Goal: Communication & Community: Answer question/provide support

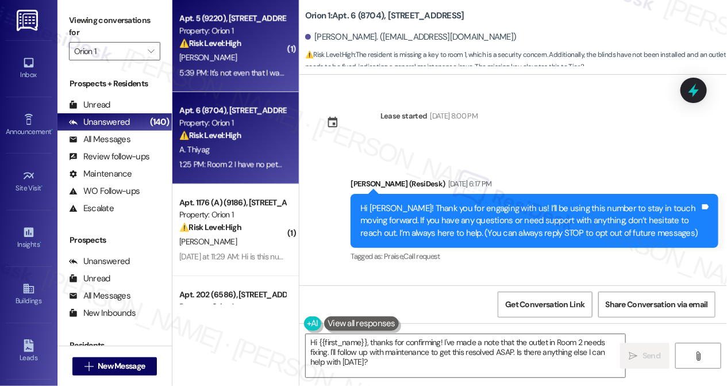
scroll to position [1897, 0]
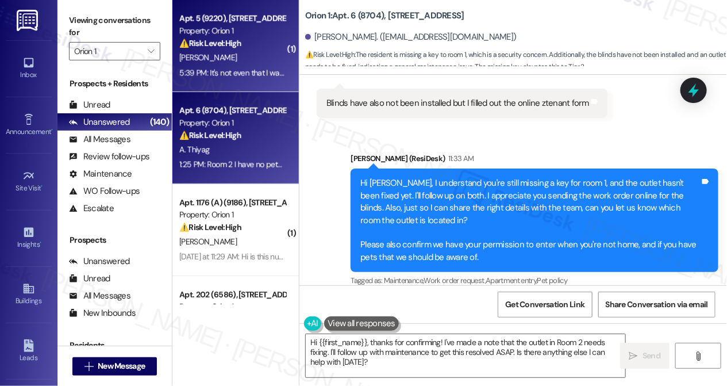
click at [251, 72] on div "5:39 PM: It's not even that I want to transfer to another parking spot... my as…" at bounding box center [474, 72] width 591 height 10
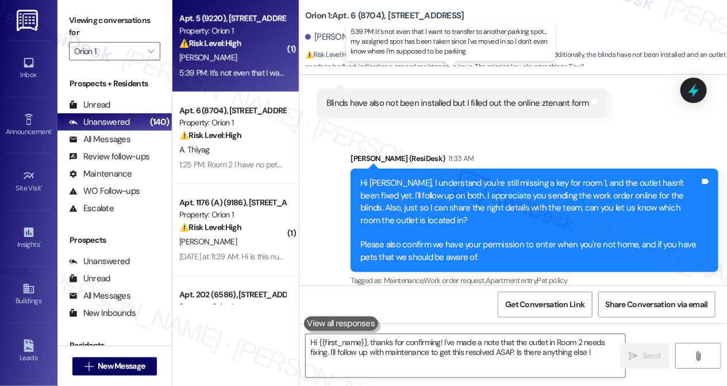
type textarea "Hi {{first_name}}, thanks for confirming! I've made a note that the outlet in R…"
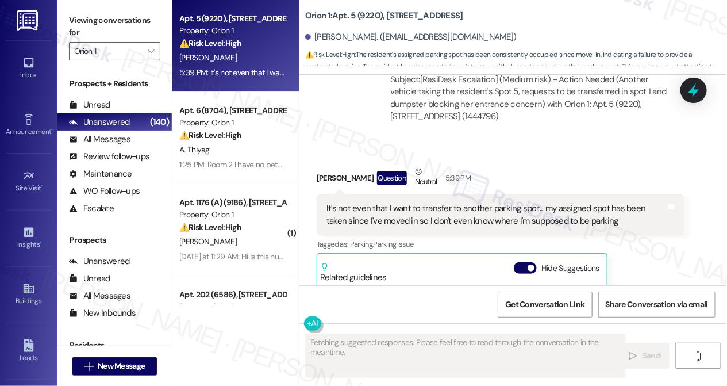
scroll to position [2087, 0]
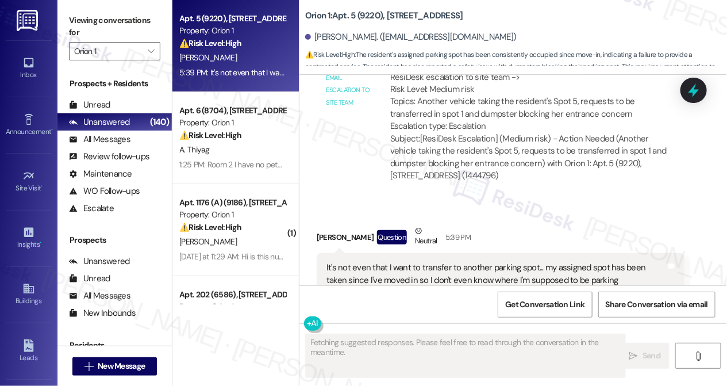
click at [393, 262] on div "It's not even that I want to transfer to another parking spot... my assigned sp…" at bounding box center [497, 274] width 340 height 25
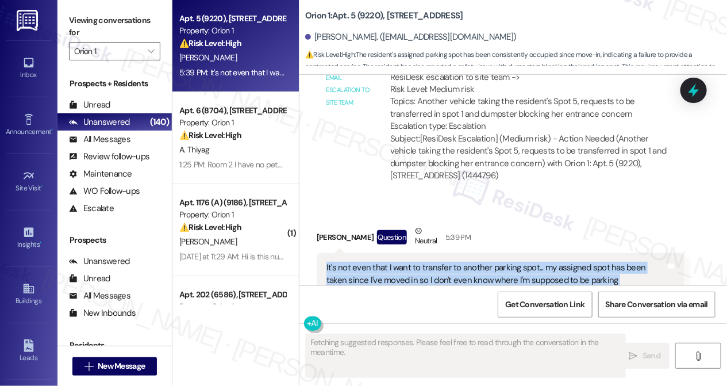
click at [393, 262] on div "It's not even that I want to transfer to another parking spot... my assigned sp…" at bounding box center [497, 274] width 340 height 25
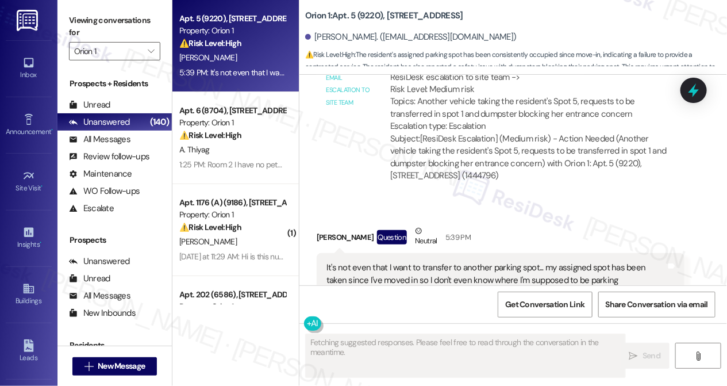
click at [558, 225] on div "Hannah Fonseca Question Neutral 5:39 PM" at bounding box center [501, 239] width 368 height 28
click at [428, 262] on div "It's not even that I want to transfer to another parking spot... my assigned sp…" at bounding box center [497, 274] width 340 height 25
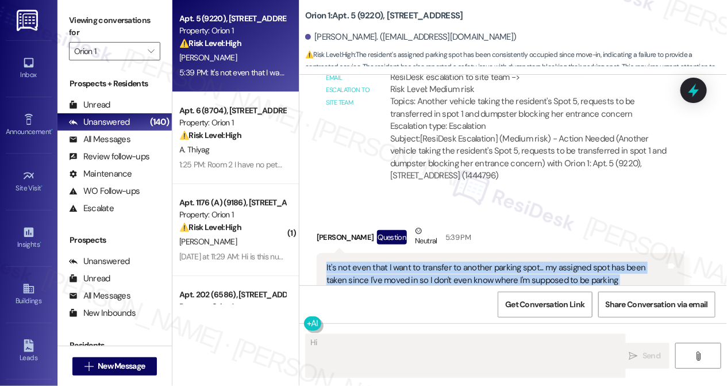
click at [428, 262] on div "It's not even that I want to transfer to another parking spot... my assigned sp…" at bounding box center [497, 274] width 340 height 25
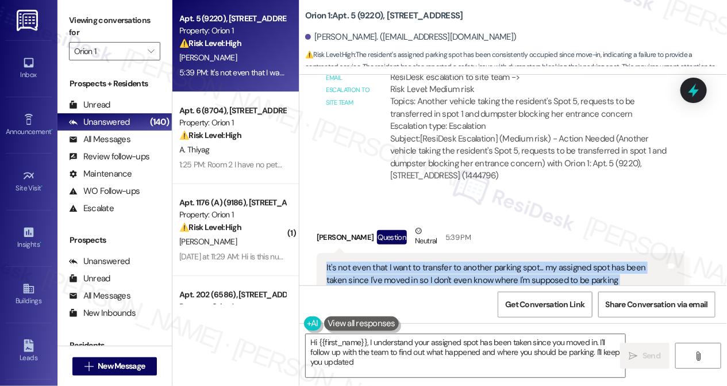
type textarea "Hi {{first_name}}, I understand your assigned spot has been taken since you mov…"
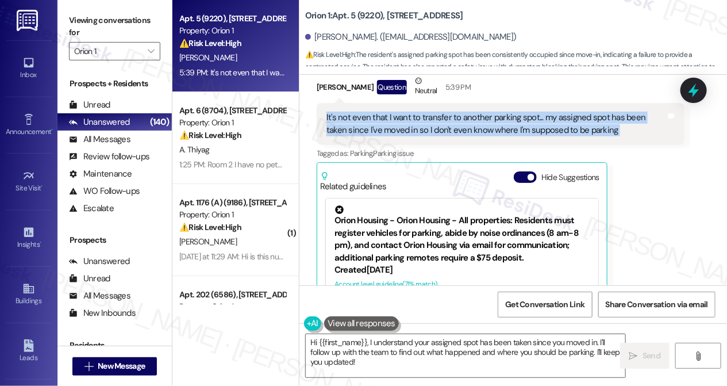
scroll to position [2296, 0]
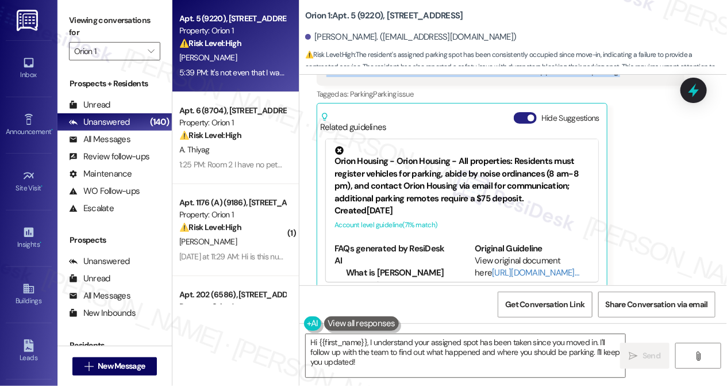
click at [523, 112] on button "Hide Suggestions" at bounding box center [525, 118] width 23 height 12
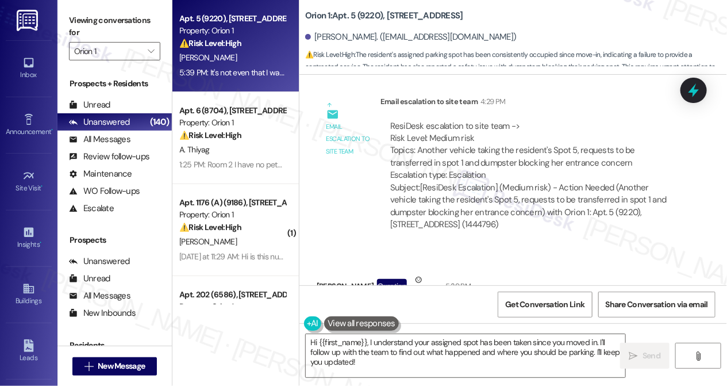
scroll to position [2037, 0]
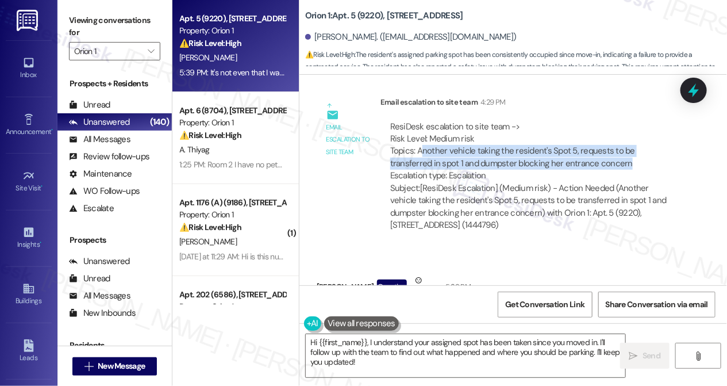
drag, startPoint x: 423, startPoint y: 138, endPoint x: 599, endPoint y: 148, distance: 175.7
click at [599, 148] on div "ResiDesk escalation to site team -> Risk Level: Medium risk Topics: Another veh…" at bounding box center [532, 152] width 285 height 62
drag, startPoint x: 596, startPoint y: 144, endPoint x: 461, endPoint y: 135, distance: 135.5
click at [461, 135] on div "ResiDesk escalation to site team -> Risk Level: Medium risk Topics: Another veh…" at bounding box center [532, 152] width 285 height 62
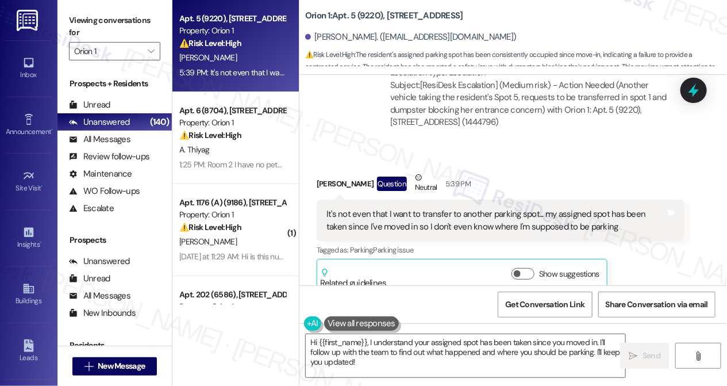
scroll to position [2142, 0]
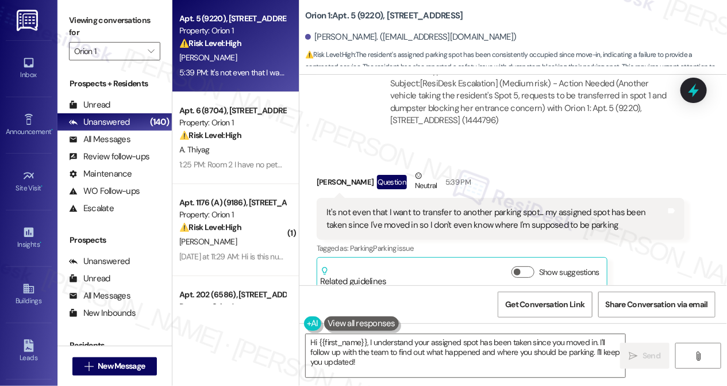
click at [406, 216] on div "It's not even that I want to transfer to another parking spot... my assigned sp…" at bounding box center [497, 218] width 340 height 25
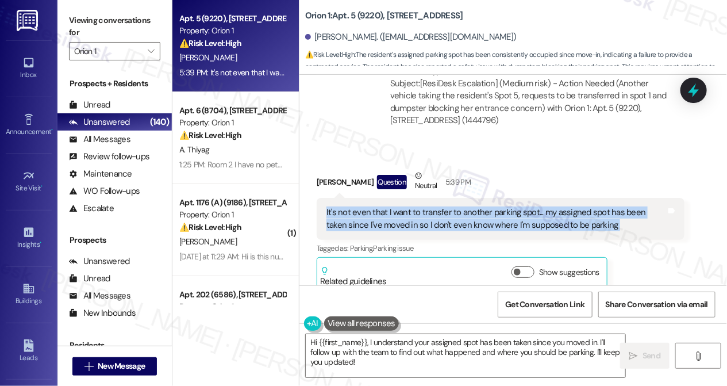
click at [406, 216] on div "It's not even that I want to transfer to another parking spot... my assigned sp…" at bounding box center [497, 218] width 340 height 25
click at [434, 198] on div "It's not even that I want to transfer to another parking spot... my assigned sp…" at bounding box center [501, 219] width 368 height 42
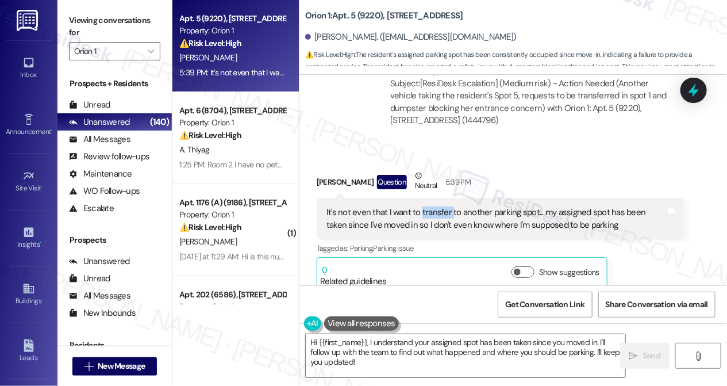
click at [434, 198] on div "It's not even that I want to transfer to another parking spot... my assigned sp…" at bounding box center [501, 219] width 368 height 42
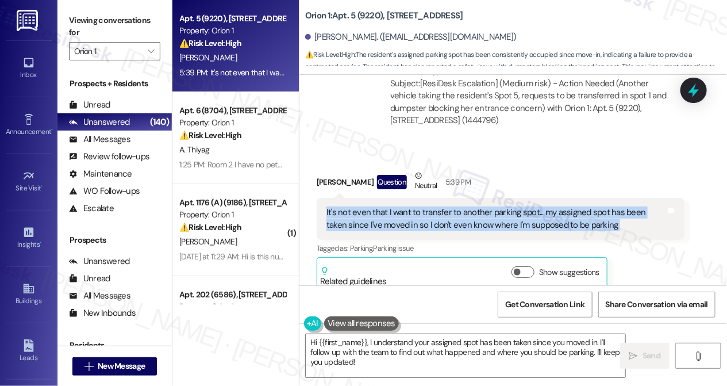
click at [434, 198] on div "It's not even that I want to transfer to another parking spot... my assigned sp…" at bounding box center [501, 219] width 368 height 42
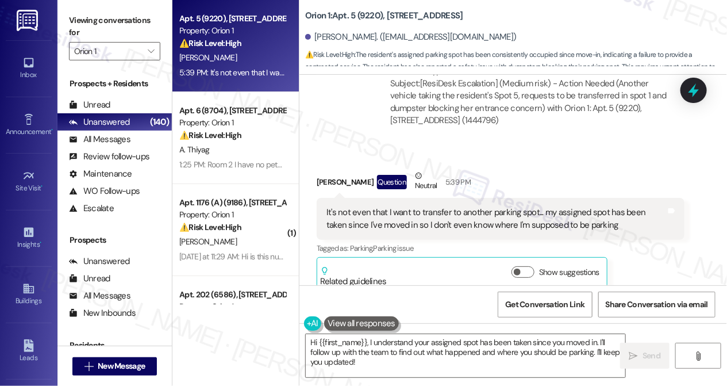
click at [576, 171] on div "Hannah Fonseca Question Neutral 5:39 PM" at bounding box center [501, 184] width 368 height 28
click at [566, 206] on div "It's not even that I want to transfer to another parking spot... my assigned sp…" at bounding box center [497, 218] width 340 height 25
click at [565, 206] on div "It's not even that I want to transfer to another parking spot... my assigned sp…" at bounding box center [497, 218] width 340 height 25
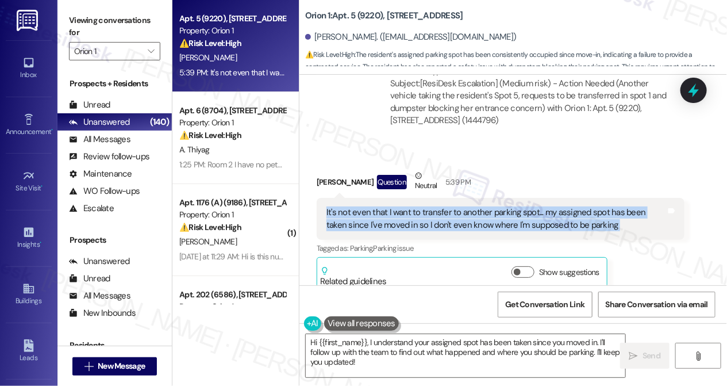
click at [565, 206] on div "It's not even that I want to transfer to another parking spot... my assigned sp…" at bounding box center [497, 218] width 340 height 25
click at [400, 344] on textarea "Hi {{first_name}}, I understand your assigned spot has been taken since you mov…" at bounding box center [466, 355] width 320 height 43
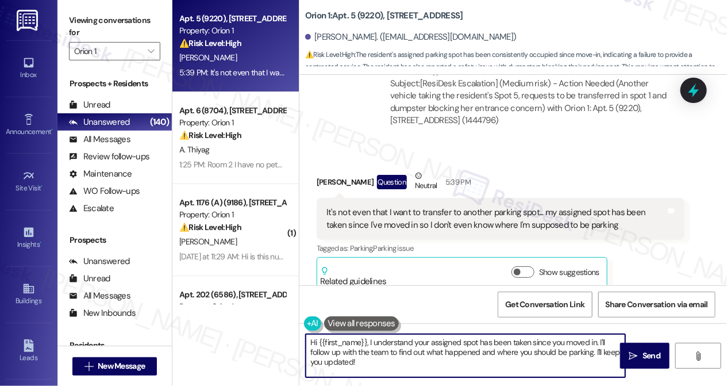
click at [400, 344] on textarea "Hi {{first_name}}, I understand your assigned spot has been taken since you mov…" at bounding box center [466, 355] width 320 height 43
click at [411, 206] on div "It's not even that I want to transfer to another parking spot... my assigned sp…" at bounding box center [497, 218] width 340 height 25
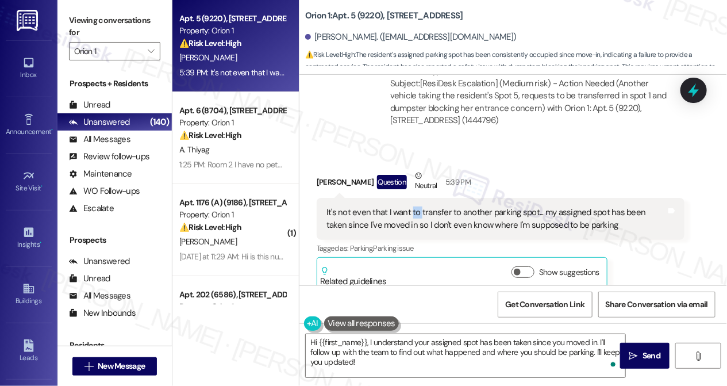
click at [411, 206] on div "It's not even that I want to transfer to another parking spot... my assigned sp…" at bounding box center [497, 218] width 340 height 25
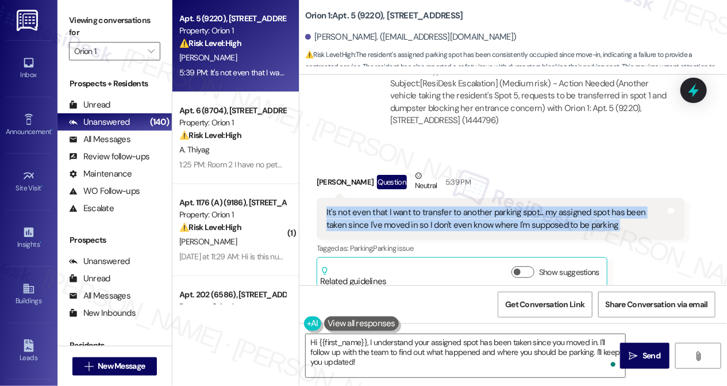
click at [411, 206] on div "It's not even that I want to transfer to another parking spot... my assigned sp…" at bounding box center [497, 218] width 340 height 25
copy div "It's not even that I want to transfer to another parking spot... my assigned sp…"
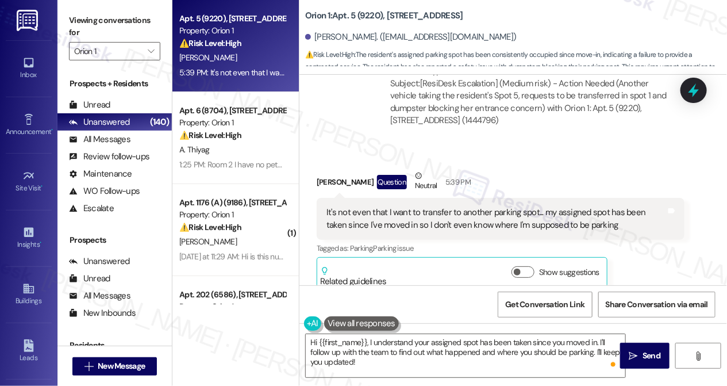
click at [68, 25] on div "Viewing conversations for Orion 1 " at bounding box center [115, 36] width 114 height 72
click at [148, 50] on icon "" at bounding box center [151, 51] width 6 height 9
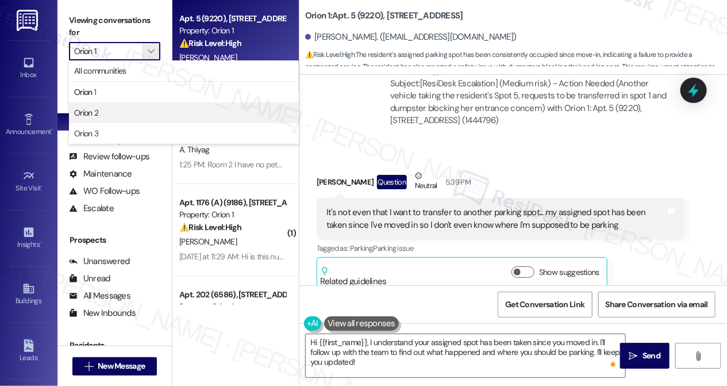
click at [106, 112] on span "Orion 2" at bounding box center [184, 113] width 220 height 12
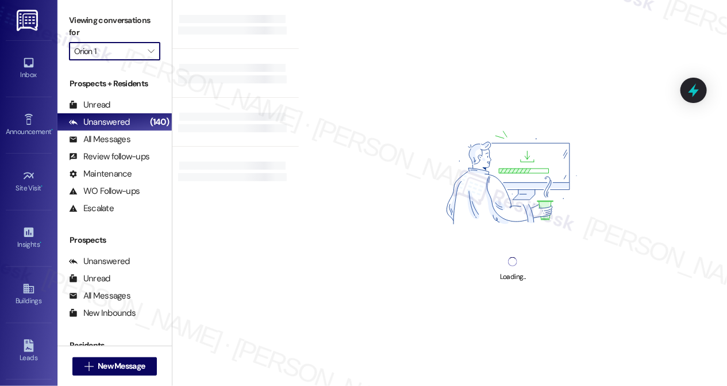
type input "Orion 2"
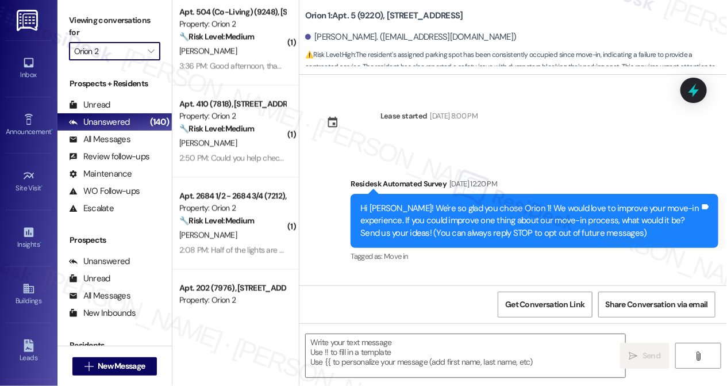
scroll to position [836, 0]
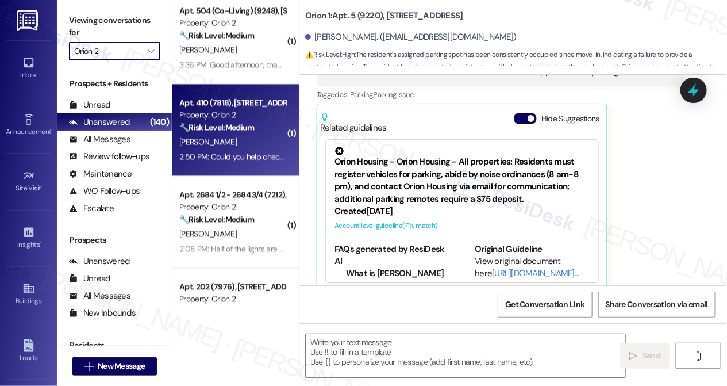
type textarea "Fetching suggested responses. Please feel free to read through the conversation…"
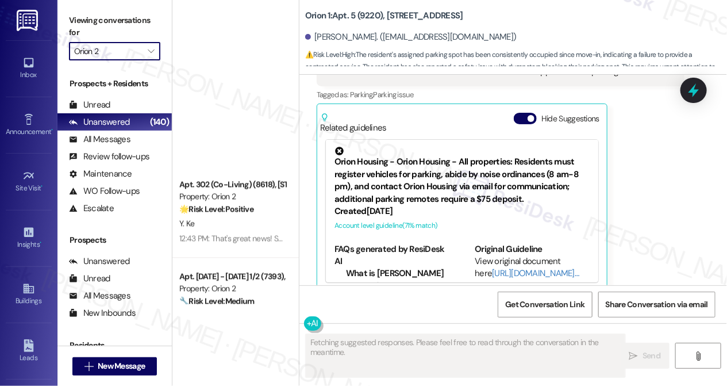
scroll to position [2824, 0]
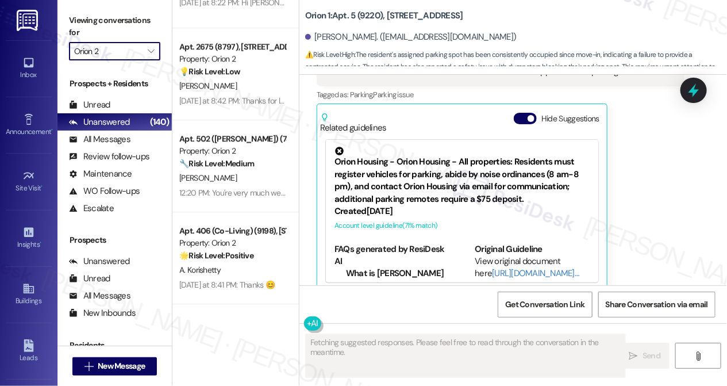
click at [127, 54] on input "Orion 2" at bounding box center [108, 51] width 68 height 18
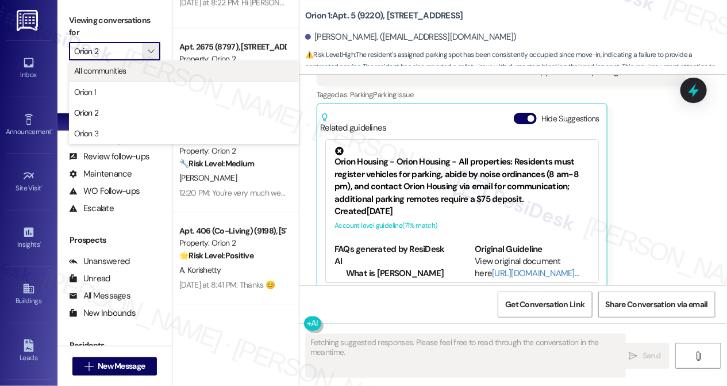
click at [123, 68] on span "All communities" at bounding box center [100, 71] width 52 height 12
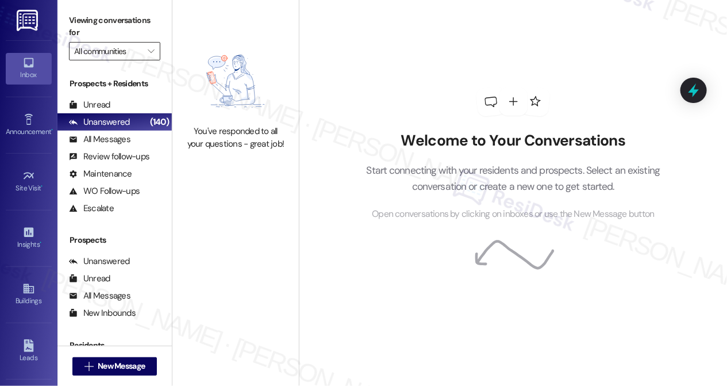
click at [135, 53] on input "All communities" at bounding box center [108, 51] width 68 height 18
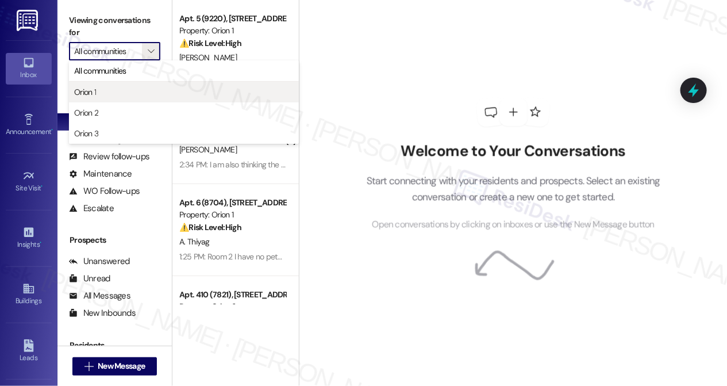
click at [121, 91] on span "Orion 1" at bounding box center [184, 92] width 220 height 12
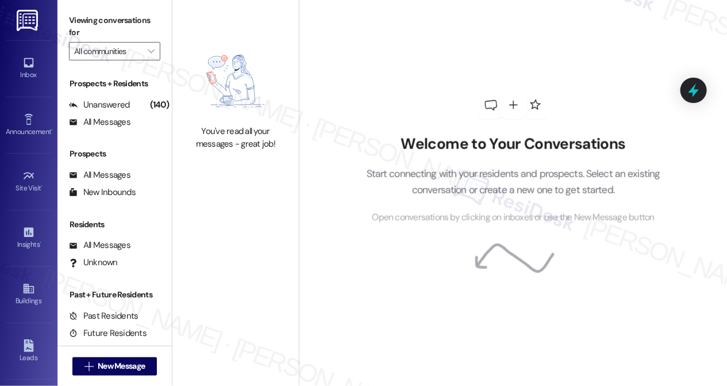
type input "Orion 1"
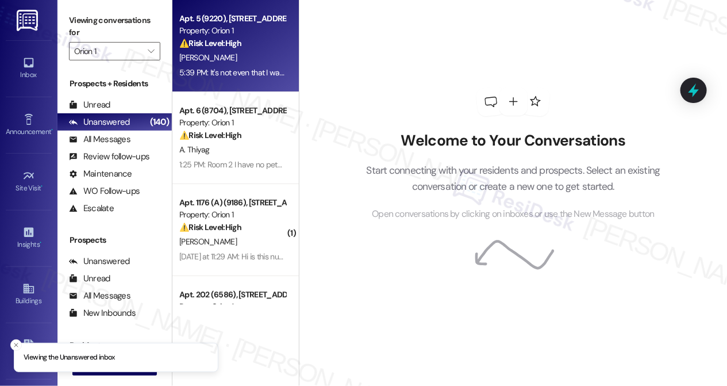
click at [247, 84] on div "Apt. 5 (9220), 1155 W 36th Pl Property: Orion 1 ⚠️ Risk Level: High The residen…" at bounding box center [236, 46] width 127 height 92
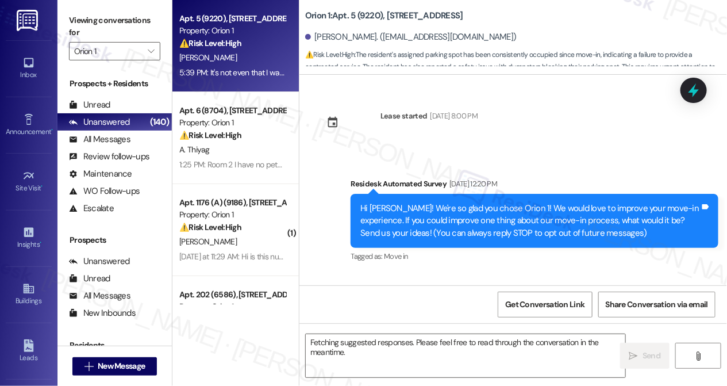
scroll to position [2296, 0]
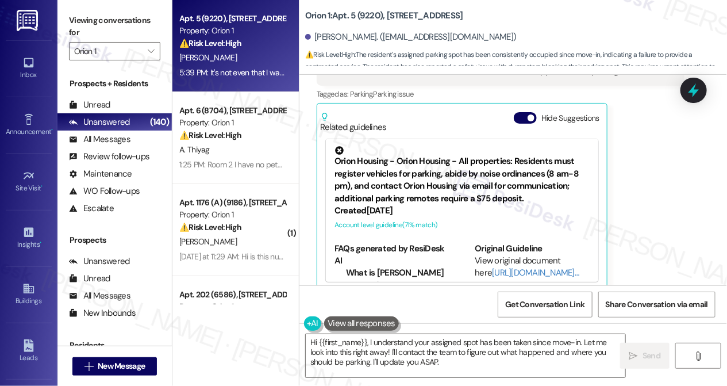
drag, startPoint x: 85, startPoint y: 19, endPoint x: 110, endPoint y: 26, distance: 25.7
click at [85, 19] on label "Viewing conversations for" at bounding box center [114, 27] width 91 height 30
click at [421, 350] on textarea "Hi {{first_name}}, I understand your assigned spot has been taken since move-in…" at bounding box center [466, 355] width 320 height 43
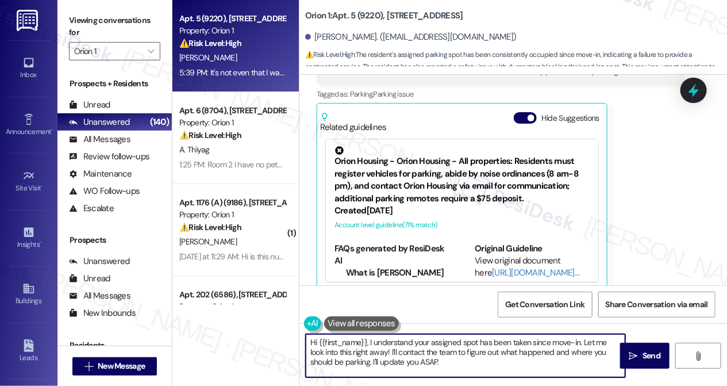
click at [421, 350] on textarea "Hi {{first_name}}, I understand your assigned spot has been taken since move-in…" at bounding box center [466, 355] width 320 height 43
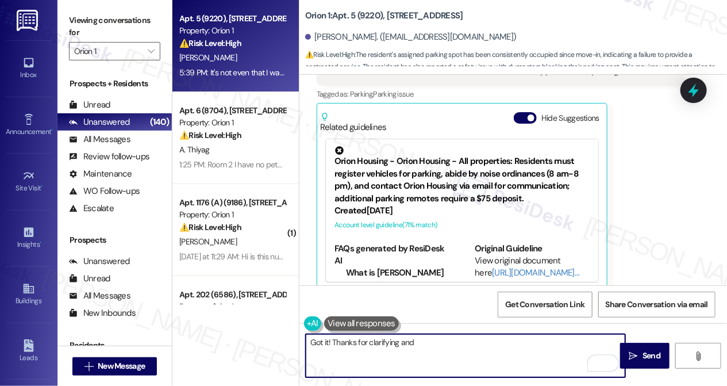
paste textarea "Hi {{first_name}}, I’m really sorry to hear that your assigned parking spot has…"
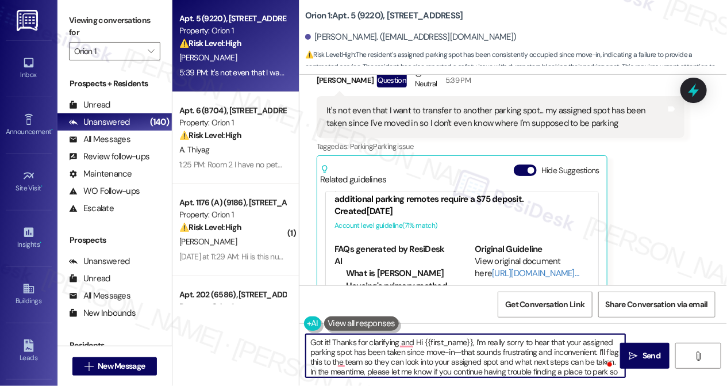
scroll to position [0, 0]
click at [424, 363] on textarea "Got it! Thanks for clarifying and Hi {{first_name}}, I’m really sorry to hear t…" at bounding box center [466, 355] width 320 height 43
click at [413, 342] on textarea "Got it! Thanks for clarifying and Hi {{first_name}}, I’m really sorry to hear t…" at bounding box center [466, 355] width 320 height 43
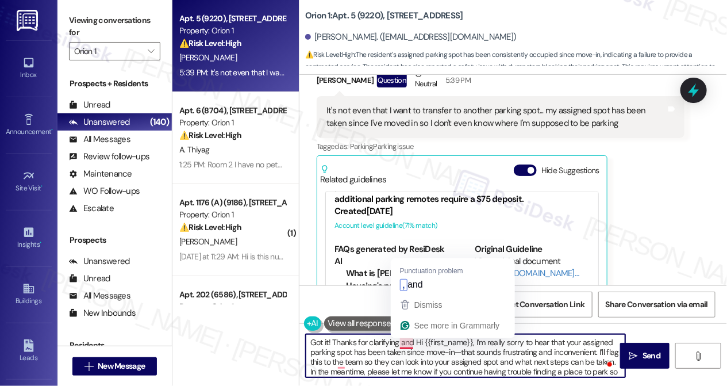
drag, startPoint x: 504, startPoint y: 342, endPoint x: 401, endPoint y: 340, distance: 102.4
click at [401, 340] on textarea "Got it! Thanks for clarifying and Hi {{first_name}}, I’m really sorry to hear t…" at bounding box center [466, 355] width 320 height 43
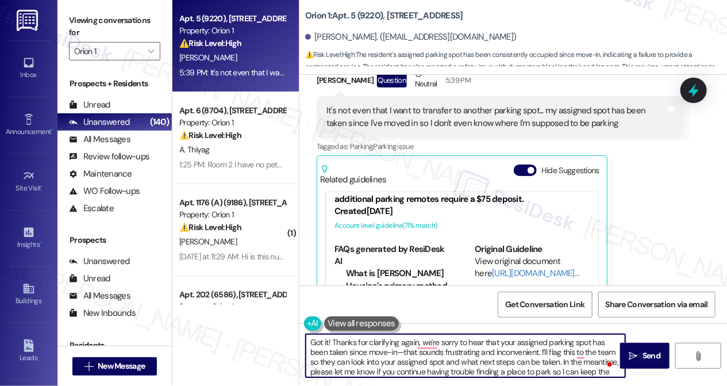
drag, startPoint x: 399, startPoint y: 350, endPoint x: 539, endPoint y: 352, distance: 140.9
click at [539, 352] on textarea "Got it! Thanks for clarifying again, we're sorry to hear that your assigned par…" at bounding box center [466, 355] width 320 height 43
click at [405, 355] on textarea "Got it! Thanks for clarifying again, we're sorry to hear that your assigned par…" at bounding box center [466, 355] width 320 height 43
click at [416, 353] on textarea "Got it! Thanks for clarifying again, we're sorry to hear that your assigned par…" at bounding box center [466, 355] width 320 height 43
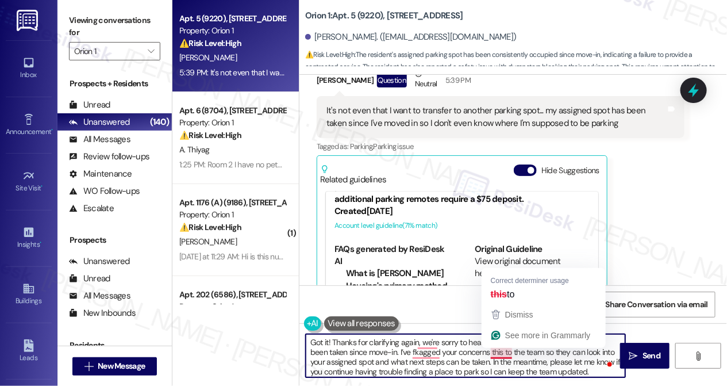
click at [495, 349] on textarea "Got it! Thanks for clarifying again, we're sorry to hear that your assigned par…" at bounding box center [466, 355] width 320 height 43
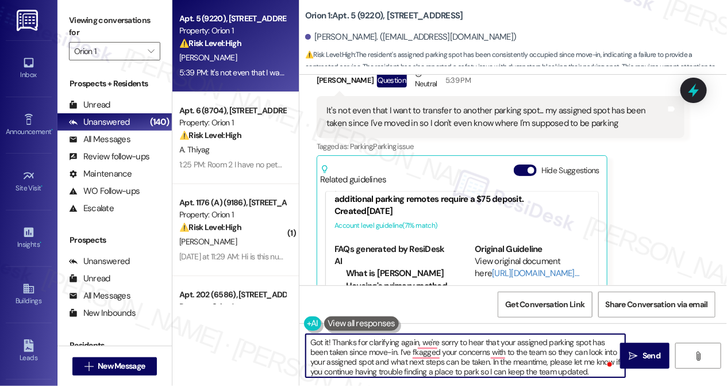
click at [510, 351] on textarea "Got it! Thanks for clarifying again, we're sorry to hear that your assigned par…" at bounding box center [466, 355] width 320 height 43
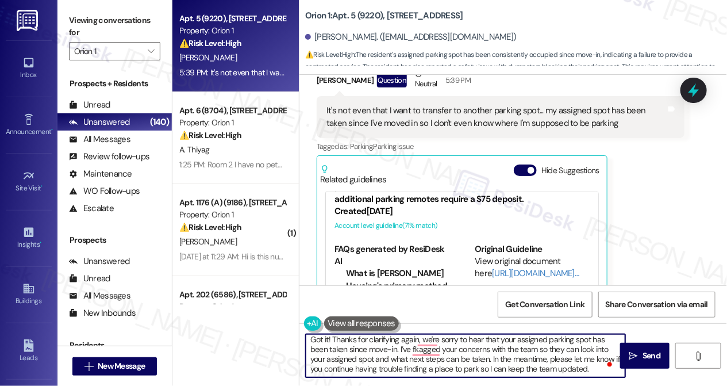
drag, startPoint x: 489, startPoint y: 358, endPoint x: 596, endPoint y: 370, distance: 107.1
click at [596, 370] on textarea "Got it! Thanks for clarifying again, we're sorry to hear that your assigned par…" at bounding box center [466, 355] width 320 height 43
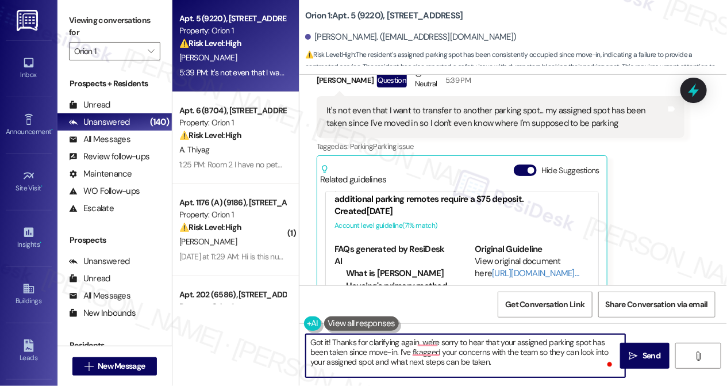
scroll to position [0, 0]
click at [503, 365] on textarea "Got it! Thanks for clarifying again. We're sorry to hear that your assigned par…" at bounding box center [466, 355] width 320 height 43
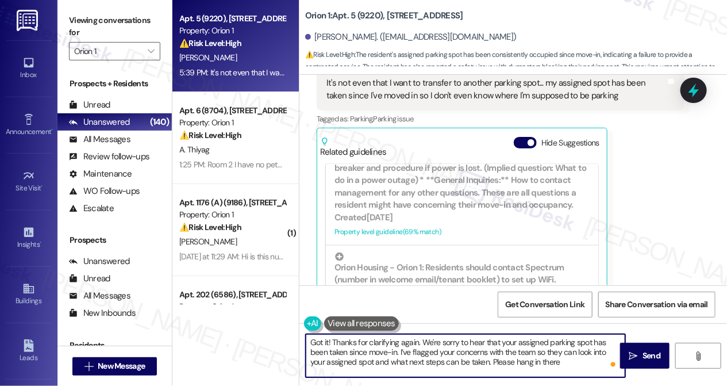
scroll to position [2296, 0]
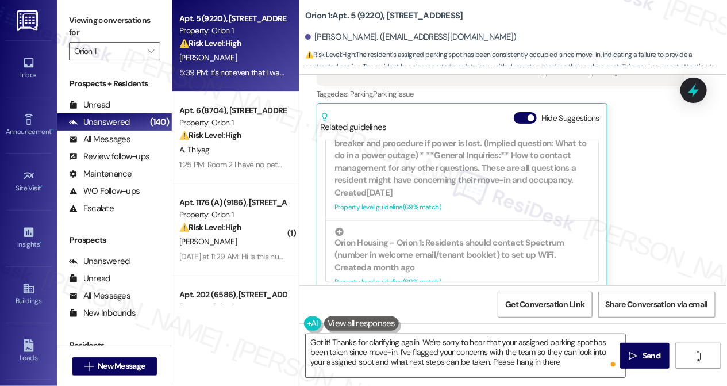
click at [581, 360] on textarea "Got it! Thanks for clarifying again. We're sorry to hear that your assigned par…" at bounding box center [466, 355] width 320 height 43
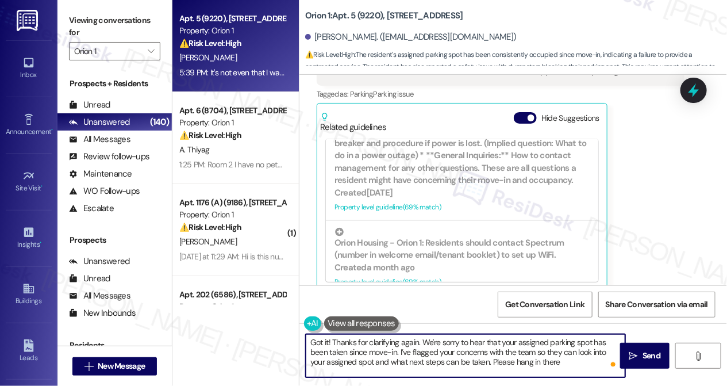
drag, startPoint x: 568, startPoint y: 364, endPoint x: 491, endPoint y: 363, distance: 76.5
click at [491, 363] on textarea "Got it! Thanks for clarifying again. We're sorry to hear that your assigned par…" at bounding box center [466, 355] width 320 height 43
click at [468, 346] on textarea "Got it! Thanks for clarifying again. We're sorry to hear that your assigned par…" at bounding box center [466, 355] width 320 height 43
click at [469, 346] on textarea "Got it! Thanks for clarifying again. We're sorry to hear that your assigned par…" at bounding box center [466, 355] width 320 height 43
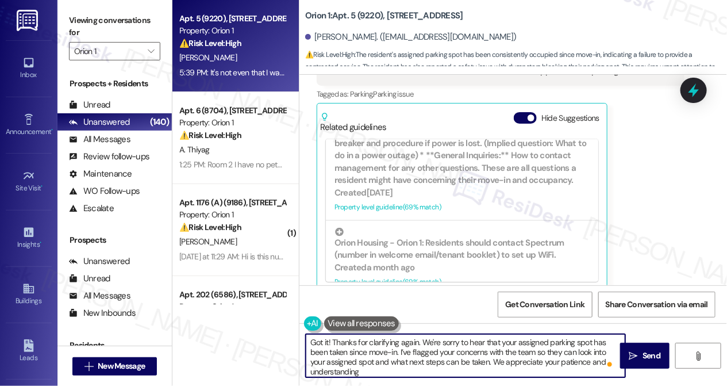
click at [417, 358] on textarea "Got it! Thanks for clarifying again. We're sorry to hear that your assigned par…" at bounding box center [466, 355] width 320 height 43
click at [412, 342] on textarea "Got it! Thanks for clarifying again. We're sorry to hear that your assigned par…" at bounding box center [466, 355] width 320 height 43
click at [386, 368] on textarea "Got it! Thanks for clarifying. We're sorry to hear that your assigned parking s…" at bounding box center [466, 355] width 320 height 43
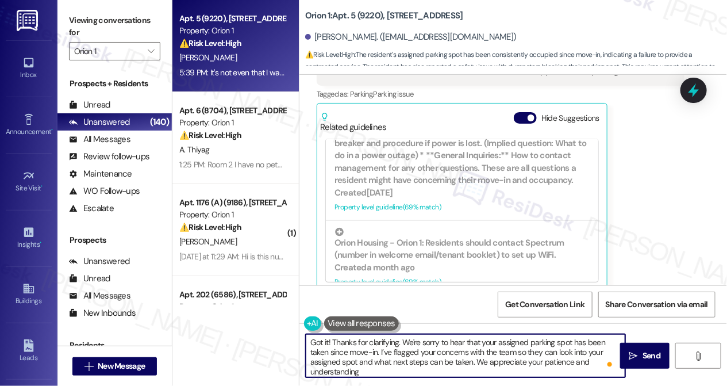
click at [404, 358] on textarea "Got it! Thanks for clarifying. We're sorry to hear that your assigned parking s…" at bounding box center [466, 355] width 320 height 43
click at [381, 369] on textarea "Got it! Thanks for clarifying. We're sorry to hear that your assigned parking s…" at bounding box center [466, 355] width 320 height 43
type textarea "Got it! Thanks for clarifying. We're sorry to hear that your assigned parking s…"
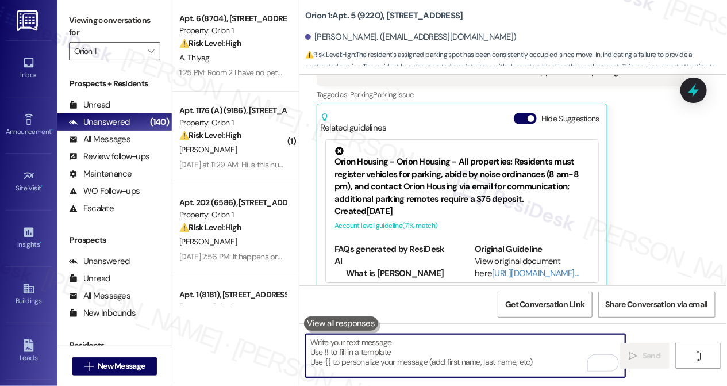
scroll to position [2401, 0]
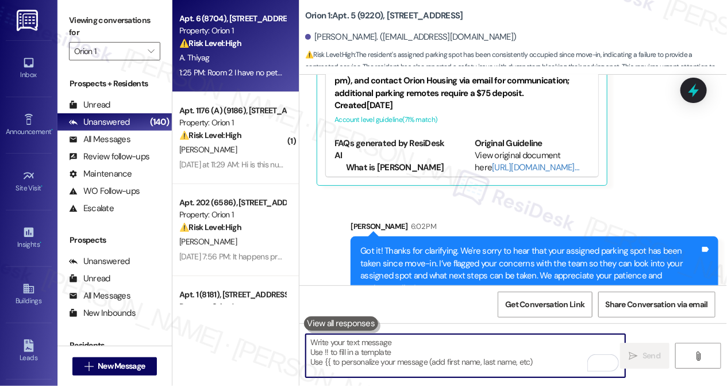
click at [248, 35] on div "Property: Orion 1" at bounding box center [232, 31] width 106 height 12
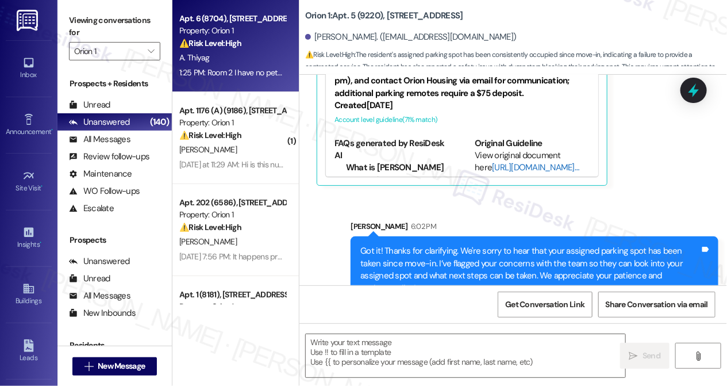
type textarea "Fetching suggested responses. Please feel free to read through the conversation…"
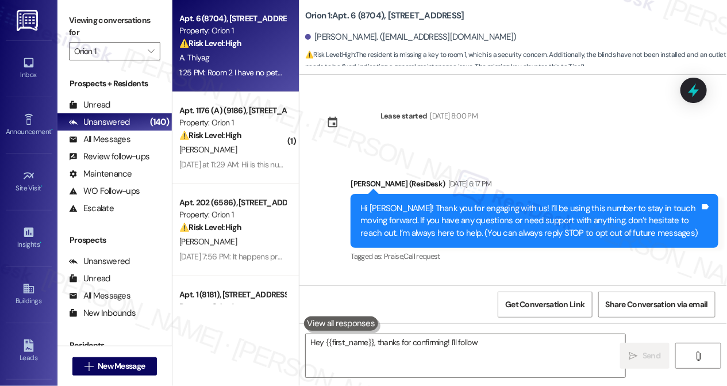
scroll to position [2017, 0]
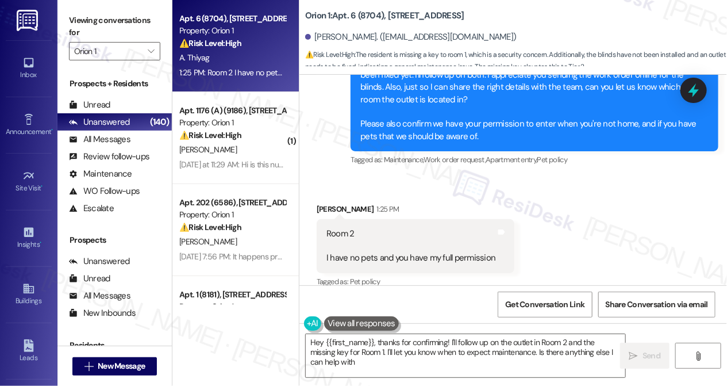
type textarea "Hey {{first_name}}, thanks for confirming! I'll follow up on the outlet in Room…"
click at [332, 203] on div "Aditya Thiyag 1:25 PM" at bounding box center [416, 211] width 198 height 16
copy div "Aditya Thiyag"
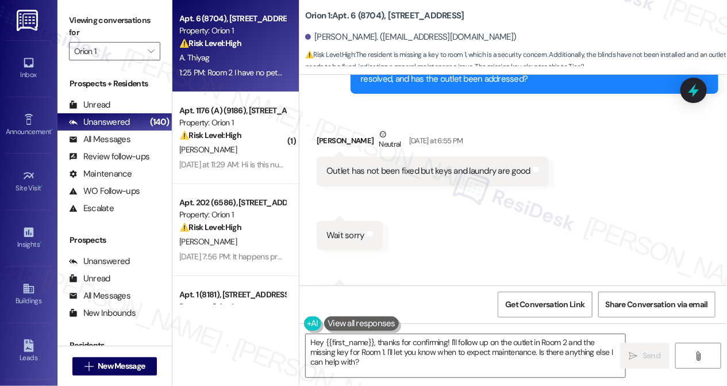
scroll to position [1547, 0]
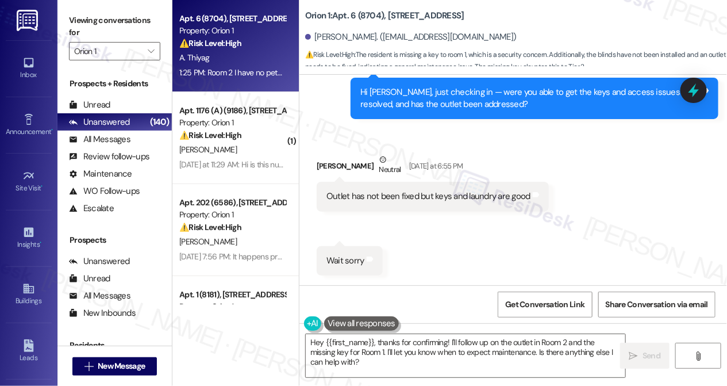
click at [79, 29] on label "Viewing conversations for" at bounding box center [114, 27] width 91 height 30
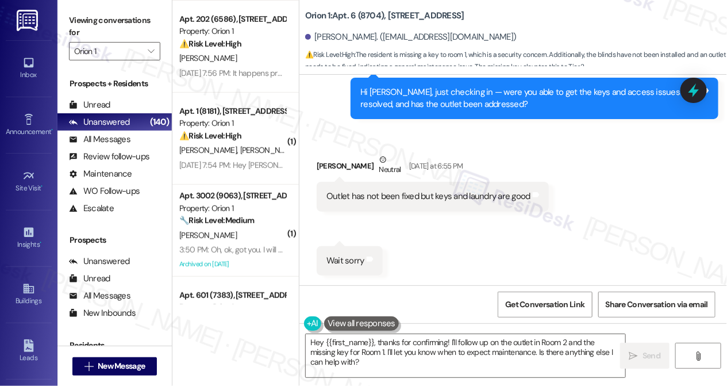
scroll to position [0, 0]
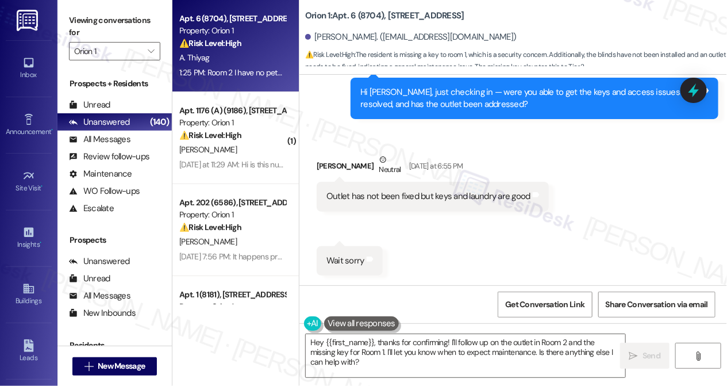
click at [69, 22] on label "Viewing conversations for" at bounding box center [114, 27] width 91 height 30
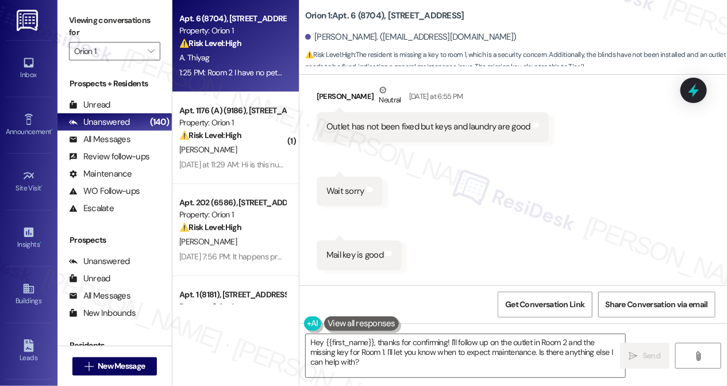
scroll to position [1652, 0]
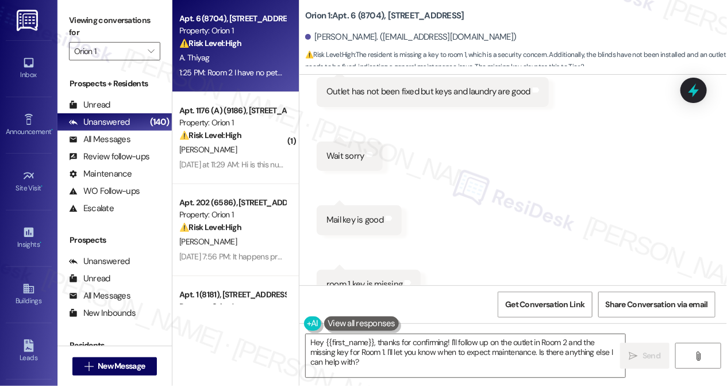
click at [79, 30] on label "Viewing conversations for" at bounding box center [114, 27] width 91 height 30
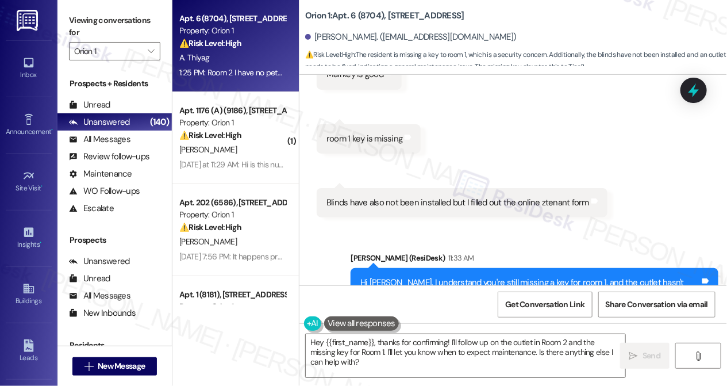
scroll to position [1913, 0]
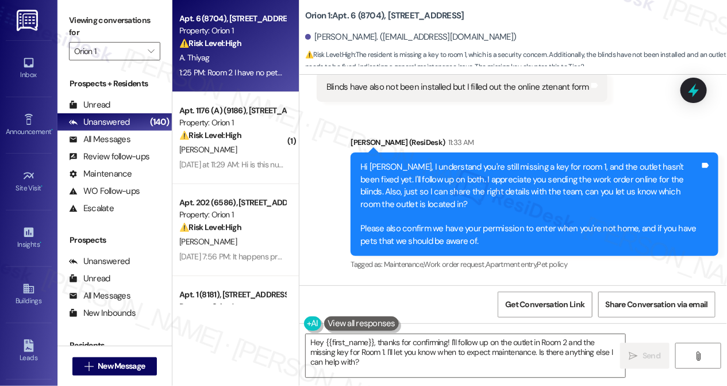
drag, startPoint x: 81, startPoint y: 25, endPoint x: 95, endPoint y: 28, distance: 14.7
click at [81, 25] on label "Viewing conversations for" at bounding box center [114, 27] width 91 height 30
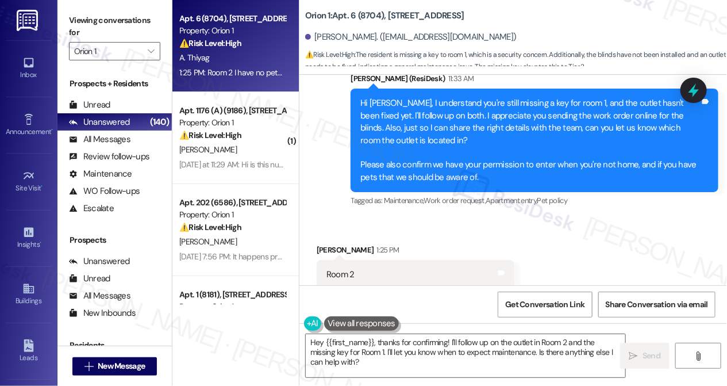
scroll to position [2018, 0]
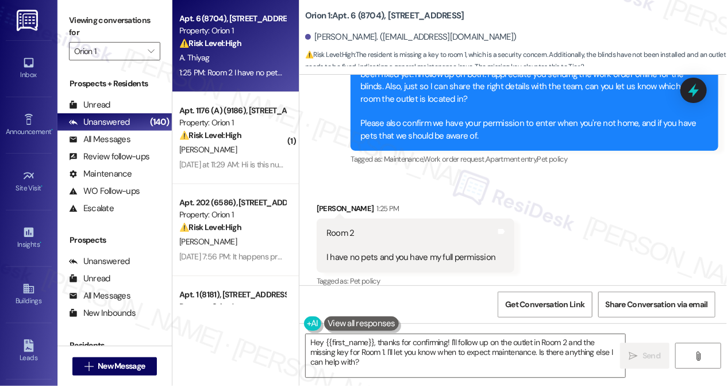
click at [93, 20] on label "Viewing conversations for" at bounding box center [114, 27] width 91 height 30
click at [84, 40] on label "Viewing conversations for" at bounding box center [114, 27] width 91 height 30
click at [362, 348] on textarea "Hey {{first_name}}, thanks for confirming! I'll follow up on the outlet in Room…" at bounding box center [466, 355] width 320 height 43
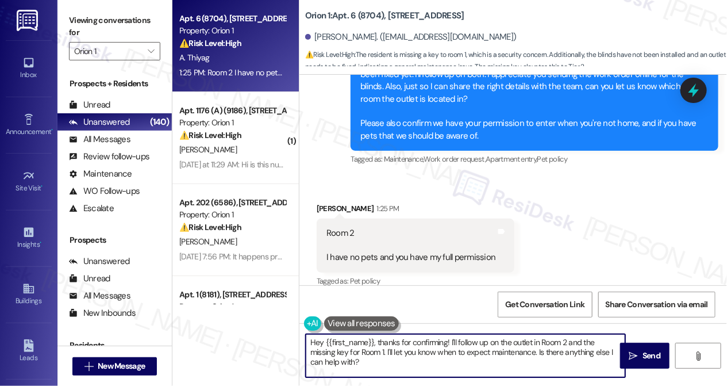
click at [360, 349] on textarea "Hey {{first_name}}, thanks for confirming! I'll follow up on the outlet in Room…" at bounding box center [466, 355] width 320 height 43
drag, startPoint x: 360, startPoint y: 349, endPoint x: 322, endPoint y: 323, distance: 45.9
click at [360, 349] on textarea "Hey {{first_name}}, thanks for confirming! I'll follow up on the outlet in Room…" at bounding box center [466, 355] width 320 height 43
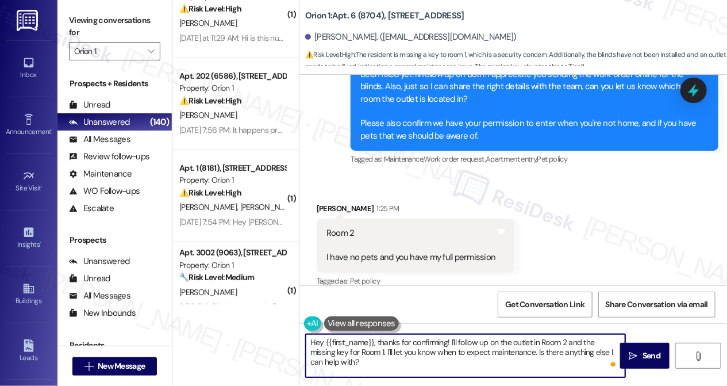
scroll to position [0, 0]
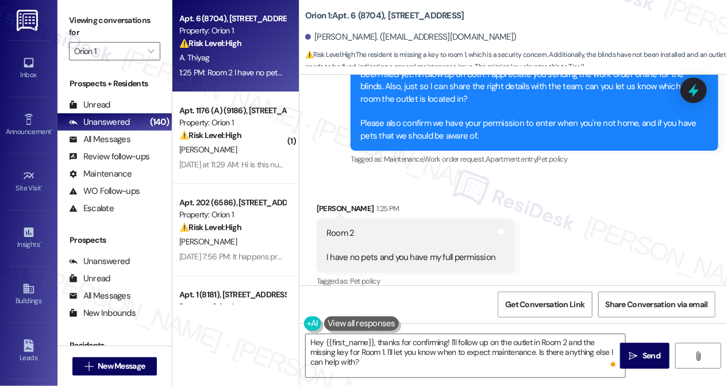
click at [79, 13] on label "Viewing conversations for" at bounding box center [114, 27] width 91 height 30
click at [337, 202] on div "Aditya Thiyag 1:25 PM" at bounding box center [416, 210] width 198 height 16
copy div "Aditya Thiyag"
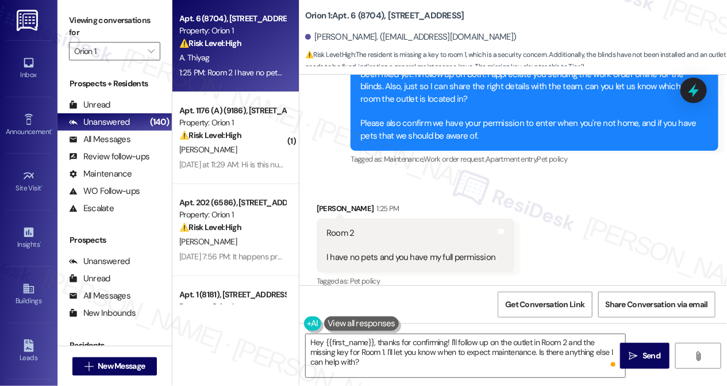
click at [66, 25] on div "Viewing conversations for Orion 1 " at bounding box center [115, 36] width 114 height 72
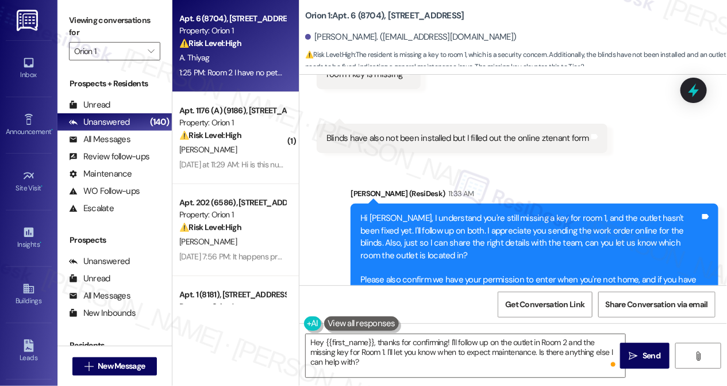
click at [426, 204] on div "Hi Aditya, I understand you're still missing a key for room 1, and the outlet h…" at bounding box center [535, 256] width 368 height 104
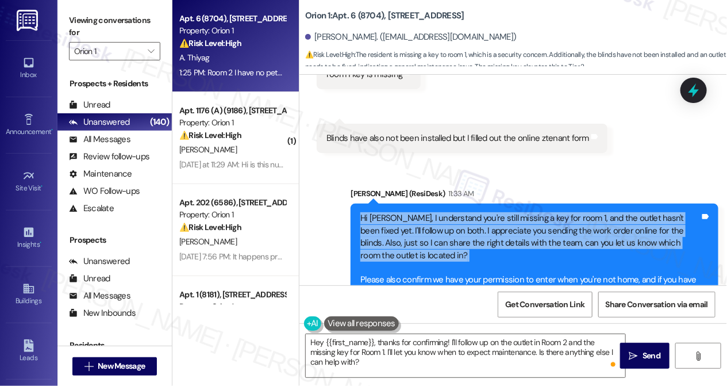
click at [426, 204] on div "Hi Aditya, I understand you're still missing a key for room 1, and the outlet h…" at bounding box center [535, 256] width 368 height 104
click at [545, 204] on div "Hi Aditya, I understand you're still missing a key for room 1, and the outlet h…" at bounding box center [535, 256] width 368 height 104
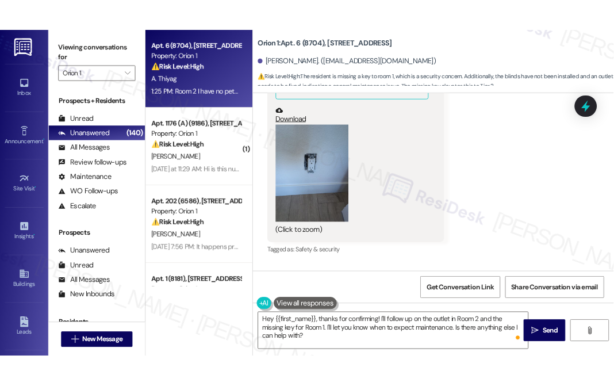
scroll to position [1129, 0]
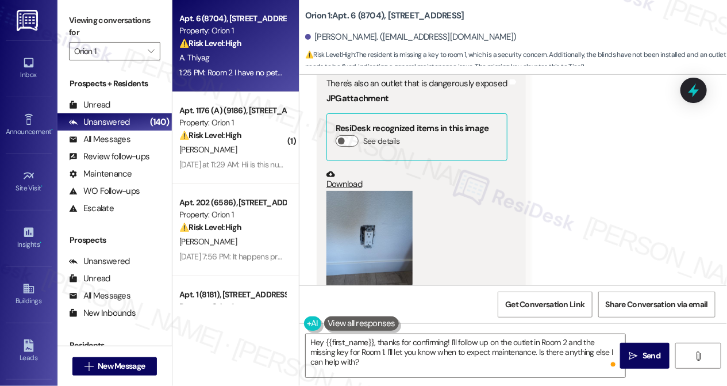
click at [350, 170] on link "Download" at bounding box center [417, 180] width 181 height 20
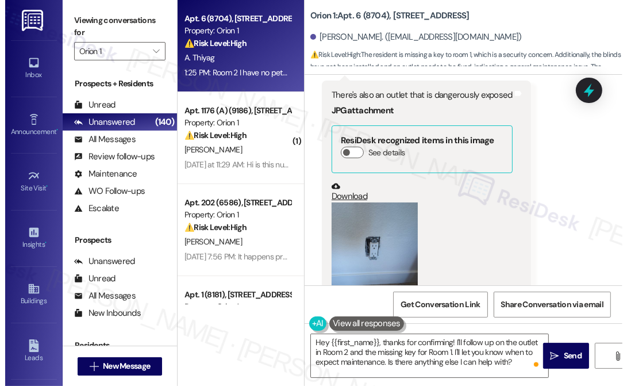
scroll to position [1179, 0]
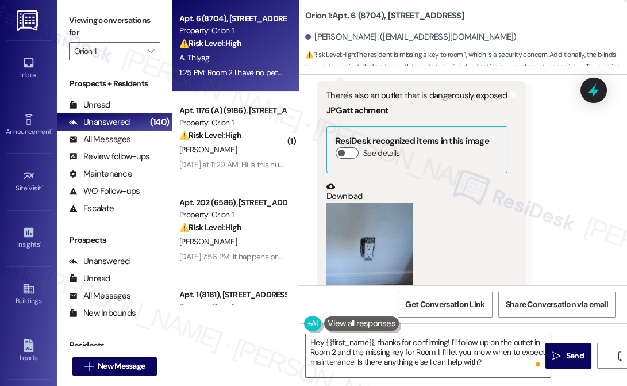
click at [62, 28] on div "Viewing conversations for Orion 1 " at bounding box center [115, 36] width 114 height 72
click at [65, 16] on div "Viewing conversations for Orion 1 " at bounding box center [115, 36] width 114 height 72
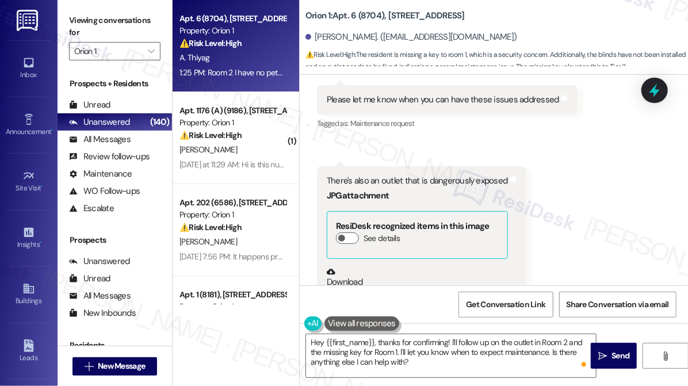
scroll to position [1483, 0]
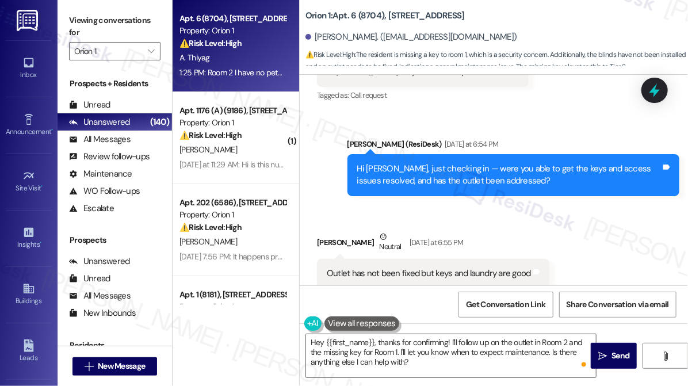
click at [67, 22] on div "Viewing conversations for Orion 1 " at bounding box center [115, 36] width 114 height 72
click at [64, 16] on div "Viewing conversations for Orion 1 " at bounding box center [115, 36] width 114 height 72
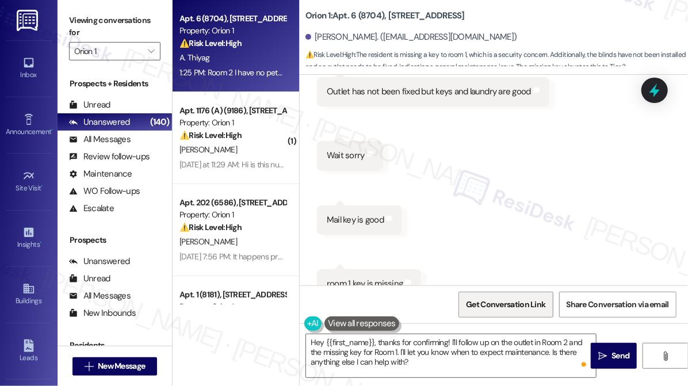
scroll to position [1796, 0]
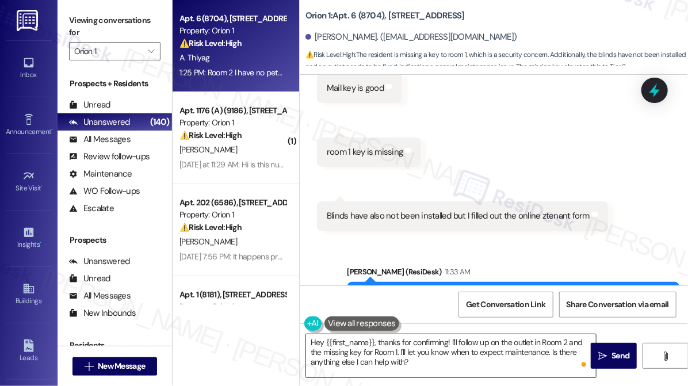
click at [409, 350] on textarea "Hey {{first_name}}, thanks for confirming! I'll follow up on the outlet in Room…" at bounding box center [451, 355] width 290 height 43
click at [61, 6] on div "Viewing conversations for Orion 1 " at bounding box center [115, 36] width 114 height 72
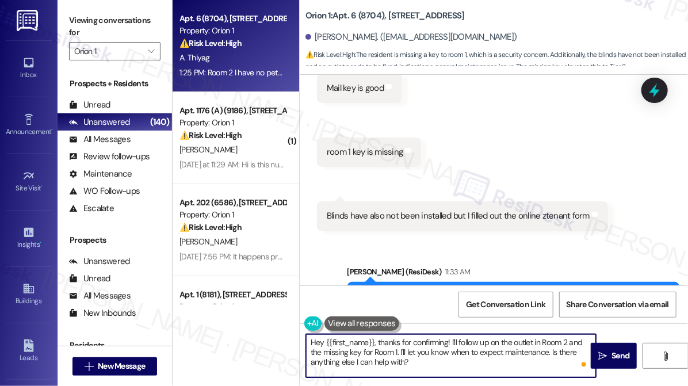
click at [419, 336] on textarea "Hey {{first_name}}, thanks for confirming! I'll follow up on the outlet in Room…" at bounding box center [451, 355] width 290 height 43
click at [408, 347] on textarea "Hey {{first_name}}, thanks for confirming! I'll follow up on the outlet in Room…" at bounding box center [451, 355] width 290 height 43
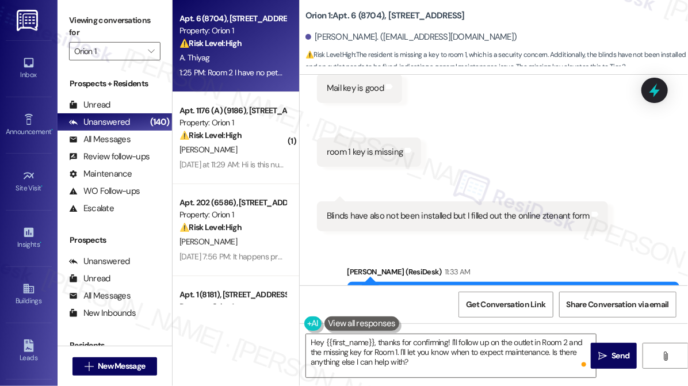
click at [411, 38] on div "Aditya Thiyag. (thiyag@usc.edu)" at bounding box center [411, 37] width 212 height 12
click at [327, 38] on div "Aditya Thiyag. (thiyag@usc.edu)" at bounding box center [411, 37] width 212 height 12
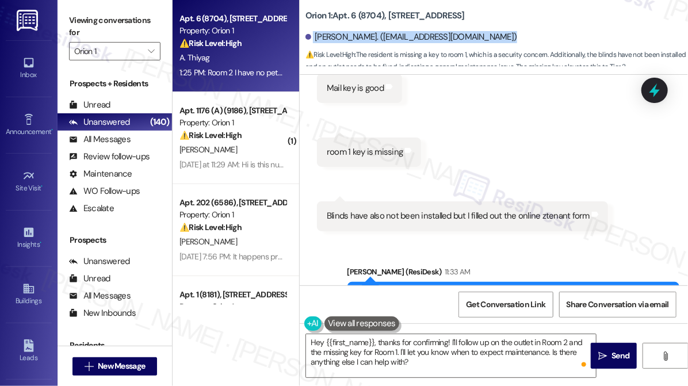
click at [327, 38] on div "Aditya Thiyag. (thiyag@usc.edu)" at bounding box center [411, 37] width 212 height 12
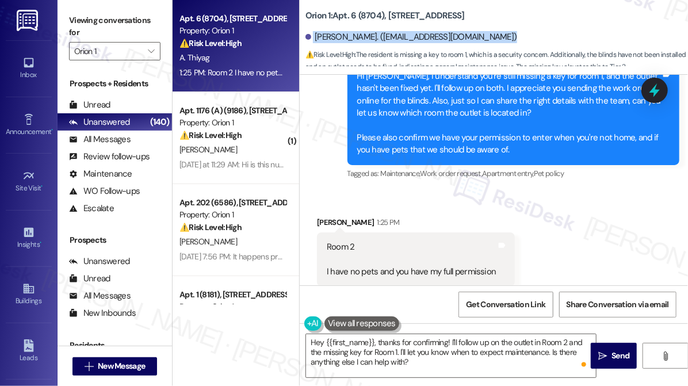
scroll to position [2043, 0]
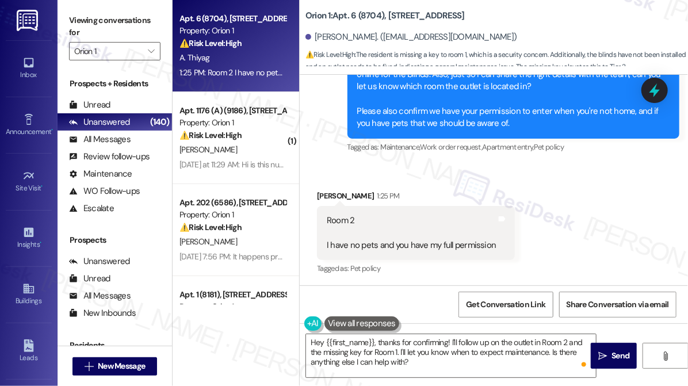
click at [342, 194] on div "Aditya Thiyag 1:25 PM" at bounding box center [416, 198] width 198 height 16
copy div "Aditya Thiyag"
click at [112, 364] on span "New Message" at bounding box center [121, 366] width 47 height 12
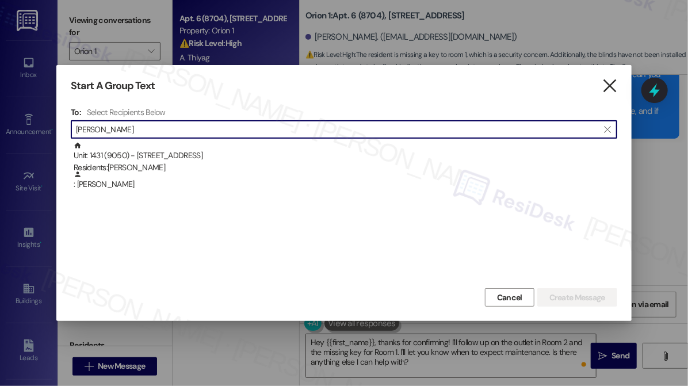
type input "Emerson Brown"
click at [606, 85] on icon "" at bounding box center [610, 86] width 16 height 12
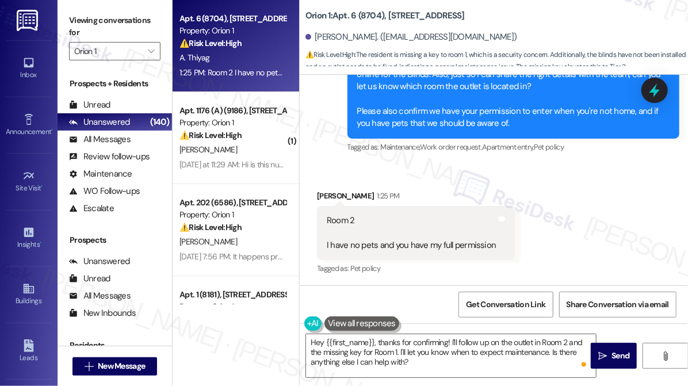
click at [346, 229] on div "Room 2 I have no pets and you have my full permission" at bounding box center [412, 232] width 170 height 37
click at [66, 18] on div "Viewing conversations for Orion 1 " at bounding box center [115, 36] width 114 height 72
click at [382, 343] on textarea "Hey {{first_name}}, thanks for confirming! I'll follow up on the outlet in Room…" at bounding box center [451, 355] width 290 height 43
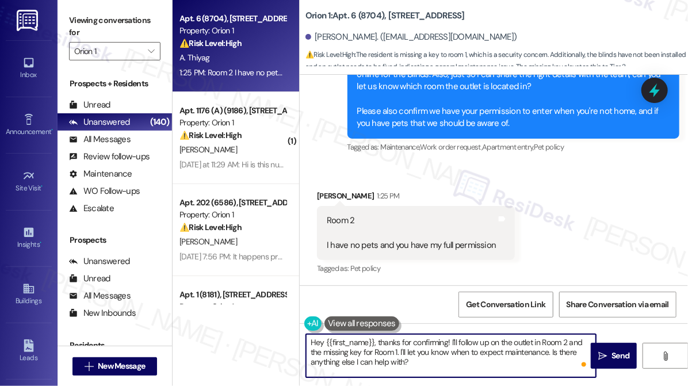
click at [382, 343] on textarea "Hey {{first_name}}, thanks for confirming! I'll follow up on the outlet in Room…" at bounding box center [451, 355] width 290 height 43
drag, startPoint x: 376, startPoint y: 342, endPoint x: 240, endPoint y: 331, distance: 136.1
click at [240, 331] on div "Apt. 6 (8704), 1277 W 23rd St Property: Orion 1 ⚠️ Risk Level: High The residen…" at bounding box center [430, 193] width 515 height 386
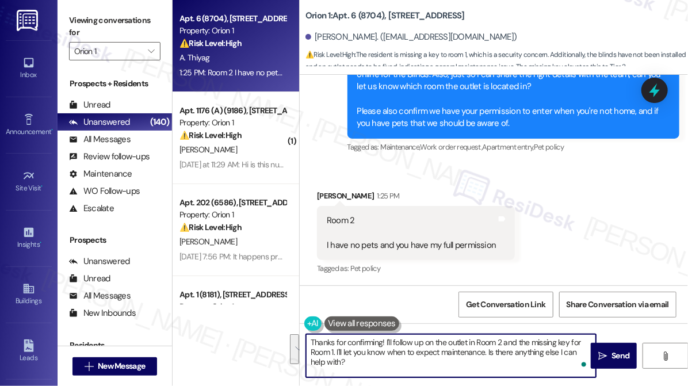
drag, startPoint x: 381, startPoint y: 360, endPoint x: 382, endPoint y: 337, distance: 23.0
click at [382, 337] on textarea "Thanks for confirming! I'll follow up on the outlet in Room 2 and the missing k…" at bounding box center [451, 355] width 290 height 43
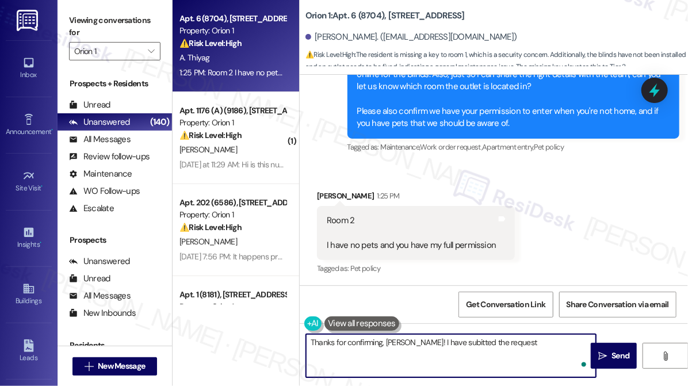
paste textarea "WO -https://residesk.slack.com/archives/C08V6KF7QHM/p1752768866496419?thread_ts…"
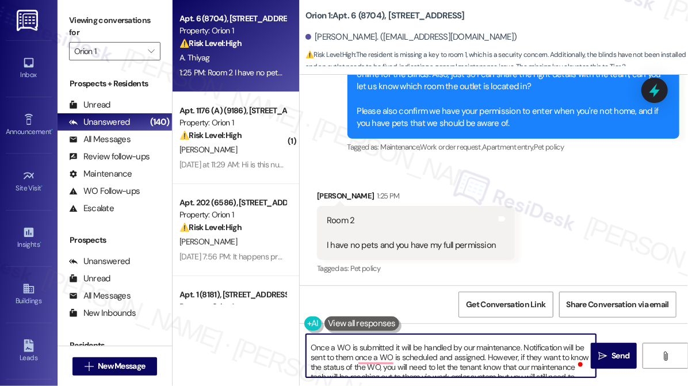
scroll to position [0, 0]
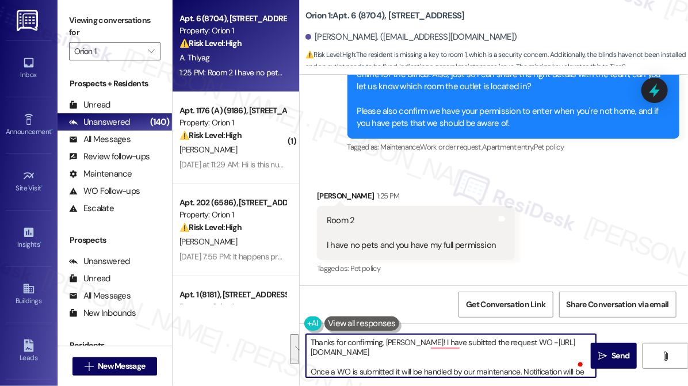
drag, startPoint x: 504, startPoint y: 363, endPoint x: 504, endPoint y: 340, distance: 23.0
click at [504, 340] on textarea "Thanks for confirming, Aditya! I have subitted the request WO -https://residesk…" at bounding box center [451, 355] width 290 height 43
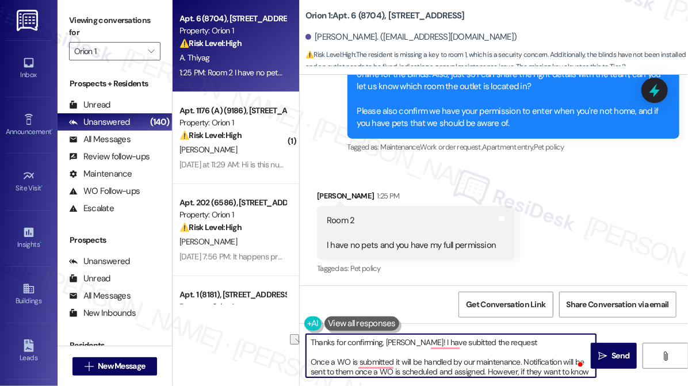
drag, startPoint x: 394, startPoint y: 361, endPoint x: 306, endPoint y: 359, distance: 88.6
click at [306, 359] on textarea "Thanks for confirming, Aditya! I have subitted the request Once a WO is submitt…" at bounding box center [451, 355] width 290 height 43
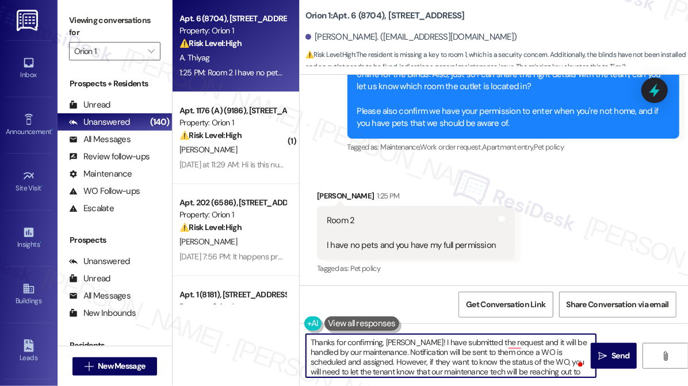
click at [541, 340] on textarea "Thanks for confirming, Aditya! I have submitted the request and it will be hand…" at bounding box center [451, 355] width 290 height 43
click at [432, 350] on textarea "Thanks for confirming, Aditya! I have submitted the request and it will now be …" at bounding box center [451, 355] width 290 height 43
click at [466, 359] on textarea "Thanks for confirming, Aditya! I have submitted the request and it will now be …" at bounding box center [451, 355] width 290 height 43
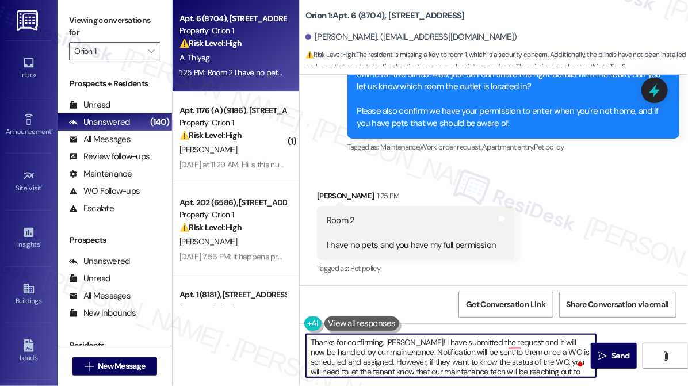
click at [503, 352] on textarea "Thanks for confirming, Aditya! I have submitted the request and it will now be …" at bounding box center [451, 355] width 290 height 43
click at [436, 361] on textarea "Thanks for confirming, Aditya! I have submitted the request and it will now be …" at bounding box center [451, 355] width 290 height 43
drag, startPoint x: 430, startPoint y: 350, endPoint x: 566, endPoint y: 358, distance: 136.5
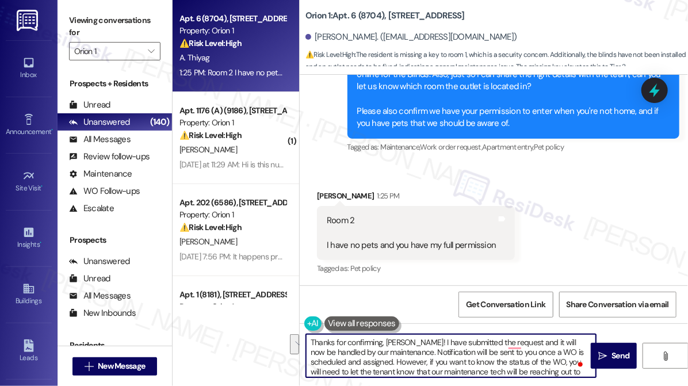
click at [566, 358] on textarea "Thanks for confirming, Aditya! I have submitted the request and it will now be …" at bounding box center [451, 355] width 290 height 43
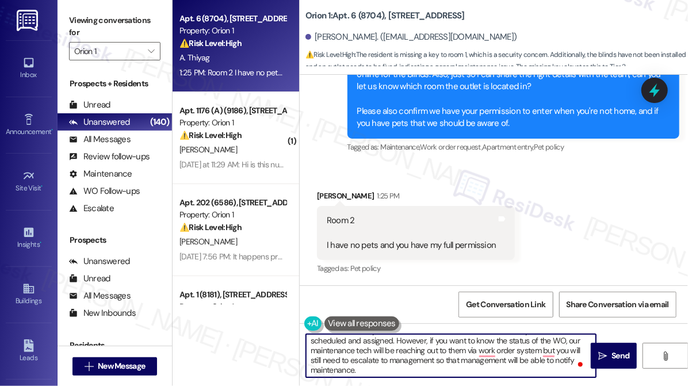
scroll to position [32, 0]
click at [453, 340] on textarea "Thanks for confirming, Aditya! I have submitted the request and it will now be …" at bounding box center [451, 355] width 290 height 43
drag, startPoint x: 423, startPoint y: 362, endPoint x: 530, endPoint y: 349, distance: 107.8
click at [530, 349] on textarea "Thanks for confirming, Aditya! I have submitted the request and it will now be …" at bounding box center [451, 355] width 290 height 43
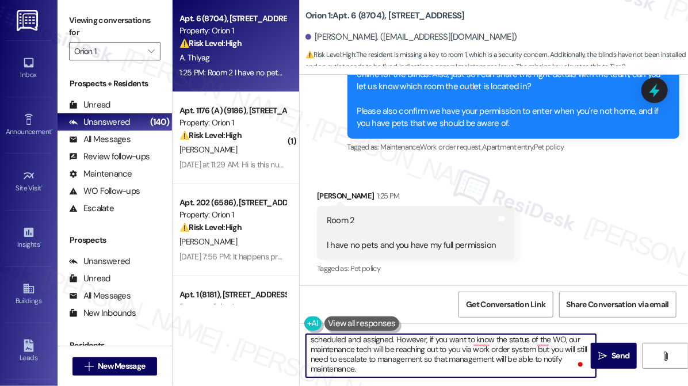
click at [502, 353] on textarea "Thanks for confirming, Aditya! I have submitted the request and it will now be …" at bounding box center [451, 355] width 290 height 43
click at [458, 363] on textarea "Thanks for confirming, Aditya! I have submitted the request and it will now be …" at bounding box center [451, 355] width 290 height 43
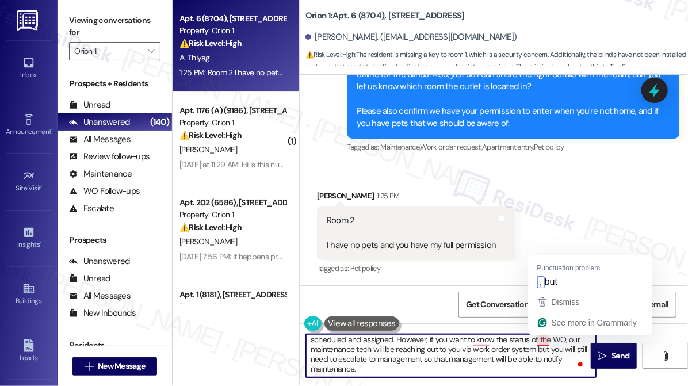
drag, startPoint x: 447, startPoint y: 366, endPoint x: 538, endPoint y: 343, distance: 93.2
click at [538, 343] on textarea "Thanks for confirming, Aditya! I have submitted the request and it will now be …" at bounding box center [451, 355] width 290 height 43
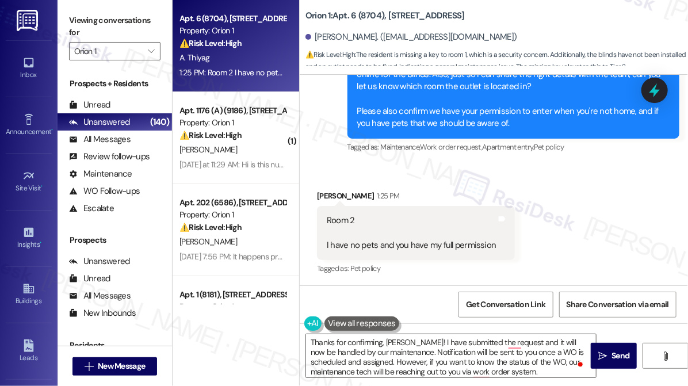
click at [331, 206] on div "Room 2 I have no pets and you have my full permission Tags and notes" at bounding box center [416, 233] width 198 height 54
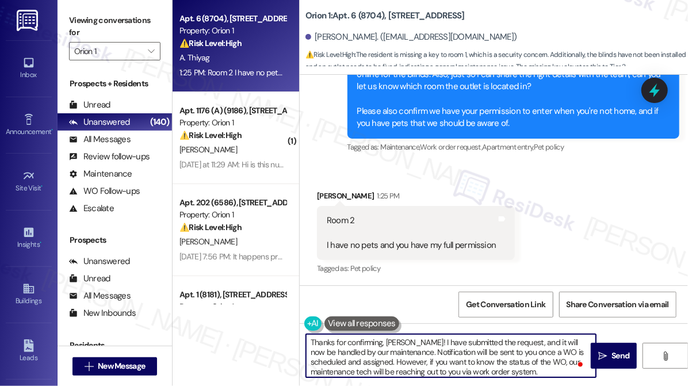
click at [434, 351] on textarea "Thanks for confirming, Aditya! I have submitted the request, and it will now be…" at bounding box center [451, 355] width 290 height 43
click at [506, 351] on textarea "Thanks for confirming, Aditya! I have submitted the request, and it will now be…" at bounding box center [451, 355] width 290 height 43
click at [549, 372] on textarea "Thanks for confirming, Aditya! I have submitted the request, and it will now be…" at bounding box center [451, 355] width 290 height 43
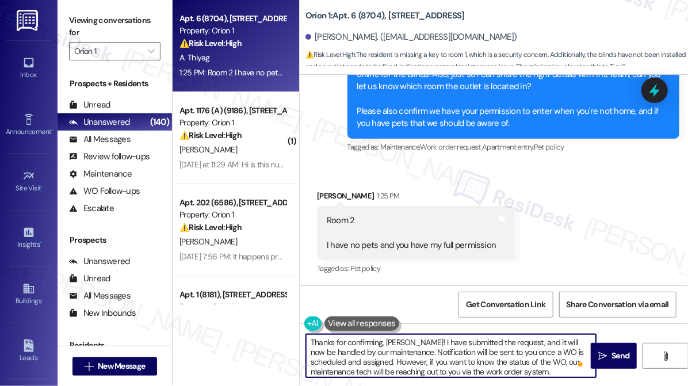
click at [503, 340] on textarea "Thanks for confirming, Aditya! I have submitted the request, and it will now be…" at bounding box center [451, 355] width 290 height 43
click at [494, 342] on textarea "Thanks for confirming, Aditya! I have submitted the request, and it will now be…" at bounding box center [451, 355] width 290 height 43
paste textarea "WO -https://residesk.slack.com/archives/C08V6KF7QHM/p1752768866496419?thread_ts…"
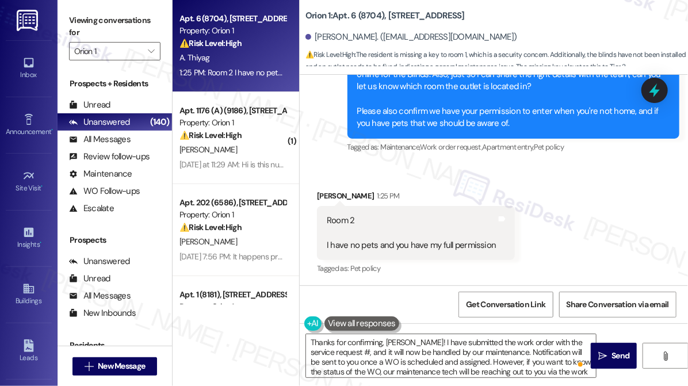
click at [64, 24] on div "Viewing conversations for Orion 1 " at bounding box center [115, 36] width 114 height 72
click at [343, 351] on textarea "Thanks for confirming, Aditya! I have submitted the work order with the service…" at bounding box center [451, 355] width 290 height 43
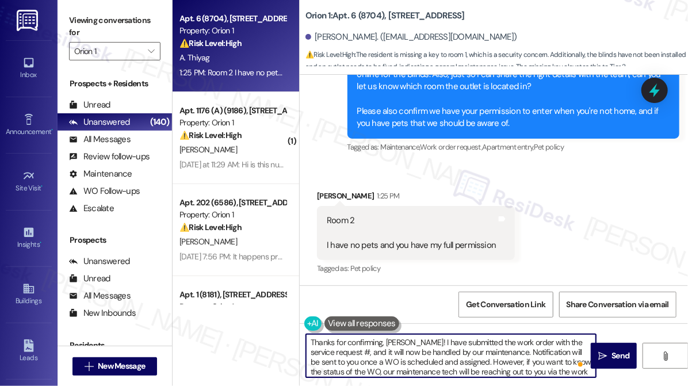
paste textarea "26607"
click at [400, 348] on textarea "Thanks for confirming, Aditya! I have submitted the work order with the service…" at bounding box center [451, 355] width 290 height 43
click at [496, 348] on textarea "Thanks for confirming, Aditya! I have submitted the work order with the service…" at bounding box center [451, 355] width 290 height 43
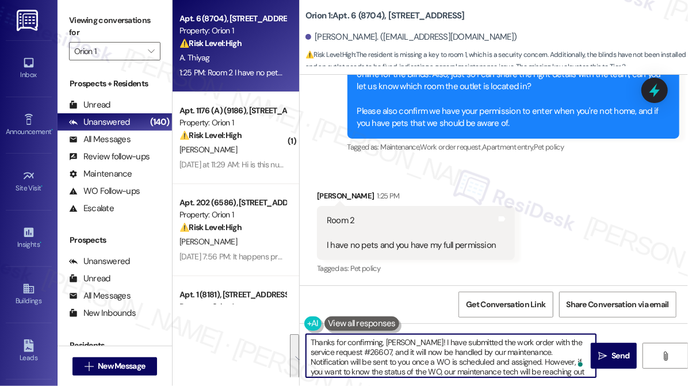
click at [496, 348] on textarea "Thanks for confirming, Aditya! I have submitted the work order with the service…" at bounding box center [451, 355] width 290 height 43
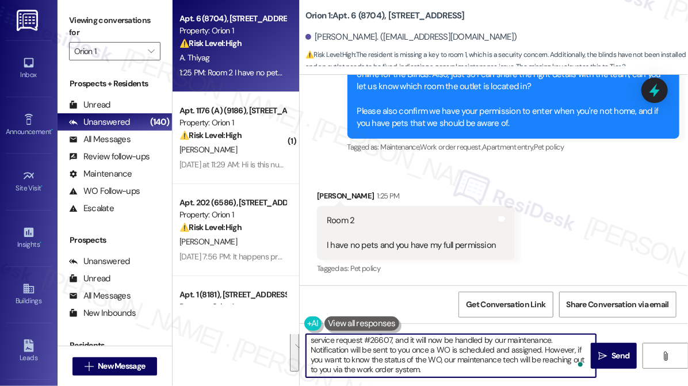
click at [484, 354] on textarea "Thanks for confirming, Aditya! I have submitted the work order with the service…" at bounding box center [451, 355] width 290 height 43
click at [408, 369] on textarea "Thanks for confirming, Aditya! I have submitted the work order with the service…" at bounding box center [451, 355] width 290 height 43
click at [376, 359] on textarea "Thanks for confirming, Aditya! I have submitted the work order with the service…" at bounding box center [451, 355] width 290 height 43
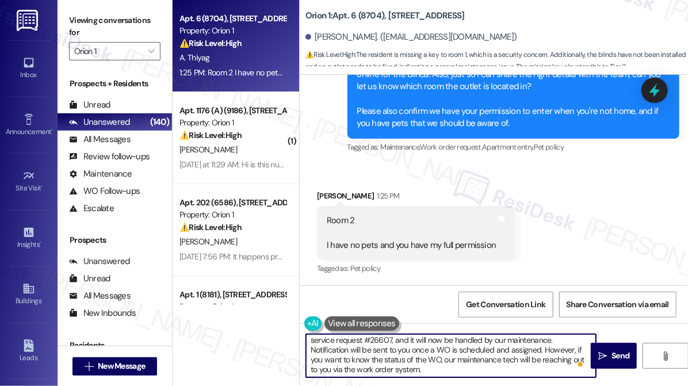
click at [376, 359] on textarea "Thanks for confirming, Aditya! I have submitted the work order with the service…" at bounding box center [451, 355] width 290 height 43
click at [378, 349] on textarea "Thanks for confirming, Aditya! I have submitted the work order with the service…" at bounding box center [451, 355] width 290 height 43
click at [515, 346] on textarea "Thanks for confirming, Aditya! I have submitted the work order with the service…" at bounding box center [451, 355] width 290 height 43
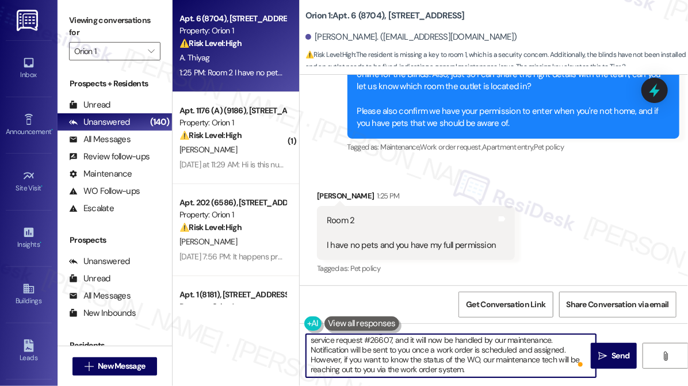
click at [515, 346] on textarea "Thanks for confirming, Aditya! I have submitted the work order with the service…" at bounding box center [451, 355] width 290 height 43
click at [423, 357] on textarea "Thanks for confirming, Aditya! I have submitted the work order with the service…" at bounding box center [451, 355] width 290 height 43
click at [394, 358] on textarea "Thanks for confirming, Aditya! I have submitted the work order with the service…" at bounding box center [451, 355] width 290 height 43
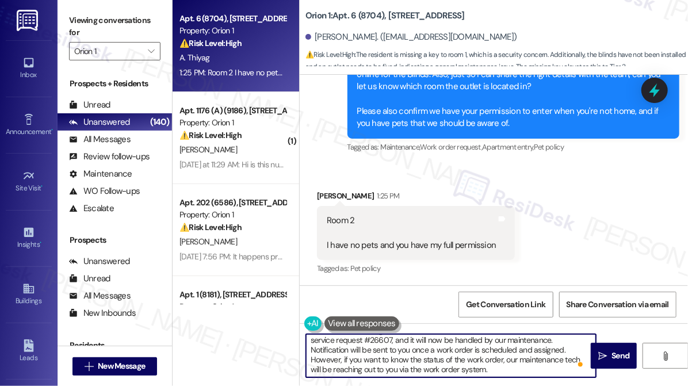
click at [434, 369] on textarea "Thanks for confirming, Aditya! I have submitted the work order with the service…" at bounding box center [451, 355] width 290 height 43
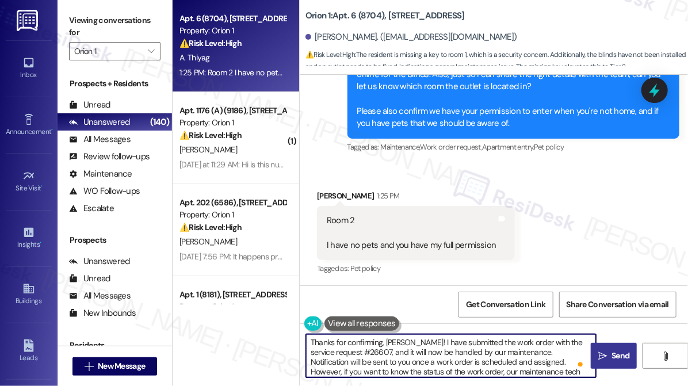
type textarea "Thanks for confirming, Aditya! I have submitted the work order with the service…"
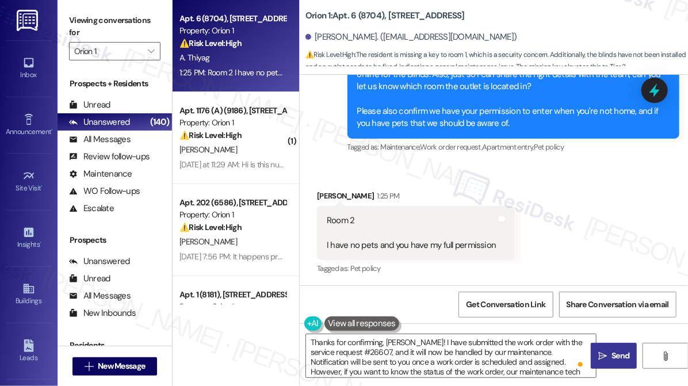
click at [610, 348] on button " Send" at bounding box center [614, 356] width 46 height 26
click at [579, 263] on div "Received via SMS Aditya Thiyag 1:25 PM Room 2 I have no pets and you have my fu…" at bounding box center [494, 225] width 388 height 122
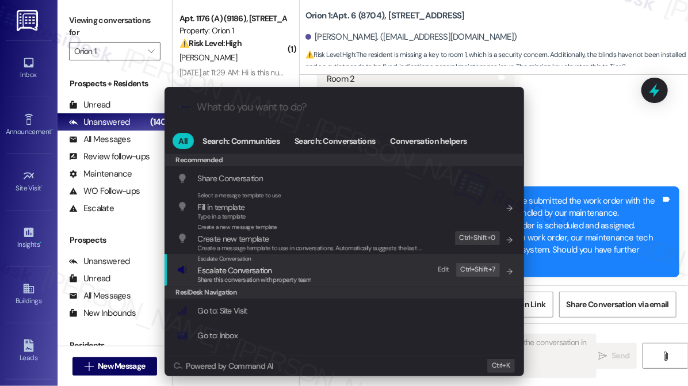
click at [305, 267] on span "Escalate Conversation" at bounding box center [255, 270] width 114 height 13
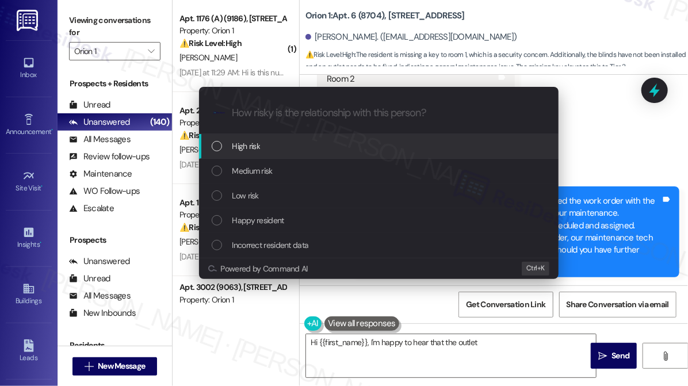
click at [585, 71] on div "Escalate Conversation How risky is the relationship with this person? Topics (e…" at bounding box center [344, 193] width 688 height 386
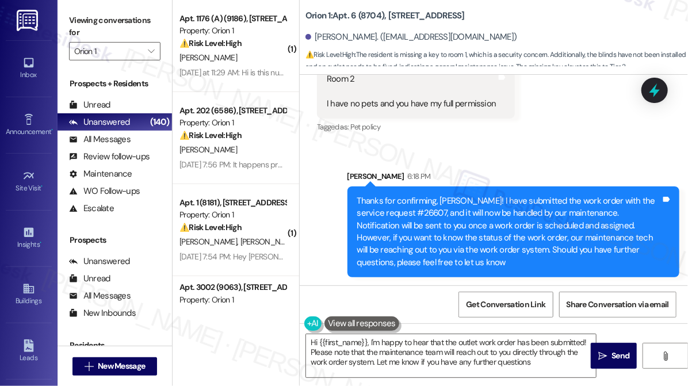
type textarea "Hi {{first_name}}, I'm happy to hear that the outlet work order has been submit…"
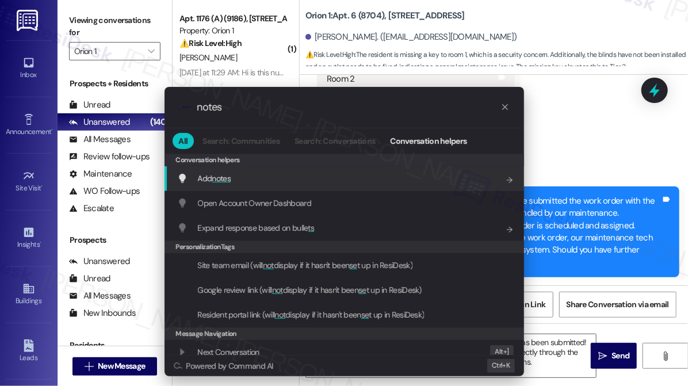
type input "notes"
click at [247, 172] on div "Add notes Add shortcut" at bounding box center [345, 178] width 336 height 13
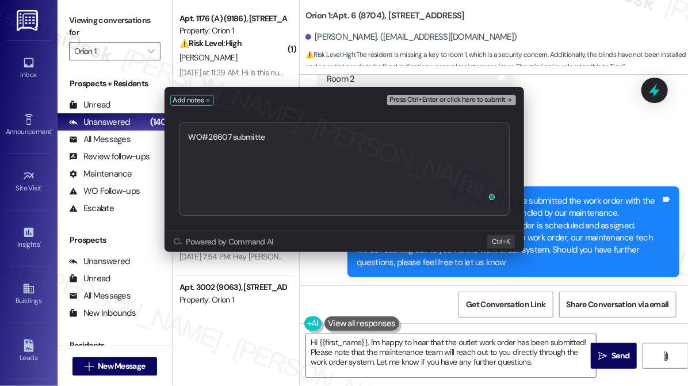
type textarea "WO#26607 submitted"
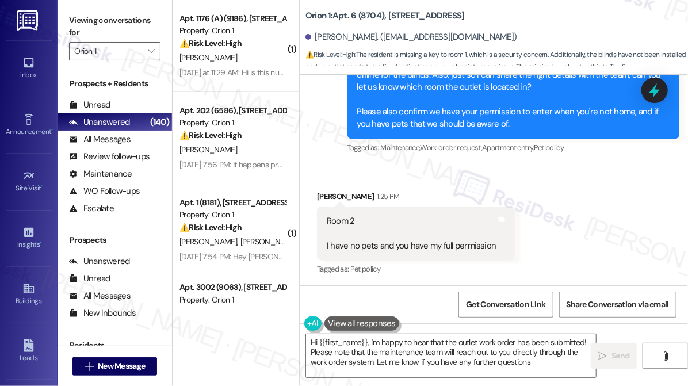
type textarea "Hi {{first_name}}, I'm happy to hear that the outlet work order has been submit…"
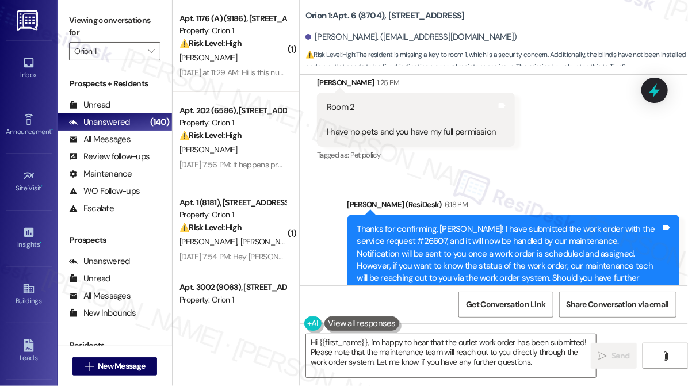
scroll to position [2154, 0]
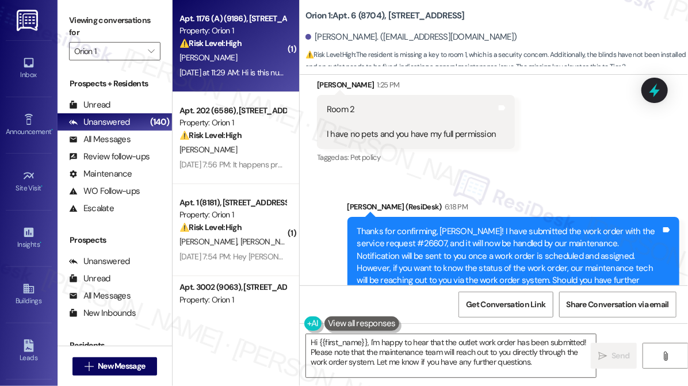
click at [261, 79] on div "Apt. 1176 (A) (9186), 1180 W 37th Pl Property: Orion 1 ⚠️ Risk Level: High The …" at bounding box center [236, 46] width 127 height 92
type textarea "Hi {{first_name}}, I'm happy to hear that the outlet work order has been submit…"
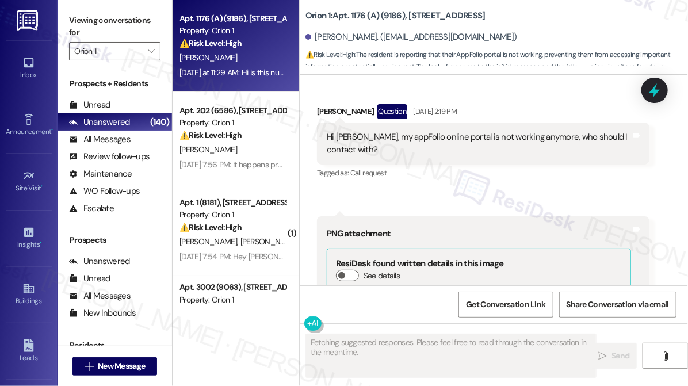
scroll to position [507, 0]
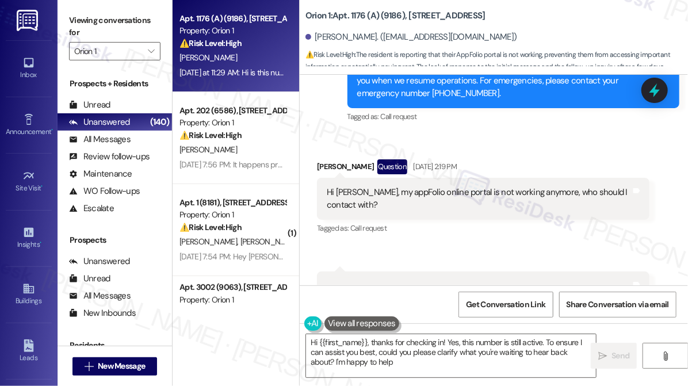
type textarea "Hi {{first_name}}, thanks for checking in! Yes, this number is still active. To…"
click at [325, 159] on div "Yin Chen Question Aug 25, 2025 at 2:19 PM" at bounding box center [483, 168] width 332 height 18
copy div "Yin Chen"
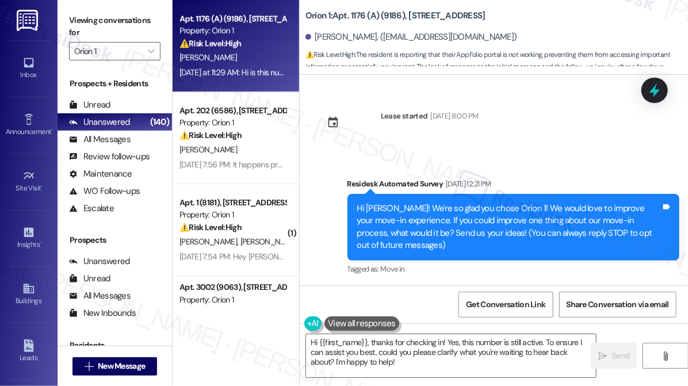
scroll to position [507, 0]
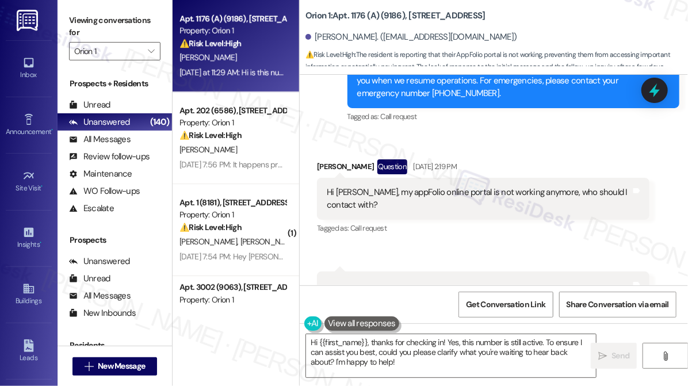
click at [371, 186] on div "Hi [PERSON_NAME], my appFolio online portal is not working anymore, who should …" at bounding box center [479, 198] width 304 height 25
click at [371, 186] on div "Hi Sarah, my appFolio online portal is not working anymore, who should I contac…" at bounding box center [479, 198] width 304 height 25
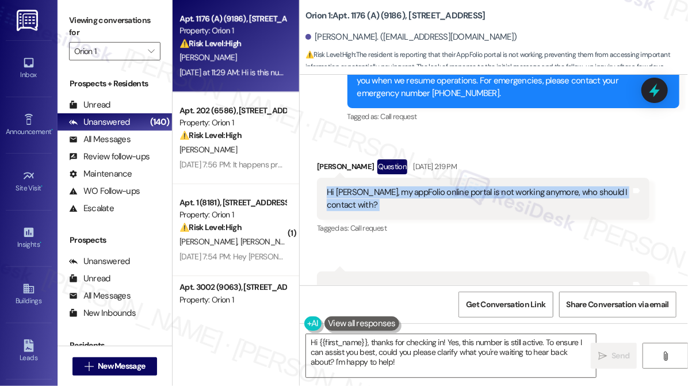
click at [371, 186] on div "Hi Sarah, my appFolio online portal is not working anymore, who should I contac…" at bounding box center [479, 198] width 304 height 25
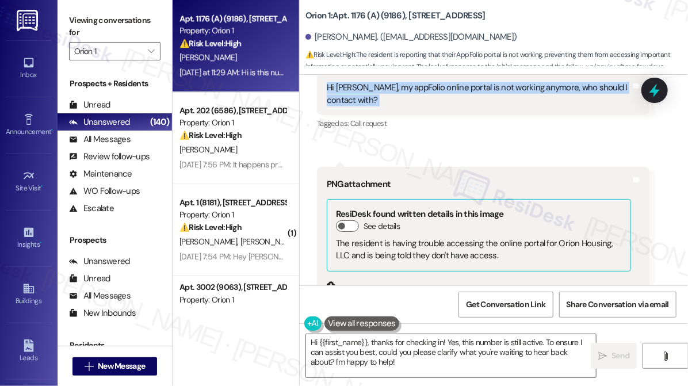
scroll to position [769, 0]
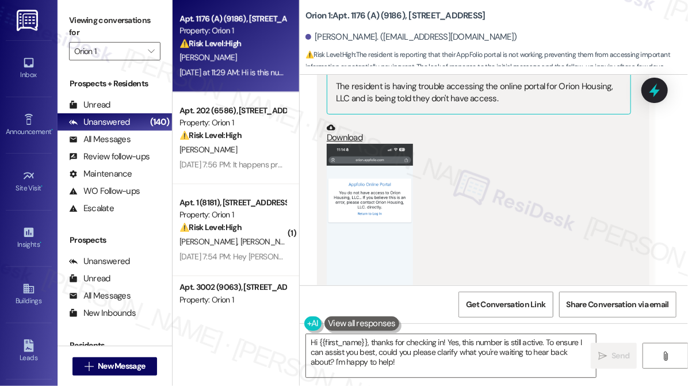
click at [378, 170] on button "Zoom image" at bounding box center [370, 237] width 86 height 187
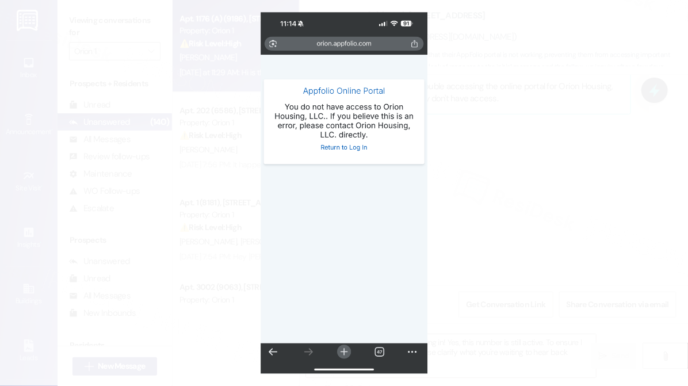
click at [481, 191] on button "Unzoom image" at bounding box center [344, 193] width 688 height 386
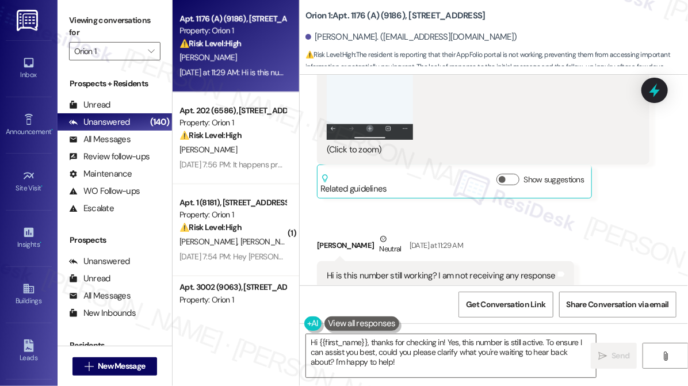
scroll to position [978, 0]
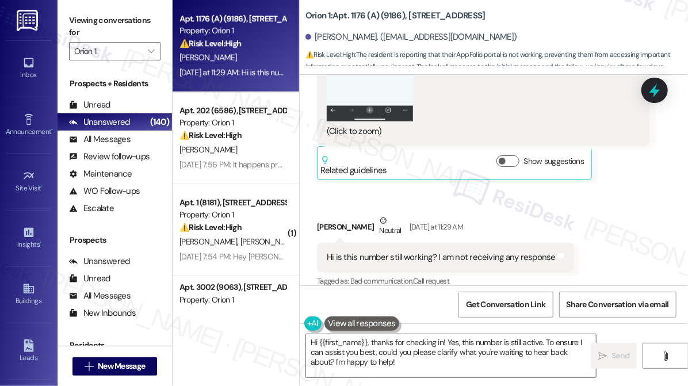
click at [365, 251] on div "Hi is this number still working? I am not receiving any response" at bounding box center [441, 257] width 229 height 12
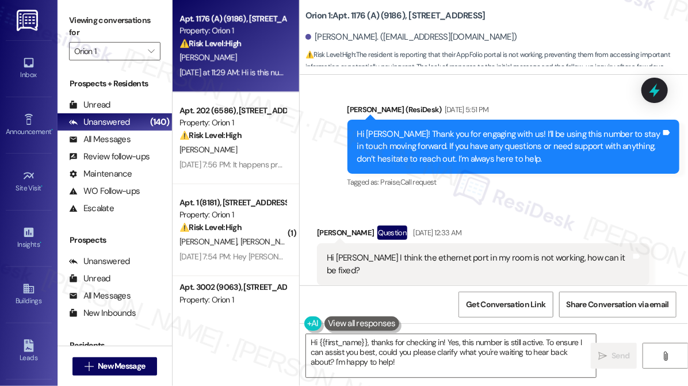
scroll to position [246, 0]
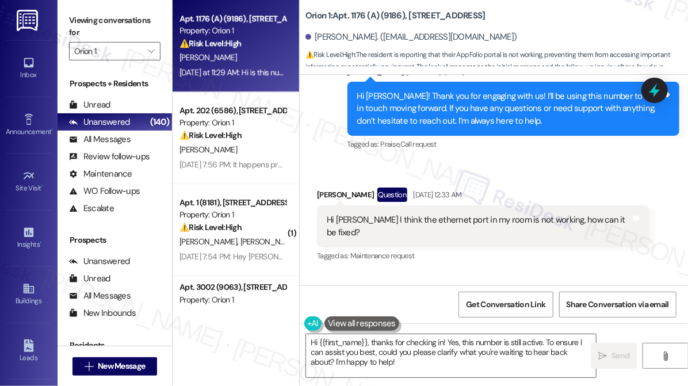
click at [485, 222] on div "Hi Sarah I think the ethernet port in my room is not working, how can it be fix…" at bounding box center [479, 226] width 304 height 25
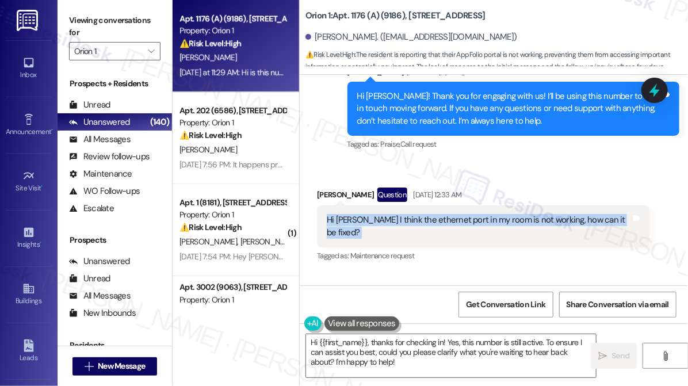
click at [486, 221] on div "Hi Sarah I think the ethernet port in my room is not working, how can it be fix…" at bounding box center [479, 226] width 304 height 25
click at [443, 219] on div "Hi Sarah I think the ethernet port in my room is not working, how can it be fix…" at bounding box center [479, 226] width 304 height 25
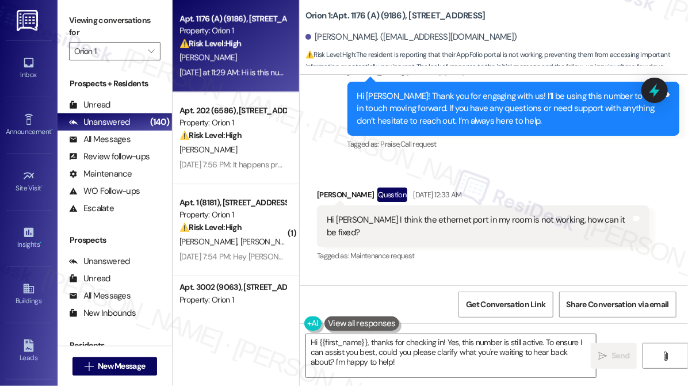
click at [410, 219] on div "Hi Sarah I think the ethernet port in my room is not working, how can it be fix…" at bounding box center [479, 226] width 304 height 25
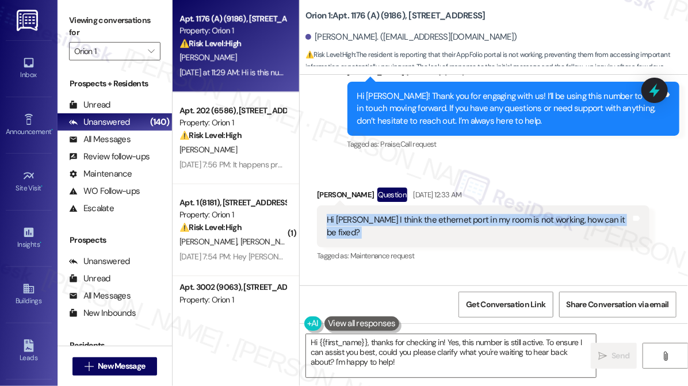
click at [410, 219] on div "Hi Sarah I think the ethernet port in my room is not working, how can it be fix…" at bounding box center [479, 226] width 304 height 25
copy div "Hi Sarah I think the ethernet port in my room is not working, how can it be fix…"
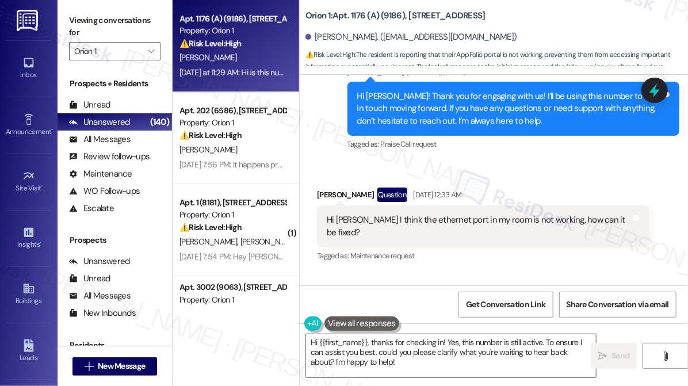
click at [66, 18] on div "Viewing conversations for Orion 1 " at bounding box center [115, 36] width 114 height 72
click at [399, 336] on textarea "Hi {{first_name}}, thanks for checking in! Yes, this number is still active. To…" at bounding box center [451, 355] width 290 height 43
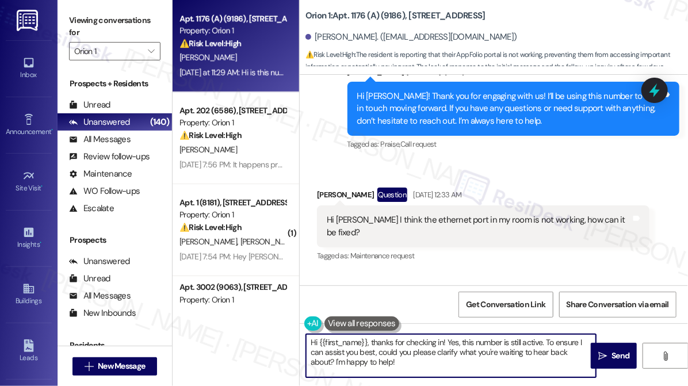
click at [399, 336] on textarea "Hi {{first_name}}, thanks for checking in! Yes, this number is still active. To…" at bounding box center [451, 355] width 290 height 43
click at [443, 354] on textarea "Hi {{first_name}}, thanks for checking in! Yes, this number is still active. To…" at bounding box center [451, 355] width 290 height 43
drag, startPoint x: 413, startPoint y: 366, endPoint x: 308, endPoint y: 365, distance: 105.2
click at [308, 365] on textarea "Hi {{first_name}}, thanks for checking in! Yes, this number is still active. To…" at bounding box center [451, 355] width 290 height 43
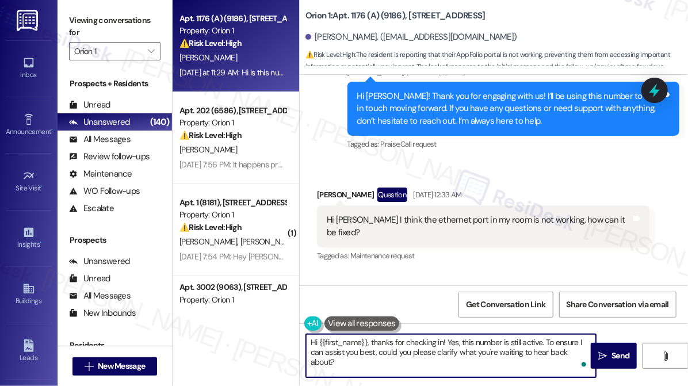
click at [546, 343] on textarea "Hi {{first_name}}, thanks for checking in! Yes, this number is still active. To…" at bounding box center [451, 355] width 290 height 43
drag, startPoint x: 546, startPoint y: 342, endPoint x: 589, endPoint y: 369, distance: 50.9
click at [589, 369] on div "Hi {{first_name}}, thanks for checking in! Yes, this number is still active. To…" at bounding box center [450, 356] width 291 height 44
paste textarea "Hi {{first_name}}, thanks for letting me know about the ethernet port. Since yo…"
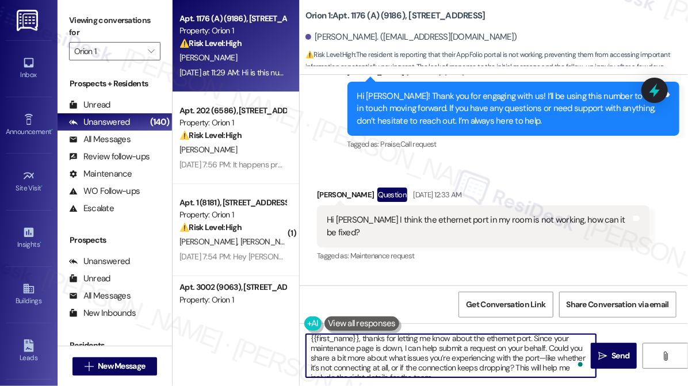
scroll to position [0, 0]
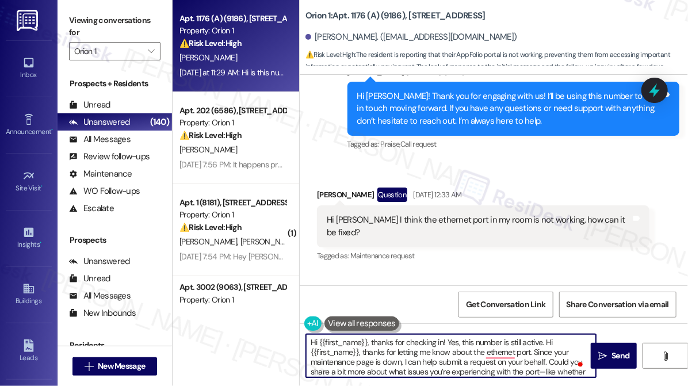
drag, startPoint x: 362, startPoint y: 353, endPoint x: 411, endPoint y: 352, distance: 49.5
click at [362, 353] on textarea "Hi {{first_name}}, thanks for checking in! Yes, this number is still active. Hi…" at bounding box center [451, 355] width 290 height 43
drag, startPoint x: 361, startPoint y: 352, endPoint x: 544, endPoint y: 339, distance: 183.3
click at [544, 339] on textarea "Hi {{first_name}}, thanks for checking in! Yes, this number is still active. Hi…" at bounding box center [451, 355] width 290 height 43
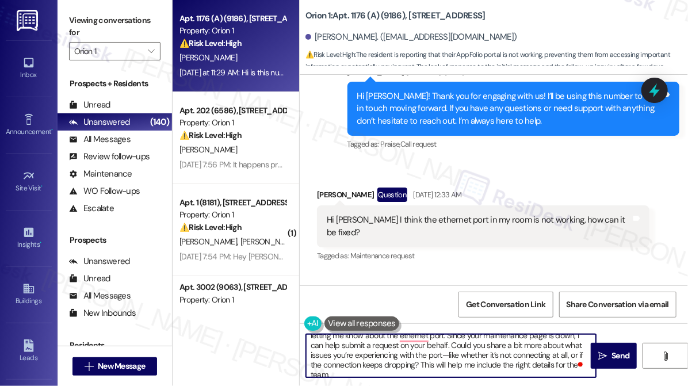
scroll to position [22, 0]
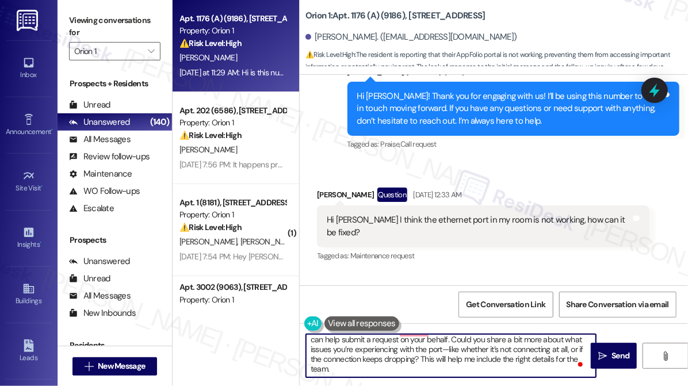
click at [374, 367] on textarea "Hi {{first_name}}, thanks for checking in! Yes, this number is still active. Th…" at bounding box center [451, 355] width 290 height 43
click at [411, 348] on textarea "Hi {{first_name}}, thanks for checking in! Yes, this number is still active. Th…" at bounding box center [451, 355] width 290 height 43
drag, startPoint x: 397, startPoint y: 348, endPoint x: 450, endPoint y: 349, distance: 52.3
click at [450, 349] on textarea "Hi {{first_name}}, thanks for checking in! Yes, this number is still active. Th…" at bounding box center [451, 355] width 290 height 43
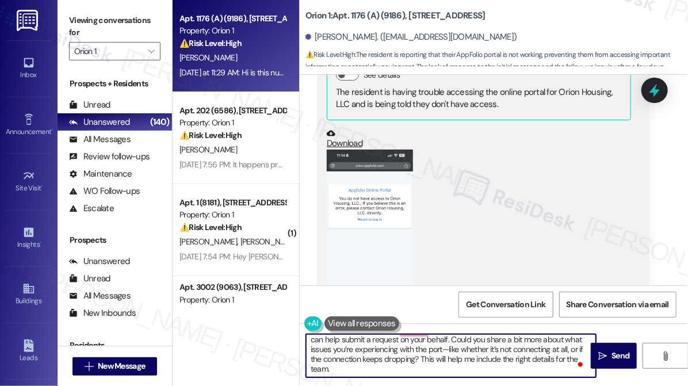
scroll to position [874, 0]
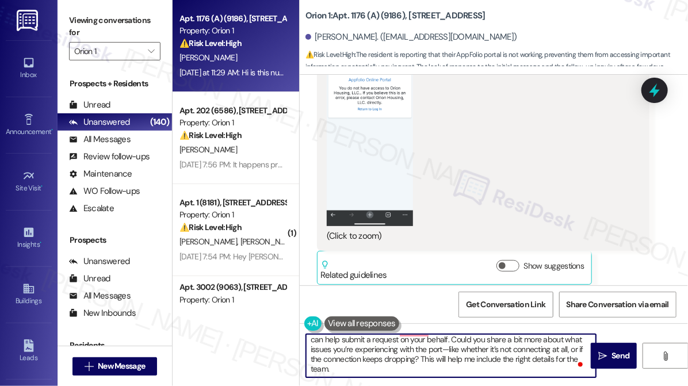
click at [409, 358] on textarea "Hi {{first_name}}, thanks for checking in! Yes, this number is still active. Th…" at bounding box center [451, 355] width 290 height 43
drag, startPoint x: 377, startPoint y: 372, endPoint x: 407, endPoint y: 355, distance: 34.2
click at [401, 351] on textarea "Hi {{first_name}}, thanks for checking in! Yes, this number is still active. Th…" at bounding box center [451, 355] width 290 height 43
click at [447, 351] on textarea "Hi {{first_name}}, thanks for checking in! Yes, this number is still active. Th…" at bounding box center [451, 355] width 290 height 43
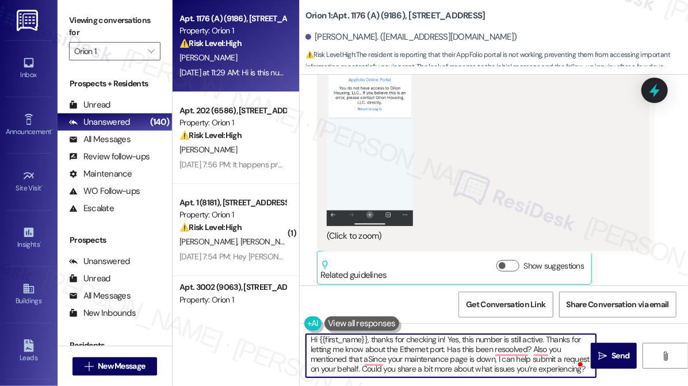
scroll to position [12, 0]
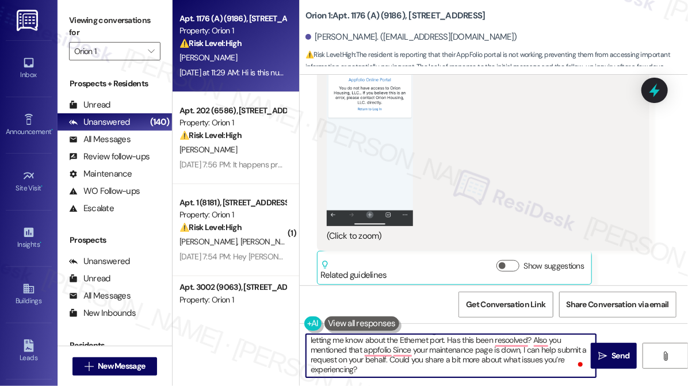
drag, startPoint x: 477, startPoint y: 349, endPoint x: 362, endPoint y: 351, distance: 114.4
click at [362, 351] on textarea "Hi {{first_name}}, thanks for checking in! Yes, this number is still active. Th…" at bounding box center [451, 355] width 290 height 43
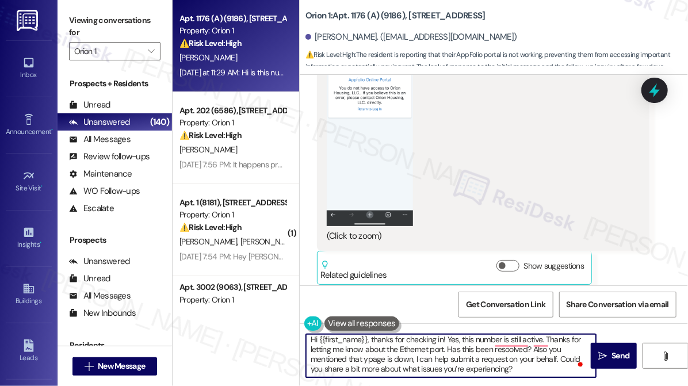
scroll to position [3, 0]
click at [531, 349] on textarea "Hi {{first_name}}, thanks for checking in! Yes, this number is still active. Th…" at bounding box center [451, 355] width 290 height 43
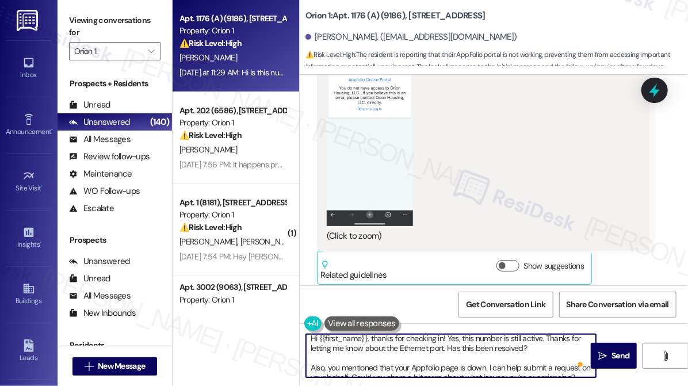
scroll to position [0, 0]
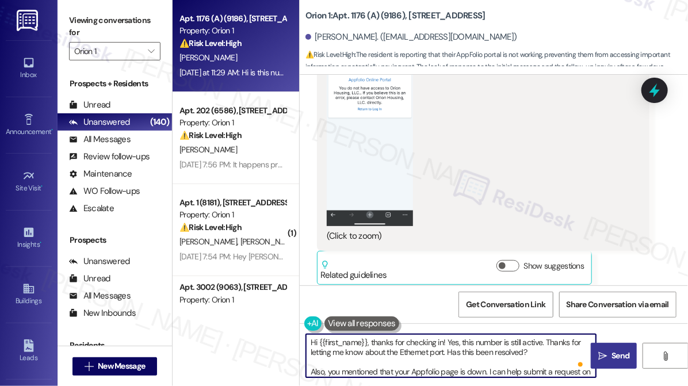
type textarea "Hi {{first_name}}, thanks for checking in! Yes, this number is still active. Th…"
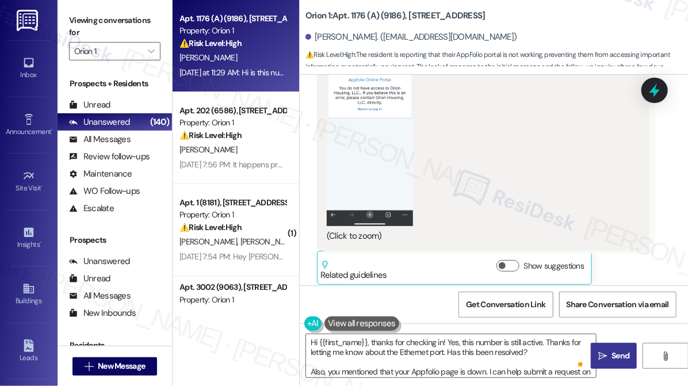
click at [612, 352] on span "Send" at bounding box center [620, 356] width 18 height 12
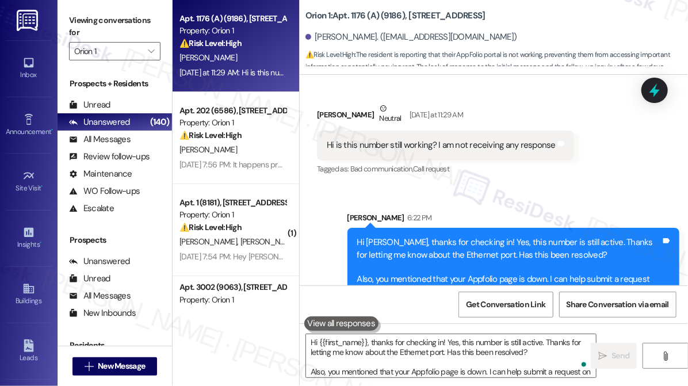
scroll to position [1108, 0]
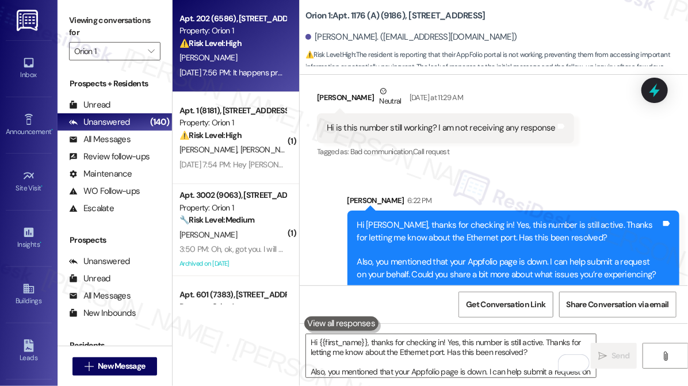
click at [254, 64] on div "[PERSON_NAME]" at bounding box center [232, 58] width 109 height 14
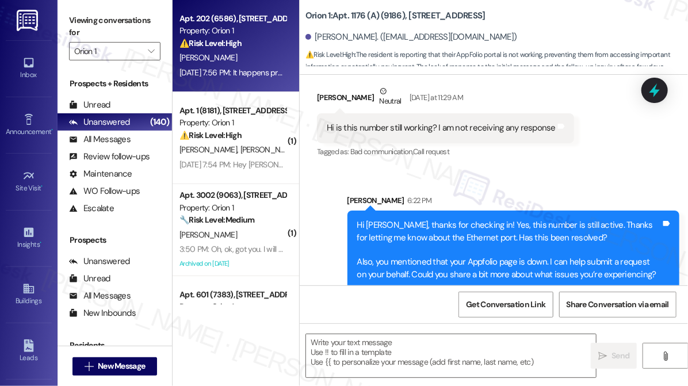
type textarea "Fetching suggested responses. Please feel free to read through the conversation…"
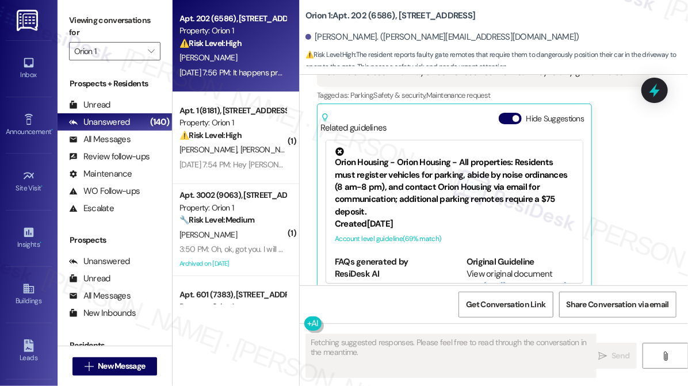
scroll to position [7720, 0]
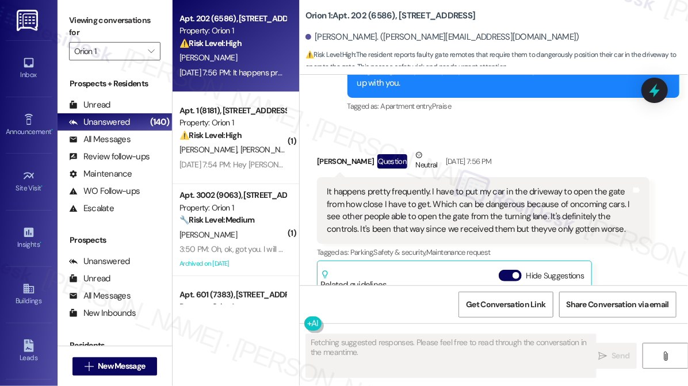
click at [347, 150] on div "Erwin A. Acevedo Question Neutral Aug 27, 2025 at 7:56 PM" at bounding box center [483, 163] width 332 height 28
copy div "[PERSON_NAME]"
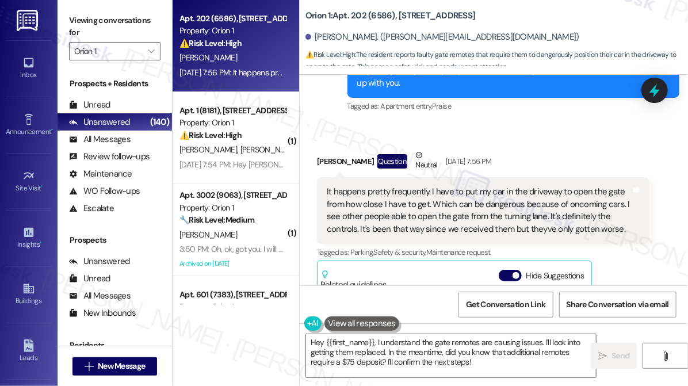
click at [373, 195] on div "It happens pretty frequently. I have to put my car in the driveway to open the …" at bounding box center [479, 210] width 304 height 49
click at [372, 195] on div "It happens pretty frequently. I have to put my car in the driveway to open the …" at bounding box center [479, 210] width 304 height 49
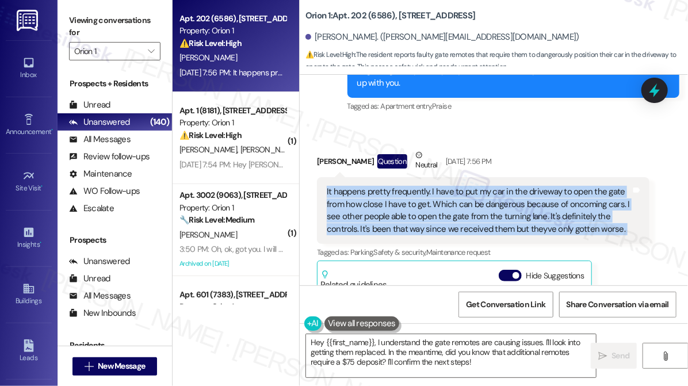
click at [373, 195] on div "It happens pretty frequently. I have to put my car in the driveway to open the …" at bounding box center [479, 210] width 304 height 49
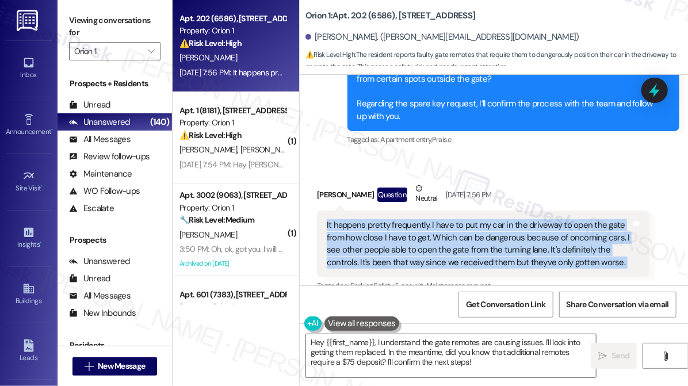
scroll to position [7667, 0]
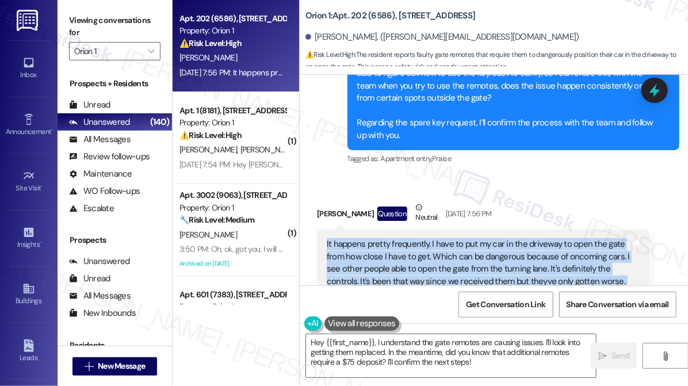
click at [464, 241] on div "It happens pretty frequently. I have to put my car in the driveway to open the …" at bounding box center [479, 262] width 304 height 49
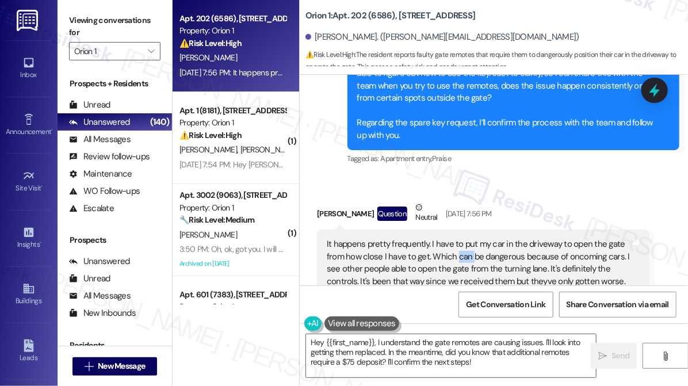
click at [464, 241] on div "It happens pretty frequently. I have to put my car in the driveway to open the …" at bounding box center [479, 262] width 304 height 49
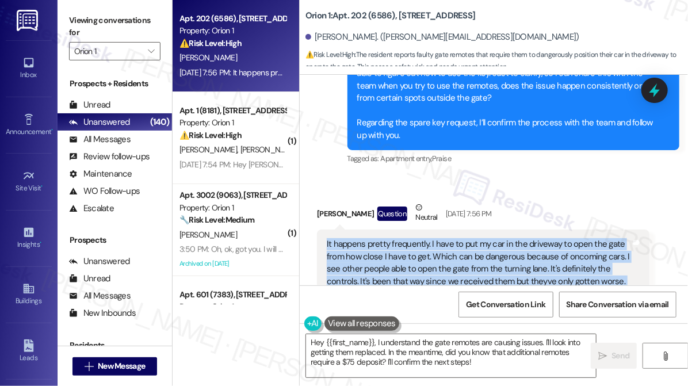
click at [464, 241] on div "It happens pretty frequently. I have to put my car in the driveway to open the …" at bounding box center [479, 262] width 304 height 49
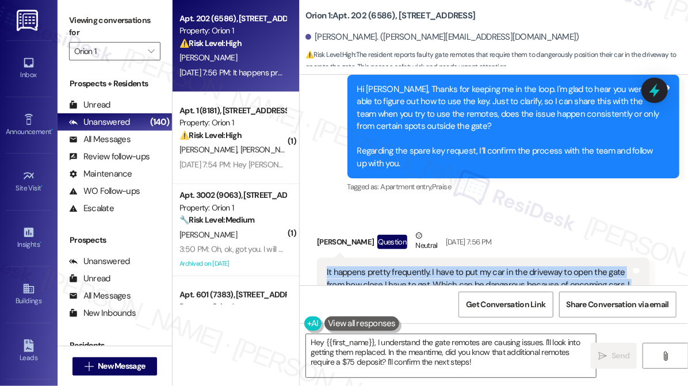
scroll to position [7563, 0]
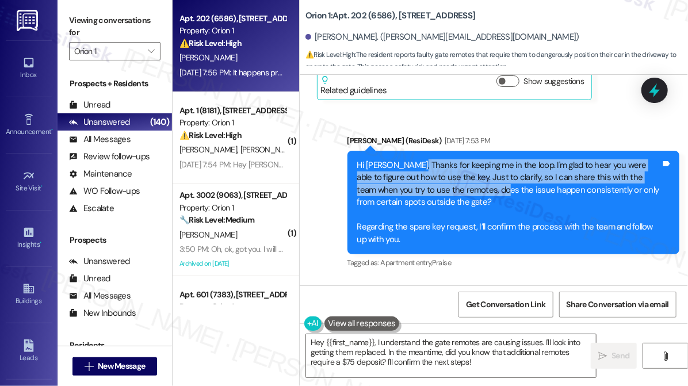
drag, startPoint x: 407, startPoint y: 155, endPoint x: 454, endPoint y: 181, distance: 53.8
click at [454, 181] on div "Hi Erwin A., Thanks for keeping me in the loop. I'm glad to hear you were able …" at bounding box center [509, 202] width 304 height 86
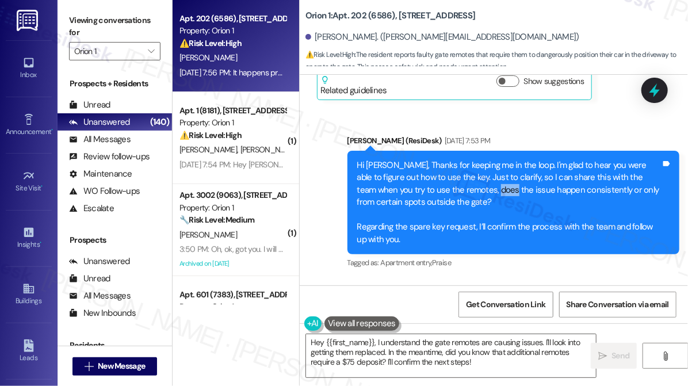
click at [454, 181] on div "Hi Erwin A., Thanks for keeping me in the loop. I'm glad to hear you were able …" at bounding box center [509, 202] width 304 height 86
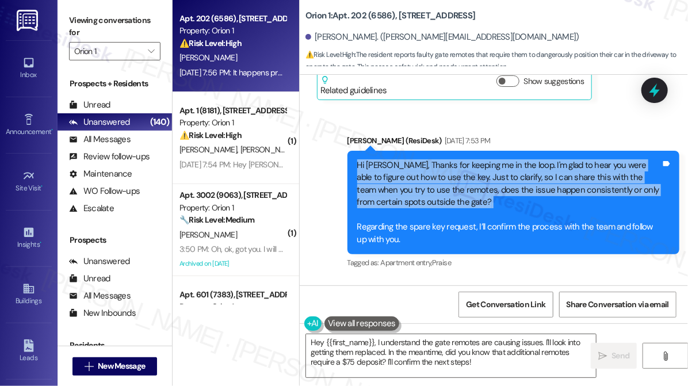
click at [454, 181] on div "Hi Erwin A., Thanks for keeping me in the loop. I'm glad to hear you were able …" at bounding box center [509, 202] width 304 height 86
click at [465, 182] on div "Hi Erwin A., Thanks for keeping me in the loop. I'm glad to hear you were able …" at bounding box center [509, 202] width 304 height 86
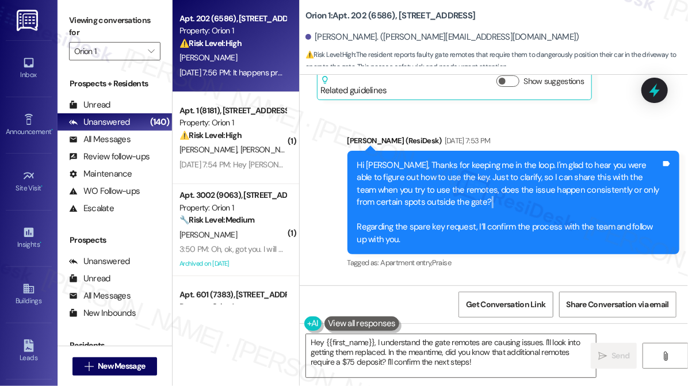
click at [465, 182] on div "Hi Erwin A., Thanks for keeping me in the loop. I'm glad to hear you were able …" at bounding box center [509, 202] width 304 height 86
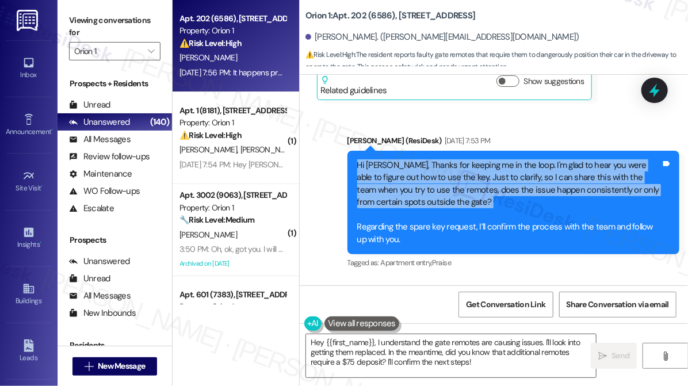
click at [465, 182] on div "Hi Erwin A., Thanks for keeping me in the loop. I'm glad to hear you were able …" at bounding box center [509, 202] width 304 height 86
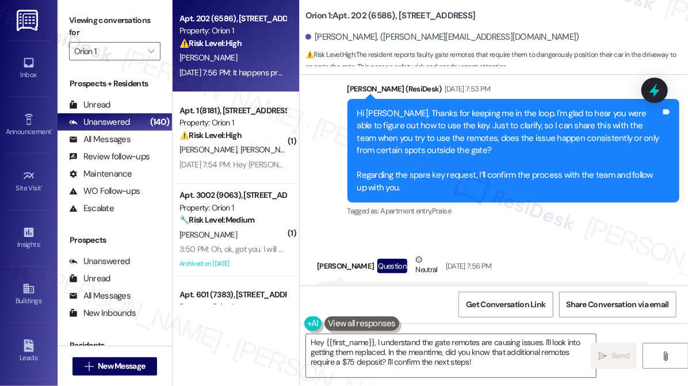
click at [409, 160] on div "Hi Erwin A., Thanks for keeping me in the loop. I'm glad to hear you were able …" at bounding box center [509, 151] width 304 height 86
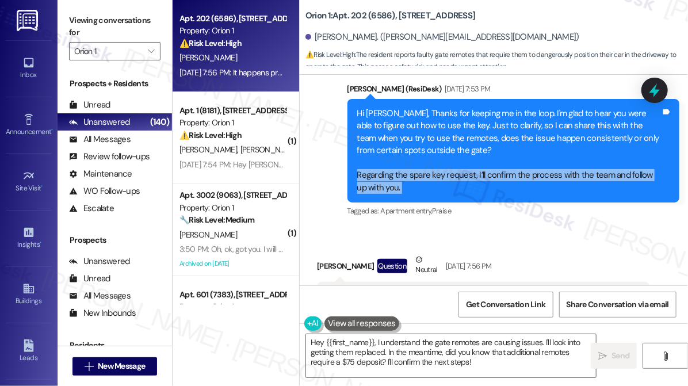
click at [411, 159] on div "Hi Erwin A., Thanks for keeping me in the loop. I'm glad to hear you were able …" at bounding box center [509, 151] width 304 height 86
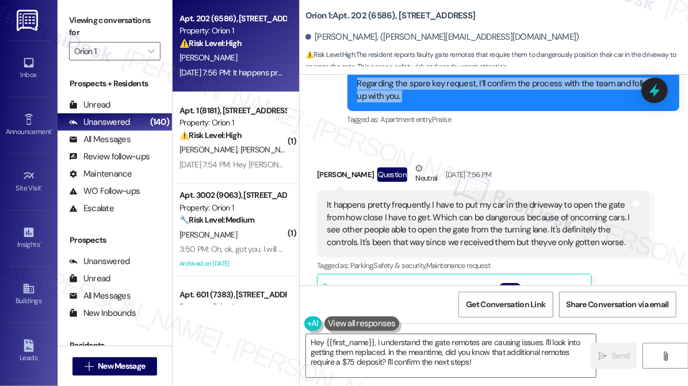
scroll to position [7772, 0]
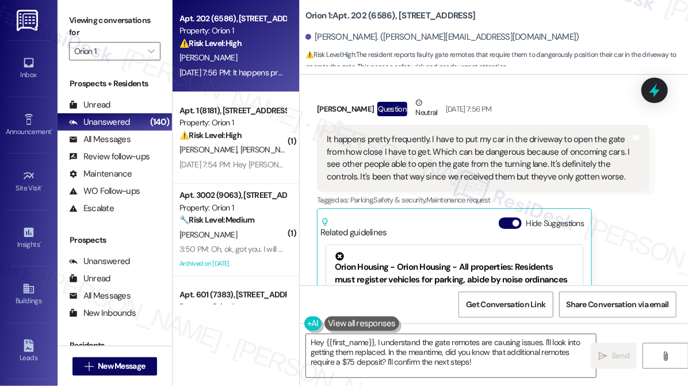
click at [386, 134] on div "It happens pretty frequently. I have to put my car in the driveway to open the …" at bounding box center [479, 157] width 304 height 49
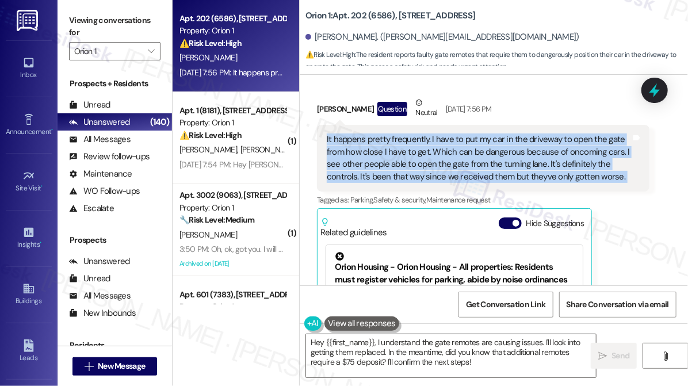
click at [386, 134] on div "It happens pretty frequently. I have to put my car in the driveway to open the …" at bounding box center [479, 157] width 304 height 49
click at [465, 133] on div "It happens pretty frequently. I have to put my car in the driveway to open the …" at bounding box center [479, 157] width 304 height 49
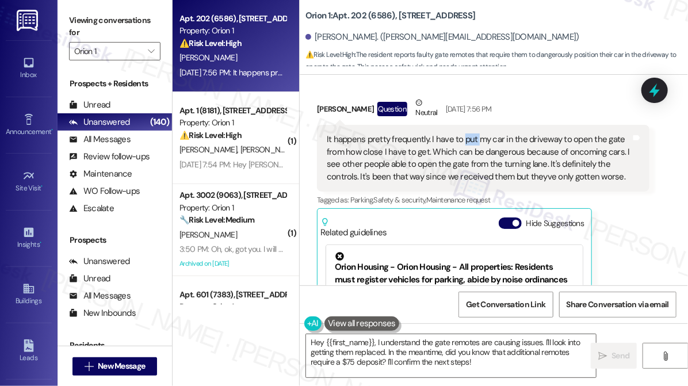
click at [465, 133] on div "It happens pretty frequently. I have to put my car in the driveway to open the …" at bounding box center [479, 157] width 304 height 49
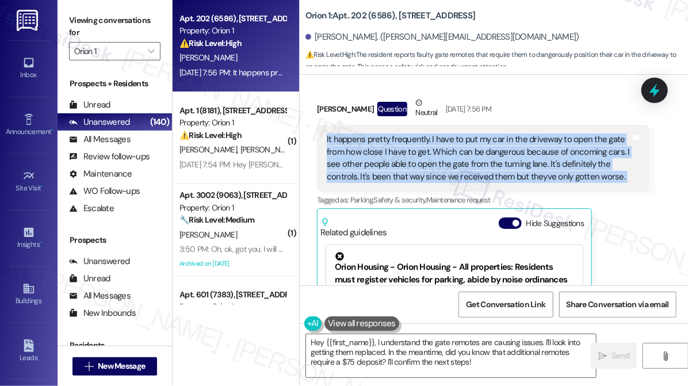
click at [465, 133] on div "It happens pretty frequently. I have to put my car in the driveway to open the …" at bounding box center [479, 157] width 304 height 49
click at [662, 159] on div "Received via SMS Erwin A. Acevedo Question Neutral Aug 27, 2025 at 7:56 PM It h…" at bounding box center [494, 238] width 388 height 335
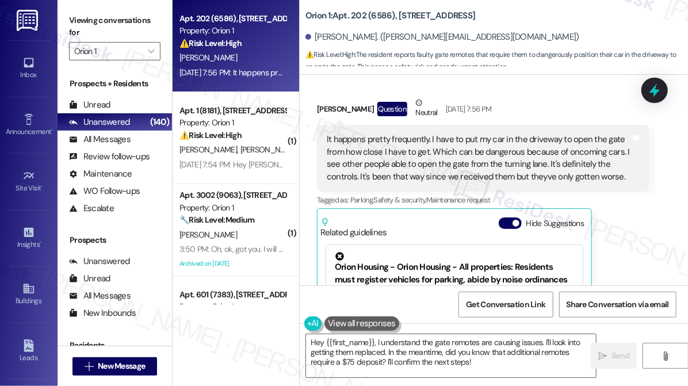
click at [488, 156] on div "It happens pretty frequently. I have to put my car in the driveway to open the …" at bounding box center [479, 157] width 304 height 49
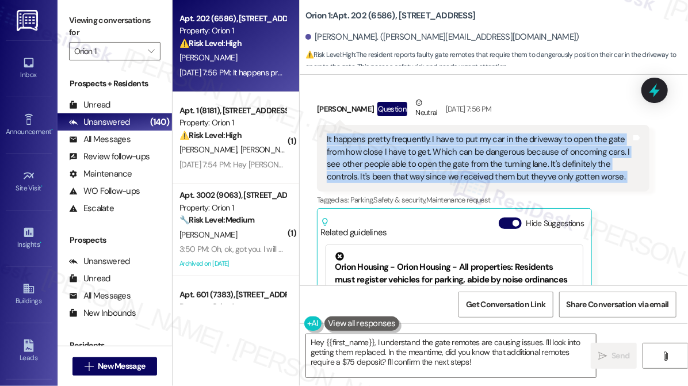
click at [488, 156] on div "It happens pretty frequently. I have to put my car in the driveway to open the …" at bounding box center [479, 157] width 304 height 49
click at [449, 133] on div "It happens pretty frequently. I have to put my car in the driveway to open the …" at bounding box center [479, 157] width 304 height 49
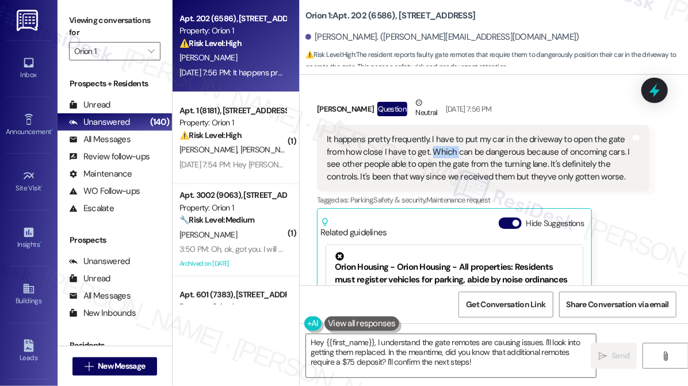
click at [449, 133] on div "It happens pretty frequently. I have to put my car in the driveway to open the …" at bounding box center [479, 157] width 304 height 49
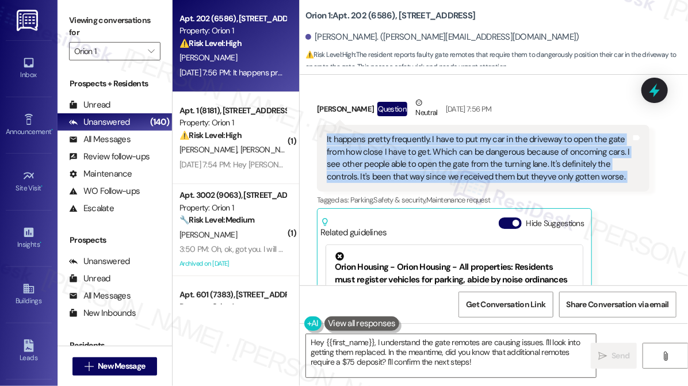
click at [449, 133] on div "It happens pretty frequently. I have to put my car in the driveway to open the …" at bounding box center [479, 157] width 304 height 49
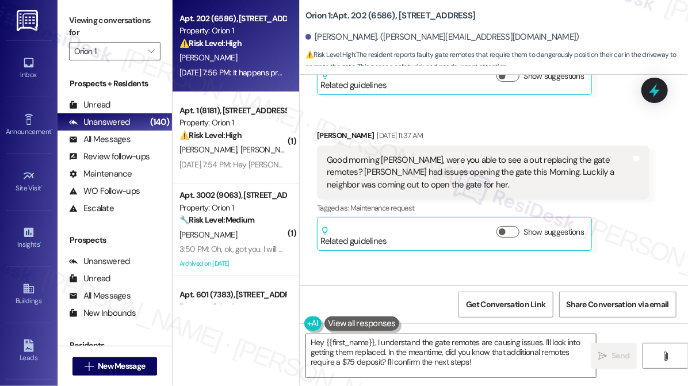
scroll to position [7354, 0]
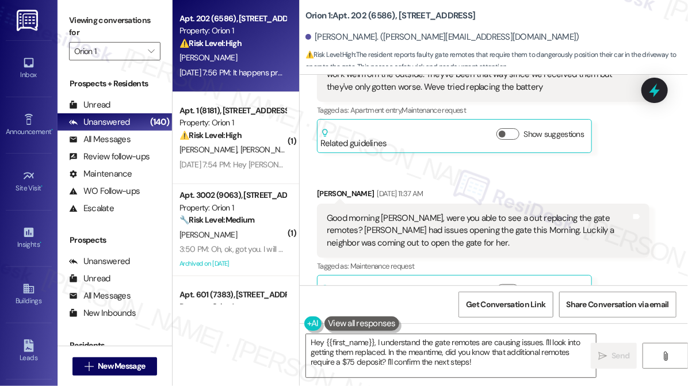
click at [364, 204] on div "Good morning Sarah, were you able to see a out replacing the gate remotes? Step…" at bounding box center [483, 231] width 332 height 54
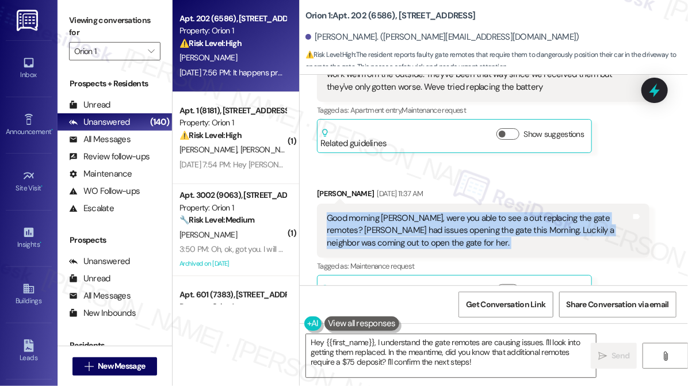
click at [364, 204] on div "Good morning Sarah, were you able to see a out replacing the gate remotes? Step…" at bounding box center [483, 231] width 332 height 54
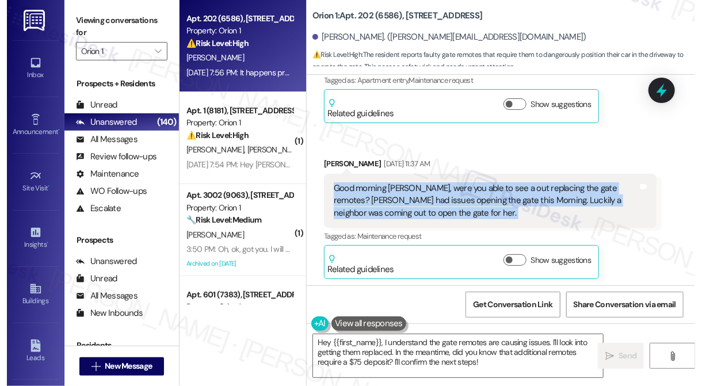
scroll to position [7407, 0]
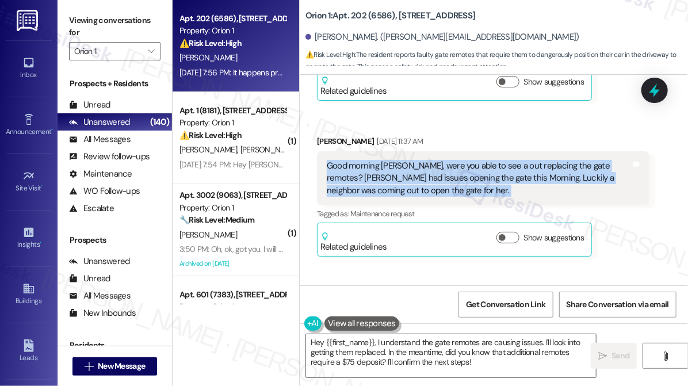
click at [503, 160] on div "Good morning Sarah, were you able to see a out replacing the gate remotes? Step…" at bounding box center [479, 178] width 304 height 37
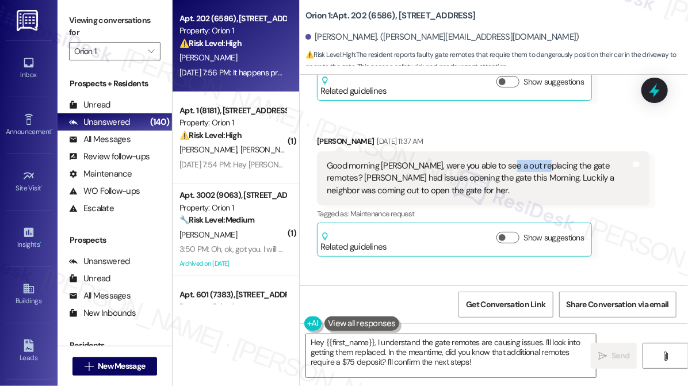
click at [503, 160] on div "Good morning Sarah, were you able to see a out replacing the gate remotes? Step…" at bounding box center [479, 178] width 304 height 37
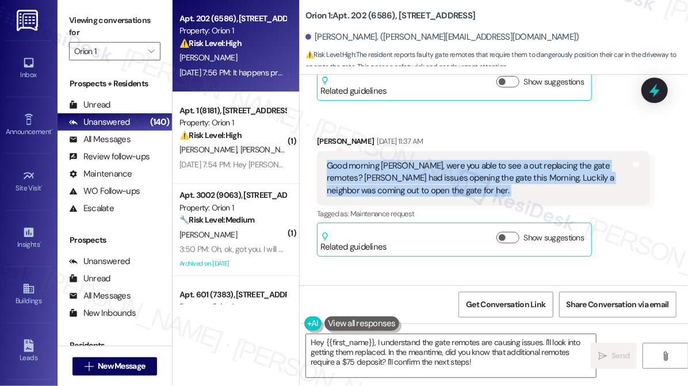
click at [503, 160] on div "Good morning Sarah, were you able to see a out replacing the gate remotes? Step…" at bounding box center [479, 178] width 304 height 37
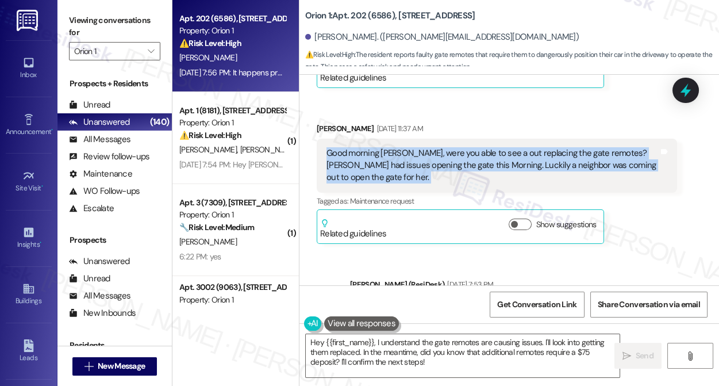
scroll to position [7235, 0]
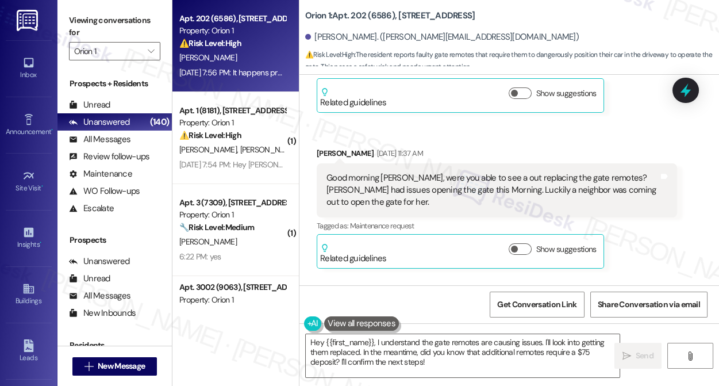
drag, startPoint x: 66, startPoint y: 25, endPoint x: 67, endPoint y: 1, distance: 24.2
click at [66, 25] on div "Viewing conversations for Orion 1 " at bounding box center [115, 36] width 114 height 72
click at [64, 16] on div "Viewing conversations for Orion 1 " at bounding box center [115, 36] width 114 height 72
click at [67, 15] on div "Viewing conversations for Orion 1 " at bounding box center [115, 36] width 114 height 72
click at [516, 243] on button "Show suggestions" at bounding box center [520, 249] width 23 height 12
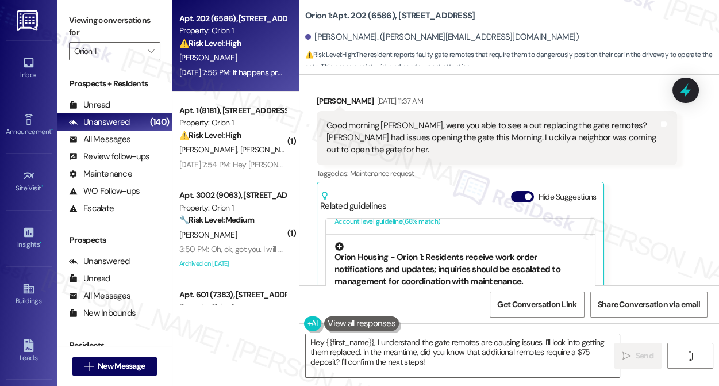
scroll to position [470, 0]
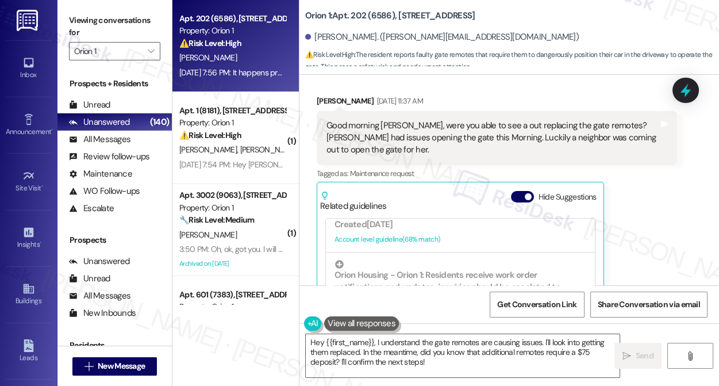
click at [62, 21] on div "Viewing conversations for Orion 1 " at bounding box center [115, 36] width 114 height 72
click at [328, 36] on div "Erwin A. Acevedo. (erwin.acevedo89@yahoo.com)" at bounding box center [442, 37] width 274 height 12
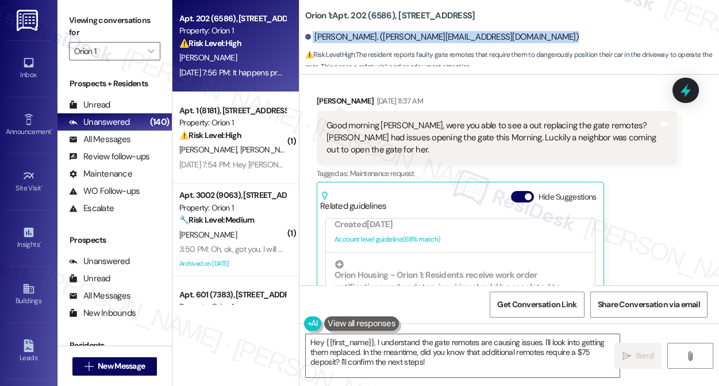
click at [328, 36] on div "Erwin A. Acevedo. (erwin.acevedo89@yahoo.com)" at bounding box center [442, 37] width 274 height 12
click at [360, 43] on div "Erwin A. Acevedo. (erwin.acevedo89@yahoo.com)" at bounding box center [442, 37] width 274 height 12
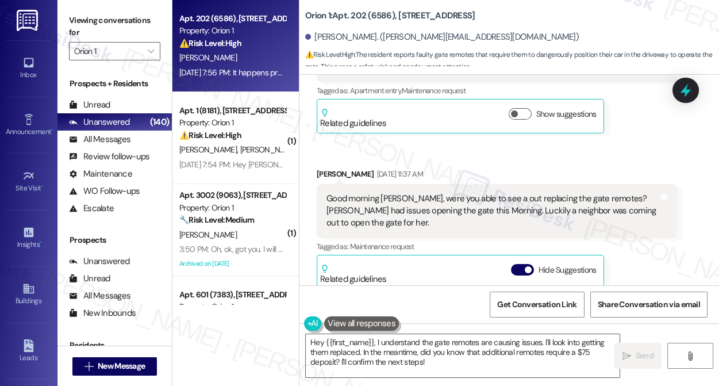
scroll to position [7130, 0]
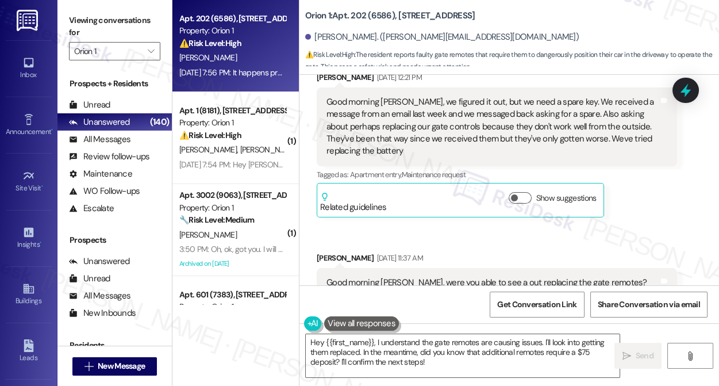
click at [339, 268] on div "Good morning Sarah, were you able to see a out replacing the gate remotes? Step…" at bounding box center [497, 295] width 361 height 54
click at [339, 252] on div "Erwin A. Acevedo Aug 27, 2025 at 11:37 AM" at bounding box center [497, 260] width 361 height 16
copy div "Erwin A. Acevedo"
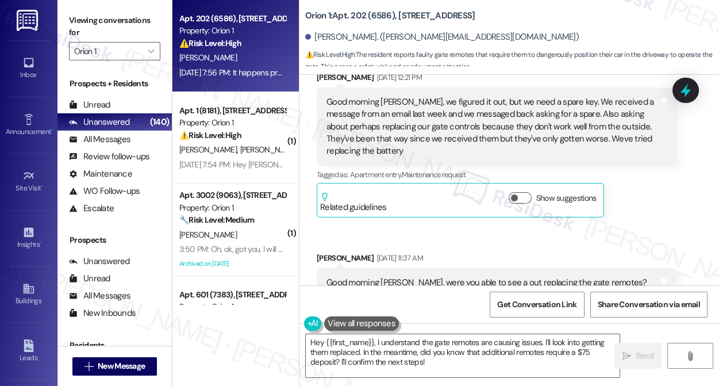
click at [58, 19] on div "Viewing conversations for Orion 1 " at bounding box center [115, 36] width 114 height 72
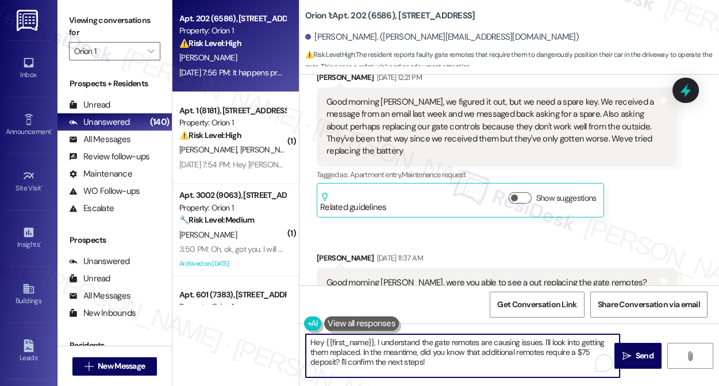
drag, startPoint x: 376, startPoint y: 342, endPoint x: 325, endPoint y: 339, distance: 50.7
click at [327, 339] on textarea "Hey {{first_name}}, I understand the gate remotes are causing issues. I'll look…" at bounding box center [463, 355] width 314 height 43
click at [318, 341] on textarea "Hey {{first_name}}, I understand the gate remotes are causing issues. I'll look…" at bounding box center [463, 355] width 314 height 43
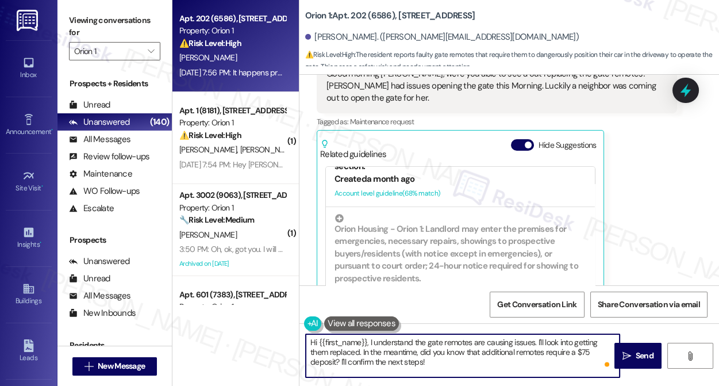
scroll to position [731, 0]
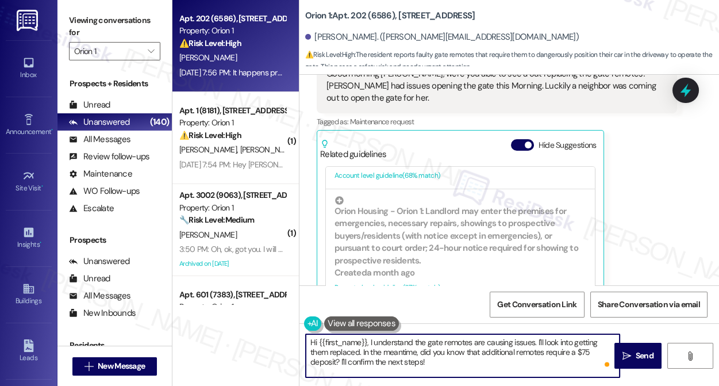
click at [350, 351] on textarea "Hi {{first_name}}, I understand the gate remotes are causing issues. I'll look …" at bounding box center [463, 355] width 314 height 43
click at [557, 343] on textarea "Hi {{first_name}}, I understand the gate remotes are causing issues. I'll look …" at bounding box center [463, 355] width 314 height 43
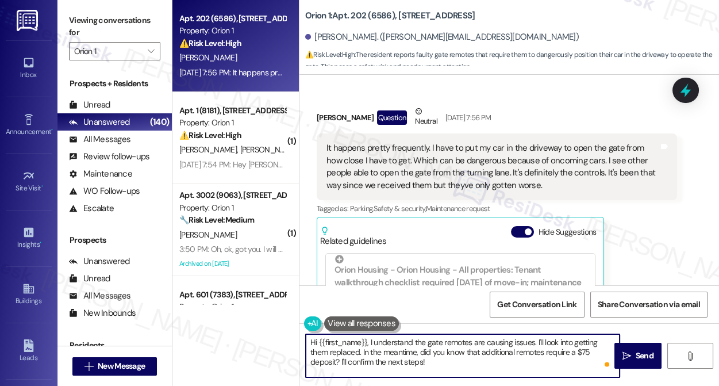
scroll to position [418, 0]
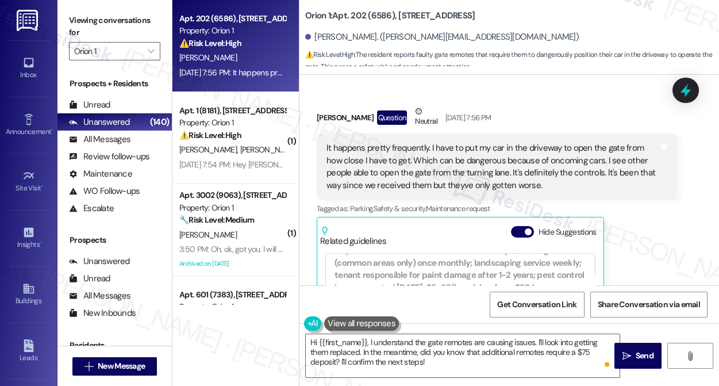
click at [66, 29] on div "Viewing conversations for Orion 1 " at bounding box center [115, 36] width 114 height 72
click at [392, 347] on textarea "Hi {{first_name}}, I understand the gate remotes are causing issues. I'll look …" at bounding box center [463, 355] width 314 height 43
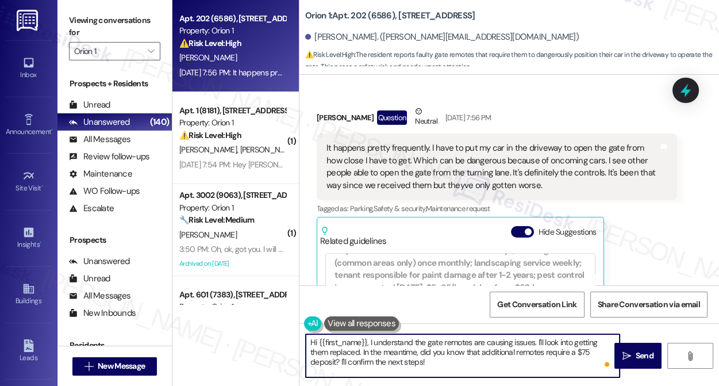
click at [392, 347] on textarea "Hi {{first_name}}, I understand the gate remotes are causing issues. I'll look …" at bounding box center [463, 355] width 314 height 43
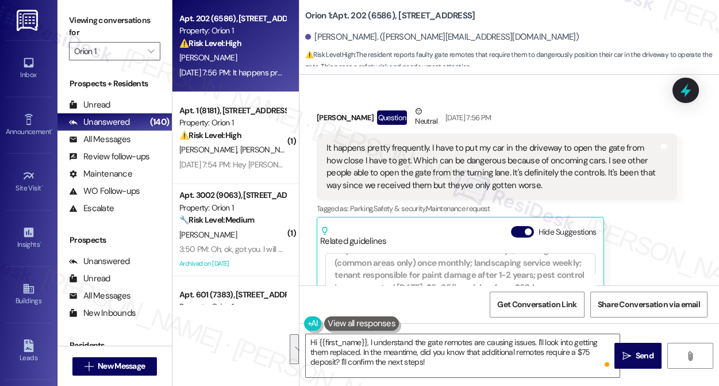
click at [66, 18] on div "Viewing conversations for Orion 1 " at bounding box center [115, 36] width 114 height 72
click at [65, 17] on div "Viewing conversations for Orion 1 " at bounding box center [115, 36] width 114 height 72
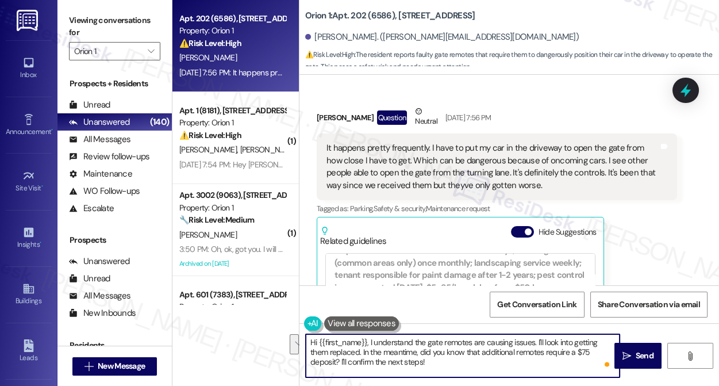
drag, startPoint x: 544, startPoint y: 341, endPoint x: 359, endPoint y: 348, distance: 185.3
click at [359, 348] on textarea "Hi {{first_name}}, I understand the gate remotes are causing issues. I'll look …" at bounding box center [463, 355] width 314 height 43
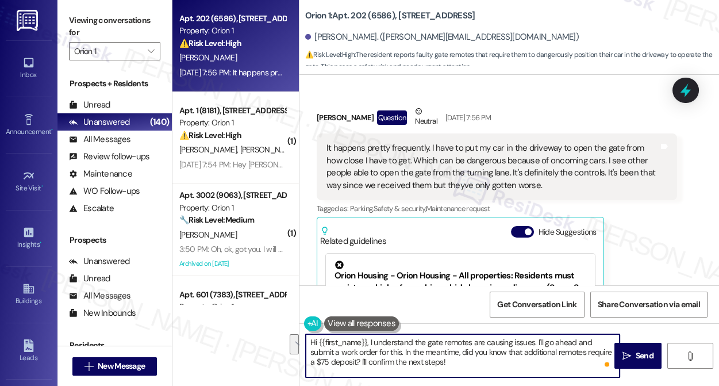
drag, startPoint x: 431, startPoint y: 364, endPoint x: 380, endPoint y: 350, distance: 53.0
click at [380, 350] on textarea "Hi {{first_name}}, I understand the gate remotes are causing issues. I'll go ah…" at bounding box center [463, 355] width 314 height 43
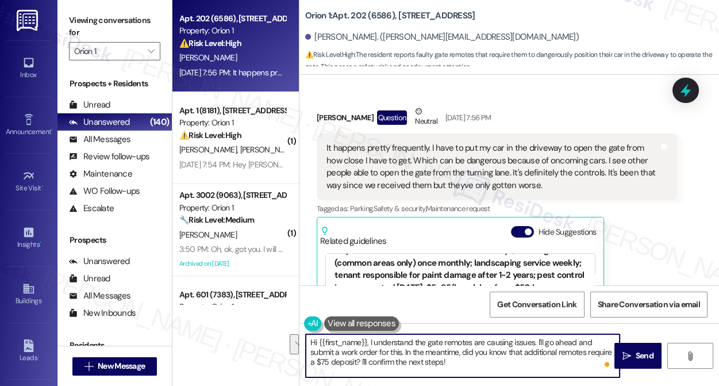
scroll to position [470, 0]
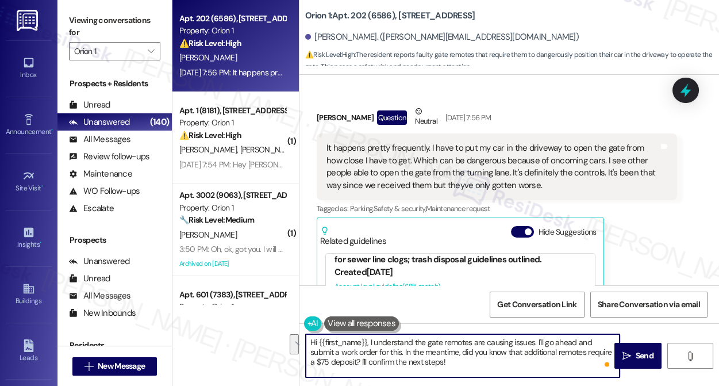
click at [385, 220] on div "Orion Housing - Orion Housing - All properties: Tenant walkthrough checklist re…" at bounding box center [461, 212] width 252 height 108
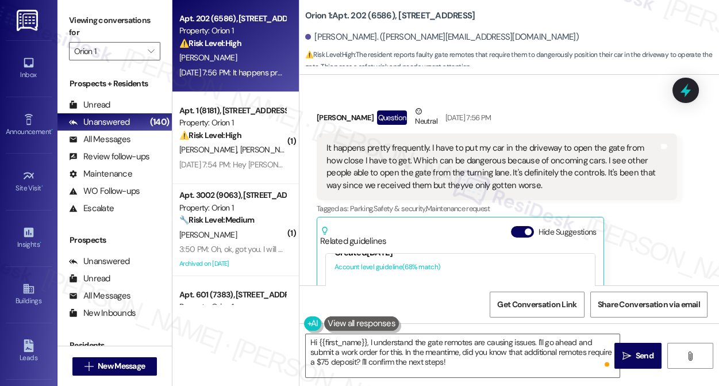
scroll to position [428, 0]
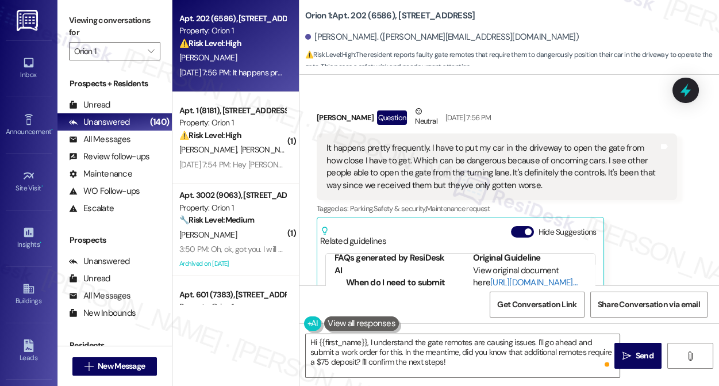
click at [501, 277] on link "[URL][DOMAIN_NAME]…" at bounding box center [534, 283] width 87 height 12
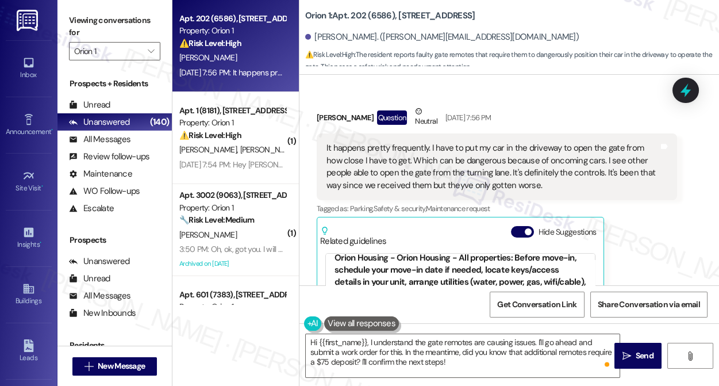
scroll to position [846, 0]
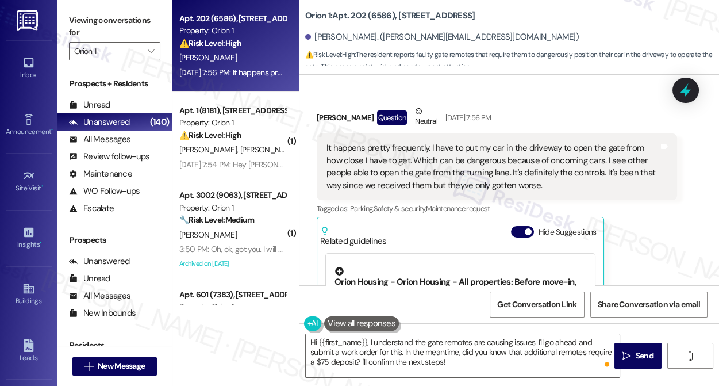
click at [542, 267] on div "Orion Housing - Orion Housing - All properties: Before move-in, schedule your m…" at bounding box center [461, 302] width 252 height 71
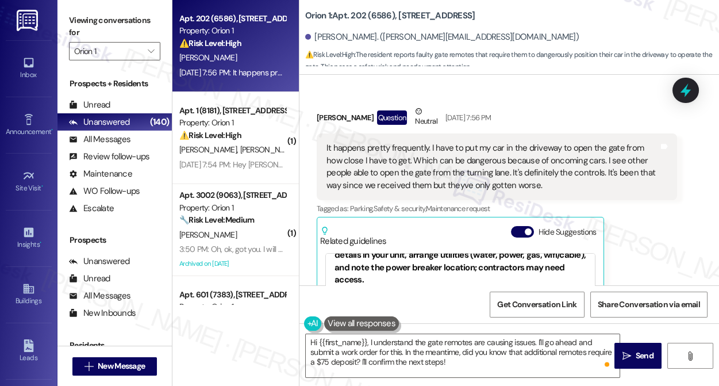
scroll to position [804, 0]
click at [412, 222] on div "Orion Housing - Orion Housing - All properties: Before move-in, schedule your m…" at bounding box center [461, 249] width 252 height 71
click at [448, 229] on div "Orion Housing - Orion Housing - All properties: Before move-in, schedule your m…" at bounding box center [461, 249] width 252 height 71
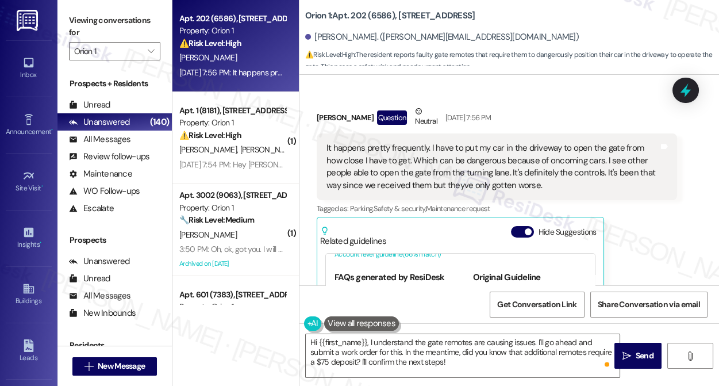
scroll to position [856, 0]
click at [497, 296] on link "[URL][DOMAIN_NAME]…" at bounding box center [534, 302] width 87 height 12
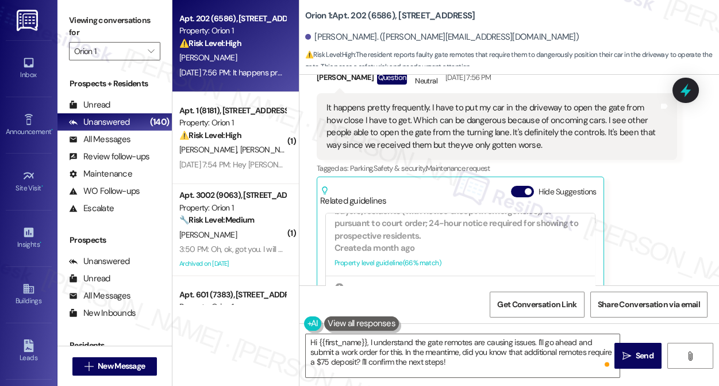
scroll to position [7835, 0]
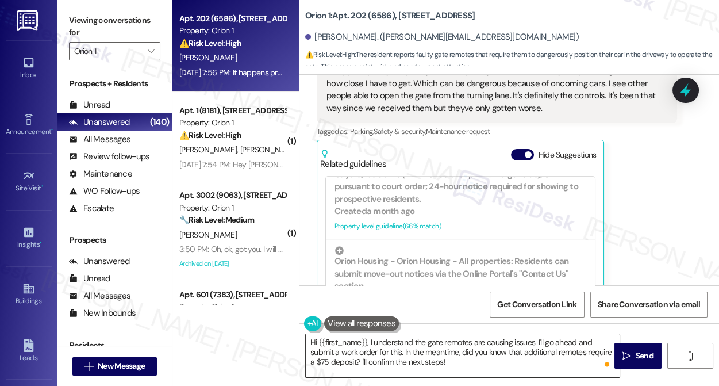
click at [430, 351] on textarea "Hi {{first_name}}, I understand the gate remotes are causing issues. I'll go ah…" at bounding box center [463, 355] width 314 height 43
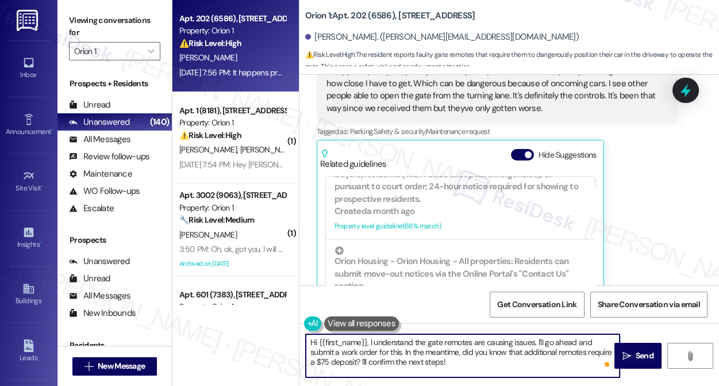
click at [430, 351] on textarea "Hi {{first_name}}, I understand the gate remotes are causing issues. I'll go ah…" at bounding box center [463, 355] width 314 height 43
click at [495, 362] on textarea "Hi {{first_name}}, I understand the gate remotes are causing issues. I'll go ah…" at bounding box center [463, 355] width 314 height 43
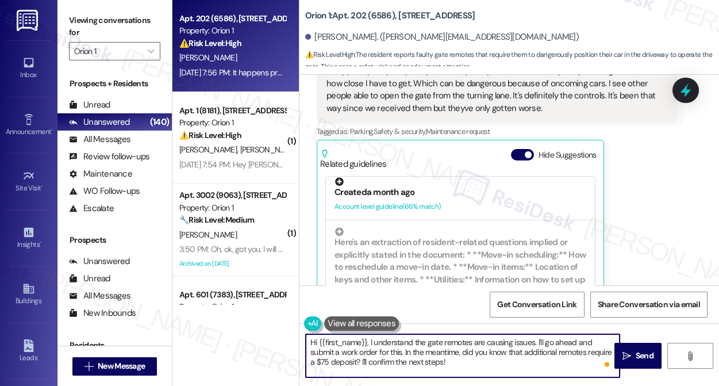
scroll to position [1222, 0]
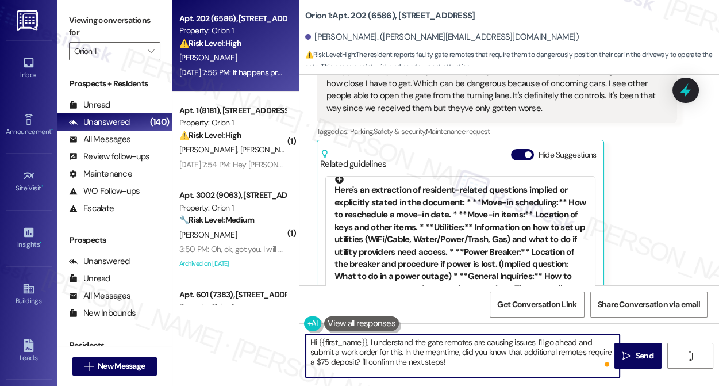
click at [429, 209] on div "Here's an extraction of resident-related questions implied or explicitly stated…" at bounding box center [461, 247] width 252 height 145
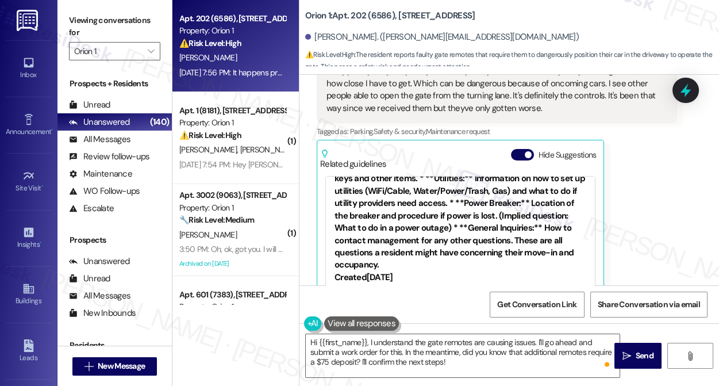
scroll to position [1233, 0]
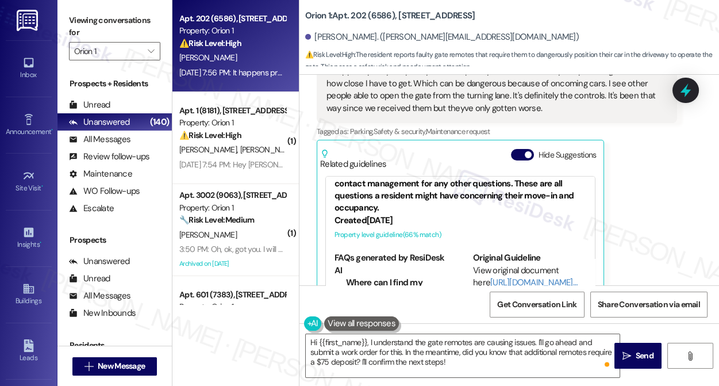
click at [434, 150] on div "Here's an extraction of resident-related questions implied or explicitly stated…" at bounding box center [461, 142] width 252 height 145
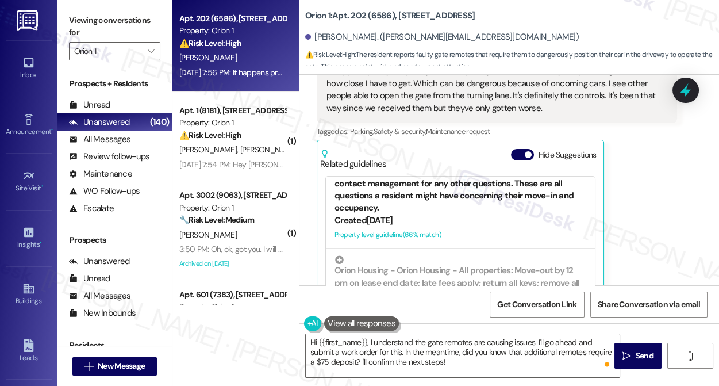
click at [448, 138] on div "Here's an extraction of resident-related questions implied or explicitly stated…" at bounding box center [461, 142] width 252 height 145
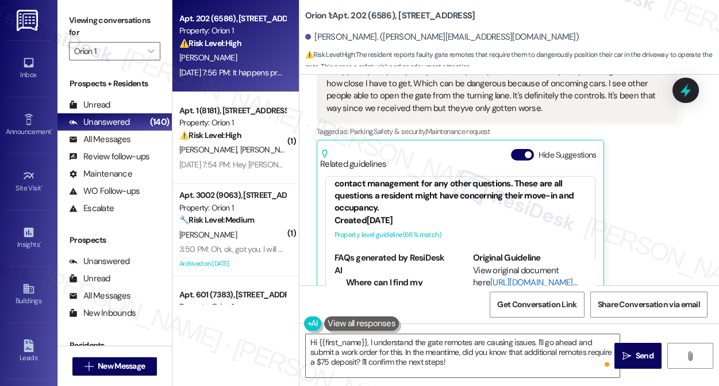
click at [491, 277] on link "[URL][DOMAIN_NAME]…" at bounding box center [534, 283] width 87 height 12
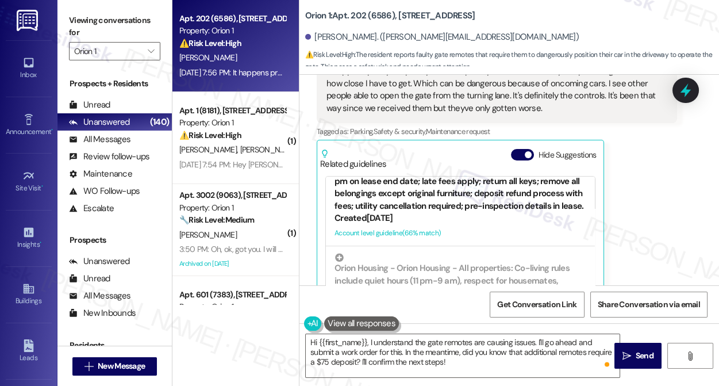
scroll to position [1478, 0]
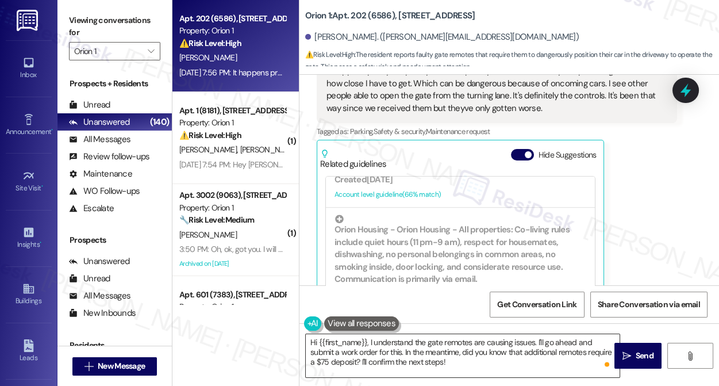
click at [435, 354] on textarea "Hi {{first_name}}, I understand the gate remotes are causing issues. I'll go ah…" at bounding box center [463, 355] width 314 height 43
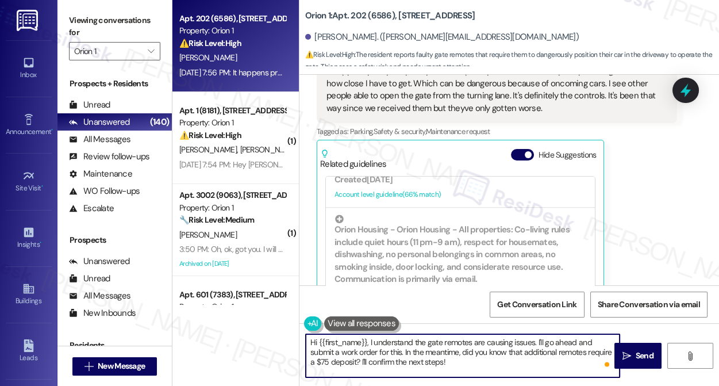
click at [435, 354] on textarea "Hi {{first_name}}, I understand the gate remotes are causing issues. I'll go ah…" at bounding box center [463, 355] width 314 height 43
click at [462, 352] on textarea "Hi {{first_name}}, I understand the gate remotes are causing issues. I'll go ah…" at bounding box center [463, 355] width 314 height 43
drag, startPoint x: 379, startPoint y: 351, endPoint x: 458, endPoint y: 357, distance: 79.6
click at [458, 357] on textarea "Hi {{first_name}}, I understand the gate remotes are causing issues. I'll go ah…" at bounding box center [463, 355] width 314 height 43
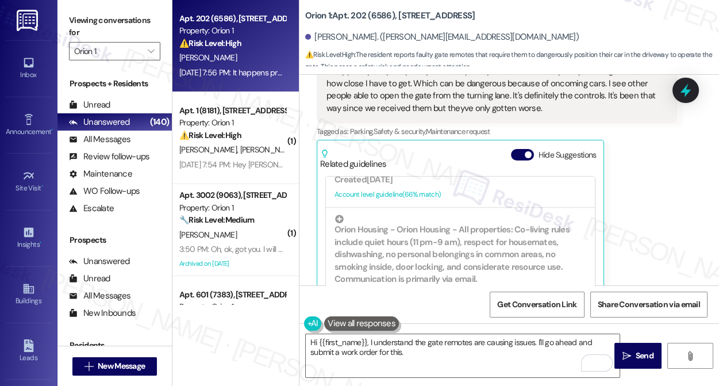
click at [63, 23] on div "Viewing conversations for Orion 1 " at bounding box center [115, 36] width 114 height 72
click at [423, 345] on textarea "Hi {{first_name}}, I understand the gate remotes are causing issues. I'll go ah…" at bounding box center [463, 355] width 314 height 43
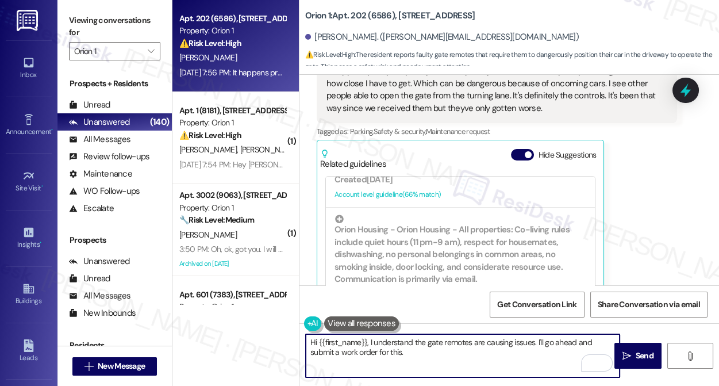
click at [426, 352] on textarea "Hi {{first_name}}, I understand the gate remotes are causing issues. I'll go ah…" at bounding box center [463, 355] width 314 height 43
click at [458, 355] on textarea "Hi {{first_name}}, I understand the gate remotes are causing issues. I'll go ah…" at bounding box center [463, 355] width 314 height 43
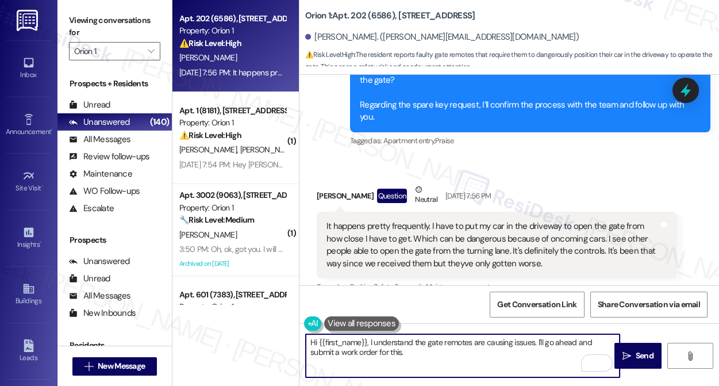
scroll to position [7678, 0]
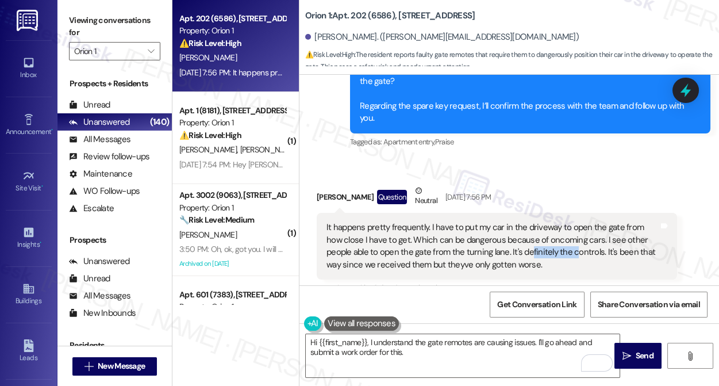
drag, startPoint x: 501, startPoint y: 195, endPoint x: 549, endPoint y: 201, distance: 48.1
click at [549, 221] on div "It happens pretty frequently. I have to put my car in the driveway to open the …" at bounding box center [493, 245] width 332 height 49
click at [401, 357] on textarea "Hi {{first_name}}, I understand the gate remotes are causing issues. I'll go ah…" at bounding box center [463, 355] width 314 height 43
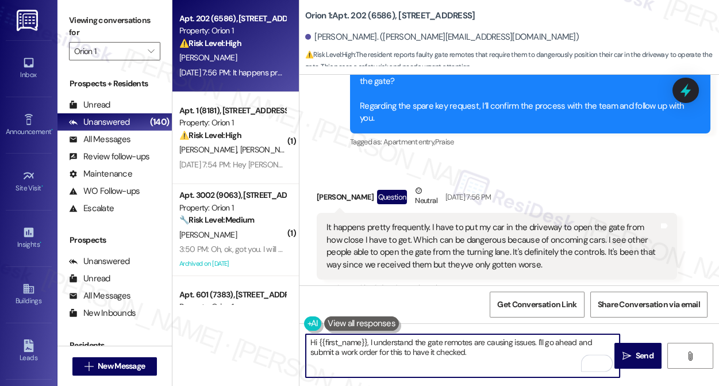
click at [455, 221] on div "It happens pretty frequently. I have to put my car in the driveway to open the …" at bounding box center [493, 245] width 332 height 49
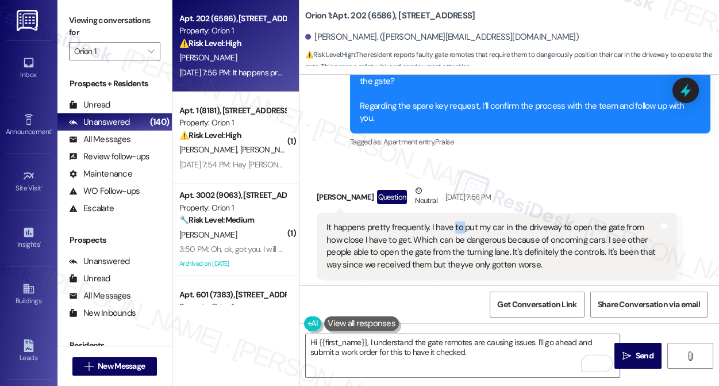
click at [455, 221] on div "It happens pretty frequently. I have to put my car in the driveway to open the …" at bounding box center [493, 245] width 332 height 49
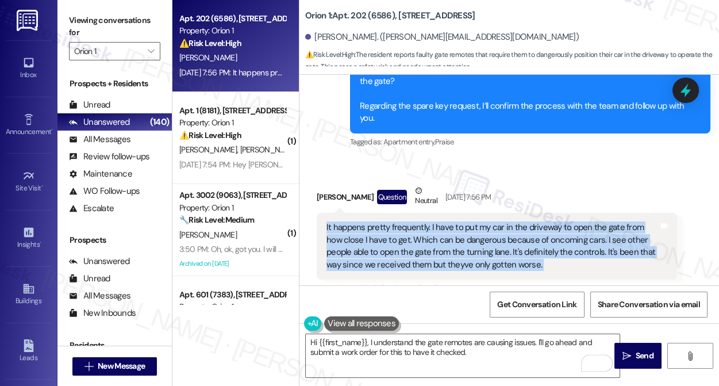
click at [455, 221] on div "It happens pretty frequently. I have to put my car in the driveway to open the …" at bounding box center [493, 245] width 332 height 49
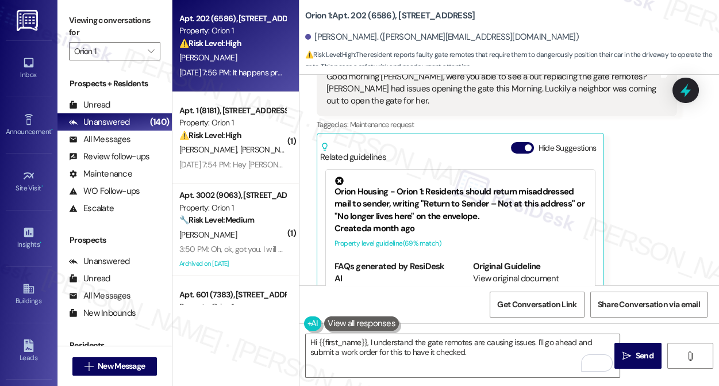
scroll to position [7260, 0]
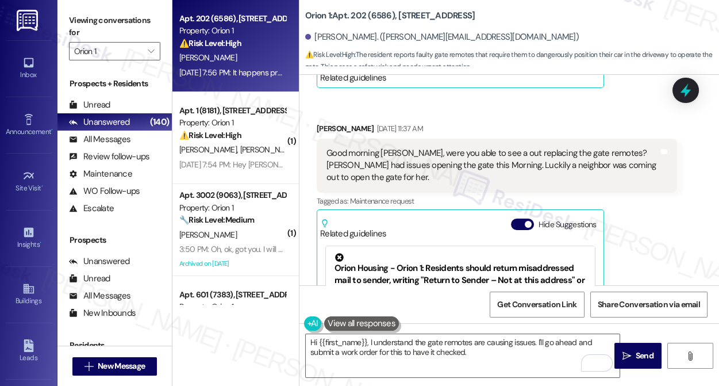
click at [443, 147] on div "Good morning Sarah, were you able to see a out replacing the gate remotes? Step…" at bounding box center [493, 165] width 332 height 37
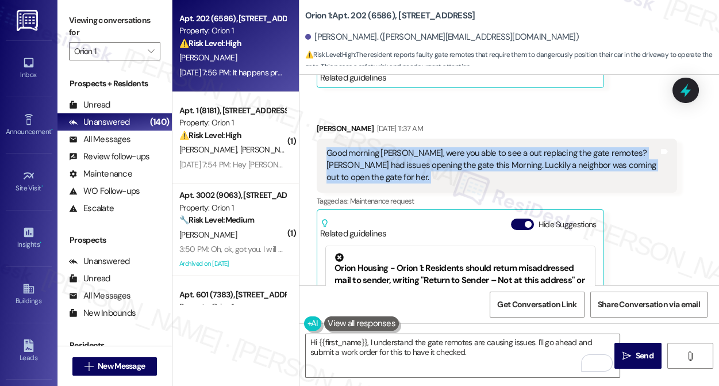
click at [443, 147] on div "Good morning Sarah, were you able to see a out replacing the gate remotes? Step…" at bounding box center [493, 165] width 332 height 37
copy div "Good morning Sarah, were you able to see a out replacing the gate remotes? Step…"
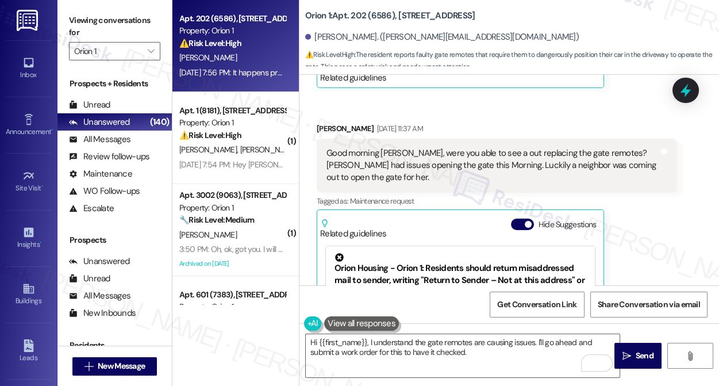
click at [63, 17] on div "Viewing conversations for Orion 1 " at bounding box center [115, 36] width 114 height 72
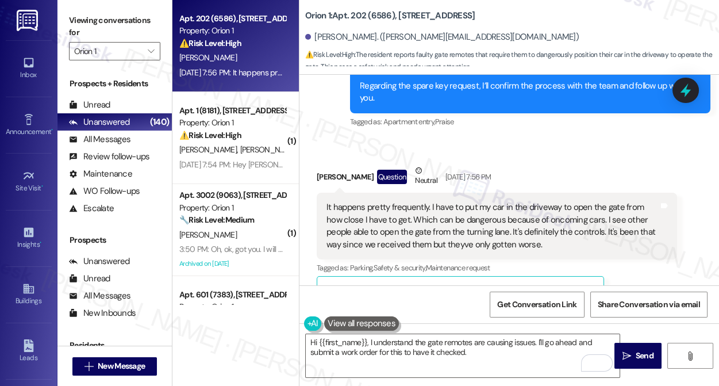
scroll to position [7730, 0]
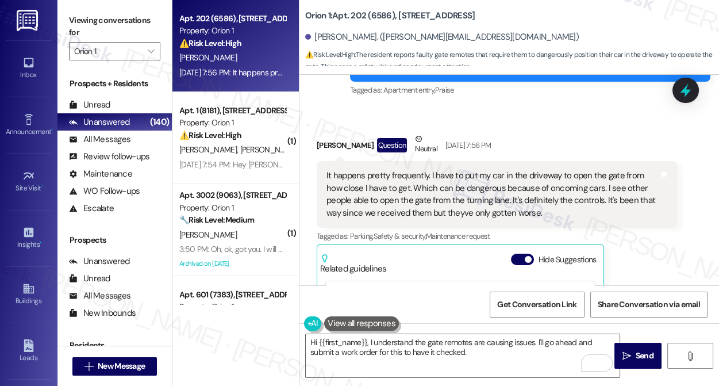
click at [424, 170] on div "It happens pretty frequently. I have to put my car in the driveway to open the …" at bounding box center [493, 194] width 332 height 49
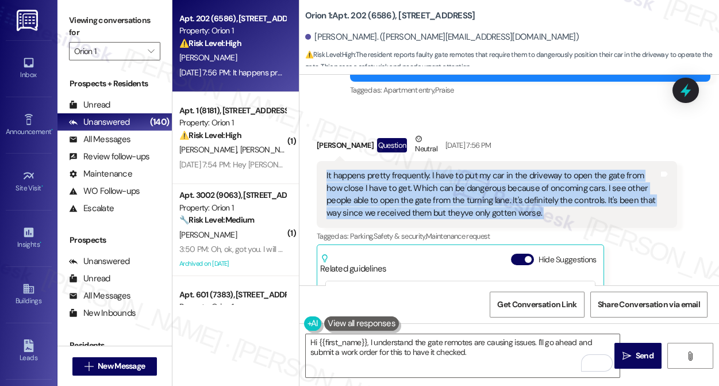
click at [424, 170] on div "It happens pretty frequently. I have to put my car in the driveway to open the …" at bounding box center [493, 194] width 332 height 49
copy div "It happens pretty frequently. I have to put my car in the driveway to open the …"
click at [68, 16] on div "Viewing conversations for Orion 1 " at bounding box center [115, 36] width 114 height 72
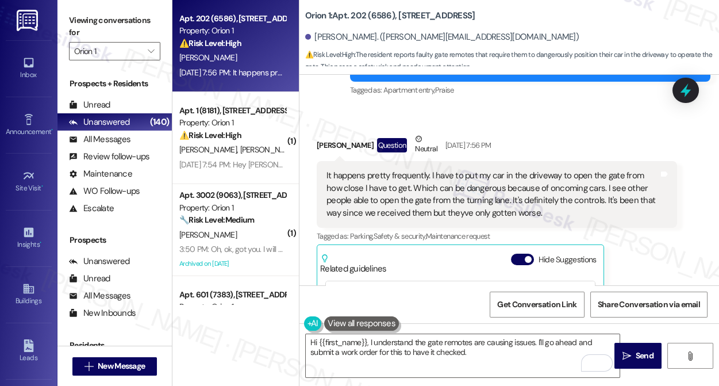
drag, startPoint x: 62, startPoint y: 26, endPoint x: 72, endPoint y: 32, distance: 11.8
click at [62, 26] on div "Viewing conversations for Orion 1 " at bounding box center [115, 36] width 114 height 72
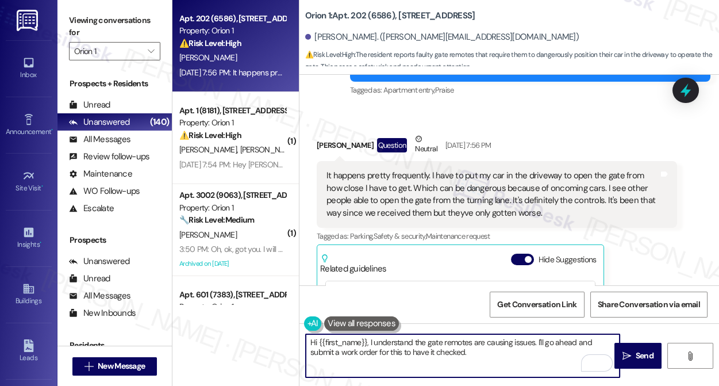
click at [420, 344] on textarea "Hi {{first_name}}, I understand the gate remotes are causing issues. I'll go ah…" at bounding box center [463, 355] width 314 height 43
click at [419, 344] on textarea "Hi {{first_name}}, I understand the gate remotes are causing issues. I'll go ah…" at bounding box center [463, 355] width 314 height 43
paste textarea "Thank you for bringing this to my attention. I’m really sorry to hear about the…"
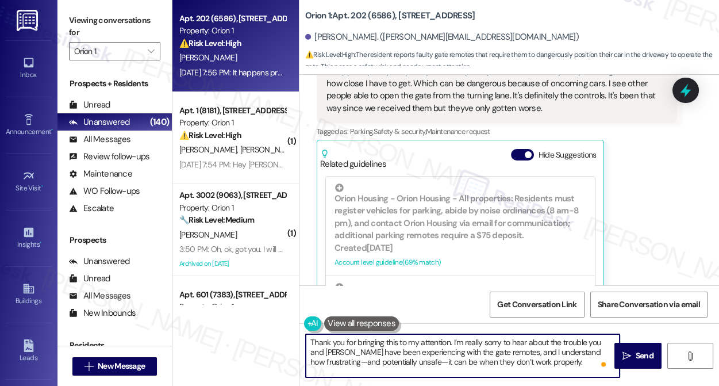
scroll to position [7678, 0]
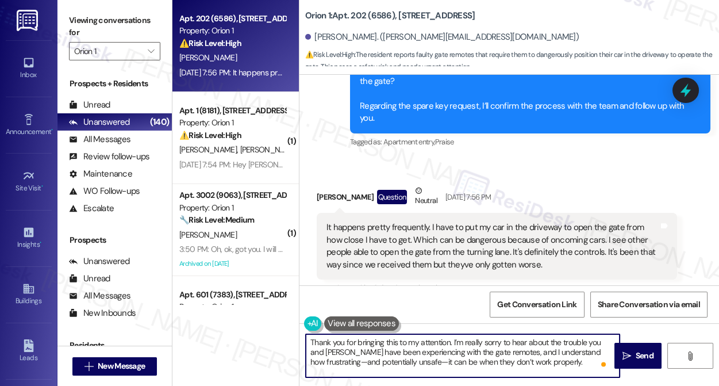
click at [415, 343] on textarea "Thank you for bringing this to my attention. I’m really sorry to hear about the…" at bounding box center [463, 355] width 314 height 43
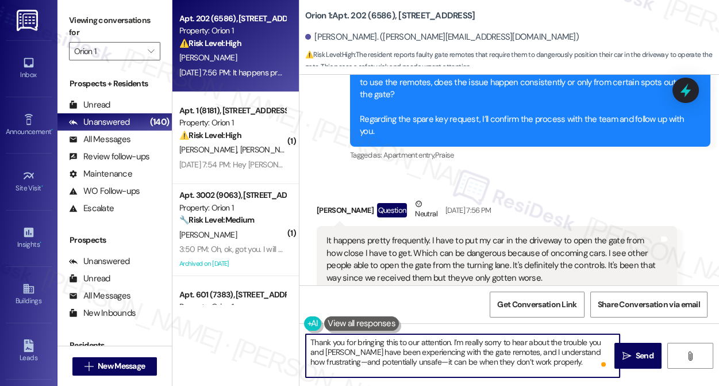
scroll to position [7626, 0]
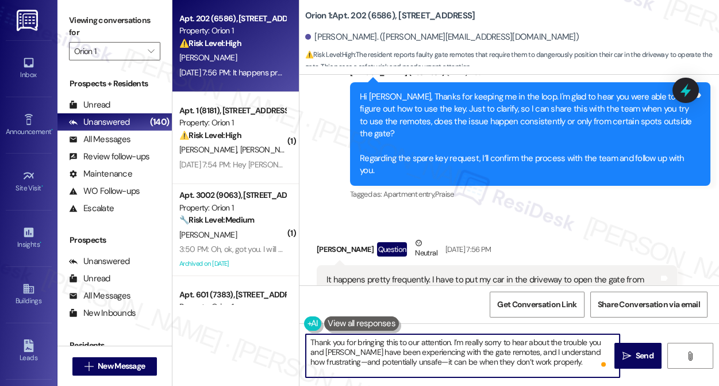
click at [331, 237] on div "Erwin A. Acevedo Question Neutral Aug 27, 2025 at 7:56 PM" at bounding box center [497, 251] width 361 height 28
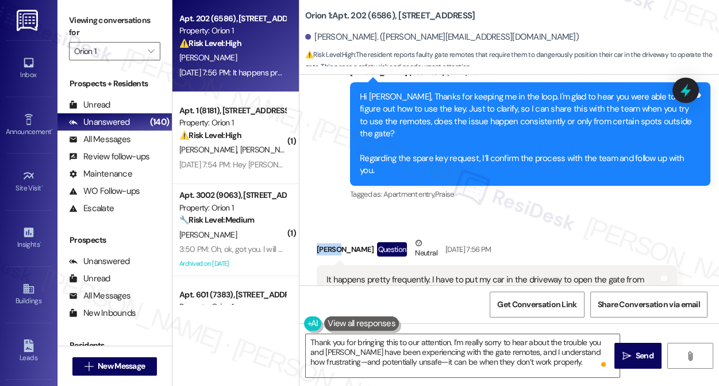
click at [331, 237] on div "Erwin A. Acevedo Question Neutral Aug 27, 2025 at 7:56 PM" at bounding box center [497, 251] width 361 height 28
copy div "Erwin"
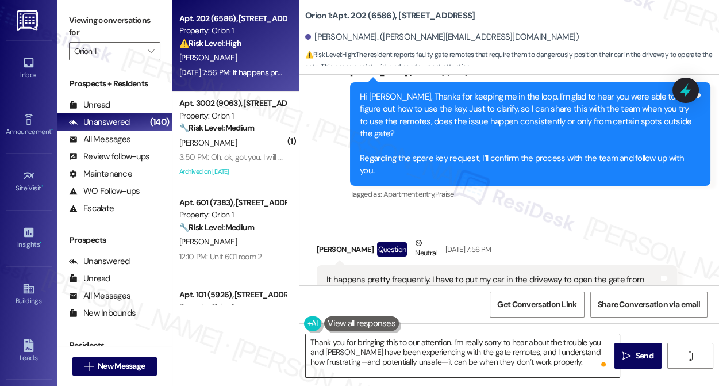
click at [450, 343] on textarea "Thank you for bringing this to our attention. I’m really sorry to hear about th…" at bounding box center [463, 355] width 314 height 43
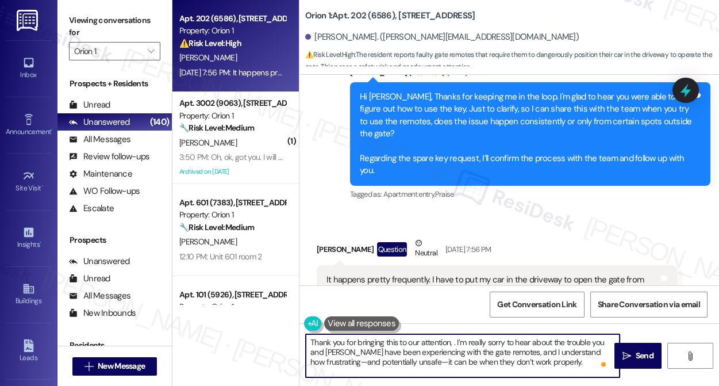
paste textarea "Erwin"
click at [493, 338] on textarea "Thank you for bringing this to our attention, Erwin. I’m really sorry to hear a…" at bounding box center [463, 355] width 314 height 43
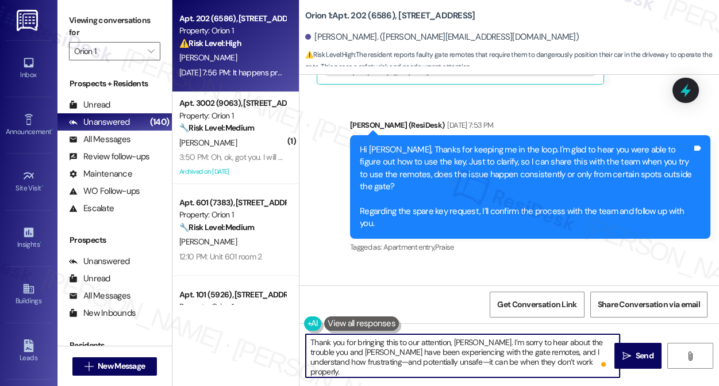
scroll to position [7521, 0]
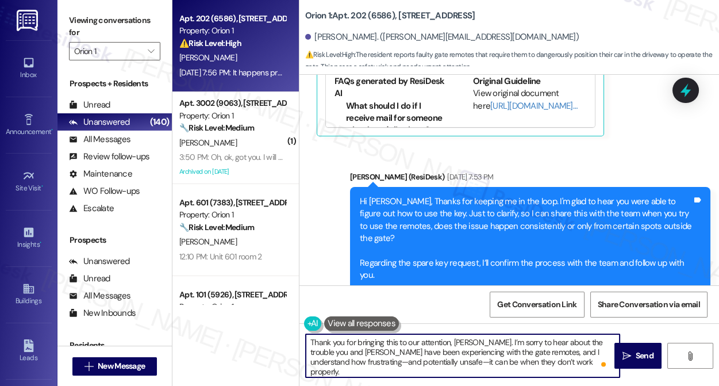
click at [432, 209] on div "Hi Erwin A., Thanks for keeping me in the loop. I'm glad to hear you were able …" at bounding box center [526, 239] width 332 height 86
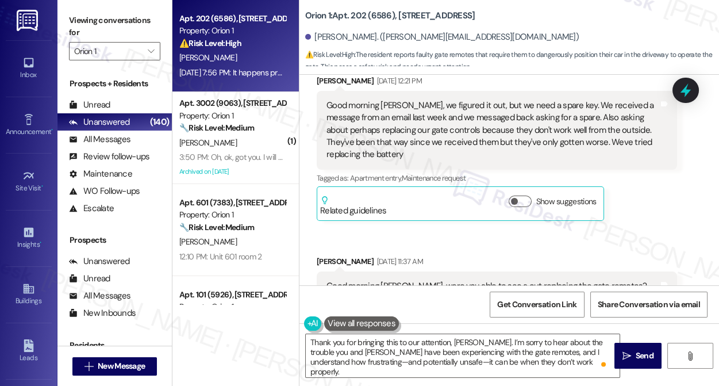
scroll to position [7051, 0]
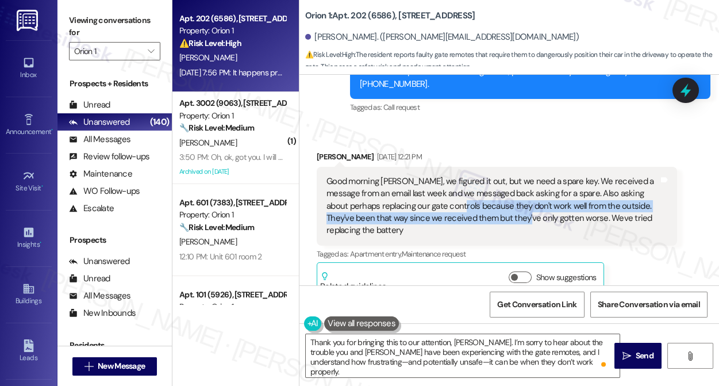
drag, startPoint x: 470, startPoint y: 163, endPoint x: 526, endPoint y: 177, distance: 56.9
click at [526, 177] on div "Good morning Sarah, we figured it out, but we need a spare key. We received a m…" at bounding box center [493, 206] width 332 height 62
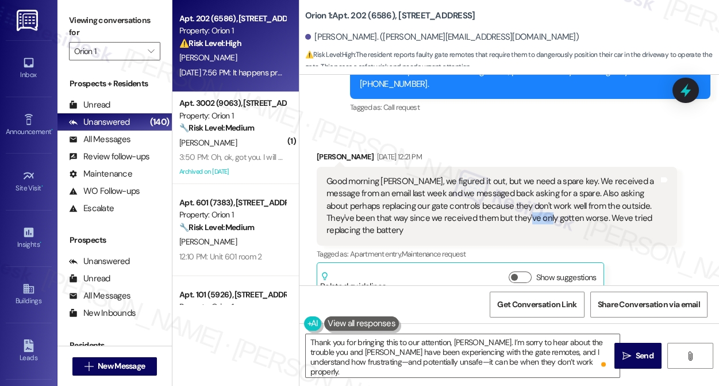
click at [526, 177] on div "Good morning Sarah, we figured it out, but we need a spare key. We received a m…" at bounding box center [493, 206] width 332 height 62
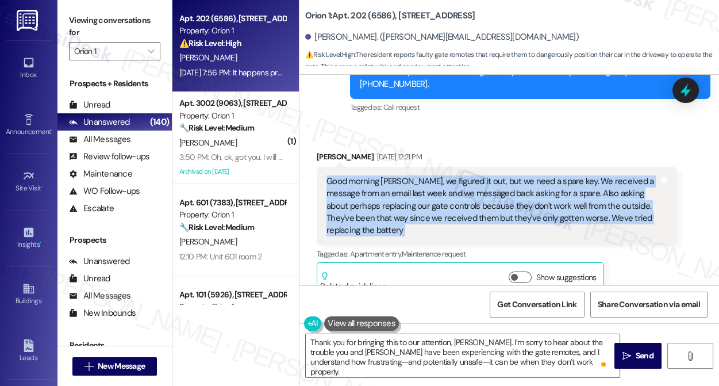
click at [526, 177] on div "Good morning Sarah, we figured it out, but we need a spare key. We received a m…" at bounding box center [493, 206] width 332 height 62
click at [522, 175] on div "Good morning Sarah, we figured it out, but we need a spare key. We received a m…" at bounding box center [493, 206] width 332 height 62
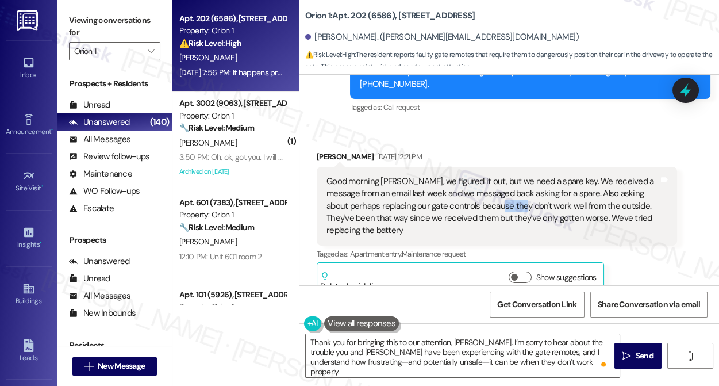
click at [522, 175] on div "Good morning Sarah, we figured it out, but we need a spare key. We received a m…" at bounding box center [493, 206] width 332 height 62
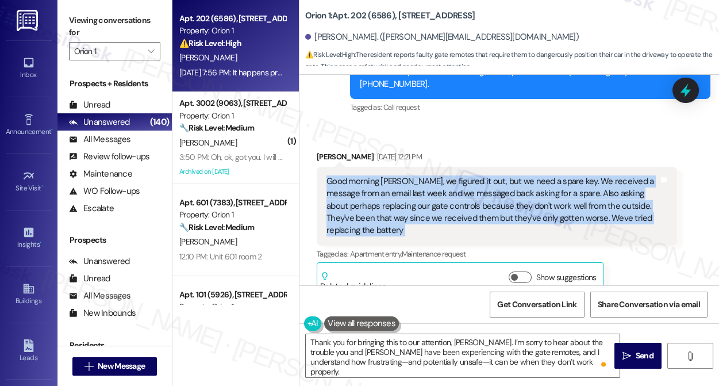
click at [522, 175] on div "Good morning Sarah, we figured it out, but we need a spare key. We received a m…" at bounding box center [493, 206] width 332 height 62
click at [455, 175] on div "Good morning Sarah, we figured it out, but we need a spare key. We received a m…" at bounding box center [493, 206] width 332 height 62
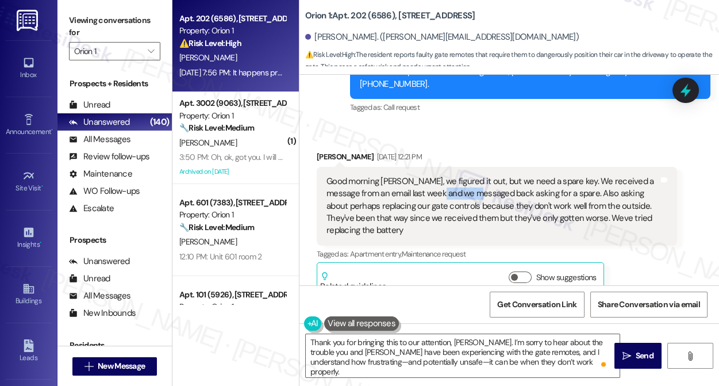
click at [455, 175] on div "Good morning Sarah, we figured it out, but we need a spare key. We received a m…" at bounding box center [493, 206] width 332 height 62
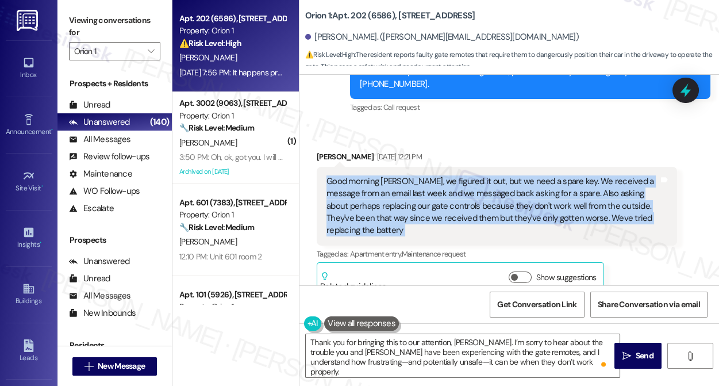
click at [455, 175] on div "Good morning Sarah, we figured it out, but we need a spare key. We received a m…" at bounding box center [493, 206] width 332 height 62
click at [553, 175] on div "Good morning Sarah, we figured it out, but we need a spare key. We received a m…" at bounding box center [493, 206] width 332 height 62
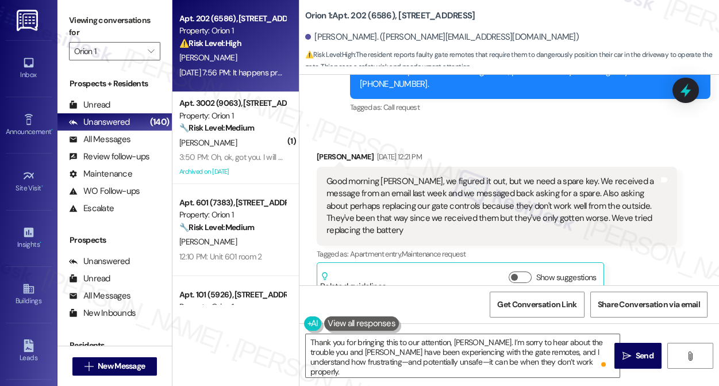
click at [546, 175] on div "Good morning Sarah, we figured it out, but we need a spare key. We received a m…" at bounding box center [493, 206] width 332 height 62
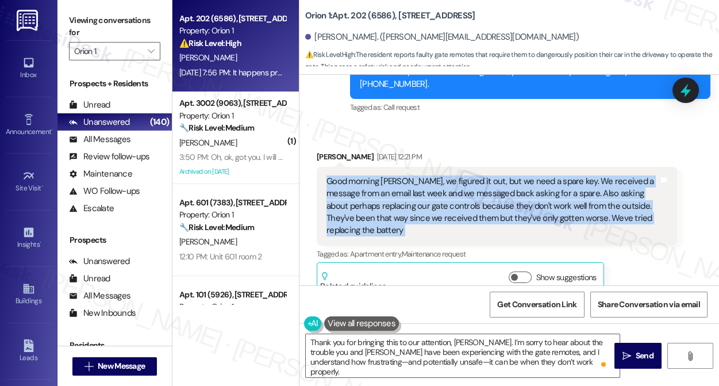
click at [546, 175] on div "Good morning Sarah, we figured it out, but we need a spare key. We received a m…" at bounding box center [493, 206] width 332 height 62
click at [487, 175] on div "Good morning Sarah, we figured it out, but we need a spare key. We received a m…" at bounding box center [493, 206] width 332 height 62
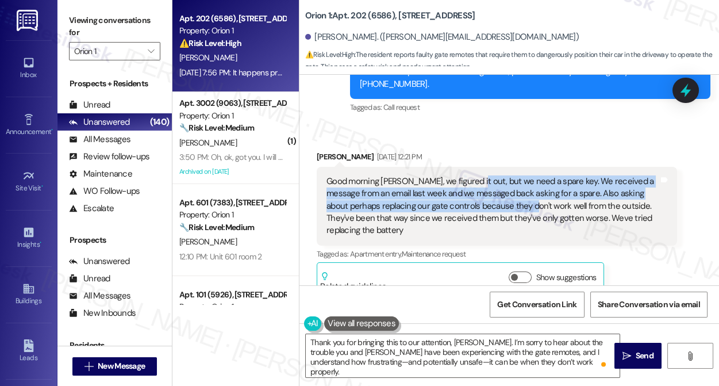
drag, startPoint x: 468, startPoint y: 140, endPoint x: 539, endPoint y: 167, distance: 76.1
click at [539, 175] on div "Good morning Sarah, we figured it out, but we need a spare key. We received a m…" at bounding box center [493, 206] width 332 height 62
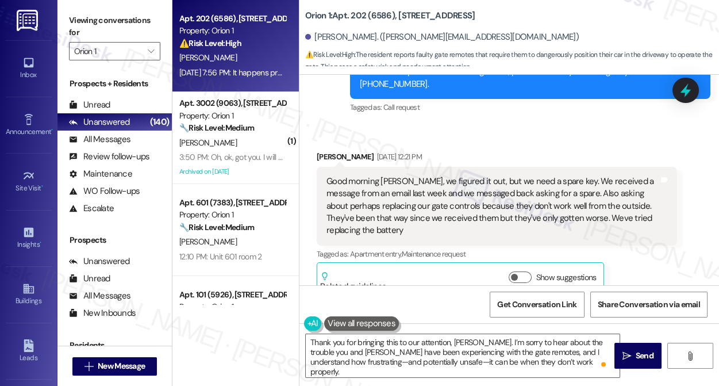
click at [542, 175] on div "Good morning Sarah, we figured it out, but we need a spare key. We received a m…" at bounding box center [493, 206] width 332 height 62
click at [61, 22] on div "Viewing conversations for Orion 1 " at bounding box center [115, 36] width 114 height 72
click at [346, 151] on div "Erwin A. Acevedo Aug 26, 2025 at 12:21 PM" at bounding box center [497, 159] width 361 height 16
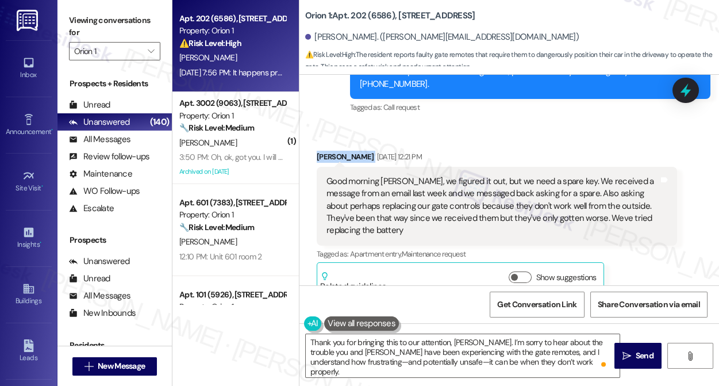
copy div "Erwin A. Acevedo"
click at [66, 29] on div "Viewing conversations for Orion 1 " at bounding box center [115, 36] width 114 height 72
click at [501, 175] on div "Good morning Sarah, we figured it out, but we need a spare key. We received a m…" at bounding box center [493, 206] width 332 height 62
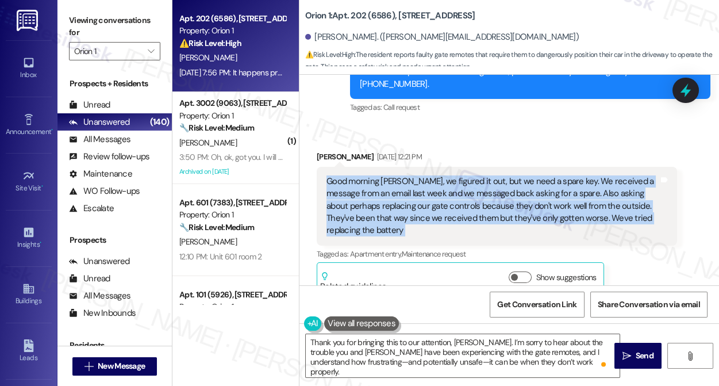
click at [501, 175] on div "Good morning Sarah, we figured it out, but we need a spare key. We received a m…" at bounding box center [493, 206] width 332 height 62
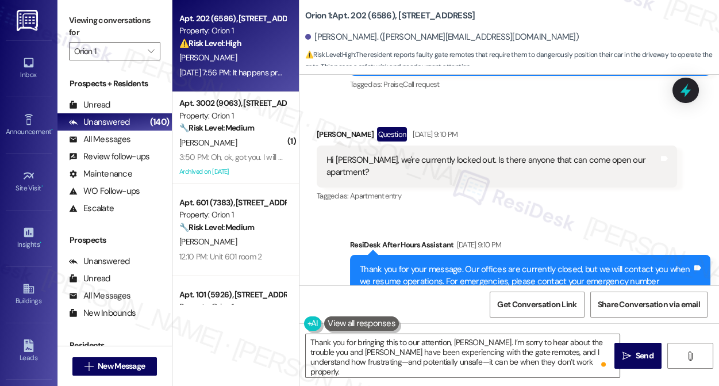
scroll to position [6789, 0]
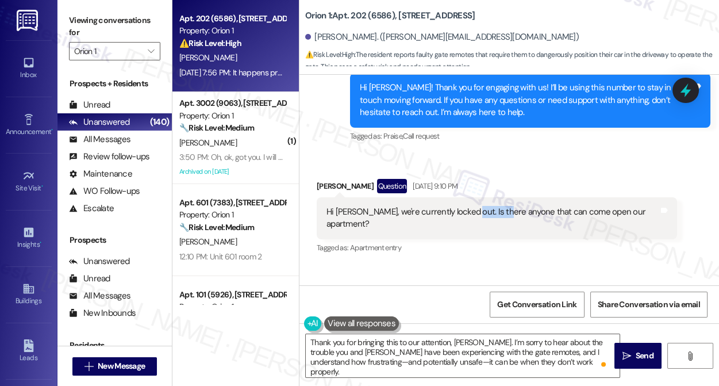
drag, startPoint x: 460, startPoint y: 181, endPoint x: 541, endPoint y: 192, distance: 81.9
click at [541, 197] on div "Hi Sarah, we're currently locked out. Is there anyone that can come open our ap…" at bounding box center [497, 218] width 361 height 42
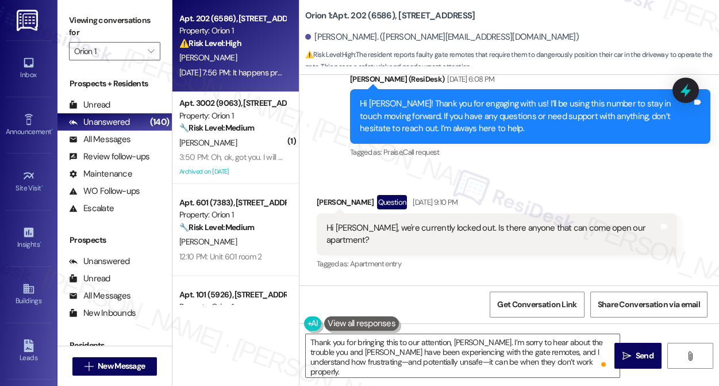
scroll to position [6894, 0]
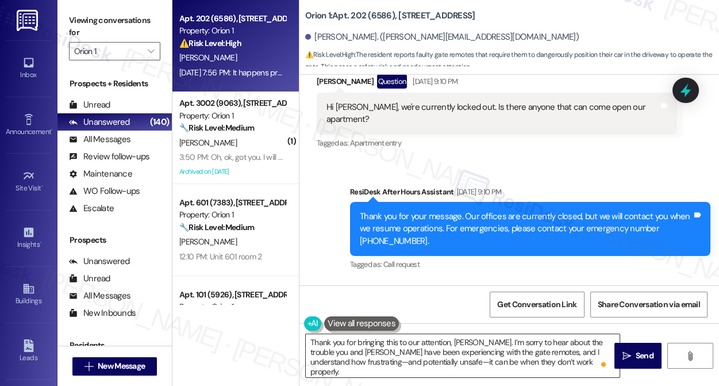
click at [543, 342] on textarea "Thank you for bringing this to our attention, Erwin. I’m sorry to hear about th…" at bounding box center [463, 355] width 314 height 43
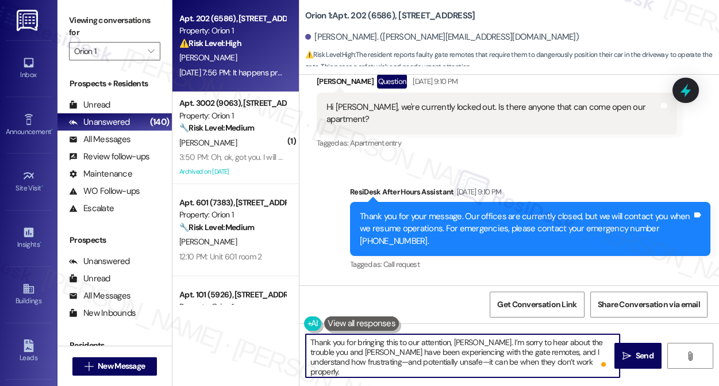
click at [543, 342] on textarea "Thank you for bringing this to our attention, Erwin. I’m sorry to hear about th…" at bounding box center [463, 355] width 314 height 43
click at [409, 346] on textarea "Thank you for bringing this to our attention, Erwin. I’m sorry to hear about th…" at bounding box center [463, 355] width 314 height 43
drag, startPoint x: 345, startPoint y: 361, endPoint x: 363, endPoint y: 360, distance: 17.9
click at [363, 360] on textarea "Thank you for bringing this to our attention, Erwin. I’m sorry to hear about th…" at bounding box center [463, 355] width 314 height 43
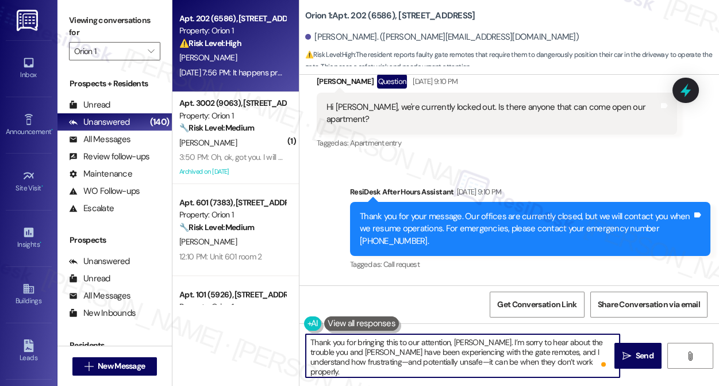
click at [377, 359] on textarea "Thank you for bringing this to our attention, Erwin. I’m sorry to hear about th…" at bounding box center [463, 355] width 314 height 43
drag, startPoint x: 365, startPoint y: 361, endPoint x: 308, endPoint y: 361, distance: 56.4
click at [308, 361] on textarea "Thank you for bringing this to our attention, Erwin. I’m sorry to hear about th…" at bounding box center [463, 355] width 314 height 43
click at [527, 361] on textarea "Thank you for bringing this to our attention, Erwin. I’m sorry to hear about th…" at bounding box center [463, 355] width 314 height 43
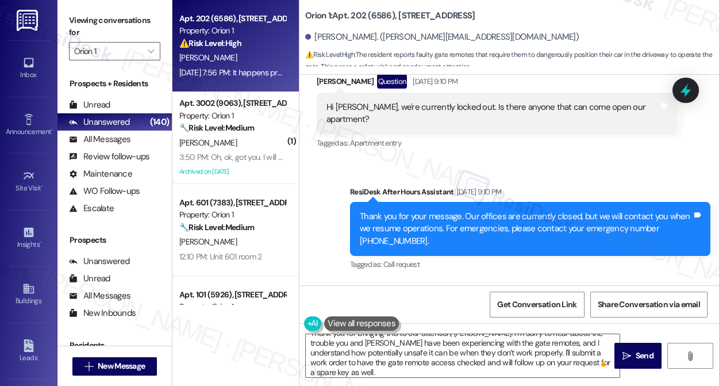
click at [64, 23] on div "Viewing conversations for Orion 1 " at bounding box center [115, 36] width 114 height 72
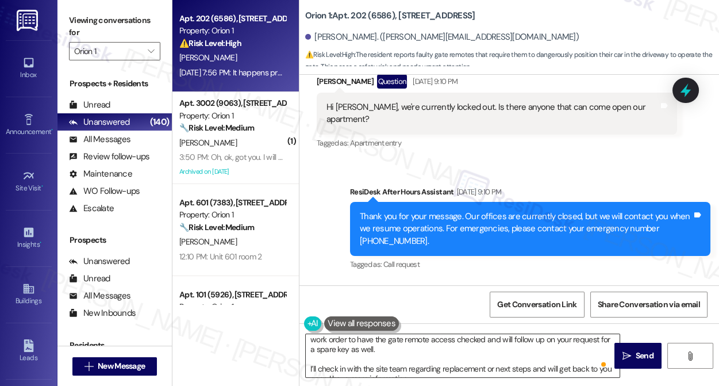
scroll to position [10, 0]
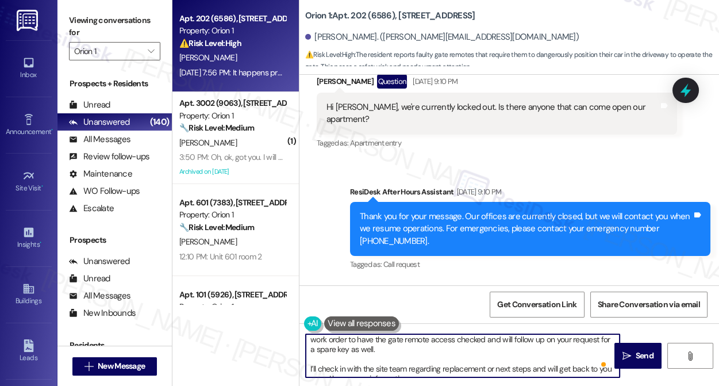
drag, startPoint x: 439, startPoint y: 371, endPoint x: 299, endPoint y: 359, distance: 140.8
click at [300, 361] on div "Thank you for bringing this to our attention, Erwin. I’m sorry to hear about th…" at bounding box center [457, 356] width 315 height 44
click at [434, 366] on textarea "Thank you for bringing this to our attention, Erwin. I’m sorry to hear about th…" at bounding box center [463, 355] width 314 height 43
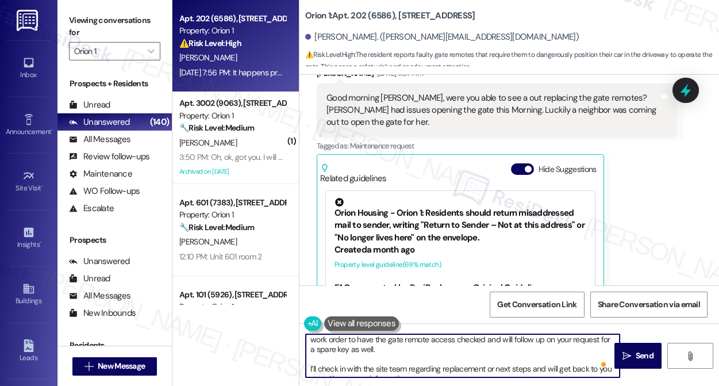
scroll to position [7260, 0]
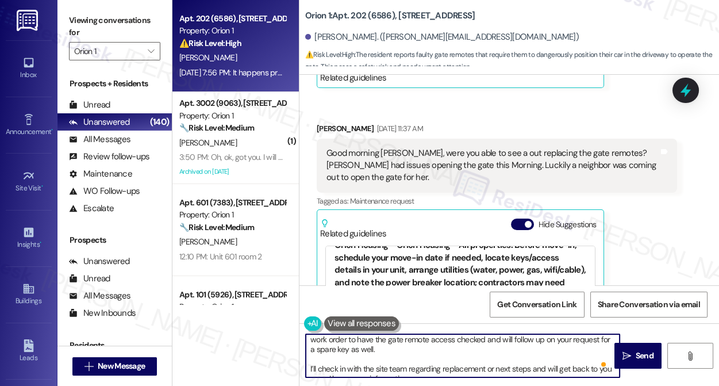
click at [438, 230] on div "Orion Housing - Orion Housing - All properties: Before move-in, schedule your m…" at bounding box center [461, 265] width 252 height 71
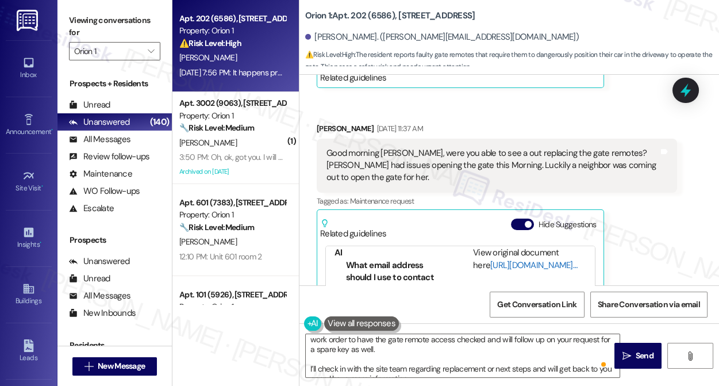
click at [503, 259] on link "[URL][DOMAIN_NAME]…" at bounding box center [534, 265] width 87 height 12
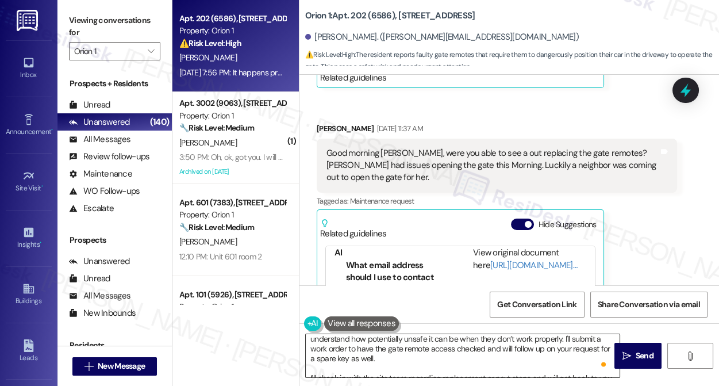
scroll to position [32, 0]
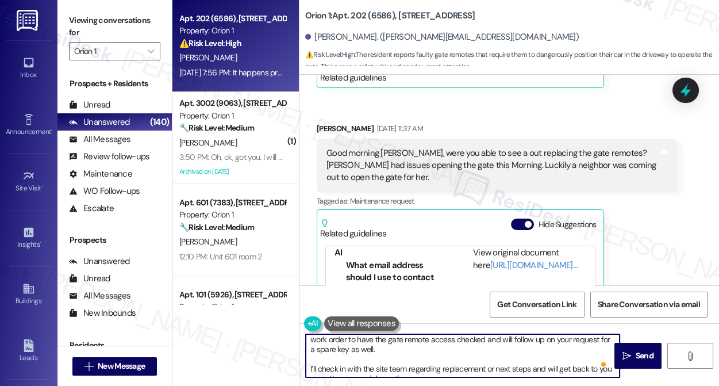
drag, startPoint x: 445, startPoint y: 370, endPoint x: 311, endPoint y: 362, distance: 133.7
click at [311, 362] on textarea "Thank you for bringing this to our attention, Erwin. I’m sorry to hear about th…" at bounding box center [463, 355] width 314 height 43
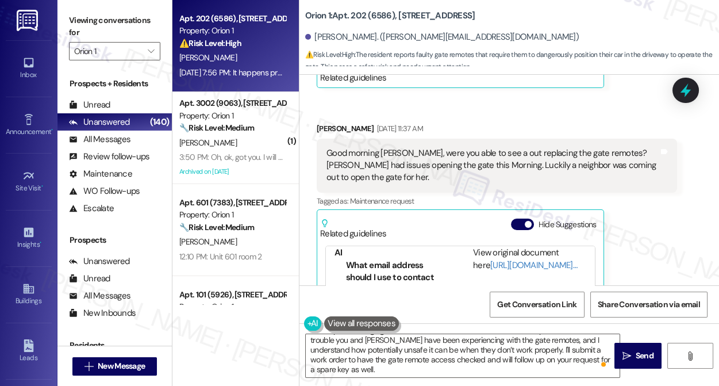
click at [64, 11] on div "Viewing conversations for Orion 1 " at bounding box center [115, 36] width 114 height 72
click at [507, 350] on textarea "Thank you for bringing this to our attention, Erwin. I’m sorry to hear about th…" at bounding box center [463, 355] width 314 height 43
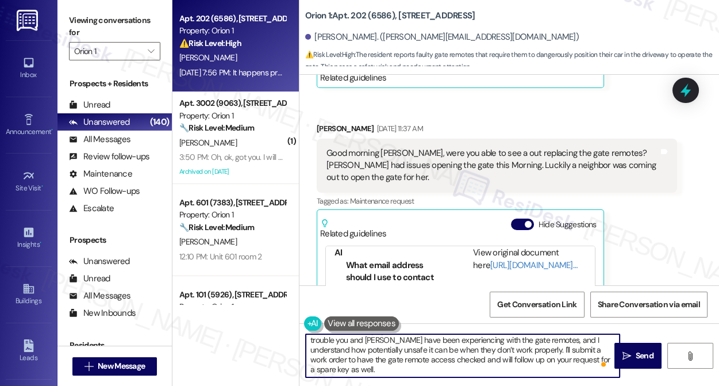
click at [612, 360] on textarea "Thank you for bringing this to our attention, Erwin. I’m sorry to hear about th…" at bounding box center [463, 355] width 314 height 43
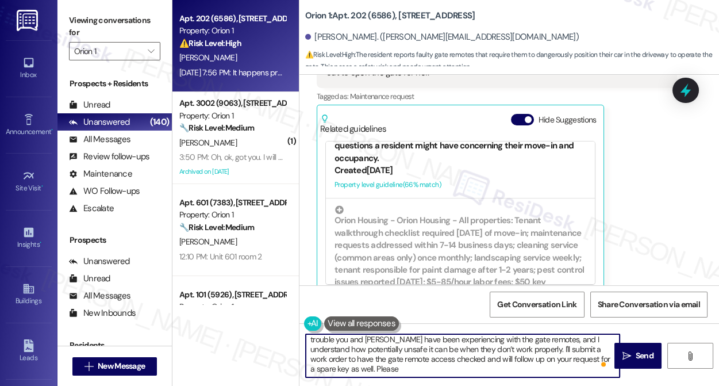
scroll to position [1212, 0]
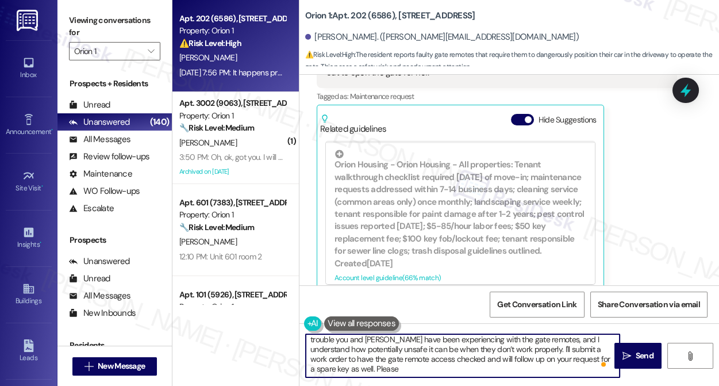
click at [344, 359] on textarea "Thank you for bringing this to our attention, Erwin. I’m sorry to hear about th…" at bounding box center [463, 355] width 314 height 43
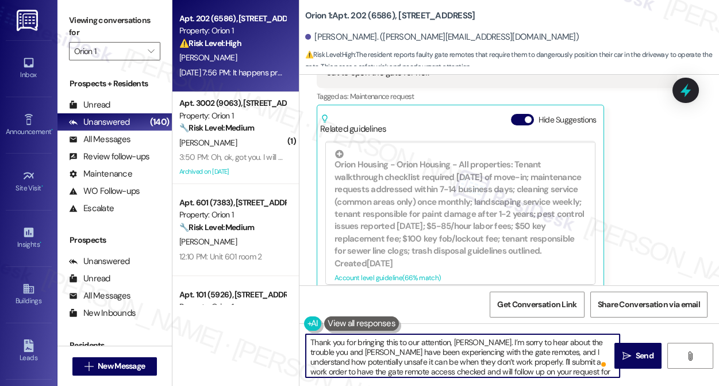
scroll to position [0, 0]
drag, startPoint x: 513, startPoint y: 359, endPoint x: 533, endPoint y: 362, distance: 19.8
click at [533, 362] on textarea "Thank you for bringing this to our attention, Erwin. I’m sorry to hear about th…" at bounding box center [463, 355] width 314 height 43
click at [535, 359] on textarea "Thank you for bringing this to our attention, Erwin. I’m sorry to hear about th…" at bounding box center [463, 355] width 314 height 43
click at [526, 359] on textarea "Thank you for bringing this to our attention, Erwin. I’m sorry to hear about th…" at bounding box center [463, 355] width 314 height 43
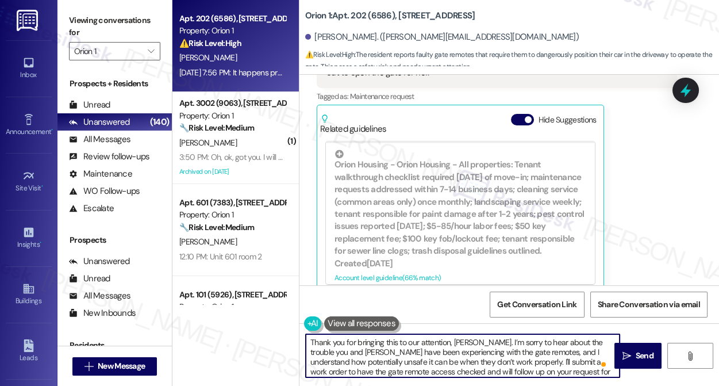
click at [526, 359] on textarea "Thank you for bringing this to our attention, Erwin. I’m sorry to hear about th…" at bounding box center [463, 355] width 314 height 43
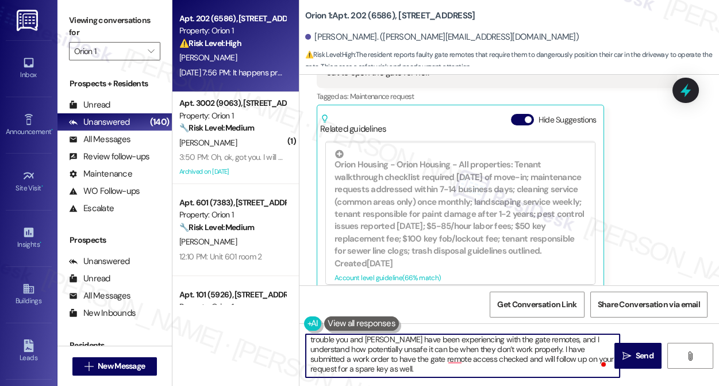
scroll to position [22, 0]
click at [429, 362] on textarea "Thank you for bringing this to our attention, Erwin. I’m sorry to hear about th…" at bounding box center [463, 355] width 314 height 43
drag, startPoint x: 466, startPoint y: 348, endPoint x: 514, endPoint y: 347, distance: 47.7
click at [514, 347] on textarea "Thank you for bringing this to our attention, Erwin. I’m sorry to hear about th…" at bounding box center [463, 355] width 314 height 43
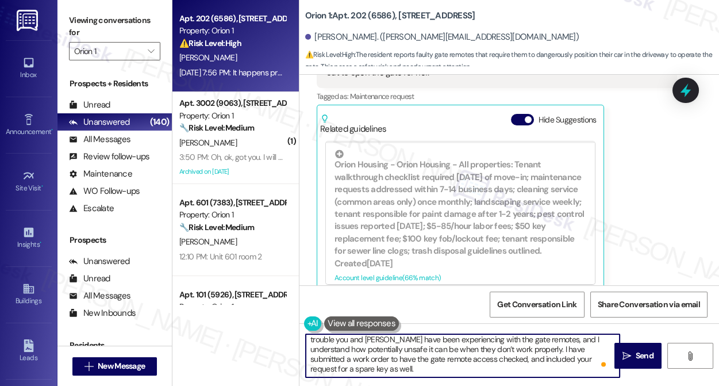
click at [445, 366] on textarea "Thank you for bringing this to our attention, Erwin. I’m sorry to hear about th…" at bounding box center [463, 355] width 314 height 43
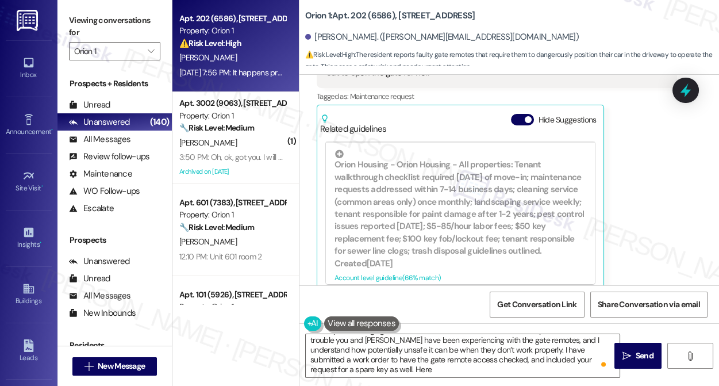
click at [60, 9] on div "Viewing conversations for Orion 1 " at bounding box center [115, 36] width 114 height 72
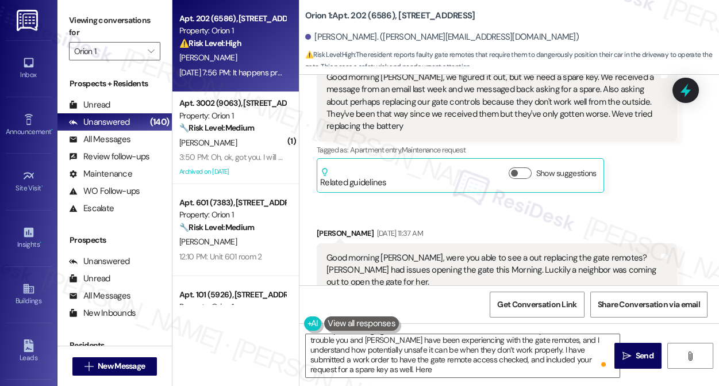
click at [522, 252] on div "Good morning Sarah, were you able to see a out replacing the gate remotes? Step…" at bounding box center [493, 270] width 332 height 37
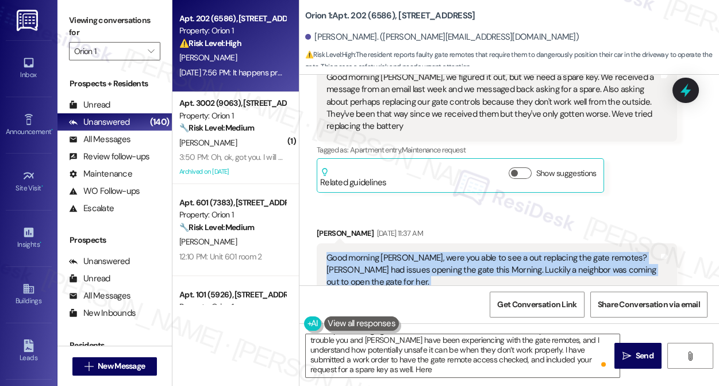
click at [522, 252] on div "Good morning Sarah, were you able to see a out replacing the gate remotes? Step…" at bounding box center [493, 270] width 332 height 37
click at [509, 252] on div "Good morning Sarah, were you able to see a out replacing the gate remotes? Step…" at bounding box center [493, 270] width 332 height 37
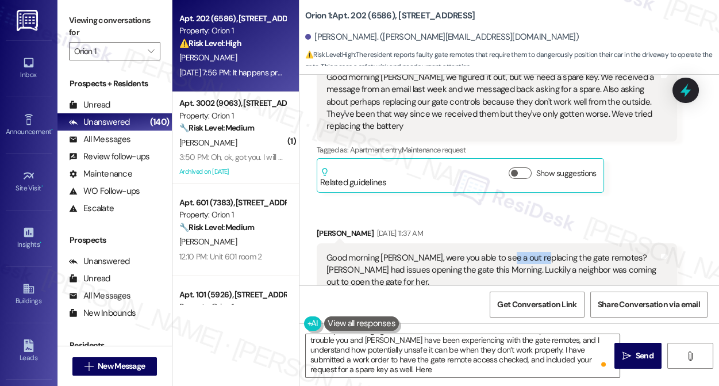
click at [509, 252] on div "Good morning Sarah, were you able to see a out replacing the gate remotes? Step…" at bounding box center [493, 270] width 332 height 37
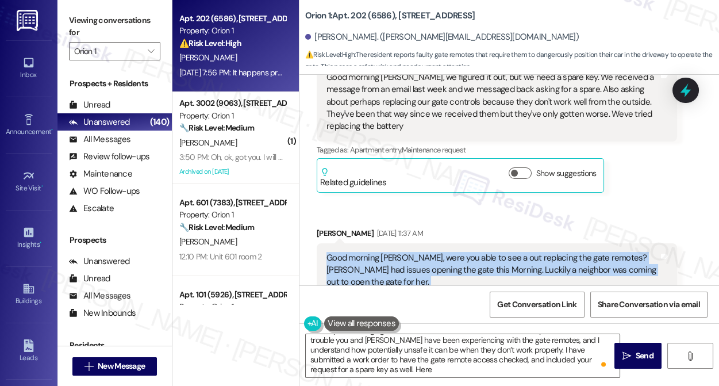
click at [509, 252] on div "Good morning Sarah, were you able to see a out replacing the gate remotes? Step…" at bounding box center [493, 270] width 332 height 37
click at [574, 252] on div "Good morning Sarah, were you able to see a out replacing the gate remotes? Step…" at bounding box center [493, 270] width 332 height 37
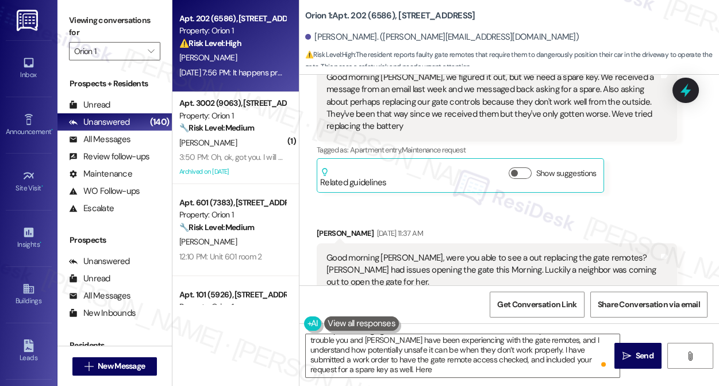
click at [539, 252] on div "Good morning Sarah, were you able to see a out replacing the gate remotes? Step…" at bounding box center [493, 270] width 332 height 37
click at [520, 252] on div "Good morning Sarah, were you able to see a out replacing the gate remotes? Step…" at bounding box center [493, 270] width 332 height 37
drag, startPoint x: 520, startPoint y: 217, endPoint x: 533, endPoint y: 216, distance: 13.3
click at [520, 252] on div "Good morning Sarah, were you able to see a out replacing the gate remotes? Step…" at bounding box center [493, 270] width 332 height 37
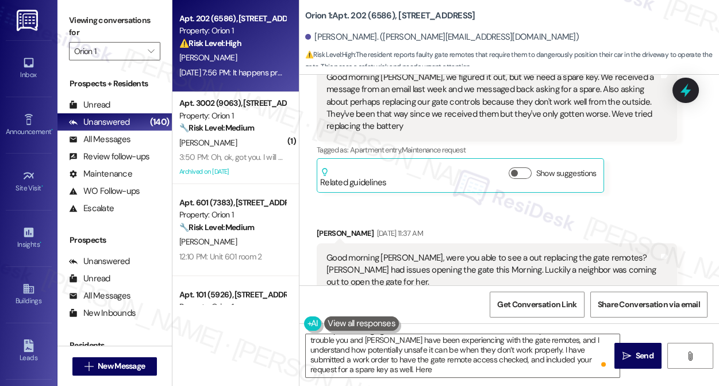
drag, startPoint x: 67, startPoint y: 12, endPoint x: 77, endPoint y: 14, distance: 10.2
click at [67, 12] on div "Viewing conversations for Orion 1 " at bounding box center [115, 36] width 114 height 72
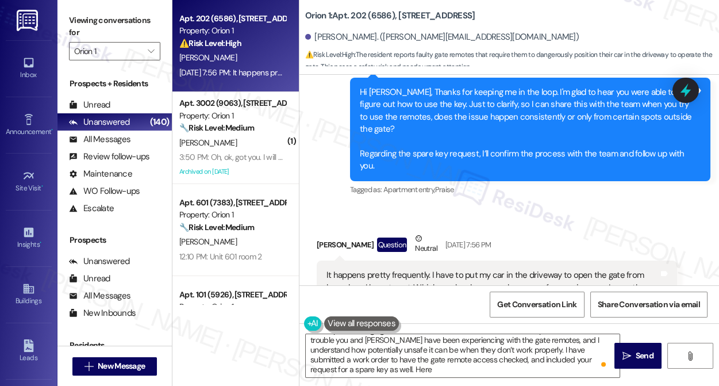
scroll to position [7626, 0]
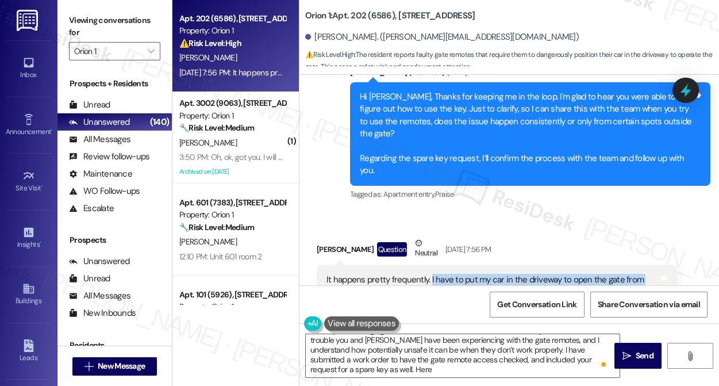
drag, startPoint x: 429, startPoint y: 227, endPoint x: 572, endPoint y: 262, distance: 146.7
click at [572, 274] on div "It happens pretty frequently. I have to put my car in the driveway to open the …" at bounding box center [493, 298] width 332 height 49
copy div "I have to put my car in the driveway to open the gate from how close I have to …"
click at [62, 6] on div "Viewing conversations for Orion 1 " at bounding box center [115, 36] width 114 height 72
click at [61, 16] on div "Viewing conversations for Orion 1 " at bounding box center [115, 36] width 114 height 72
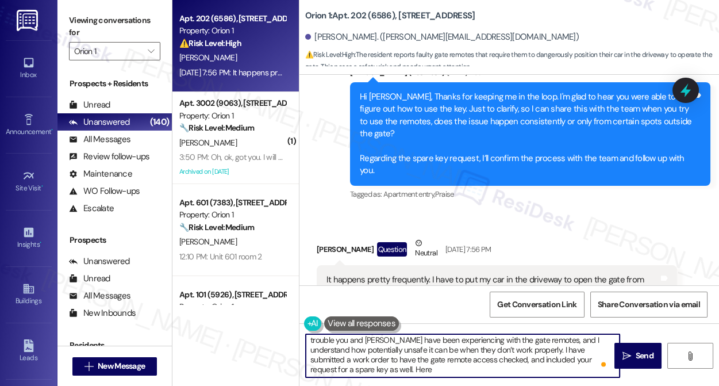
click at [357, 369] on textarea "Thank you for bringing this to our attention, Erwin. I’m sorry to hear about th…" at bounding box center [463, 355] width 314 height 43
paste textarea "26608"
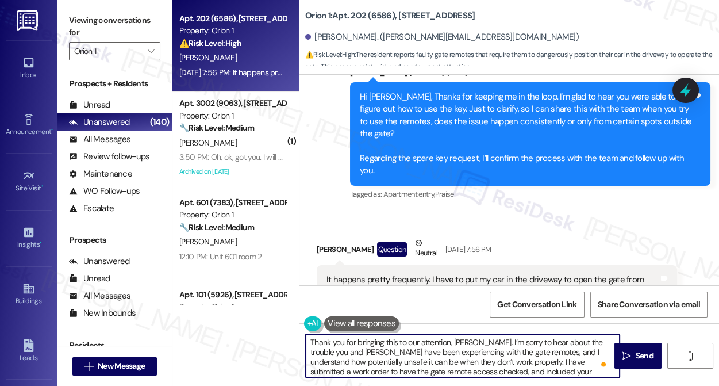
click at [464, 339] on textarea "Thank you for bringing this to our attention, Erwin. I’m sorry to hear about th…" at bounding box center [463, 355] width 314 height 43
click at [454, 346] on textarea "Thank you for bringing this to our attention, Erwin. I’m sorry to hear about th…" at bounding box center [463, 355] width 314 height 43
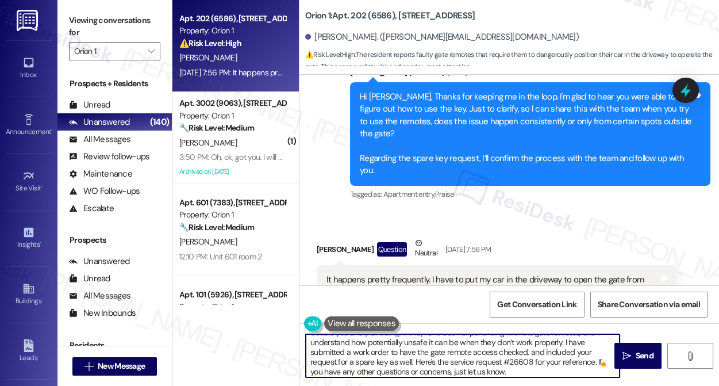
click at [428, 351] on textarea "Thank you for bringing this to our attention, Erwin. I’m sorry to hear about th…" at bounding box center [463, 355] width 314 height 43
type textarea "Thank you for bringing this to our attention, Erwin. I’m sorry to hear about th…"
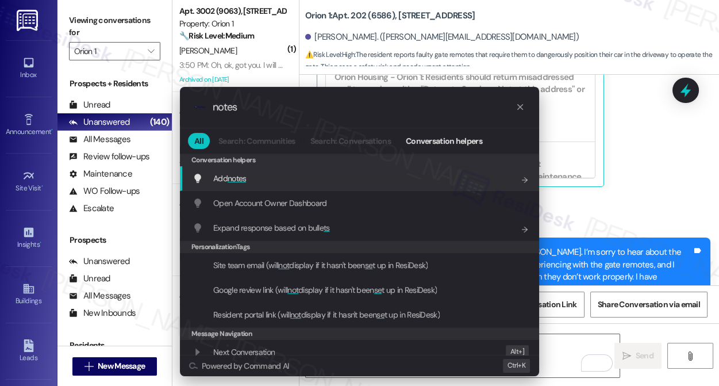
type input "notes"
click at [244, 175] on span "notes" at bounding box center [237, 178] width 19 height 10
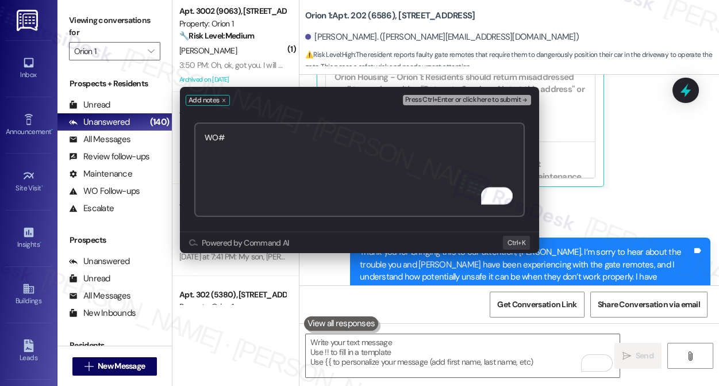
paste textarea "26608"
type textarea "WO#26608 submitted"
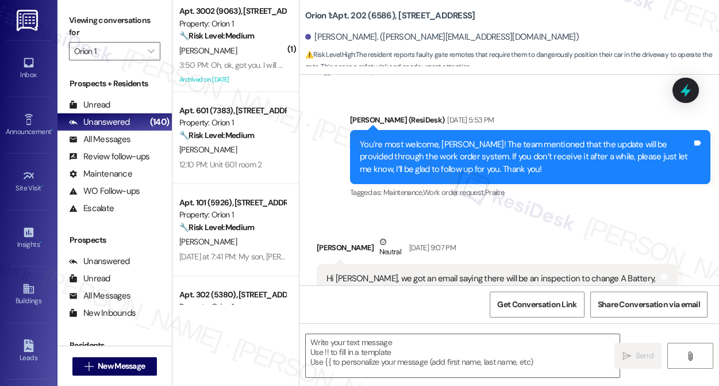
type textarea "Fetching suggested responses. Please feel free to read through the conversation…"
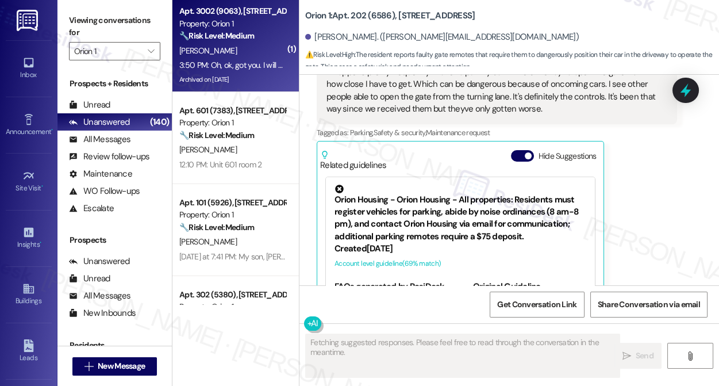
click at [240, 68] on div "3:50 PM: Oh, ok, got you. I will be in LA by 10 am tmr. Is my move in key and c…" at bounding box center [423, 65] width 489 height 10
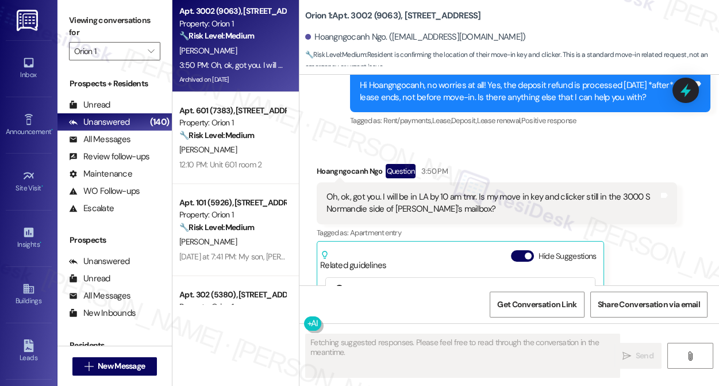
scroll to position [2657, 0]
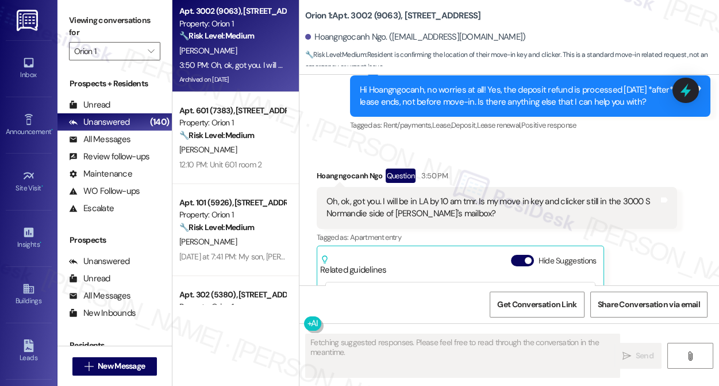
click at [390, 204] on div "Oh, ok, got you. I will be in LA by 10 am tmr. Is my move in key and clicker st…" at bounding box center [493, 208] width 332 height 25
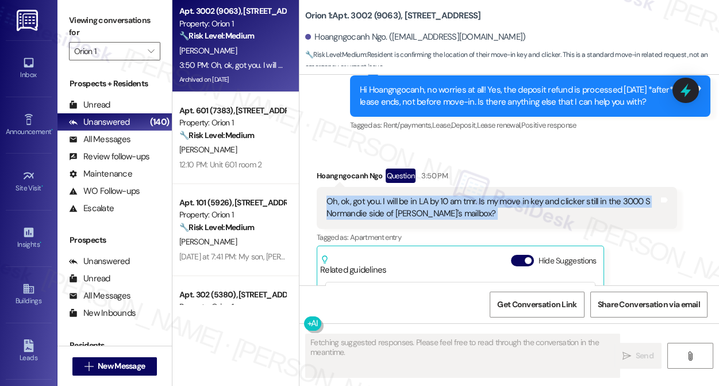
click at [390, 204] on div "Oh, ok, got you. I will be in LA by 10 am tmr. Is my move in key and clicker st…" at bounding box center [493, 208] width 332 height 25
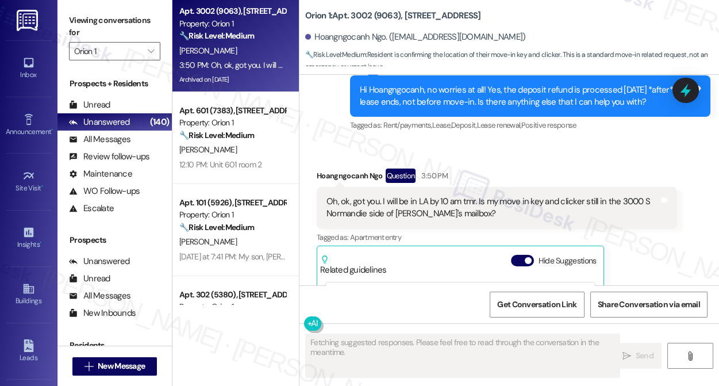
click at [534, 181] on div "Hoangngocanh Ngo Question 3:50 PM" at bounding box center [497, 177] width 361 height 18
click at [491, 213] on div "Oh, ok, got you. I will be in LA by 10 am tmr. Is my move in key and clicker st…" at bounding box center [493, 208] width 332 height 25
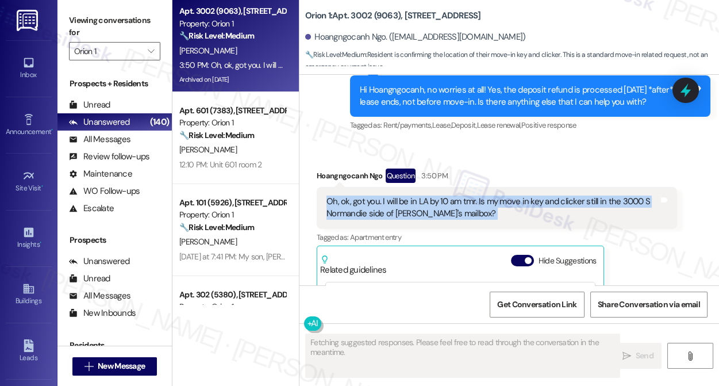
click at [491, 213] on div "Oh, ok, got you. I will be in LA by 10 am tmr. Is my move in key and clicker st…" at bounding box center [493, 208] width 332 height 25
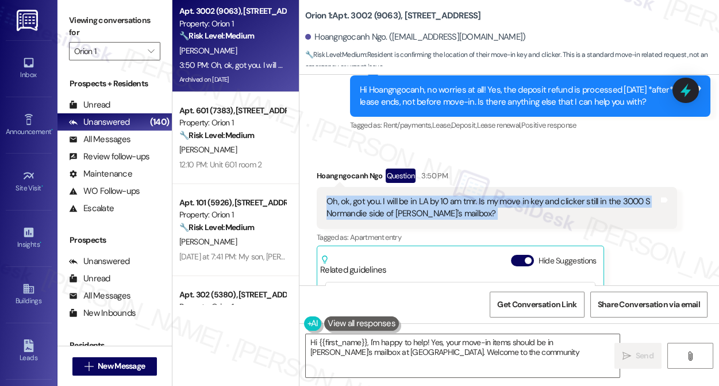
type textarea "Hi {{first_name}}, I'm happy to help! Yes, your move-in items should be in Eddi…"
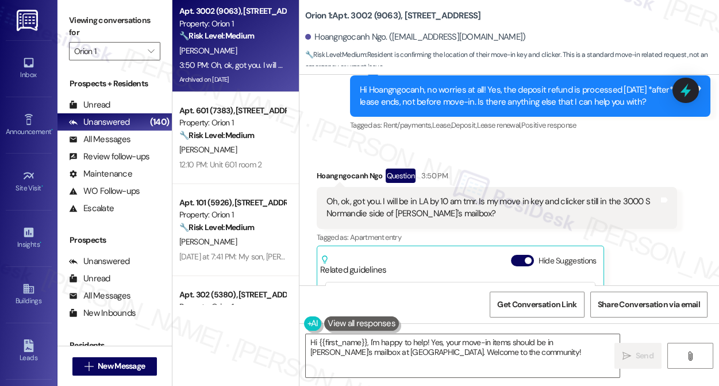
click at [449, 99] on div "Hi Hoangngocanh, no worries at all! Yes, the deposit refund is processed within…" at bounding box center [526, 96] width 332 height 25
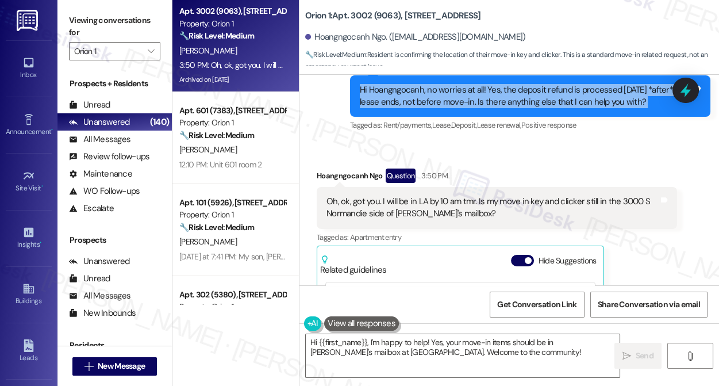
click at [449, 99] on div "Hi Hoangngocanh, no worries at all! Yes, the deposit refund is processed within…" at bounding box center [526, 96] width 332 height 25
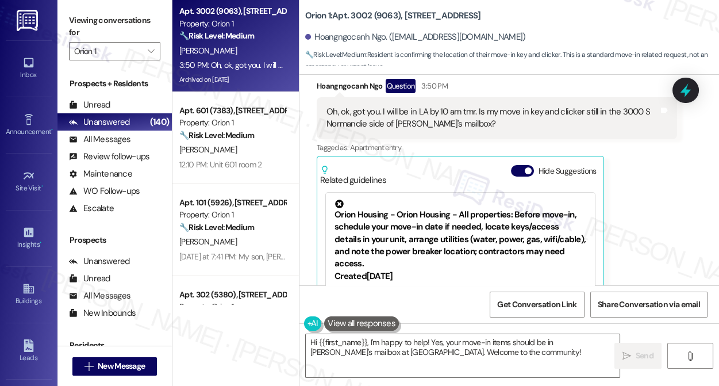
scroll to position [2814, 0]
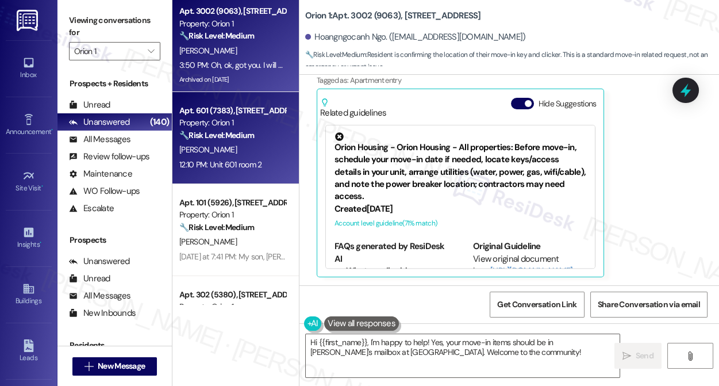
click at [243, 144] on div "[PERSON_NAME]" at bounding box center [232, 150] width 109 height 14
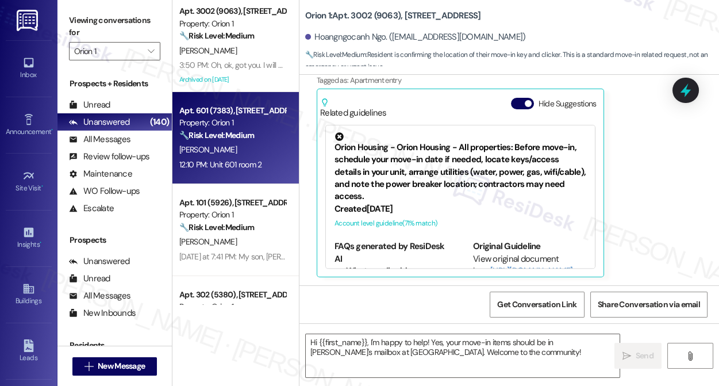
type textarea "Fetching suggested responses. Please feel free to read through the conversation…"
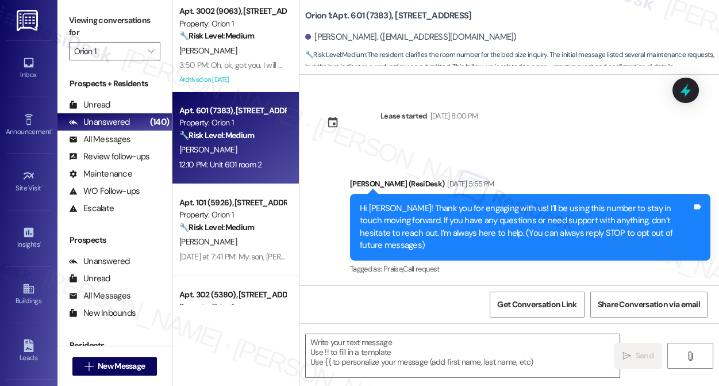
scroll to position [1335, 0]
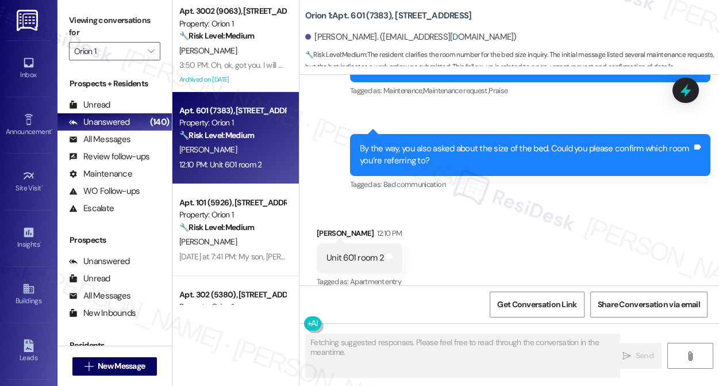
click at [419, 143] on div "By the way, you also asked about the size of the bed. Could you please confirm …" at bounding box center [526, 155] width 332 height 25
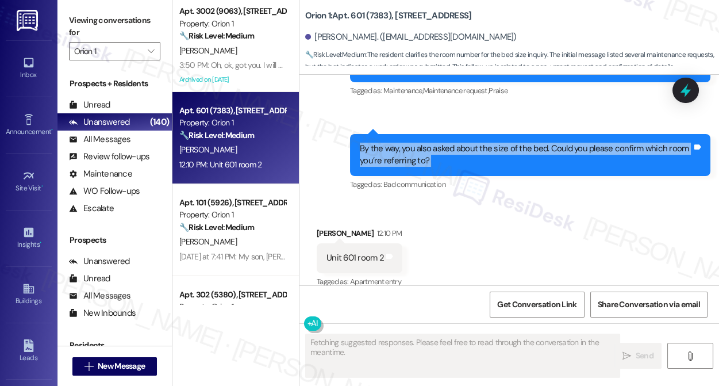
click at [419, 143] on div "By the way, you also asked about the size of the bed. Could you please confirm …" at bounding box center [526, 155] width 332 height 25
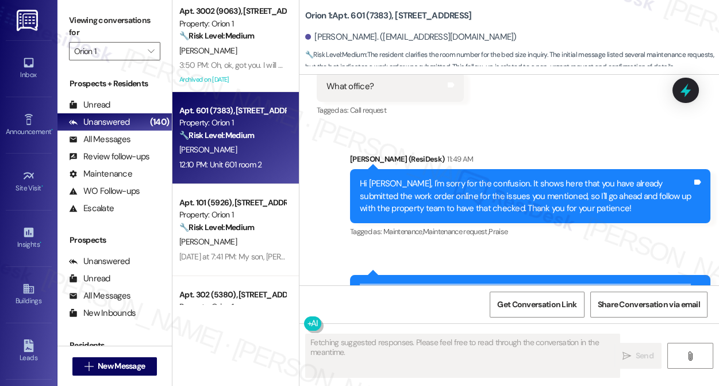
scroll to position [1179, 0]
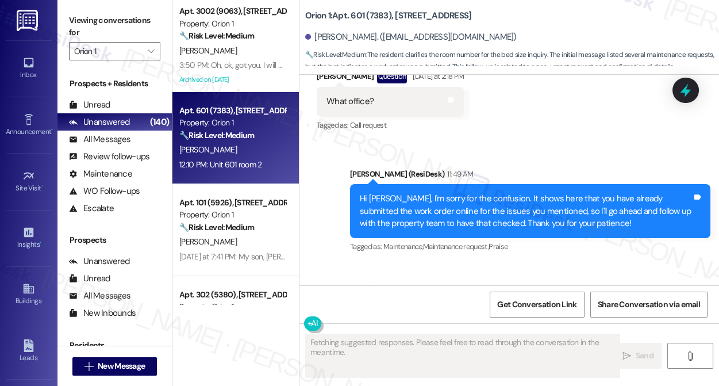
click at [444, 193] on div "Hi Jasmine, I'm sorry for the confusion. It shows here that you have already su…" at bounding box center [526, 211] width 332 height 37
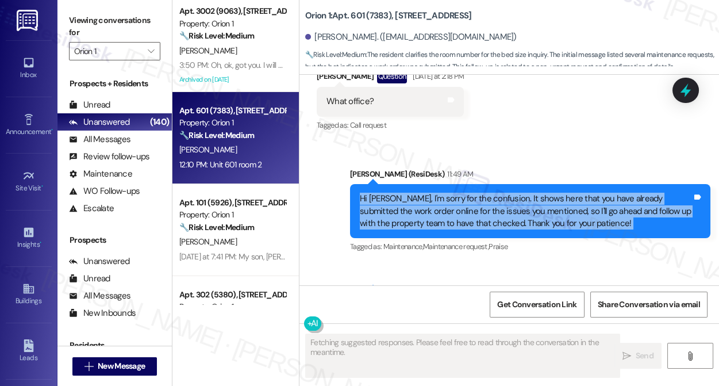
click at [444, 193] on div "Hi Jasmine, I'm sorry for the confusion. It shows here that you have already su…" at bounding box center [526, 211] width 332 height 37
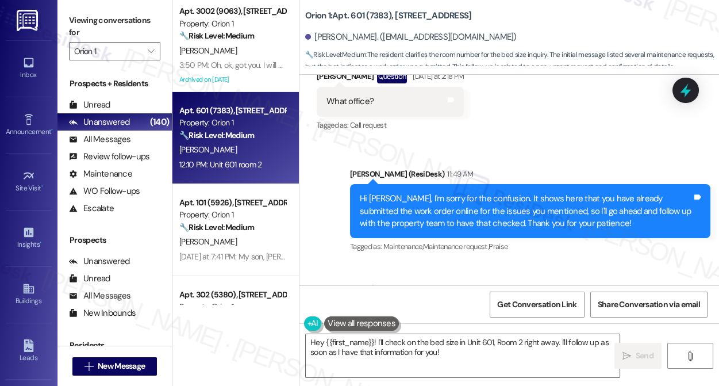
click at [339, 43] on div "Jasmine Gau. (jasminegau112233@gmail.com)" at bounding box center [411, 37] width 212 height 12
click at [340, 41] on div "Jasmine Gau. (jasminegau112233@gmail.com)" at bounding box center [411, 37] width 212 height 12
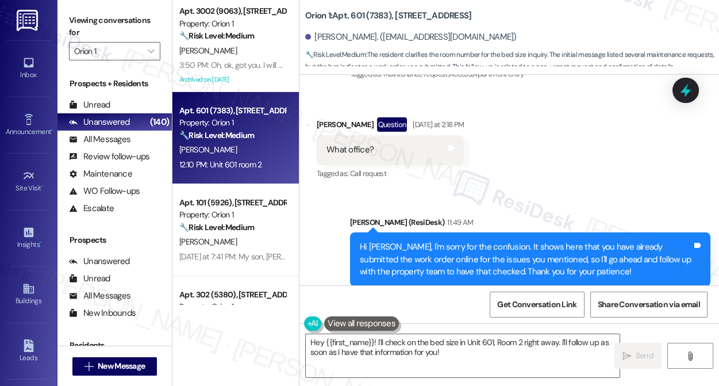
scroll to position [1335, 0]
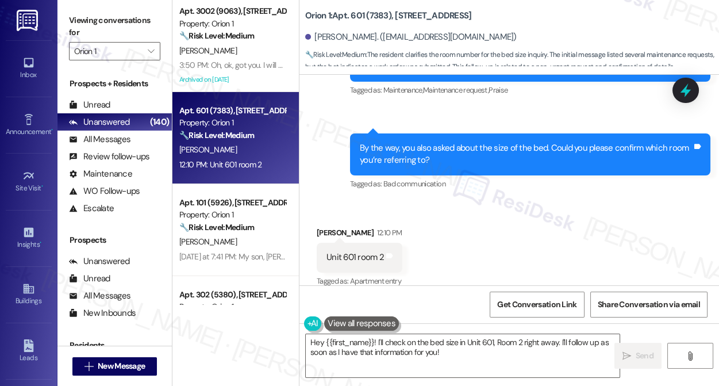
click at [332, 227] on div "Jasmine Gau 12:10 PM" at bounding box center [360, 235] width 86 height 16
click at [331, 227] on div "Jasmine Gau 12:10 PM" at bounding box center [360, 235] width 86 height 16
copy div "Jasmine Gau"
click at [361, 251] on div "Unit 601 room 2" at bounding box center [356, 257] width 58 height 12
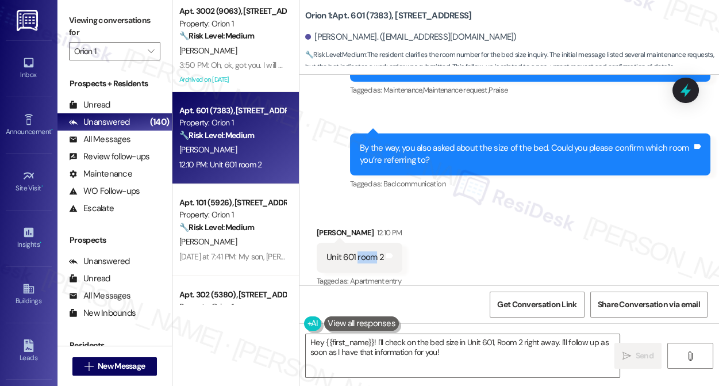
click at [361, 251] on div "Unit 601 room 2" at bounding box center [356, 257] width 58 height 12
click at [453, 133] on div "By the way, you also asked about the size of the bed. Could you please confirm …" at bounding box center [530, 154] width 361 height 42
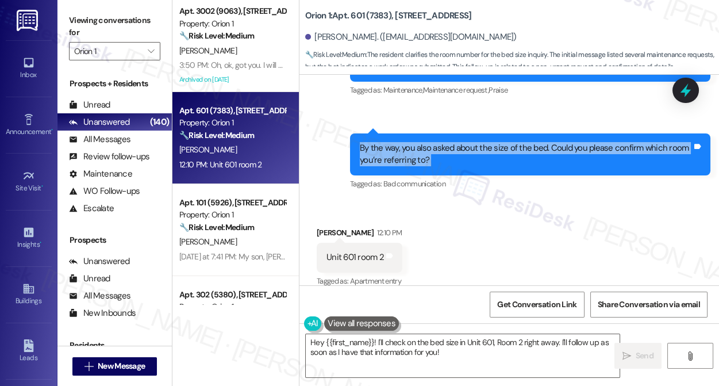
click at [453, 133] on div "By the way, you also asked about the size of the bed. Could you please confirm …" at bounding box center [530, 154] width 361 height 42
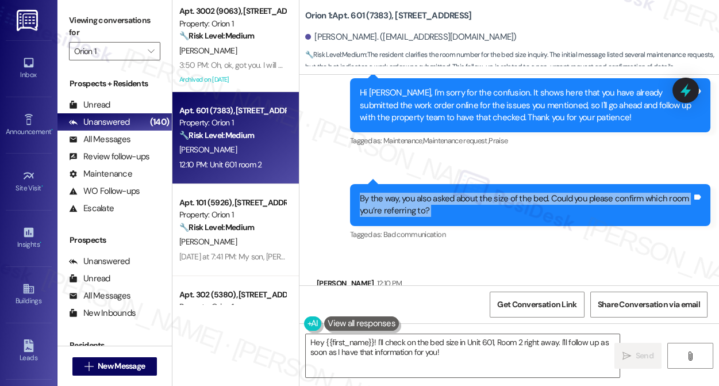
scroll to position [1231, 0]
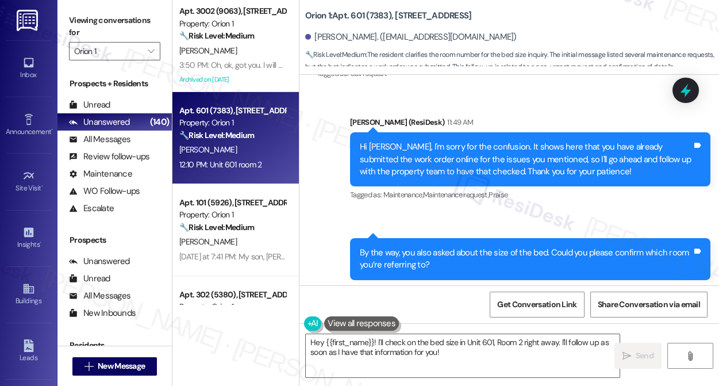
click at [438, 148] on div "Hi Jasmine, I'm sorry for the confusion. It shows here that you have already su…" at bounding box center [526, 159] width 332 height 37
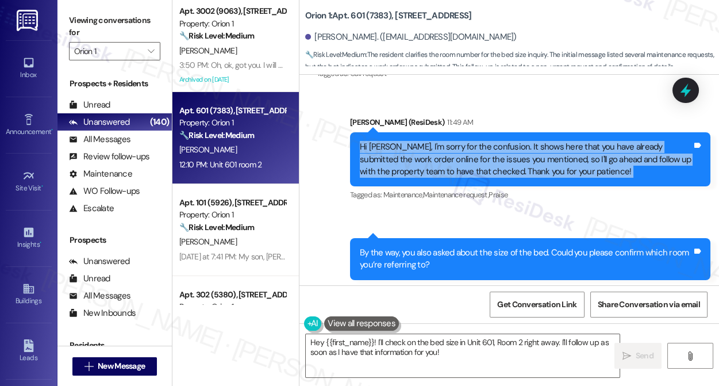
click at [438, 148] on div "Hi Jasmine, I'm sorry for the confusion. It shows here that you have already su…" at bounding box center [526, 159] width 332 height 37
click at [527, 145] on div "Hi Jasmine, I'm sorry for the confusion. It shows here that you have already su…" at bounding box center [526, 159] width 332 height 37
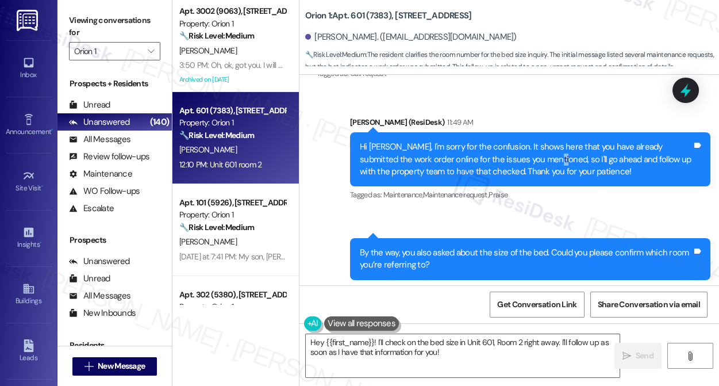
click at [527, 145] on div "Hi Jasmine, I'm sorry for the confusion. It shows here that you have already su…" at bounding box center [526, 159] width 332 height 37
click at [440, 238] on div "By the way, you also asked about the size of the bed. Could you please confirm …" at bounding box center [530, 259] width 361 height 42
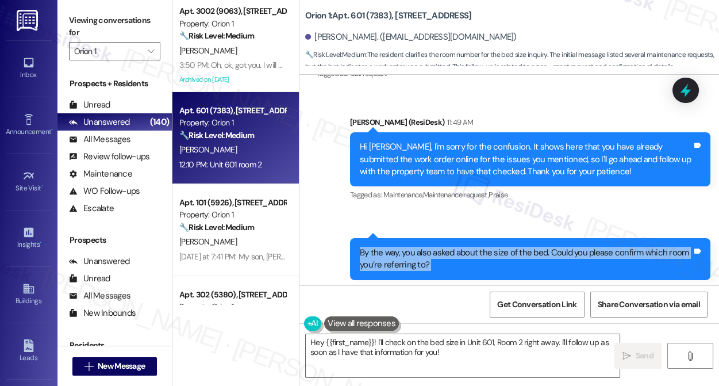
click at [440, 238] on div "By the way, you also asked about the size of the bed. Could you please confirm …" at bounding box center [530, 259] width 361 height 42
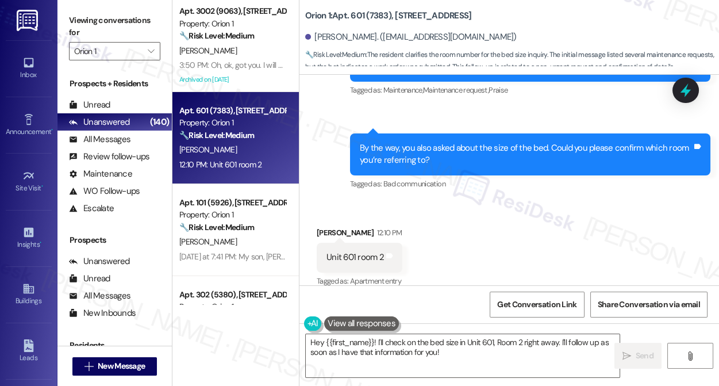
click at [360, 251] on div "Unit 601 room 2" at bounding box center [356, 257] width 58 height 12
click at [359, 251] on div "Unit 601 room 2" at bounding box center [356, 257] width 58 height 12
click at [575, 229] on div "Received via SMS Jasmine Gau 12:10 PM Unit 601 room 2 Tags and notes Tagged as:…" at bounding box center [510, 249] width 420 height 97
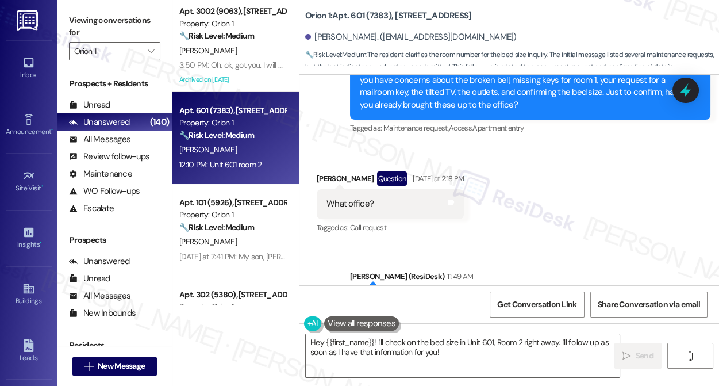
scroll to position [969, 0]
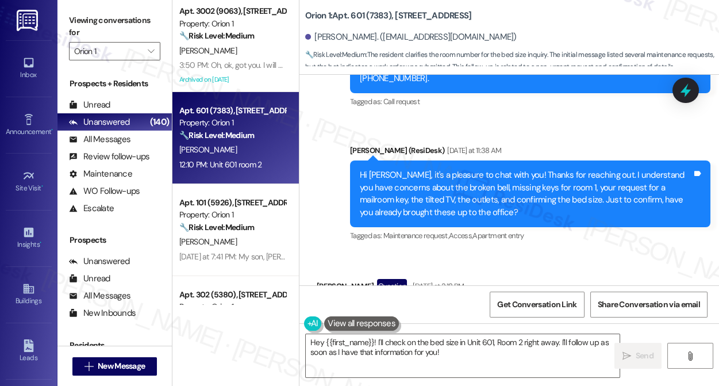
click at [319, 279] on div "Jasmine Gau Question Yesterday at 2:18 PM" at bounding box center [390, 288] width 147 height 18
click at [320, 279] on div "Jasmine Gau Question Yesterday at 2:18 PM" at bounding box center [390, 288] width 147 height 18
copy div "Jasmine Gau"
click at [67, 15] on div "Viewing conversations for Orion 1 " at bounding box center [115, 36] width 114 height 72
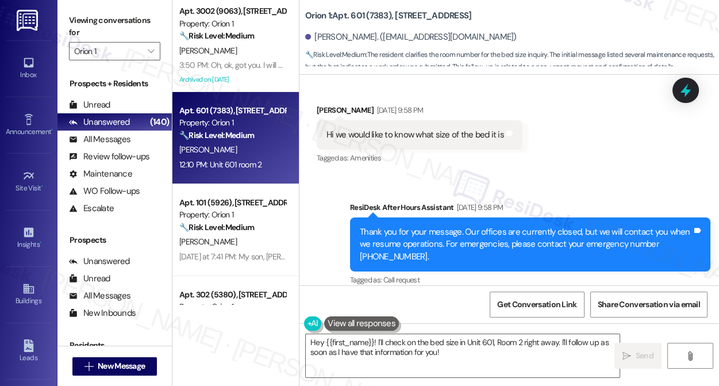
scroll to position [708, 0]
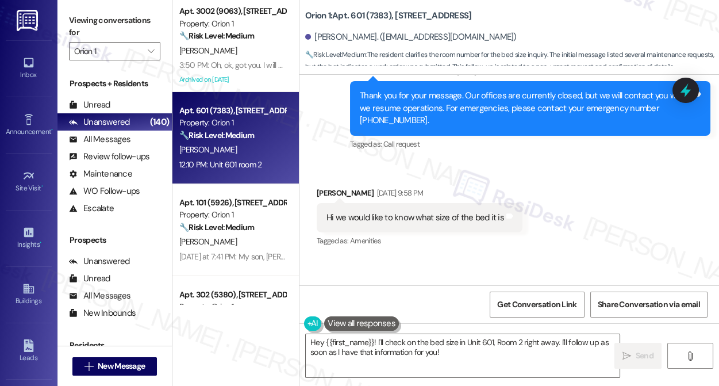
click at [424, 212] on div "Hi we would like to know what size of the bed it is" at bounding box center [416, 218] width 178 height 12
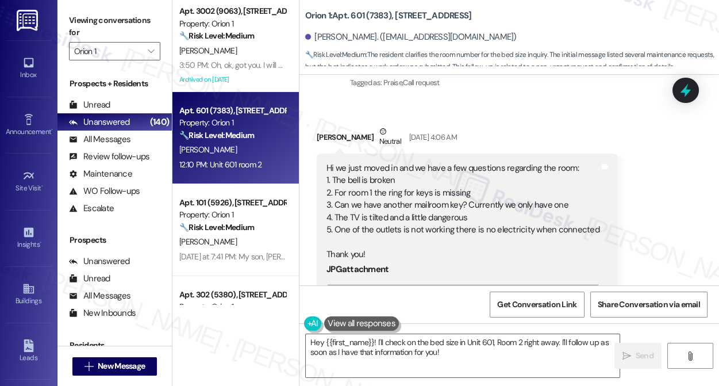
scroll to position [185, 0]
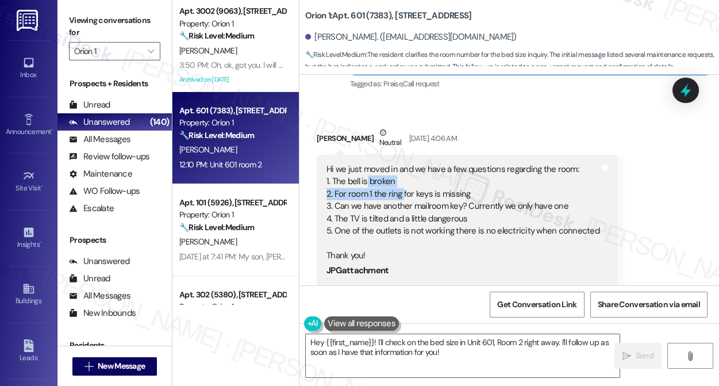
drag, startPoint x: 368, startPoint y: 163, endPoint x: 442, endPoint y: 194, distance: 79.9
click at [422, 190] on div "Hi we just moved in and we have a few questions regarding the room: 1. The bell…" at bounding box center [463, 212] width 273 height 98
click at [67, 29] on div "Viewing conversations for Orion 1 " at bounding box center [115, 36] width 114 height 72
click at [411, 341] on textarea "Hey {{first_name}}! I'll check on the bed size in Unit 601, Room 2 right away. …" at bounding box center [463, 355] width 314 height 43
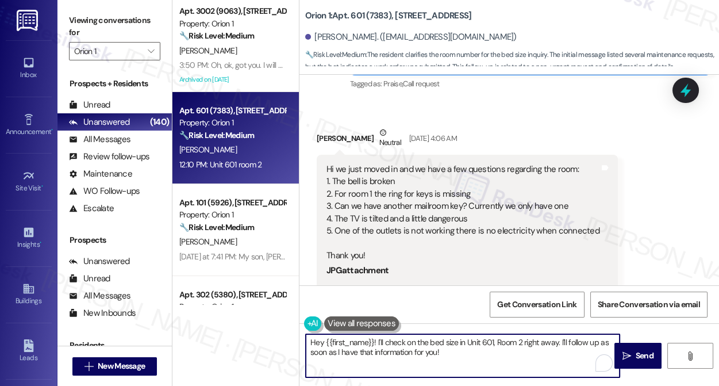
click at [411, 341] on textarea "Hey {{first_name}}! I'll check on the bed size in Unit 601, Room 2 right away. …" at bounding box center [463, 355] width 314 height 43
click at [473, 348] on textarea "Hey {{first_name}}! I'll check on the bed size in Unit 601, Room 2 right away. …" at bounding box center [463, 355] width 314 height 43
drag, startPoint x: 475, startPoint y: 352, endPoint x: 263, endPoint y: 340, distance: 212.5
click at [263, 340] on div "Apt. 3002 (9063), 1580 W 30th St Property: Orion 1 🔧 Risk Level: Medium Residen…" at bounding box center [446, 193] width 547 height 386
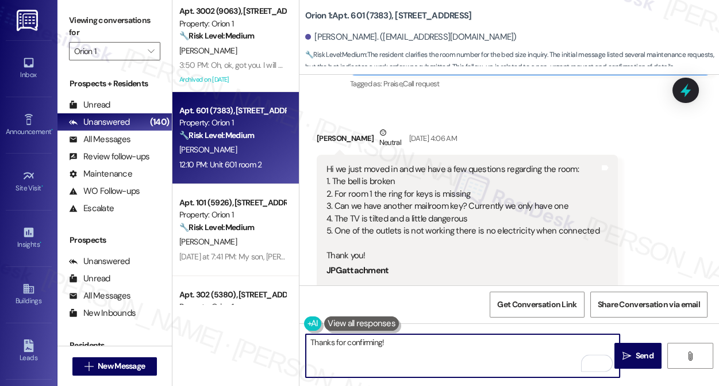
type textarea "Thanks for confirming!"
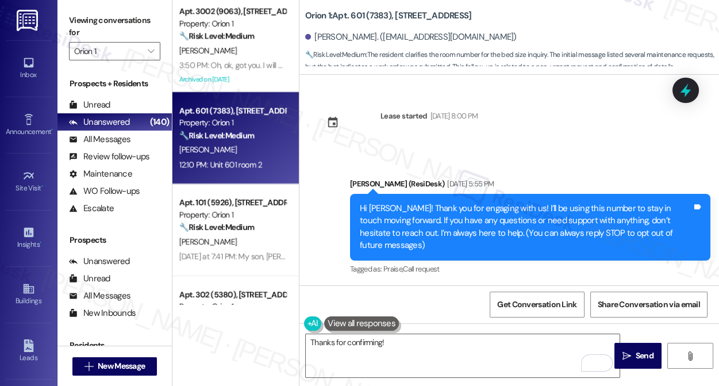
scroll to position [185, 0]
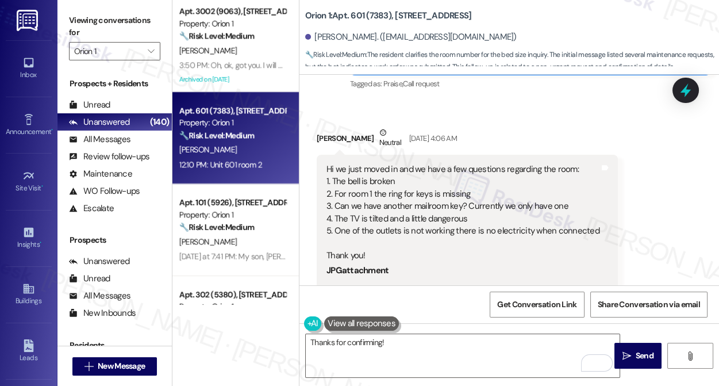
click at [66, 20] on div "Viewing conversations for Orion 1 " at bounding box center [115, 36] width 114 height 72
click at [419, 343] on textarea "Thanks for confirming!" at bounding box center [463, 355] width 314 height 43
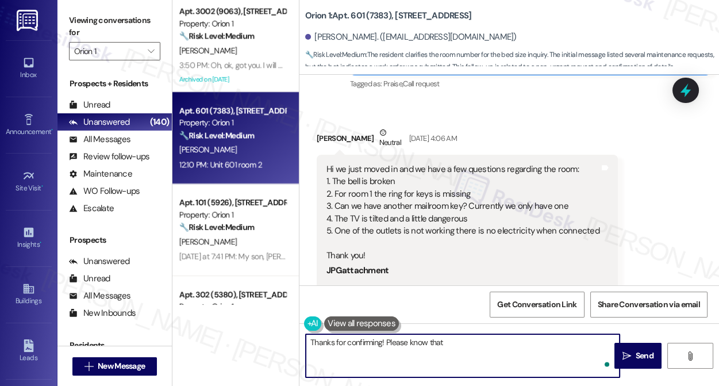
paste textarea "that maintenance will be reaching out directly to the resident through WO syste…"
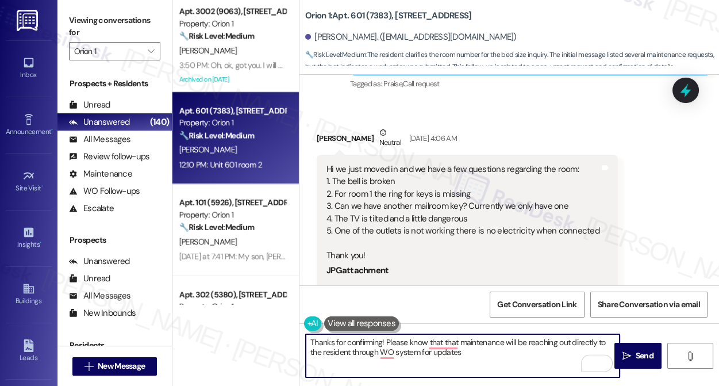
click at [451, 342] on textarea "Thanks for confirming! Please know that that maintenance will be reaching out d…" at bounding box center [463, 355] width 314 height 43
click at [497, 357] on textarea "Thanks for confirming! Please know that the maintenance will be reaching out di…" at bounding box center [463, 355] width 314 height 43
drag, startPoint x: 352, startPoint y: 352, endPoint x: 308, endPoint y: 354, distance: 44.3
click at [308, 354] on textarea "Thanks for confirming! Please know that the maintenance will be reaching out di…" at bounding box center [463, 355] width 314 height 43
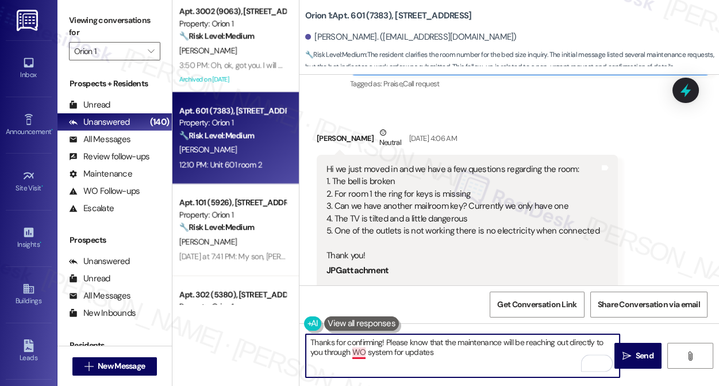
click at [356, 356] on textarea "Thanks for confirming! Please know that the maintenance will be reaching out di…" at bounding box center [463, 355] width 314 height 43
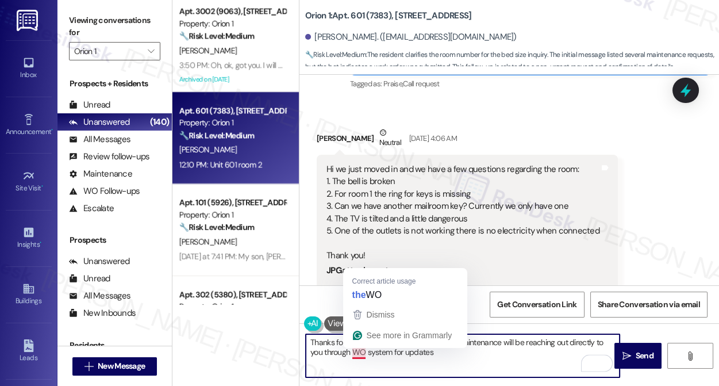
click at [356, 356] on textarea "Thanks for confirming! Please know that the maintenance will be reaching out di…" at bounding box center [463, 355] width 314 height 43
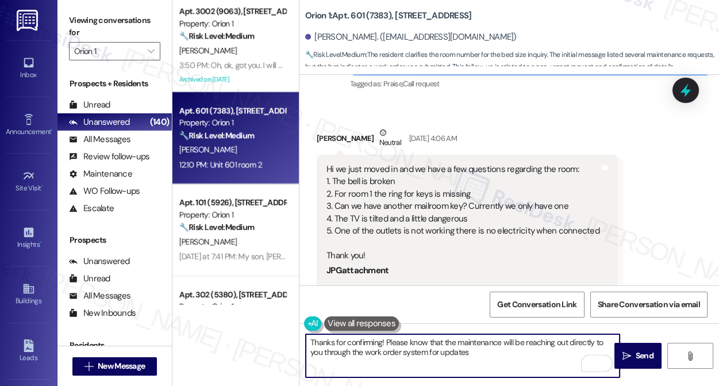
click at [496, 348] on textarea "Thanks for confirming! Please know that the maintenance will be reaching out di…" at bounding box center [463, 355] width 314 height 43
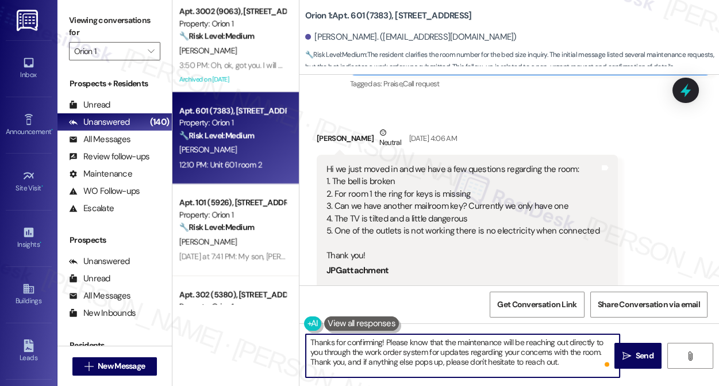
click at [381, 349] on textarea "Thanks for confirming! Please know that the maintenance will be reaching out di…" at bounding box center [463, 355] width 314 height 43
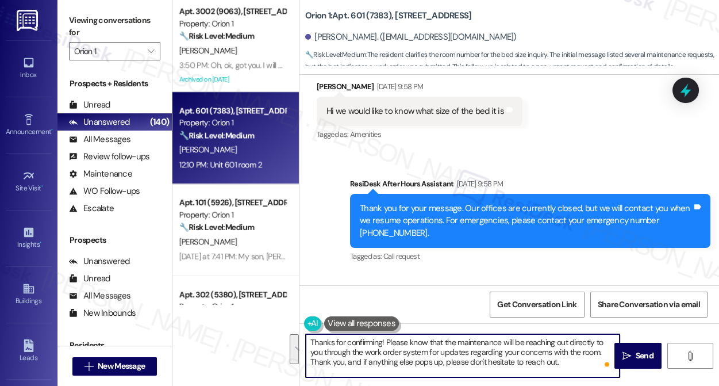
scroll to position [865, 0]
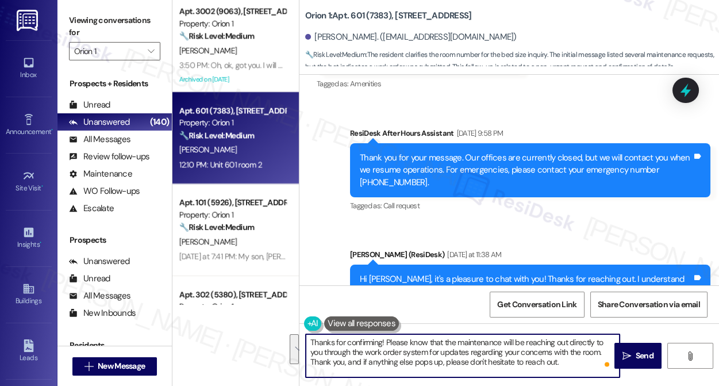
click at [558, 361] on textarea "Thanks for confirming! Please know that the maintenance will be reaching out di…" at bounding box center [463, 355] width 314 height 43
drag, startPoint x: 550, startPoint y: 354, endPoint x: 600, endPoint y: 351, distance: 49.5
click at [600, 352] on textarea "Thanks for confirming! Please know that the maintenance will be reaching out di…" at bounding box center [463, 355] width 314 height 43
type textarea "Thanks for confirming! Please know that the maintenance will be reaching out di…"
click at [631, 362] on button " Send" at bounding box center [639, 356] width 48 height 26
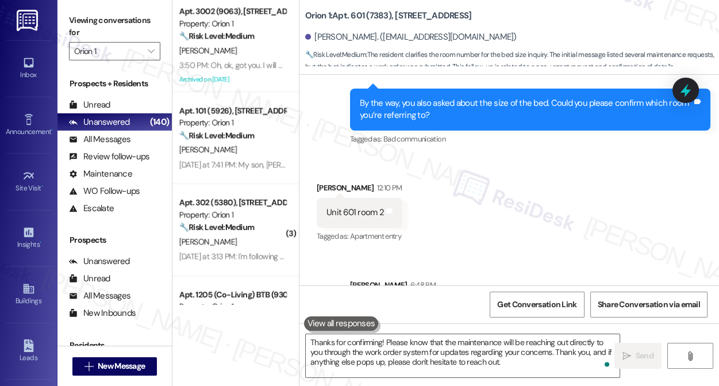
scroll to position [1440, 0]
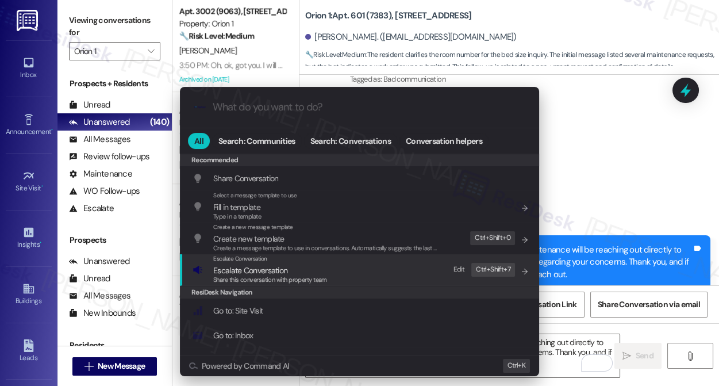
click at [285, 282] on span "Share this conversation with property team" at bounding box center [270, 279] width 114 height 8
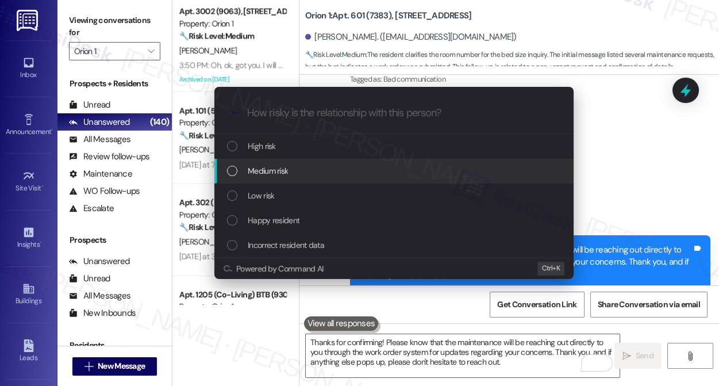
click at [287, 176] on span "Medium risk" at bounding box center [268, 170] width 40 height 13
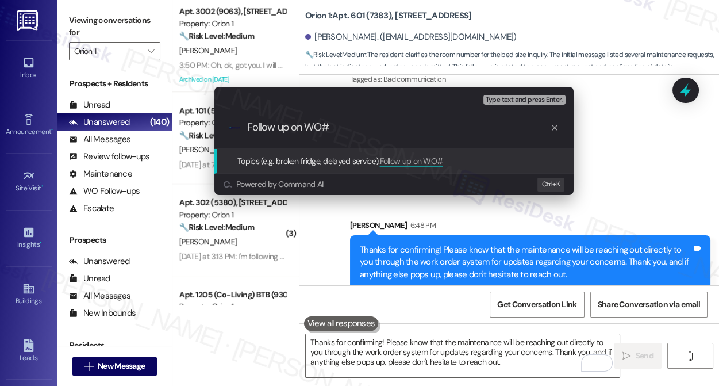
type input "Follow up on WO#"
click at [67, 15] on div "Escalate Conversation Medium risk Topics (e.g. broken fridge, delayed service) …" at bounding box center [359, 193] width 719 height 386
paste input "26163"
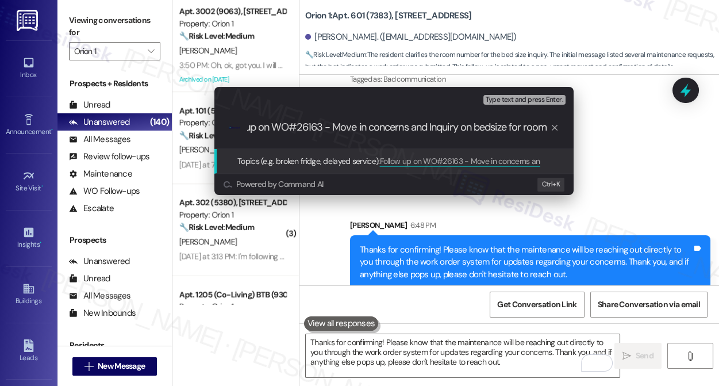
scroll to position [0, 38]
type input "Follow up on WO#26163 - Move in concerns and Inquiry on bedsize for room 2"
click at [487, 135] on div ".cls-1{fill:#0a055f;}.cls-2{fill:#0cc4c4;} resideskLogoBlueOrange Follow up on …" at bounding box center [393, 127] width 359 height 41
click at [514, 121] on div ".cls-1{fill:#0a055f;}.cls-2{fill:#0cc4c4;} resideskLogoBlueOrange Follow up on …" at bounding box center [393, 127] width 359 height 41
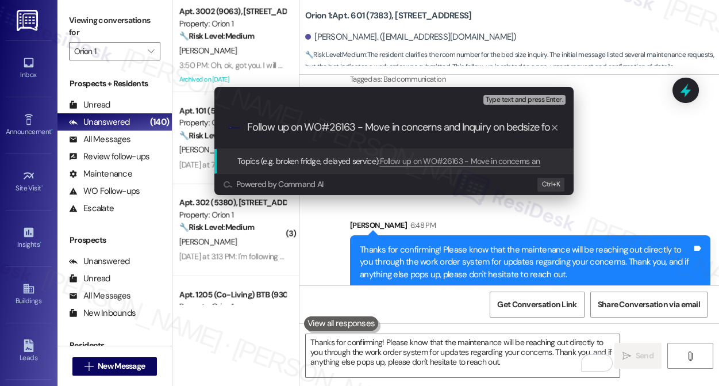
click at [632, 185] on div "Escalate Conversation Medium risk Topics (e.g. broken fridge, delayed service) …" at bounding box center [359, 193] width 719 height 386
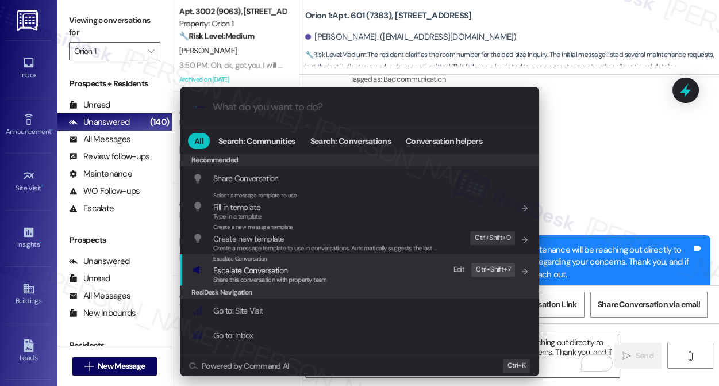
click at [334, 262] on div "Escalate Conversation Escalate Conversation Share this conversation with proper…" at bounding box center [361, 269] width 336 height 31
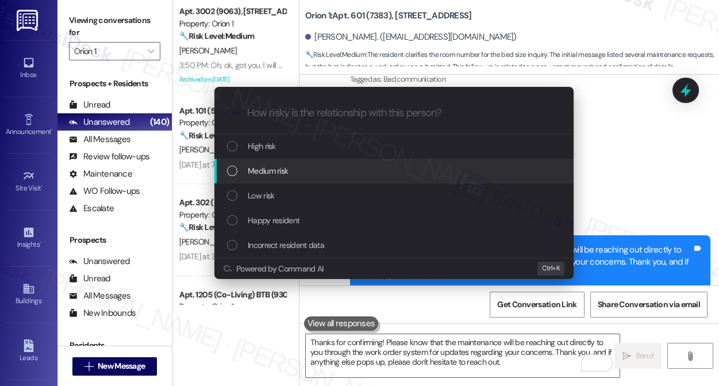
click at [281, 174] on span "Medium risk" at bounding box center [268, 170] width 40 height 13
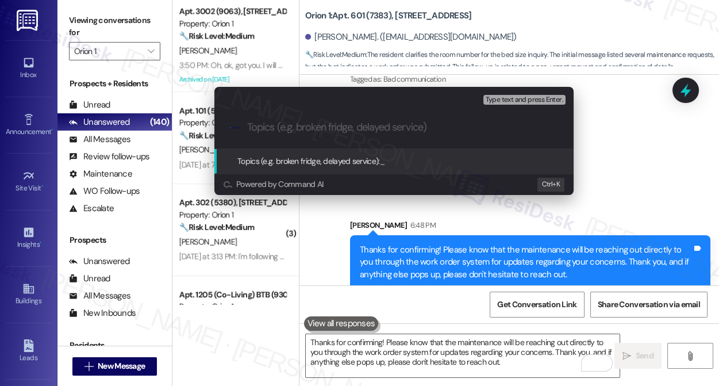
paste input "Follow up on WO#26163 - Move in concerns and Inquiry on bedsize for room 2"
type input "Follow up on WO#26163 - Move in concerns and Inquiry on bedsize for room 2"
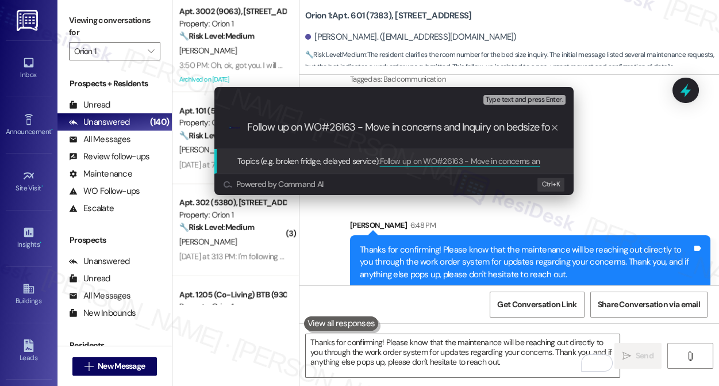
scroll to position [0, 38]
drag, startPoint x: 350, startPoint y: 129, endPoint x: 367, endPoint y: 127, distance: 17.5
click at [367, 127] on input "Follow up on WO#26163 - Move in concerns and Inquiry on bedsize for room 2" at bounding box center [398, 127] width 303 height 12
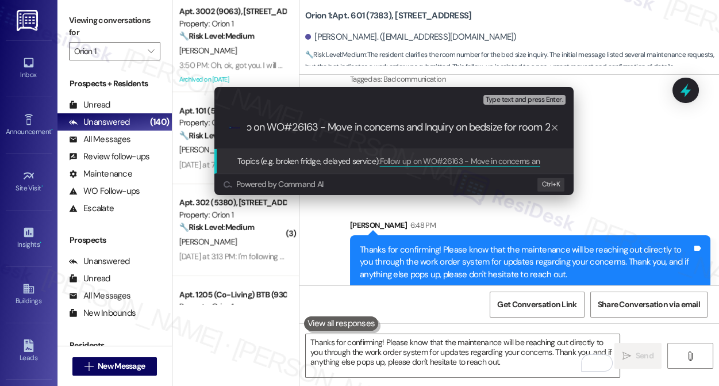
click at [367, 127] on input "Follow up on WO#26163 - Move in concerns and Inquiry on bedsize for room 2" at bounding box center [398, 127] width 303 height 12
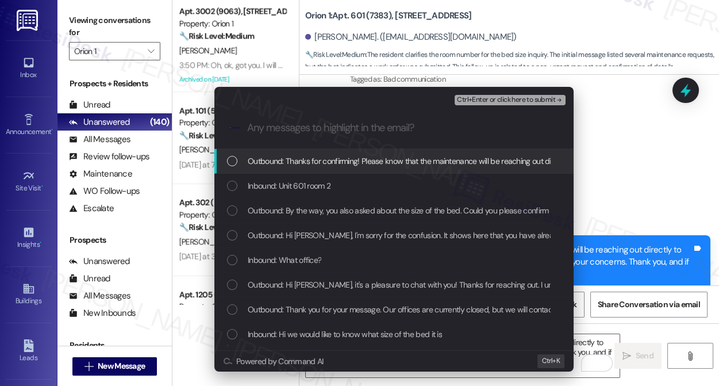
scroll to position [0, 0]
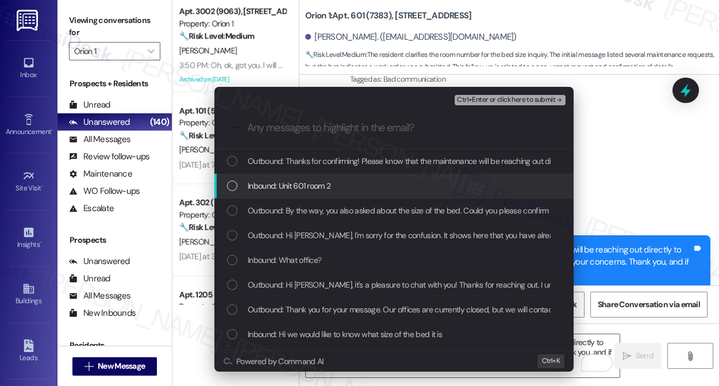
click at [344, 186] on div "Inbound: Unit 601 room 2" at bounding box center [395, 185] width 336 height 13
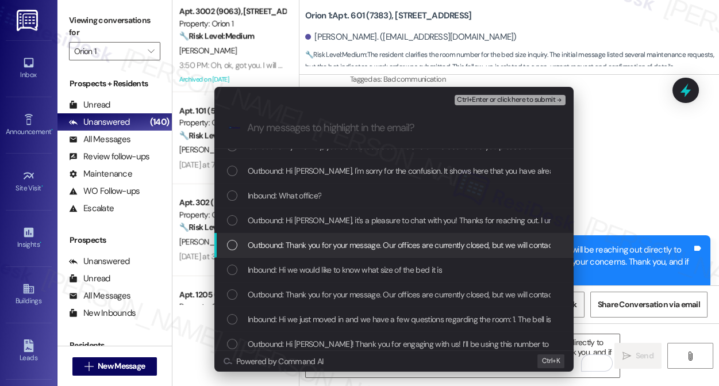
scroll to position [70, 0]
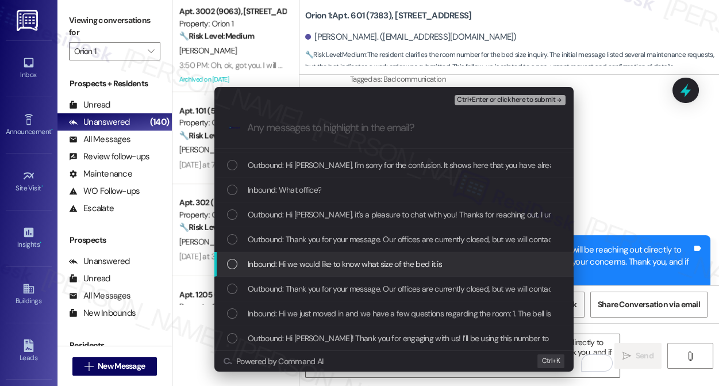
click at [343, 263] on span "Inbound: Hi we would like to know what size of the bed it is" at bounding box center [345, 264] width 194 height 13
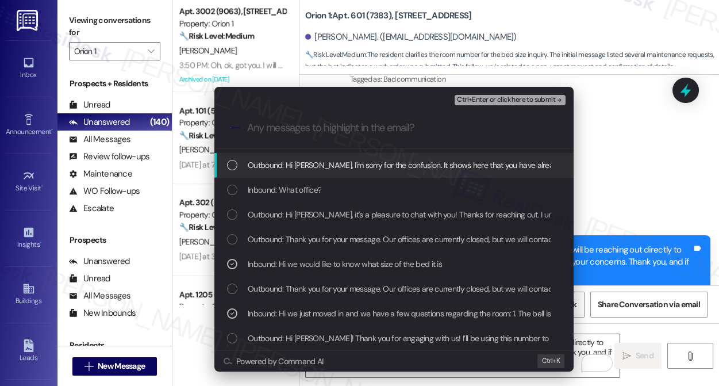
click at [497, 98] on span "Ctrl+Enter or click here to submit" at bounding box center [506, 100] width 98 height 8
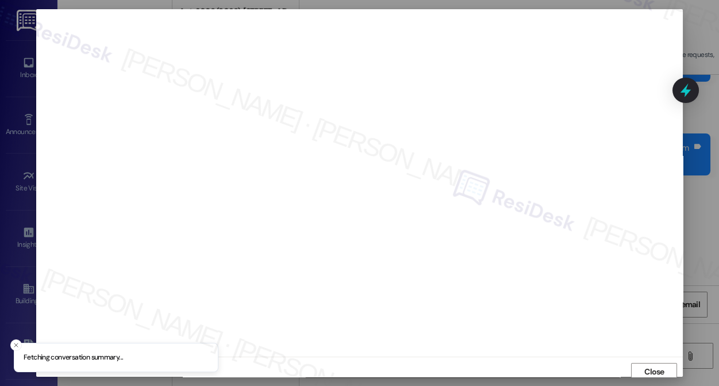
scroll to position [4, 0]
click at [649, 363] on span "Close" at bounding box center [655, 368] width 20 height 12
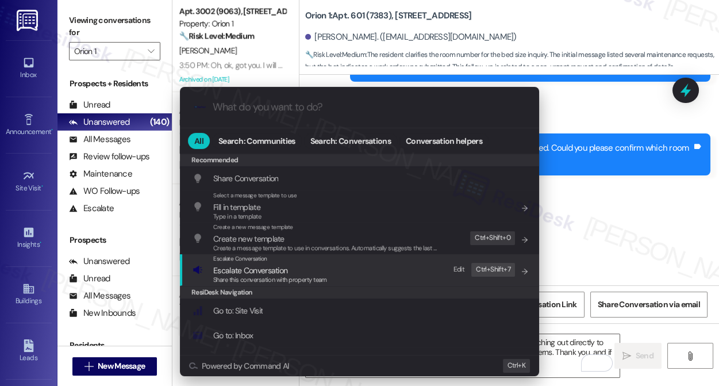
click at [302, 275] on div "Share this conversation with property team" at bounding box center [270, 280] width 114 height 10
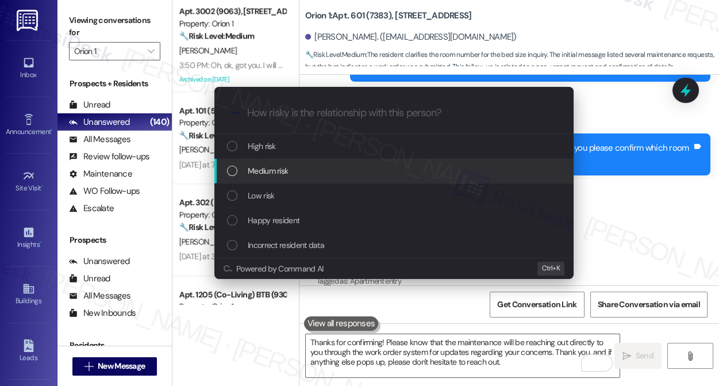
click at [291, 171] on div "Medium risk" at bounding box center [395, 170] width 336 height 13
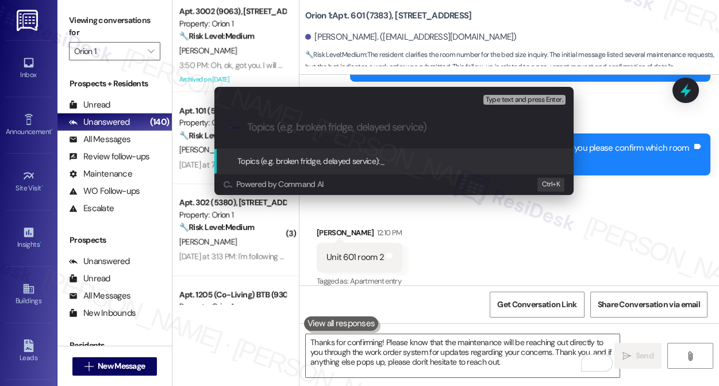
paste input "Follow up on WO#26163 - Move in concerns and Inquiry on bedsize for room 2"
type input "Follow up on WO#26163 - Move in concerns and Inquiry on bedsize for room 2"
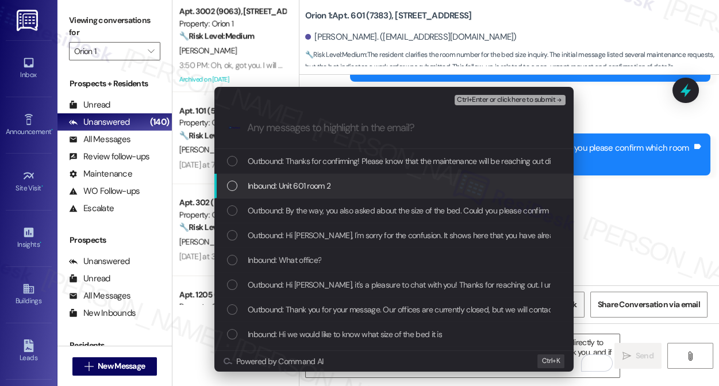
drag, startPoint x: 298, startPoint y: 181, endPoint x: 325, endPoint y: 214, distance: 43.3
click at [298, 181] on span "Inbound: Unit 601 room 2" at bounding box center [289, 185] width 83 height 13
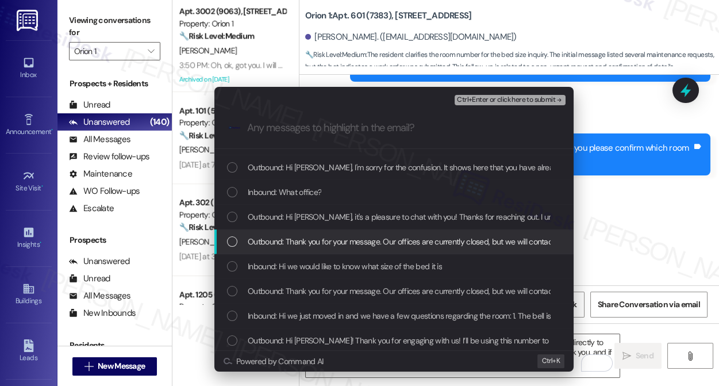
scroll to position [70, 0]
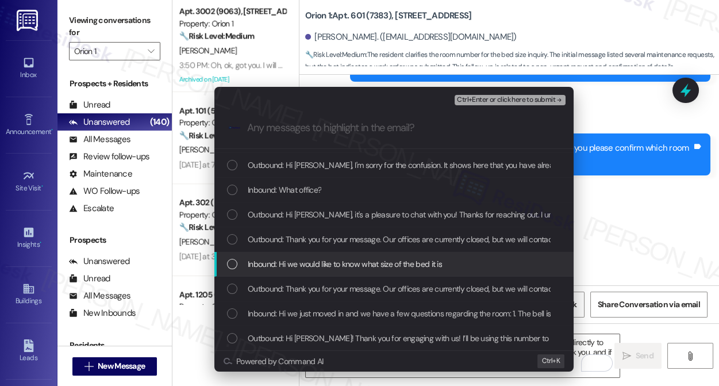
click at [314, 255] on div "Inbound: Hi we would like to know what size of the bed it is" at bounding box center [393, 264] width 359 height 25
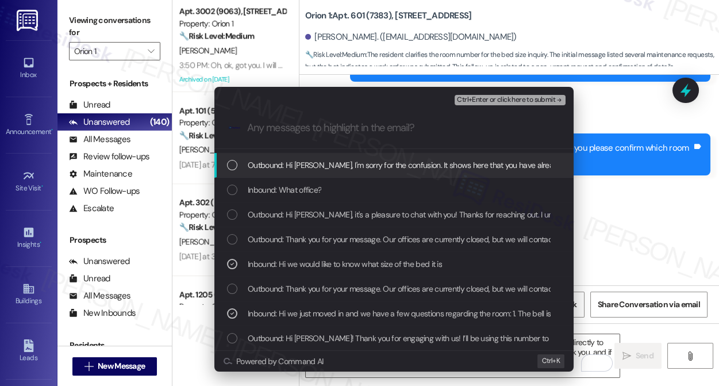
click at [481, 97] on span "Ctrl+Enter or click here to submit" at bounding box center [506, 100] width 98 height 8
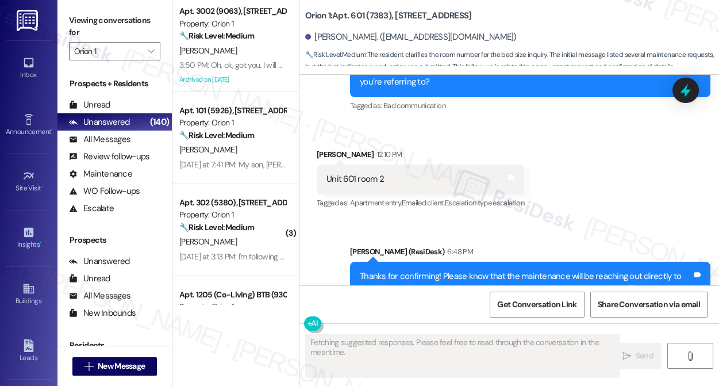
scroll to position [1457, 0]
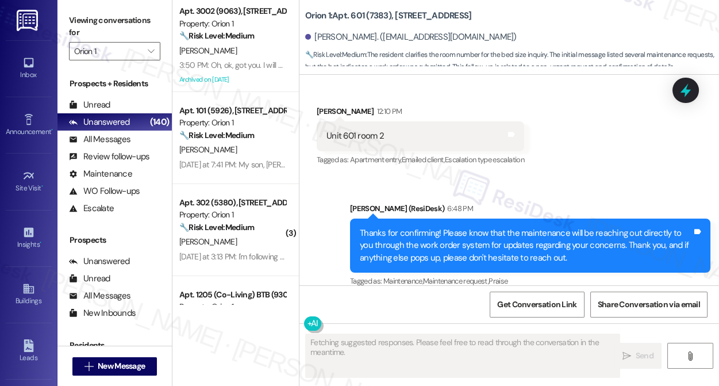
click at [484, 219] on div "Thanks for confirming! Please know that the maintenance will be reaching out di…" at bounding box center [530, 246] width 361 height 54
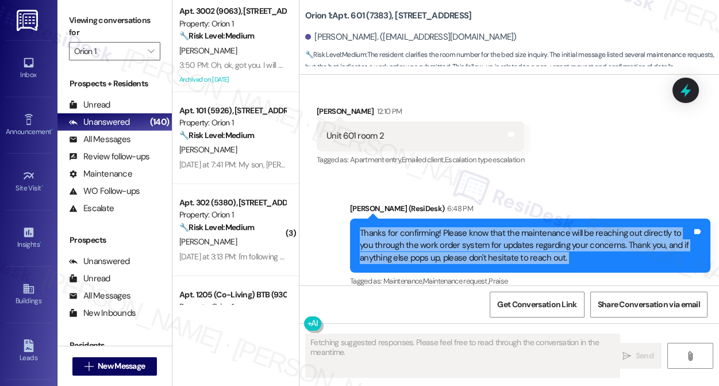
click at [484, 219] on div "Thanks for confirming! Please know that the maintenance will be reaching out di…" at bounding box center [530, 246] width 361 height 54
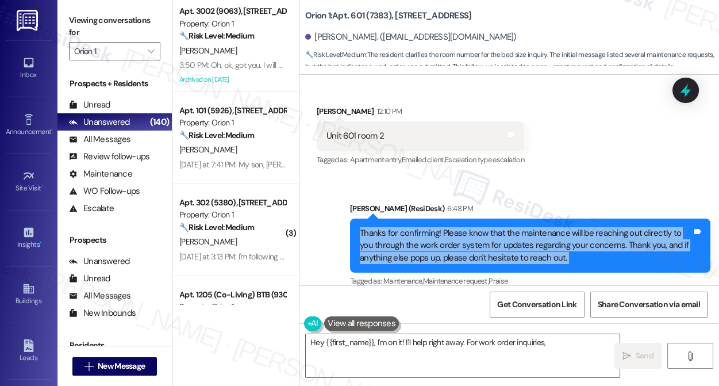
click at [466, 229] on div "Thanks for confirming! Please know that the maintenance will be reaching out di…" at bounding box center [526, 245] width 332 height 37
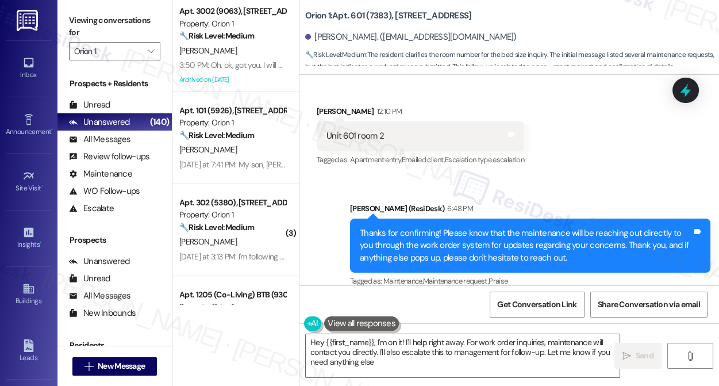
type textarea "Hey {{first_name}}, I'm on it! I'll help right away. For work order inquiries, …"
click at [466, 229] on div "Thanks for confirming! Please know that the maintenance will be reaching out di…" at bounding box center [526, 245] width 332 height 37
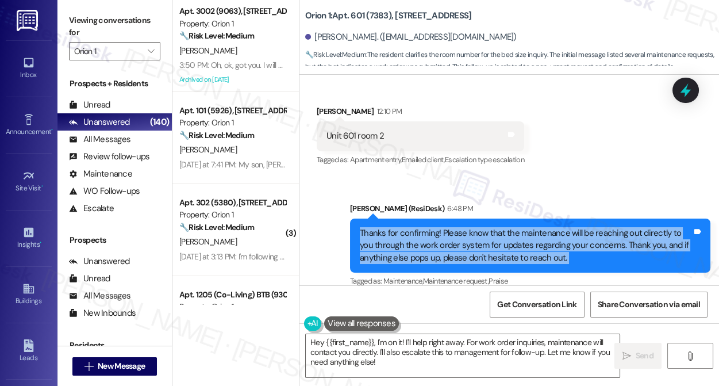
click at [466, 229] on div "Thanks for confirming! Please know that the maintenance will be reaching out di…" at bounding box center [526, 245] width 332 height 37
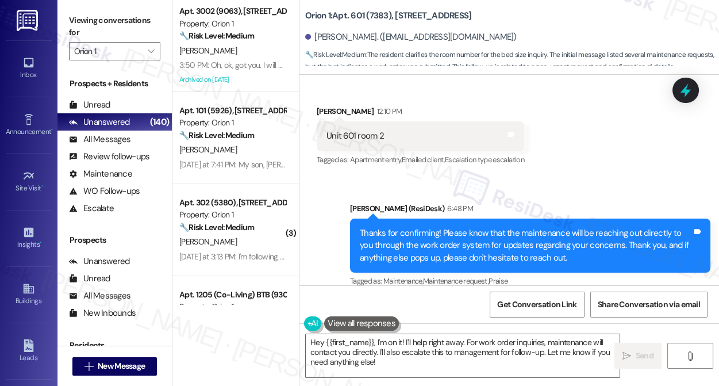
click at [518, 155] on div "Received via SMS Jasmine Gau 12:10 PM Unit 601 room 2 Tags and notes Tagged as:…" at bounding box center [420, 137] width 225 height 80
click at [466, 227] on div "Thanks for confirming! Please know that the maintenance will be reaching out di…" at bounding box center [526, 245] width 332 height 37
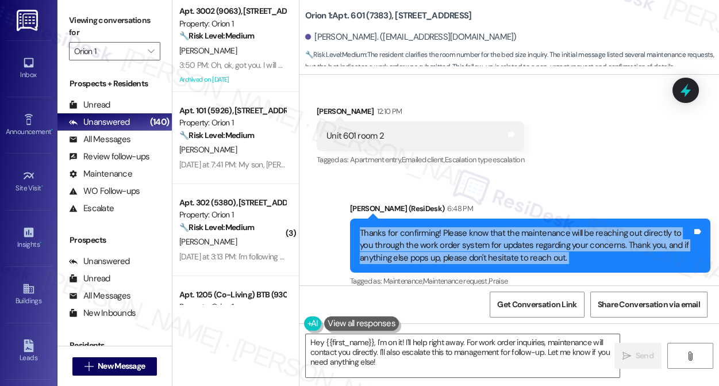
click at [466, 227] on div "Thanks for confirming! Please know that the maintenance will be reaching out di…" at bounding box center [526, 245] width 332 height 37
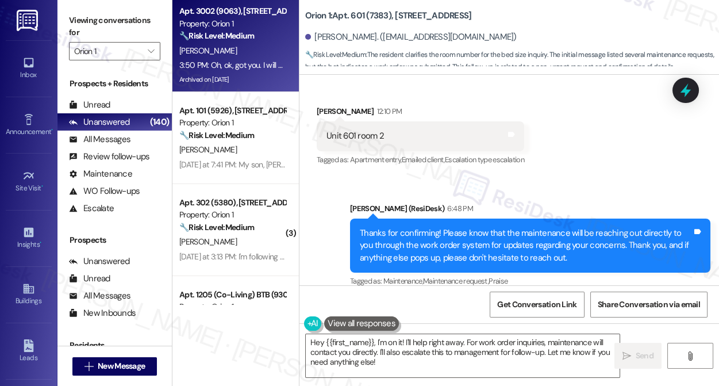
click at [241, 64] on div "3:50 PM: Oh, ok, got you. I will be in LA by 10 am tmr. Is my move in key and c…" at bounding box center [423, 65] width 489 height 10
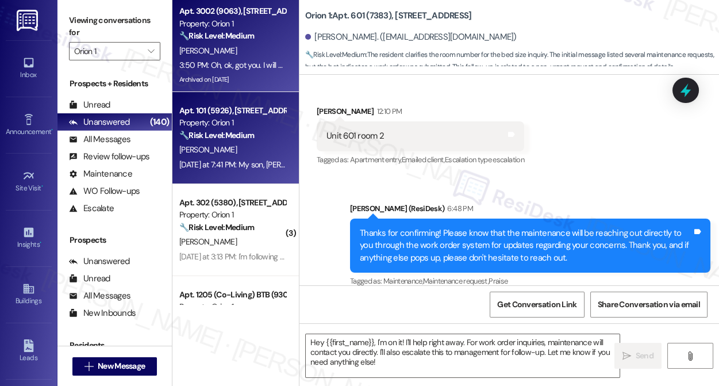
type textarea "Fetching suggested responses. Please feel free to read through the conversation…"
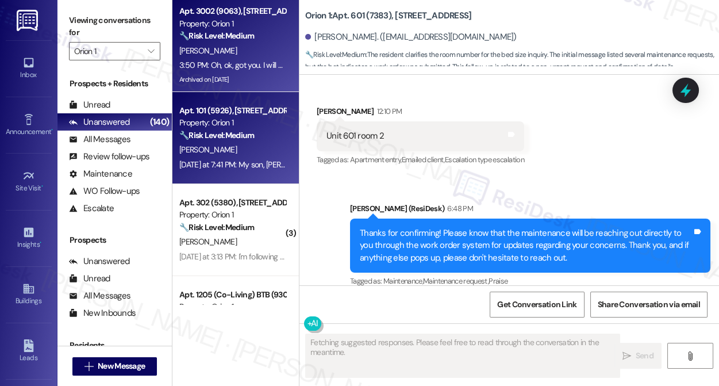
click at [245, 141] on div "Apt. 101 (5926), 1164 W 37th Pl Property: Orion 1 🔧 Risk Level: Medium The resi…" at bounding box center [232, 123] width 109 height 39
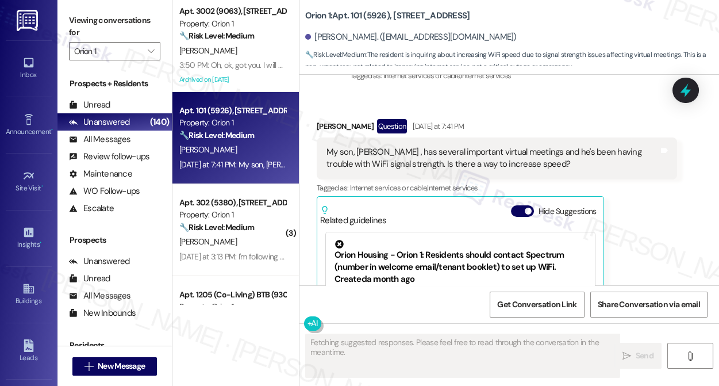
scroll to position [384, 0]
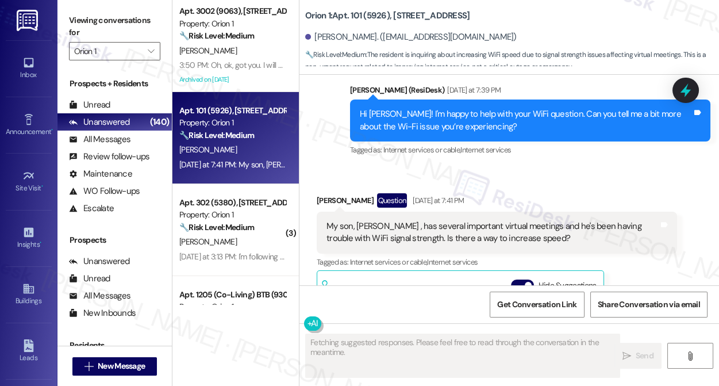
click at [332, 193] on div "David Baek Question Yesterday at 7:41 PM" at bounding box center [497, 202] width 361 height 18
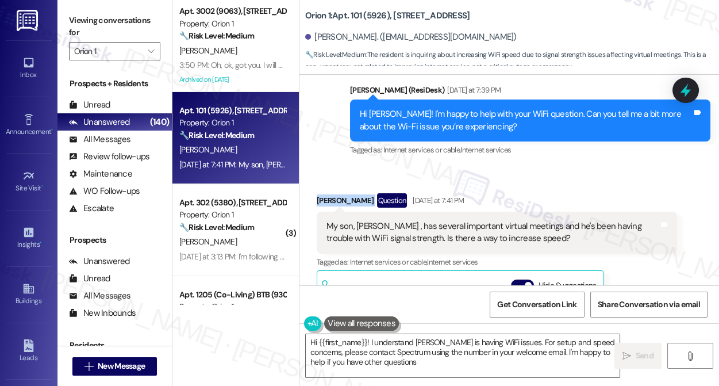
type textarea "Hi {{first_name}}! I understand Thomas is having WiFi issues. For setup and spe…"
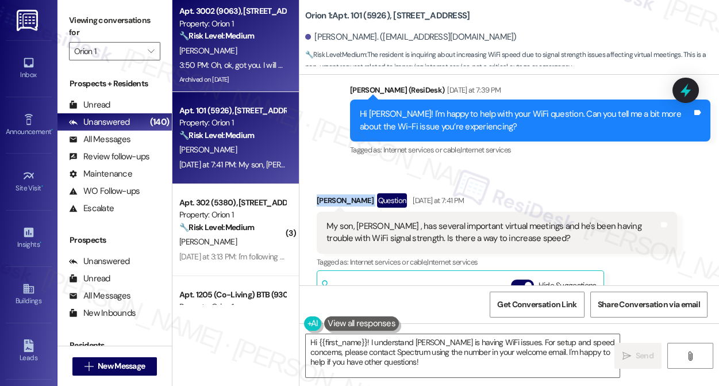
copy div "David Baek"
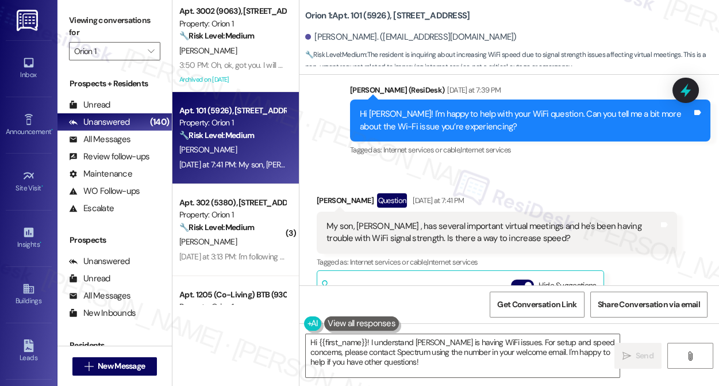
click at [415, 220] on div "My son, Thomas , has several important virtual meetings and he's been having tr…" at bounding box center [493, 232] width 332 height 25
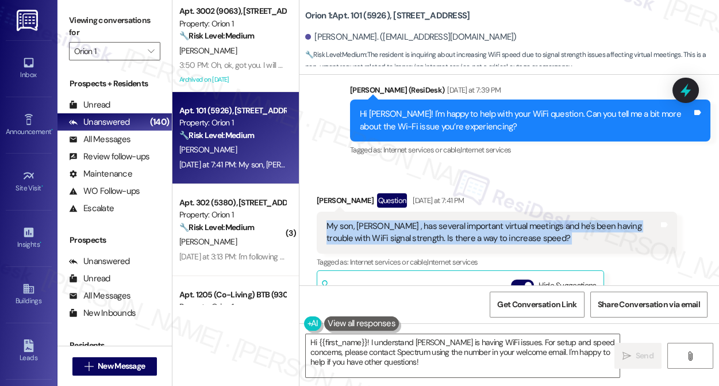
click at [415, 220] on div "My son, Thomas , has several important virtual meetings and he's been having tr…" at bounding box center [493, 232] width 332 height 25
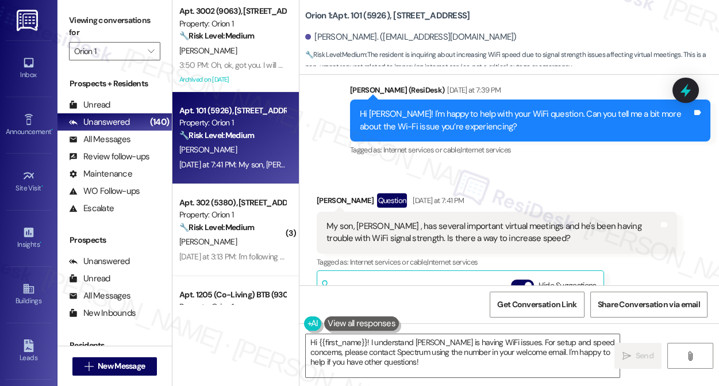
click at [325, 193] on div "David Baek Question Yesterday at 7:41 PM" at bounding box center [497, 202] width 361 height 18
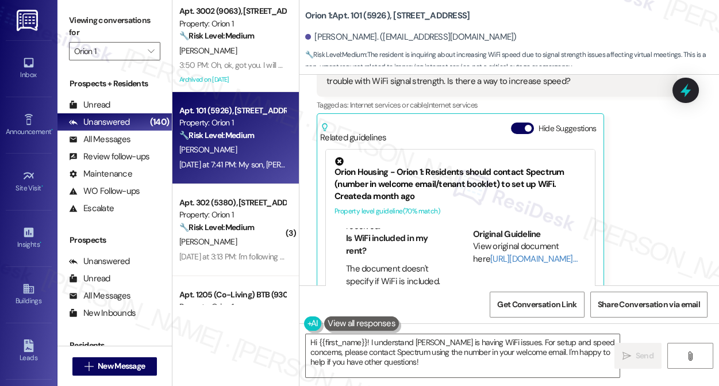
scroll to position [209, 0]
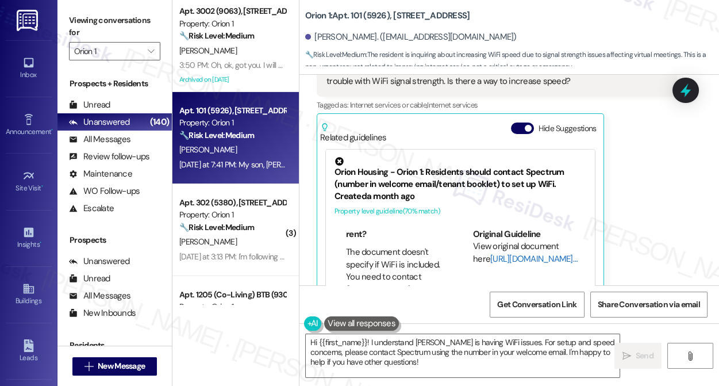
click at [506, 253] on link "[URL][DOMAIN_NAME]…" at bounding box center [534, 259] width 87 height 12
click at [546, 354] on textarea "Hi {{first_name}}! I understand Thomas is having WiFi issues. For setup and spe…" at bounding box center [463, 355] width 314 height 43
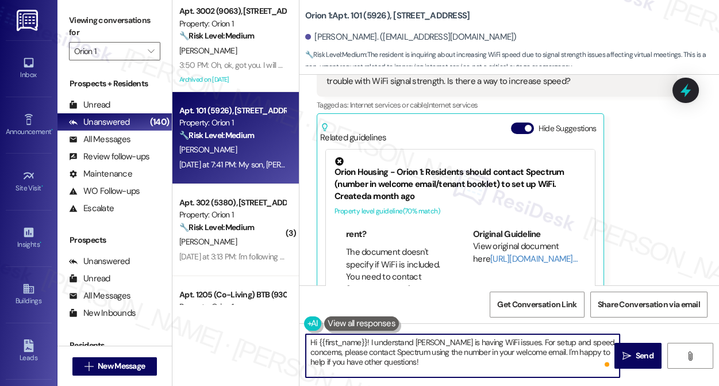
click at [386, 344] on textarea "Hi {{first_name}}! I understand Thomas is having WiFi issues. For setup and spe…" at bounding box center [463, 355] width 314 height 43
click at [474, 351] on textarea "Hi {{first_name}}! I understand Thomas is having WiFi issues. For setup and spe…" at bounding box center [463, 355] width 314 height 43
click at [623, 359] on icon "" at bounding box center [627, 355] width 9 height 9
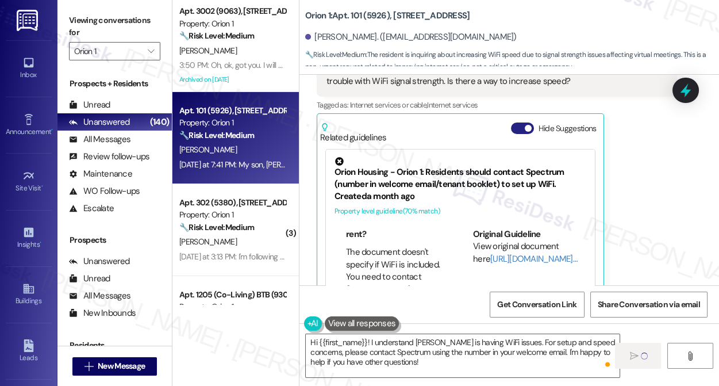
click at [529, 125] on span "button" at bounding box center [528, 128] width 7 height 7
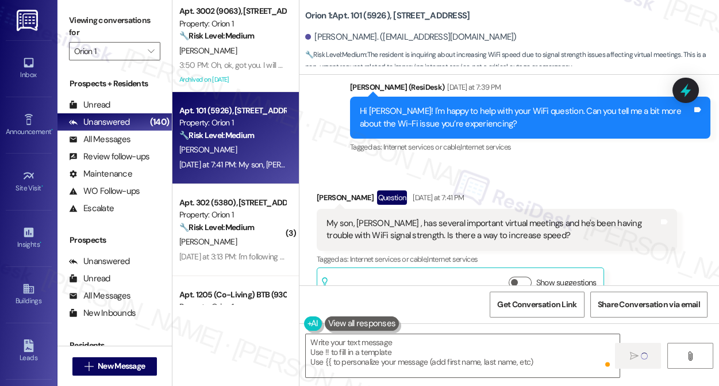
scroll to position [491, 0]
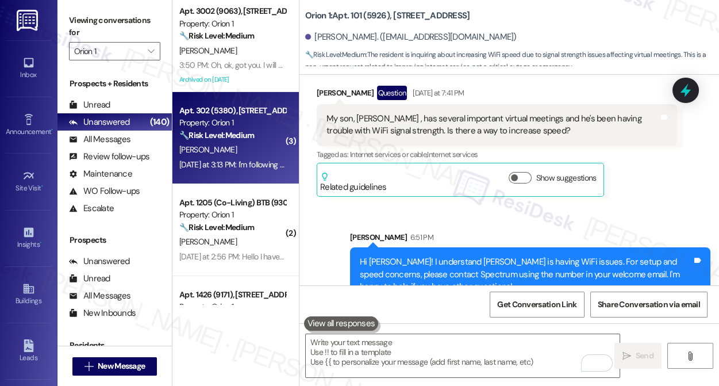
click at [232, 125] on div "Property: Orion 1" at bounding box center [232, 123] width 106 height 12
type textarea "Fetching suggested responses. Please feel free to read through the conversation…"
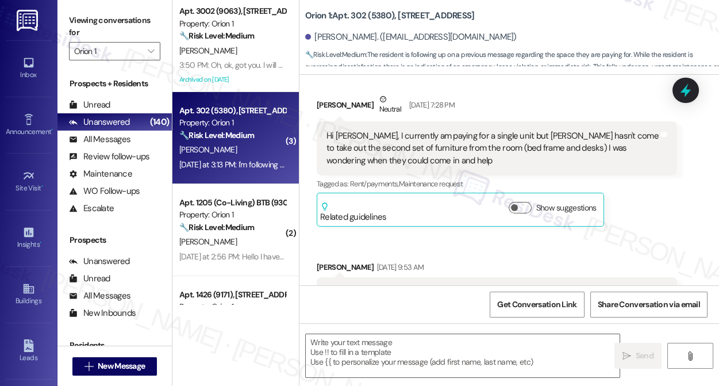
type textarea "Fetching suggested responses. Please feel free to read through the conversation…"
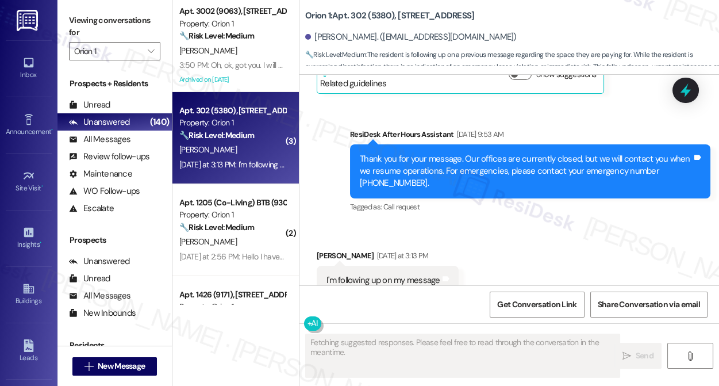
scroll to position [518, 0]
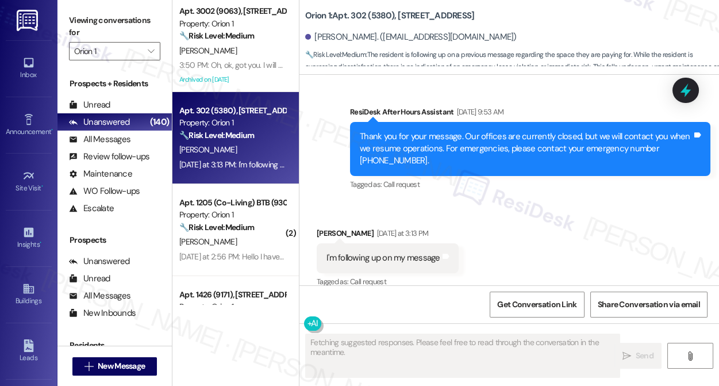
click at [331, 227] on div "Darren Zhou Yesterday at 3:13 PM" at bounding box center [388, 235] width 142 height 16
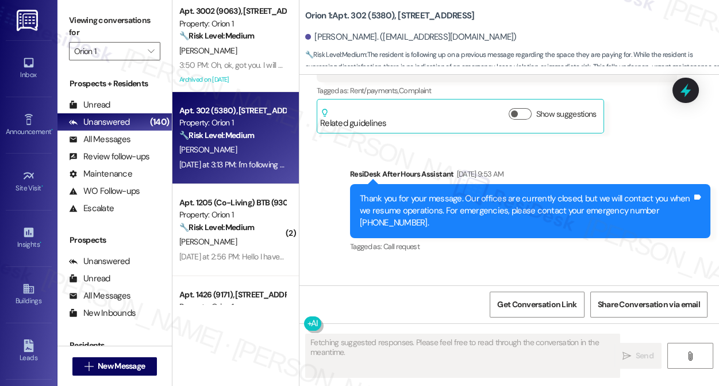
scroll to position [518, 0]
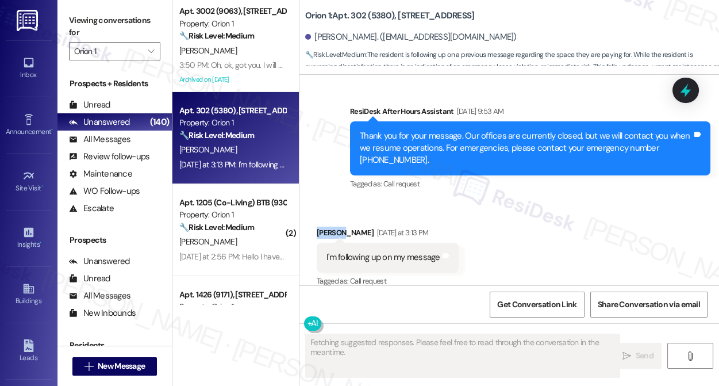
click at [339, 218] on div "Received via SMS Darren Zhou Yesterday at 3:13 PM I'm following up on my messag…" at bounding box center [387, 258] width 159 height 80
click at [332, 227] on div "Darren Zhou Yesterday at 3:13 PM" at bounding box center [388, 235] width 142 height 16
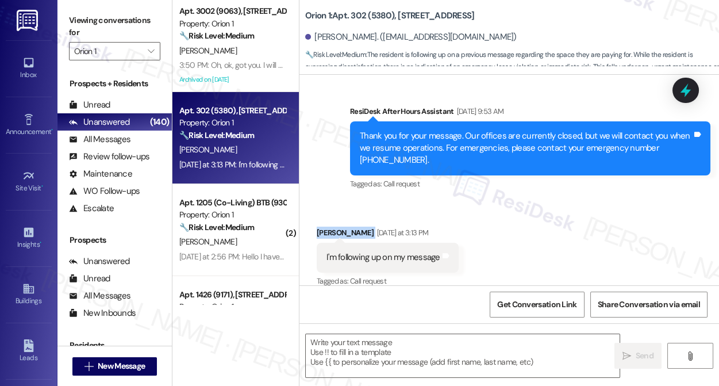
copy div "[PERSON_NAME]"
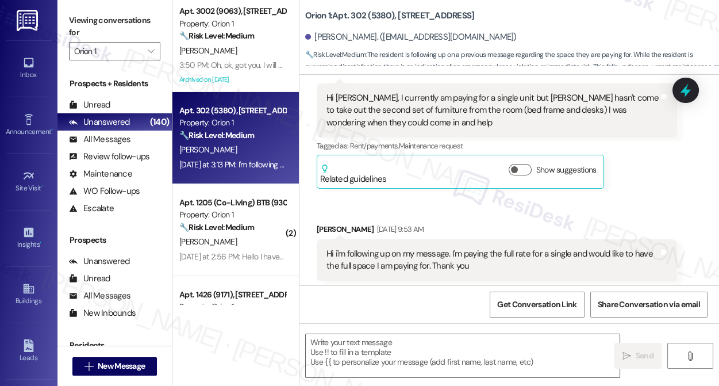
scroll to position [99, 0]
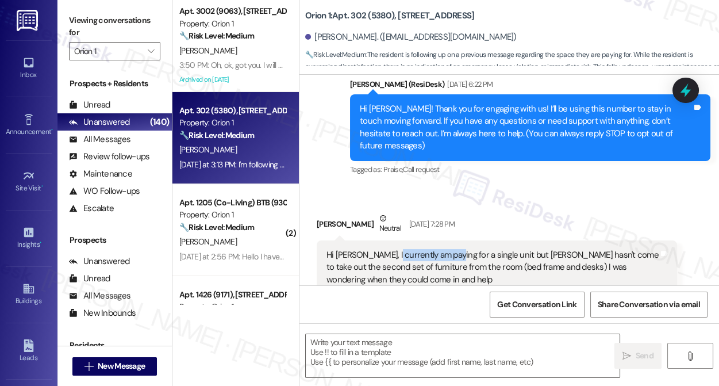
drag, startPoint x: 388, startPoint y: 242, endPoint x: 446, endPoint y: 242, distance: 58.7
click at [446, 249] on div "Hi [PERSON_NAME], I currently am paying for a single unit but [PERSON_NAME] has…" at bounding box center [493, 267] width 332 height 37
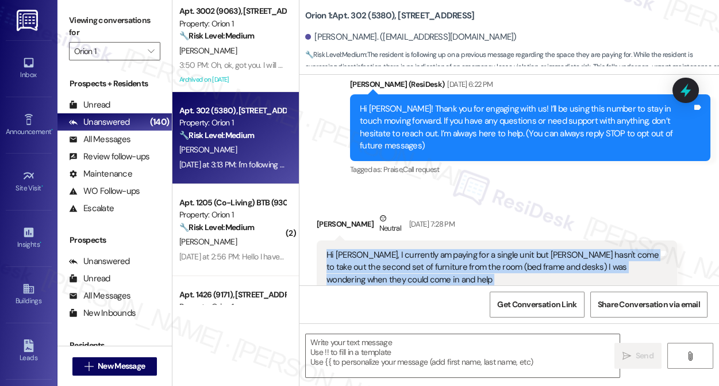
click at [446, 249] on div "Hi [PERSON_NAME], I currently am paying for a single unit but [PERSON_NAME] has…" at bounding box center [493, 267] width 332 height 37
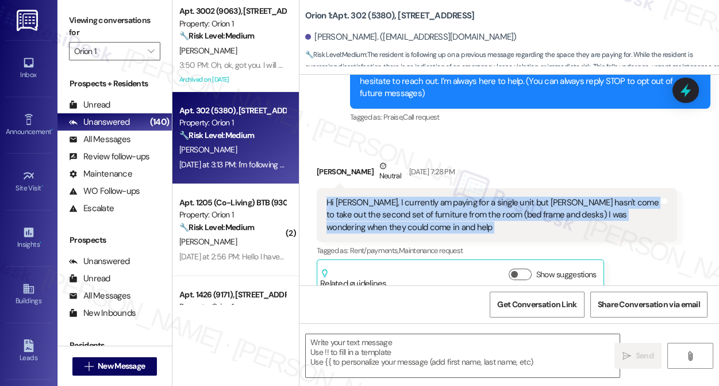
click at [399, 201] on div "Hi [PERSON_NAME], I currently am paying for a single unit but [PERSON_NAME] has…" at bounding box center [493, 215] width 332 height 37
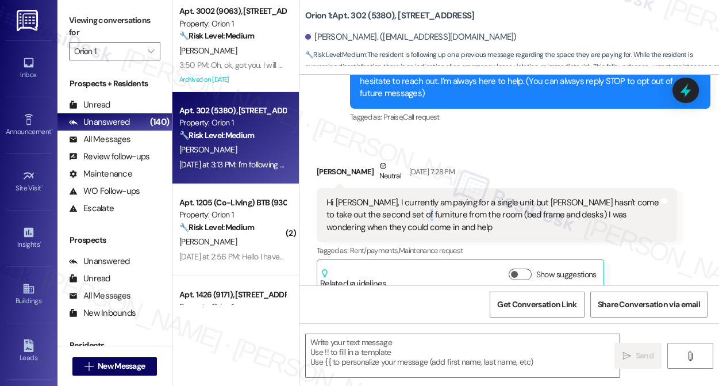
click at [399, 201] on div "Hi [PERSON_NAME], I currently am paying for a single unit but [PERSON_NAME] has…" at bounding box center [493, 215] width 332 height 37
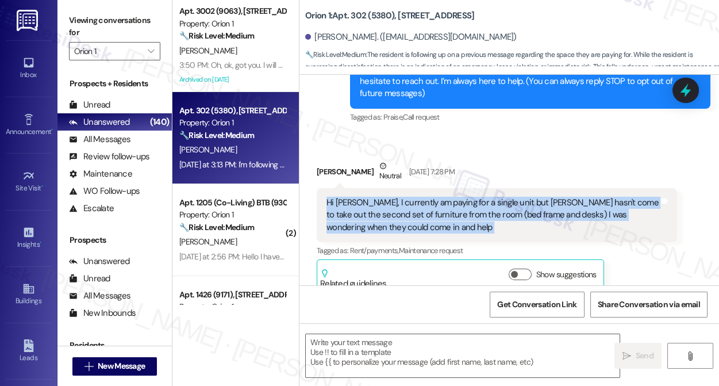
click at [399, 201] on div "Hi [PERSON_NAME], I currently am paying for a single unit but [PERSON_NAME] has…" at bounding box center [493, 215] width 332 height 37
click at [405, 197] on div "Hi [PERSON_NAME], I currently am paying for a single unit but [PERSON_NAME] has…" at bounding box center [493, 215] width 332 height 37
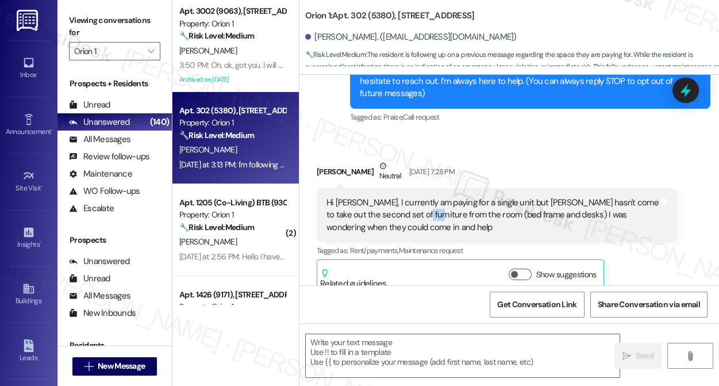
click at [405, 197] on div "Hi [PERSON_NAME], I currently am paying for a single unit but [PERSON_NAME] has…" at bounding box center [493, 215] width 332 height 37
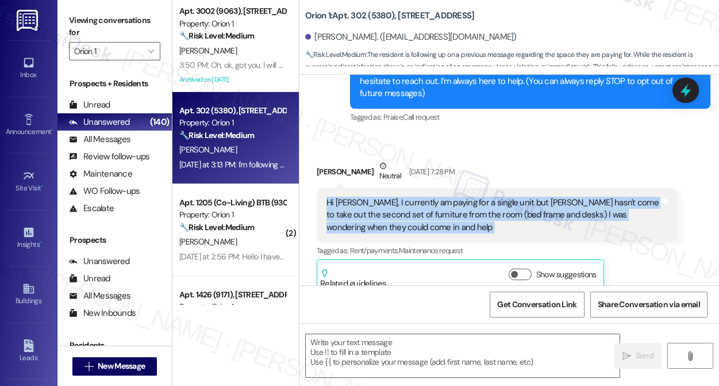
click at [405, 197] on div "Hi [PERSON_NAME], I currently am paying for a single unit but [PERSON_NAME] has…" at bounding box center [493, 215] width 332 height 37
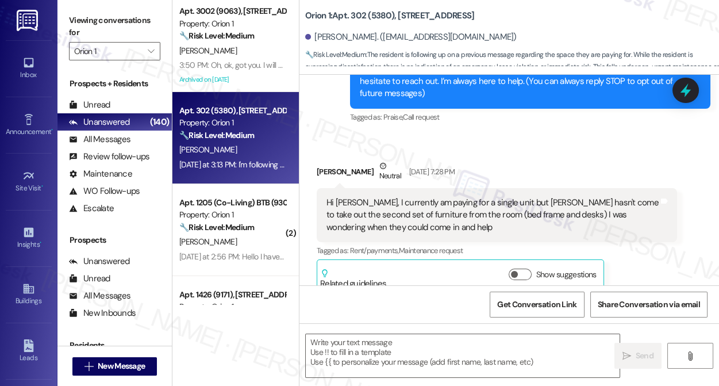
click at [328, 160] on div "Darren Zhou Neutral Aug 21, 2025 at 7:28 PM" at bounding box center [497, 174] width 361 height 28
copy div "[PERSON_NAME]"
click at [367, 335] on textarea at bounding box center [463, 355] width 314 height 43
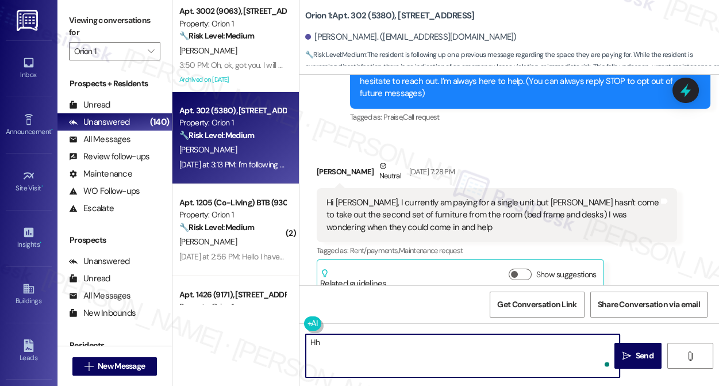
type textarea "H"
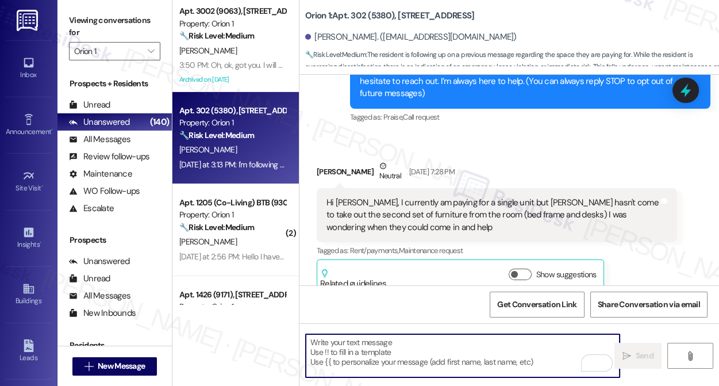
click at [383, 197] on div "Hi [PERSON_NAME], I currently am paying for a single unit but [PERSON_NAME] has…" at bounding box center [493, 215] width 332 height 37
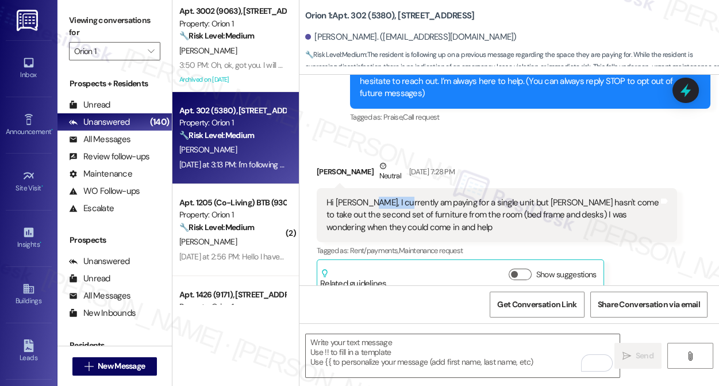
click at [383, 197] on div "Hi [PERSON_NAME], I currently am paying for a single unit but [PERSON_NAME] has…" at bounding box center [493, 215] width 332 height 37
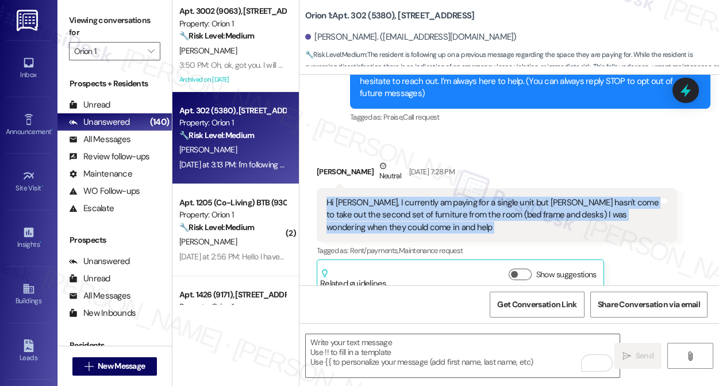
click at [383, 197] on div "Hi [PERSON_NAME], I currently am paying for a single unit but [PERSON_NAME] has…" at bounding box center [493, 215] width 332 height 37
copy div "Hi Sarah, I currently am paying for a single unit but Orion hasn't come to take…"
drag, startPoint x: 63, startPoint y: 10, endPoint x: 137, endPoint y: 30, distance: 76.9
click at [63, 10] on div "Viewing conversations for Orion 1 " at bounding box center [115, 36] width 114 height 72
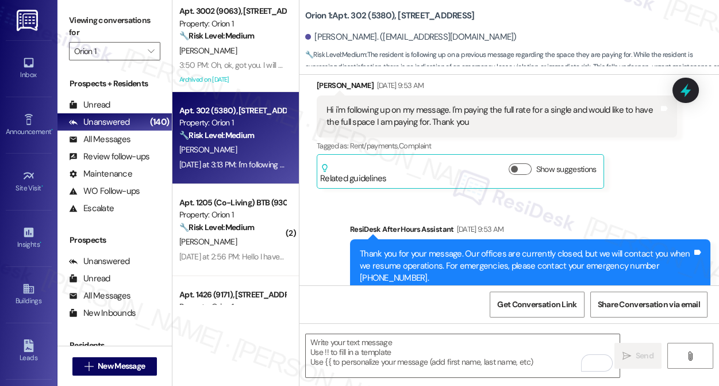
scroll to position [309, 0]
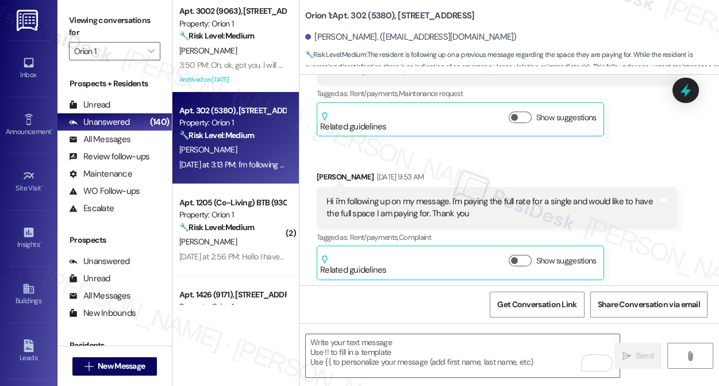
click at [61, 13] on div "Viewing conversations for Orion 1 " at bounding box center [115, 36] width 114 height 72
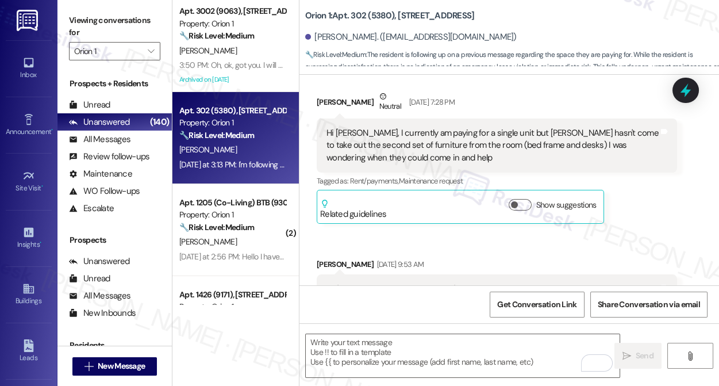
scroll to position [204, 0]
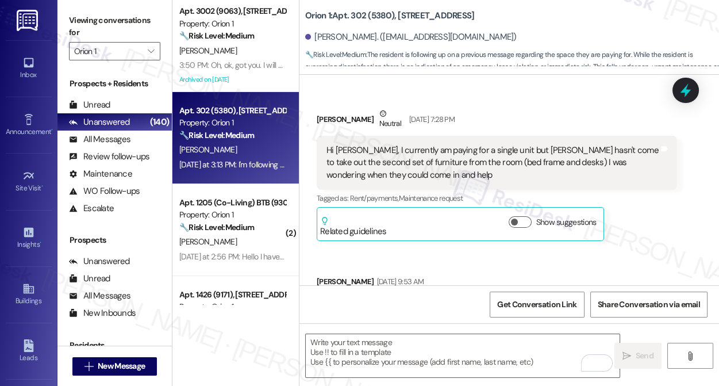
click at [447, 144] on div "Hi [PERSON_NAME], I currently am paying for a single unit but [PERSON_NAME] has…" at bounding box center [493, 162] width 332 height 37
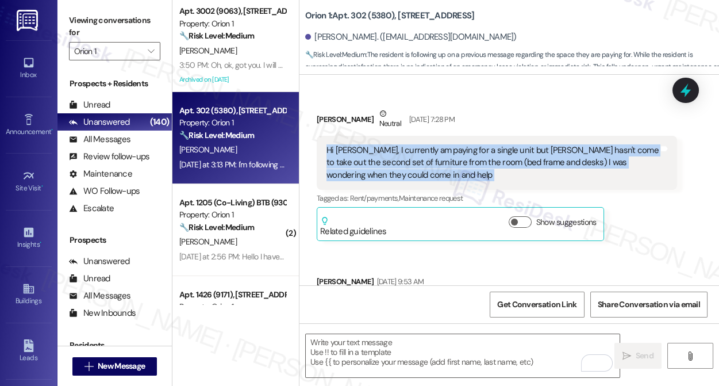
click at [447, 144] on div "Hi [PERSON_NAME], I currently am paying for a single unit but [PERSON_NAME] has…" at bounding box center [493, 162] width 332 height 37
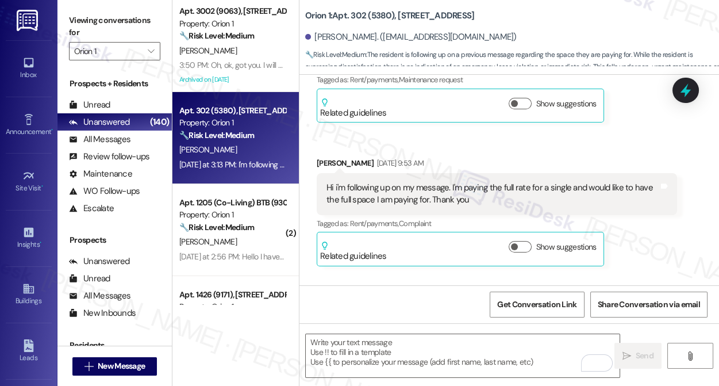
scroll to position [361, 0]
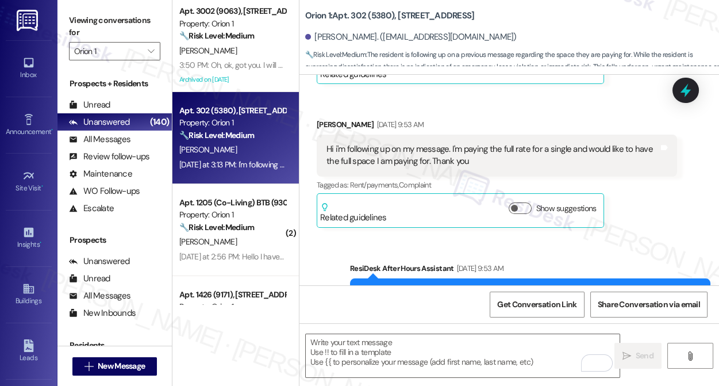
click at [480, 135] on div "Hi i'm following up on my message. I'm paying the full rate for a single and wo…" at bounding box center [497, 156] width 361 height 42
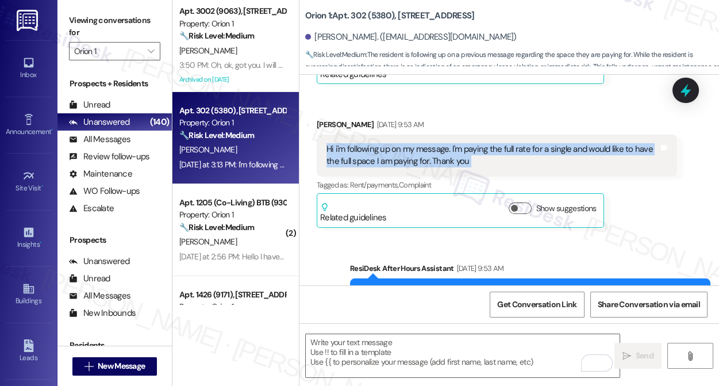
click at [480, 135] on div "Hi i'm following up on my message. I'm paying the full rate for a single and wo…" at bounding box center [497, 156] width 361 height 42
click at [367, 143] on div "Hi i'm following up on my message. I'm paying the full rate for a single and wo…" at bounding box center [493, 155] width 332 height 25
click at [366, 143] on div "Hi i'm following up on my message. I'm paying the full rate for a single and wo…" at bounding box center [493, 155] width 332 height 25
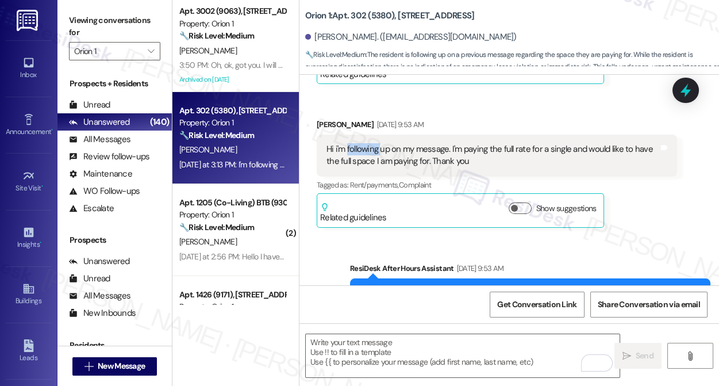
click at [366, 143] on div "Hi i'm following up on my message. I'm paying the full rate for a single and wo…" at bounding box center [493, 155] width 332 height 25
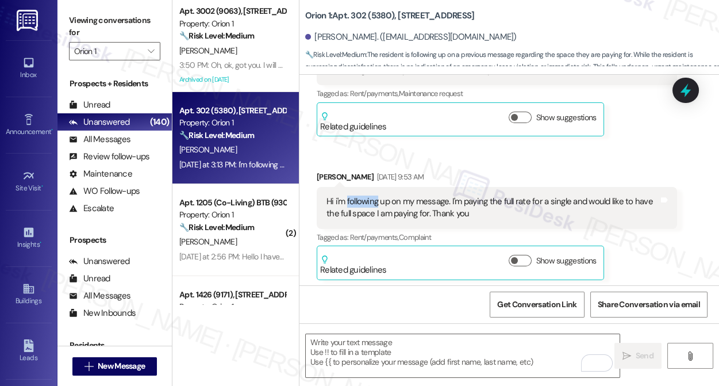
scroll to position [152, 0]
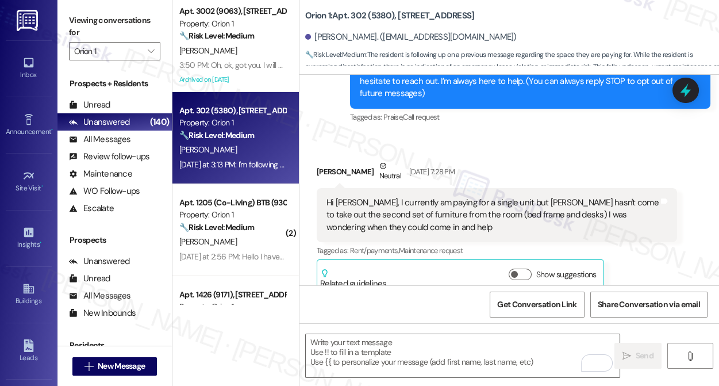
click at [420, 197] on div "Hi [PERSON_NAME], I currently am paying for a single unit but [PERSON_NAME] has…" at bounding box center [493, 215] width 332 height 37
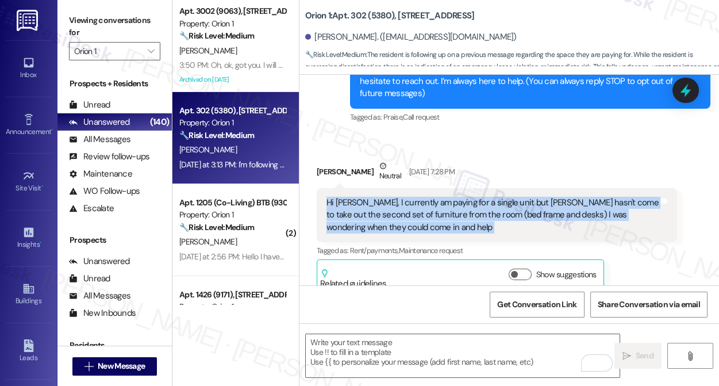
click at [420, 197] on div "Hi [PERSON_NAME], I currently am paying for a single unit but [PERSON_NAME] has…" at bounding box center [493, 215] width 332 height 37
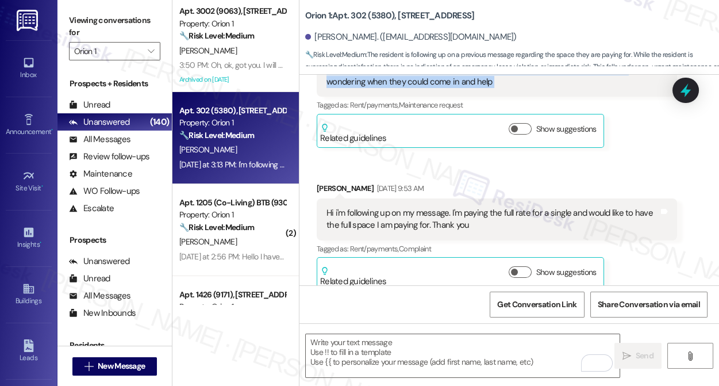
scroll to position [313, 0]
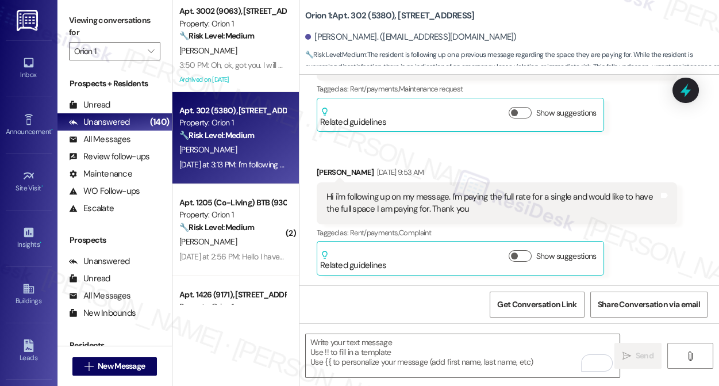
click at [394, 191] on div "Hi i'm following up on my message. I'm paying the full rate for a single and wo…" at bounding box center [493, 203] width 332 height 25
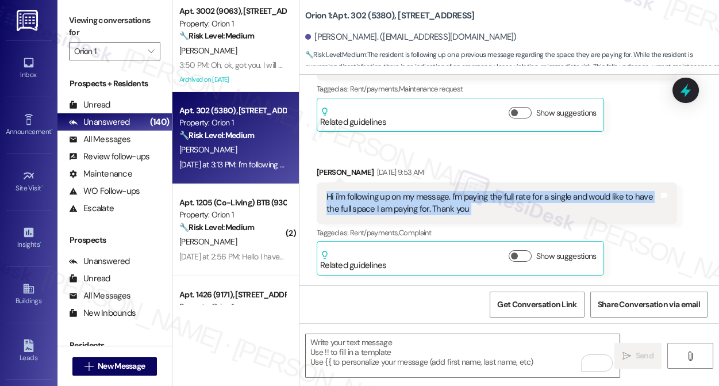
click at [394, 191] on div "Hi i'm following up on my message. I'm paying the full rate for a single and wo…" at bounding box center [493, 203] width 332 height 25
click at [470, 191] on div "Hi i'm following up on my message. I'm paying the full rate for a single and wo…" at bounding box center [493, 203] width 332 height 25
drag, startPoint x: 503, startPoint y: 204, endPoint x: 447, endPoint y: 190, distance: 57.9
click at [447, 190] on div "Hi i'm following up on my message. I'm paying the full rate for a single and wo…" at bounding box center [497, 203] width 361 height 42
click at [447, 191] on div "Hi i'm following up on my message. I'm paying the full rate for a single and wo…" at bounding box center [493, 203] width 332 height 25
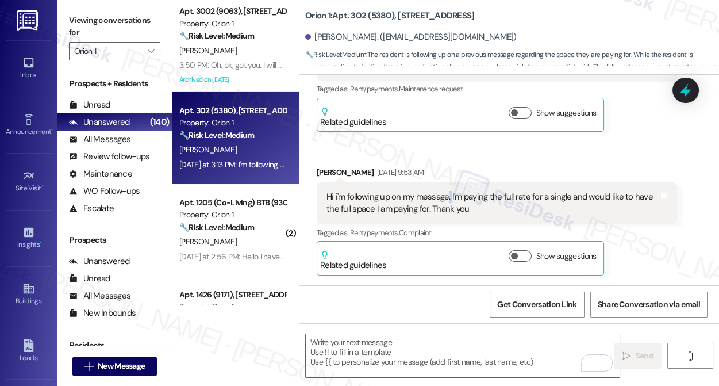
click at [447, 191] on div "Hi i'm following up on my message. I'm paying the full rate for a single and wo…" at bounding box center [493, 203] width 332 height 25
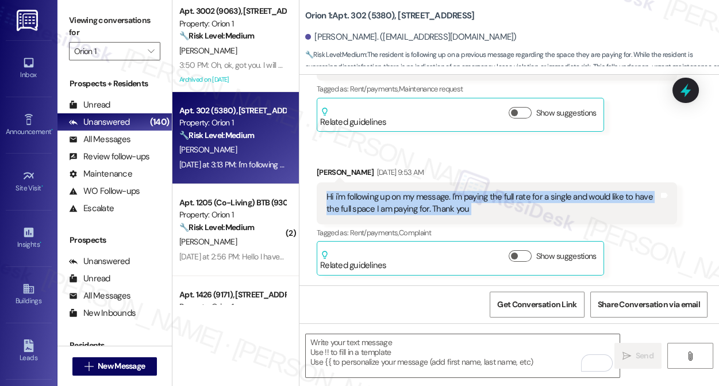
click at [447, 191] on div "Hi i'm following up on my message. I'm paying the full rate for a single and wo…" at bounding box center [493, 203] width 332 height 25
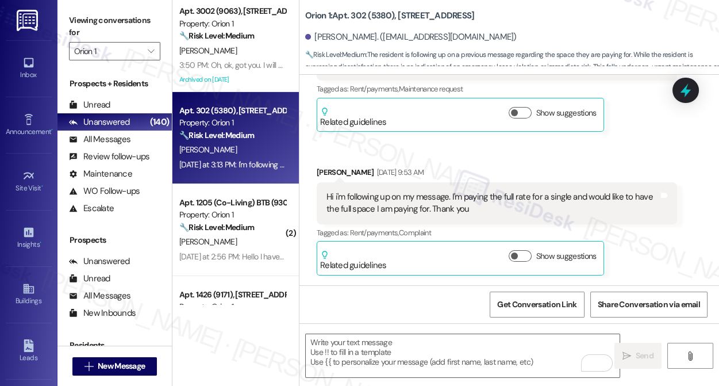
drag, startPoint x: 60, startPoint y: 6, endPoint x: 75, endPoint y: 13, distance: 16.5
click at [61, 6] on div "Viewing conversations for Orion 1 " at bounding box center [115, 36] width 114 height 72
click at [422, 351] on textarea "To enrich screen reader interactions, please activate Accessibility in Grammarl…" at bounding box center [463, 355] width 314 height 43
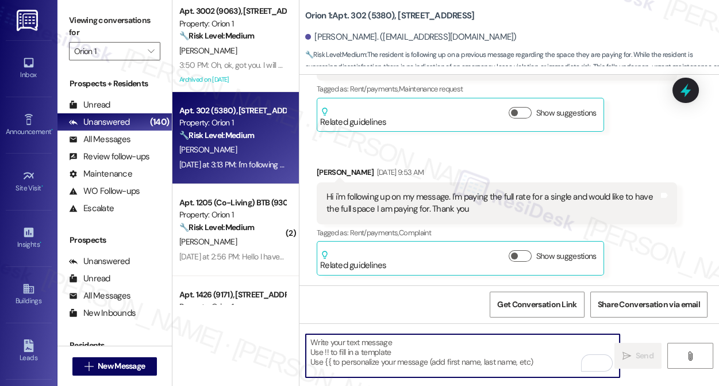
paste textarea "Thank you for following up and for letting me know about the extra furniture st…"
type textarea "Thank you for following up and for letting me know about the extra furniture st…"
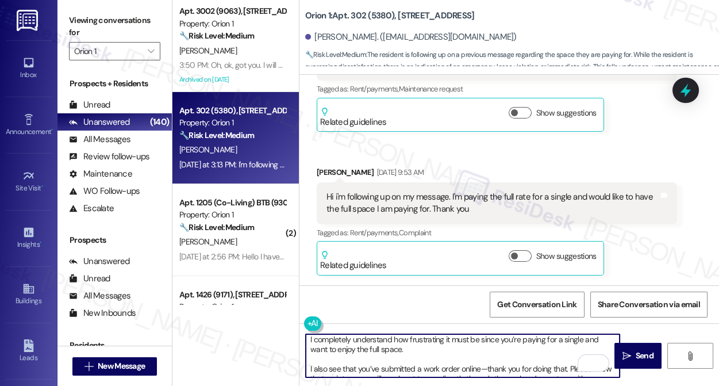
scroll to position [0, 0]
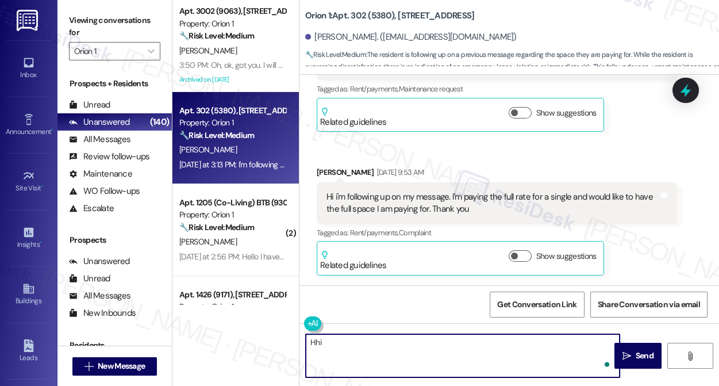
type textarea "Hh"
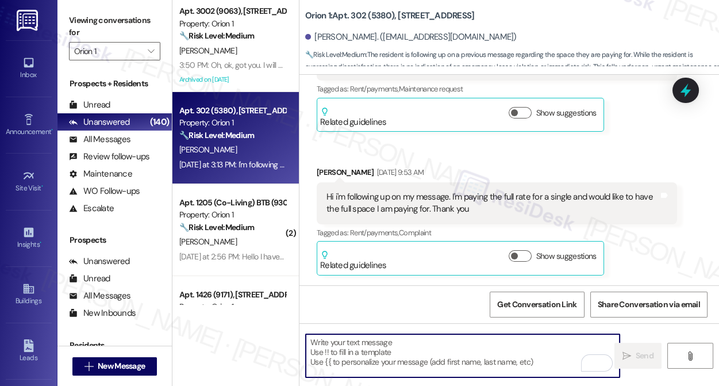
click at [379, 347] on textarea "To enrich screen reader interactions, please activate Accessibility in Grammarl…" at bounding box center [463, 355] width 314 height 43
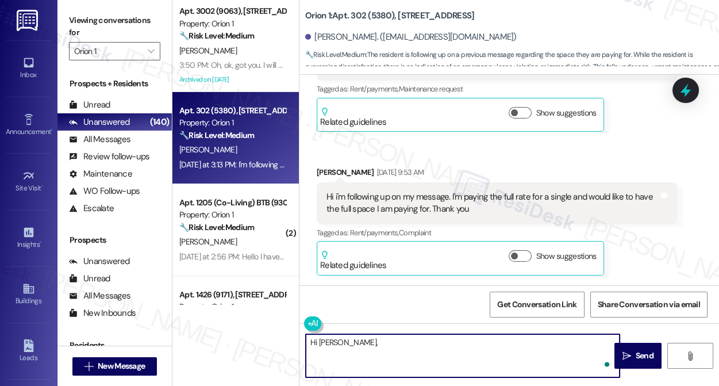
paste textarea "Thank you for following up and for letting me know about the extra furniture st…"
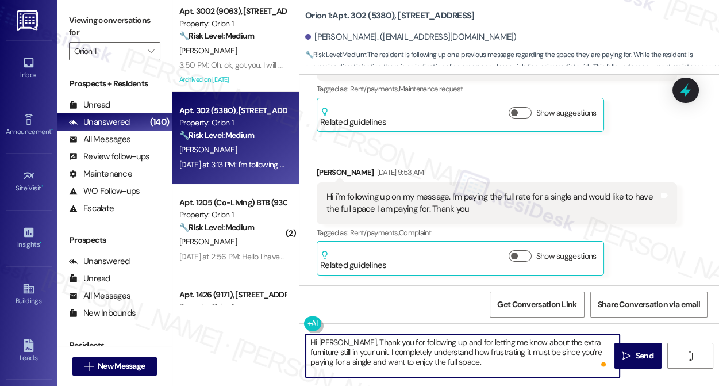
click at [344, 340] on textarea "Hi Darren, Thank you for following up and for letting me know about the extra f…" at bounding box center [463, 355] width 314 height 43
click at [369, 352] on textarea "Hi Darren, thank you for following up and for letting me know about the extra f…" at bounding box center [463, 355] width 314 height 43
click at [422, 355] on textarea "Hi Darren, thank you for following up and for letting me know about the extra f…" at bounding box center [463, 355] width 314 height 43
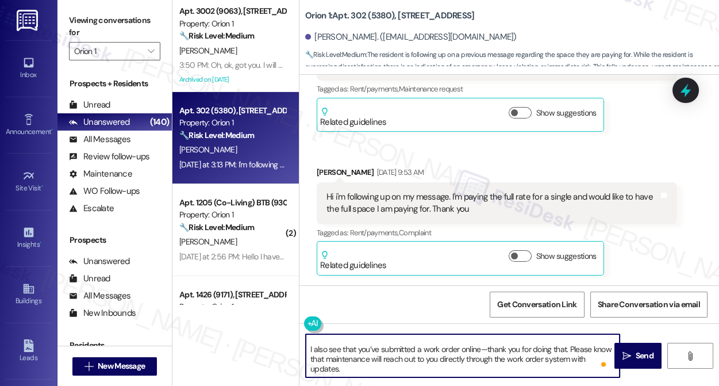
scroll to position [32, 0]
click at [318, 347] on textarea "Hi Darren, thank you for following up and for letting me know about the extra f…" at bounding box center [463, 355] width 314 height 43
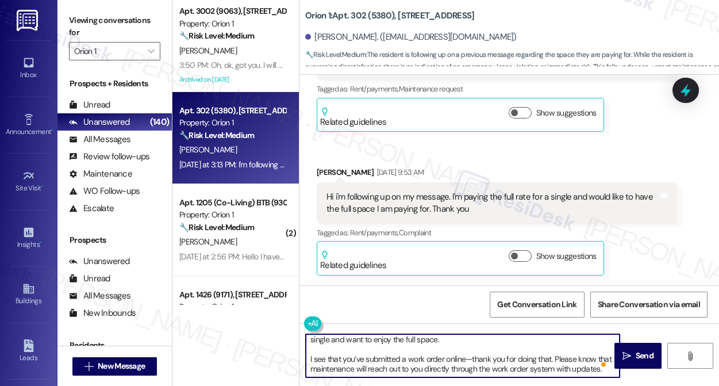
scroll to position [22, 0]
click at [322, 347] on textarea "Hi Darren, thank you for following up and for letting me know about the extra f…" at bounding box center [463, 355] width 314 height 43
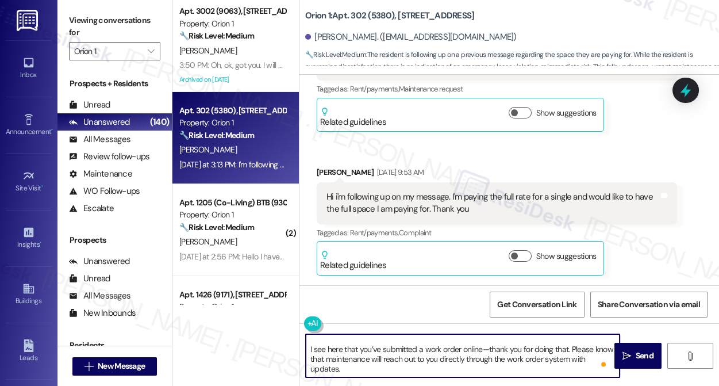
click at [359, 371] on textarea "Hi Darren, thank you for following up and for letting me know about the extra f…" at bounding box center [463, 355] width 314 height 43
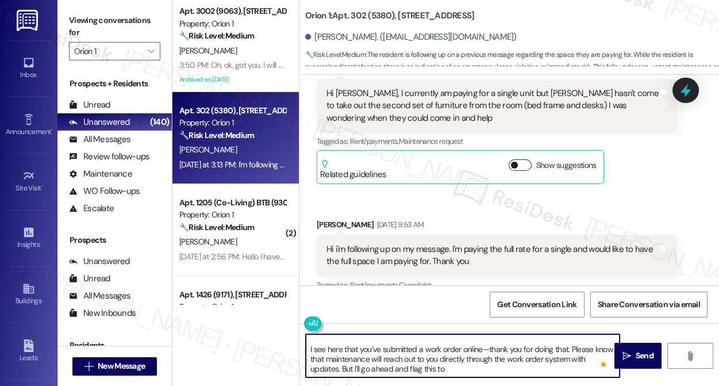
click at [518, 159] on button "Show suggestions" at bounding box center [520, 165] width 23 height 12
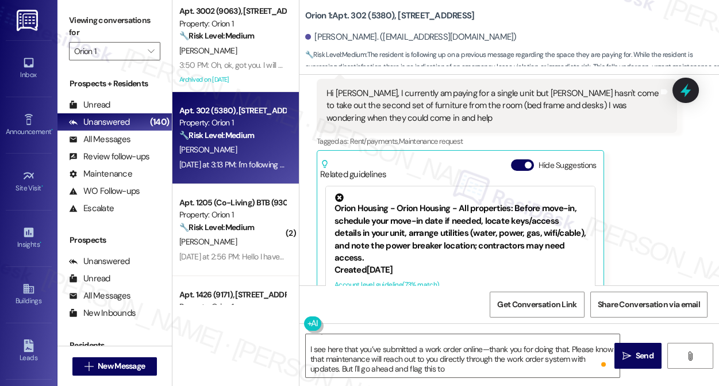
click at [438, 222] on div "Orion Housing - Orion Housing - All properties: Before move-in, schedule your m…" at bounding box center [461, 228] width 252 height 71
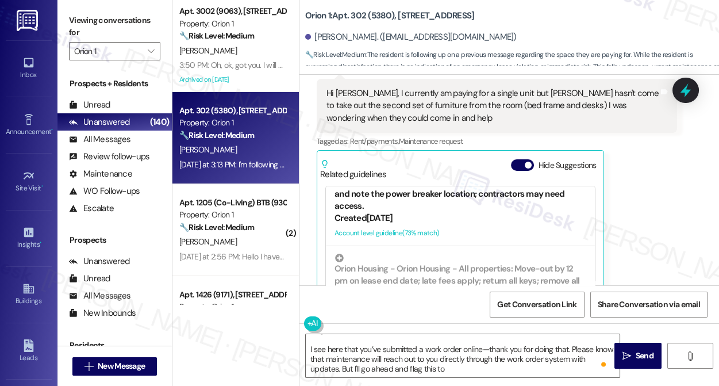
click at [510, 178] on div "Orion Housing - Orion Housing - All properties: Before move-in, schedule your m…" at bounding box center [461, 176] width 252 height 71
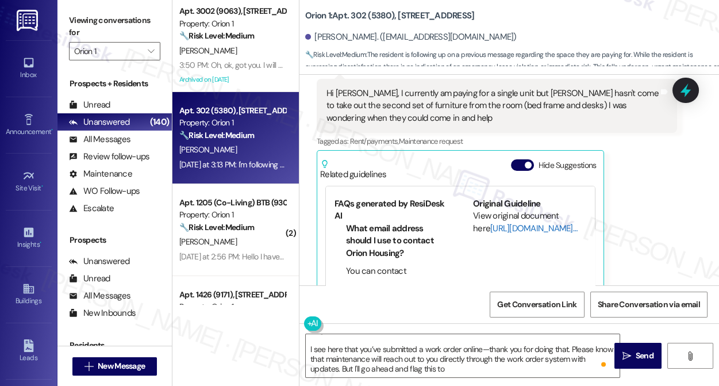
click at [502, 223] on link "[URL][DOMAIN_NAME]…" at bounding box center [534, 229] width 87 height 12
click at [463, 367] on textarea "Hi Darren, thank you for following up and for letting me know about the extra f…" at bounding box center [463, 355] width 314 height 43
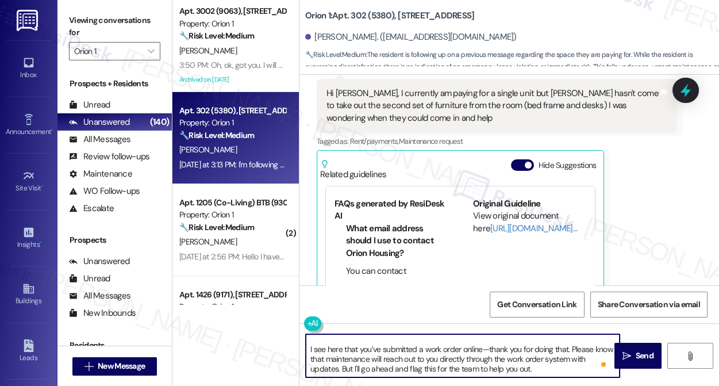
click at [537, 369] on textarea "Hi Darren, thank you for following up and for letting me know about the extra f…" at bounding box center [463, 355] width 314 height 43
click at [439, 367] on textarea "Hi Darren, thank you for following up and for letting me know about the extra f…" at bounding box center [463, 355] width 314 height 43
click at [440, 367] on textarea "Hi Darren, thank you for following up and for letting me know about the extra f…" at bounding box center [463, 355] width 314 height 43
drag, startPoint x: 533, startPoint y: 371, endPoint x: 474, endPoint y: 374, distance: 59.3
click at [474, 374] on textarea "Hi Darren, thank you for following up and for letting me know about the extra f…" at bounding box center [463, 355] width 314 height 43
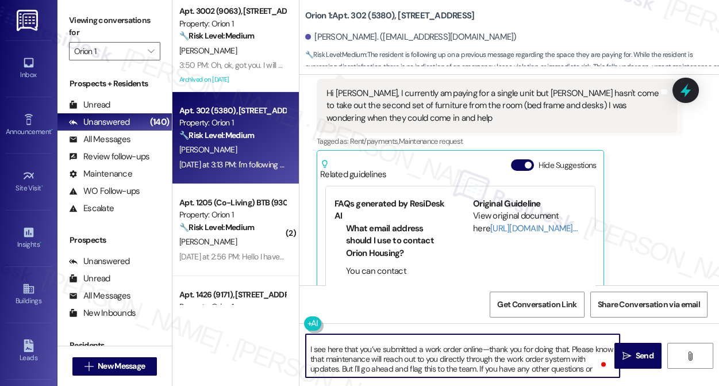
scroll to position [39, 0]
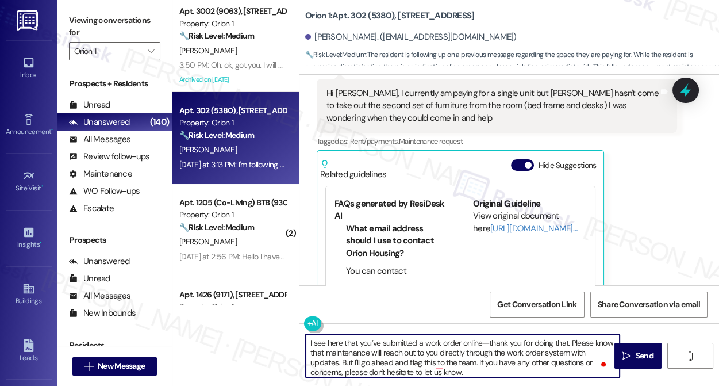
click at [409, 351] on textarea "Hi Darren, thank you for following up and for letting me know about the extra f…" at bounding box center [463, 355] width 314 height 43
click at [353, 362] on textarea "Hi Darren, thank you for following up and for letting me know about the extra f…" at bounding box center [463, 355] width 314 height 43
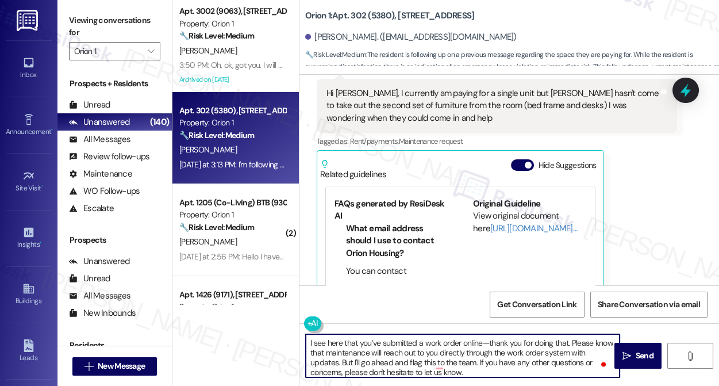
click at [353, 362] on textarea "Hi Darren, thank you for following up and for letting me know about the extra f…" at bounding box center [463, 355] width 314 height 43
click at [491, 365] on textarea "Hi Darren, thank you for following up and for letting me know about the extra f…" at bounding box center [463, 355] width 314 height 43
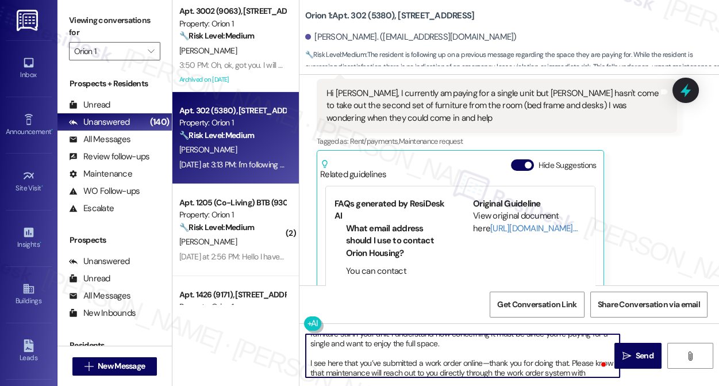
scroll to position [0, 0]
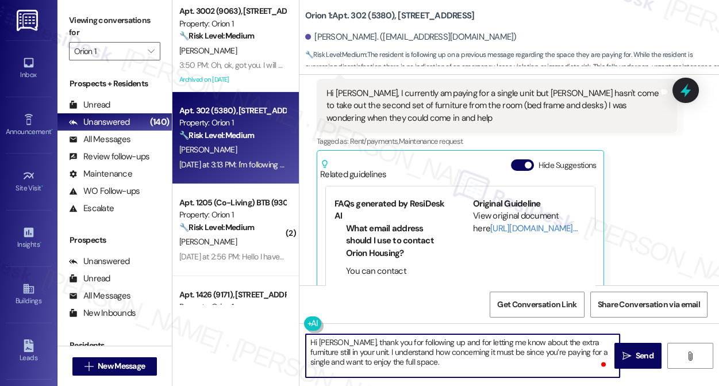
drag, startPoint x: 488, startPoint y: 338, endPoint x: 483, endPoint y: 342, distance: 6.6
click at [483, 342] on textarea "Hi Darren, thank you for following up and for letting me know about the extra f…" at bounding box center [463, 355] width 314 height 43
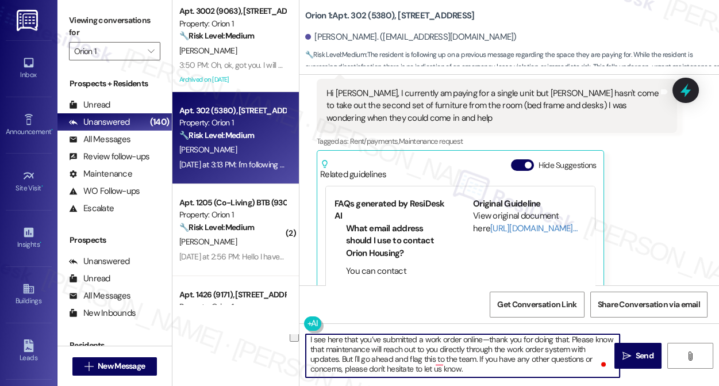
click at [495, 342] on textarea "Hi Darren, thank you for following up and for letting me know about the extra f…" at bounding box center [463, 355] width 314 height 43
click at [485, 340] on textarea "Hi Darren, thank you for following up and for letting me know about the extra f…" at bounding box center [463, 355] width 314 height 43
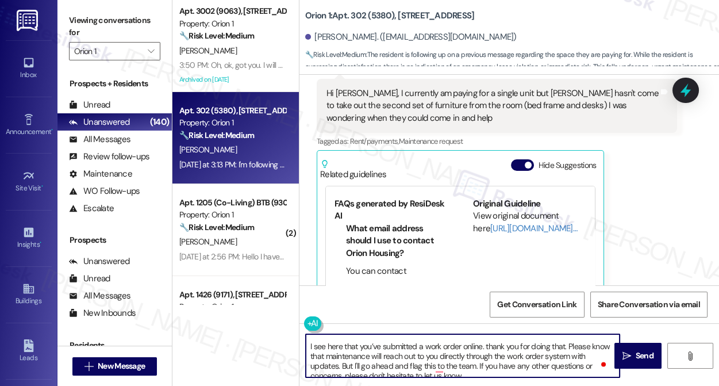
click at [488, 346] on textarea "Hi Darren, thank you for following up and for letting me know about the extra f…" at bounding box center [463, 355] width 314 height 43
click at [486, 346] on textarea "Hi Darren, thank you for following up and for letting me know about the extra f…" at bounding box center [463, 355] width 314 height 43
drag, startPoint x: 569, startPoint y: 346, endPoint x: 340, endPoint y: 365, distance: 229.6
click at [340, 365] on textarea "Hi Darren, thank you for following up and for letting me know about the extra f…" at bounding box center [463, 355] width 314 height 43
type textarea "Hi Darren, thank you for following up and for letting me know about the extra f…"
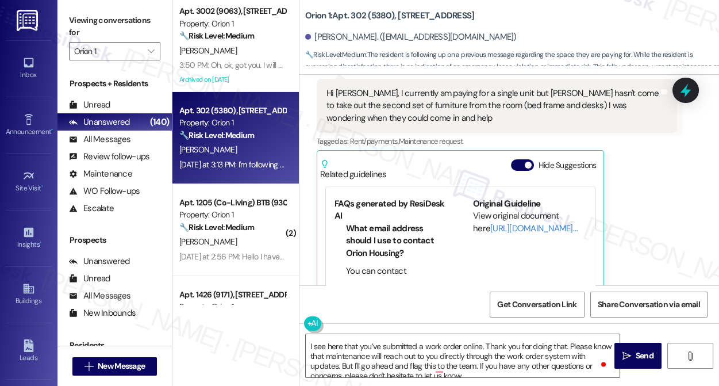
click at [64, 21] on div "Viewing conversations for Orion 1 " at bounding box center [115, 36] width 114 height 72
drag, startPoint x: 628, startPoint y: 348, endPoint x: 553, endPoint y: 338, distance: 76.0
click at [553, 338] on div "Hi Darren, thank you for following up and for letting me know about the extra f…" at bounding box center [510, 366] width 420 height 86
click at [629, 343] on button " Send" at bounding box center [639, 356] width 48 height 26
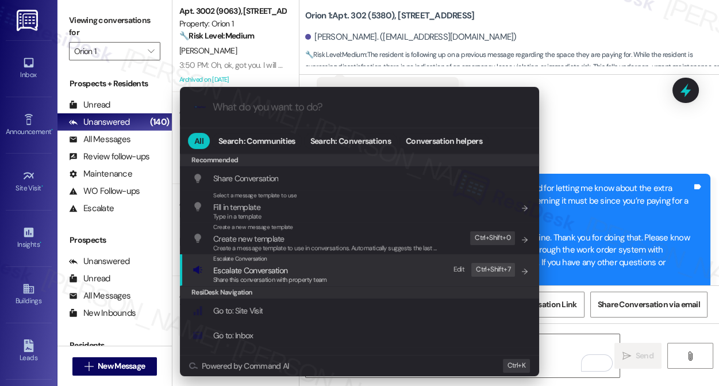
click at [274, 265] on span "Escalate Conversation" at bounding box center [250, 270] width 74 height 10
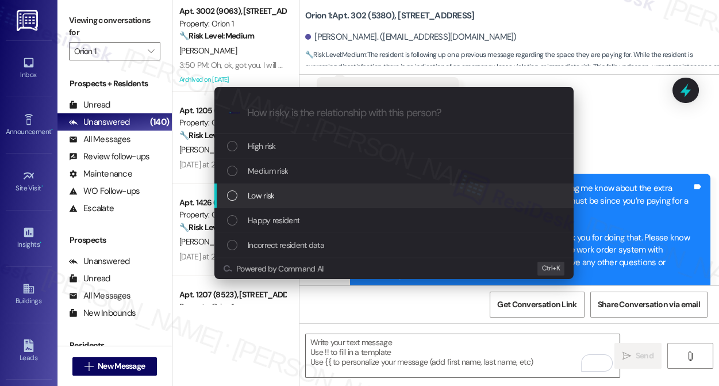
click at [286, 184] on div "Low risk" at bounding box center [393, 195] width 359 height 25
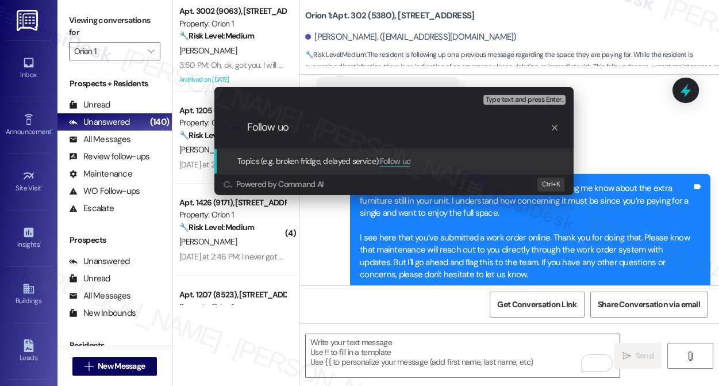
type input "Follow uo"
click at [614, 130] on div "Escalate Conversation Low risk Topics (e.g. broken fridge, delayed service) Any…" at bounding box center [359, 193] width 719 height 386
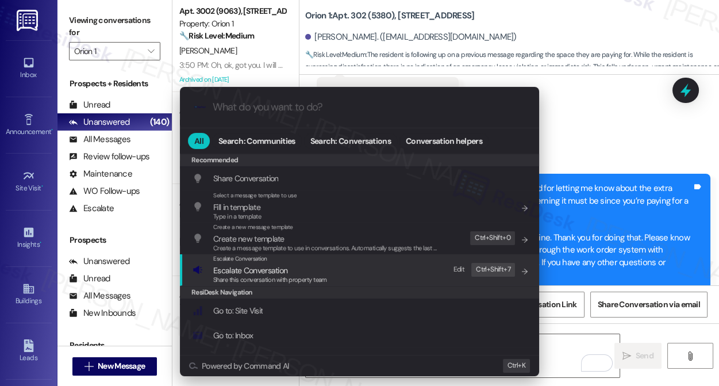
click at [238, 278] on span "Share this conversation with property team" at bounding box center [270, 279] width 114 height 8
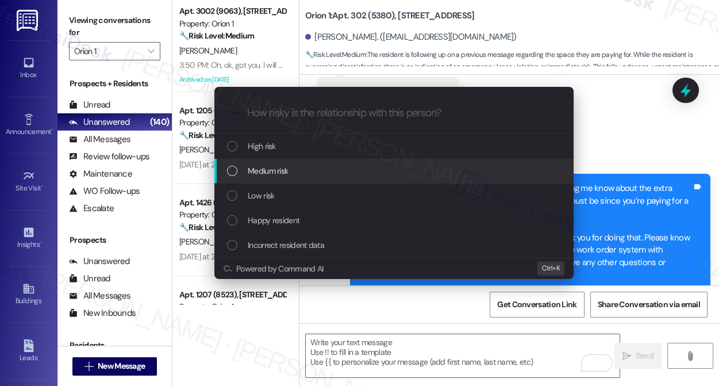
click at [284, 162] on div "Medium risk" at bounding box center [393, 171] width 359 height 25
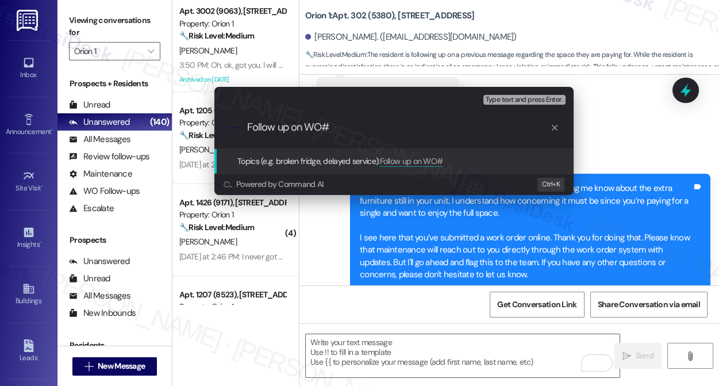
paste input "26132"
type input "Follow up on WO#26132 - Needs help moving the furnitures"
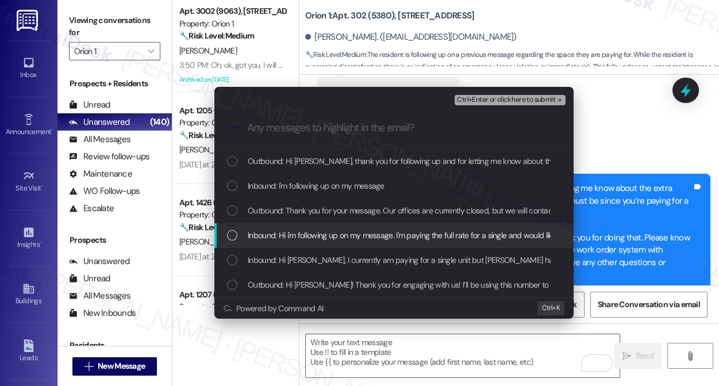
click at [334, 239] on span "Inbound: Hi i'm following up on my message. I'm paying the full rate for a sing…" at bounding box center [483, 235] width 470 height 13
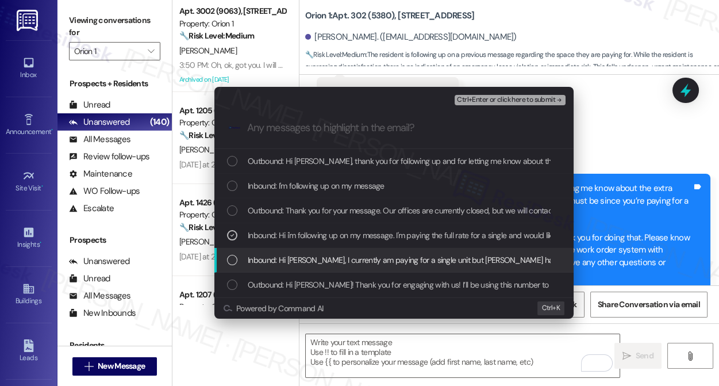
click at [350, 259] on span "Inbound: Hi Sarah, I currently am paying for a single unit but Orion hasn't com…" at bounding box center [631, 260] width 767 height 13
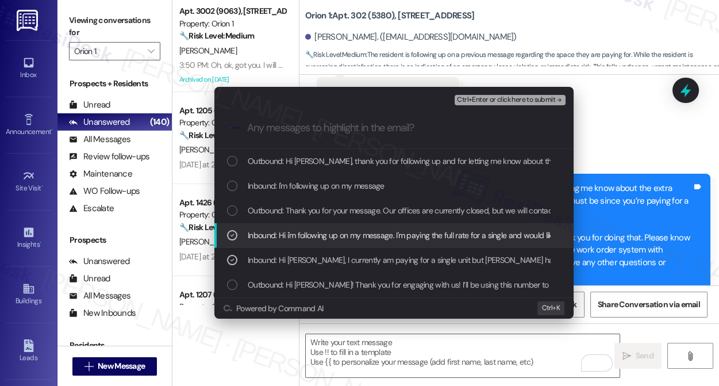
click at [372, 237] on span "Inbound: Hi i'm following up on my message. I'm paying the full rate for a sing…" at bounding box center [483, 235] width 470 height 13
click at [386, 229] on span "Inbound: Hi i'm following up on my message. I'm paying the full rate for a sing…" at bounding box center [483, 235] width 470 height 13
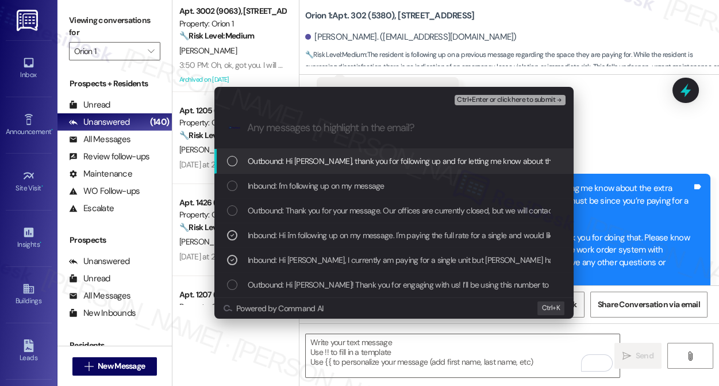
click at [493, 98] on span "Ctrl+Enter or click here to submit" at bounding box center [506, 100] width 98 height 8
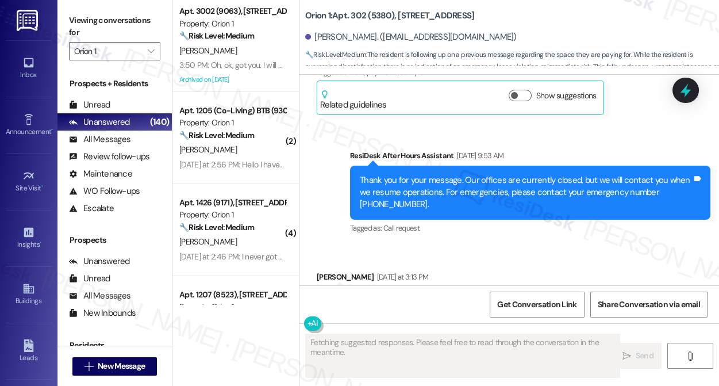
scroll to position [518, 0]
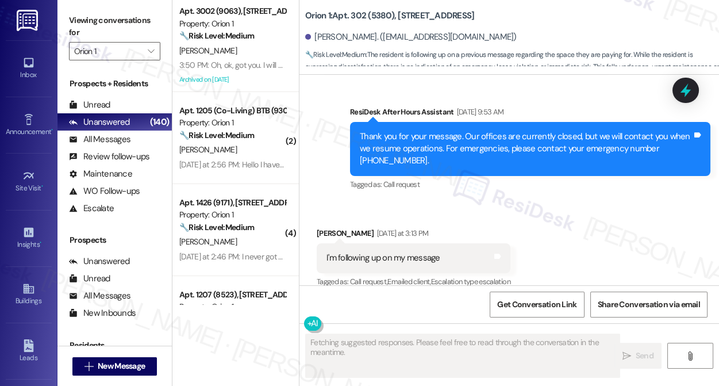
click at [430, 201] on div "Received via SMS Darren Zhou Yesterday at 3:13 PM I'm following up on my messag…" at bounding box center [510, 249] width 420 height 97
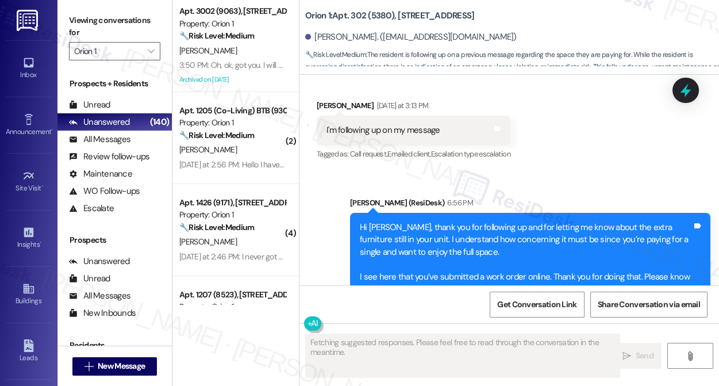
scroll to position [701, 0]
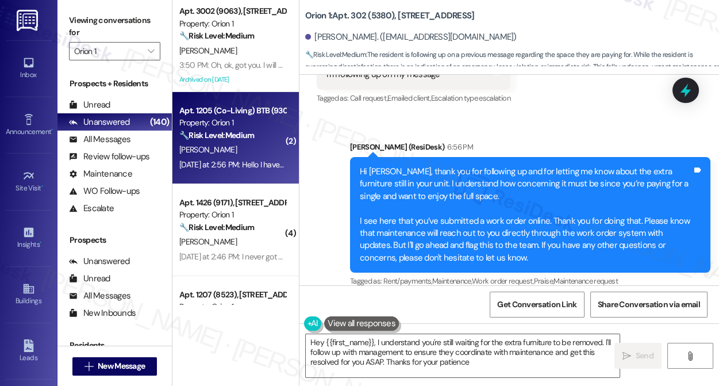
type textarea "Hey {{first_name}}, I understand you're still waiting for the extra furniture t…"
click at [235, 115] on div "Apt. 1205 (Co-Living) BTB (9303), [STREET_ADDRESS]" at bounding box center [232, 111] width 106 height 12
type textarea "Fetching suggested responses. Please feel free to read through the conversation…"
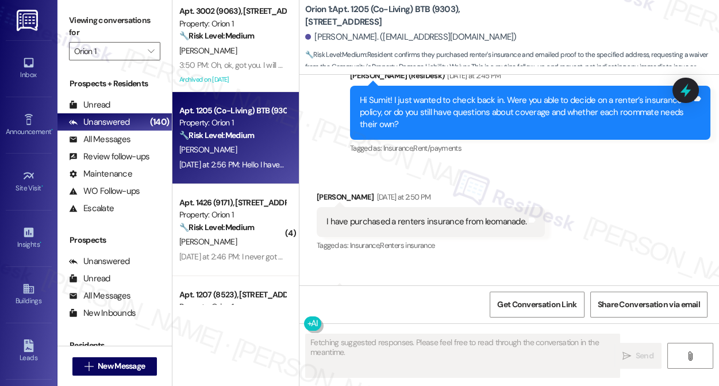
scroll to position [578, 0]
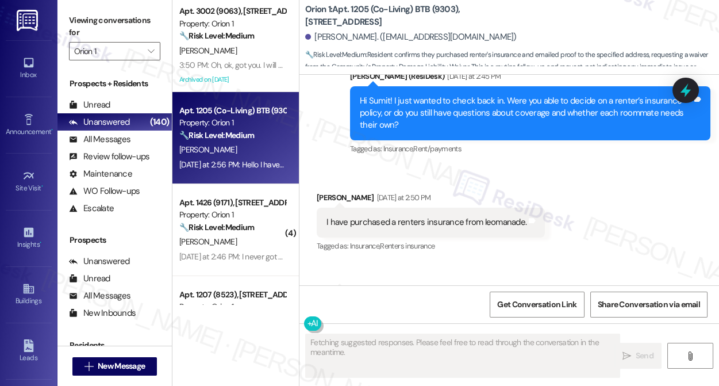
click at [340, 193] on div "Sumit Kothari Yesterday at 2:50 PM" at bounding box center [431, 199] width 228 height 16
click at [339, 193] on div "Sumit Kothari Yesterday at 2:50 PM" at bounding box center [431, 199] width 228 height 16
copy div "[PERSON_NAME]"
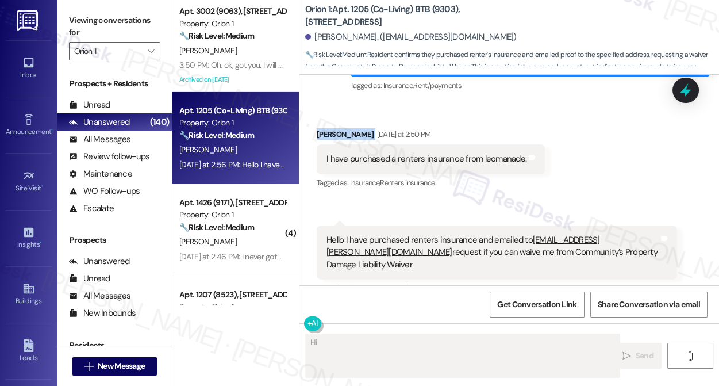
scroll to position [683, 0]
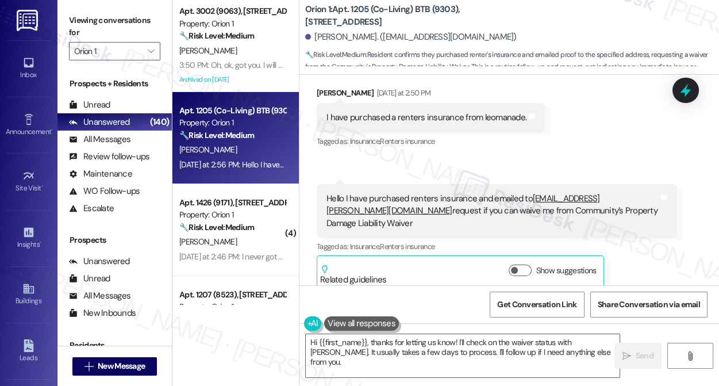
click at [378, 200] on div "Hello I have purchased renters insurance and emailed to [EMAIL_ADDRESS][PERSON_…" at bounding box center [493, 211] width 332 height 37
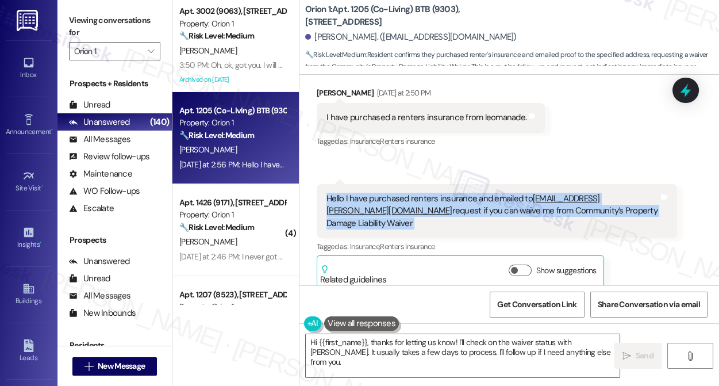
click at [378, 200] on div "Hello I have purchased renters insurance and emailed to [EMAIL_ADDRESS][PERSON_…" at bounding box center [493, 211] width 332 height 37
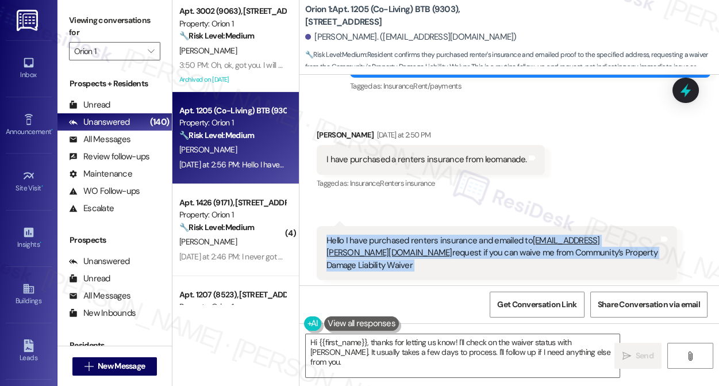
scroll to position [578, 0]
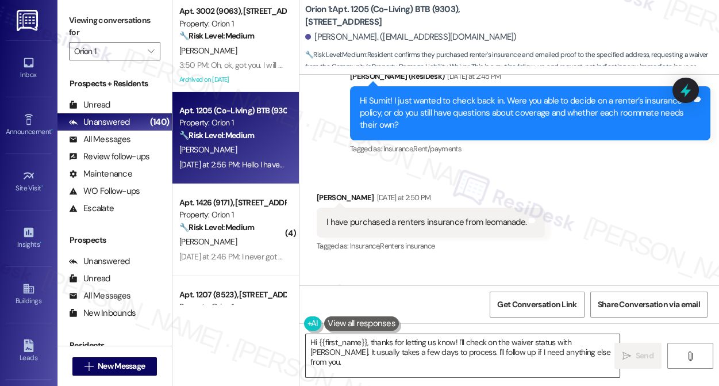
click at [493, 340] on textarea "Hi {{first_name}}, thanks for letting us know! I'll check on the waiver status …" at bounding box center [463, 355] width 314 height 43
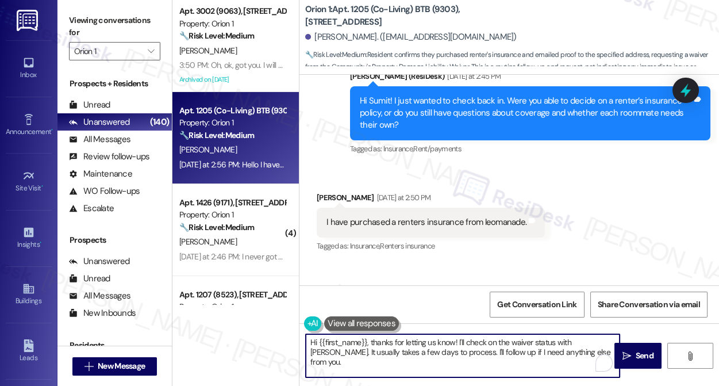
click at [493, 340] on textarea "Hi {{first_name}}, thanks for letting us know! I'll check on the waiver status …" at bounding box center [463, 355] width 314 height 43
click at [570, 224] on div "Received via SMS Sumit Kothari Yesterday at 2:50 PM I have purchased a renters …" at bounding box center [510, 284] width 420 height 237
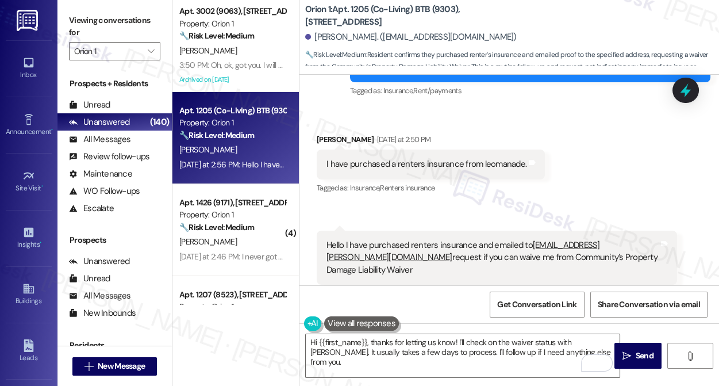
scroll to position [683, 0]
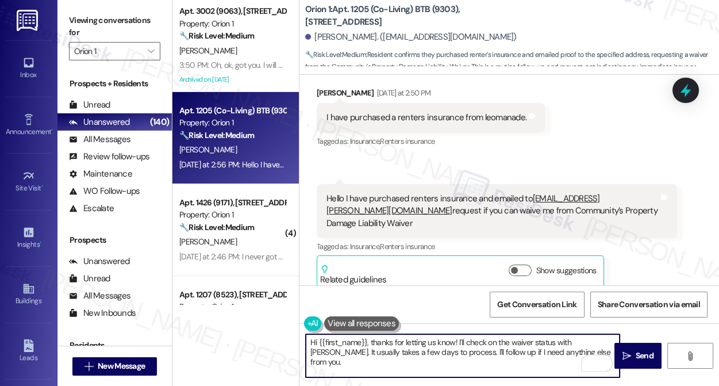
click at [434, 346] on textarea "Hi {{first_name}}, thanks for letting us know! I'll check on the waiver status …" at bounding box center [463, 355] width 314 height 43
click at [522, 265] on button "Show suggestions" at bounding box center [520, 271] width 23 height 12
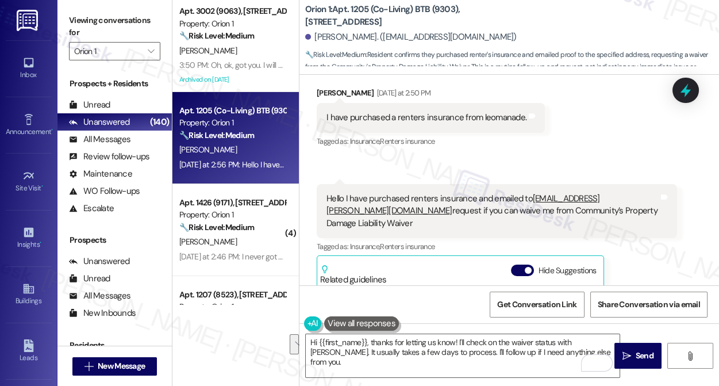
scroll to position [837, 0]
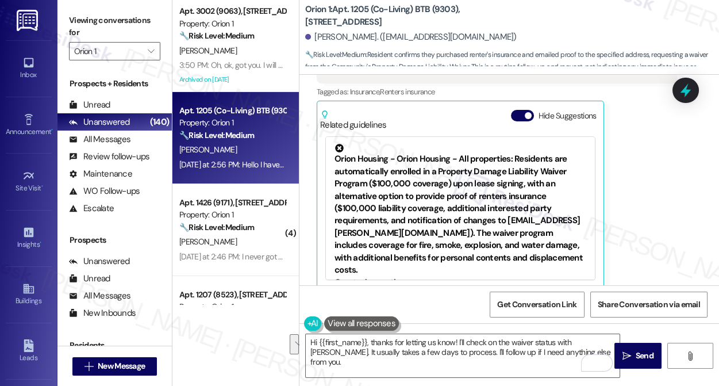
click at [463, 177] on div "Orion Housing - Orion Housing - All properties: Residents are automatically enr…" at bounding box center [461, 210] width 252 height 132
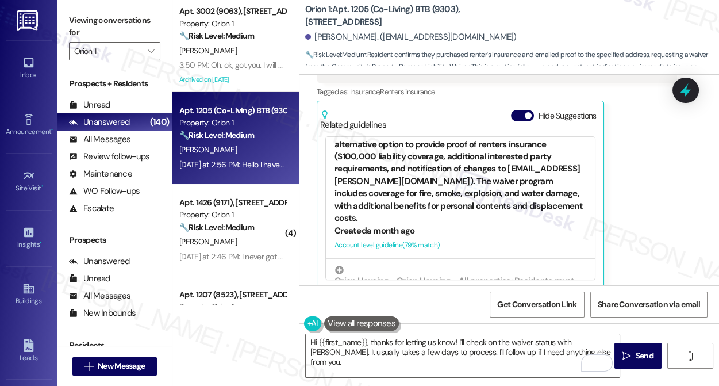
click at [484, 174] on div "Orion Housing - Orion Housing - All properties: Residents are automatically enr…" at bounding box center [461, 158] width 252 height 132
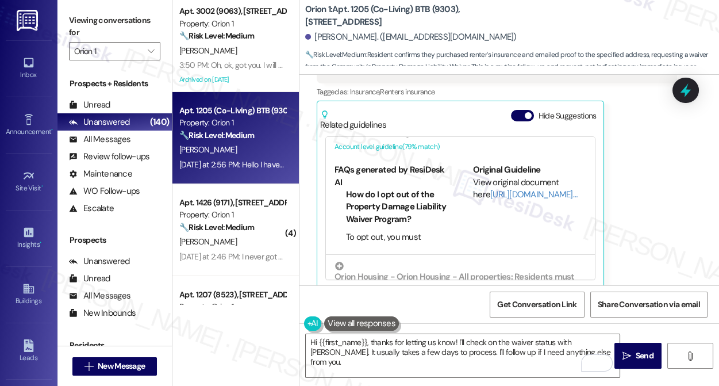
scroll to position [156, 0]
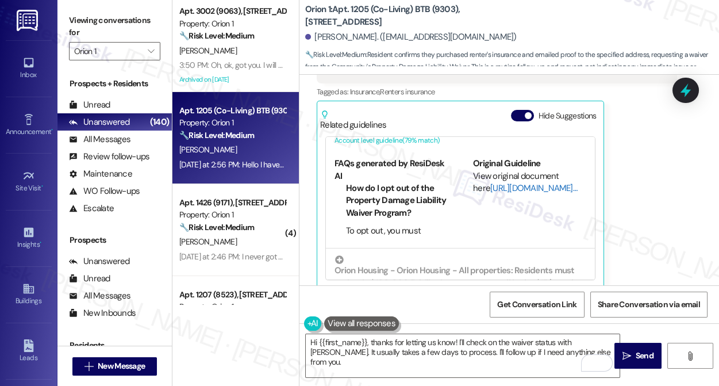
click at [499, 182] on link "[URL][DOMAIN_NAME]…" at bounding box center [534, 188] width 87 height 12
click at [526, 112] on span "button" at bounding box center [528, 115] width 7 height 7
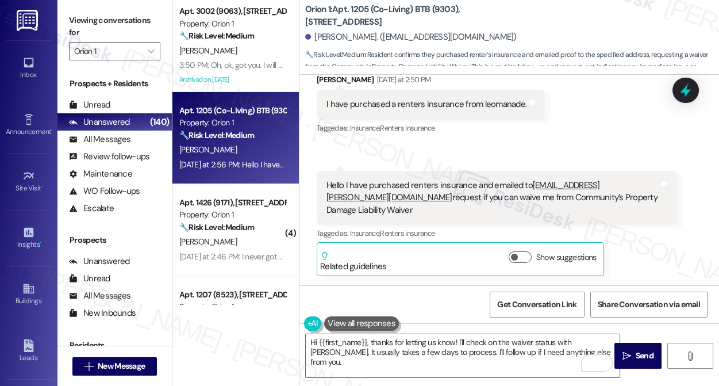
scroll to position [683, 0]
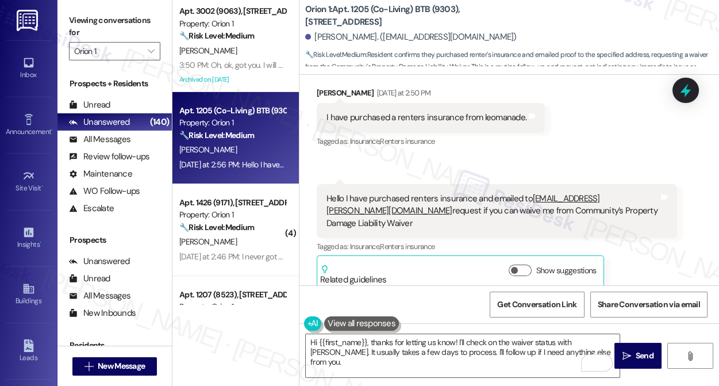
click at [419, 193] on div "Hello I have purchased renters insurance and emailed to [EMAIL_ADDRESS][PERSON_…" at bounding box center [493, 211] width 332 height 37
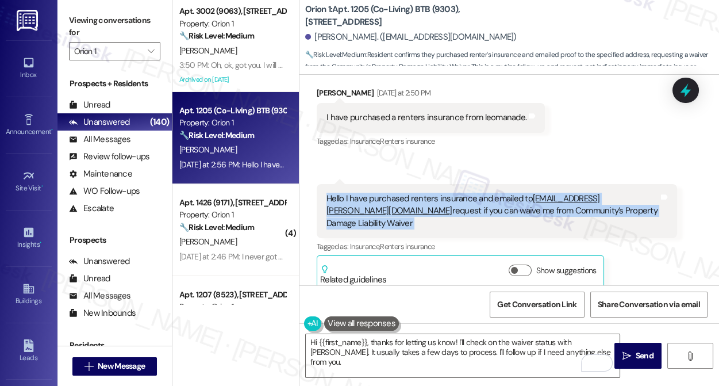
click at [419, 193] on div "Hello I have purchased renters insurance and emailed to [EMAIL_ADDRESS][PERSON_…" at bounding box center [493, 211] width 332 height 37
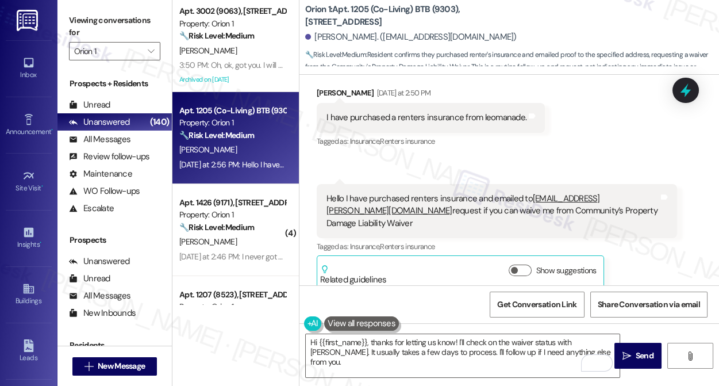
click at [534, 158] on div "Received via SMS Sumit Kothari Yesterday at 2:50 PM I have purchased a renters …" at bounding box center [510, 179] width 420 height 237
click at [383, 199] on div "Hello I have purchased renters insurance and emailed to [EMAIL_ADDRESS][PERSON_…" at bounding box center [493, 211] width 332 height 37
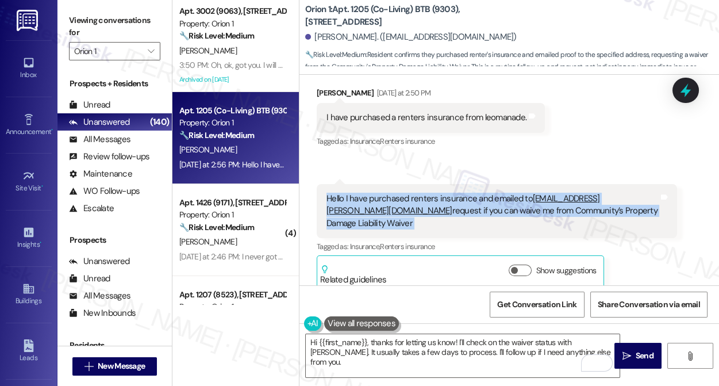
click at [383, 199] on div "Hello I have purchased renters insurance and emailed to [EMAIL_ADDRESS][PERSON_…" at bounding box center [493, 211] width 332 height 37
click at [515, 267] on span "button" at bounding box center [514, 270] width 7 height 7
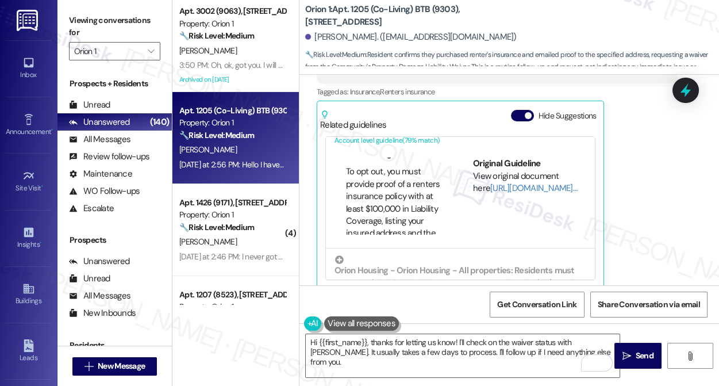
scroll to position [104, 0]
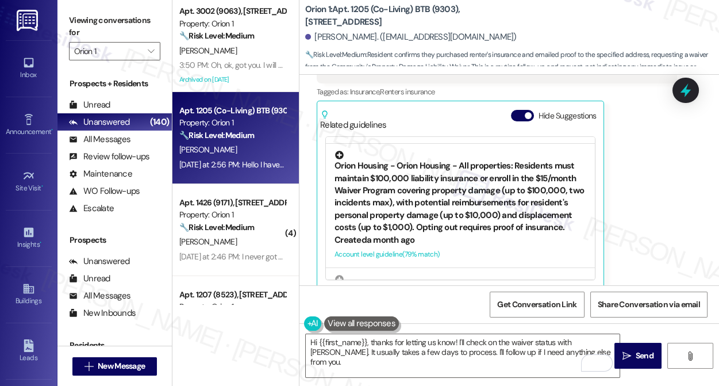
click at [481, 173] on div "Orion Housing - Orion Housing - All properties: Residents must maintain $100,00…" at bounding box center [461, 192] width 252 height 83
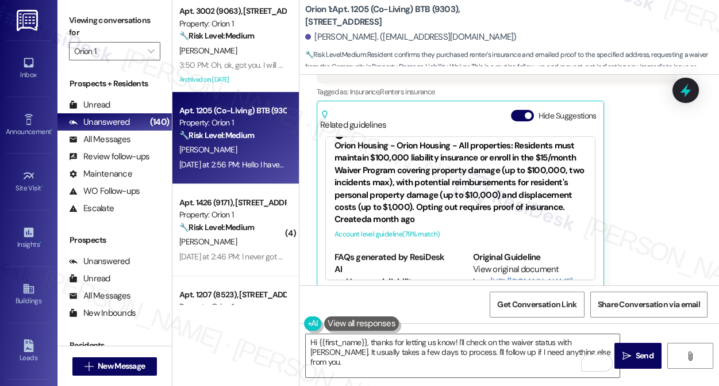
scroll to position [219, 0]
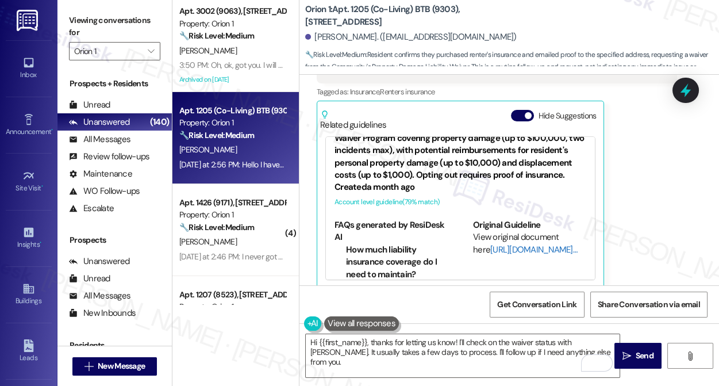
click at [497, 244] on link "[URL][DOMAIN_NAME]…" at bounding box center [534, 250] width 87 height 12
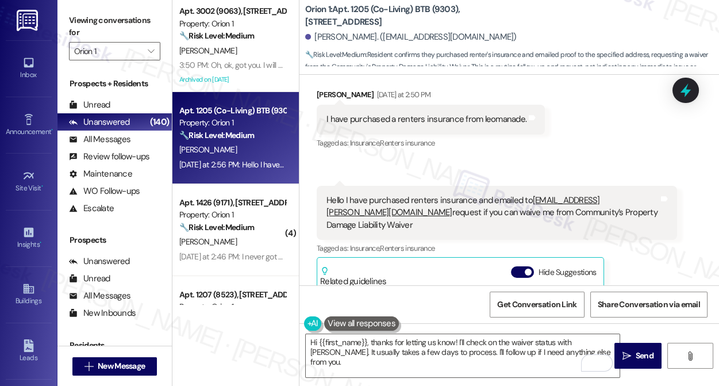
scroll to position [680, 0]
click at [374, 192] on div "Hello I have purchased renters insurance and emailed to status@foxen.com reques…" at bounding box center [497, 213] width 361 height 54
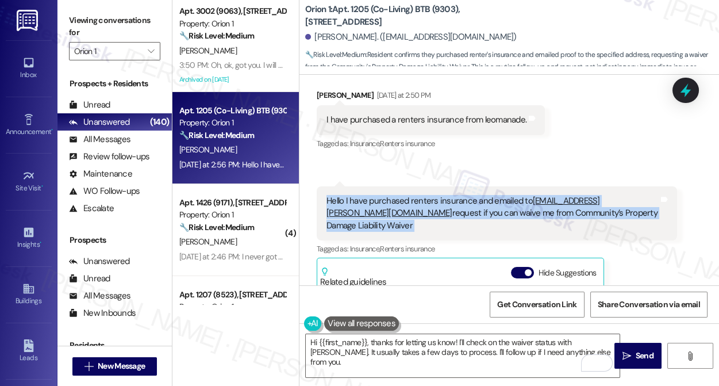
click at [374, 192] on div "Hello I have purchased renters insurance and emailed to status@foxen.com reques…" at bounding box center [497, 213] width 361 height 54
click at [445, 210] on div "Hello I have purchased renters insurance and emailed to status@foxen.com reques…" at bounding box center [493, 213] width 332 height 37
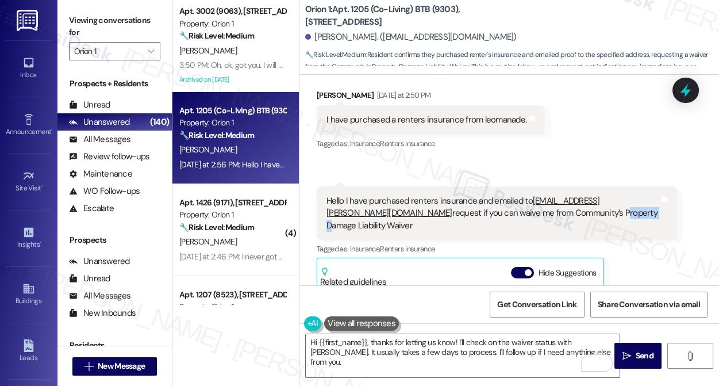
click at [445, 210] on div "Hello I have purchased renters insurance and emailed to status@foxen.com reques…" at bounding box center [493, 213] width 332 height 37
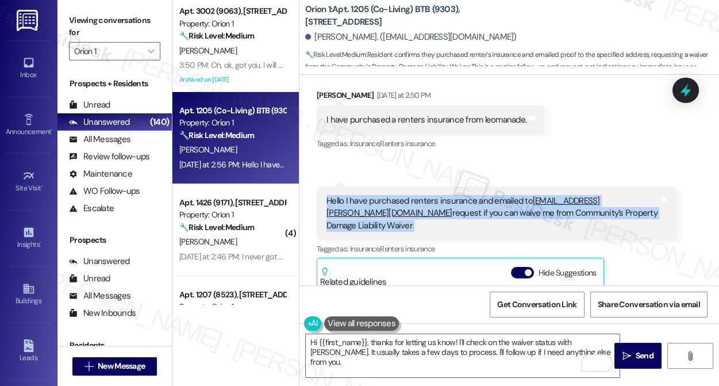
click at [445, 210] on div "Hello I have purchased renters insurance and emailed to status@foxen.com reques…" at bounding box center [493, 213] width 332 height 37
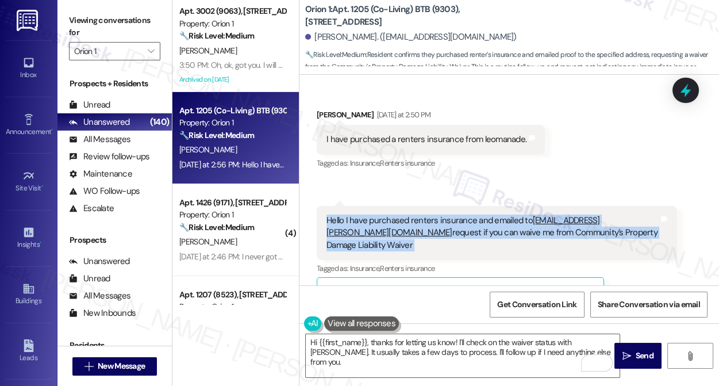
scroll to position [628, 0]
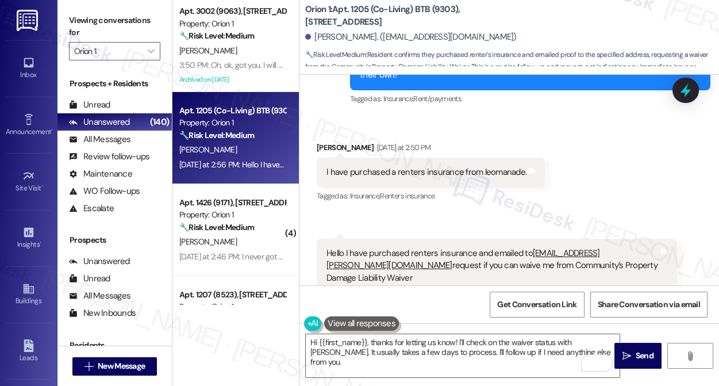
click at [422, 176] on div "I have purchased a renters insurance from leomanade." at bounding box center [427, 172] width 200 height 12
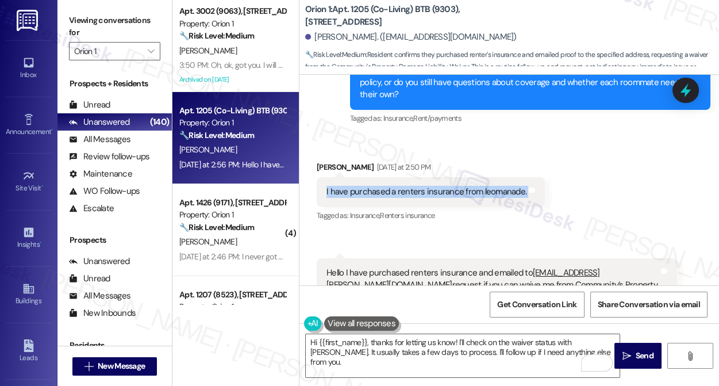
scroll to position [576, 0]
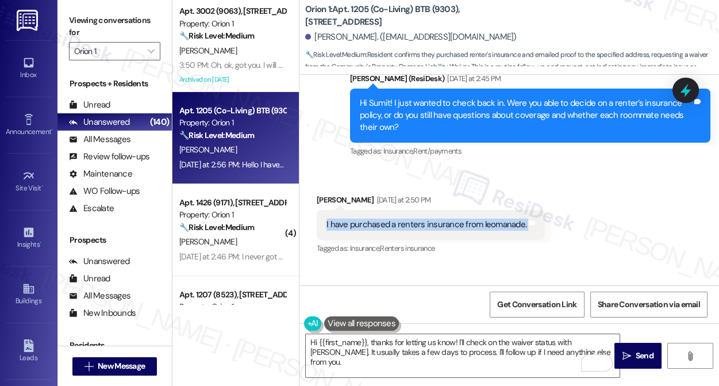
click at [411, 219] on div "I have purchased a renters insurance from leomanade." at bounding box center [427, 225] width 200 height 12
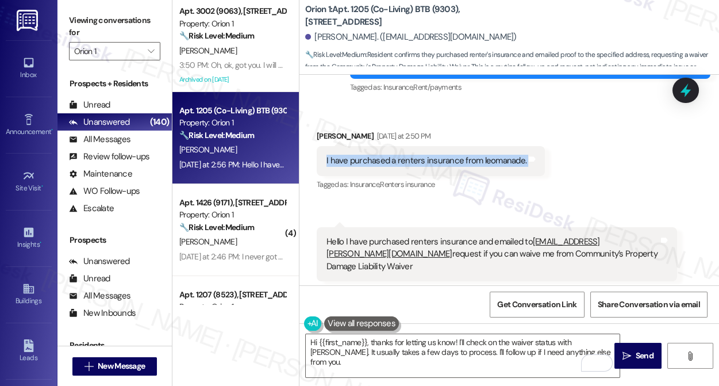
scroll to position [680, 0]
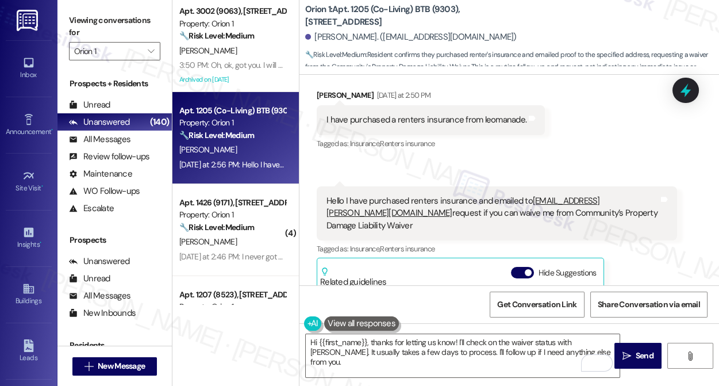
click at [423, 199] on div "Hello I have purchased renters insurance and emailed to status@foxen.com reques…" at bounding box center [493, 213] width 332 height 37
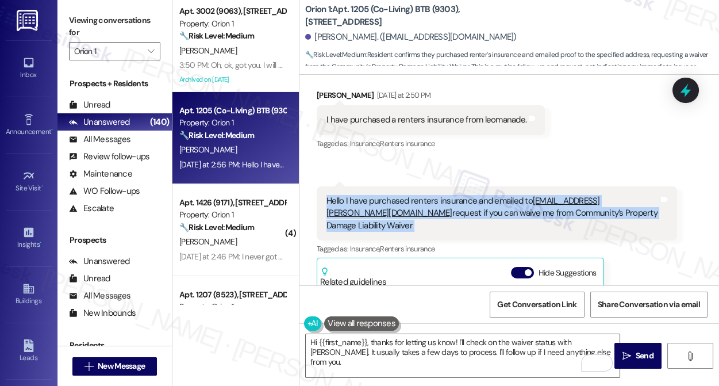
click at [423, 199] on div "Hello I have purchased renters insurance and emailed to status@foxen.com reques…" at bounding box center [493, 213] width 332 height 37
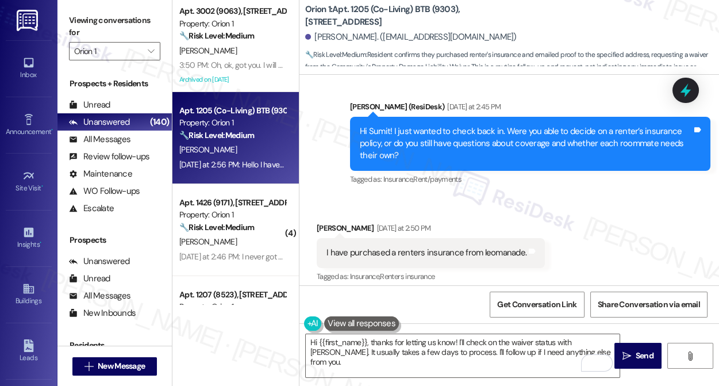
scroll to position [523, 0]
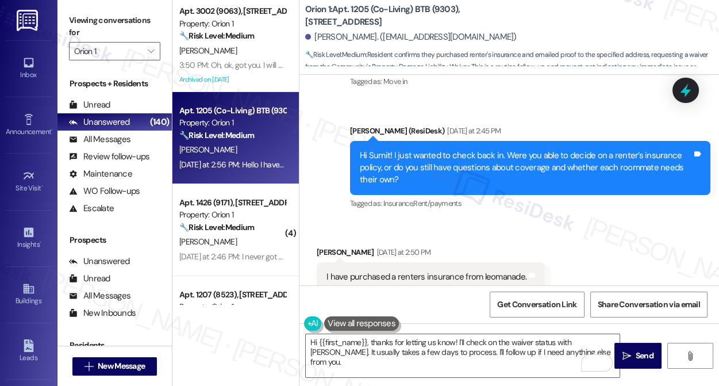
click at [422, 151] on div "Hi Sumit! I just wanted to check back in. Were you able to decide on a renter’s…" at bounding box center [526, 168] width 332 height 37
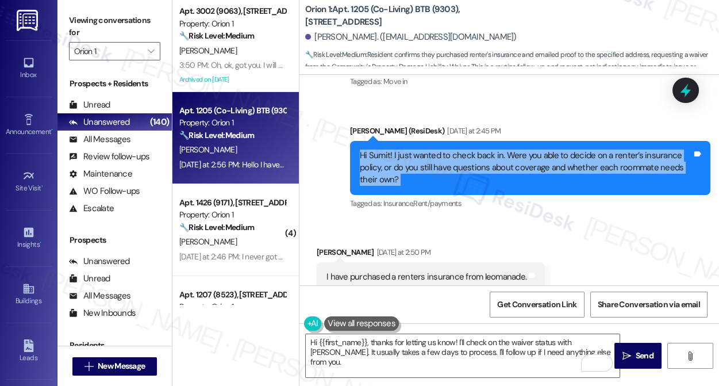
click at [422, 151] on div "Hi Sumit! I just wanted to check back in. Were you able to decide on a renter’s…" at bounding box center [526, 168] width 332 height 37
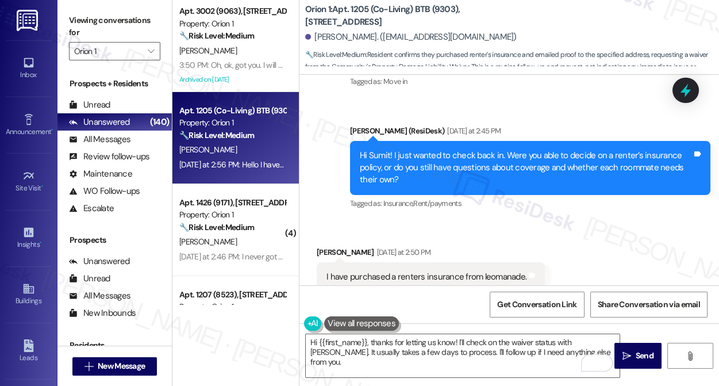
click at [531, 119] on div "Sent via SMS Sarah (ResiDesk) Yesterday at 2:45 PM Hi Sumit! I just wanted to c…" at bounding box center [531, 168] width 378 height 105
click at [506, 159] on div "Hi Sumit! I just wanted to check back in. Were you able to decide on a renter’s…" at bounding box center [526, 168] width 332 height 37
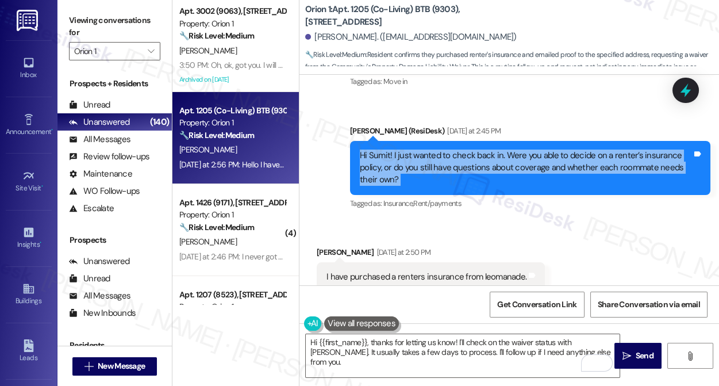
click at [506, 159] on div "Hi Sumit! I just wanted to check back in. Were you able to decide on a renter’s…" at bounding box center [526, 168] width 332 height 37
click at [421, 168] on div "Hi Sumit! I just wanted to check back in. Were you able to decide on a renter’s…" at bounding box center [526, 168] width 332 height 37
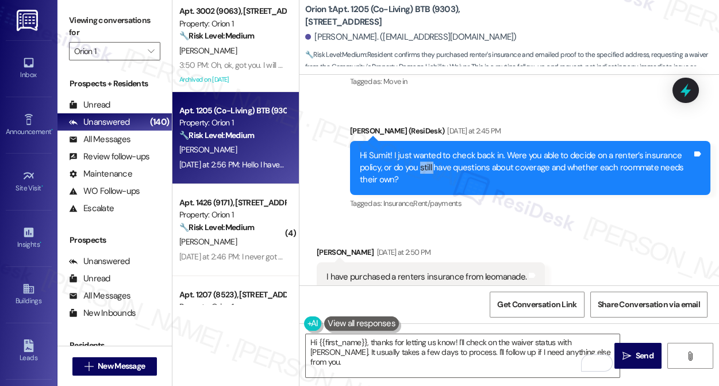
click at [420, 168] on div "Hi Sumit! I just wanted to check back in. Were you able to decide on a renter’s…" at bounding box center [526, 168] width 332 height 37
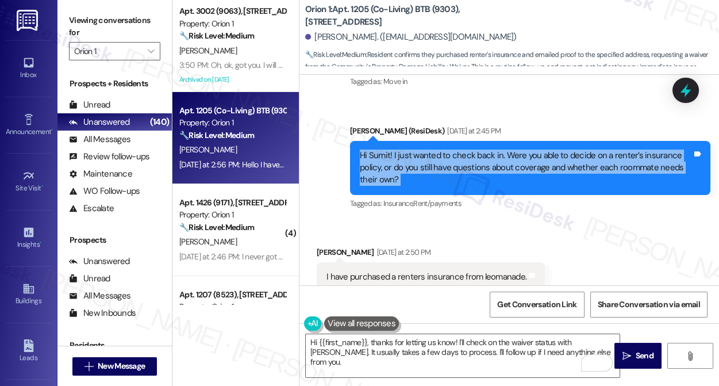
click at [420, 168] on div "Hi Sumit! I just wanted to check back in. Were you able to decide on a renter’s…" at bounding box center [526, 168] width 332 height 37
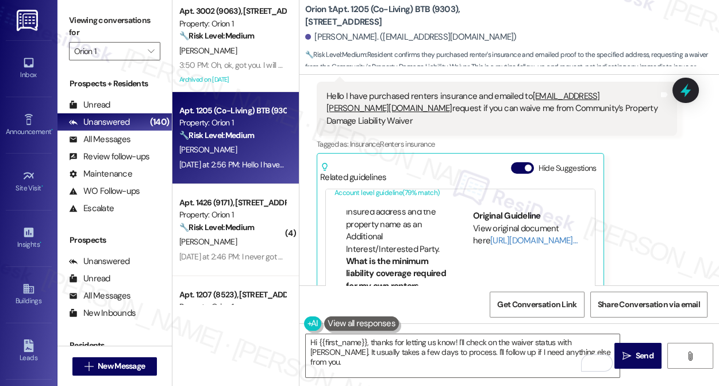
scroll to position [156, 0]
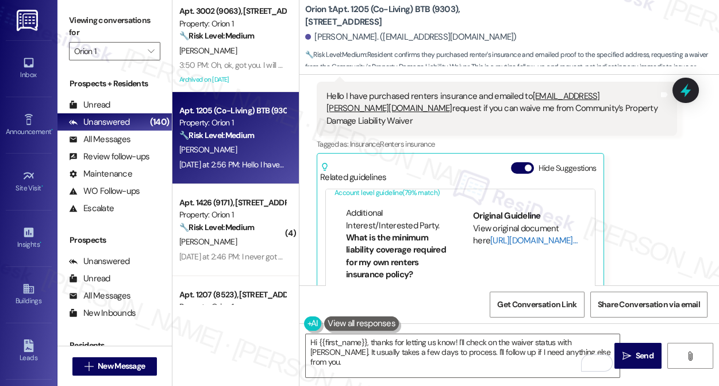
click at [505, 235] on link "[URL][DOMAIN_NAME]…" at bounding box center [534, 241] width 87 height 12
drag, startPoint x: 446, startPoint y: 108, endPoint x: 566, endPoint y: 109, distance: 119.6
click at [566, 109] on div "Hello I have purchased renters insurance and emailed to status@foxen.com reques…" at bounding box center [493, 108] width 332 height 37
copy div "Property Damage Liability Waiver"
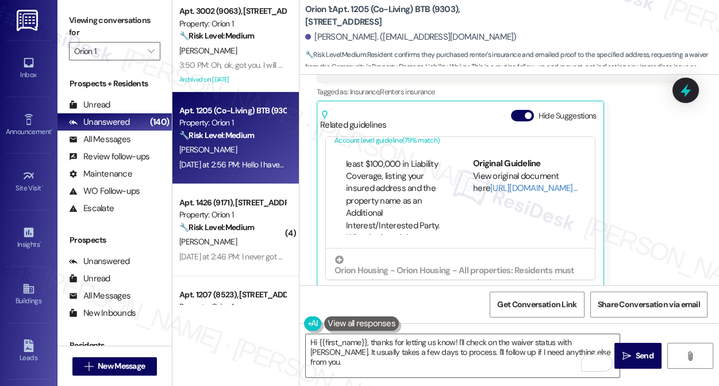
scroll to position [261, 0]
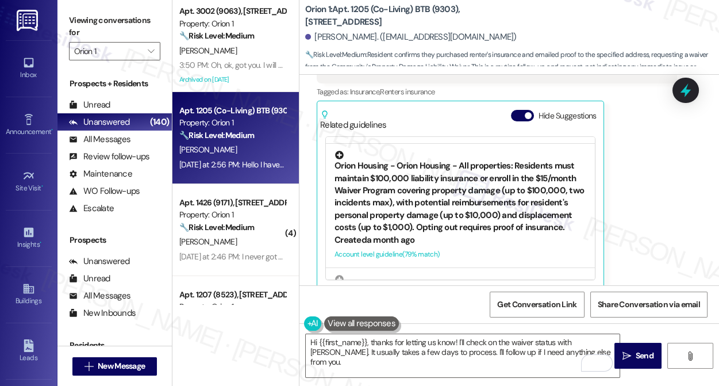
click at [432, 186] on div "Orion Housing - Orion Housing - All properties: Residents must maintain $100,00…" at bounding box center [461, 192] width 252 height 83
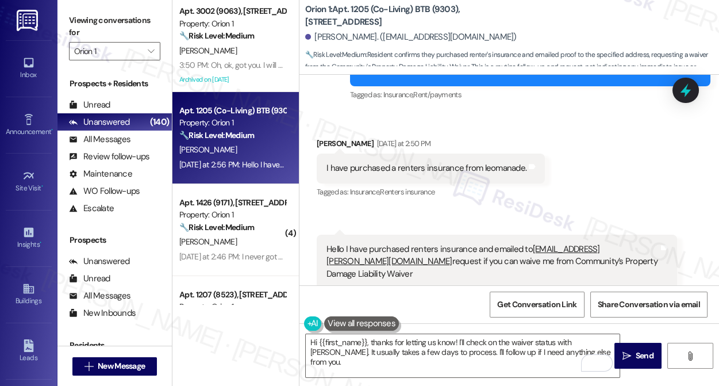
scroll to position [628, 0]
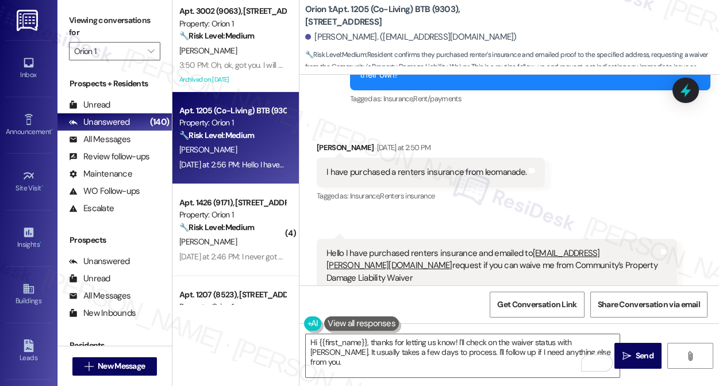
click at [390, 246] on div "Hello I have purchased renters insurance and emailed to status@foxen.com reques…" at bounding box center [497, 266] width 361 height 54
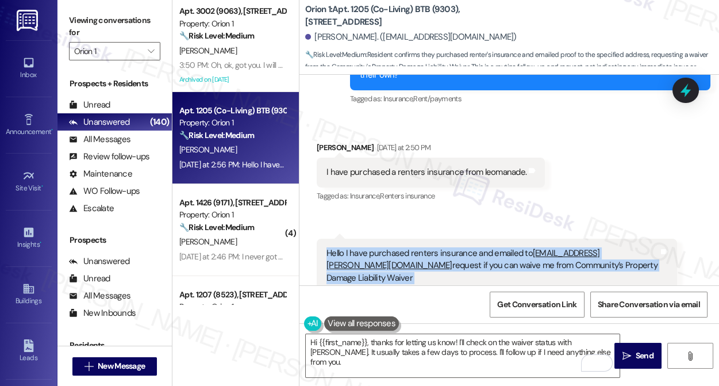
click at [390, 246] on div "Hello I have purchased renters insurance and emailed to status@foxen.com reques…" at bounding box center [497, 266] width 361 height 54
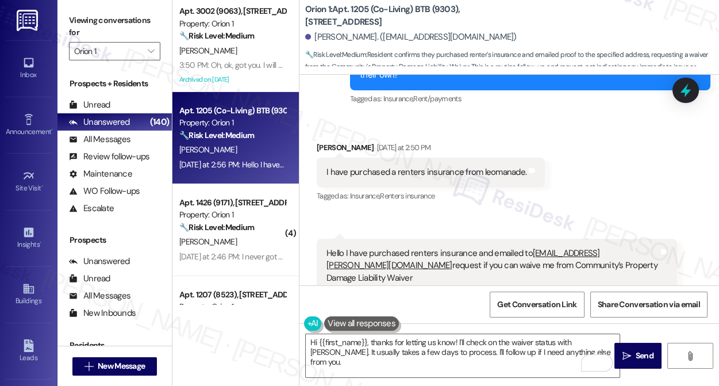
click at [419, 168] on div "I have purchased a renters insurance from leomanade." at bounding box center [427, 172] width 200 height 12
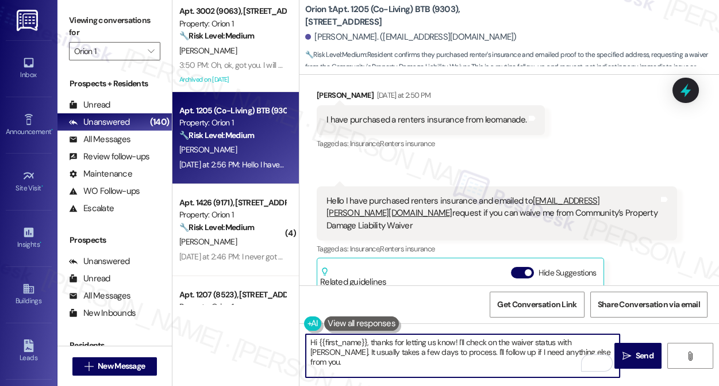
click at [454, 341] on textarea "Hi {{first_name}}, thanks for letting us know! I'll check on the waiver status …" at bounding box center [463, 355] width 314 height 43
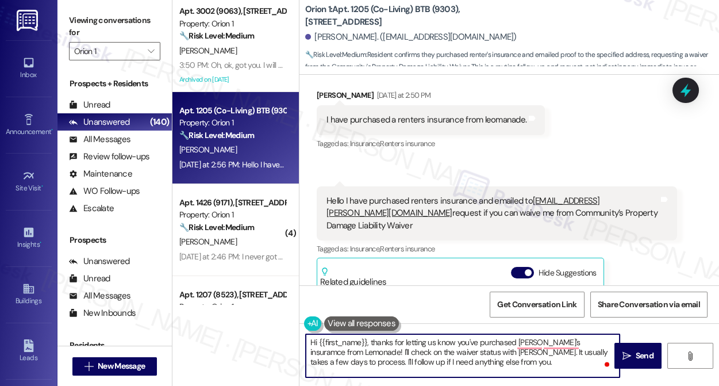
type textarea "Hi {{first_name}}, thanks for letting us know you've purchased renter's insuram…"
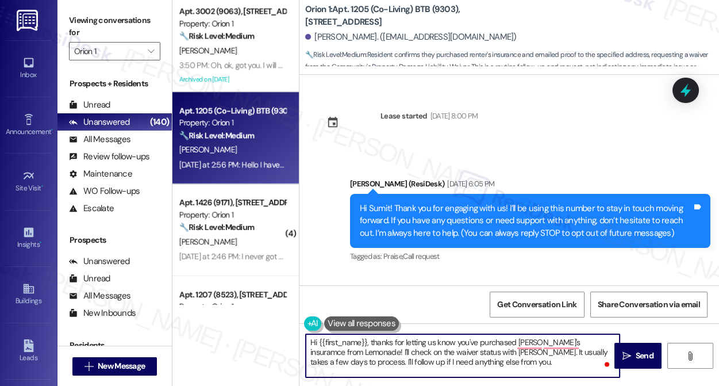
scroll to position [680, 0]
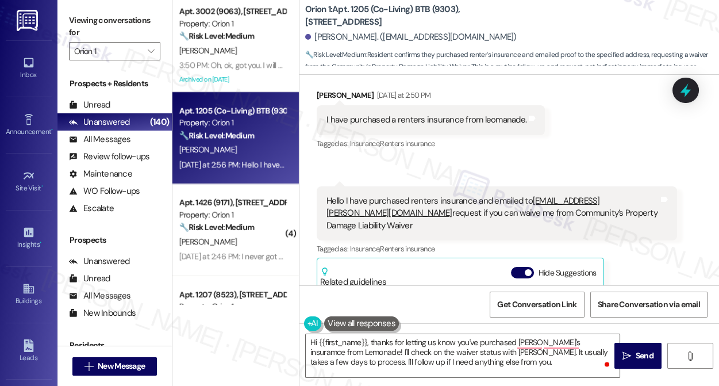
click at [413, 190] on div "Hello I have purchased renters insurance and emailed to [EMAIL_ADDRESS][PERSON_…" at bounding box center [497, 213] width 361 height 54
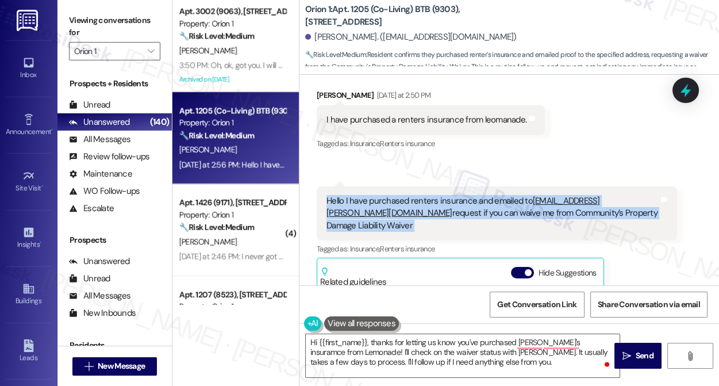
click at [413, 190] on div "Hello I have purchased renters insurance and emailed to [EMAIL_ADDRESS][PERSON_…" at bounding box center [497, 213] width 361 height 54
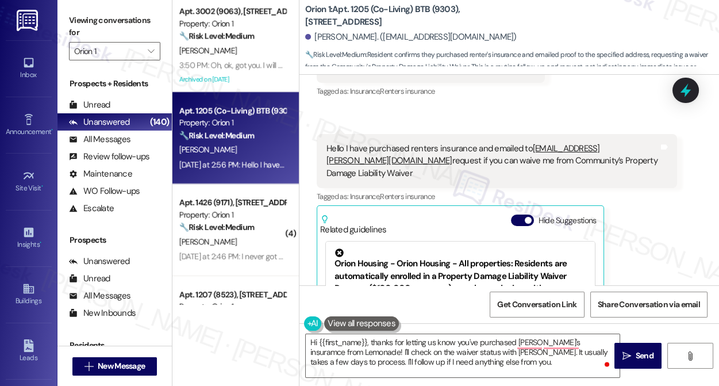
click at [63, 10] on div "Viewing conversations for Orion 1 " at bounding box center [115, 36] width 114 height 72
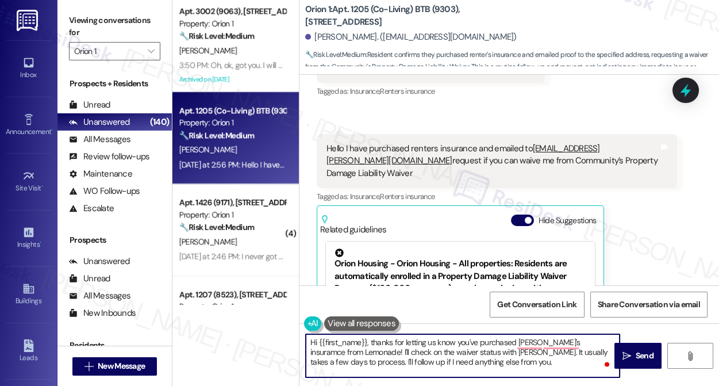
click at [447, 337] on textarea "Hi {{first_name}}, thanks for letting us know you've purchased [PERSON_NAME]'s …" at bounding box center [463, 355] width 314 height 43
drag, startPoint x: 478, startPoint y: 365, endPoint x: 355, endPoint y: 354, distance: 123.5
click at [355, 354] on textarea "Hi {{first_name}}, thanks for letting us know you've purchased renters' insuran…" at bounding box center [463, 355] width 314 height 43
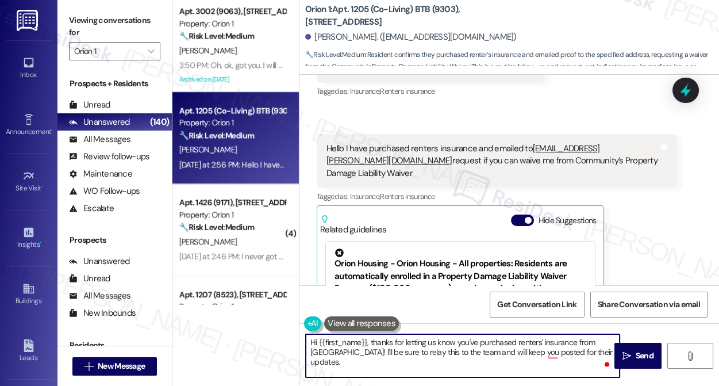
click at [480, 155] on div "Hello I have purchased renters insurance and emailed to status@foxen.com reques…" at bounding box center [493, 161] width 332 height 37
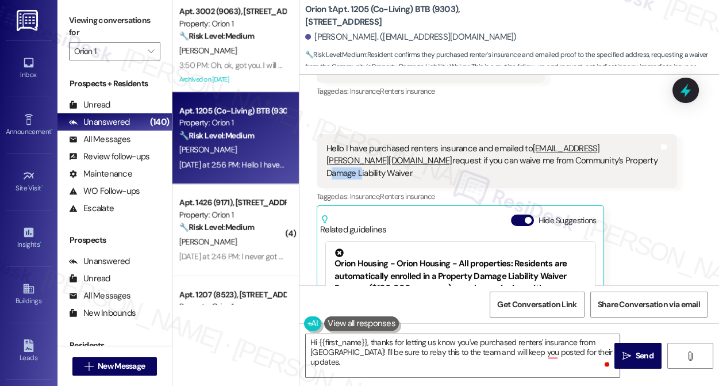
click at [480, 155] on div "Hello I have purchased renters insurance and emailed to status@foxen.com reques…" at bounding box center [493, 161] width 332 height 37
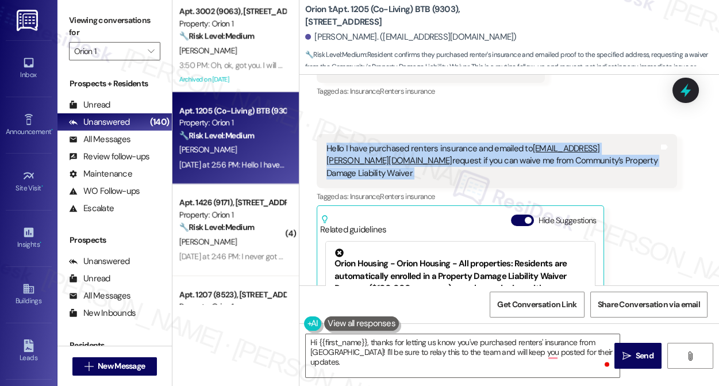
click at [480, 155] on div "Hello I have purchased renters insurance and emailed to status@foxen.com reques…" at bounding box center [493, 161] width 332 height 37
copy div "Hello I have purchased renters insurance and emailed to status@foxen.com reques…"
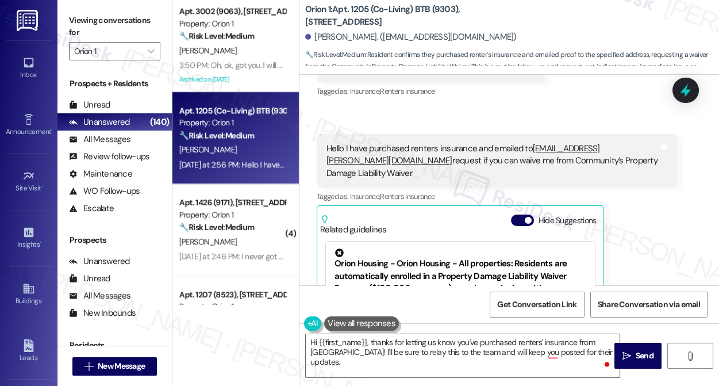
click at [66, 18] on div "Viewing conversations for Orion 1 " at bounding box center [115, 36] width 114 height 72
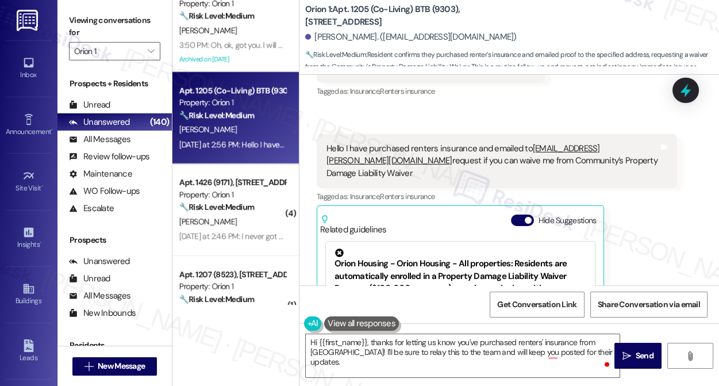
scroll to position [52, 0]
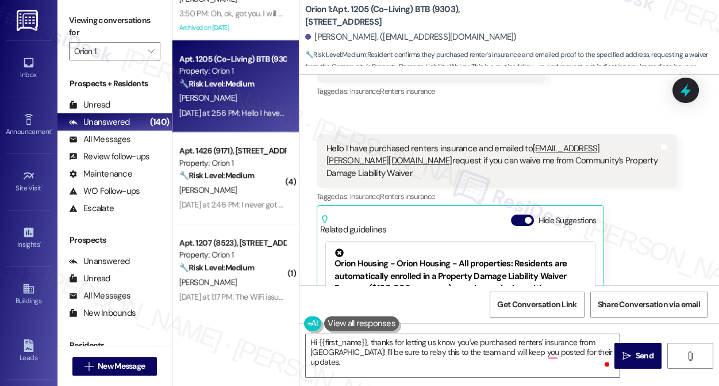
click at [66, 24] on div "Viewing conversations for Orion 1 " at bounding box center [115, 36] width 114 height 72
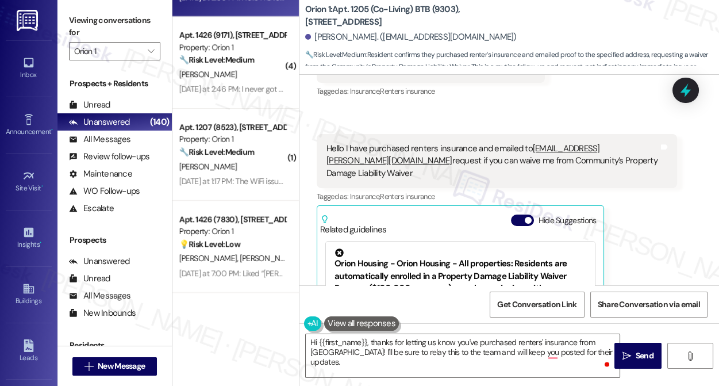
scroll to position [104, 0]
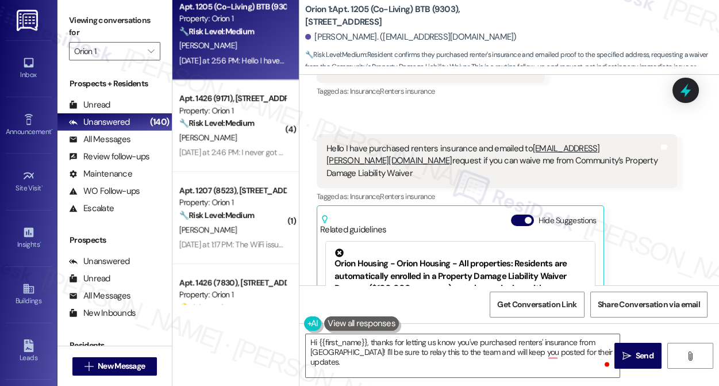
click at [63, 13] on div "Viewing conversations for Orion 1 " at bounding box center [115, 36] width 114 height 72
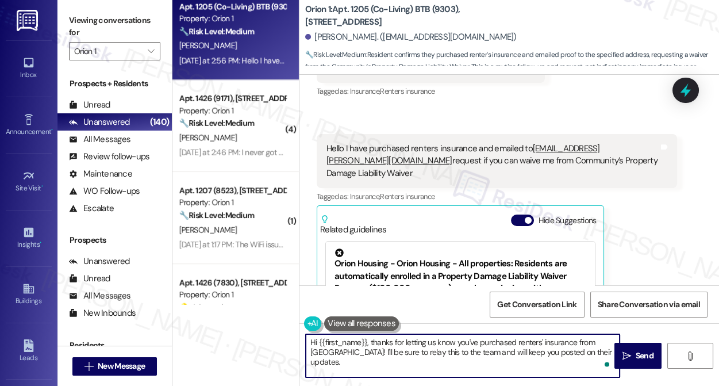
click at [604, 351] on textarea "Hi {{first_name}}, thanks for letting us know you've purchased renters' insuran…" at bounding box center [463, 355] width 314 height 43
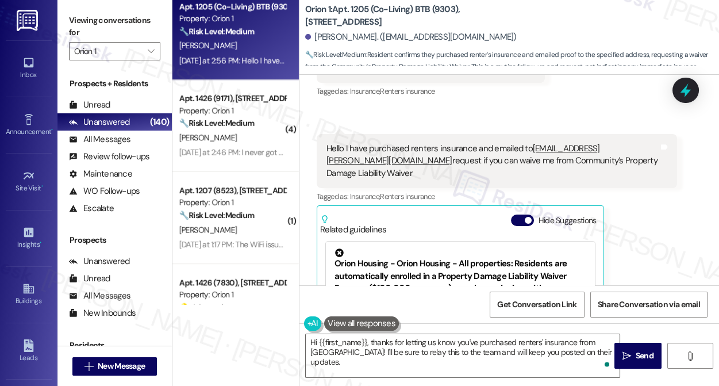
drag, startPoint x: 67, startPoint y: 18, endPoint x: 87, endPoint y: 24, distance: 21.1
click at [67, 18] on div "Viewing conversations for Orion 1 " at bounding box center [115, 36] width 114 height 72
click at [606, 351] on textarea "Hi {{first_name}}, thanks for letting us know you've purchased renters' insuran…" at bounding box center [463, 355] width 314 height 43
click at [62, 21] on div "Viewing conversations for Orion 1 " at bounding box center [115, 36] width 114 height 72
click at [399, 367] on textarea "Hi {{first_name}}, thanks for letting us know you've purchased renters' insuran…" at bounding box center [463, 355] width 314 height 43
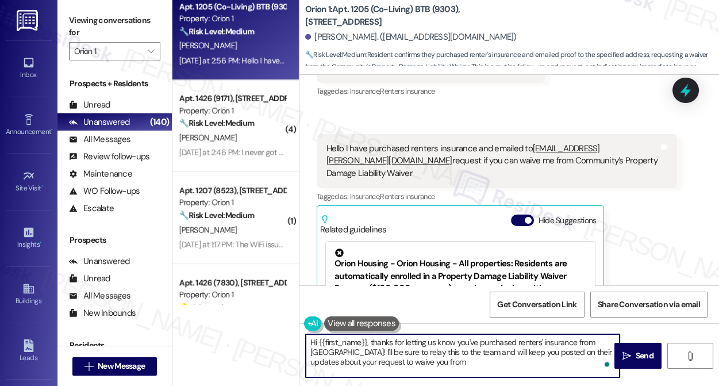
click at [457, 363] on textarea "Hi {{first_name}}, thanks for letting us know you've purchased renters' insuran…" at bounding box center [463, 355] width 314 height 43
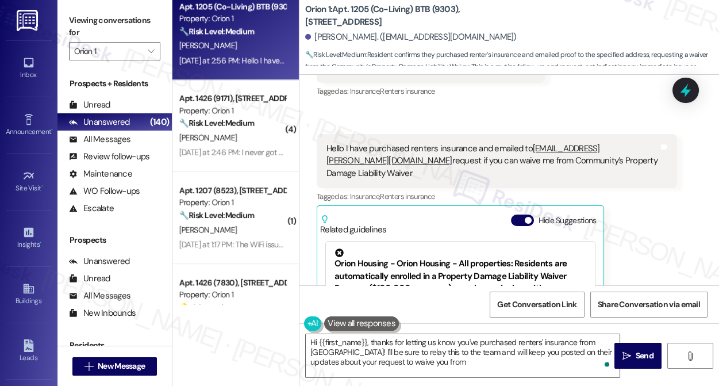
drag, startPoint x: 397, startPoint y: 159, endPoint x: 568, endPoint y: 164, distance: 170.9
click at [568, 164] on div "Hello I have purchased renters insurance and emailed to status@foxen.com reques…" at bounding box center [493, 161] width 332 height 37
copy div "Community’s Property Damage Liability Waiver"
click at [454, 355] on textarea "Hi {{first_name}}, thanks for letting us know you've purchased renters' insuran…" at bounding box center [463, 355] width 314 height 43
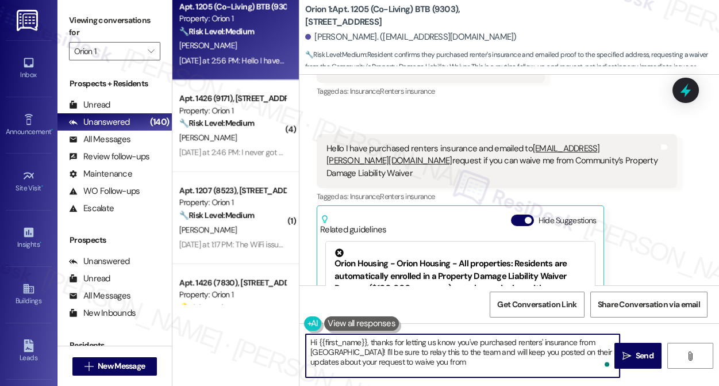
click at [446, 365] on textarea "Hi {{first_name}}, thanks for letting us know you've purchased renters' insuran…" at bounding box center [463, 355] width 314 height 43
paste textarea "Community’s Property Damage Liability Waiver"
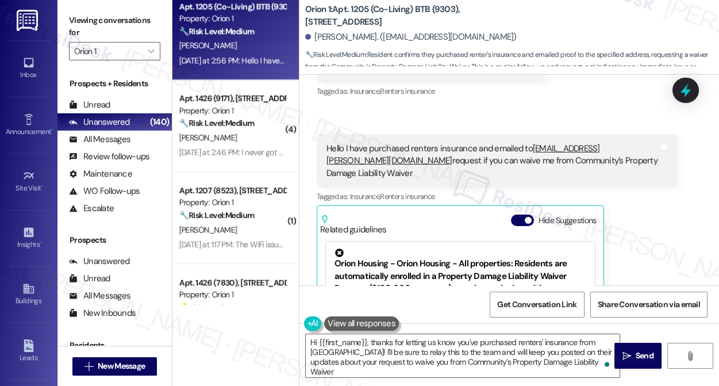
click at [67, 6] on div "Viewing conversations for Orion 1 " at bounding box center [115, 36] width 114 height 72
drag, startPoint x: 63, startPoint y: 15, endPoint x: 71, endPoint y: 17, distance: 8.9
click at [63, 15] on div "Viewing conversations for Orion 1 " at bounding box center [115, 36] width 114 height 72
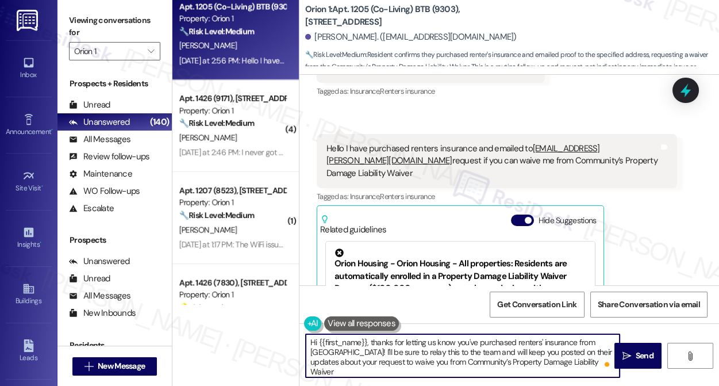
click at [460, 361] on textarea "Hi {{first_name}}, thanks for letting us know you've purchased renters' insuran…" at bounding box center [463, 355] width 314 height 43
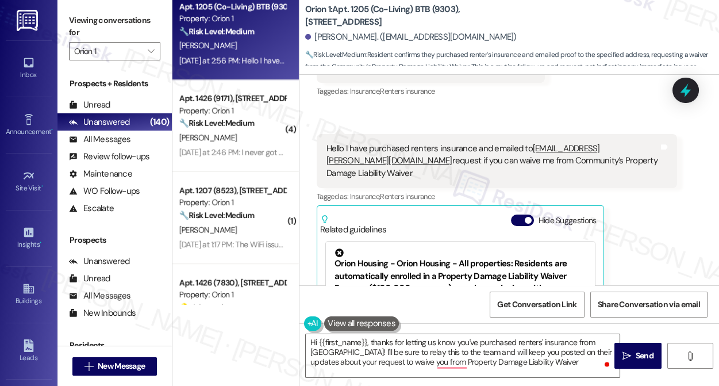
click at [66, 33] on div "Viewing conversations for Orion 1 " at bounding box center [115, 36] width 114 height 72
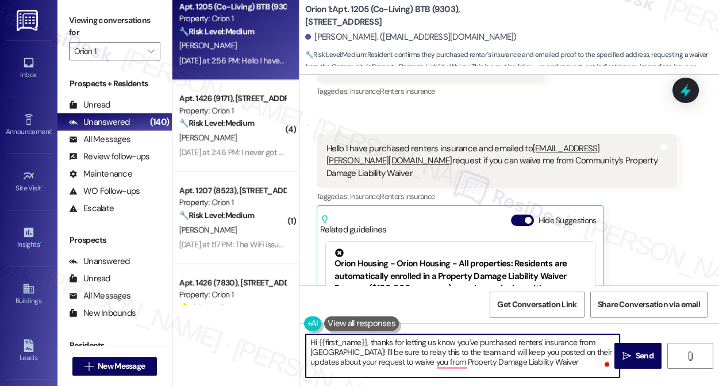
click at [552, 366] on textarea "Hi {{first_name}}, thanks for letting us know you've purchased renters' insuran…" at bounding box center [463, 355] width 314 height 43
click at [597, 360] on textarea "Hi {{first_name}}, thanks for letting us know you've purchased renters' insuran…" at bounding box center [463, 355] width 314 height 43
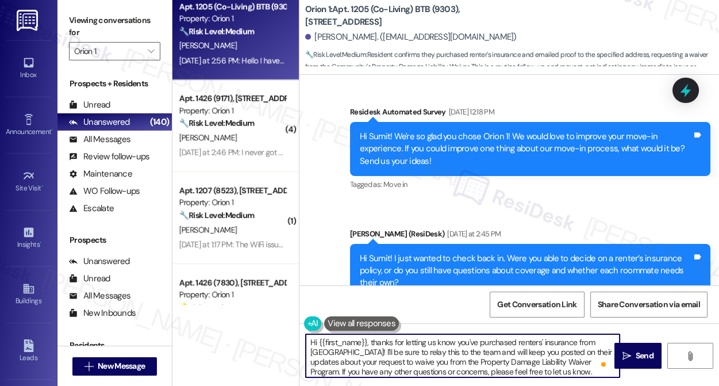
scroll to position [523, 0]
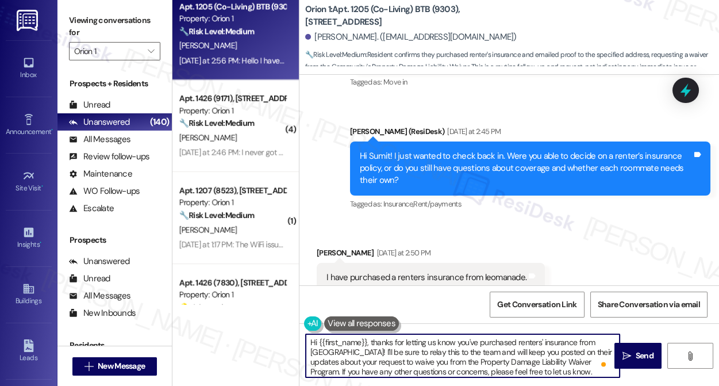
type textarea "Hi {{first_name}}, thanks for letting us know you've purchased renters' insuran…"
click at [443, 161] on div "Hi Sumit! I just wanted to check back in. Were you able to decide on a renter’s…" at bounding box center [526, 168] width 332 height 37
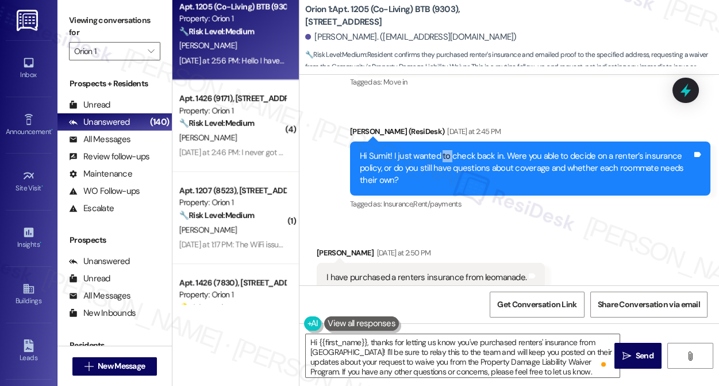
click at [443, 161] on div "Hi Sumit! I just wanted to check back in. Were you able to decide on a renter’s…" at bounding box center [526, 168] width 332 height 37
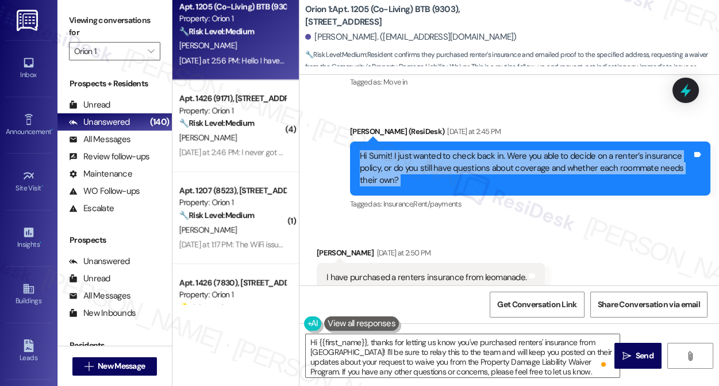
click at [443, 161] on div "Hi Sumit! I just wanted to check back in. Were you able to decide on a renter’s…" at bounding box center [526, 168] width 332 height 37
click at [493, 179] on div "Hi Sumit! I just wanted to check back in. Were you able to decide on a renter’s…" at bounding box center [526, 168] width 332 height 37
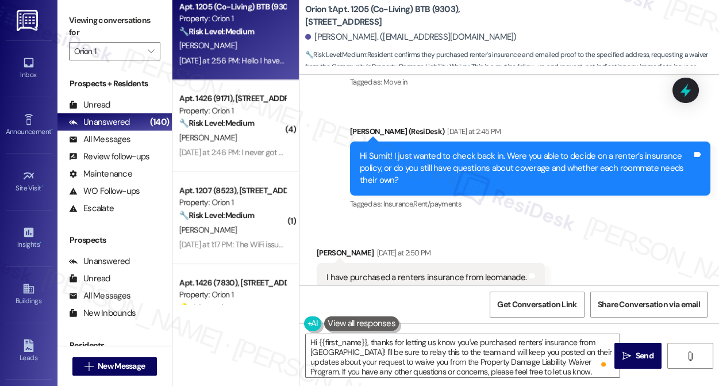
click at [493, 179] on div "Hi Sumit! I just wanted to check back in. Were you able to decide on a renter’s…" at bounding box center [526, 168] width 332 height 37
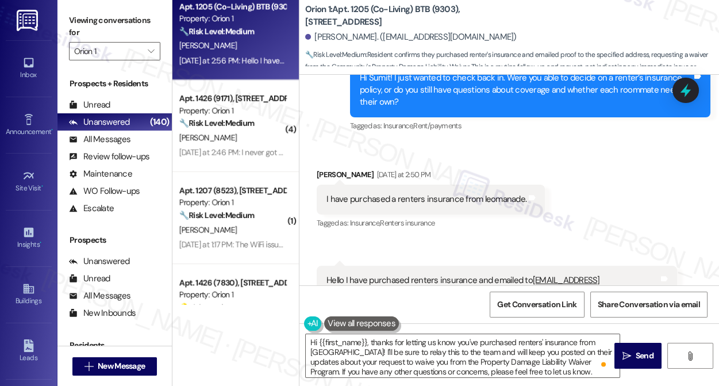
scroll to position [679, 0]
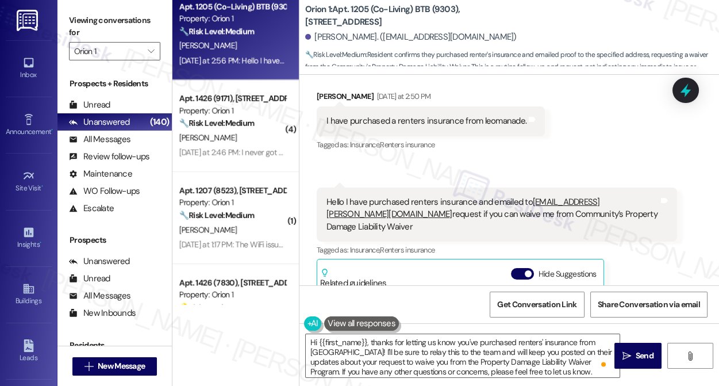
click at [432, 120] on div "I have purchased a renters insurance from leomanade." at bounding box center [427, 121] width 200 height 12
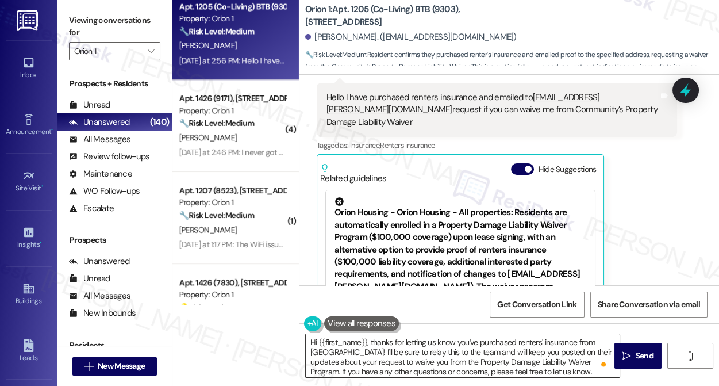
click at [551, 370] on textarea "Hi {{first_name}}, thanks for letting us know you've purchased renters' insuran…" at bounding box center [463, 355] width 314 height 43
click at [630, 363] on button " Send" at bounding box center [639, 356] width 48 height 26
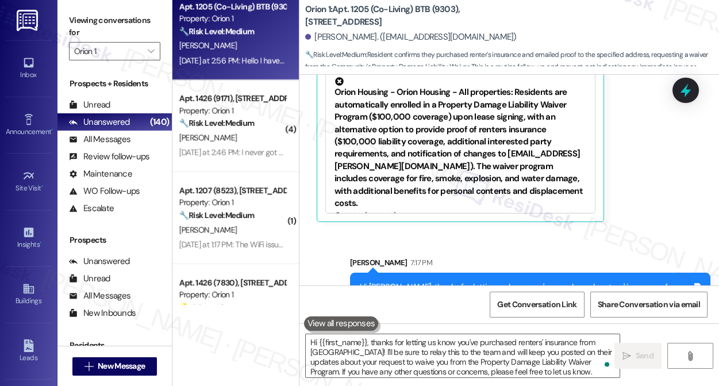
scroll to position [954, 0]
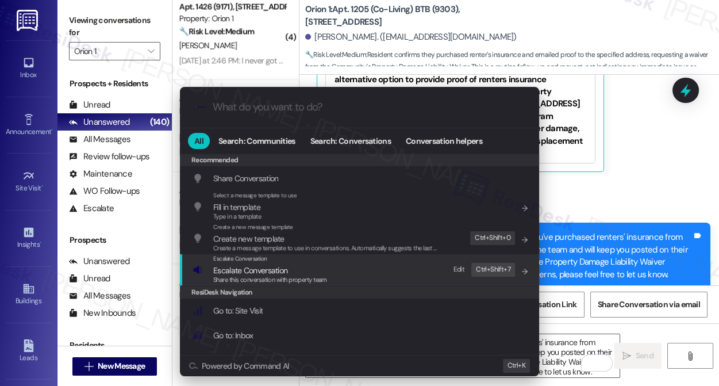
click at [346, 263] on div "Escalate Conversation Escalate Conversation Share this conversation with proper…" at bounding box center [361, 269] width 336 height 31
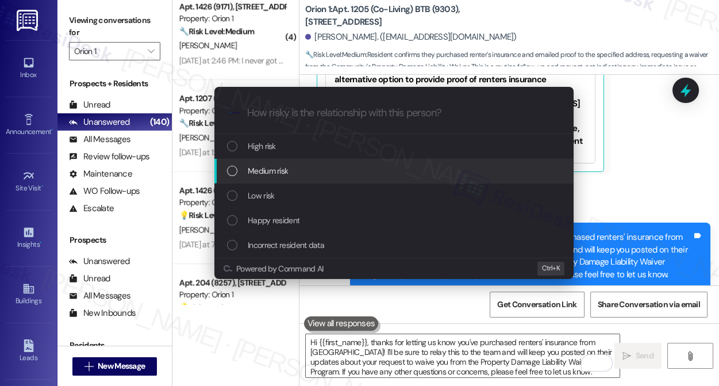
click at [287, 170] on span "Medium risk" at bounding box center [268, 170] width 40 height 13
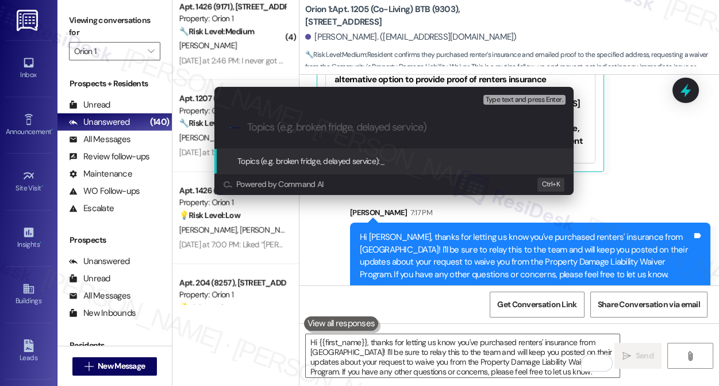
paste input "Request to Waive Property Damage Liability Waiver"
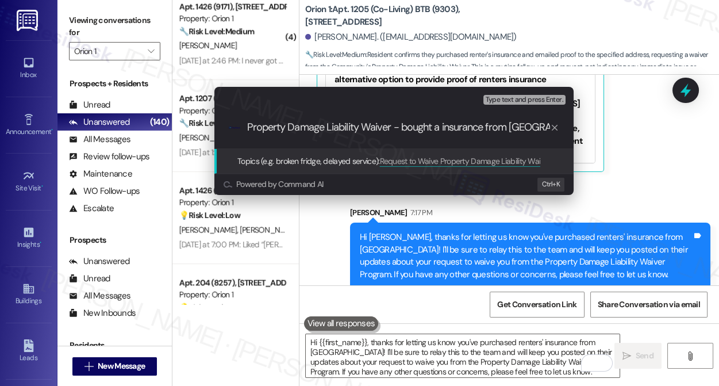
type input "Request to Waive Property Damage Liability Waiver - bought a insurance from Lem…"
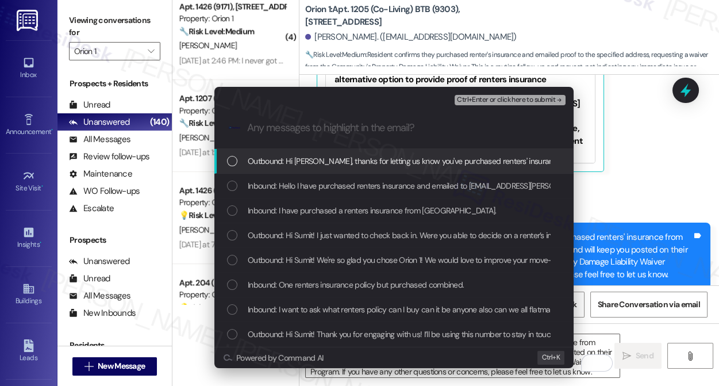
scroll to position [0, 0]
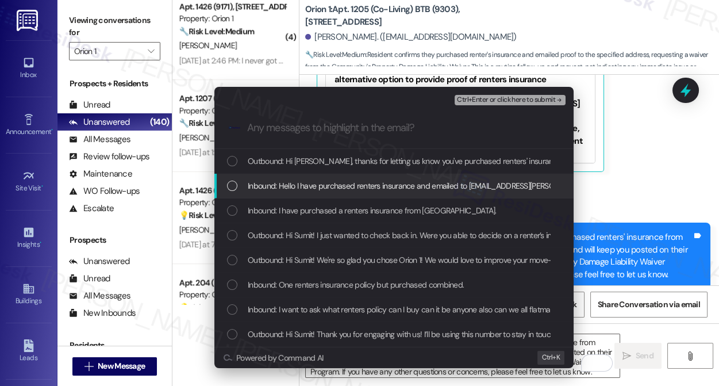
click at [316, 184] on span "Inbound: Hello I have purchased renters insurance and emailed to status@foxen.c…" at bounding box center [582, 185] width 669 height 13
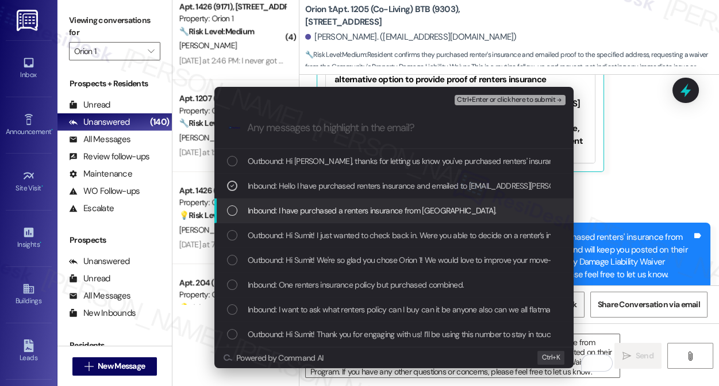
click at [366, 211] on span "Inbound: I have purchased a renters insurance from leomanade." at bounding box center [372, 210] width 249 height 13
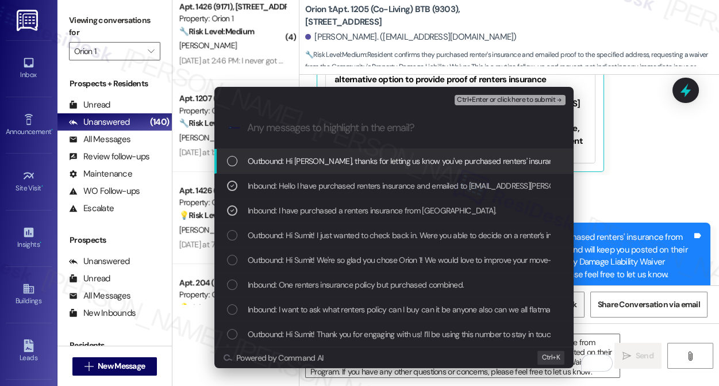
click at [514, 98] on span "Ctrl+Enter or click here to submit" at bounding box center [506, 100] width 98 height 8
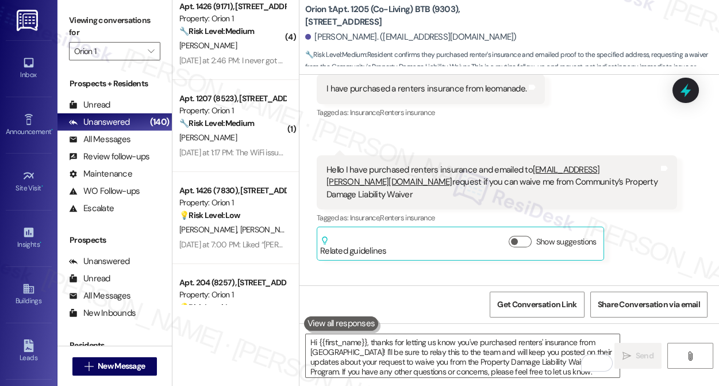
scroll to position [682, 0]
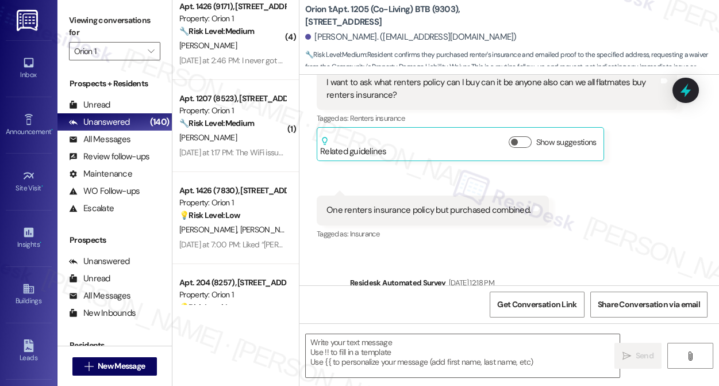
type textarea "Fetching suggested responses. Please feel free to read through the conversation…"
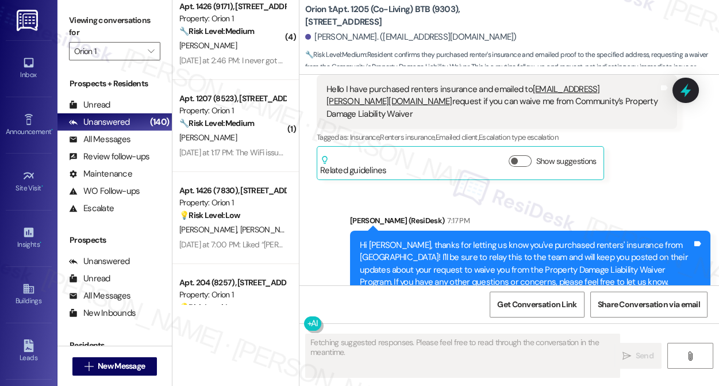
scroll to position [817, 0]
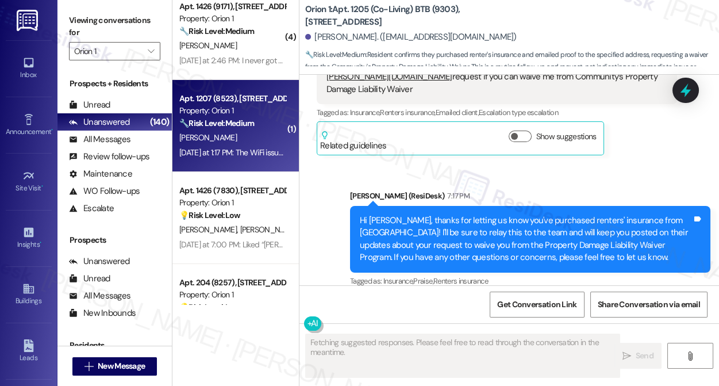
click at [254, 98] on div "Apt. 1207 (8523), 1205 W 37th Dr" at bounding box center [232, 99] width 106 height 12
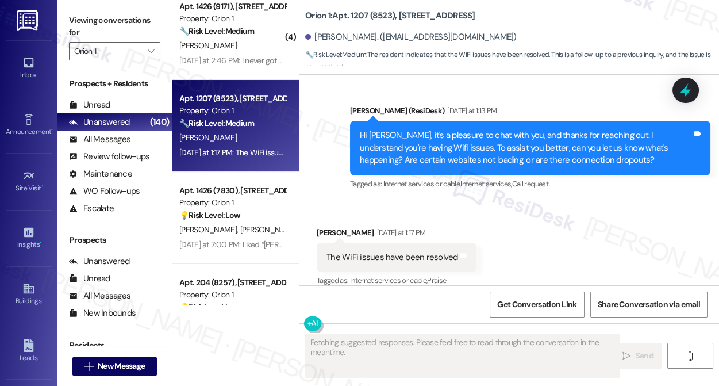
scroll to position [428, 0]
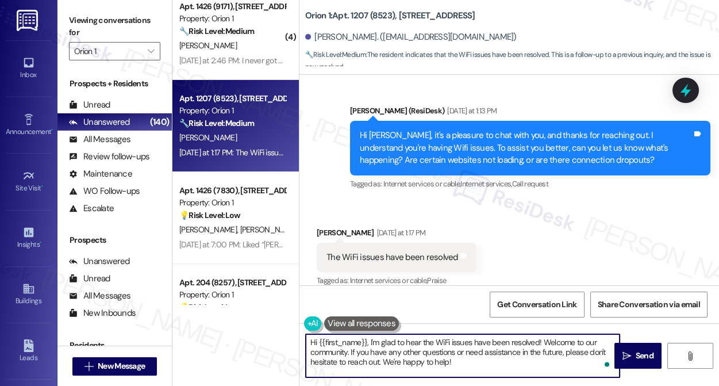
drag, startPoint x: 350, startPoint y: 353, endPoint x: 541, endPoint y: 336, distance: 191.6
click at [541, 336] on textarea "Hi {{first_name}}, I'm glad to hear the WiFi issues have been resolved! Welcome…" at bounding box center [463, 355] width 314 height 43
type textarea "Hi {{first_name}}, I'm glad to hear the WiFi issues have been resolved! If you …"
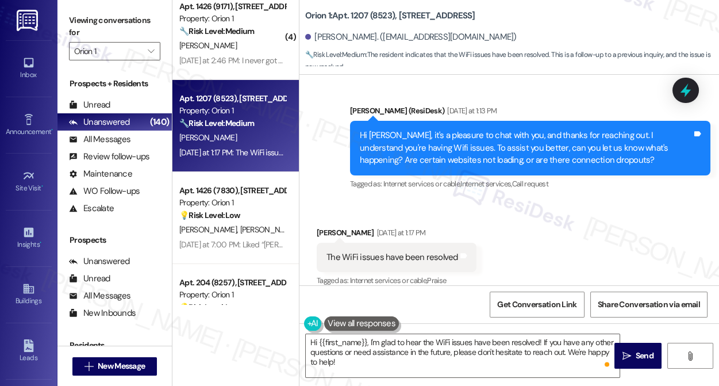
click at [487, 131] on div "Hi Isaac, it's a pleasure to chat with you, and thanks for reaching out. I unde…" at bounding box center [526, 147] width 332 height 37
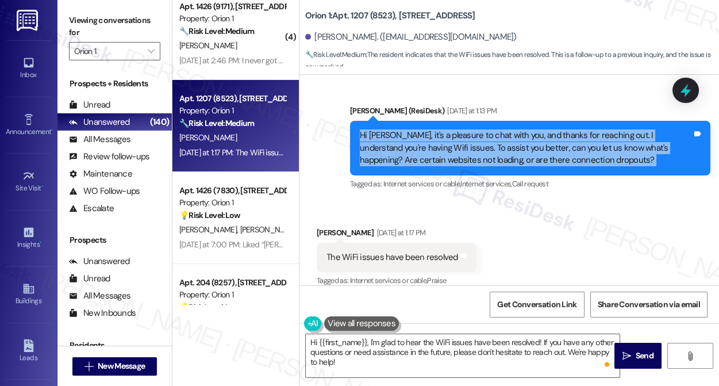
click at [487, 131] on div "Hi Isaac, it's a pleasure to chat with you, and thanks for reaching out. I unde…" at bounding box center [526, 147] width 332 height 37
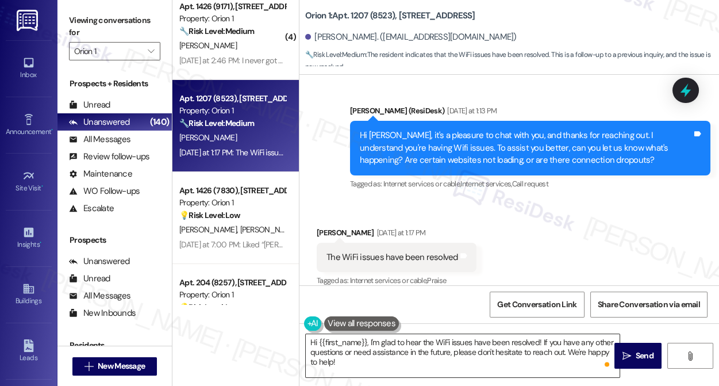
click at [470, 350] on textarea "Hi {{first_name}}, I'm glad to hear the WiFi issues have been resolved! If you …" at bounding box center [463, 355] width 314 height 43
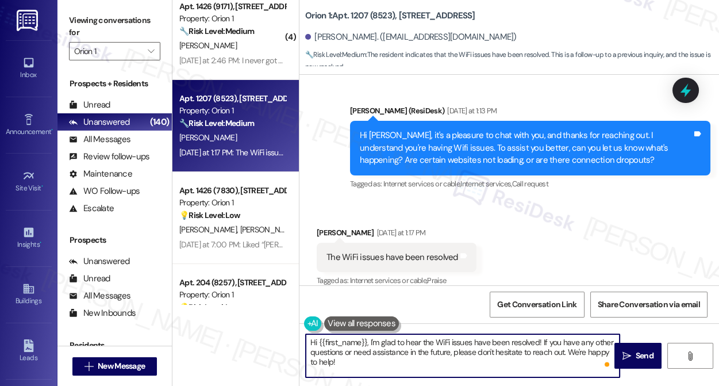
click at [470, 350] on textarea "Hi {{first_name}}, I'm glad to hear the WiFi issues have been resolved! If you …" at bounding box center [463, 355] width 314 height 43
click at [438, 359] on textarea "Hi {{first_name}}, I'm glad to hear the WiFi issues have been resolved! If you …" at bounding box center [463, 355] width 314 height 43
click at [331, 227] on div "Isaac Millians Yesterday at 1:17 PM" at bounding box center [397, 235] width 160 height 16
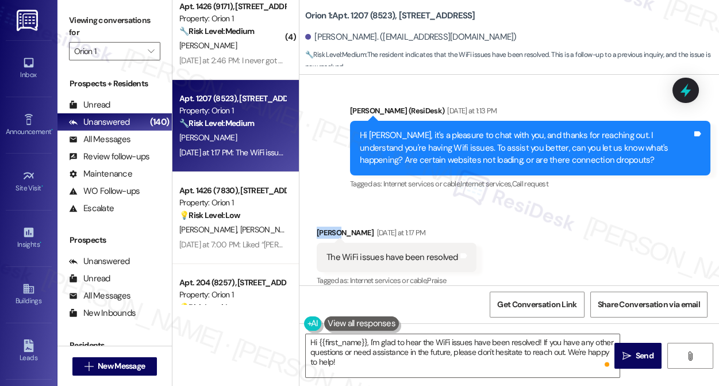
click at [331, 227] on div "Isaac Millians Yesterday at 1:17 PM" at bounding box center [397, 235] width 160 height 16
copy div "Isaac Millians"
click at [645, 349] on button " Send" at bounding box center [639, 356] width 48 height 26
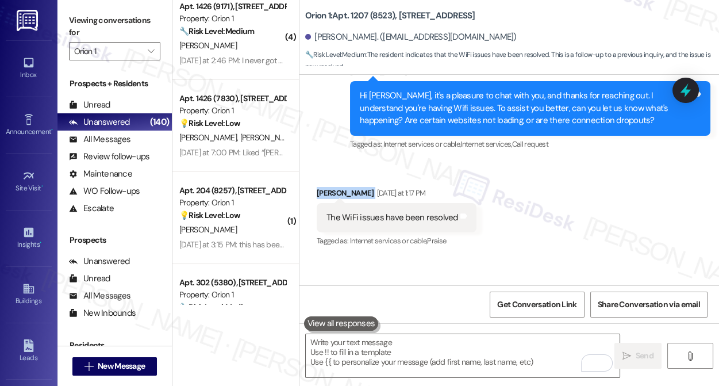
scroll to position [520, 0]
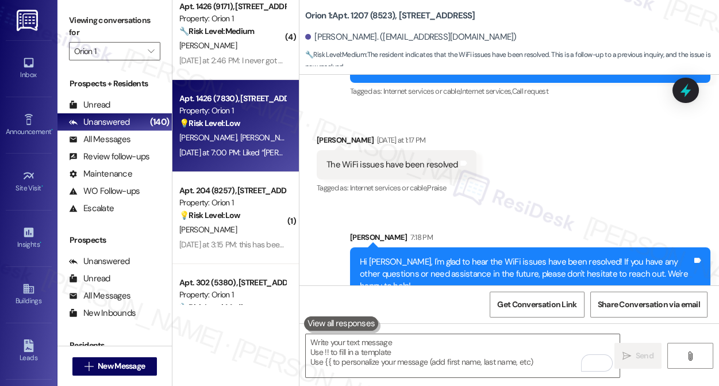
click at [242, 112] on div "Property: Orion 1" at bounding box center [232, 111] width 106 height 12
type textarea "Fetching suggested responses. Please feel free to read through the conversation…"
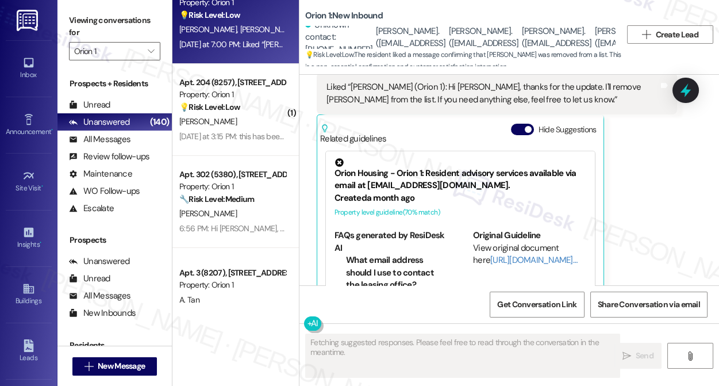
scroll to position [104, 0]
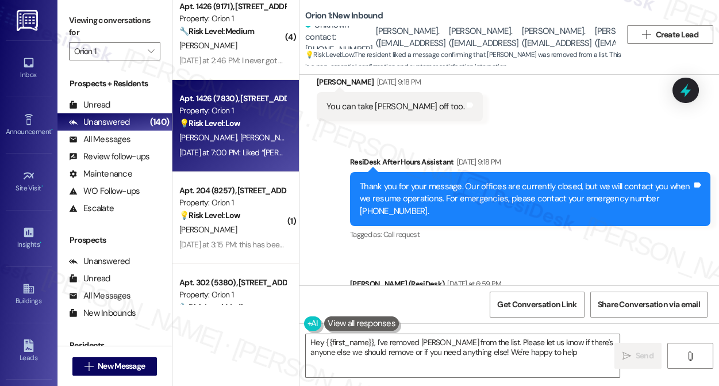
type textarea "Hey {{first_name}}, I've removed Jackson from the list. Please let us know if t…"
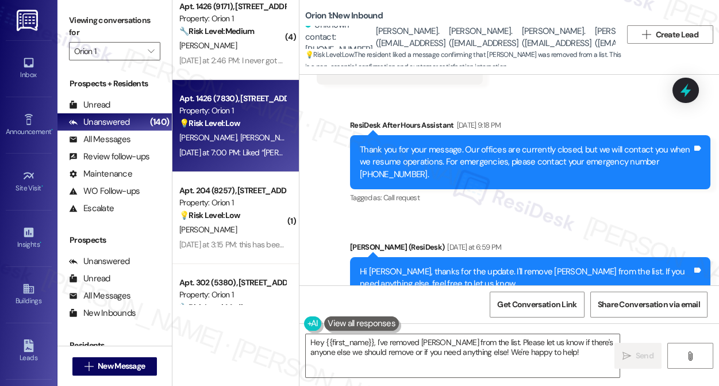
scroll to position [1575, 0]
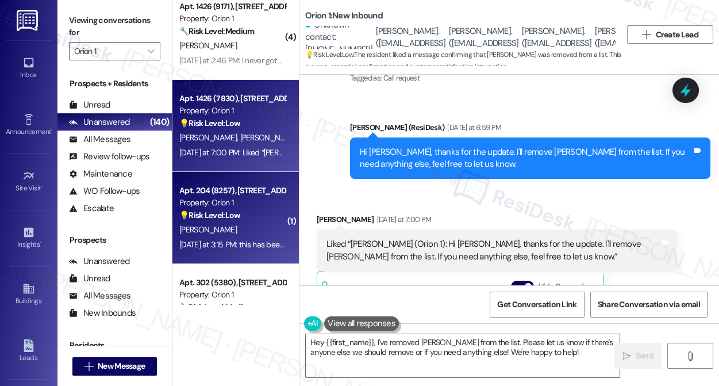
click at [274, 231] on div "J. Peng" at bounding box center [232, 230] width 109 height 14
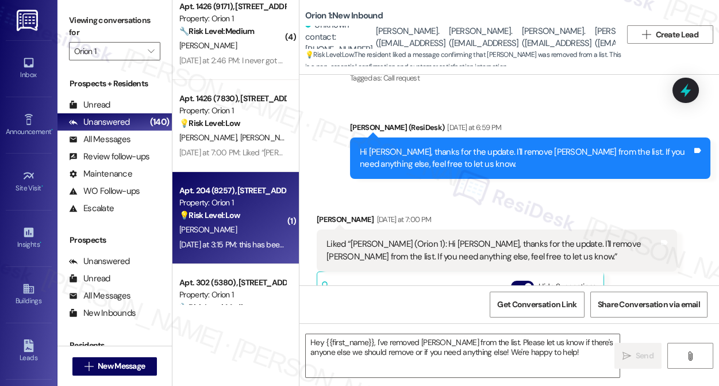
type textarea "Fetching suggested responses. Please feel free to read through the conversation…"
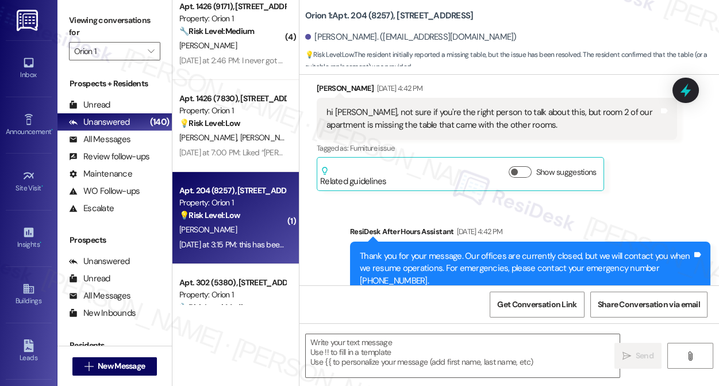
type textarea "Fetching suggested responses. Please feel free to read through the conversation…"
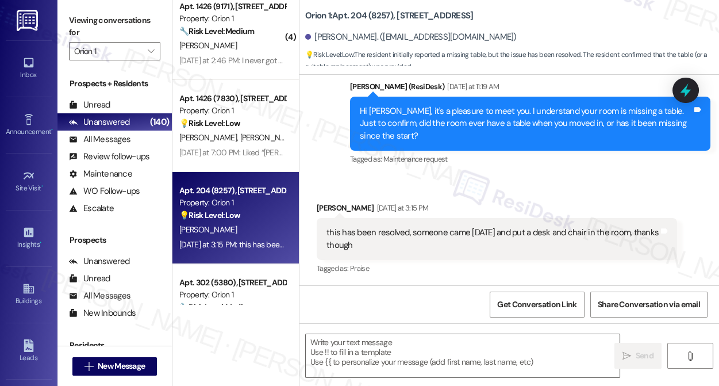
scroll to position [484, 0]
click at [321, 209] on div "Jiankun Peng Yesterday at 3:15 PM" at bounding box center [497, 210] width 361 height 16
click at [329, 207] on div "Jiankun Peng Yesterday at 3:15 PM" at bounding box center [497, 210] width 361 height 16
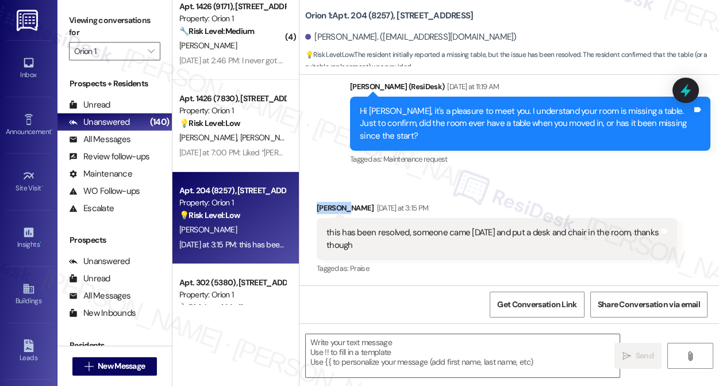
click at [329, 207] on div "Jiankun Peng Yesterday at 3:15 PM" at bounding box center [497, 210] width 361 height 16
click at [381, 233] on div "this has been resolved, someone came yesterday and put a desk and chair in the …" at bounding box center [493, 239] width 332 height 25
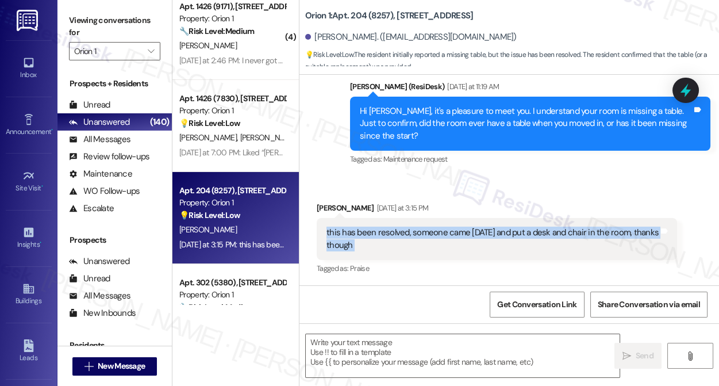
click at [381, 233] on div "this has been resolved, someone came yesterday and put a desk and chair in the …" at bounding box center [493, 239] width 332 height 25
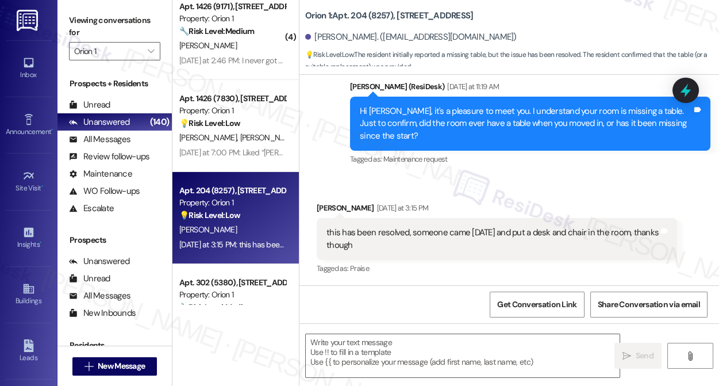
click at [333, 200] on div "Received via SMS Jiankun Peng Yesterday at 3:15 PM this has been resolved, some…" at bounding box center [497, 239] width 378 height 92
click at [333, 201] on div "Received via SMS Jiankun Peng Yesterday at 3:15 PM this has been resolved, some…" at bounding box center [497, 239] width 378 height 92
click at [333, 202] on div "Jiankun Peng Yesterday at 3:15 PM" at bounding box center [497, 210] width 361 height 16
click at [345, 205] on div "Jiankun Peng Yesterday at 3:15 PM" at bounding box center [497, 210] width 361 height 16
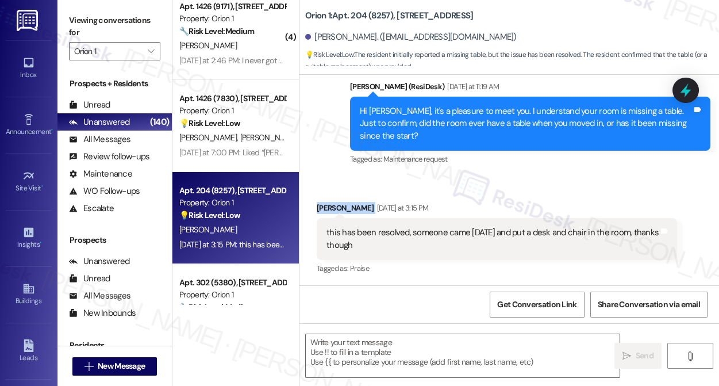
click at [345, 205] on div "Jiankun Peng Yesterday at 3:15 PM" at bounding box center [497, 210] width 361 height 16
copy div "Jiankun Peng"
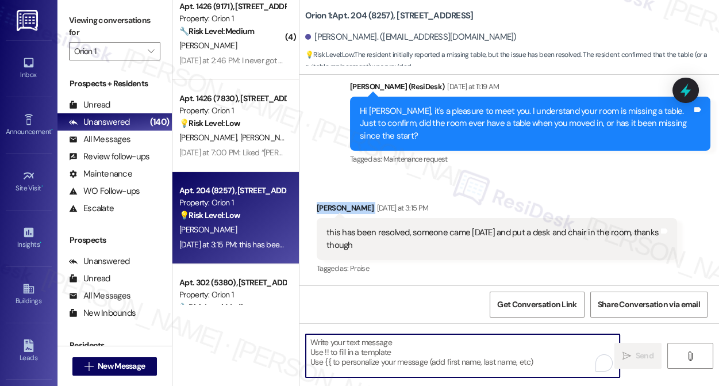
click at [384, 344] on textarea "To enrich screen reader interactions, please activate Accessibility in Grammarl…" at bounding box center [463, 355] width 314 height 43
click at [371, 231] on div "this has been resolved, someone came yesterday and put a desk and chair in the …" at bounding box center [493, 239] width 332 height 25
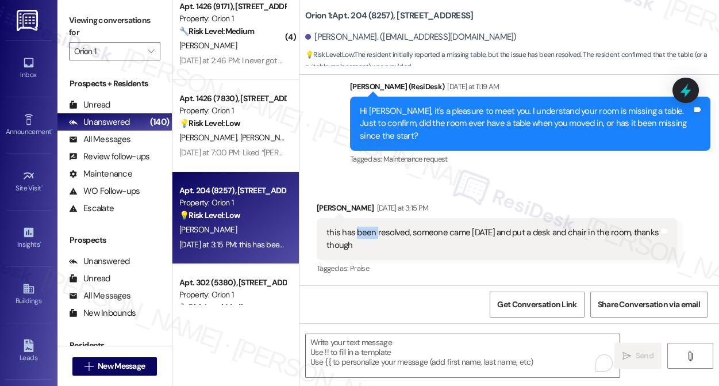
click at [371, 231] on div "this has been resolved, someone came yesterday and put a desk and chair in the …" at bounding box center [493, 239] width 332 height 25
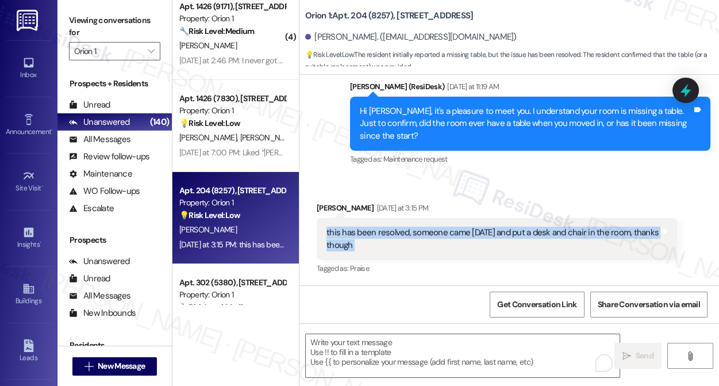
click at [371, 231] on div "this has been resolved, someone came yesterday and put a desk and chair in the …" at bounding box center [493, 239] width 332 height 25
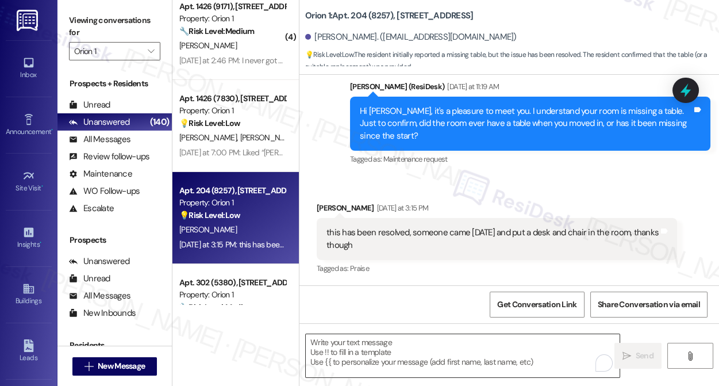
click at [332, 341] on textarea "To enrich screen reader interactions, please activate Accessibility in Grammarl…" at bounding box center [463, 355] width 314 height 43
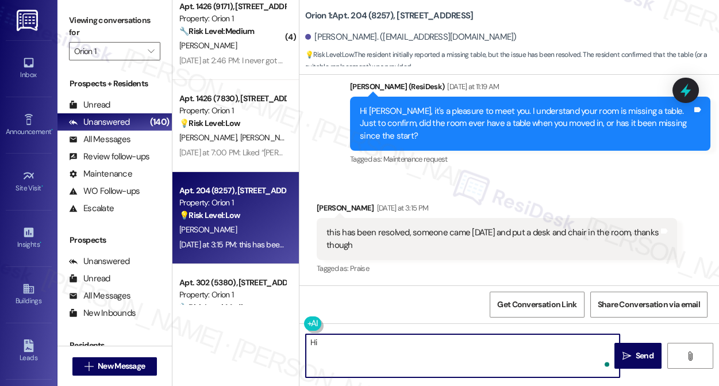
paste textarea "Jiankun Peng"
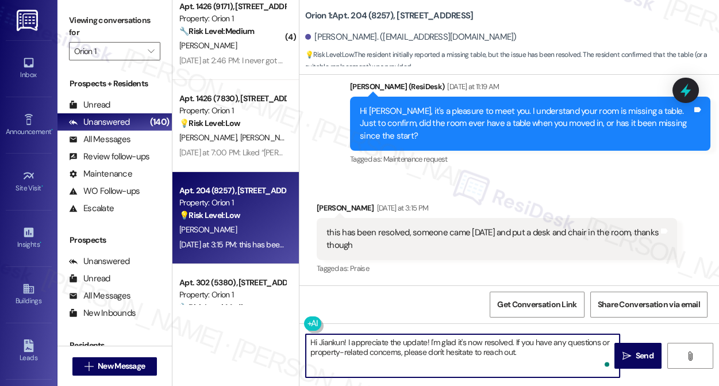
click at [386, 347] on textarea "Hi Jiankun! I appreciate the update! I'm glad it's now resolved. If you have an…" at bounding box center [463, 355] width 314 height 43
drag, startPoint x: 386, startPoint y: 347, endPoint x: 409, endPoint y: 347, distance: 23.0
click at [386, 347] on textarea "Hi Jiankun! I appreciate the update! I'm glad it's now resolved. If you have an…" at bounding box center [463, 355] width 314 height 43
click at [542, 344] on textarea "Hi Jiankun! I appreciate the update! I'm glad it's now resolved. If you have an…" at bounding box center [463, 355] width 314 height 43
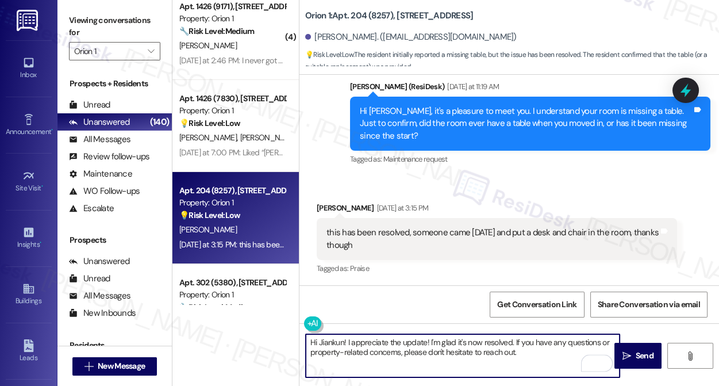
click at [539, 350] on textarea "Hi Jiankun! I appreciate the update! I'm glad it's now resolved. If you have an…" at bounding box center [463, 355] width 314 height 43
click at [575, 350] on textarea "Hi Jiankun! I appreciate the update! I'm glad it's now resolved. If you have an…" at bounding box center [463, 355] width 314 height 43
click at [495, 340] on textarea "Hi Jiankun! I appreciate the update! I'm glad it's now resolved. If you have an…" at bounding box center [463, 355] width 314 height 43
click at [450, 337] on textarea "Hi Jiankun! I appreciate the update! I'm glad they were able to put a desk and …" at bounding box center [463, 355] width 314 height 43
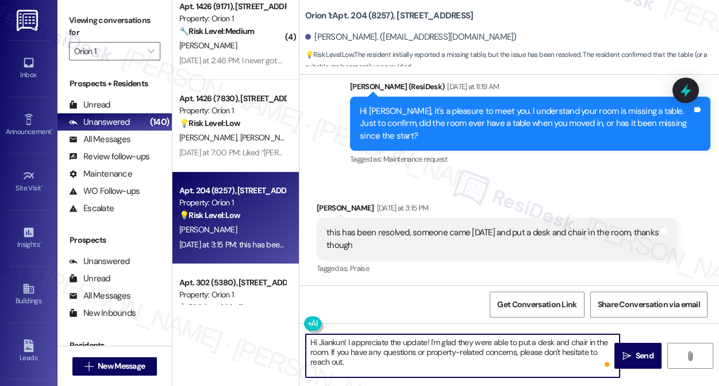
click at [450, 337] on textarea "Hi Jiankun! I appreciate the update! I'm glad they were able to put a desk and …" at bounding box center [463, 355] width 314 height 43
type textarea "Hi Jiankun! I appreciate the update! I'm glad they were able to put a desk and …"
click at [439, 260] on div "Tagged as: Praise Click to highlight conversations about Praise" at bounding box center [497, 268] width 361 height 17
click at [474, 358] on textarea "Hi Jiankun! I appreciate the update! I'm glad they were able to put a desk and …" at bounding box center [463, 355] width 314 height 43
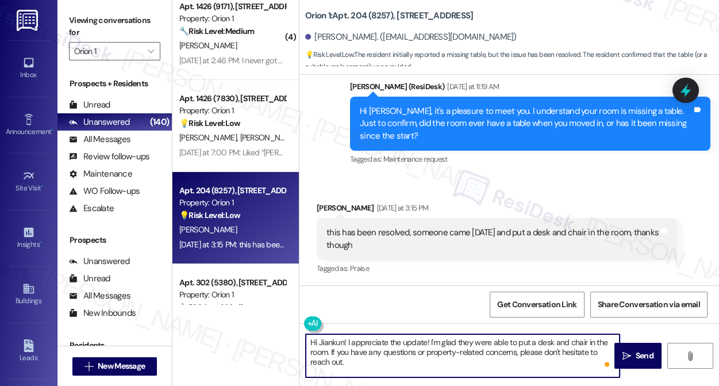
click at [474, 358] on textarea "Hi Jiankun! I appreciate the update! I'm glad they were able to put a desk and …" at bounding box center [463, 355] width 314 height 43
click at [384, 354] on textarea "Hi Jiankun! I appreciate the update! I'm glad they were able to put a desk and …" at bounding box center [463, 355] width 314 height 43
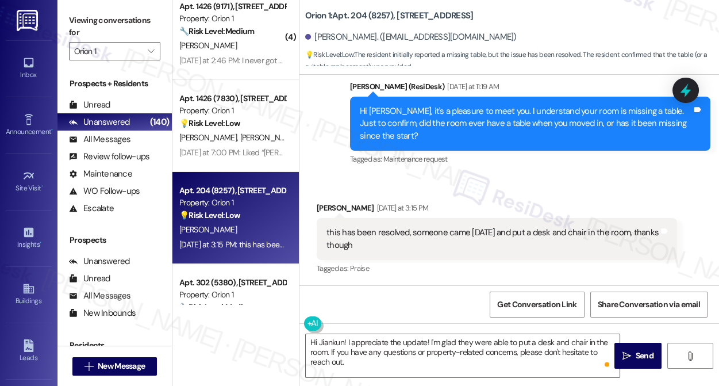
click at [451, 277] on div "Received via SMS Jiankun Peng Yesterday at 3:15 PM this has been resolved, some…" at bounding box center [497, 239] width 378 height 92
click at [445, 350] on textarea "Hi Jiankun! I appreciate the update! I'm glad they were able to put a desk and …" at bounding box center [463, 355] width 314 height 43
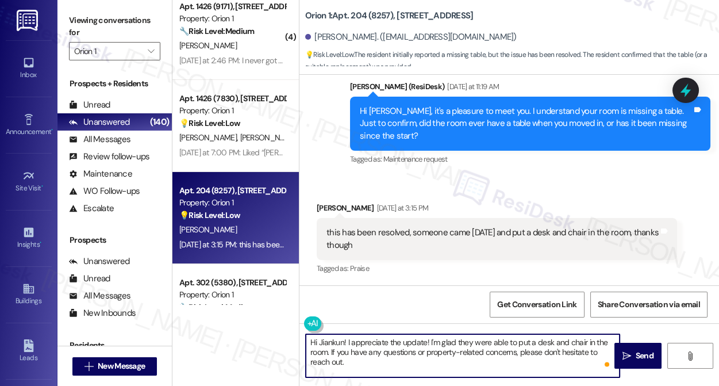
click at [445, 350] on textarea "Hi Jiankun! I appreciate the update! I'm glad they were able to put a desk and …" at bounding box center [463, 355] width 314 height 43
click at [620, 355] on span " Send" at bounding box center [638, 356] width 36 height 12
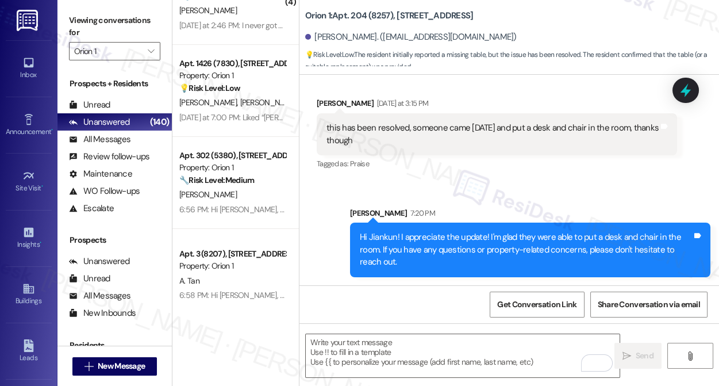
scroll to position [156, 0]
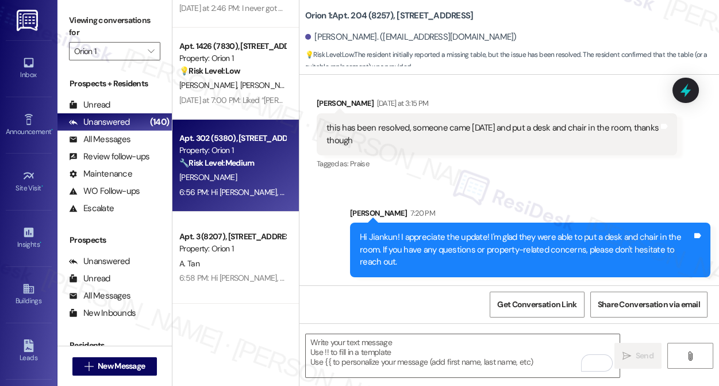
click at [245, 147] on div "Property: Orion 1" at bounding box center [232, 150] width 106 height 12
type textarea "Fetching suggested responses. Please feel free to read through the conversation…"
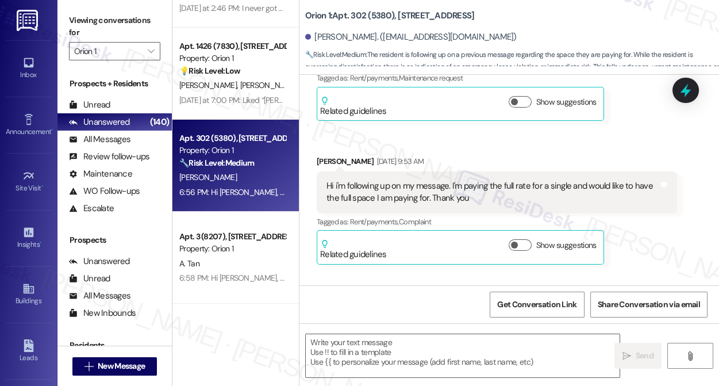
type textarea "Fetching suggested responses. Please feel free to read through the conversation…"
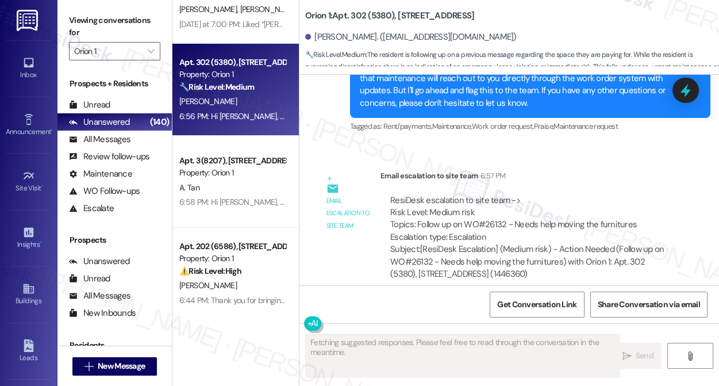
scroll to position [366, 0]
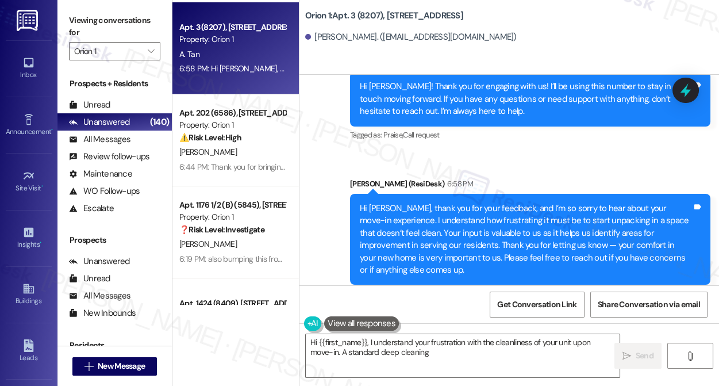
scroll to position [603, 0]
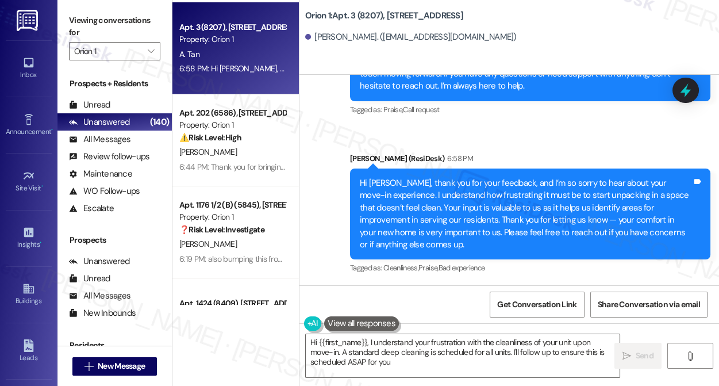
type textarea "Hi {{first_name}}, I understand your frustration with the cleanliness of your u…"
click at [444, 209] on div "Hi Alexandra, thank you for your feedback, and I’m so sorry to hear about your …" at bounding box center [526, 214] width 332 height 74
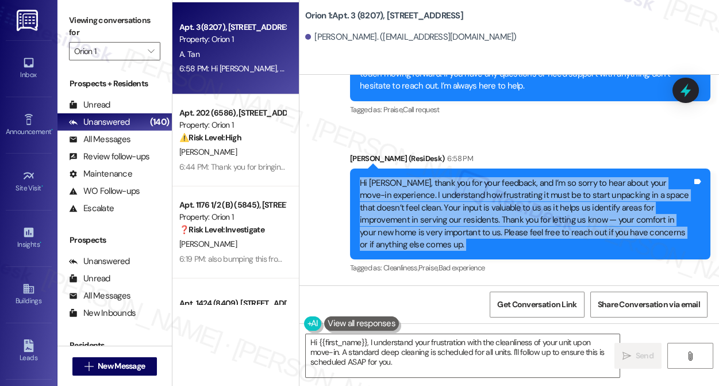
click at [444, 209] on div "Hi Alexandra, thank you for your feedback, and I’m so sorry to hear about your …" at bounding box center [526, 214] width 332 height 74
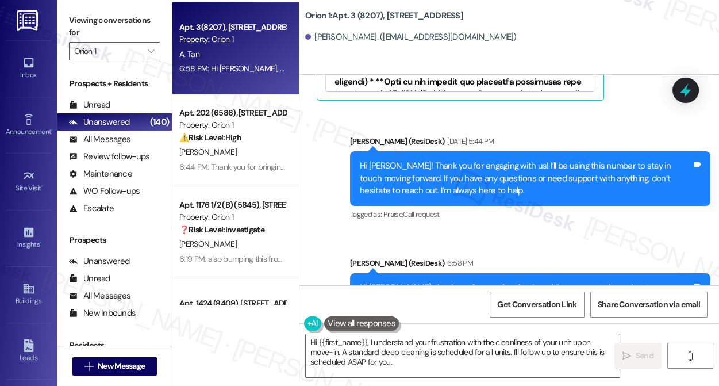
click at [411, 167] on div "Hi Alexandra! Thank you for engaging with us! I’ll be using this number to stay…" at bounding box center [526, 178] width 332 height 37
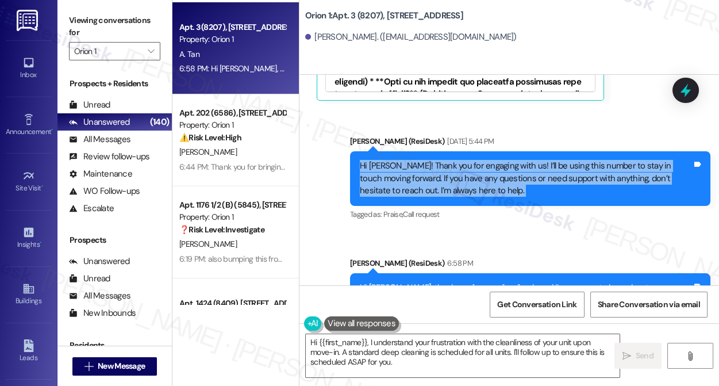
click at [411, 167] on div "Hi Alexandra! Thank you for engaging with us! I’ll be using this number to stay…" at bounding box center [526, 178] width 332 height 37
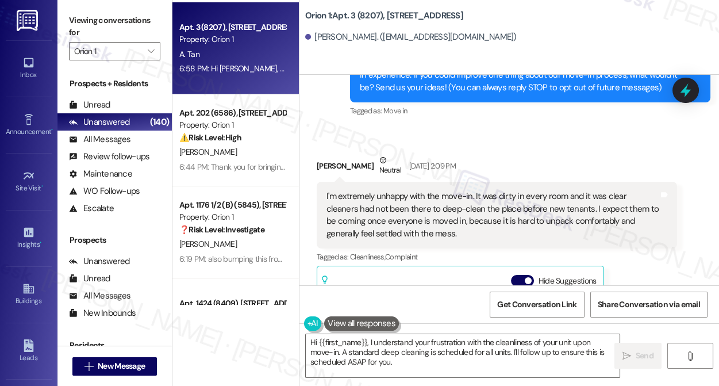
scroll to position [133, 0]
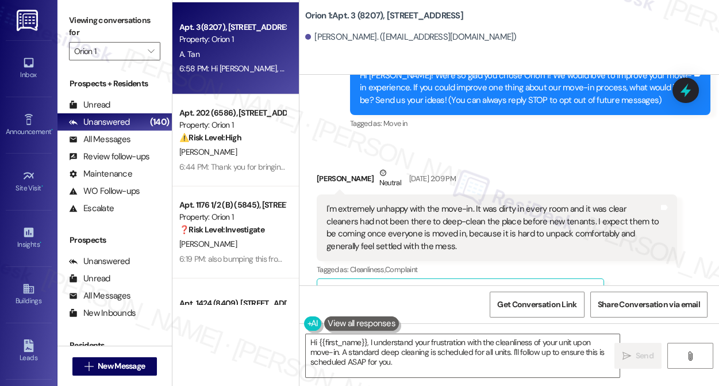
drag, startPoint x: 410, startPoint y: 167, endPoint x: 644, endPoint y: 225, distance: 241.0
drag, startPoint x: 650, startPoint y: 225, endPoint x: 393, endPoint y: 135, distance: 272.4
drag, startPoint x: 393, startPoint y: 135, endPoint x: 324, endPoint y: 128, distance: 69.3
drag, startPoint x: 324, startPoint y: 128, endPoint x: 428, endPoint y: 84, distance: 113.6
drag, startPoint x: 428, startPoint y: 84, endPoint x: 641, endPoint y: 125, distance: 216.8
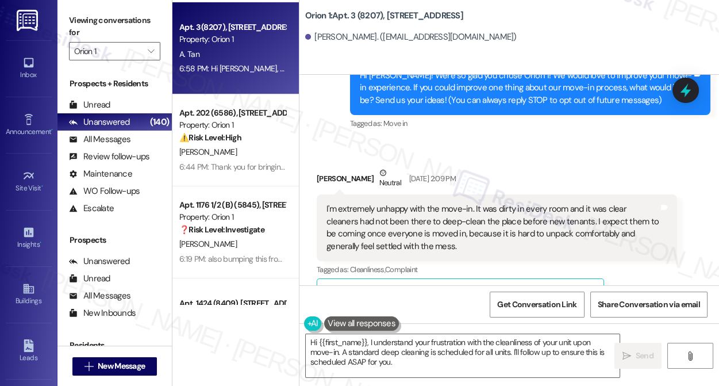
click at [641, 125] on div "Tagged as: Move in Click to highlight conversations about Move in" at bounding box center [530, 123] width 361 height 17
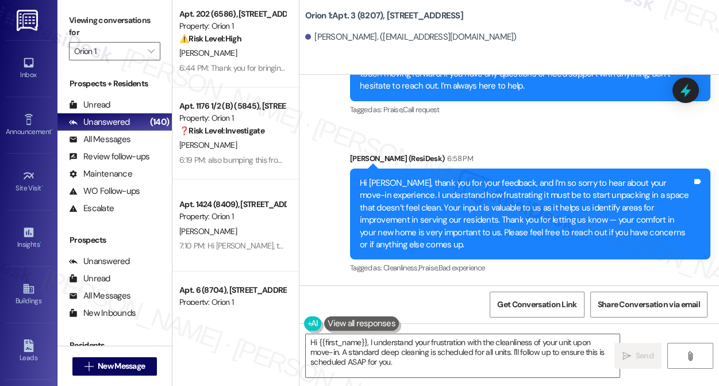
scroll to position [470, 0]
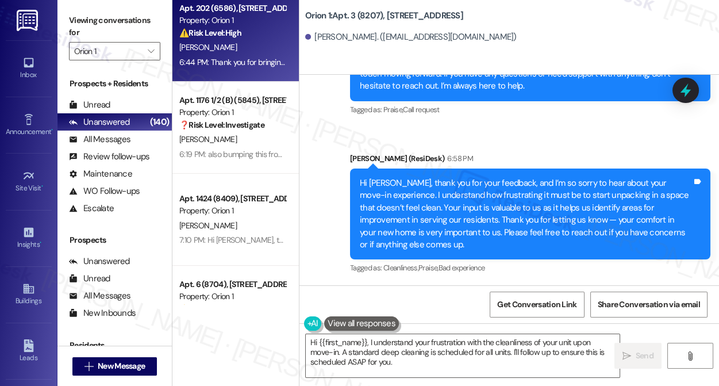
click at [229, 54] on div "E. Acevedo" at bounding box center [232, 47] width 109 height 14
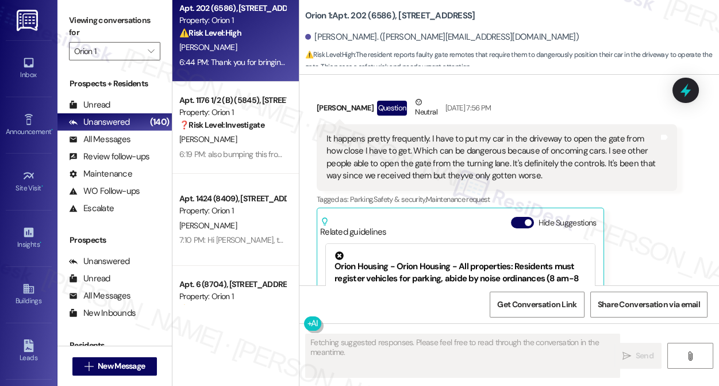
scroll to position [7523, 0]
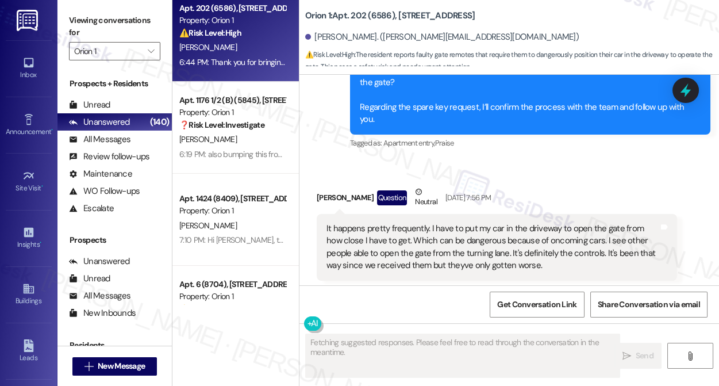
click at [385, 223] on div "It happens pretty frequently. I have to put my car in the driveway to open the …" at bounding box center [493, 247] width 332 height 49
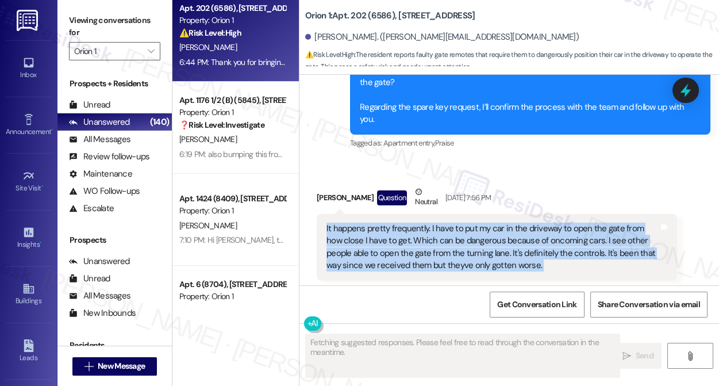
click at [385, 223] on div "It happens pretty frequently. I have to put my car in the driveway to open the …" at bounding box center [493, 247] width 332 height 49
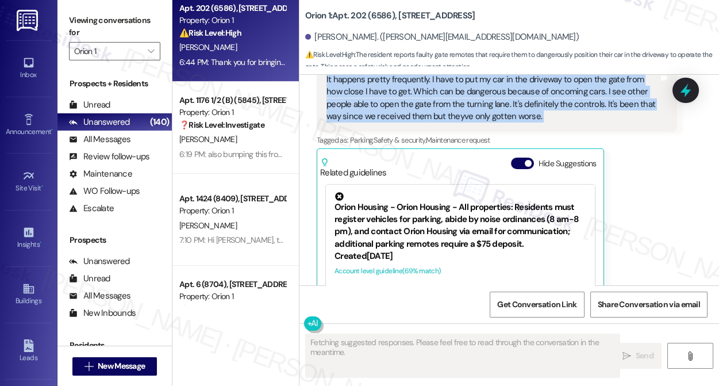
scroll to position [7836, 0]
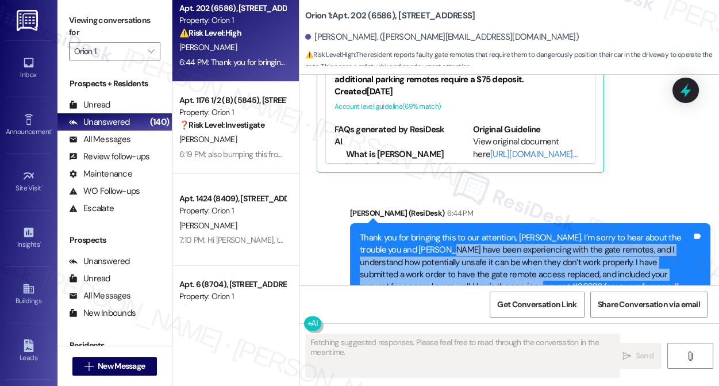
drag, startPoint x: 439, startPoint y: 191, endPoint x: 478, endPoint y: 233, distance: 57.8
click at [478, 233] on div "Thank you for bringing this to our attention, Erwin. I’m sorry to hear about th…" at bounding box center [526, 269] width 332 height 74
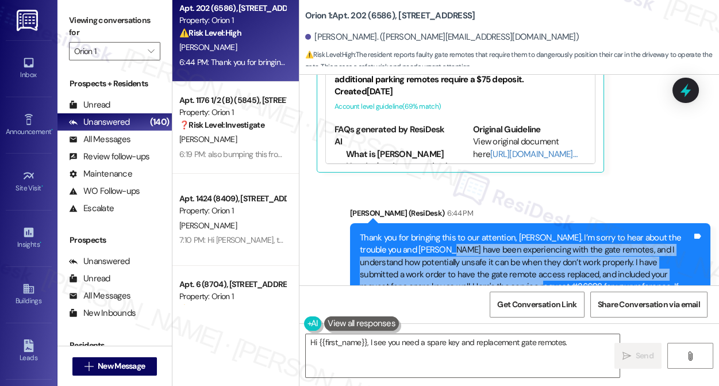
click at [478, 233] on div "Thank you for bringing this to our attention, Erwin. I’m sorry to hear about th…" at bounding box center [526, 269] width 332 height 74
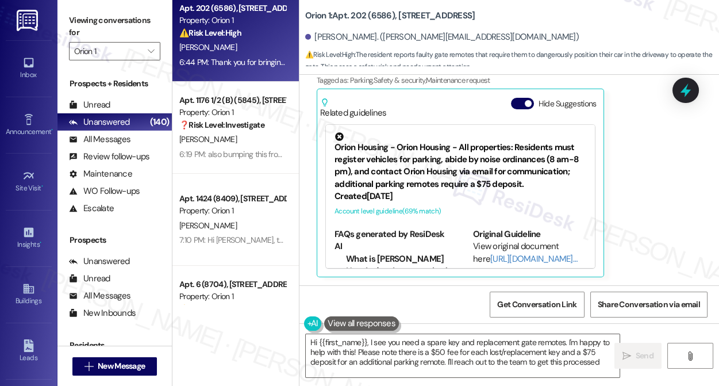
type textarea "Hi {{first_name}}, I see you need a spare key and replacement gate remotes. I'm…"
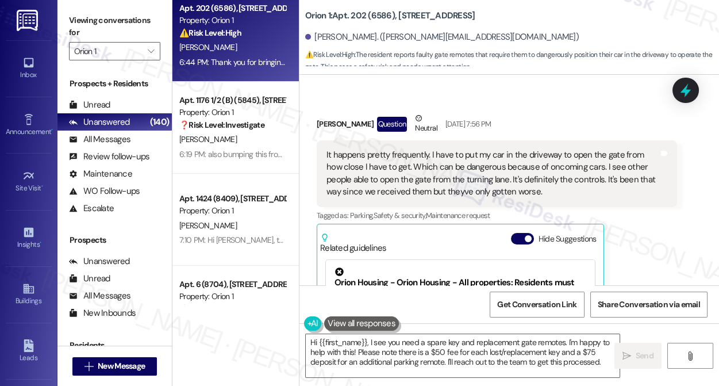
scroll to position [7523, 0]
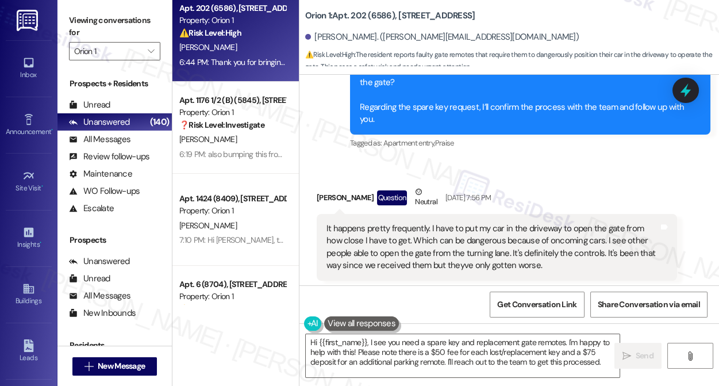
click at [518, 307] on button "Hide Suggestions" at bounding box center [522, 313] width 23 height 12
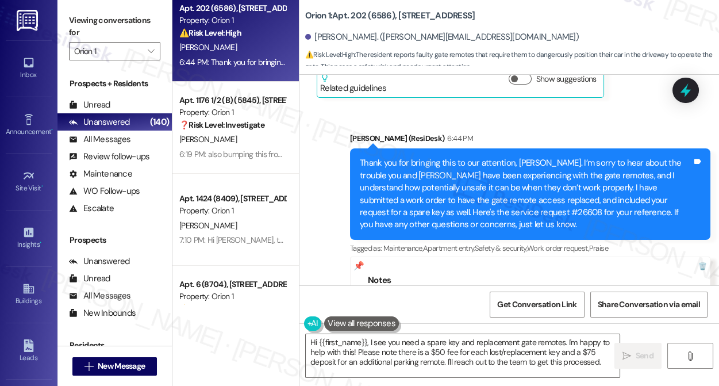
scroll to position [7741, 0]
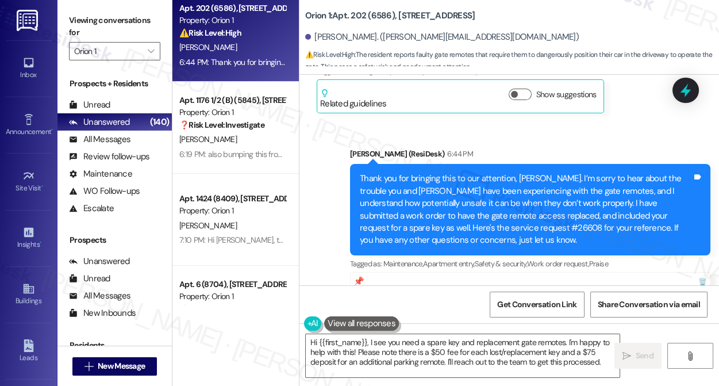
click at [492, 173] on div "Thank you for bringing this to our attention, Erwin. I’m sorry to hear about th…" at bounding box center [526, 210] width 332 height 74
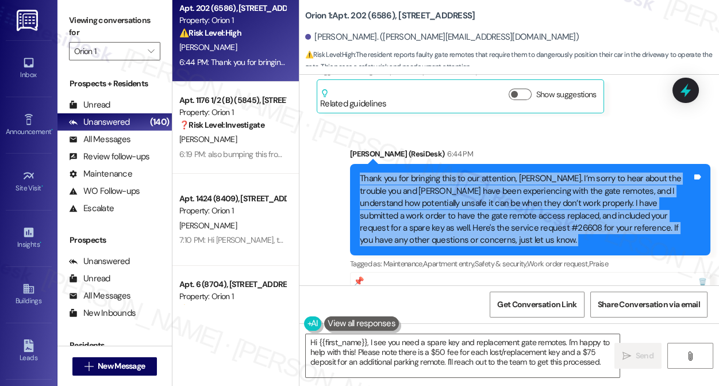
click at [492, 173] on div "Thank you for bringing this to our attention, Erwin. I’m sorry to hear about th…" at bounding box center [526, 210] width 332 height 74
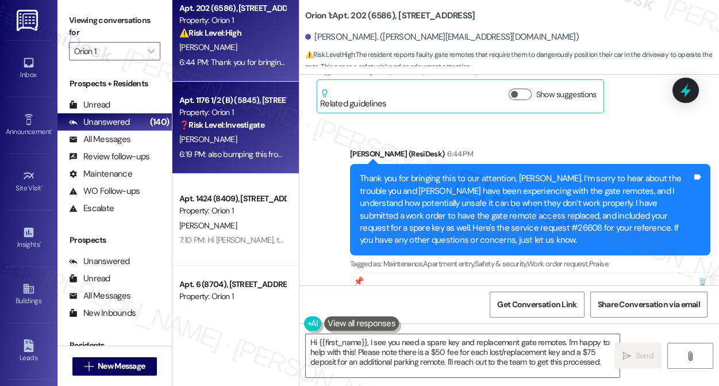
click at [263, 136] on div "F. Bhaiji" at bounding box center [232, 139] width 109 height 14
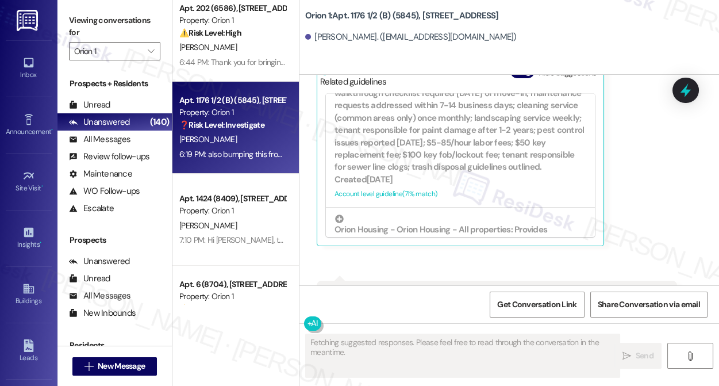
scroll to position [575, 0]
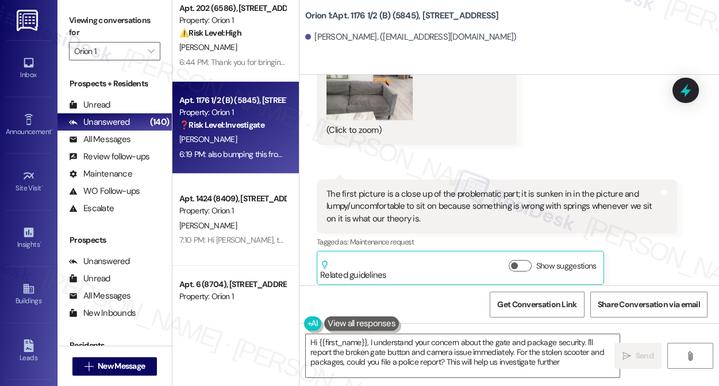
type textarea "Hi {{first_name}}, I understand your concern about the gate and package securit…"
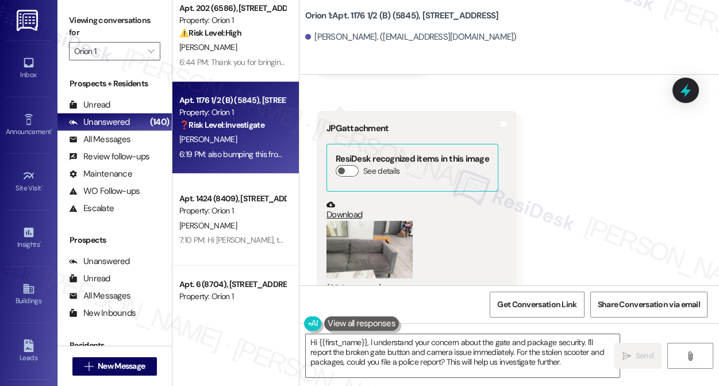
scroll to position [3622, 0]
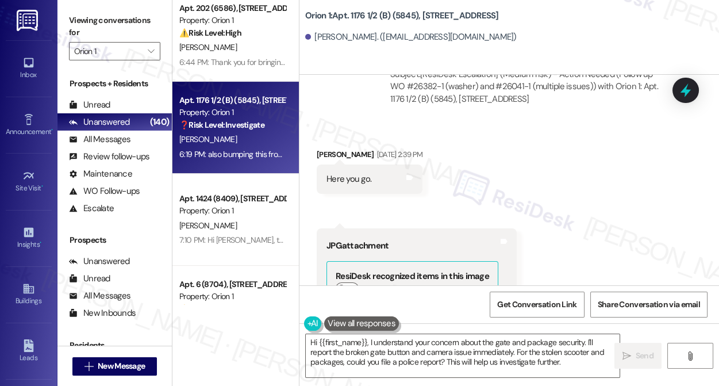
click at [334, 148] on div "Fatema Bhaiji Aug 27, 2025 at 2:39 PM" at bounding box center [370, 156] width 106 height 16
copy div "Fatema Bhaiji"
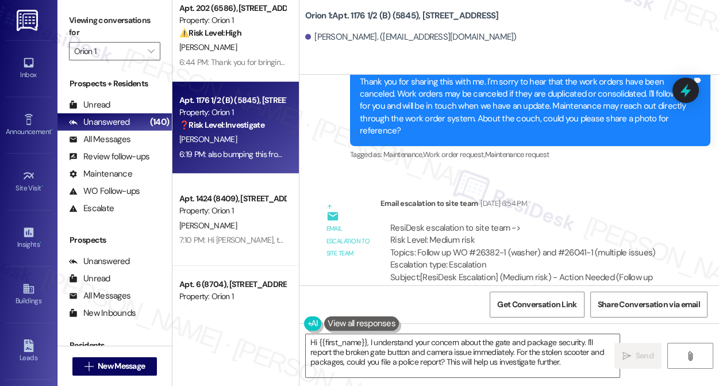
scroll to position [3412, 0]
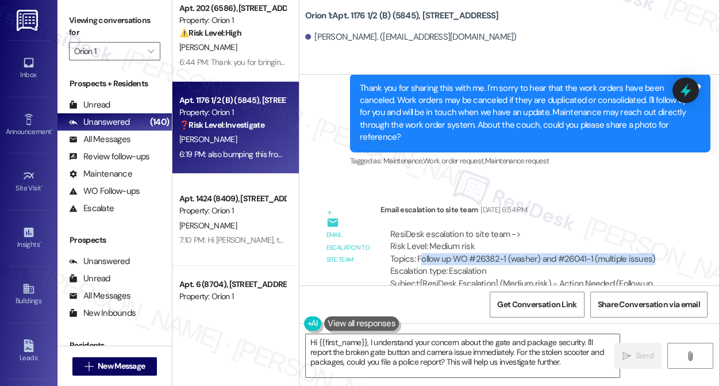
drag, startPoint x: 423, startPoint y: 229, endPoint x: 669, endPoint y: 232, distance: 246.1
click at [669, 232] on div "ResiDesk escalation to site team -> Risk Level: Medium risk Topics: Follow up W…" at bounding box center [529, 272] width 297 height 104
click at [657, 234] on div "ResiDesk escalation to site team -> Risk Level: Medium risk Topics: Follow up W…" at bounding box center [528, 252] width 277 height 49
drag, startPoint x: 662, startPoint y: 229, endPoint x: 400, endPoint y: 228, distance: 262.2
click at [400, 228] on div "ResiDesk escalation to site team -> Risk Level: Medium risk Topics: Follow up W…" at bounding box center [528, 252] width 277 height 49
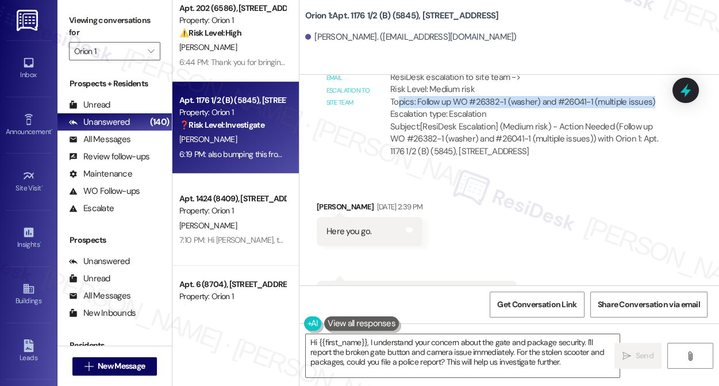
scroll to position [3726, 0]
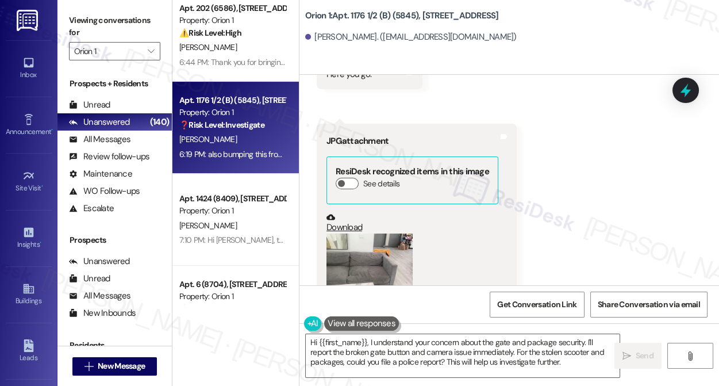
click at [373, 233] on button "Zoom image" at bounding box center [370, 262] width 86 height 58
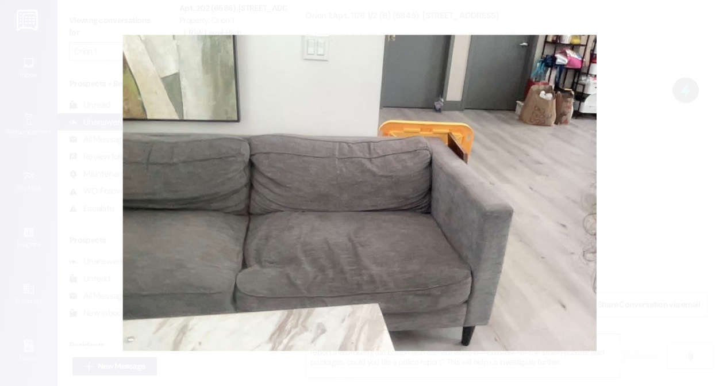
click at [596, 190] on button "Unzoom image" at bounding box center [359, 193] width 719 height 386
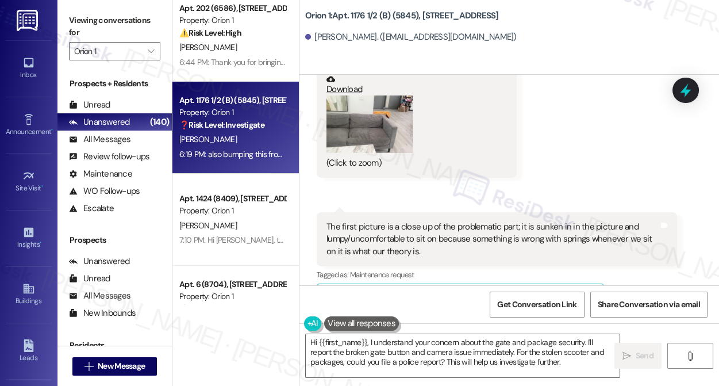
scroll to position [3883, 0]
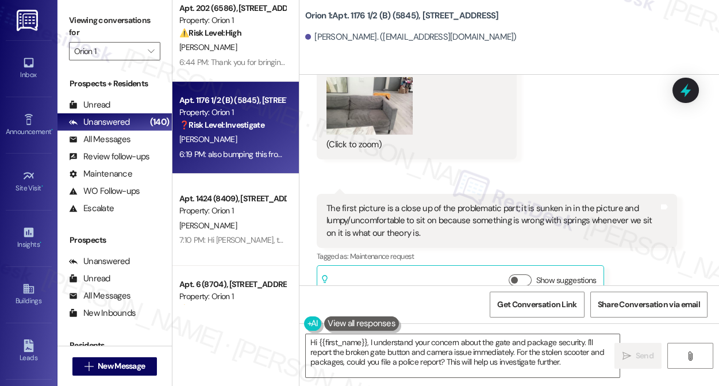
click at [360, 202] on div "The first picture is a close up of the problematic part; it is sunken in in the…" at bounding box center [493, 220] width 332 height 37
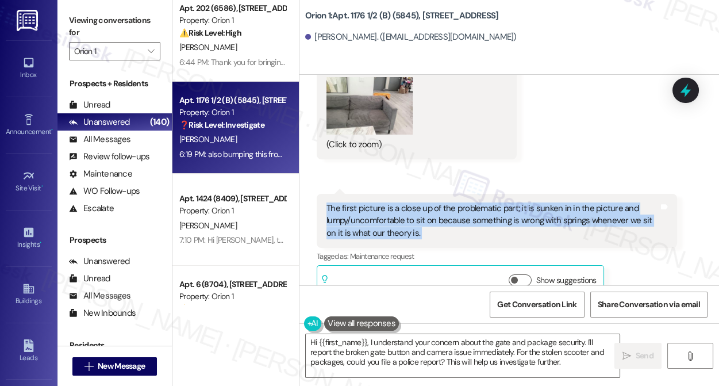
click at [360, 202] on div "The first picture is a close up of the problematic part; it is sunken in in the…" at bounding box center [493, 220] width 332 height 37
click at [402, 202] on div "The first picture is a close up of the problematic part; it is sunken in in the…" at bounding box center [493, 220] width 332 height 37
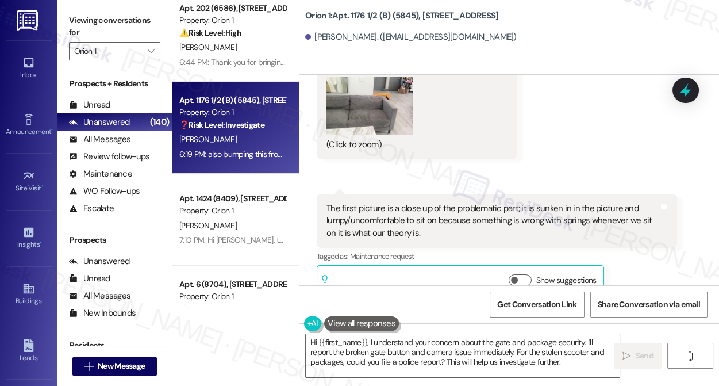
click at [402, 202] on div "The first picture is a close up of the problematic part; it is sunken in in the…" at bounding box center [493, 220] width 332 height 37
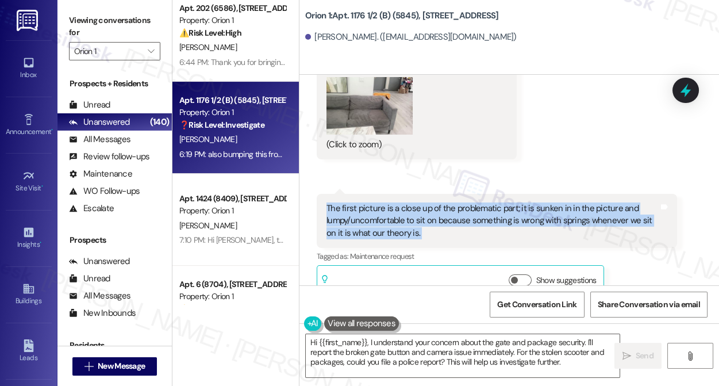
click at [402, 202] on div "The first picture is a close up of the problematic part; it is sunken in in the…" at bounding box center [493, 220] width 332 height 37
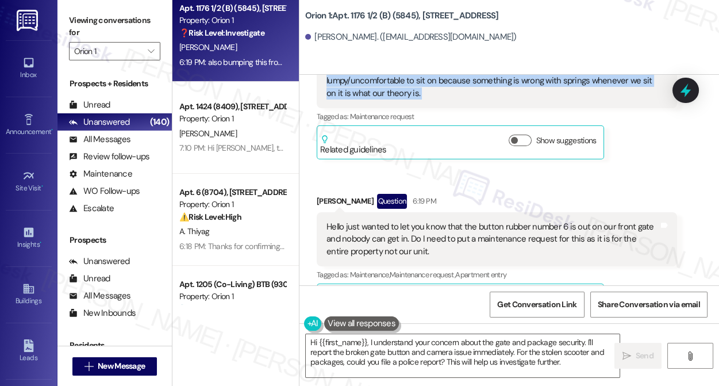
scroll to position [4040, 0]
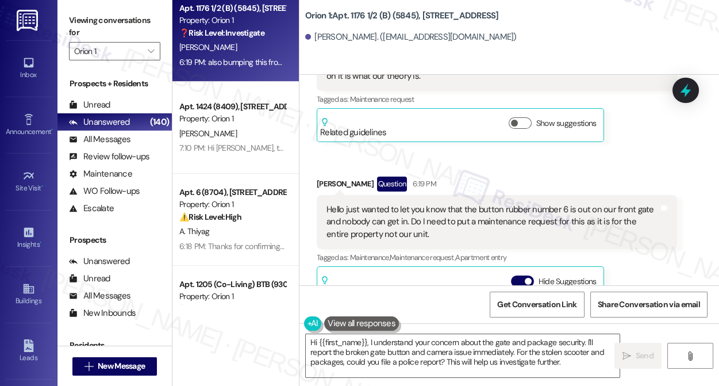
click at [334, 168] on div "Received via SMS Fatema Bhaiji Question 6:19 PM Hello just wanted to let you kn…" at bounding box center [497, 315] width 378 height 295
click at [337, 177] on div "Fatema Bhaiji Question 6:19 PM" at bounding box center [497, 186] width 361 height 18
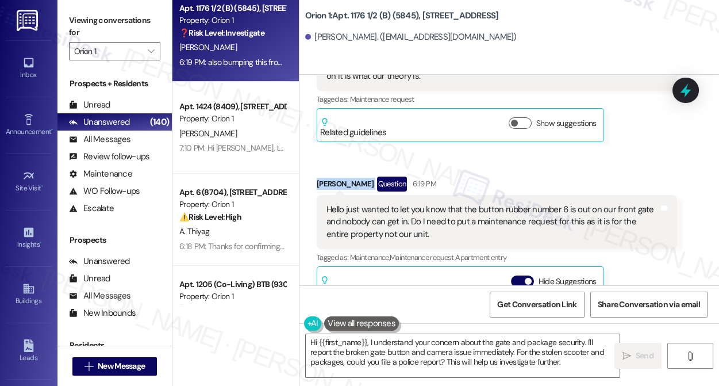
click at [337, 177] on div "Fatema Bhaiji Question 6:19 PM" at bounding box center [497, 186] width 361 height 18
click at [485, 129] on div "Received via SMS Fatema Bhaiji Aug 27, 2025 at 2:39 PM Here you go. Tags and no…" at bounding box center [510, 172] width 420 height 936
click at [63, 24] on div "Viewing conversations for Orion 1 " at bounding box center [115, 36] width 114 height 72
click at [66, 9] on div "Viewing conversations for Orion 1 " at bounding box center [115, 36] width 114 height 72
click at [461, 204] on div "Hello just wanted to let you know that the button rubber number 6 is out on our…" at bounding box center [493, 222] width 332 height 37
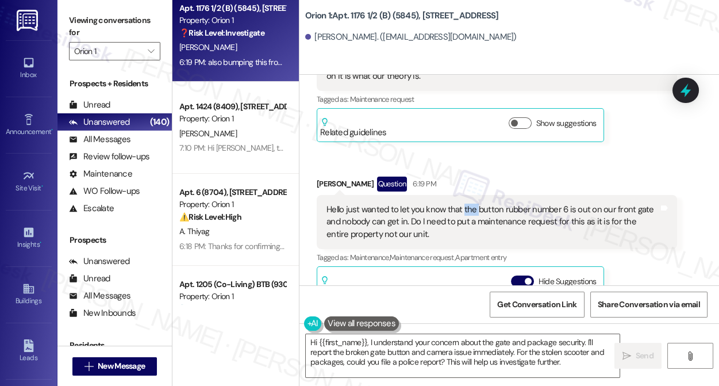
click at [461, 204] on div "Hello just wanted to let you know that the button rubber number 6 is out on our…" at bounding box center [493, 222] width 332 height 37
click at [412, 204] on div "Hello just wanted to let you know that the button rubber number 6 is out on our…" at bounding box center [493, 222] width 332 height 37
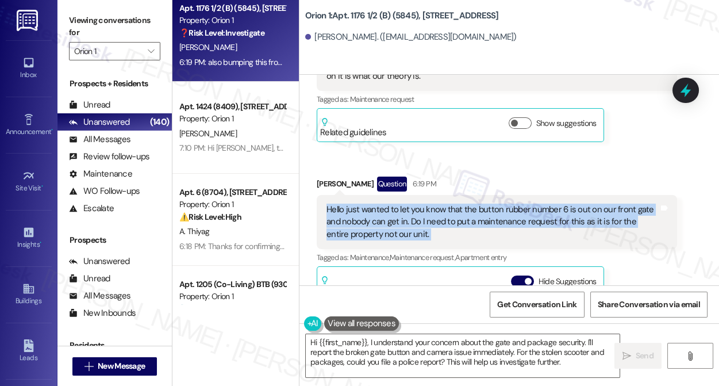
click at [412, 204] on div "Hello just wanted to let you know that the button rubber number 6 is out on our…" at bounding box center [493, 222] width 332 height 37
click at [431, 204] on div "Hello just wanted to let you know that the button rubber number 6 is out on our…" at bounding box center [493, 222] width 332 height 37
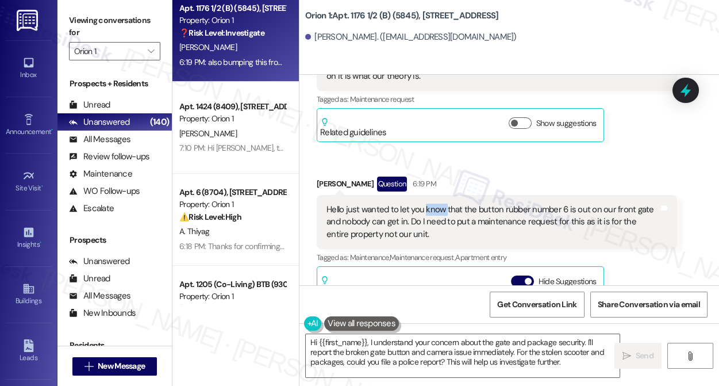
click at [431, 204] on div "Hello just wanted to let you know that the button rubber number 6 is out on our…" at bounding box center [493, 222] width 332 height 37
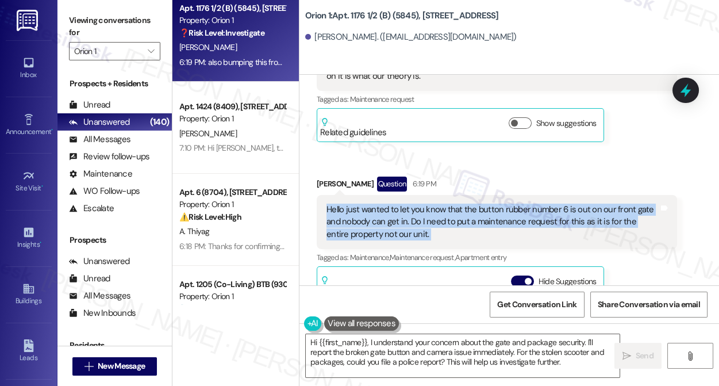
click at [431, 204] on div "Hello just wanted to let you know that the button rubber number 6 is out on our…" at bounding box center [493, 222] width 332 height 37
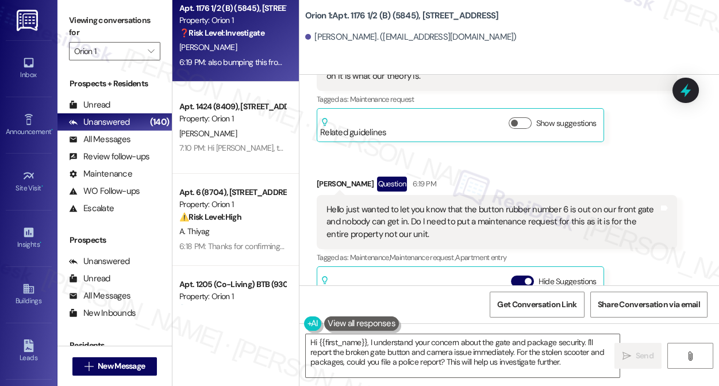
click at [480, 177] on div "Fatema Bhaiji Question 6:19 PM" at bounding box center [497, 186] width 361 height 18
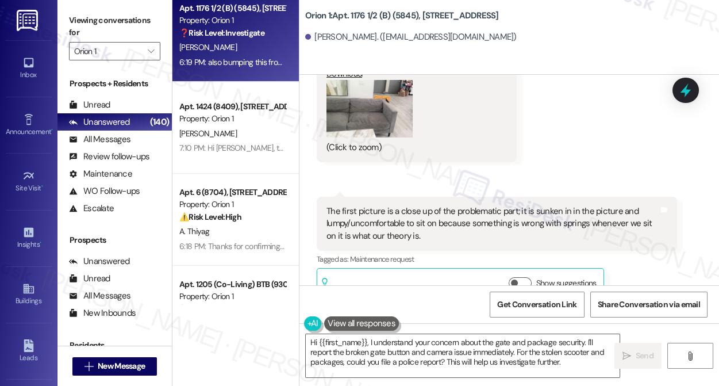
scroll to position [3987, 0]
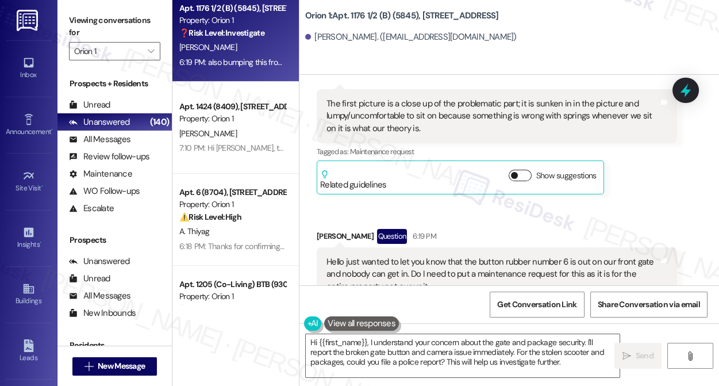
click button "Show suggestions"
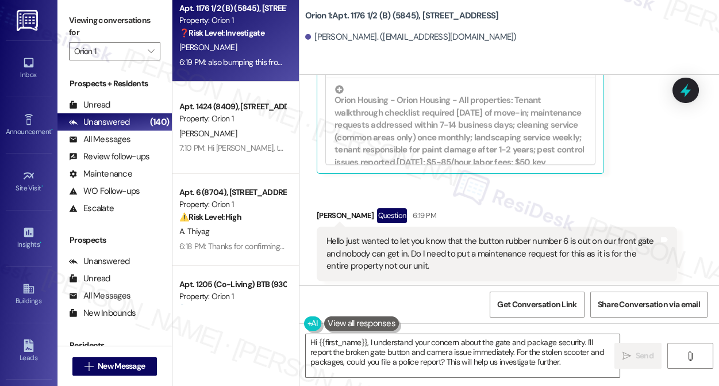
scroll to position [4249, 0]
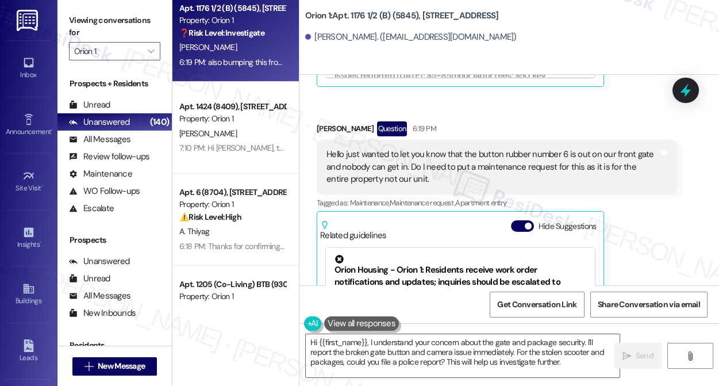
click div "Hello just wanted to let you know that the button rubber number 6 is out on our…"
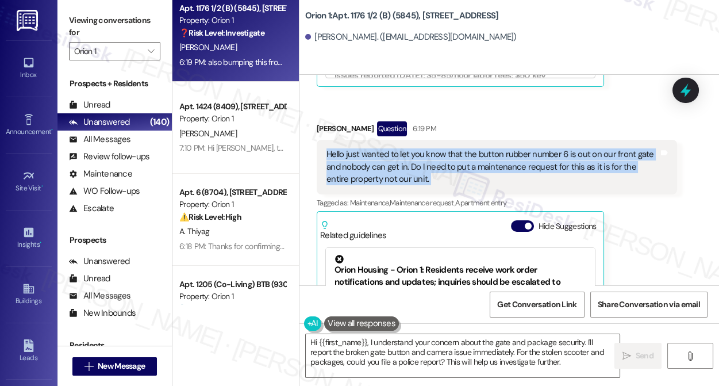
click div "Hello just wanted to let you know that the button rubber number 6 is out on our…"
click div "Viewing conversations for Orion 1 "
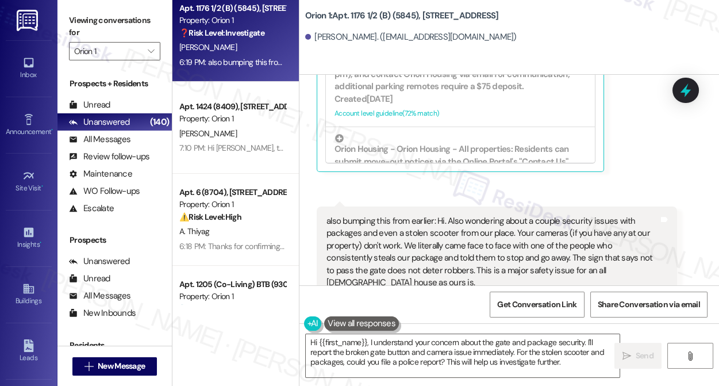
scroll to position [4507, 0]
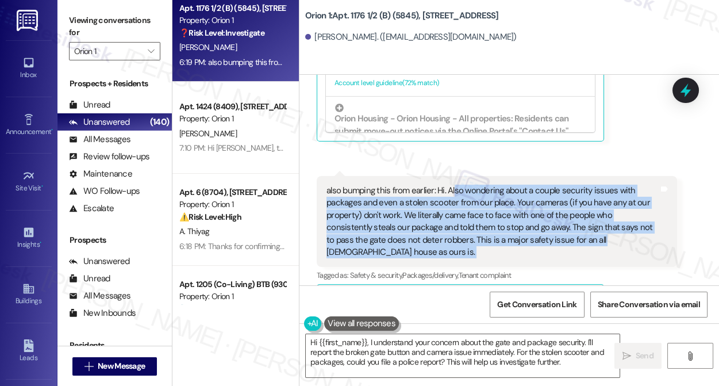
drag, startPoint x: 452, startPoint y: 159, endPoint x: 672, endPoint y: 204, distance: 224.7
click div "also bumping this from earlier: Hi. Also wondering about a couple security issu…"
copy div "so wondering about a couple security issues with packages and even a stolen sco…"
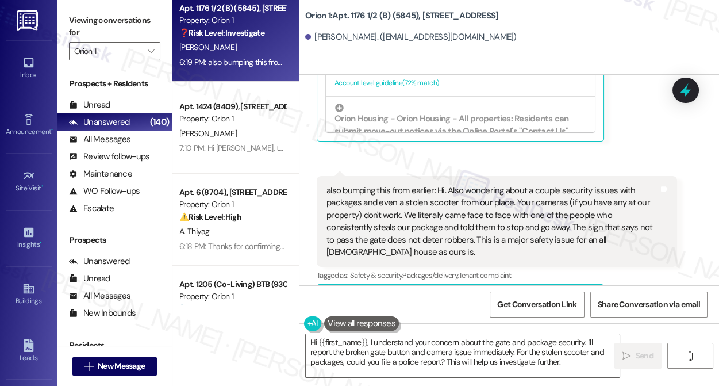
click div "also bumping this from earlier: Hi. Also wondering about a couple security issu…"
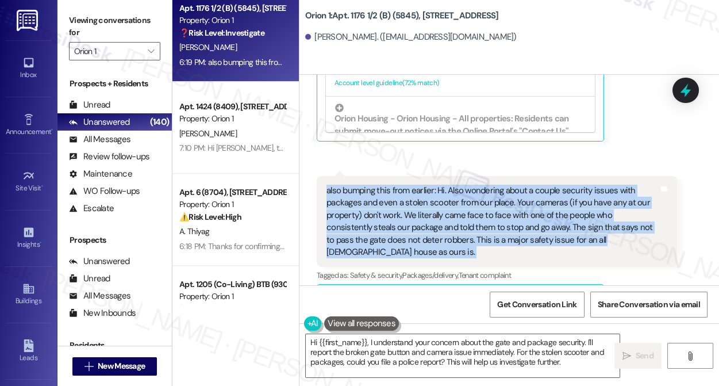
click div "also bumping this from earlier: Hi. Also wondering about a couple security issu…"
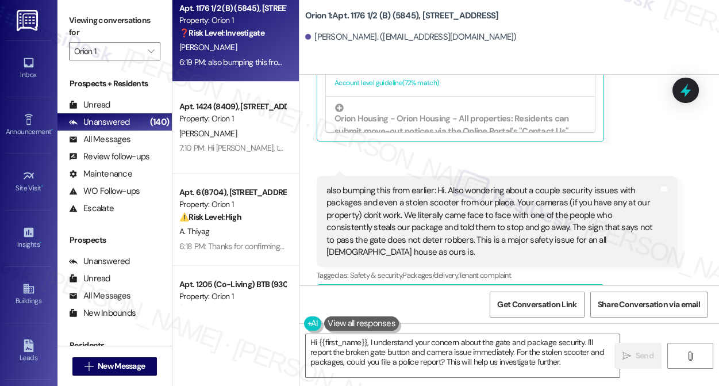
click div "Viewing conversations for Orion 1 "
click button "Show suggestions"
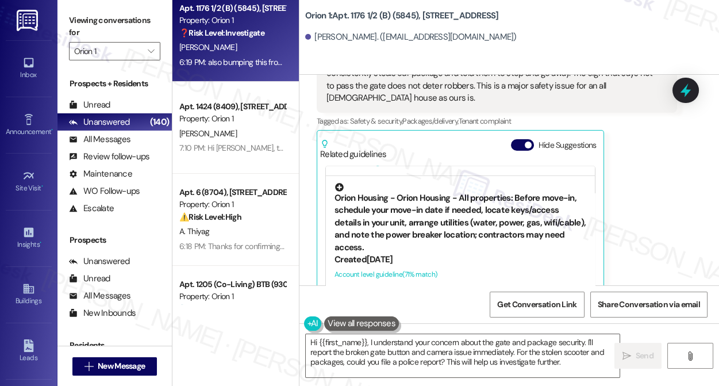
scroll to position [575, 0]
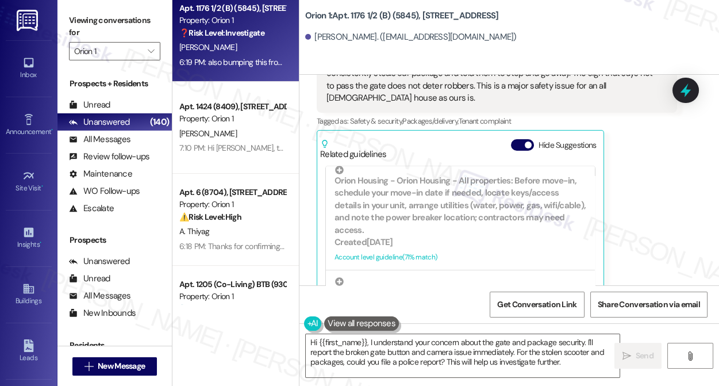
click div "Viewing conversations for Orion 1 "
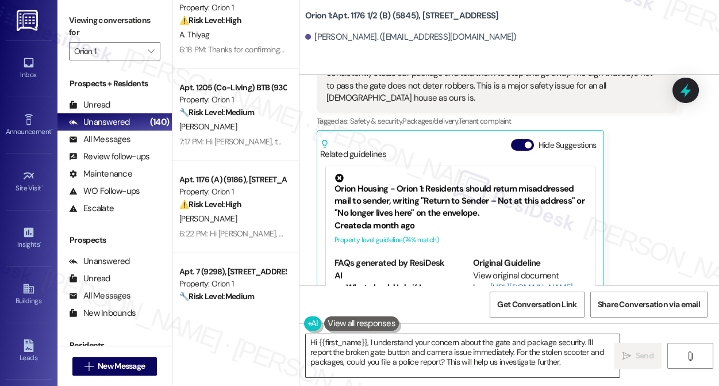
click textarea "Hi {{first_name}}, I understand your concern about the gate and package securit…"
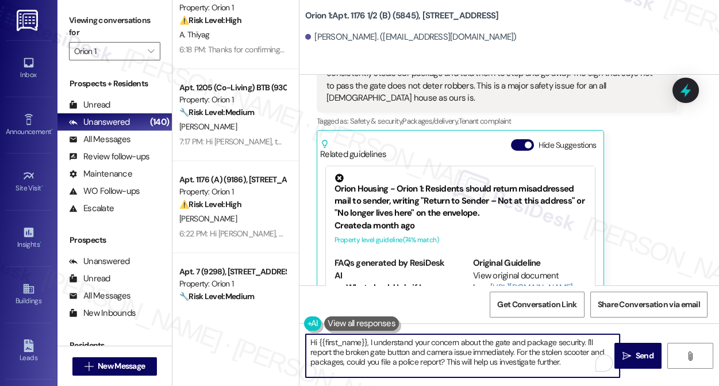
click textarea "Hi {{first_name}}, I understand your concern about the gate and package securit…"
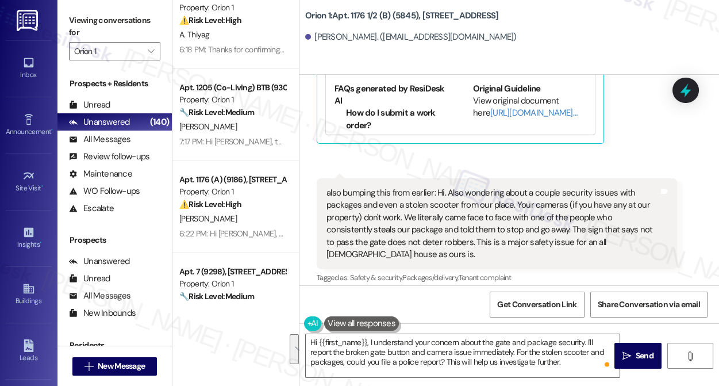
click div "also bumping this from earlier: Hi. Also wondering about a couple security issu…"
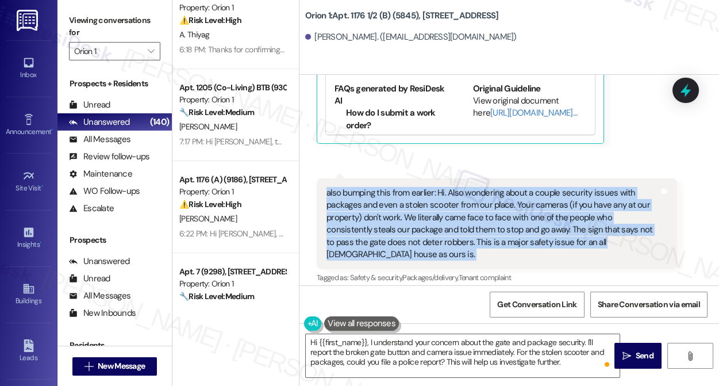
click div "also bumping this from earlier: Hi. Also wondering about a couple security issu…"
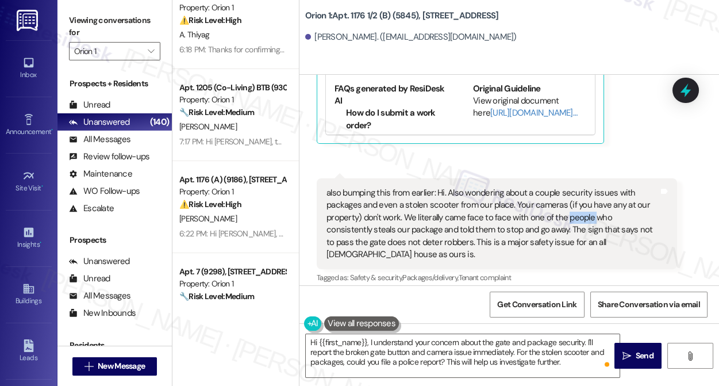
click div "also bumping this from earlier: Hi. Also wondering about a couple security issu…"
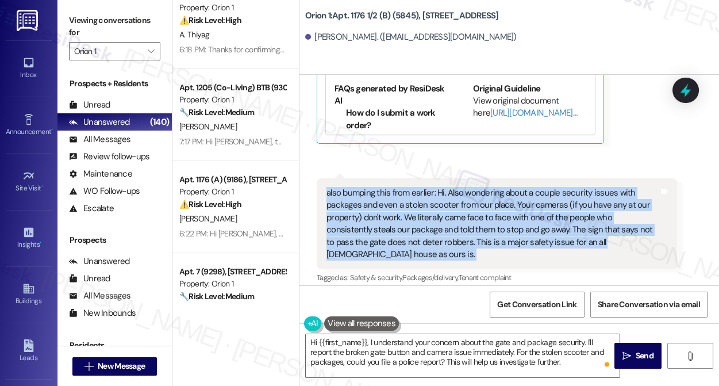
click div "also bumping this from earlier: Hi. Also wondering about a couple security issu…"
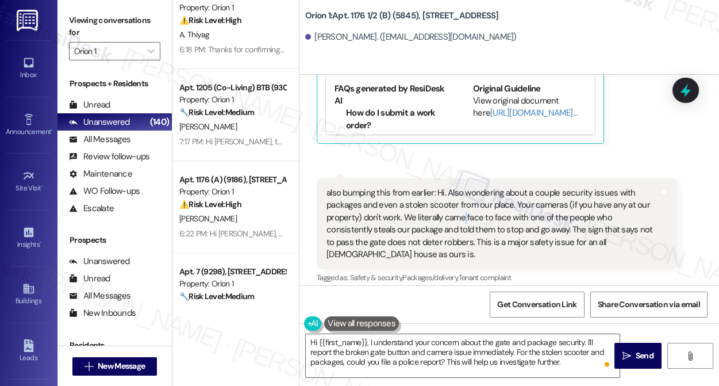
click div "also bumping this from earlier: Hi. Also wondering about a couple security issu…"
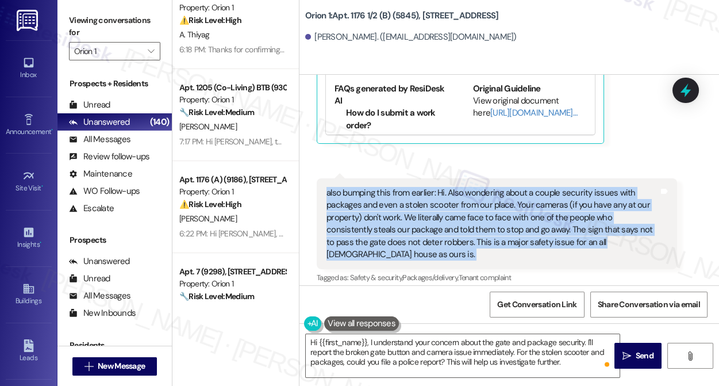
click div "also bumping this from earlier: Hi. Also wondering about a couple security issu…"
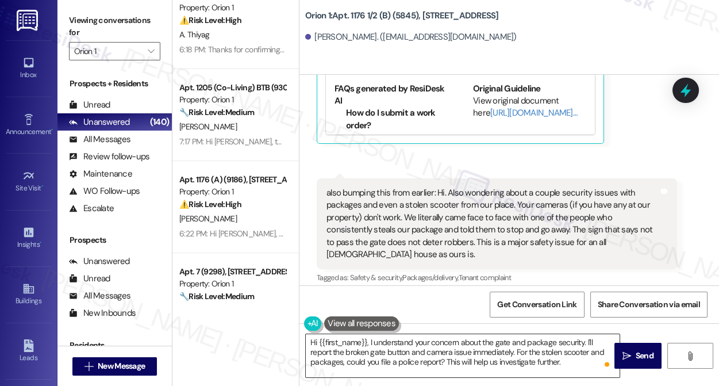
click textarea "Hi {{first_name}}, I understand your concern about the gate and package securit…"
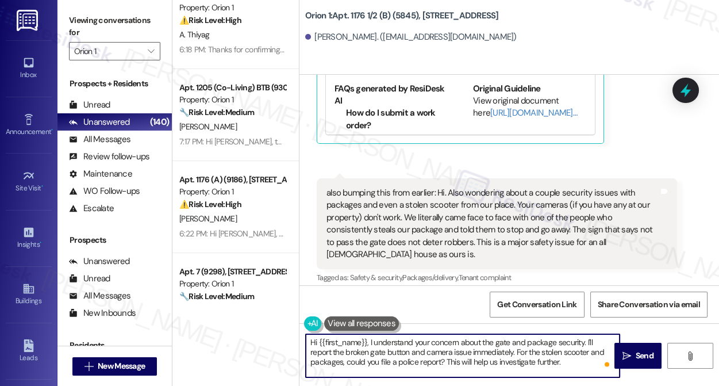
click textarea "Hi {{first_name}}, I understand your concern about the gate and package securit…"
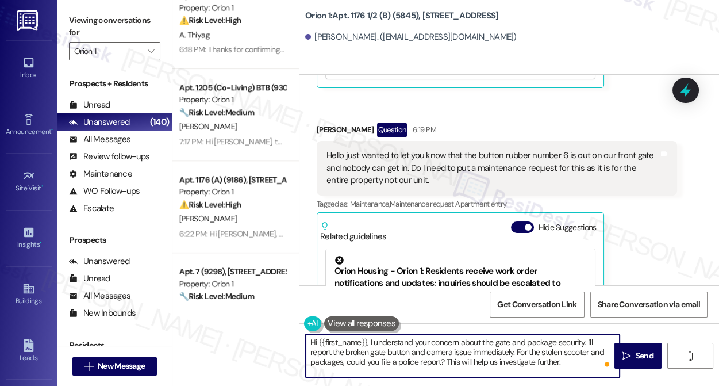
scroll to position [4139, 0]
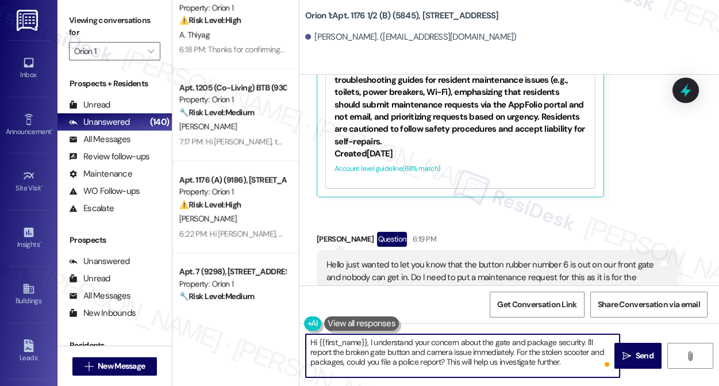
click at [461, 259] on div "Hello just wanted to let you know that the button rubber number 6 is out on our…" at bounding box center [493, 277] width 332 height 37
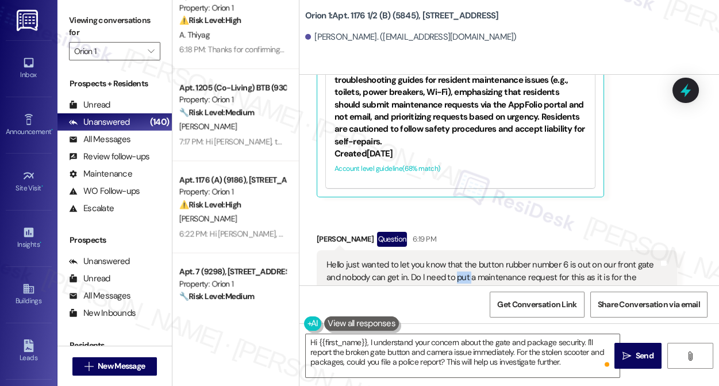
click at [461, 259] on div "Hello just wanted to let you know that the button rubber number 6 is out on our…" at bounding box center [493, 277] width 332 height 37
click at [484, 259] on div "Hello just wanted to let you know that the button rubber number 6 is out on our…" at bounding box center [493, 277] width 332 height 37
click at [482, 259] on div "Hello just wanted to let you know that the button rubber number 6 is out on our…" at bounding box center [493, 277] width 332 height 37
click at [501, 259] on div "Hello just wanted to let you know that the button rubber number 6 is out on our…" at bounding box center [493, 277] width 332 height 37
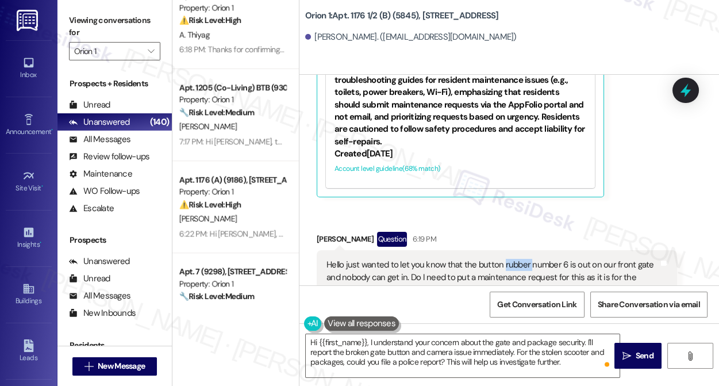
click at [501, 259] on div "Hello just wanted to let you know that the button rubber number 6 is out on our…" at bounding box center [493, 277] width 332 height 37
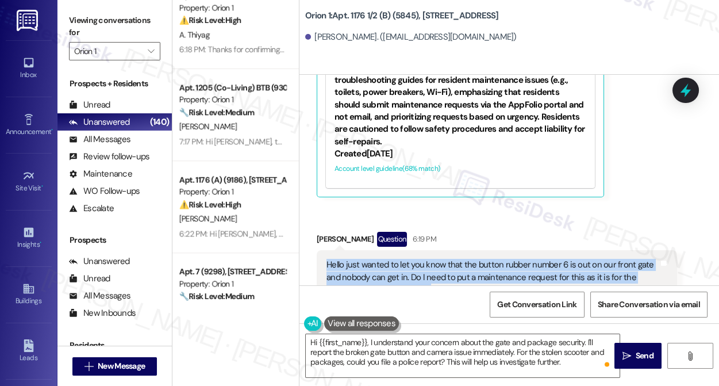
click at [501, 259] on div "Hello just wanted to let you know that the button rubber number 6 is out on our…" at bounding box center [493, 277] width 332 height 37
click at [522, 259] on div "Hello just wanted to let you know that the button rubber number 6 is out on our…" at bounding box center [493, 277] width 332 height 37
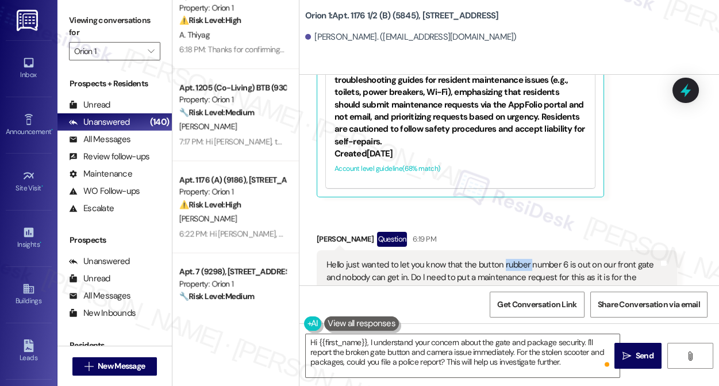
click at [522, 259] on div "Hello just wanted to let you know that the button rubber number 6 is out on our…" at bounding box center [493, 277] width 332 height 37
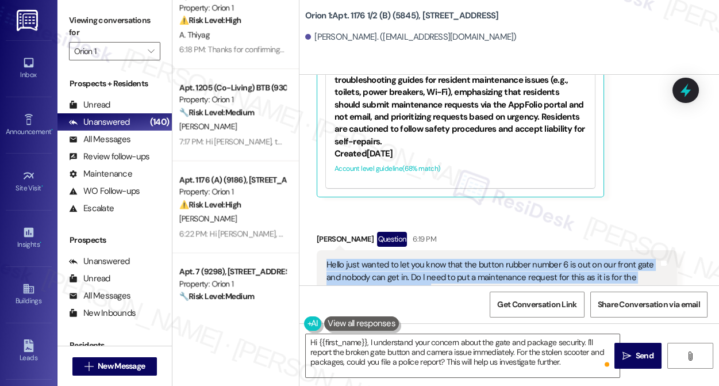
click at [521, 259] on div "Hello just wanted to let you know that the button rubber number 6 is out on our…" at bounding box center [493, 277] width 332 height 37
click at [508, 339] on textarea "Hi {{first_name}}, I understand your concern about the gate and package securit…" at bounding box center [463, 355] width 314 height 43
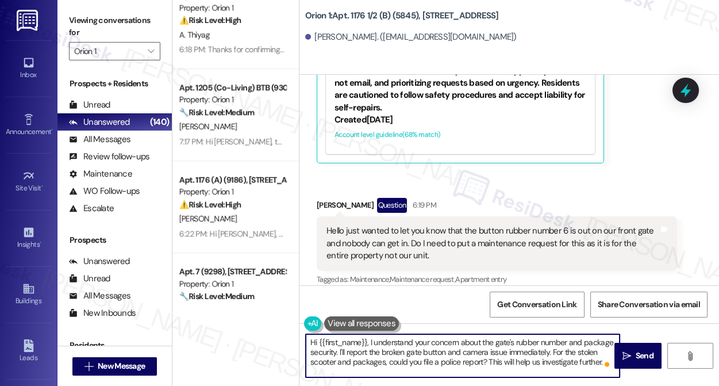
scroll to position [4191, 0]
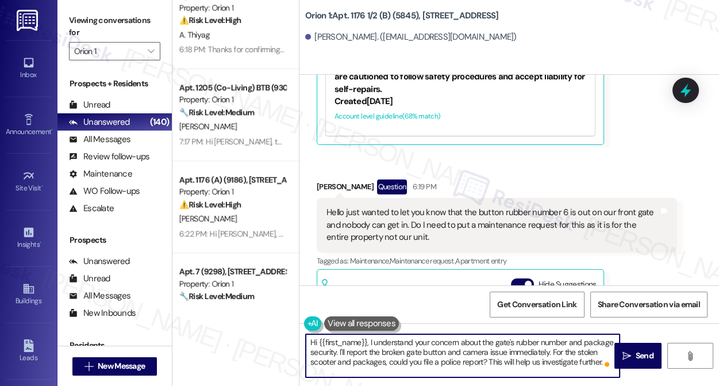
click at [357, 351] on textarea "Hi {{first_name}}, I understand your concern about the gate's rubber number and…" at bounding box center [463, 355] width 314 height 43
click at [426, 352] on textarea "Hi {{first_name}}, I understand your concern about the gate's rubber number and…" at bounding box center [463, 355] width 314 height 43
click at [366, 354] on textarea "Hi {{first_name}}, I understand your concern about the gate's rubber number and…" at bounding box center [463, 355] width 314 height 43
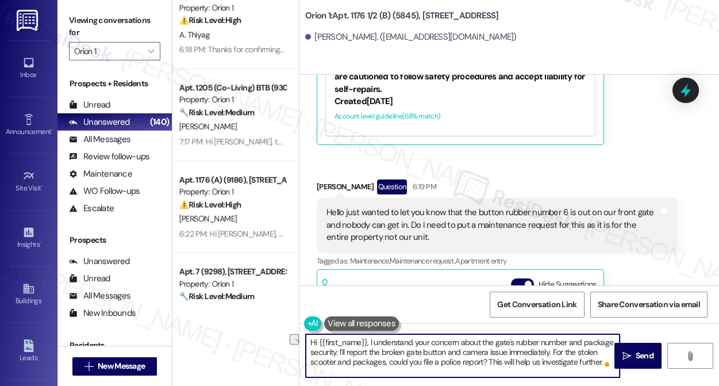
drag, startPoint x: 335, startPoint y: 354, endPoint x: 415, endPoint y: 353, distance: 79.9
click at [415, 353] on textarea "Hi {{first_name}}, I understand your concern about the gate's rubber number and…" at bounding box center [463, 355] width 314 height 43
click at [443, 351] on textarea "Hi {{first_name}}, I understand your concern about the gate's rubber number and…" at bounding box center [463, 355] width 314 height 43
click at [336, 351] on textarea "Hi {{first_name}}, I understand your concern about the gate's rubber number and…" at bounding box center [463, 355] width 314 height 43
click at [424, 344] on textarea "Hi {{first_name}}, I understand your concern about the gate's rubber number and…" at bounding box center [463, 355] width 314 height 43
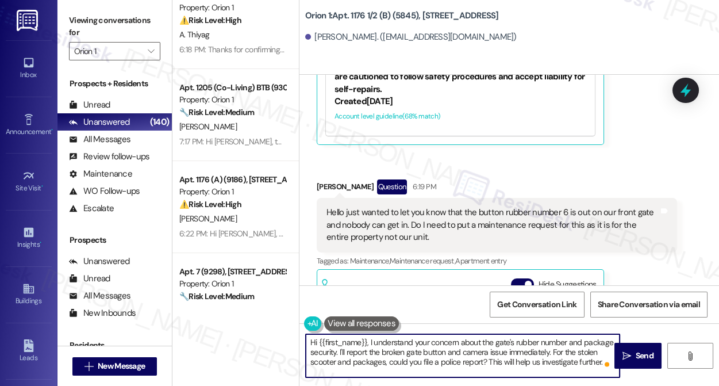
click at [424, 344] on textarea "Hi {{first_name}}, I understand your concern about the gate's rubber number and…" at bounding box center [463, 355] width 314 height 43
drag, startPoint x: 424, startPoint y: 344, endPoint x: 442, endPoint y: 344, distance: 17.8
click at [424, 344] on textarea "Hi {{first_name}}, I understand your concern about the gate's rubber number and…" at bounding box center [463, 355] width 314 height 43
click at [499, 346] on textarea "Hi {{first_name}}, I understand your concern about the gate's rubber number and…" at bounding box center [463, 355] width 314 height 43
drag, startPoint x: 345, startPoint y: 353, endPoint x: 451, endPoint y: 351, distance: 105.8
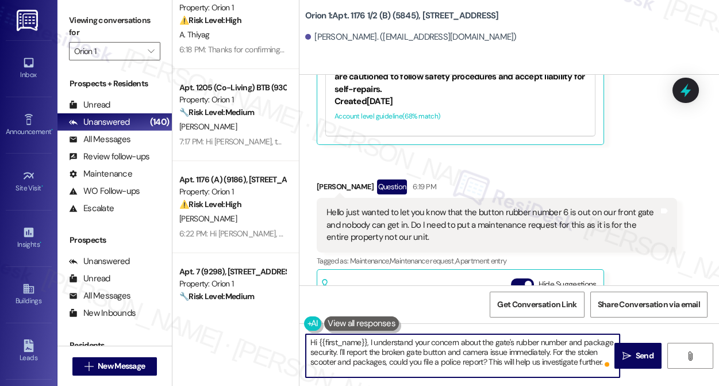
click at [451, 351] on textarea "Hi {{first_name}}, I understand your concern about the gate's rubber number and…" at bounding box center [463, 355] width 314 height 43
click at [480, 351] on textarea "Hi {{first_name}}, I understand your concern about the gate's rubber number and…" at bounding box center [463, 355] width 314 height 43
click at [393, 360] on textarea "Hi {{first_name}}, I understand your concern about the gate's rubber number and…" at bounding box center [463, 355] width 314 height 43
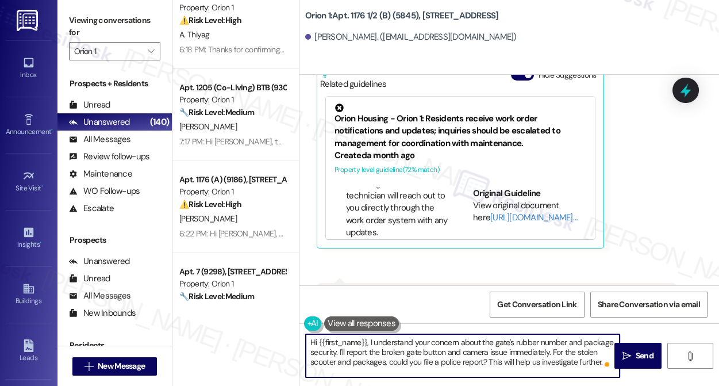
scroll to position [366, 0]
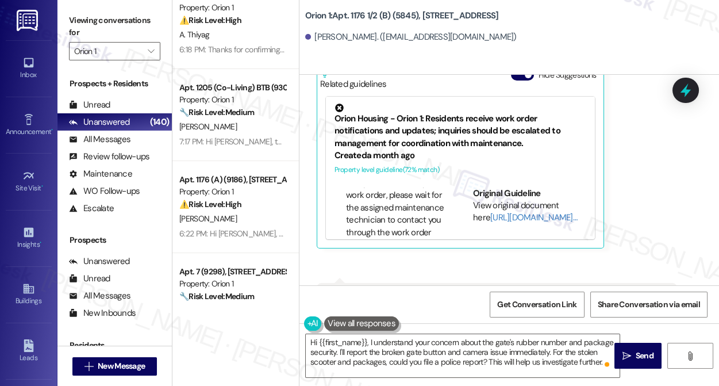
click at [63, 1] on div "Viewing conversations for Orion 1 " at bounding box center [115, 36] width 114 height 72
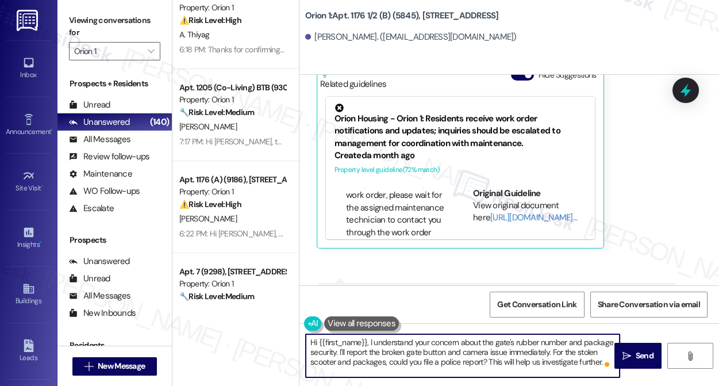
click at [538, 354] on textarea "Hi {{first_name}}, I understand your concern about the gate's rubber number and…" at bounding box center [463, 355] width 314 height 43
drag, startPoint x: 339, startPoint y: 352, endPoint x: 353, endPoint y: 350, distance: 14.5
click at [339, 352] on textarea "Hi {{first_name}}, I understand your concern about the gate's rubber number and…" at bounding box center [463, 355] width 314 height 43
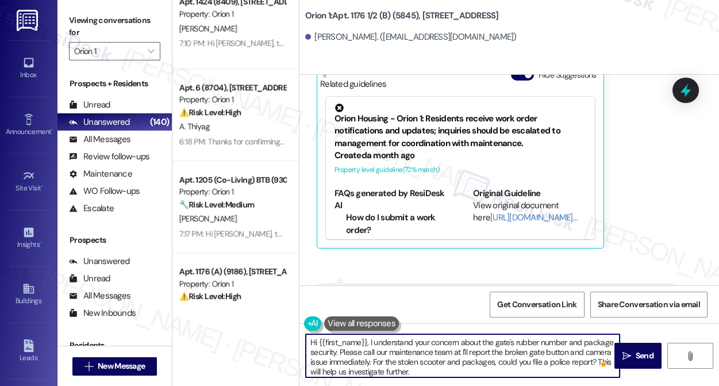
paste textarea "[PHONE_NUMBER]."
click at [559, 352] on textarea "Hi {{first_name}}, I understand your concern about the gate's rubber number and…" at bounding box center [463, 355] width 314 height 43
click at [544, 361] on textarea "Hi {{first_name}}, I understand your concern about the gate's rubber number and…" at bounding box center [463, 355] width 314 height 43
click at [560, 353] on textarea "Hi {{first_name}}, I understand your concern about the gate's rubber number and…" at bounding box center [463, 355] width 314 height 43
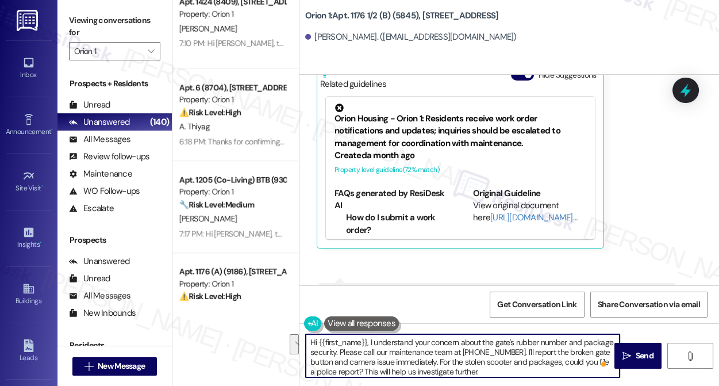
drag, startPoint x: 539, startPoint y: 369, endPoint x: 561, endPoint y: 354, distance: 26.5
click at [561, 354] on textarea "Hi {{first_name}}, I understand your concern about the gate's rubber number and…" at bounding box center [463, 355] width 314 height 43
click at [528, 369] on textarea "Hi {{first_name}}, I understand your concern about the gate's rubber number and…" at bounding box center [463, 355] width 314 height 43
click at [545, 352] on textarea "Hi {{first_name}}, I understand your concern about the gate's rubber number and…" at bounding box center [463, 355] width 314 height 43
click at [357, 359] on textarea "Hi {{first_name}}, I understand your concern about the gate's rubber number and…" at bounding box center [463, 355] width 314 height 43
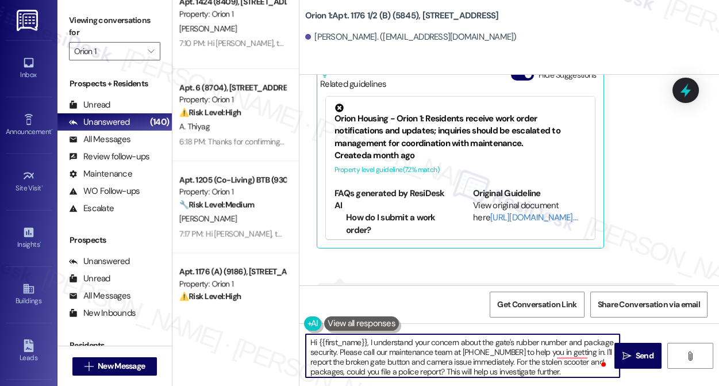
click at [358, 359] on textarea "Hi {{first_name}}, I understand your concern about the gate's rubber number and…" at bounding box center [463, 355] width 314 height 43
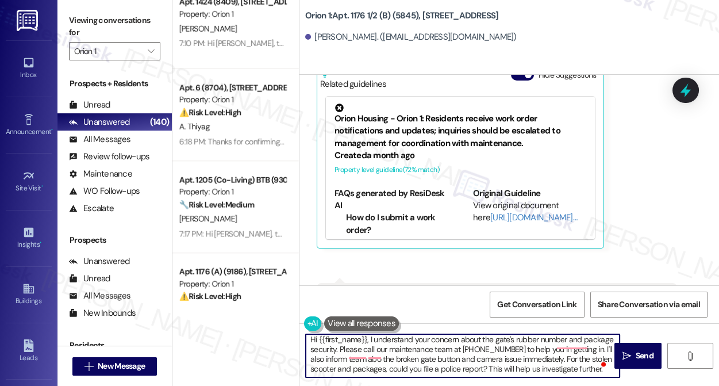
scroll to position [12, 0]
drag, startPoint x: 343, startPoint y: 350, endPoint x: 606, endPoint y: 346, distance: 262.8
click at [606, 346] on textarea "Hi {{first_name}}, I understand your concern about the gate's rubber number and…" at bounding box center [463, 355] width 314 height 43
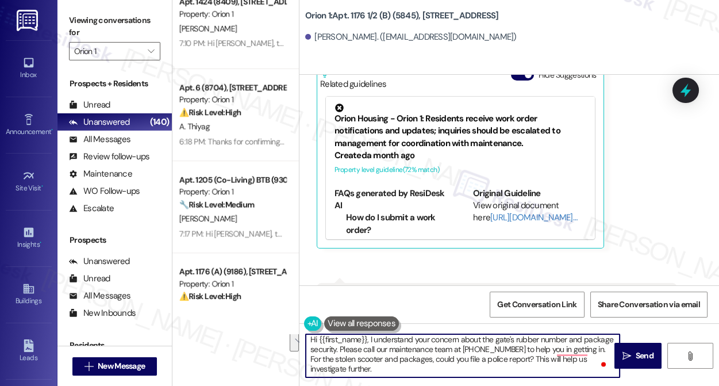
scroll to position [3, 0]
click at [385, 357] on textarea "Hi {{first_name}}, I understand your concern about the gate's rubber number and…" at bounding box center [463, 355] width 314 height 43
click at [389, 357] on textarea "Hi {{first_name}}, I understand your concern about the gate's rubber number and…" at bounding box center [463, 355] width 314 height 43
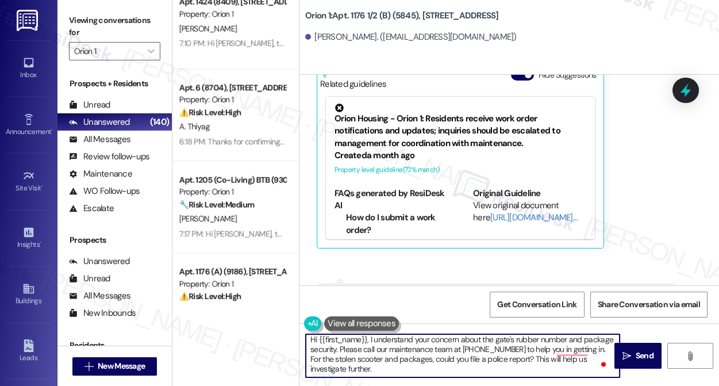
click at [342, 359] on textarea "Hi {{first_name}}, I understand your concern about the gate's rubber number and…" at bounding box center [463, 355] width 314 height 43
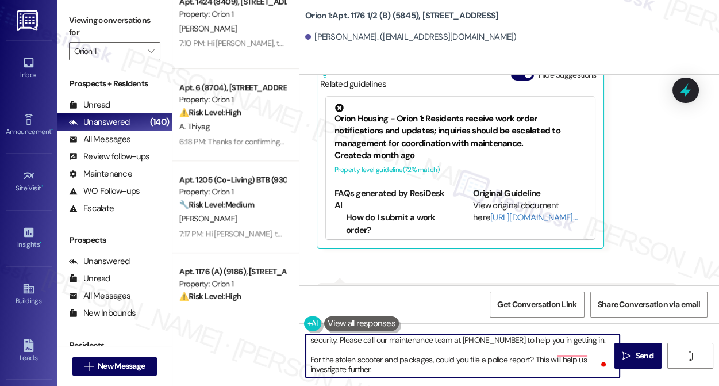
scroll to position [12, 0]
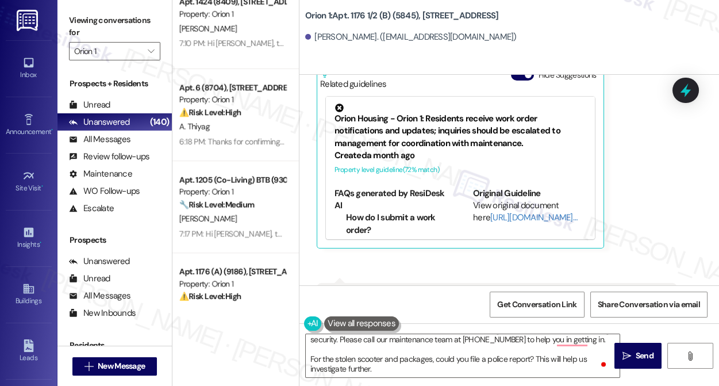
click at [66, 13] on div "Viewing conversations for Orion 1 " at bounding box center [115, 36] width 114 height 72
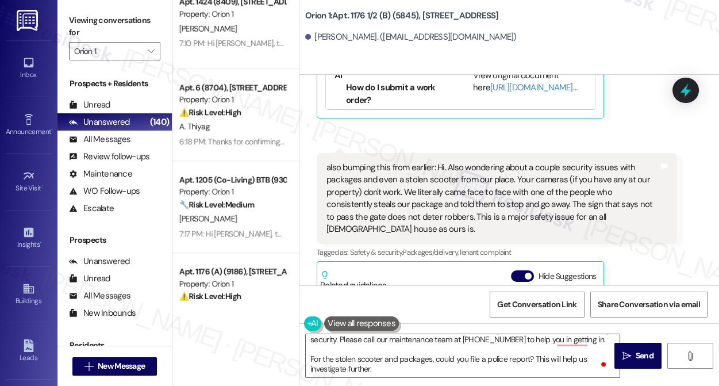
scroll to position [4557, 0]
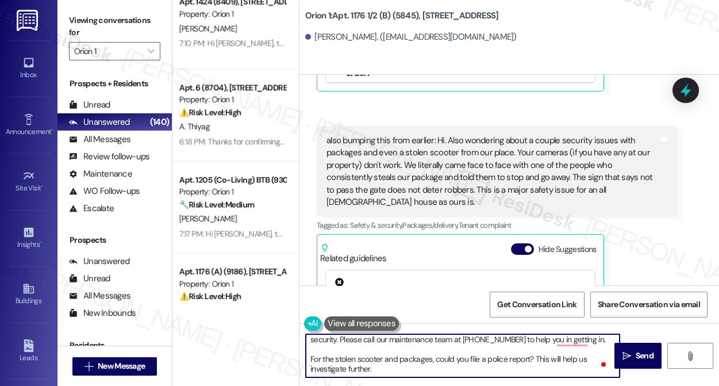
click at [397, 358] on textarea "Hi {{first_name}}, I understand your concern about the gate's rubber number and…" at bounding box center [463, 355] width 314 height 43
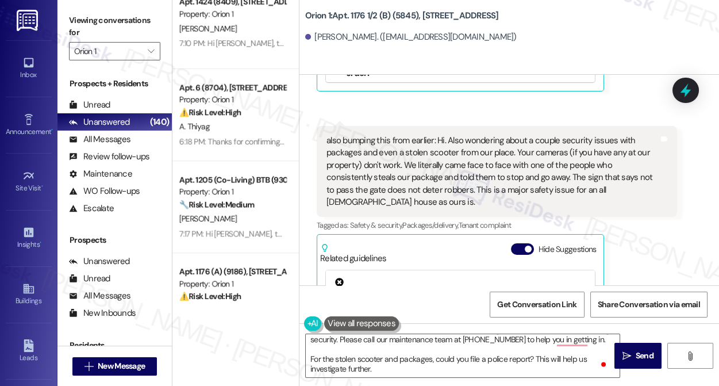
click at [64, 5] on div "Viewing conversations for Orion 1 " at bounding box center [115, 36] width 114 height 72
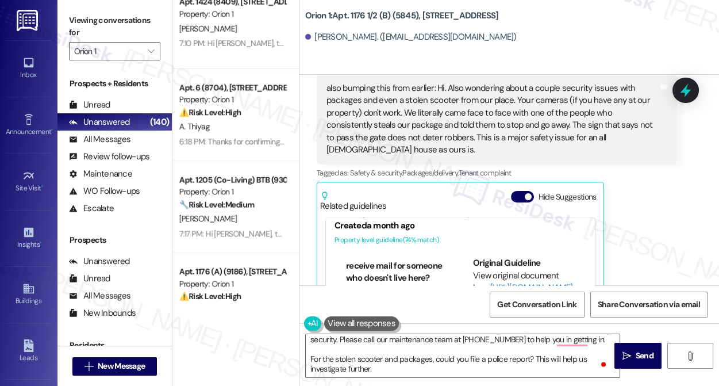
scroll to position [52, 0]
drag, startPoint x: 369, startPoint y: 236, endPoint x: 393, endPoint y: 236, distance: 24.2
click at [393, 273] on li "Write 'Return to Sender – Not at this address' or 'No longer lives here' on the…" at bounding box center [397, 310] width 102 height 74
click at [491, 282] on link "[URL][DOMAIN_NAME]…" at bounding box center [534, 288] width 87 height 12
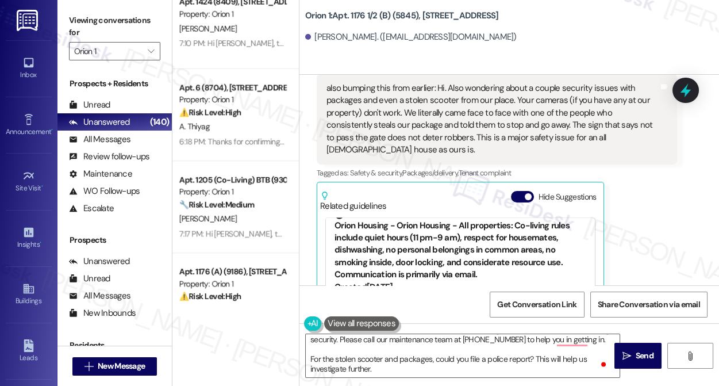
scroll to position [575, 0]
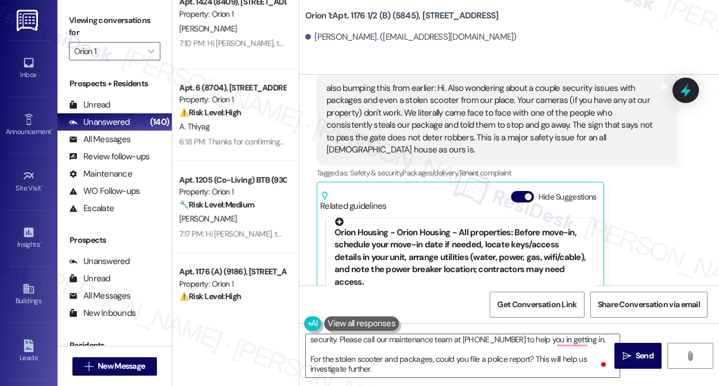
click at [457, 217] on div "Orion Housing - Orion Housing - All properties: Before move-in, schedule your m…" at bounding box center [461, 252] width 252 height 71
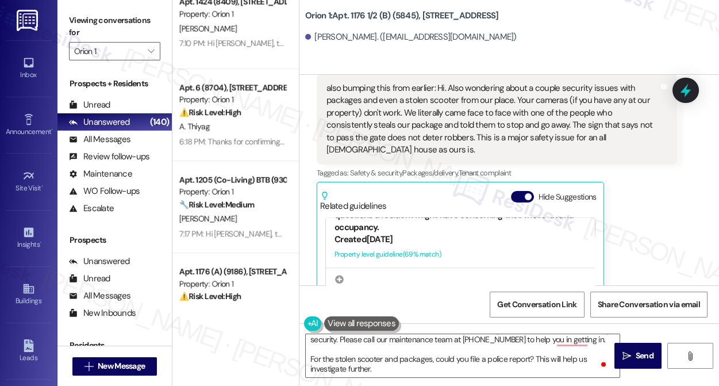
scroll to position [1202, 0]
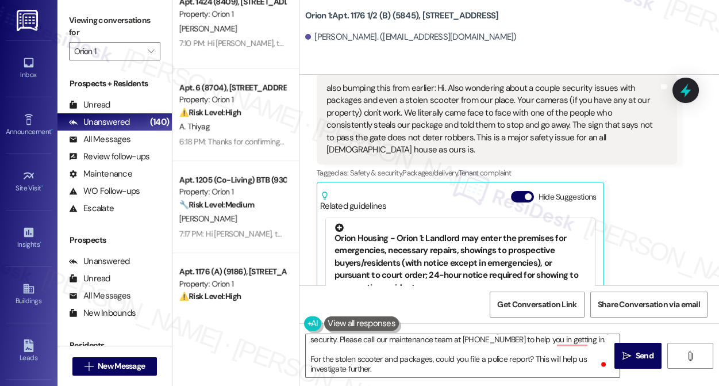
click at [401, 237] on div "Orion Housing - Orion 1: Landlord may enter the premises for emergencies, neces…" at bounding box center [461, 259] width 252 height 71
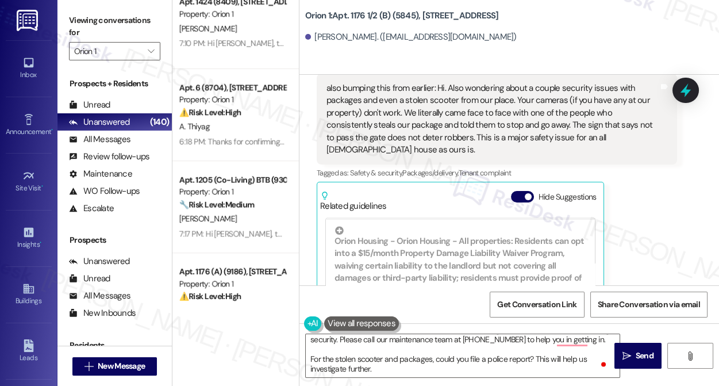
scroll to position [2310, 0]
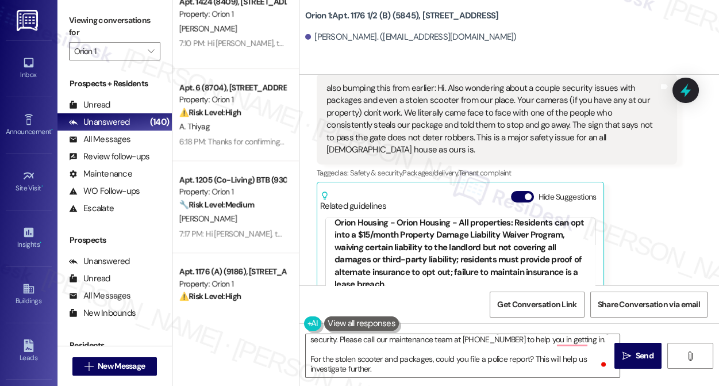
click at [438, 216] on div "Orion Housing - Orion Housing - All properties: Residents can opt into a $15/mo…" at bounding box center [461, 249] width 252 height 83
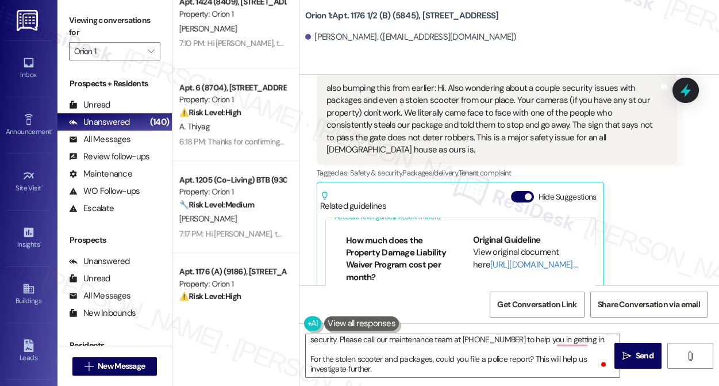
scroll to position [0, 0]
drag, startPoint x: 372, startPoint y: 249, endPoint x: 382, endPoint y: 252, distance: 10.9
click at [382, 259] on li "How much does the Property Damage Liability Waiver Program cost per month?" at bounding box center [397, 283] width 102 height 49
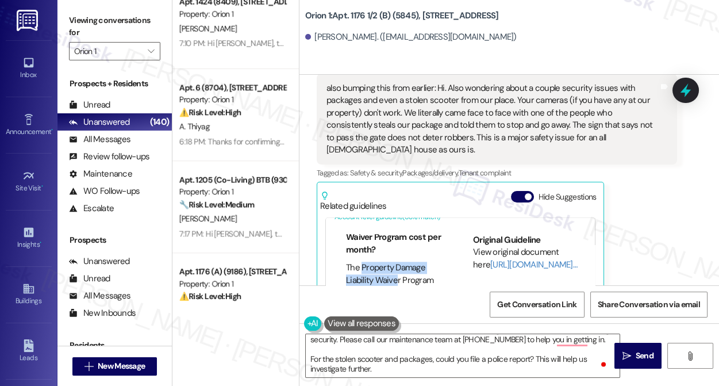
drag, startPoint x: 373, startPoint y: 237, endPoint x: 397, endPoint y: 251, distance: 27.0
click at [397, 262] on li "The Property Damage Liability Waiver Program costs $15.00 per month." at bounding box center [397, 280] width 102 height 37
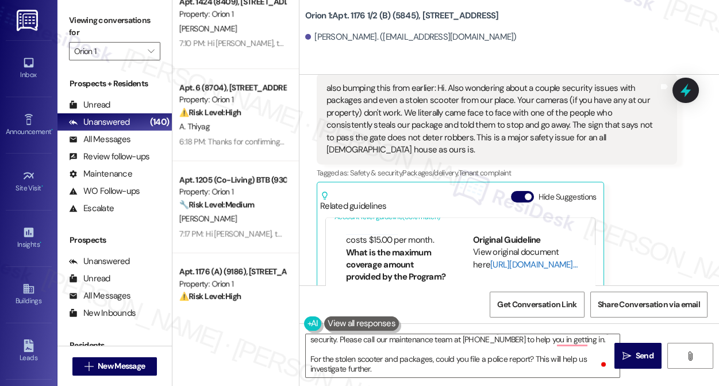
click at [491, 259] on link "[URL][DOMAIN_NAME]…" at bounding box center [534, 265] width 87 height 12
click at [437, 366] on textarea "Hi {{first_name}}, I understand your concern about the gate's rubber number and…" at bounding box center [463, 355] width 314 height 43
click at [63, 21] on div "Viewing conversations for Orion 1 " at bounding box center [115, 36] width 114 height 72
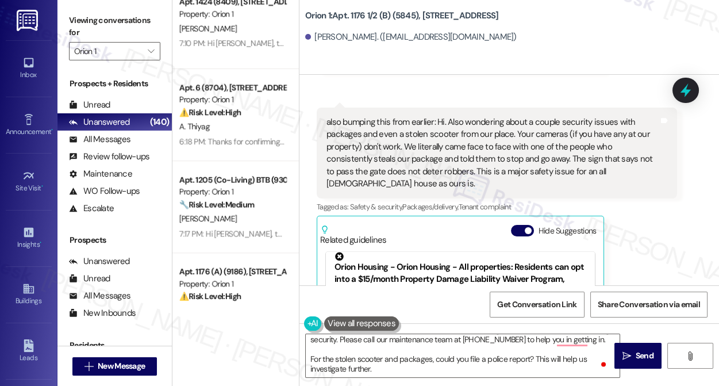
scroll to position [4557, 0]
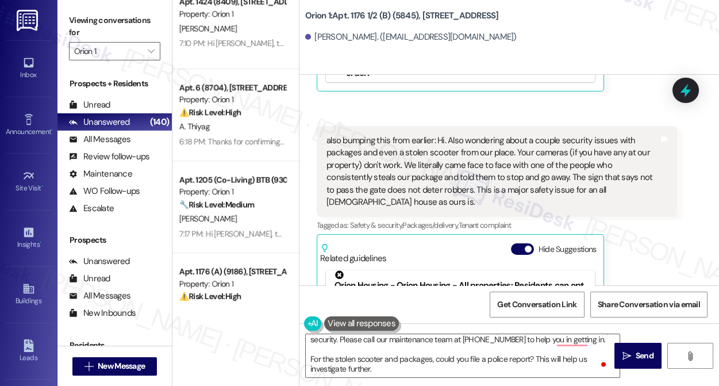
click at [401, 153] on div "also bumping this from earlier: Hi. Also wondering about a couple security issu…" at bounding box center [493, 172] width 332 height 74
click at [466, 162] on div "also bumping this from earlier: Hi. Also wondering about a couple security issu…" at bounding box center [493, 172] width 332 height 74
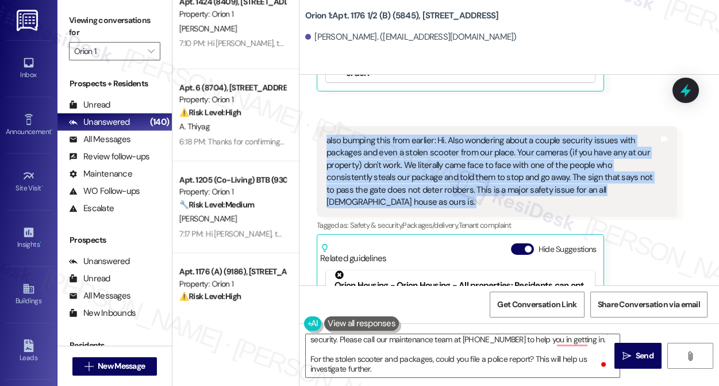
click at [466, 162] on div "also bumping this from earlier: Hi. Also wondering about a couple security issu…" at bounding box center [493, 172] width 332 height 74
click at [522, 161] on div "also bumping this from earlier: Hi. Also wondering about a couple security issu…" at bounding box center [493, 172] width 332 height 74
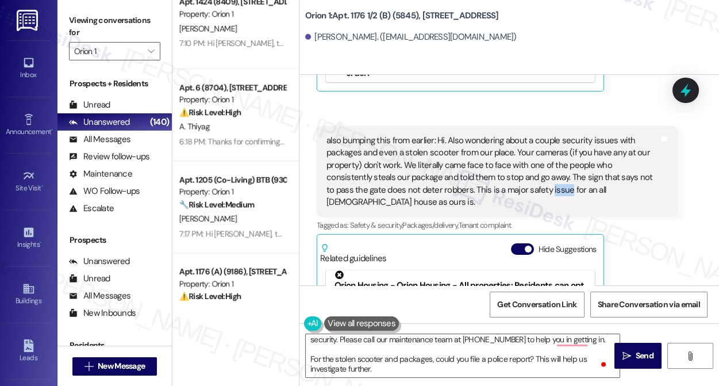
click at [522, 161] on div "also bumping this from earlier: Hi. Also wondering about a couple security issu…" at bounding box center [493, 172] width 332 height 74
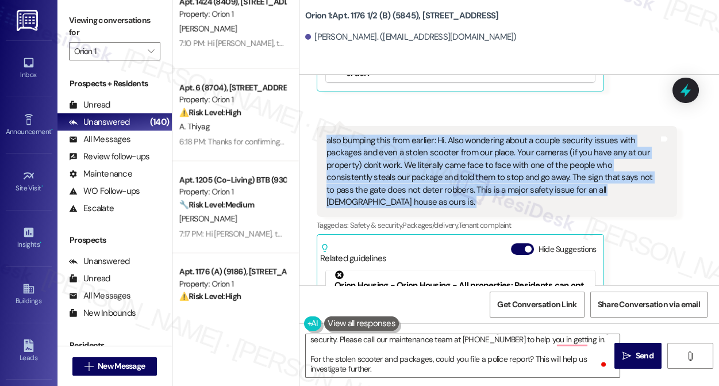
click at [522, 161] on div "also bumping this from earlier: Hi. Also wondering about a couple security issu…" at bounding box center [493, 172] width 332 height 74
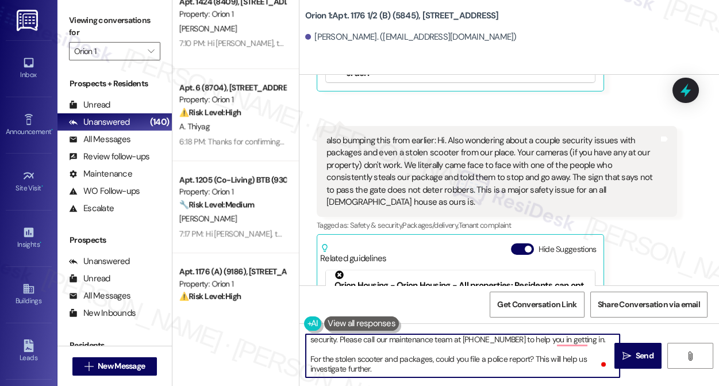
drag, startPoint x: 434, startPoint y: 358, endPoint x: 479, endPoint y: 358, distance: 44.9
click at [479, 358] on textarea "Hi {{first_name}}, I understand your concern about the gate's rubber number and…" at bounding box center [463, 355] width 314 height 43
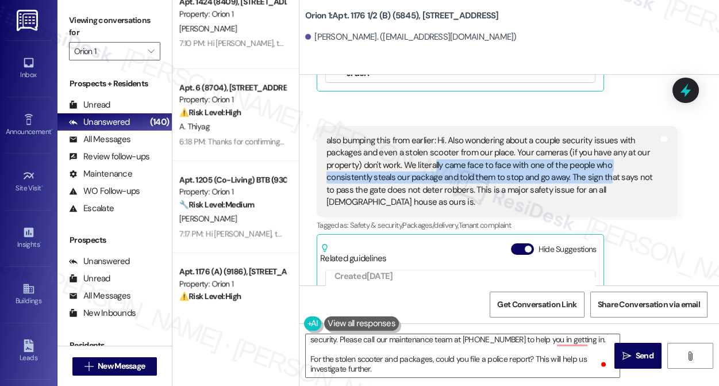
drag, startPoint x: 432, startPoint y: 138, endPoint x: 564, endPoint y: 144, distance: 131.2
click at [564, 144] on div "also bumping this from earlier: Hi. Also wondering about a couple security issu…" at bounding box center [493, 172] width 332 height 74
click at [479, 135] on div "also bumping this from earlier: Hi. Also wondering about a couple security issu…" at bounding box center [493, 172] width 332 height 74
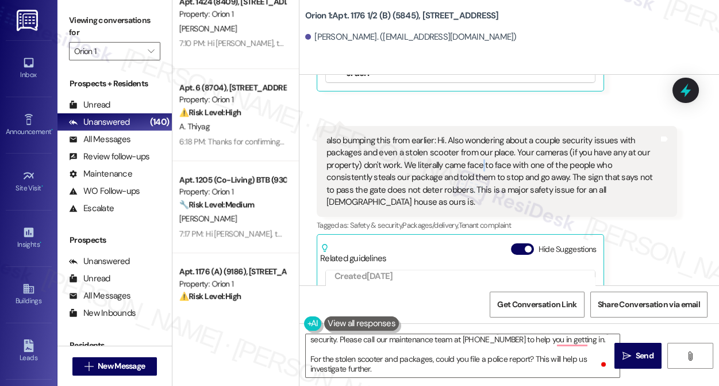
click at [479, 135] on div "also bumping this from earlier: Hi. Also wondering about a couple security issu…" at bounding box center [493, 172] width 332 height 74
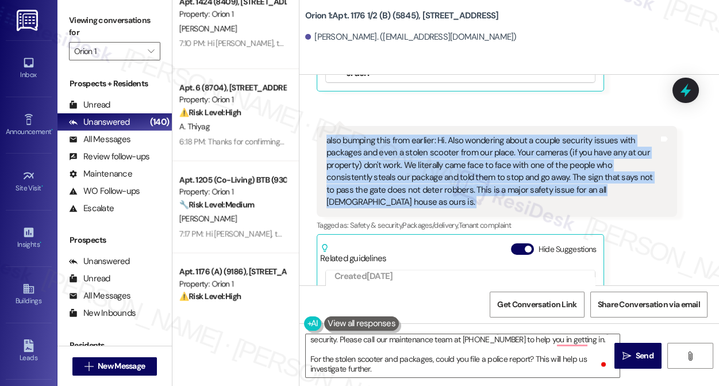
click at [479, 135] on div "also bumping this from earlier: Hi. Also wondering about a couple security issu…" at bounding box center [493, 172] width 332 height 74
click at [532, 144] on div "also bumping this from earlier: Hi. Also wondering about a couple security issu…" at bounding box center [493, 172] width 332 height 74
click at [503, 137] on div "also bumping this from earlier: Hi. Also wondering about a couple security issu…" at bounding box center [493, 172] width 332 height 74
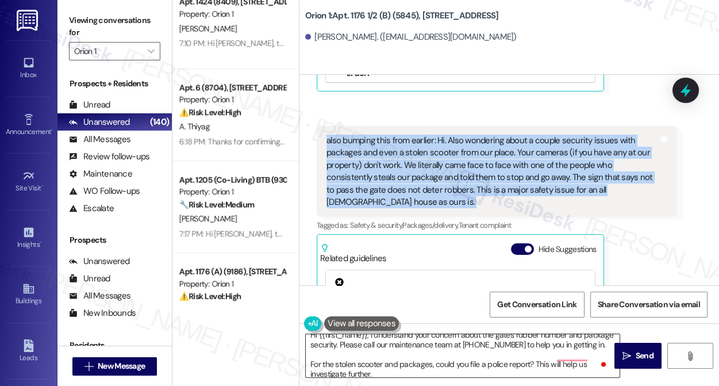
scroll to position [0, 0]
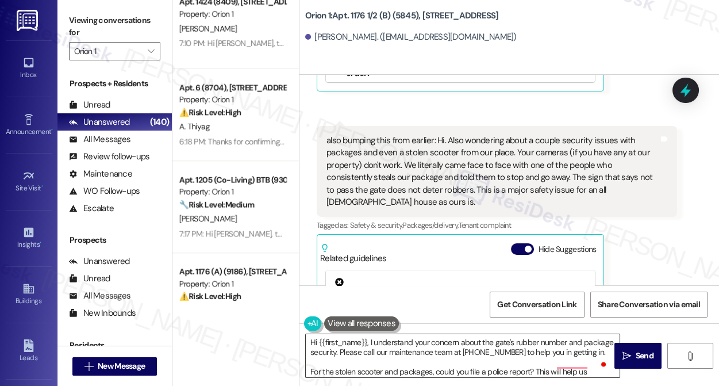
click at [375, 344] on textarea "Hi {{first_name}}, I understand your concern about the gate's rubber number and…" at bounding box center [463, 355] width 314 height 43
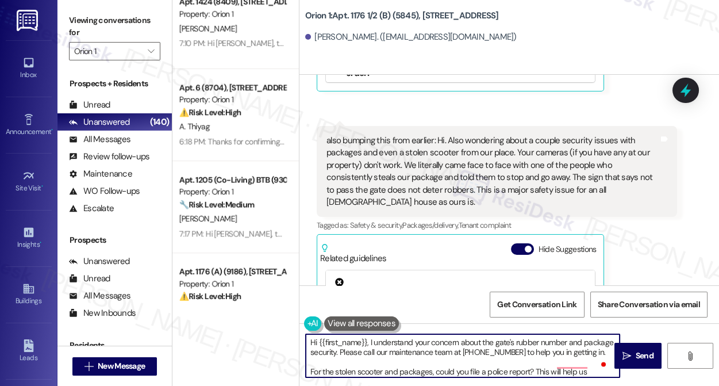
click at [374, 344] on textarea "Hi {{first_name}}, I understand your concern about the gate's rubber number and…" at bounding box center [463, 355] width 314 height 43
click at [409, 355] on textarea "Hi {{first_name}}, I understand your concern about the gate's rubber number and…" at bounding box center [463, 355] width 314 height 43
click at [367, 351] on textarea "Hi {{first_name}}, I understand your concern about the gate's rubber number and…" at bounding box center [463, 355] width 314 height 43
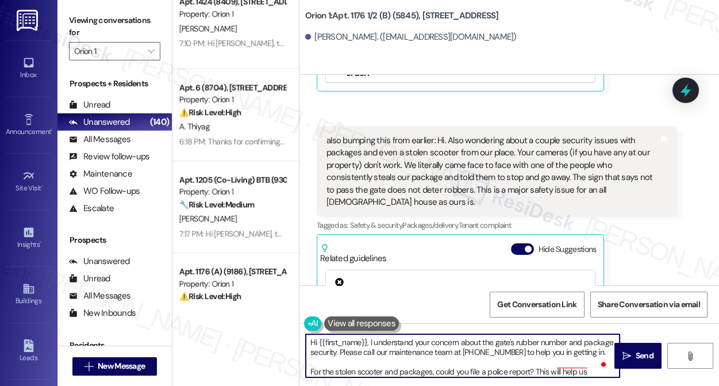
click at [367, 351] on textarea "Hi {{first_name}}, I understand your concern about the gate's rubber number and…" at bounding box center [463, 355] width 314 height 43
click at [376, 357] on textarea "Hi {{first_name}}, I understand your concern about the gate's rubber number and…" at bounding box center [463, 355] width 314 height 43
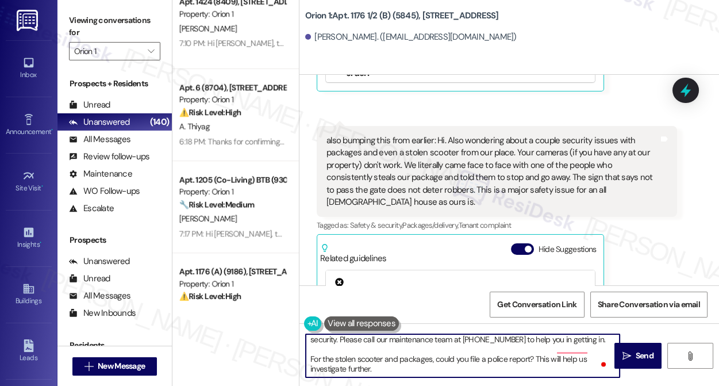
scroll to position [22, 0]
click at [347, 356] on textarea "Hi {{first_name}}, I understand your concern about the gate's rubber number and…" at bounding box center [463, 355] width 314 height 43
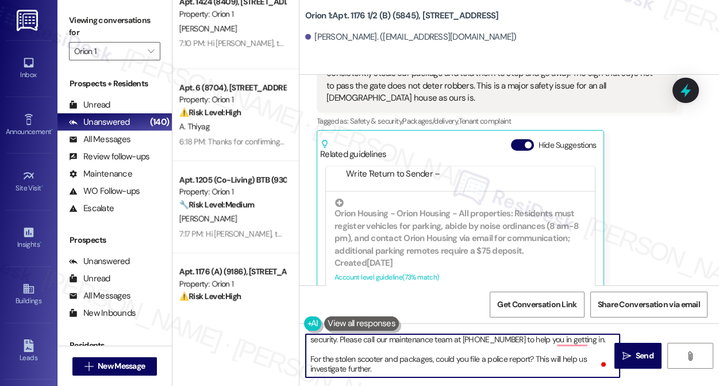
scroll to position [156, 0]
click at [393, 366] on textarea "Hi {{first_name}}, I understand your concern about the gate's rubber number and…" at bounding box center [463, 355] width 314 height 43
click at [360, 341] on textarea "Hi {{first_name}}, I understand your concern about the gate's rubber number and…" at bounding box center [463, 355] width 314 height 43
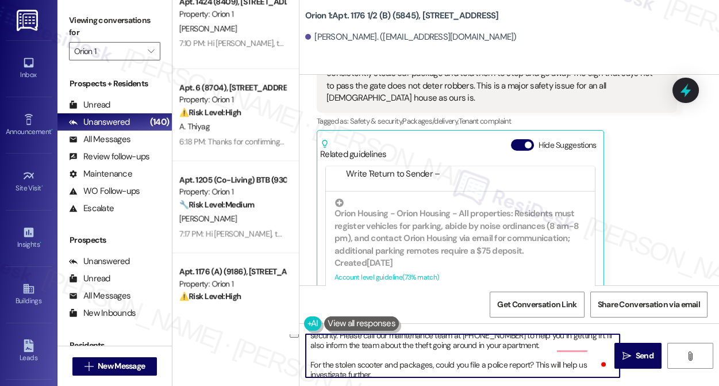
drag, startPoint x: 389, startPoint y: 366, endPoint x: 304, endPoint y: 358, distance: 86.1
click at [304, 358] on div "Hi {{first_name}}, I understand your concern about the gate's rubber number and…" at bounding box center [457, 356] width 315 height 44
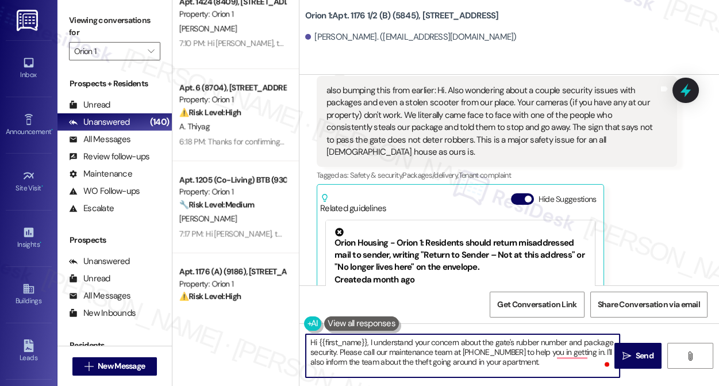
scroll to position [4557, 0]
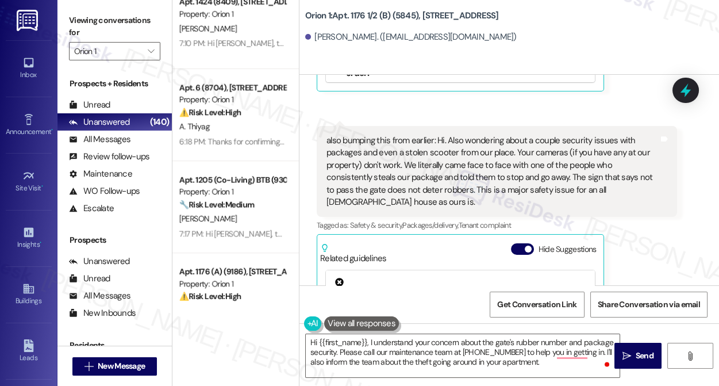
click at [518, 139] on div "also bumping this from earlier: Hi. Also wondering about a couple security issu…" at bounding box center [493, 172] width 332 height 74
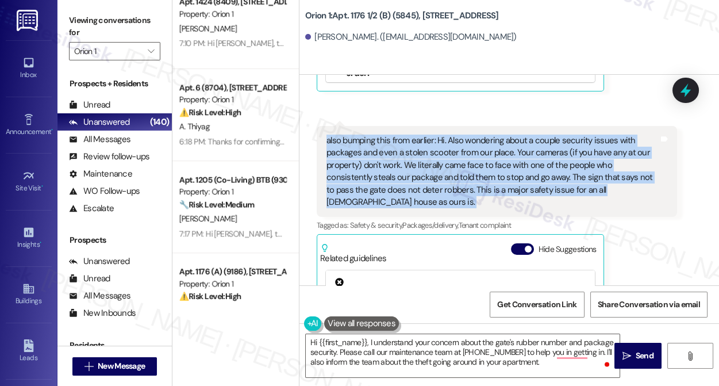
click at [518, 139] on div "also bumping this from earlier: Hi. Also wondering about a couple security issu…" at bounding box center [493, 172] width 332 height 74
click at [588, 135] on div "also bumping this from earlier: Hi. Also wondering about a couple security issu…" at bounding box center [493, 172] width 332 height 74
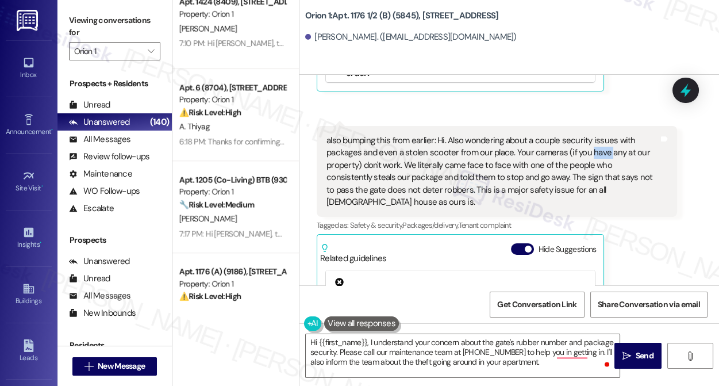
click at [588, 135] on div "also bumping this from earlier: Hi. Also wondering about a couple security issu…" at bounding box center [493, 172] width 332 height 74
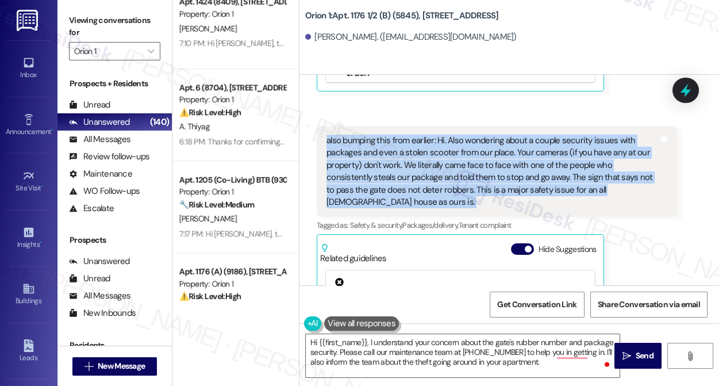
click at [588, 135] on div "also bumping this from earlier: Hi. Also wondering about a couple security issu…" at bounding box center [493, 172] width 332 height 74
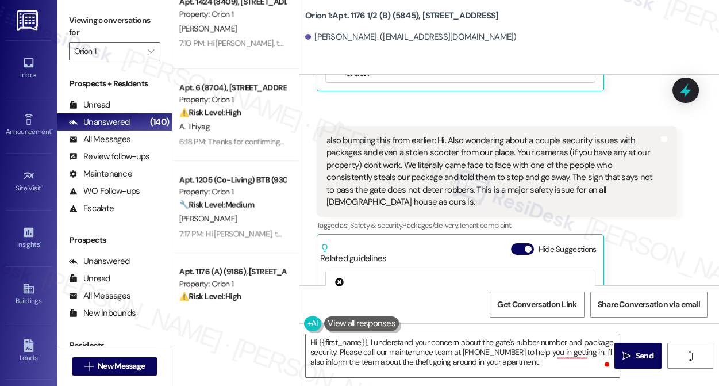
drag, startPoint x: 67, startPoint y: 2, endPoint x: 99, endPoint y: 22, distance: 37.7
click at [67, 2] on div "Viewing conversations for Orion 1 " at bounding box center [115, 36] width 114 height 72
click at [369, 342] on textarea "Hi {{first_name}}, I understand your concern about the gate's rubber number and…" at bounding box center [463, 355] width 314 height 43
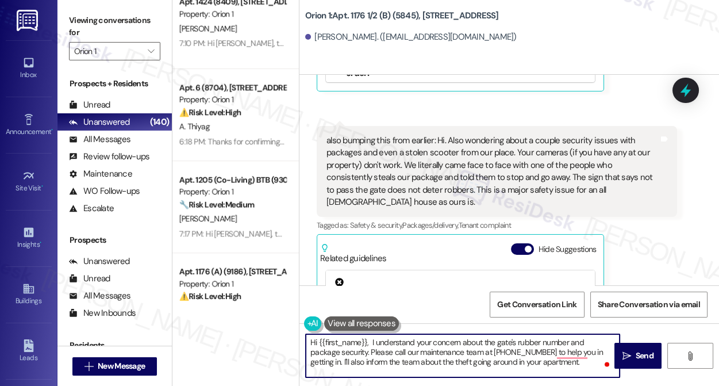
paste textarea "Thank you for letting me know about the gate button issue and the concerns you’…"
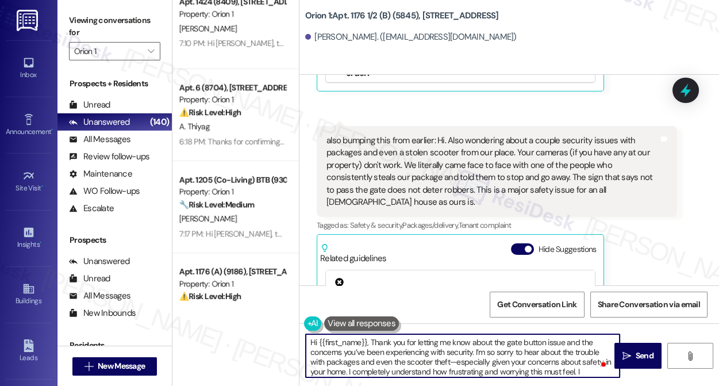
click at [373, 340] on textarea "Hi {{first_name}}, Thank you for letting me know about the gate button issue an…" at bounding box center [463, 355] width 314 height 43
click at [453, 349] on textarea "Hi {{first_name}}, thank you for letting me know about the gate button issue an…" at bounding box center [463, 355] width 314 height 43
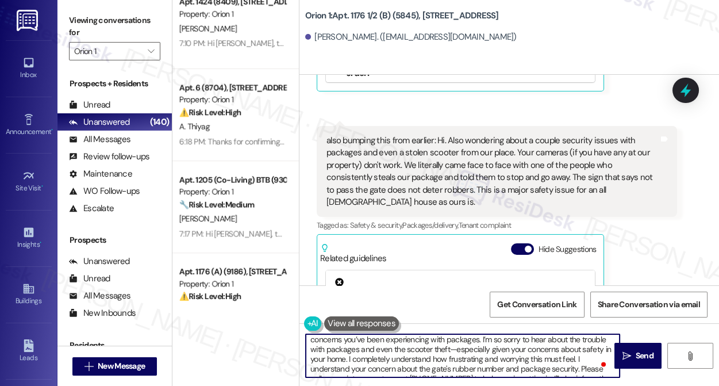
drag, startPoint x: 582, startPoint y: 371, endPoint x: 562, endPoint y: 367, distance: 19.9
click at [562, 367] on textarea "Hi {{first_name}}, thank you for letting me know about the gate button issue an…" at bounding box center [463, 355] width 314 height 43
click at [542, 355] on textarea "Hi {{first_name}}, thank you for letting me know about the gate button issue an…" at bounding box center [463, 355] width 314 height 43
drag, startPoint x: 573, startPoint y: 358, endPoint x: 457, endPoint y: 351, distance: 116.3
click at [457, 351] on textarea "Hi {{first_name}}, thank you for letting me know about the gate button issue an…" at bounding box center [463, 355] width 314 height 43
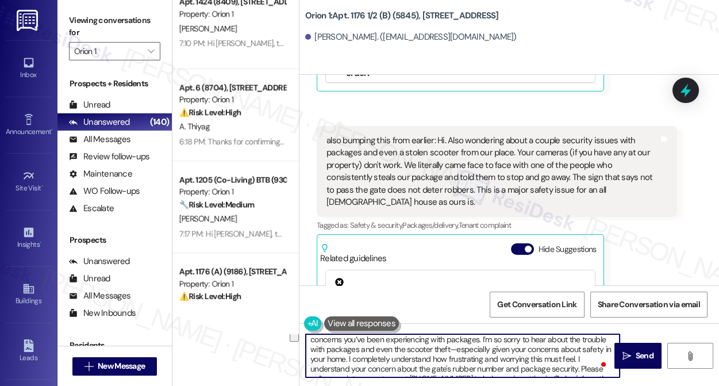
scroll to position [0, 0]
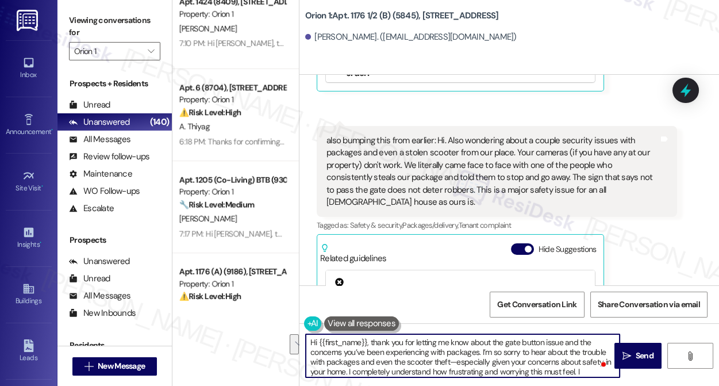
click at [438, 343] on textarea "Hi {{first_name}}, thank you for letting me know about the gate button issue an…" at bounding box center [463, 355] width 314 height 43
drag, startPoint x: 468, startPoint y: 343, endPoint x: 414, endPoint y: 340, distance: 53.6
click at [414, 340] on textarea "Hi {{first_name}}, thank you for letting me know about the gate button issue an…" at bounding box center [463, 355] width 314 height 43
drag, startPoint x: 480, startPoint y: 353, endPoint x: 464, endPoint y: 340, distance: 20.0
click at [464, 340] on textarea "Hi {{first_name}}, thank you for reaching out! about the gate button issue and …" at bounding box center [463, 355] width 314 height 43
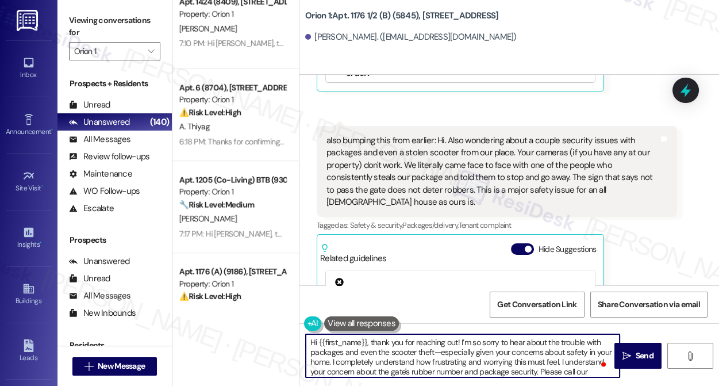
click at [329, 358] on textarea "Hi {{first_name}}, thank you for reaching out! I’m so sorry to hear about the t…" at bounding box center [463, 355] width 314 height 43
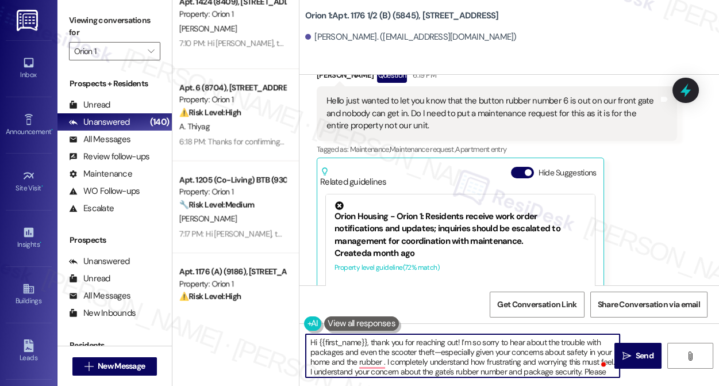
scroll to position [4243, 0]
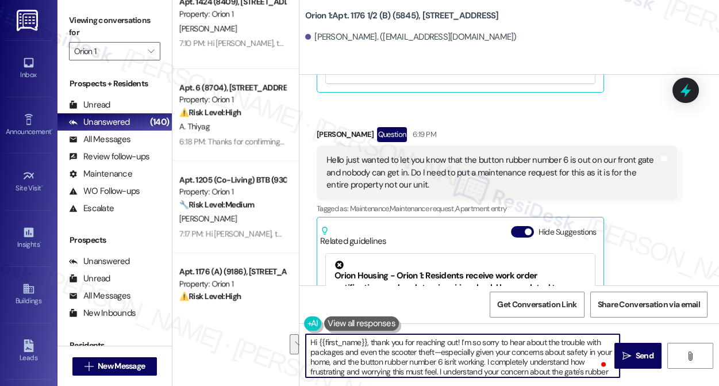
drag, startPoint x: 331, startPoint y: 361, endPoint x: 345, endPoint y: 351, distance: 17.3
click at [345, 351] on textarea "Hi {{first_name}}, thank you for reaching out! I’m so sorry to hear about the t…" at bounding box center [463, 355] width 314 height 43
click at [509, 351] on textarea "Hi {{first_name}}, thank you for reaching out! I’m so sorry to hear about the t…" at bounding box center [463, 355] width 314 height 43
click at [567, 353] on textarea "Hi {{first_name}}, thank you for reaching out! I’m so sorry to hear about the t…" at bounding box center [463, 355] width 314 height 43
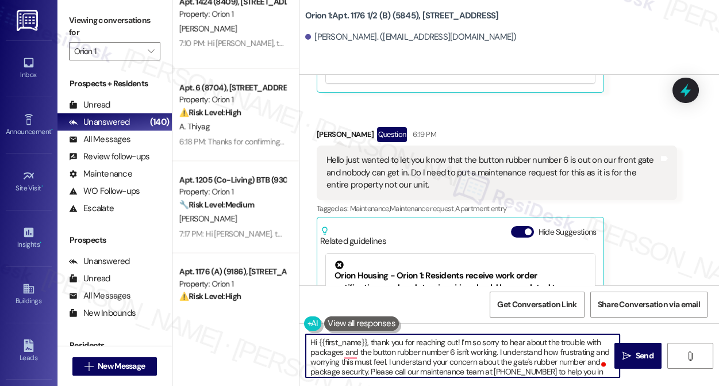
click at [567, 353] on textarea "Hi {{first_name}}, thank you for reaching out! I’m so sorry to hear about the t…" at bounding box center [463, 355] width 314 height 43
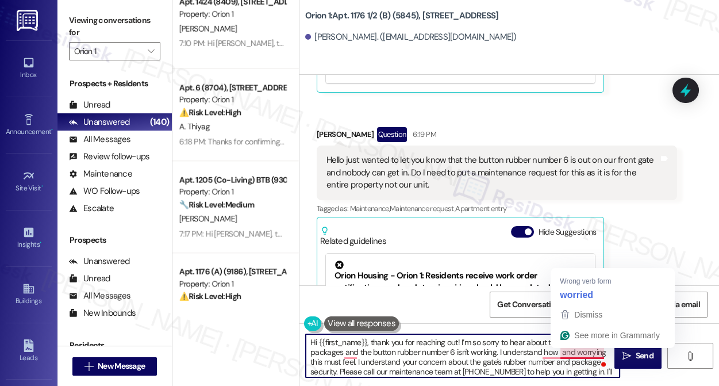
click at [567, 350] on textarea "Hi {{first_name}}, thank you for reaching out! I’m so sorry to hear about the t…" at bounding box center [463, 355] width 314 height 43
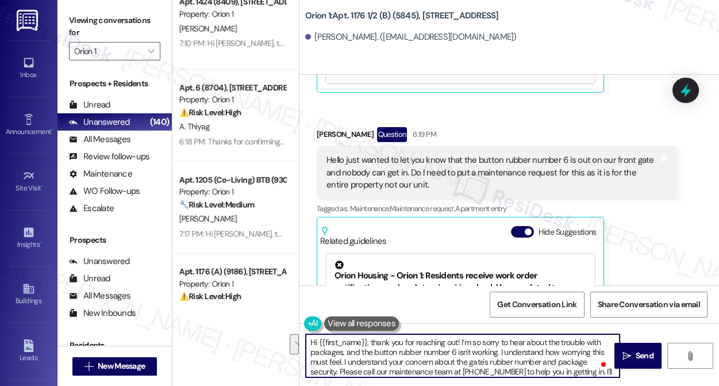
drag, startPoint x: 337, startPoint y: 372, endPoint x: 343, endPoint y: 363, distance: 11.2
click at [343, 363] on textarea "Hi {{first_name}}, thank you for reaching out! I’m so sorry to hear about the t…" at bounding box center [463, 355] width 314 height 43
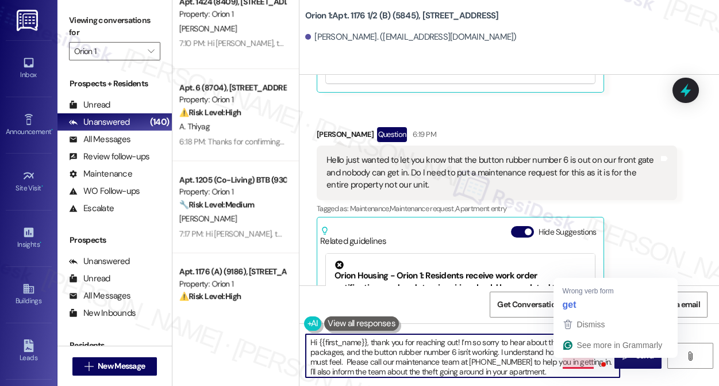
drag, startPoint x: 551, startPoint y: 370, endPoint x: 599, endPoint y: 360, distance: 49.4
click at [599, 360] on div "Hi {{first_name}}, thank you for reaching out! I’m so sorry to hear about the t…" at bounding box center [462, 356] width 315 height 44
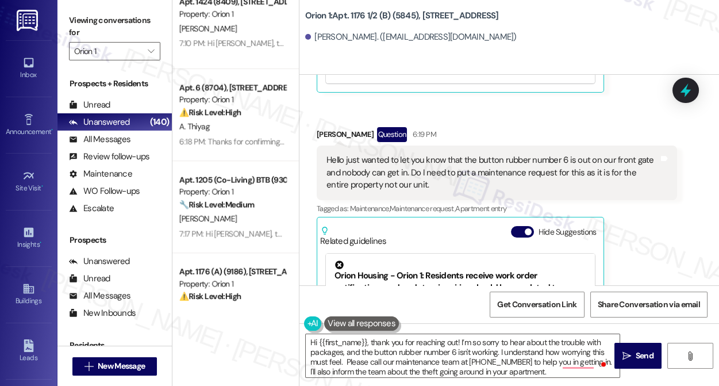
click at [60, 17] on div "Viewing conversations for Orion 1 " at bounding box center [115, 36] width 114 height 72
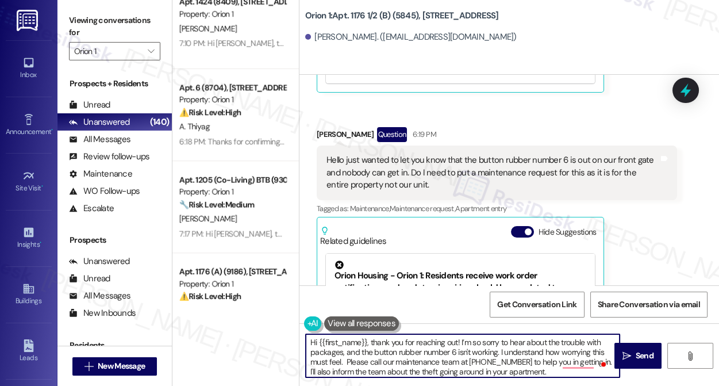
click at [563, 375] on div "Hi {{first_name}}, thank you for reaching out! I’m so sorry to hear about the t…" at bounding box center [462, 356] width 315 height 44
drag, startPoint x: 565, startPoint y: 372, endPoint x: 603, endPoint y: 360, distance: 39.3
click at [603, 360] on html "Inbox Go to Inbox Announcement • Send A Text Announcement Site Visit • Go to Si…" at bounding box center [359, 193] width 719 height 386
click at [543, 367] on textarea "Hi {{first_name}}, thank you for reaching out! I’m so sorry to hear about the t…" at bounding box center [463, 355] width 314 height 43
drag, startPoint x: 552, startPoint y: 371, endPoint x: 595, endPoint y: 362, distance: 44.2
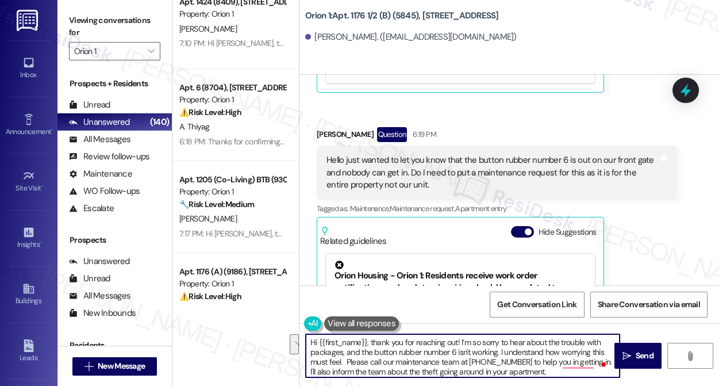
click at [595, 362] on textarea "Hi {{first_name}}, thank you for reaching out! I’m so sorry to hear about the t…" at bounding box center [463, 355] width 314 height 43
drag, startPoint x: 567, startPoint y: 367, endPoint x: 586, endPoint y: 364, distance: 19.3
click at [567, 367] on textarea "Hi {{first_name}}, thank you for reaching out! I’m so sorry to hear about the t…" at bounding box center [463, 355] width 314 height 43
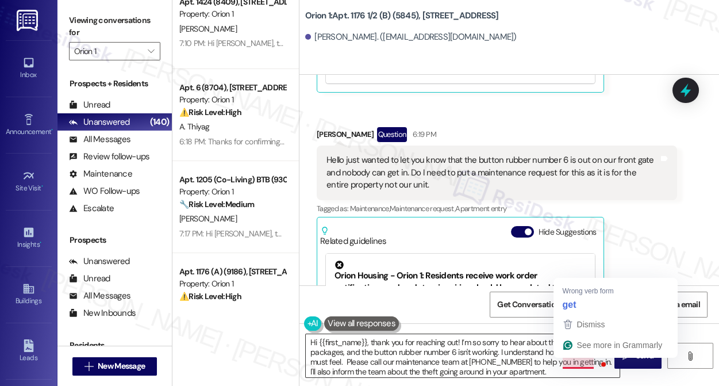
click at [585, 372] on textarea "Hi {{first_name}}, thank you for reaching out! I’m so sorry to hear about the t…" at bounding box center [463, 355] width 314 height 43
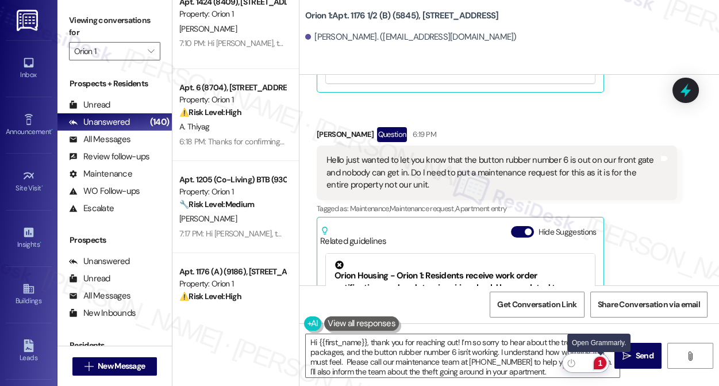
click at [603, 360] on div "1" at bounding box center [600, 363] width 13 height 13
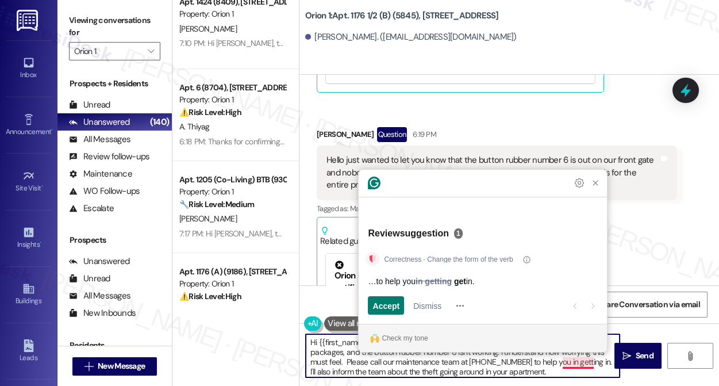
drag, startPoint x: 603, startPoint y: 361, endPoint x: 608, endPoint y: 368, distance: 8.6
click at [608, 368] on textarea "Hi {{first_name}}, thank you for reaching out! I’m so sorry to hear about the t…" at bounding box center [463, 355] width 314 height 43
paste textarea "’ll bring this to the site team’s attention right away and check on next steps."
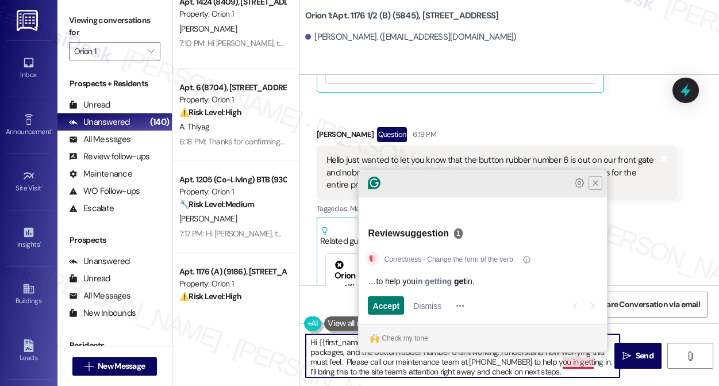
type textarea "Hi {{first_name}}, thank you for reaching out! I’m so sorry to hear about the t…"
click at [601, 190] on icon "Close Grammarly Assistant" at bounding box center [596, 183] width 14 height 14
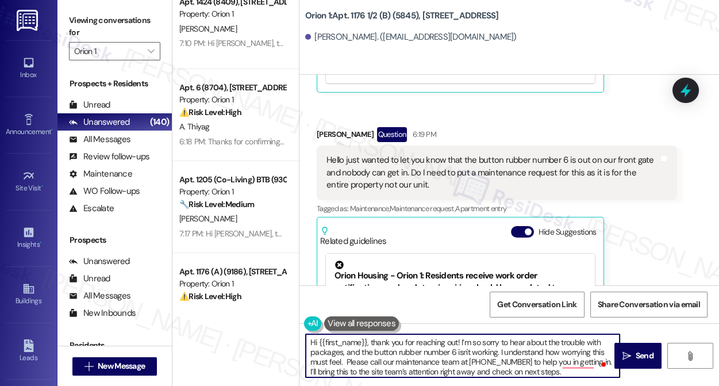
click at [449, 367] on textarea "Hi {{first_name}}, thank you for reaching out! I’m so sorry to hear about the t…" at bounding box center [463, 355] width 314 height 43
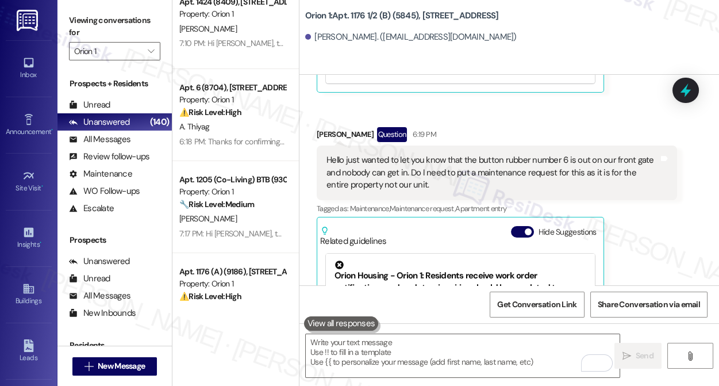
click at [64, 23] on div "Viewing conversations for Orion 1 " at bounding box center [115, 36] width 114 height 72
click at [65, 16] on div "Viewing conversations for Orion 1 " at bounding box center [115, 36] width 114 height 72
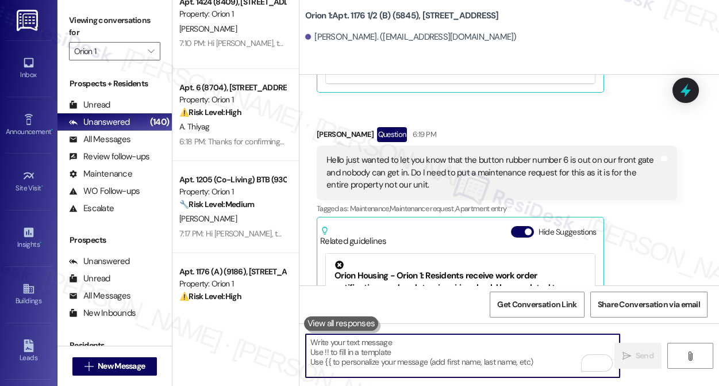
click at [381, 354] on textarea "To enrich screen reader interactions, please activate Accessibility in Grammarl…" at bounding box center [463, 355] width 314 height 43
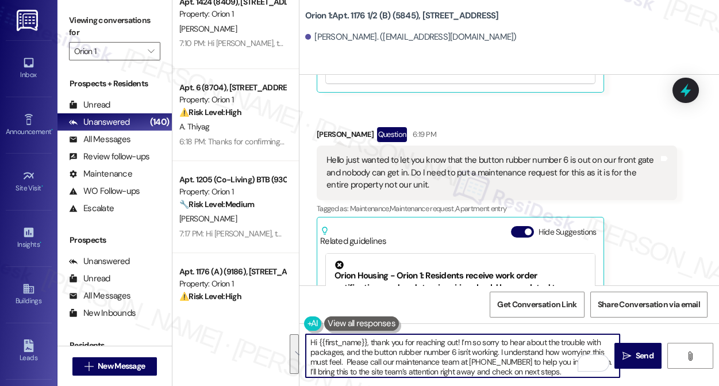
click at [381, 354] on textarea "Hi {{first_name}}, thank you for reaching out! I’m so sorry to hear about the t…" at bounding box center [463, 355] width 314 height 43
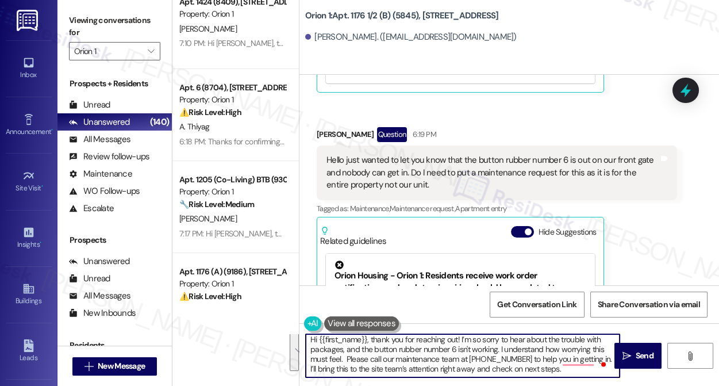
drag, startPoint x: 371, startPoint y: 340, endPoint x: 569, endPoint y: 384, distance: 202.6
click at [569, 384] on div "Hi {{first_name}}, thank you for reaching out! I’m so sorry to hear about the t…" at bounding box center [510, 366] width 420 height 86
paste textarea "Thank you for reaching out! I’m so sorry to hear about the issues with packages…"
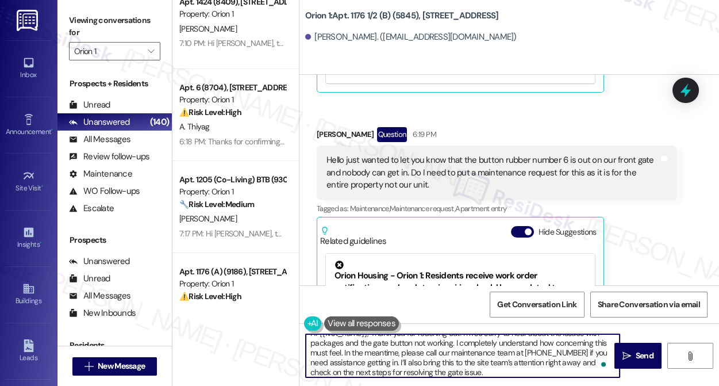
scroll to position [0, 0]
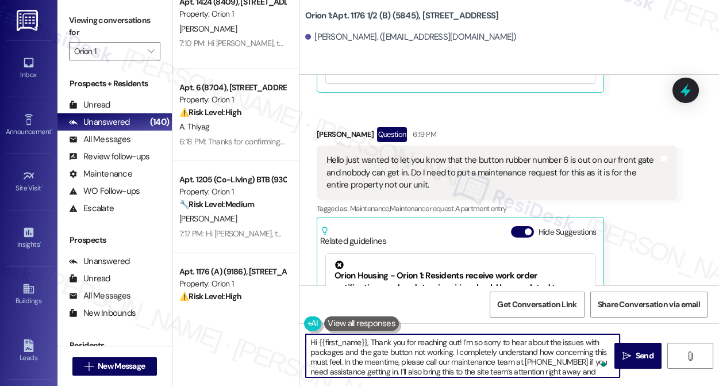
click at [373, 342] on textarea "Hi {{first_name}}, Thank you for reaching out! I’m so sorry to hear about the i…" at bounding box center [463, 355] width 314 height 43
click at [474, 342] on textarea "Hi {{first_name}}, thank you for reaching out! I’m so sorry to hear about the i…" at bounding box center [463, 355] width 314 height 43
click at [482, 352] on textarea "Hi {{first_name}}, thank you for reaching out! I’m sorry to hear about the issu…" at bounding box center [463, 355] width 314 height 43
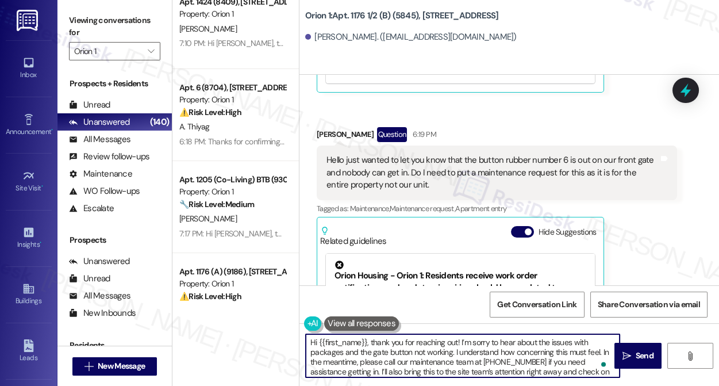
click at [482, 362] on textarea "Hi {{first_name}}, thank you for reaching out! I’m sorry to hear about the issu…" at bounding box center [463, 355] width 314 height 43
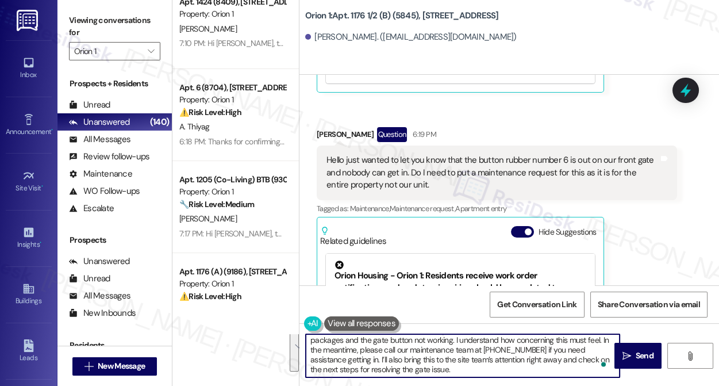
click at [430, 362] on textarea "Hi {{first_name}}, thank you for reaching out! I’m sorry to hear about the issu…" at bounding box center [463, 355] width 314 height 43
click at [478, 369] on textarea "Hi {{first_name}}, thank you for reaching out! I’m sorry to hear about the issu…" at bounding box center [463, 355] width 314 height 43
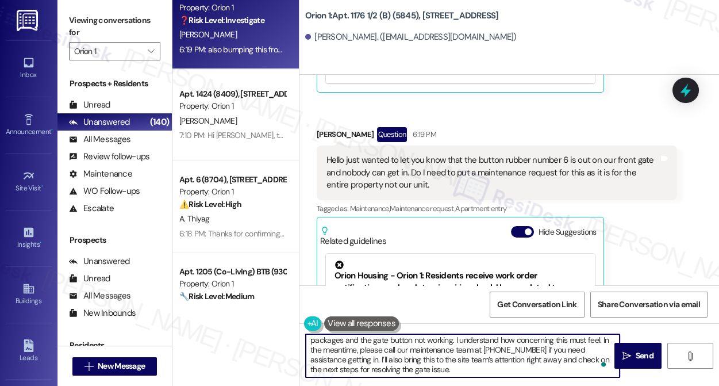
drag, startPoint x: 564, startPoint y: 358, endPoint x: 568, endPoint y: 367, distance: 10.3
click at [568, 367] on textarea "Hi {{first_name}}, thank you for reaching out! I’m sorry to hear about the issu…" at bounding box center [463, 355] width 314 height 43
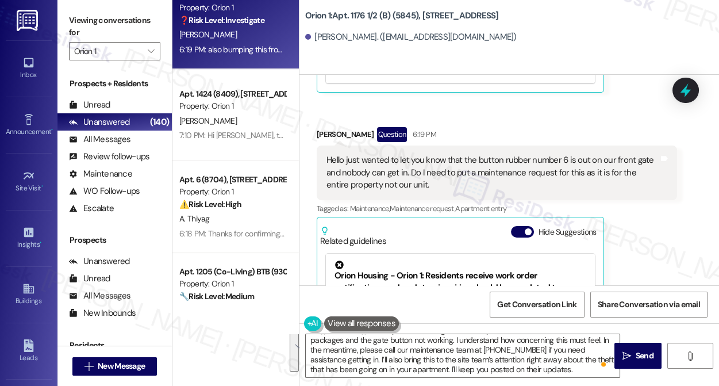
drag, startPoint x: 60, startPoint y: 7, endPoint x: 83, endPoint y: 20, distance: 26.5
click at [60, 7] on div "Viewing conversations for Orion 1 " at bounding box center [115, 36] width 114 height 72
click at [522, 352] on textarea "Hi {{first_name}}, thank you for reaching out! I’m sorry to hear about the issu…" at bounding box center [463, 355] width 314 height 43
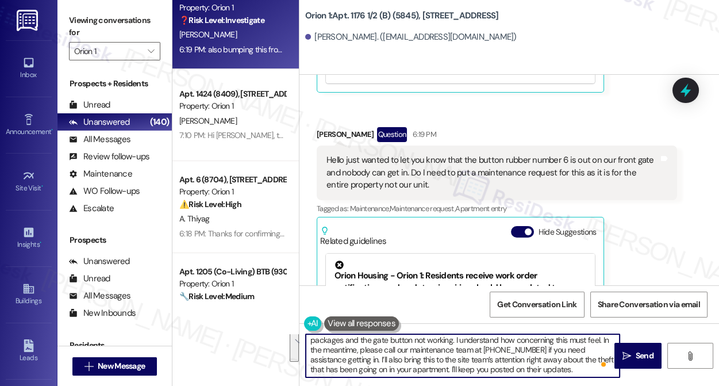
drag, startPoint x: 601, startPoint y: 341, endPoint x: 609, endPoint y: 371, distance: 31.0
click at [609, 371] on textarea "Hi {{first_name}}, thank you for reaching out! I’m sorry to hear about the issu…" at bounding box center [463, 355] width 314 height 43
paste textarea "bring this to the site team’s attention right away and keep you posted on any u…"
click at [508, 355] on textarea "Hi {{first_name}}, thank you for reaching out! I’m sorry to hear about the issu…" at bounding box center [463, 355] width 314 height 43
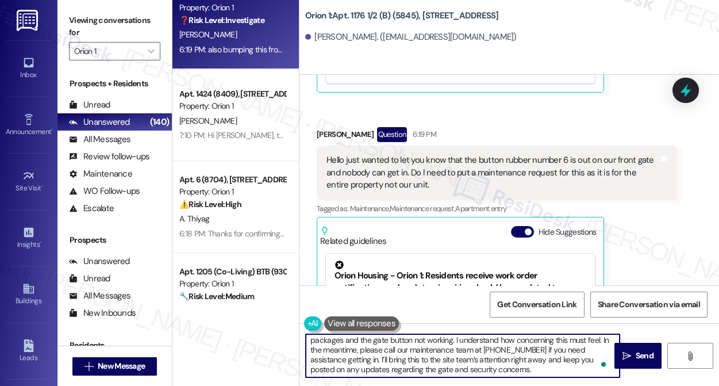
click at [508, 355] on textarea "Hi {{first_name}}, thank you for reaching out! I’m sorry to hear about the issu…" at bounding box center [463, 355] width 314 height 43
click at [468, 354] on textarea "Hi {{first_name}}, thank you for reaching out! I’m sorry to hear about the issu…" at bounding box center [463, 355] width 314 height 43
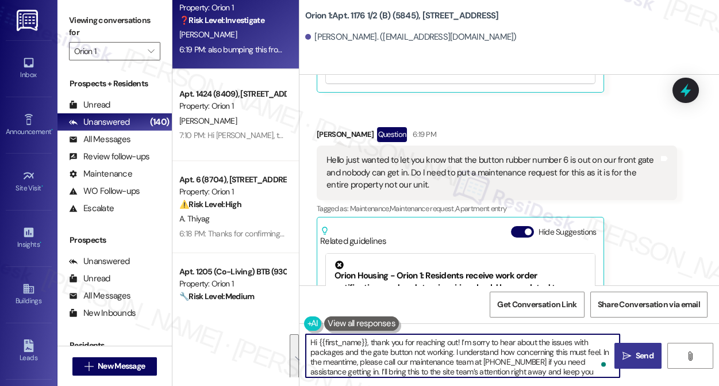
type textarea "Hi {{first_name}}, thank you for reaching out! I’m sorry to hear about the issu…"
click at [632, 348] on button " Send" at bounding box center [639, 356] width 48 height 26
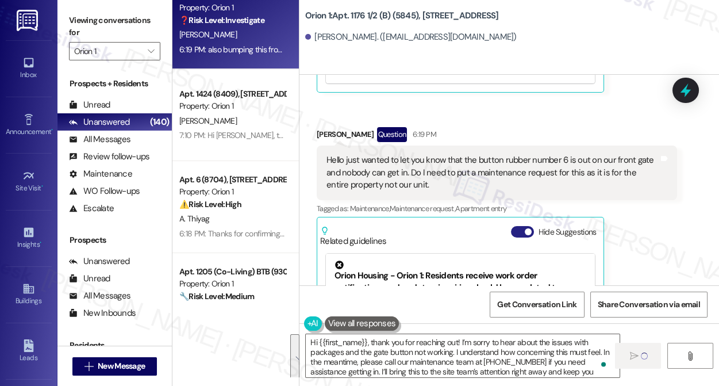
click at [527, 228] on span "button" at bounding box center [528, 231] width 7 height 7
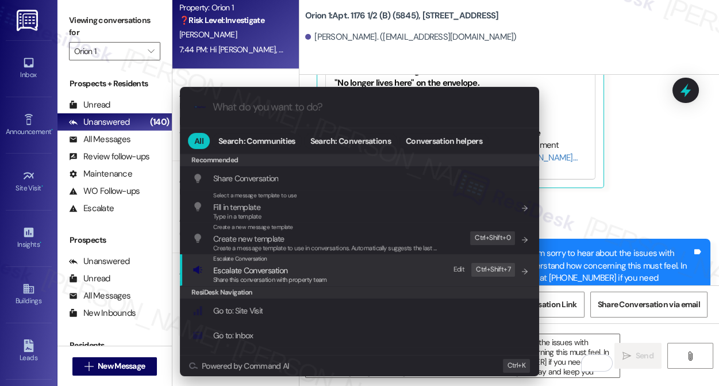
click at [348, 266] on div "Escalate Conversation Escalate Conversation Share this conversation with proper…" at bounding box center [361, 269] width 336 height 31
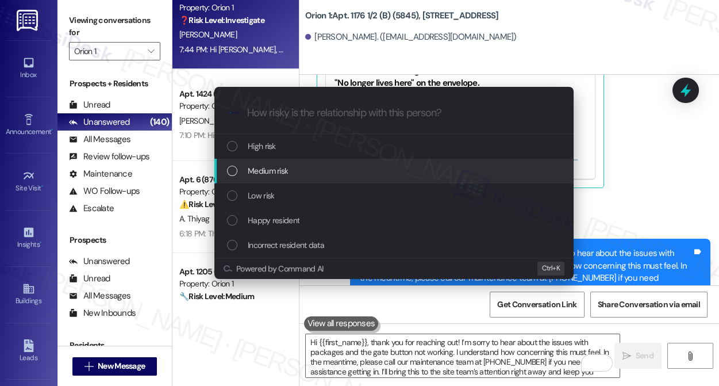
click at [319, 170] on div "Medium risk" at bounding box center [395, 170] width 336 height 13
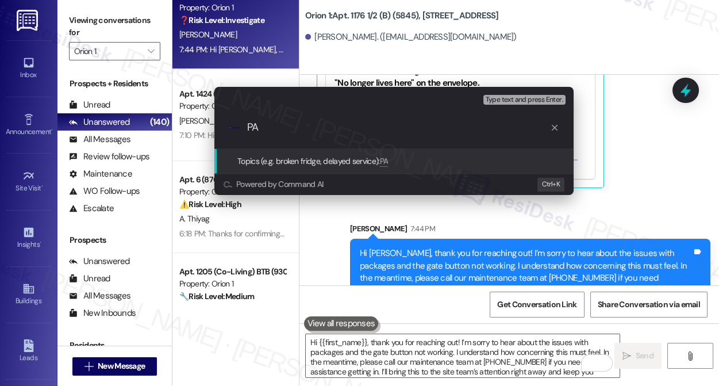
type input "P"
type input "Package security concerns"
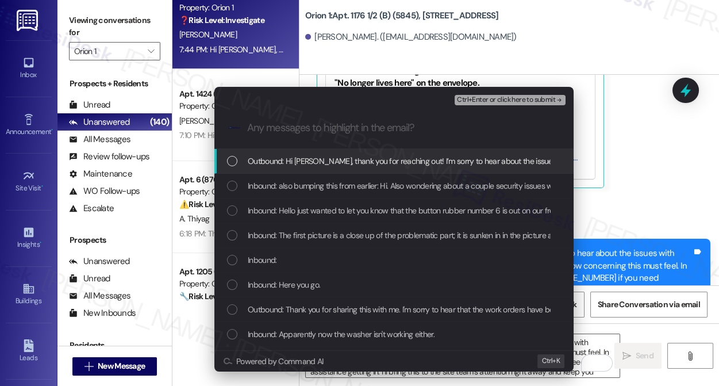
click at [612, 153] on div "Escalate Conversation Medium risk Package security concerns Any messages to hig…" at bounding box center [359, 193] width 719 height 386
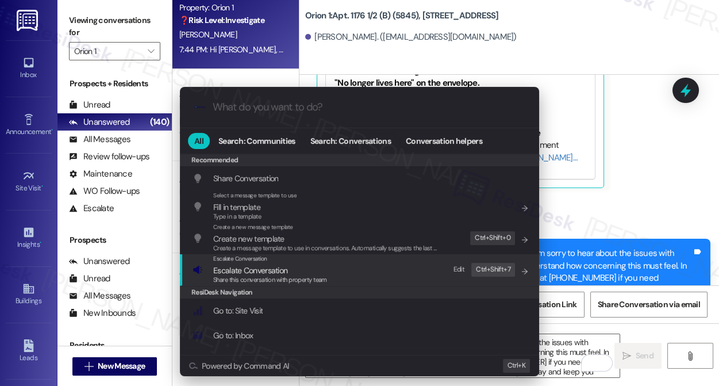
click at [356, 266] on div "Escalate Conversation Escalate Conversation Share this conversation with proper…" at bounding box center [361, 269] width 336 height 31
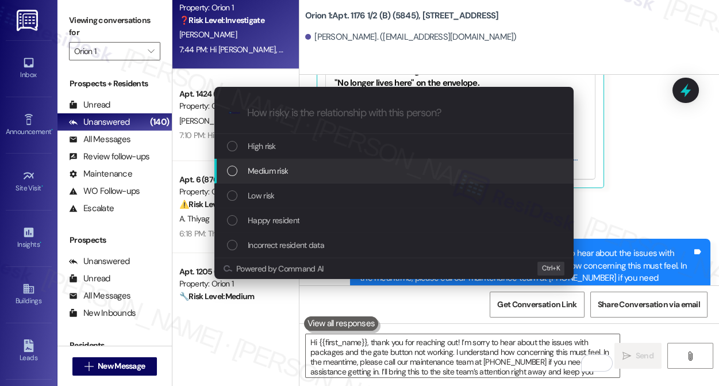
click at [279, 170] on span "Medium risk" at bounding box center [268, 170] width 40 height 13
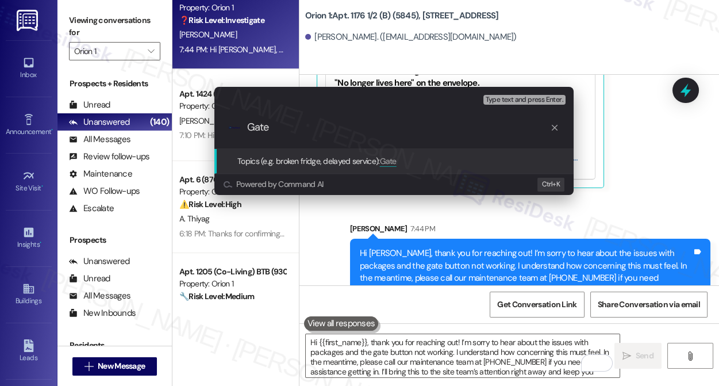
paste input "Package security concerns"
type input "Package security concerns"
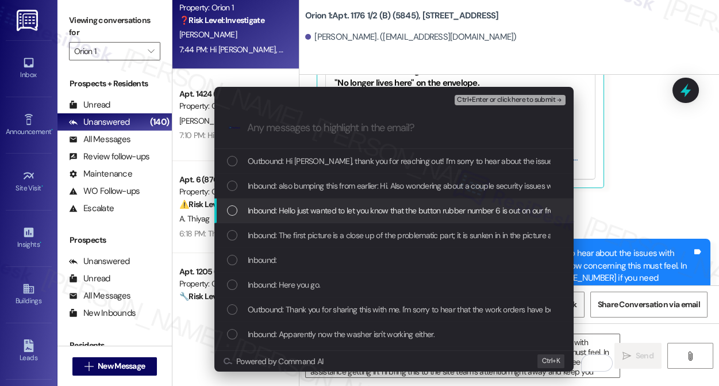
click at [335, 206] on span "Inbound: Hello just wanted to let you know that the button rubber number 6 is o…" at bounding box center [602, 210] width 708 height 13
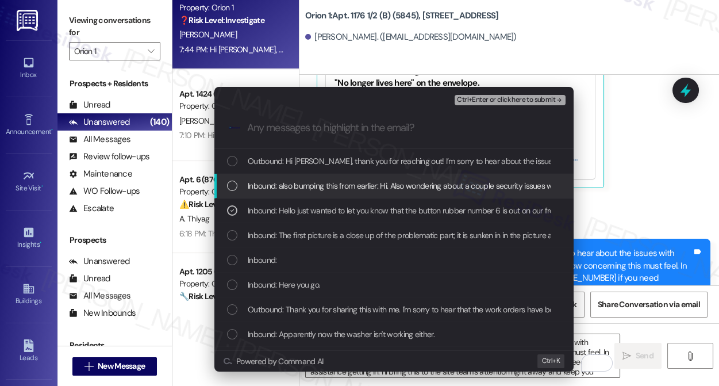
click at [495, 96] on span "Ctrl+Enter or click here to submit" at bounding box center [506, 100] width 98 height 8
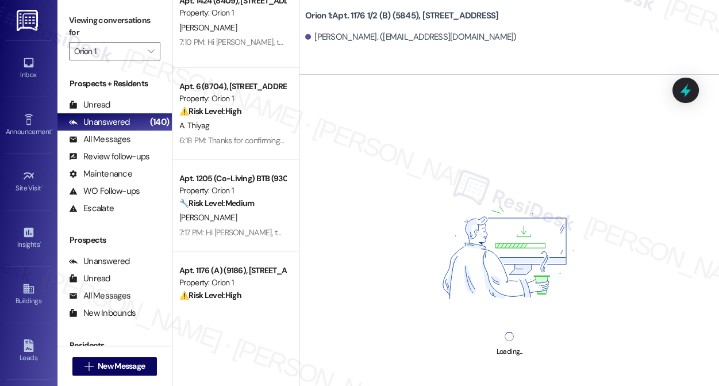
scroll to position [784, 0]
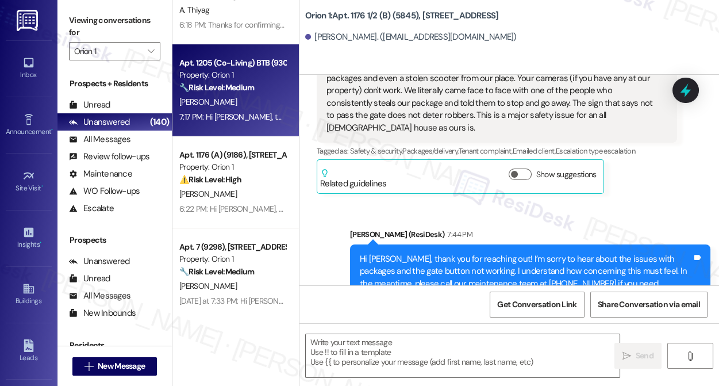
type textarea "Fetching suggested responses. Please feel free to read through the conversation…"
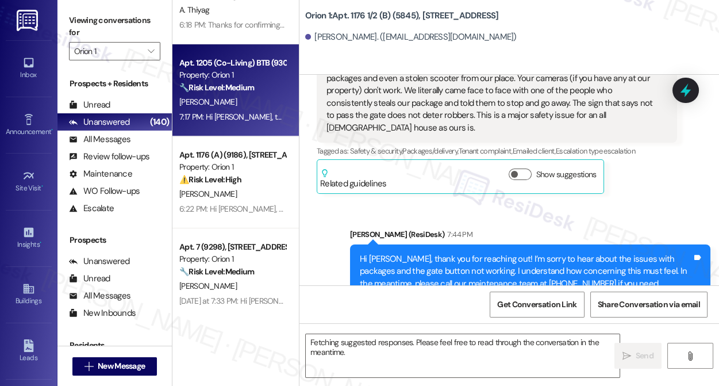
scroll to position [4353, 0]
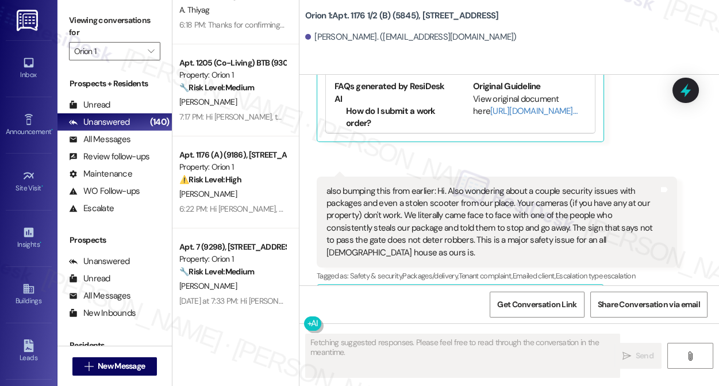
click at [237, 98] on div "S. Kothari" at bounding box center [232, 102] width 109 height 14
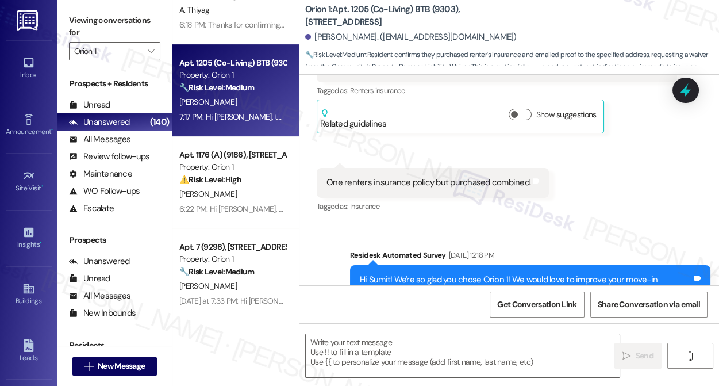
type textarea "Fetching suggested responses. Please feel free to read through the conversation…"
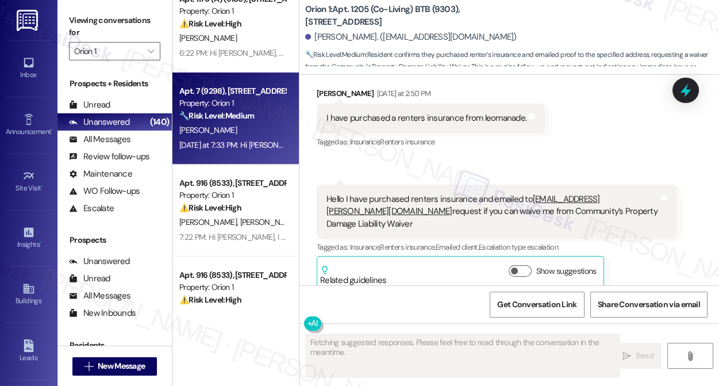
scroll to position [941, 0]
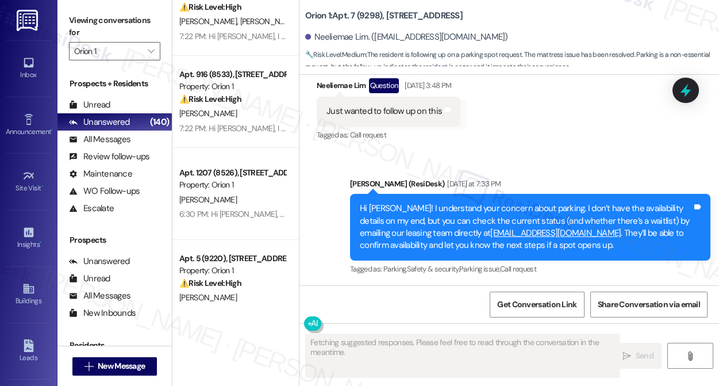
scroll to position [1150, 0]
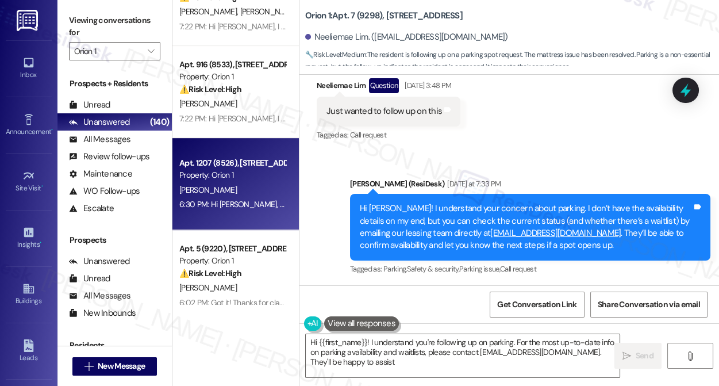
type textarea "Hi {{first_name}}! I understand you're following up on parking. For the most up…"
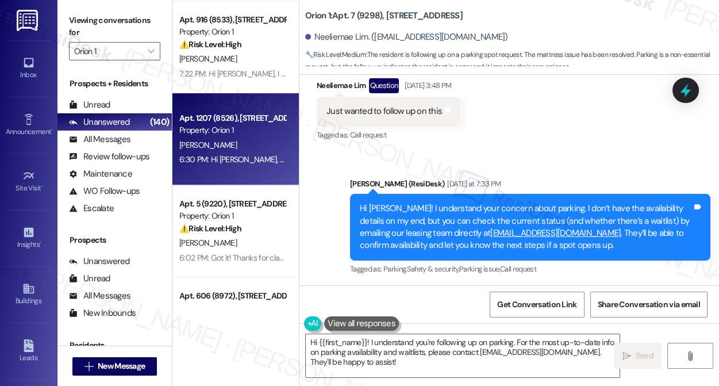
scroll to position [1254, 0]
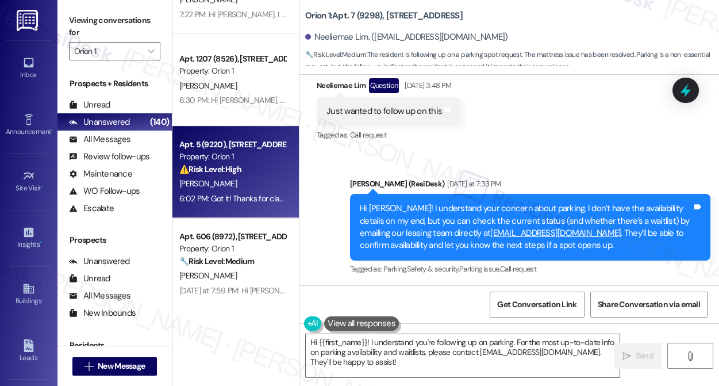
click at [239, 198] on div "6:02 PM: Got it! Thanks for clarifying. We're sorry to hear that your assigned …" at bounding box center [656, 198] width 955 height 10
type textarea "Fetching suggested responses. Please feel free to read through the conversation…"
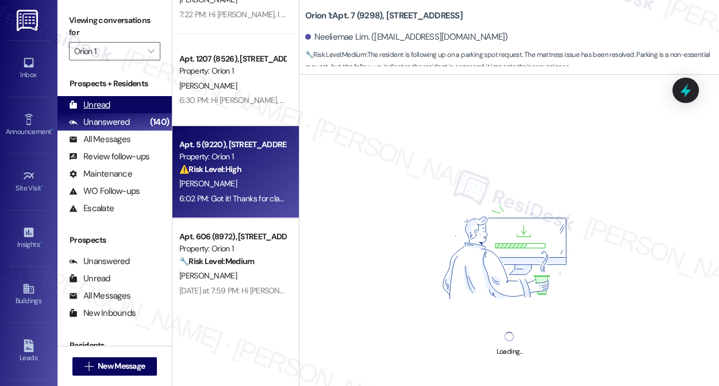
click at [109, 105] on div "Unread" at bounding box center [89, 105] width 41 height 12
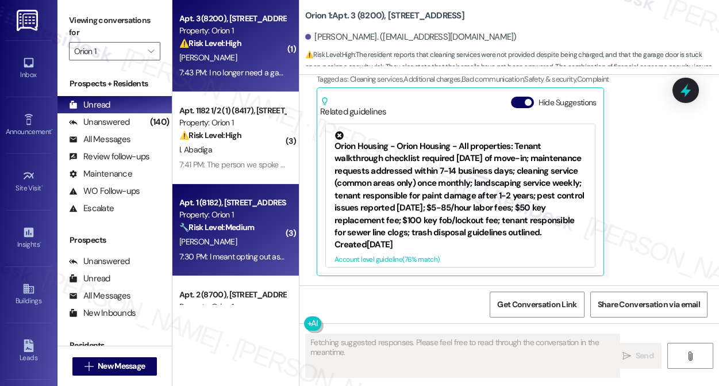
scroll to position [795, 0]
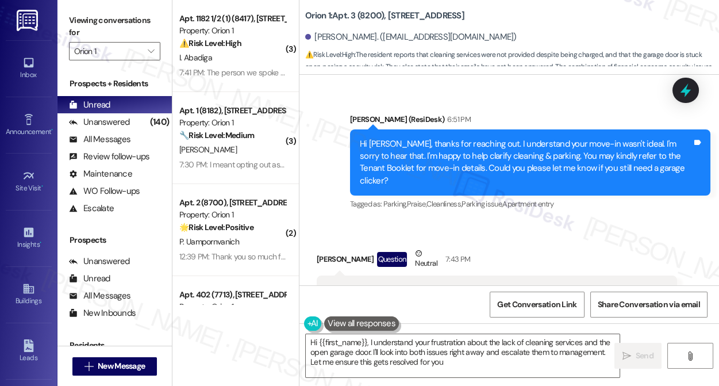
type textarea "Hi {{first_name}}, I understand your frustration about the lack of cleaning ser…"
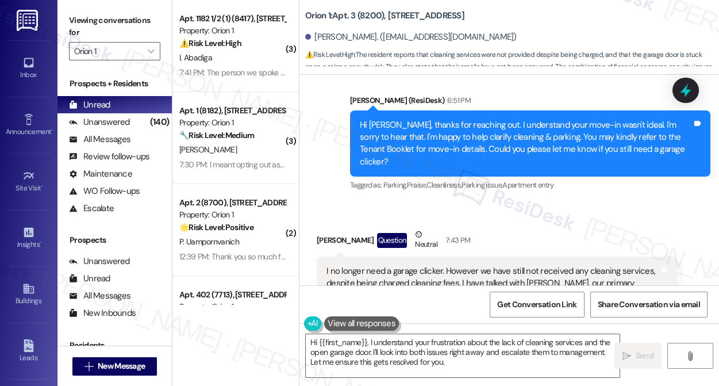
scroll to position [481, 0]
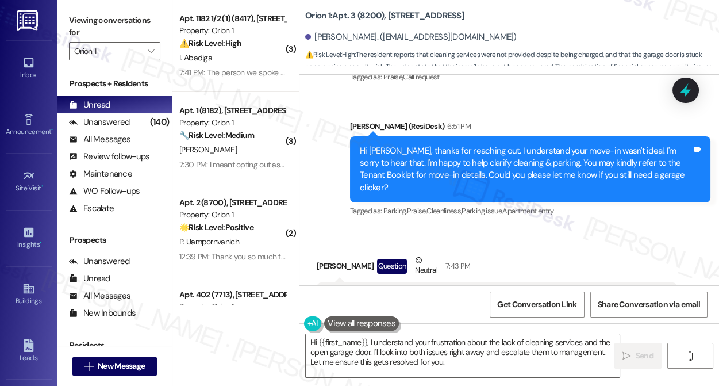
click at [451, 143] on div "Hi Tadashi, thanks for reaching out. I understand your move-in wasn't ideal. I'…" at bounding box center [530, 169] width 361 height 67
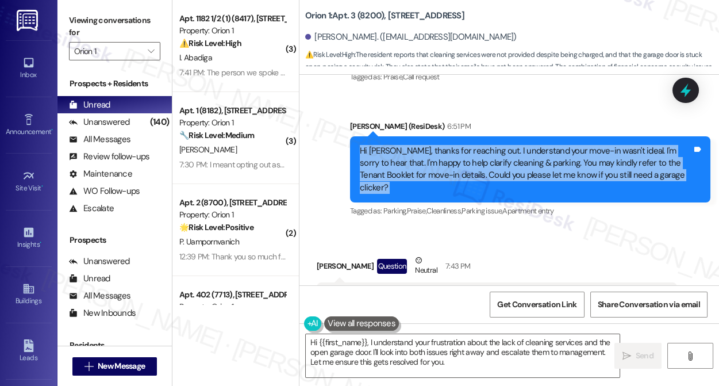
click at [451, 143] on div "Hi Tadashi, thanks for reaching out. I understand your move-in wasn't ideal. I'…" at bounding box center [530, 169] width 361 height 67
click at [616, 170] on div "Hi Tadashi, thanks for reaching out. I understand your move-in wasn't ideal. I'…" at bounding box center [526, 169] width 332 height 49
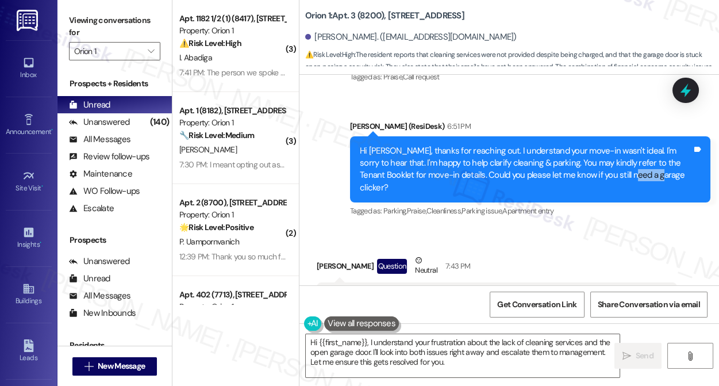
click at [616, 170] on div "Hi Tadashi, thanks for reaching out. I understand your move-in wasn't ideal. I'…" at bounding box center [526, 169] width 332 height 49
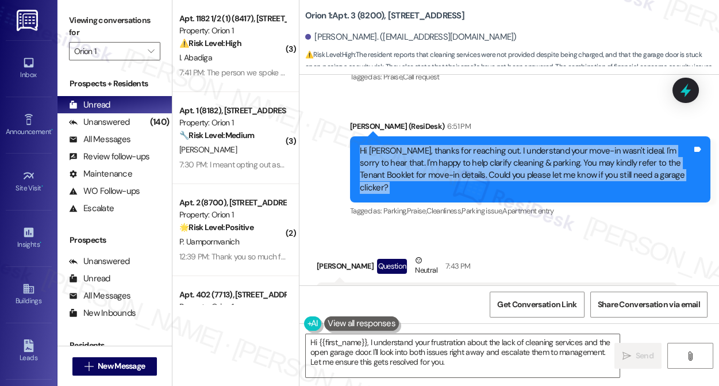
click at [616, 170] on div "Hi Tadashi, thanks for reaching out. I understand your move-in wasn't ideal. I'…" at bounding box center [526, 169] width 332 height 49
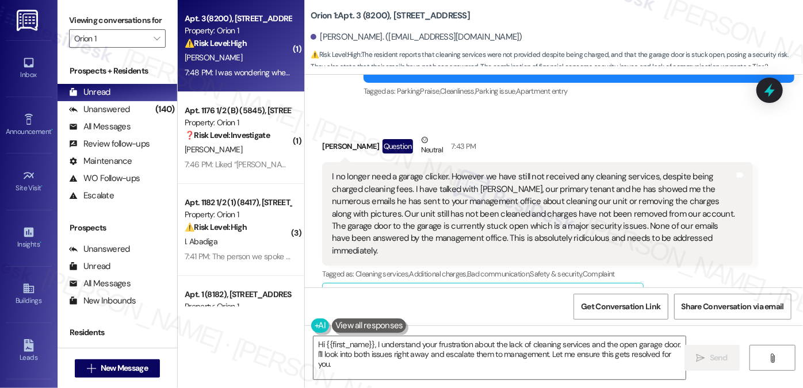
scroll to position [561, 0]
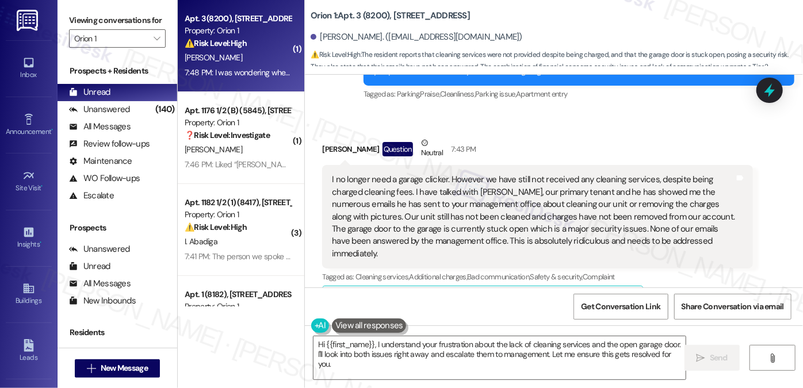
click at [352, 186] on div "I no longer need a garage clicker. However we have still not received any clean…" at bounding box center [533, 217] width 403 height 86
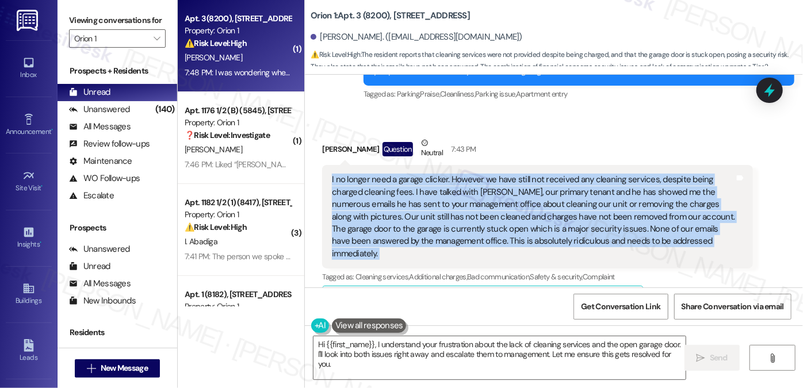
click at [352, 186] on div "I no longer need a garage clicker. However we have still not received any clean…" at bounding box center [533, 217] width 403 height 86
click at [465, 177] on div "I no longer need a garage clicker. However we have still not received any clean…" at bounding box center [533, 217] width 403 height 86
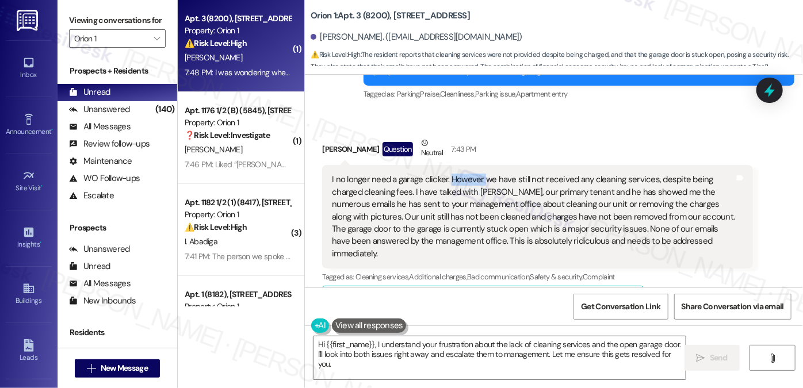
click at [465, 177] on div "I no longer need a garage clicker. However we have still not received any clean…" at bounding box center [533, 217] width 403 height 86
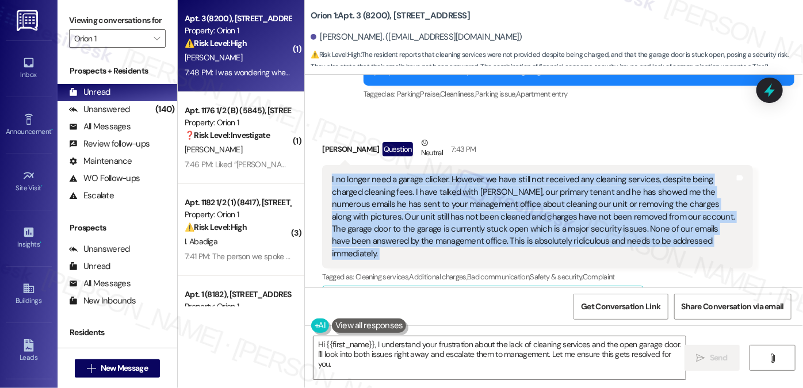
click at [465, 177] on div "I no longer need a garage clicker. However we have still not received any clean…" at bounding box center [533, 217] width 403 height 86
click at [554, 187] on div "I no longer need a garage clicker. However we have still not received any clean…" at bounding box center [533, 217] width 403 height 86
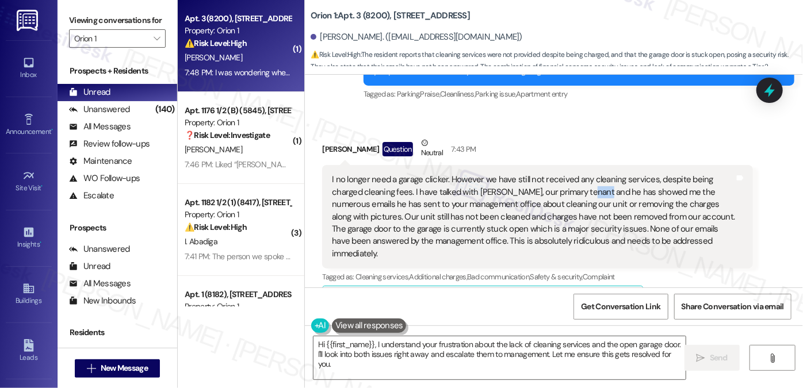
click at [554, 187] on div "I no longer need a garage clicker. However we have still not received any clean…" at bounding box center [533, 217] width 403 height 86
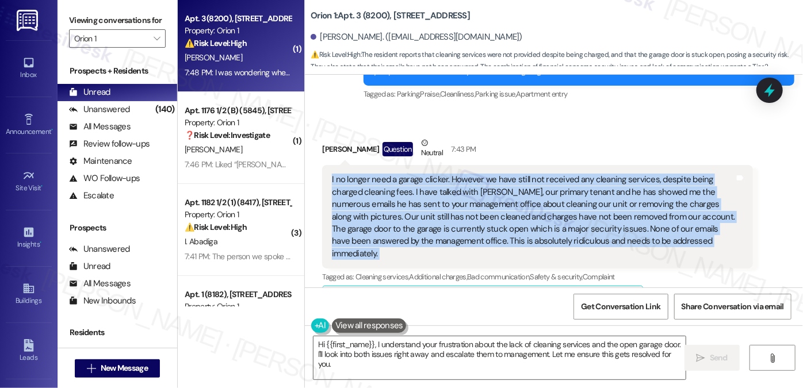
click at [554, 187] on div "I no longer need a garage clicker. However we have still not received any clean…" at bounding box center [533, 217] width 403 height 86
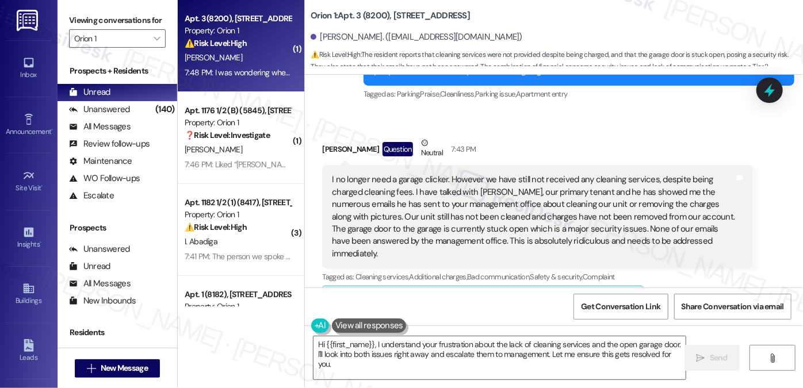
click at [337, 145] on div "Tadashi Bennig Question Neutral 7:43 PM" at bounding box center [537, 151] width 431 height 28
copy div "Tadashi Bennig"
click at [711, 131] on div "Received via SMS Tadashi Bennig Question Neutral 7:43 PM I no longer need a gar…" at bounding box center [537, 305] width 448 height 355
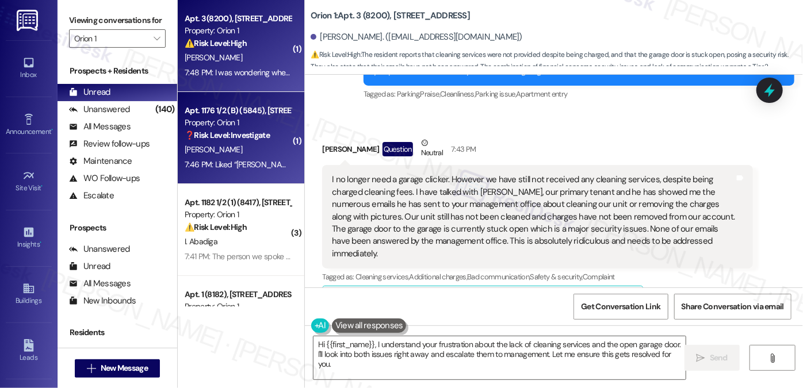
click at [240, 119] on div "Property: Orion 1" at bounding box center [238, 123] width 106 height 12
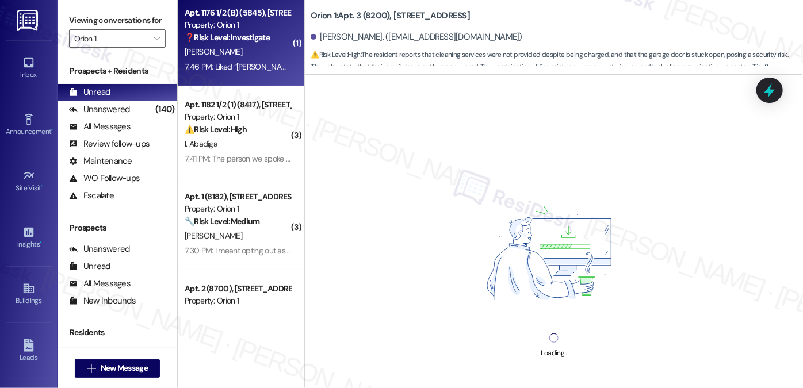
scroll to position [104, 0]
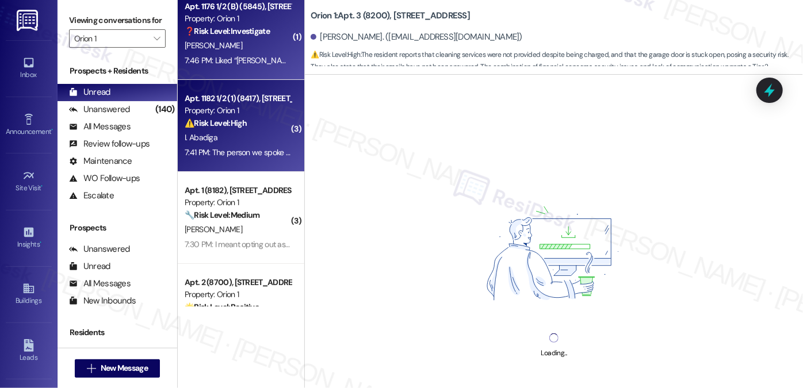
click at [225, 120] on strong "⚠️ Risk Level: High" at bounding box center [216, 123] width 62 height 10
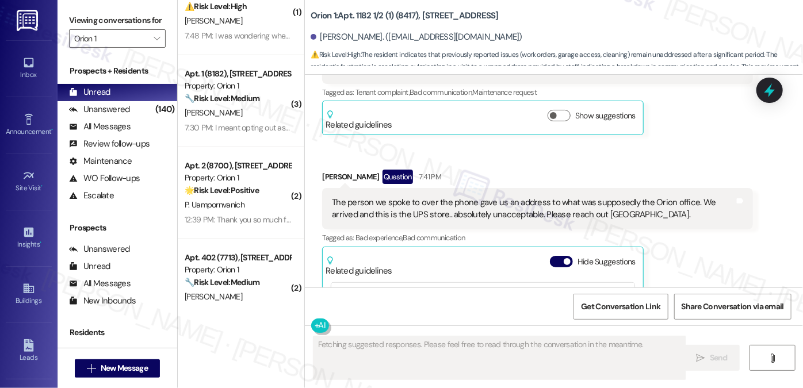
scroll to position [0, 0]
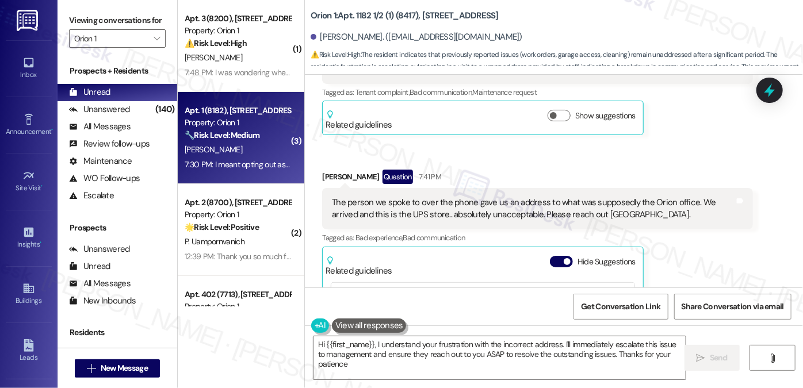
type textarea "Hi {{first_name}}, I understand your frustration with the incorrect address. I'…"
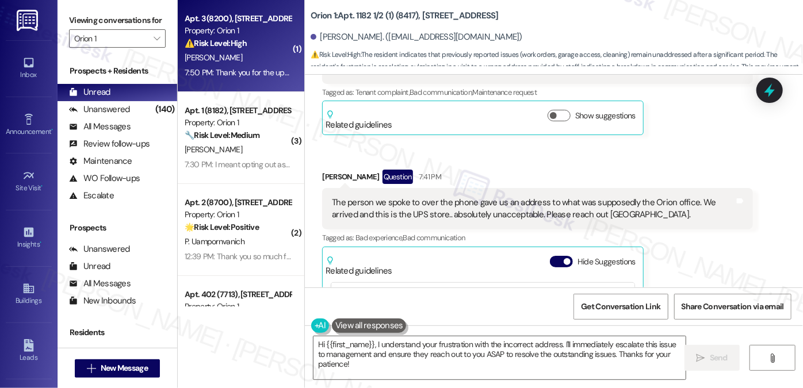
click at [235, 80] on div "Apt. 3 (8200), 1155 W 36th Pl Property: Orion 1 ⚠️ Risk Level: High The residen…" at bounding box center [241, 46] width 127 height 92
type textarea "Fetching suggested responses. Please feel free to read through the conversation…"
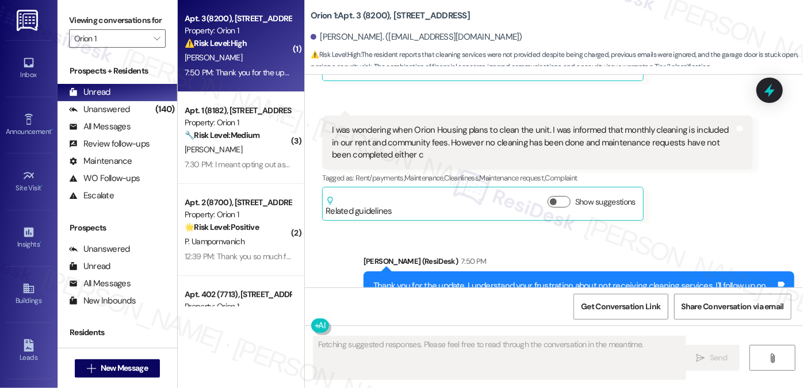
scroll to position [1006, 0]
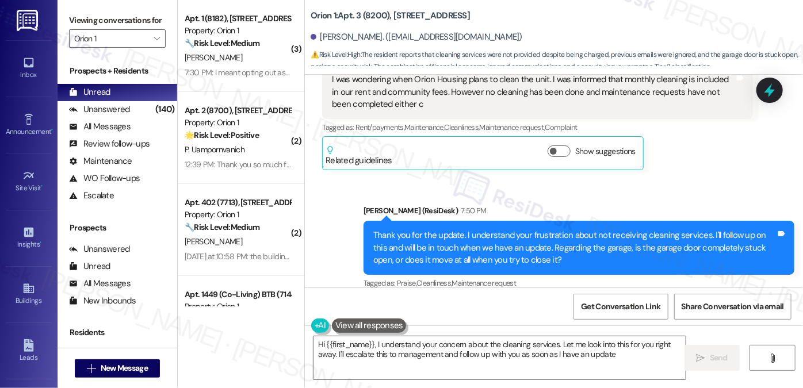
type textarea "Hi {{first_name}}, I understand your concern about the cleaning services. Let m…"
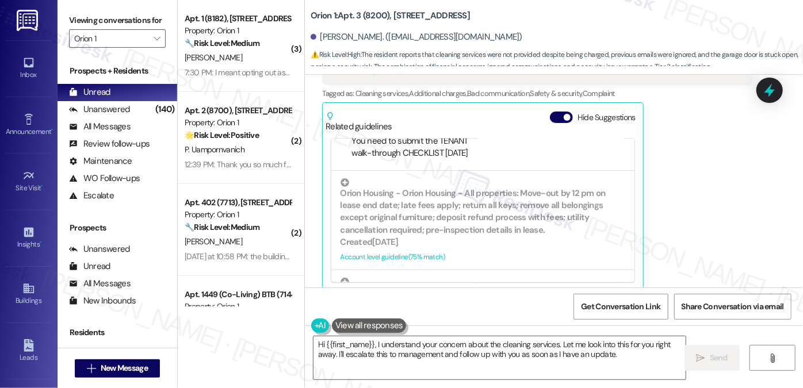
scroll to position [313, 0]
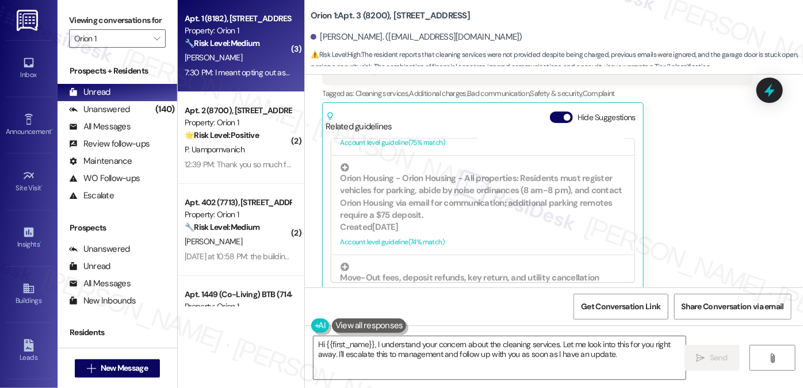
click at [254, 66] on div "7:30 PM: I meant opting out as attempted to cancel my parking. 7:30 PM: I meant…" at bounding box center [237, 73] width 109 height 14
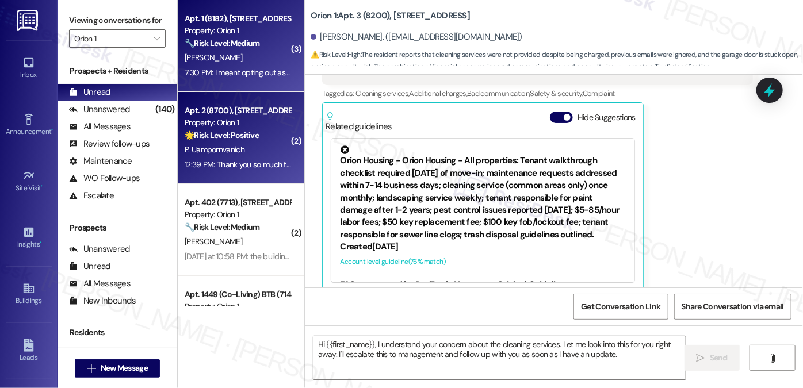
type textarea "Fetching suggested responses. Please feel free to read through the conversation…"
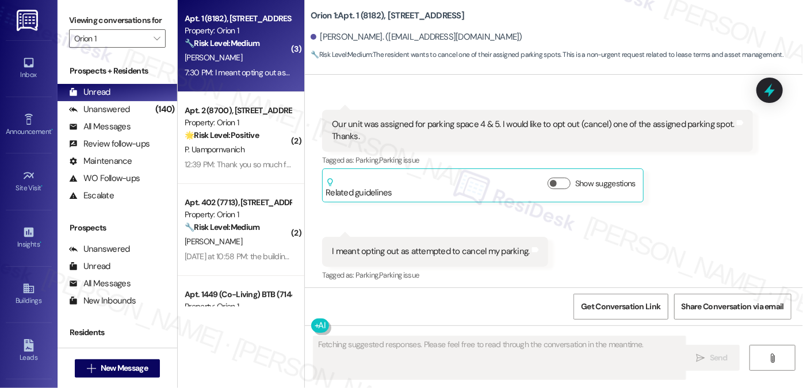
scroll to position [673, 0]
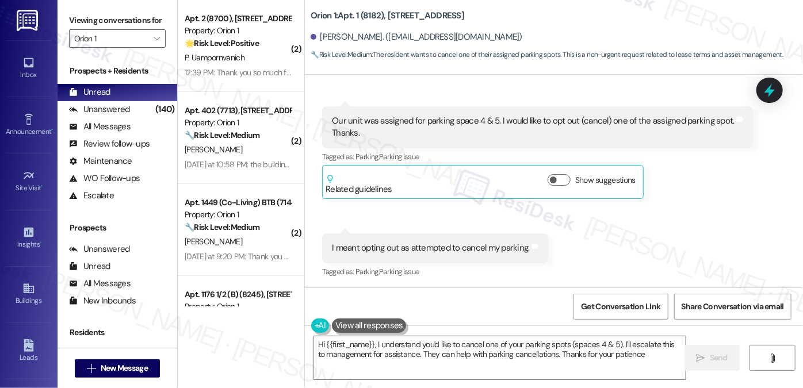
type textarea "Hi {{first_name}}, I understand you'd like to cancel one of your parking spots …"
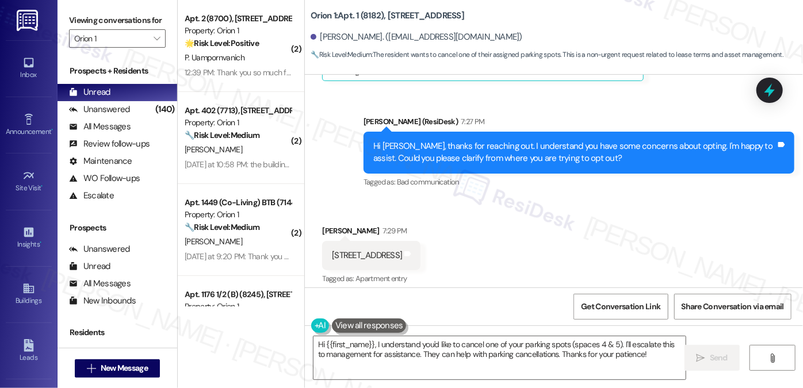
scroll to position [412, 0]
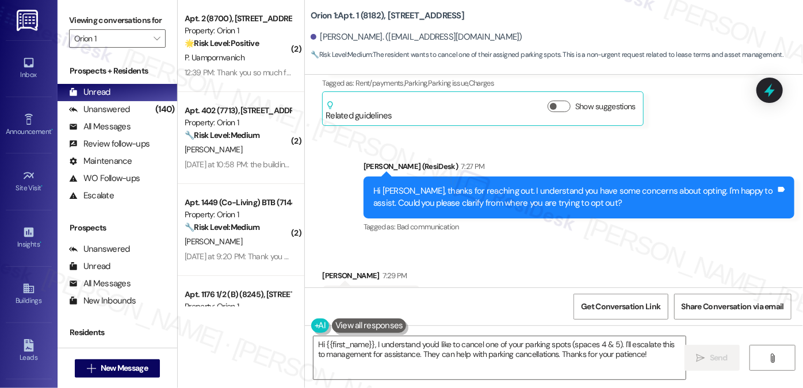
click at [520, 199] on div "Hi Jihon, thanks for reaching out. I understand you have some concerns about op…" at bounding box center [574, 197] width 403 height 25
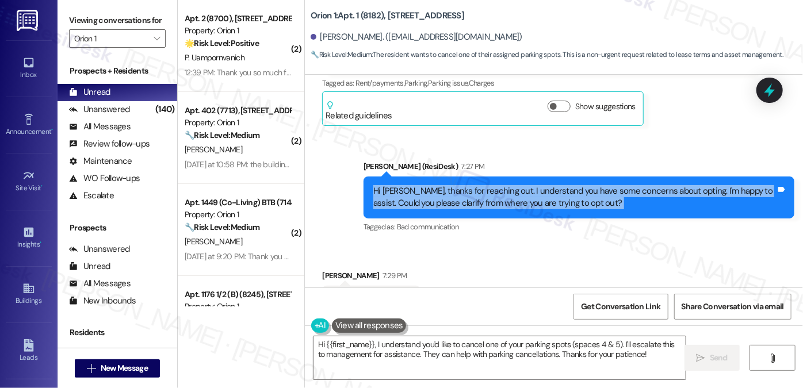
click at [520, 199] on div "Hi Jihon, thanks for reaching out. I understand you have some concerns about op…" at bounding box center [574, 197] width 403 height 25
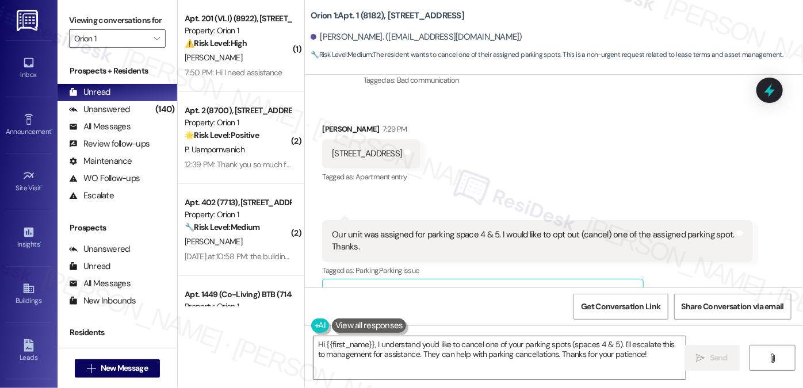
scroll to position [621, 0]
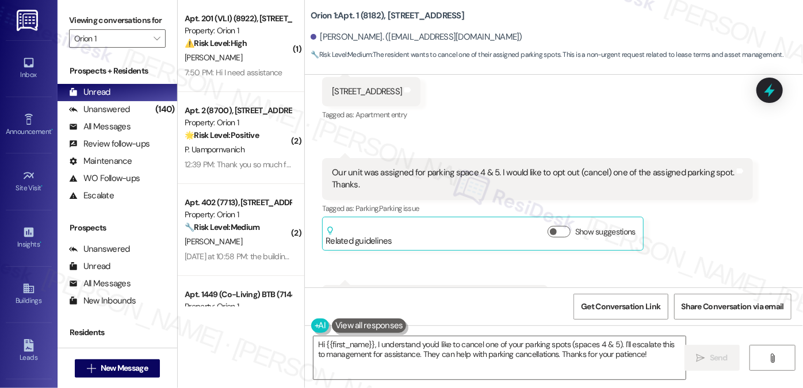
click at [451, 171] on div "Our unit was assigned for parking space 4 & 5. I would like to opt out (cancel)…" at bounding box center [533, 179] width 403 height 25
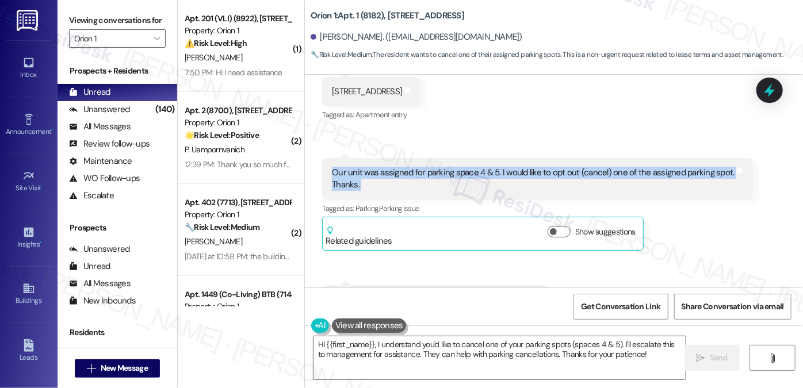
click at [451, 171] on div "Our unit was assigned for parking space 4 & 5. I would like to opt out (cancel)…" at bounding box center [533, 179] width 403 height 25
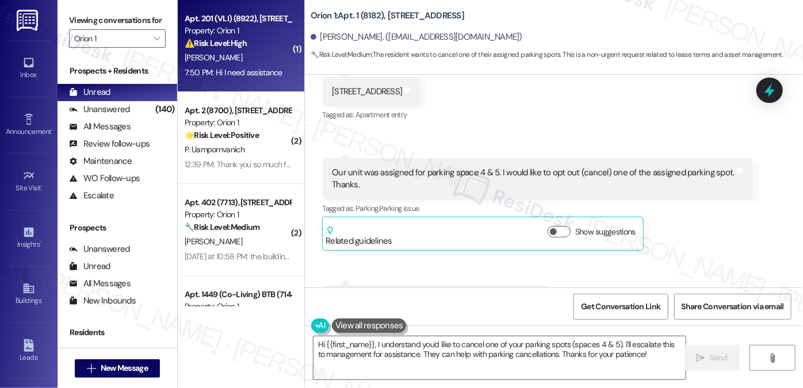
click at [252, 49] on div "⚠️ Risk Level: High The resident is requesting assistance with their AC unit, w…" at bounding box center [238, 43] width 106 height 12
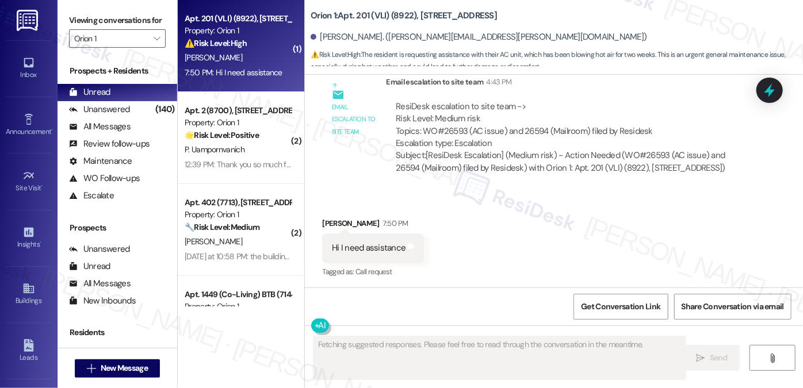
scroll to position [3751, 0]
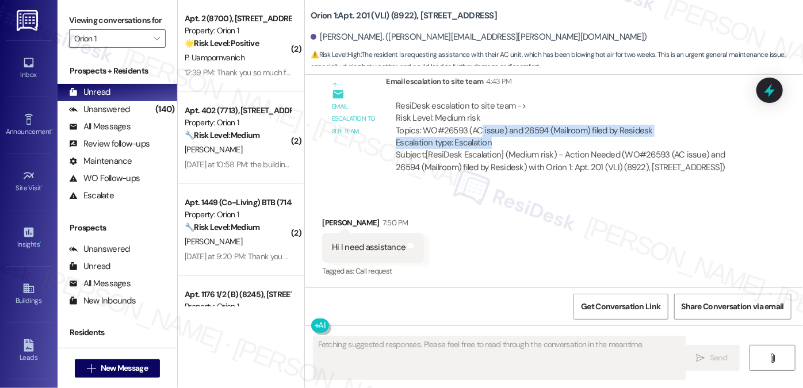
drag, startPoint x: 476, startPoint y: 133, endPoint x: 576, endPoint y: 139, distance: 100.2
click at [576, 139] on div "ResiDesk escalation to site team -> Risk Level: Medium risk Topics: WO#26593 (A…" at bounding box center [569, 124] width 347 height 49
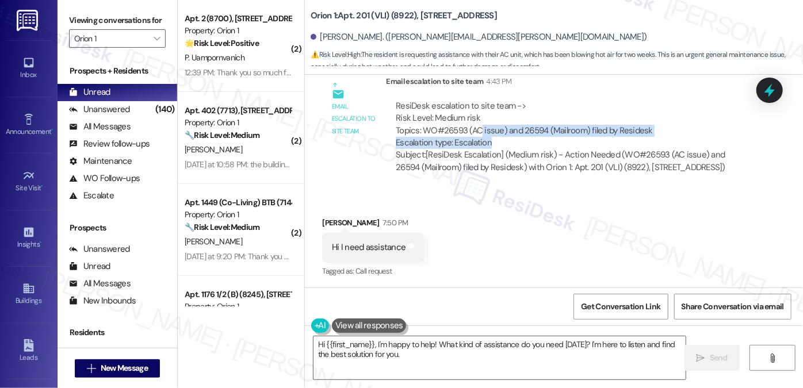
click at [587, 127] on div "ResiDesk escalation to site team -> Risk Level: Medium risk Topics: WO#26593 (A…" at bounding box center [569, 124] width 347 height 49
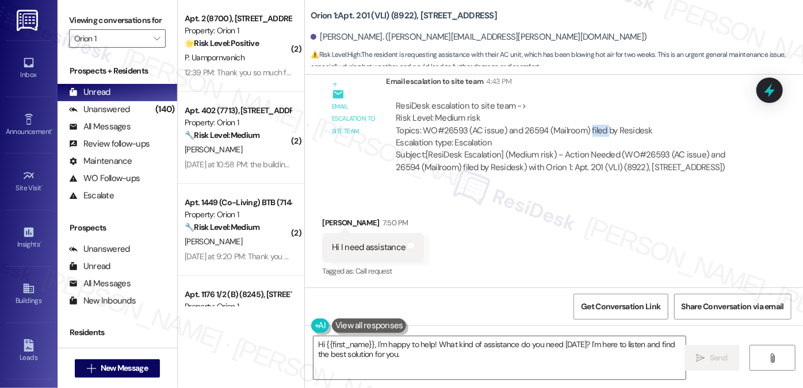
click at [587, 127] on div "ResiDesk escalation to site team -> Risk Level: Medium risk Topics: WO#26593 (A…" at bounding box center [569, 124] width 347 height 49
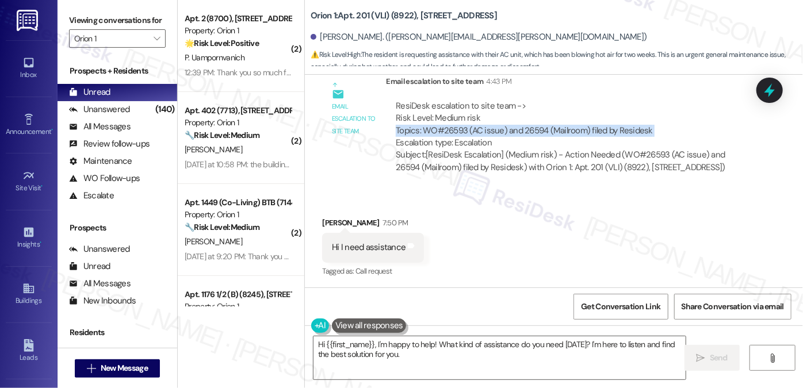
click at [587, 127] on div "ResiDesk escalation to site team -> Risk Level: Medium risk Topics: WO#26593 (A…" at bounding box center [569, 124] width 347 height 49
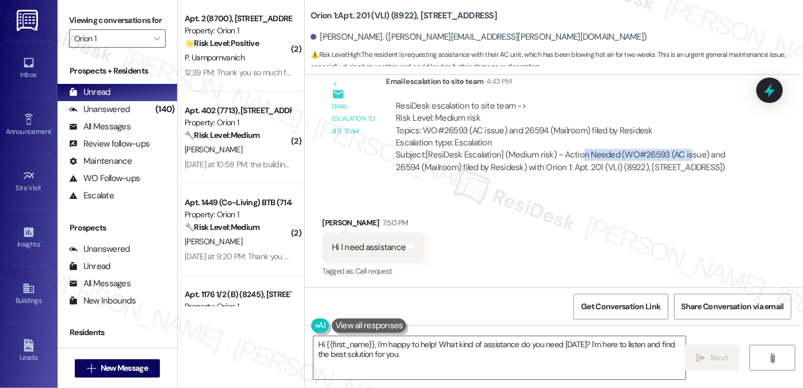
drag, startPoint x: 575, startPoint y: 158, endPoint x: 679, endPoint y: 157, distance: 104.1
click at [679, 157] on div "Subject: [ResiDesk Escalation] (Medium risk) - Action Needed (WO#26593 (AC issu…" at bounding box center [569, 161] width 347 height 25
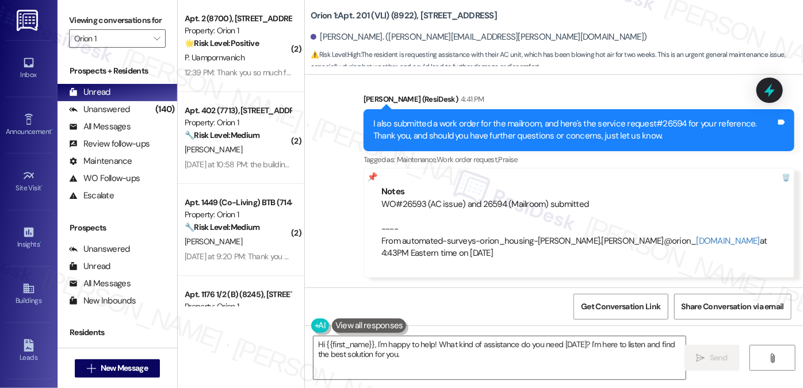
scroll to position [3438, 0]
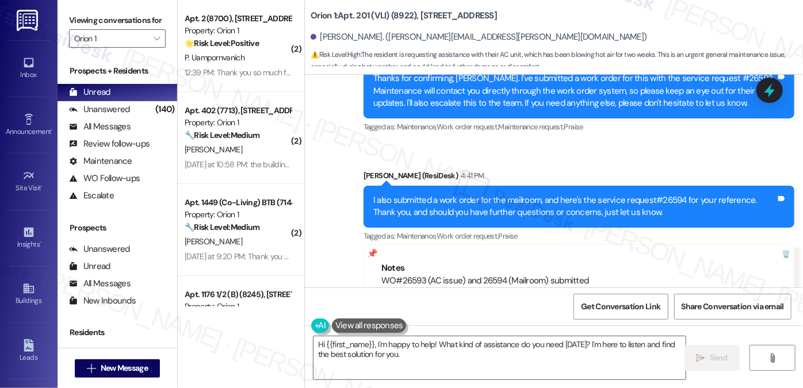
click at [488, 202] on div "I also submitted a work order for the mailroom, and here's the service request#…" at bounding box center [574, 206] width 403 height 25
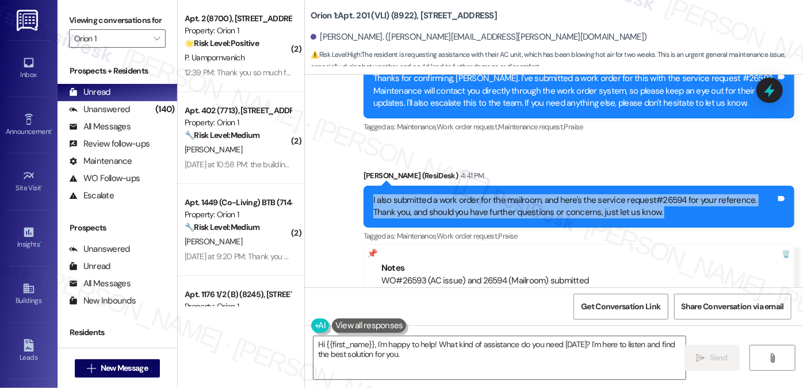
click at [488, 202] on div "I also submitted a work order for the mailroom, and here's the service request#…" at bounding box center [574, 206] width 403 height 25
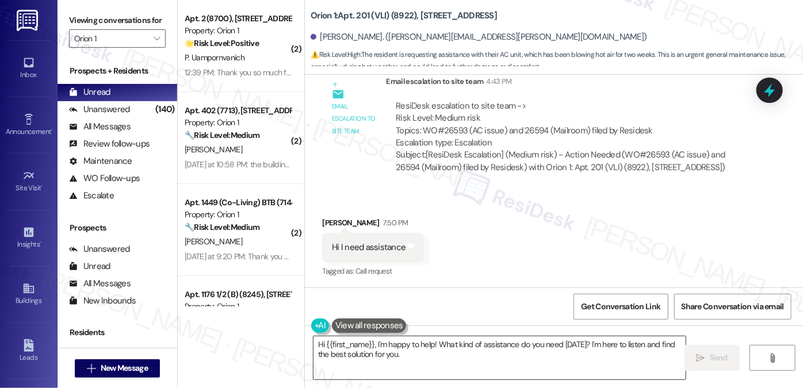
click at [448, 352] on textarea "Hi {{first_name}}, I'm happy to help! What kind of assistance do you need today…" at bounding box center [499, 357] width 372 height 43
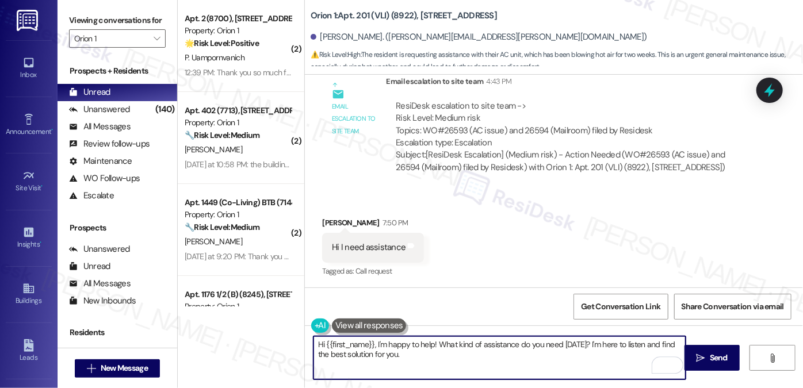
drag, startPoint x: 557, startPoint y: 365, endPoint x: 583, endPoint y: 346, distance: 32.6
click at [583, 346] on textarea "Hi {{first_name}}, I'm happy to help! What kind of assistance do you need today…" at bounding box center [499, 357] width 372 height 43
type textarea "Hi {{first_name}}, I'm happy to help! What kind of assistance do you need today?"
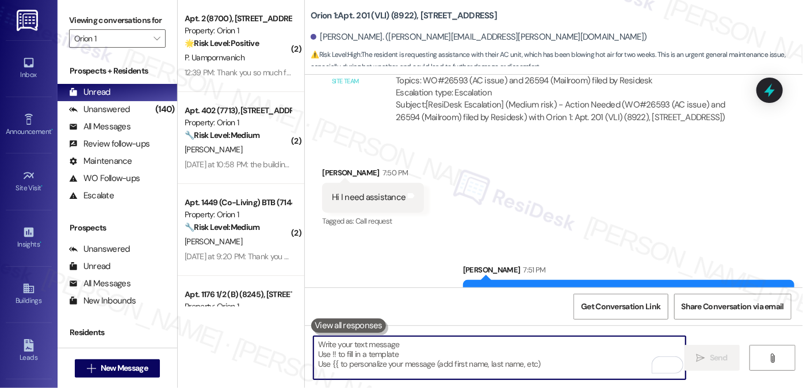
scroll to position [3831, 0]
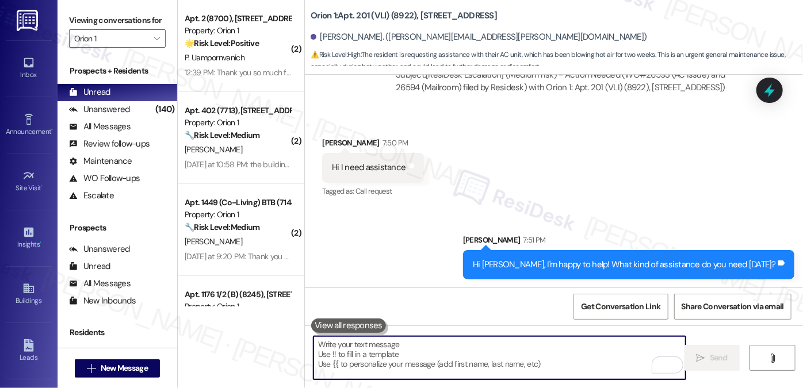
click at [342, 146] on div "Beverly Larkins 7:50 PM" at bounding box center [373, 145] width 102 height 16
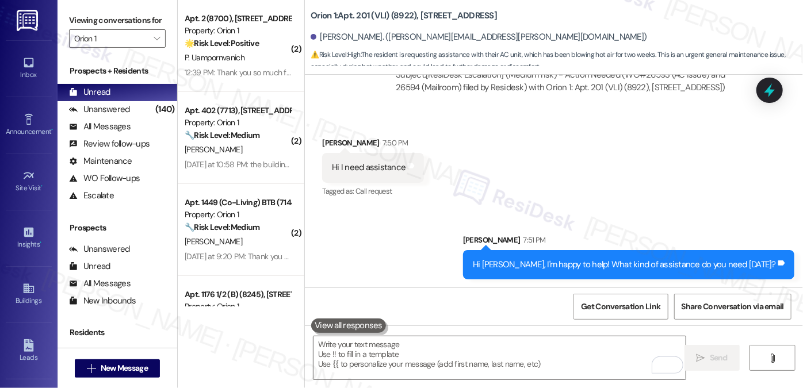
click at [342, 146] on div "Beverly Larkins 7:50 PM" at bounding box center [373, 145] width 102 height 16
copy div "[PERSON_NAME]"
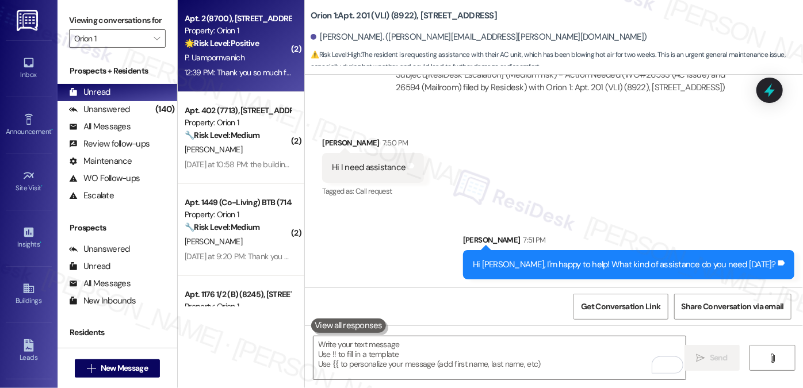
click at [229, 45] on strong "🌟 Risk Level: Positive" at bounding box center [222, 43] width 74 height 10
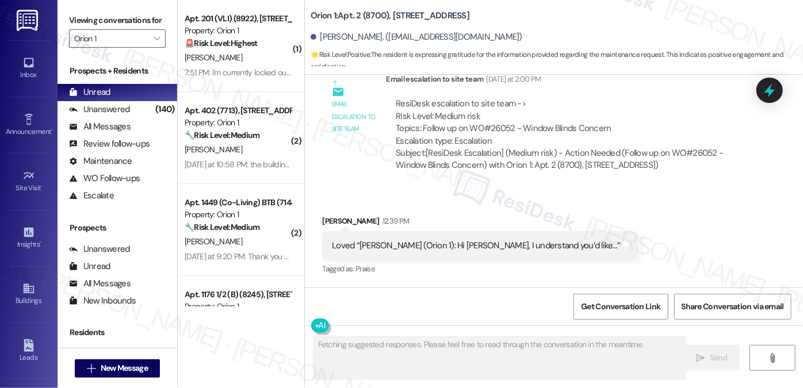
scroll to position [2717, 0]
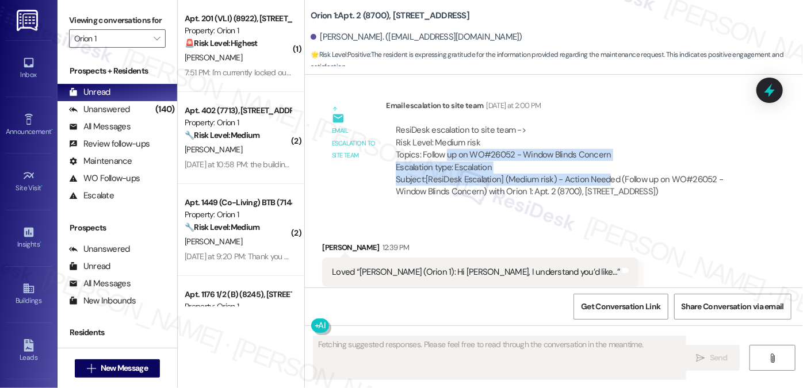
drag, startPoint x: 441, startPoint y: 159, endPoint x: 602, endPoint y: 172, distance: 160.9
click at [602, 172] on div "ResiDesk escalation to site team -> Risk Level: Medium risk Topics: Follow up o…" at bounding box center [569, 161] width 350 height 74
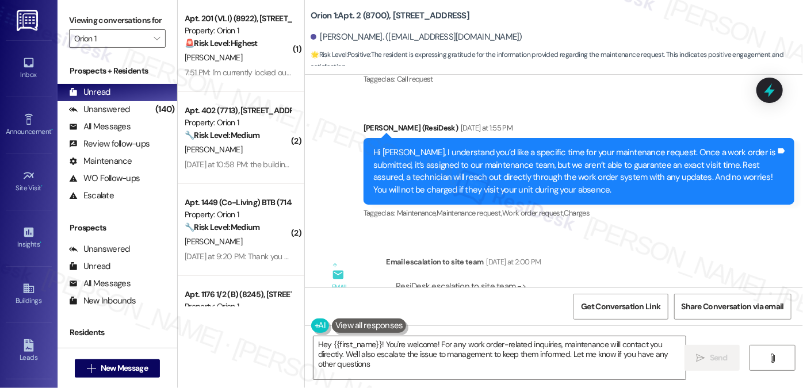
type textarea "Hey {{first_name}}! You're welcome! For any work order-related inquiries, maint…"
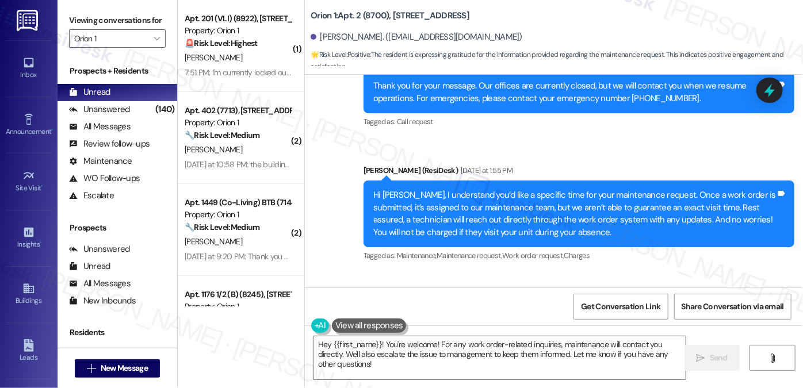
scroll to position [2456, 0]
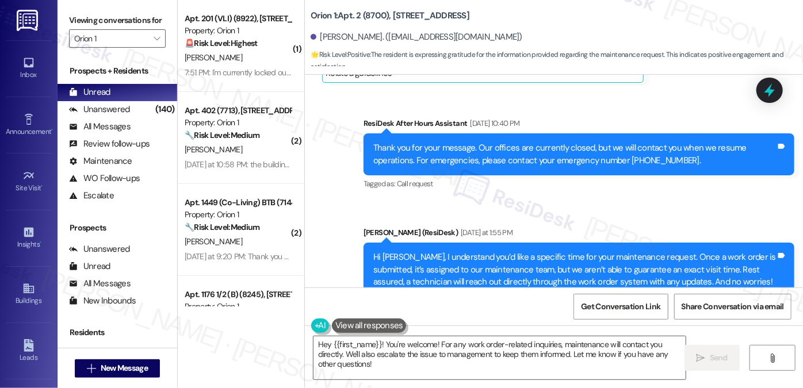
click at [476, 256] on div "Hi Penny, I understand you’d like a specific time for your maintenance request.…" at bounding box center [574, 275] width 403 height 49
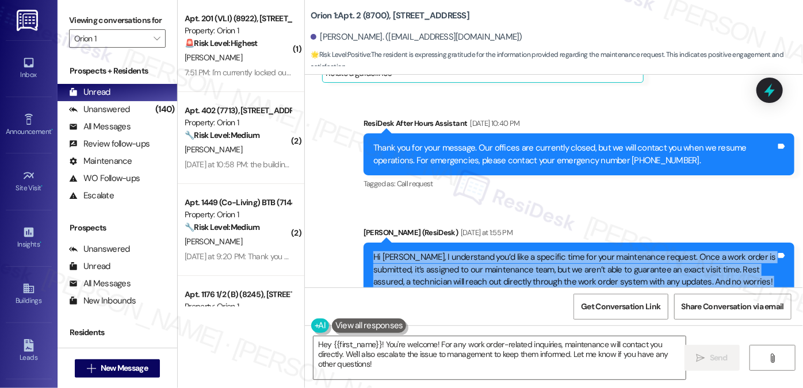
click at [476, 256] on div "Hi Penny, I understand you’d like a specific time for your maintenance request.…" at bounding box center [574, 275] width 403 height 49
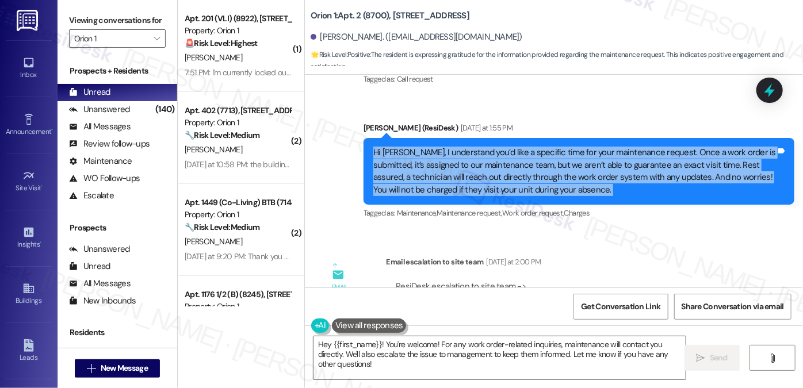
click at [465, 158] on div "Hi Penny, I understand you’d like a specific time for your maintenance request.…" at bounding box center [574, 171] width 403 height 49
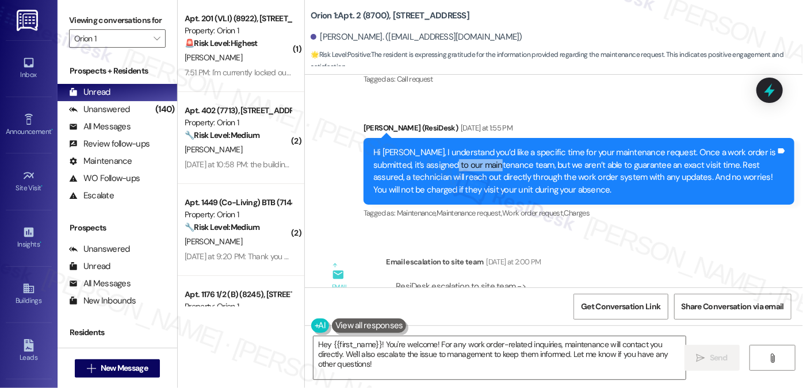
click at [465, 158] on div "Hi Penny, I understand you’d like a specific time for your maintenance request.…" at bounding box center [574, 171] width 403 height 49
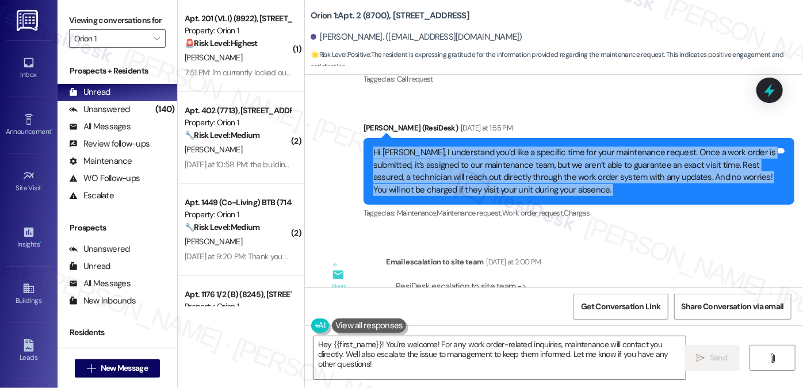
click at [465, 158] on div "Hi Penny, I understand you’d like a specific time for your maintenance request.…" at bounding box center [574, 171] width 403 height 49
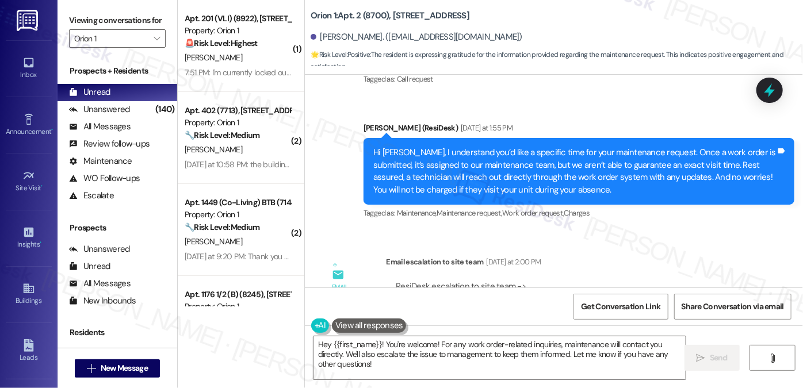
click at [501, 113] on div "Sent via SMS Sarah (ResiDesk) Yesterday at 1:55 PM Hi Penny, I understand you’d…" at bounding box center [579, 171] width 448 height 117
click at [493, 165] on div "Hi Penny, I understand you’d like a specific time for your maintenance request.…" at bounding box center [574, 171] width 403 height 49
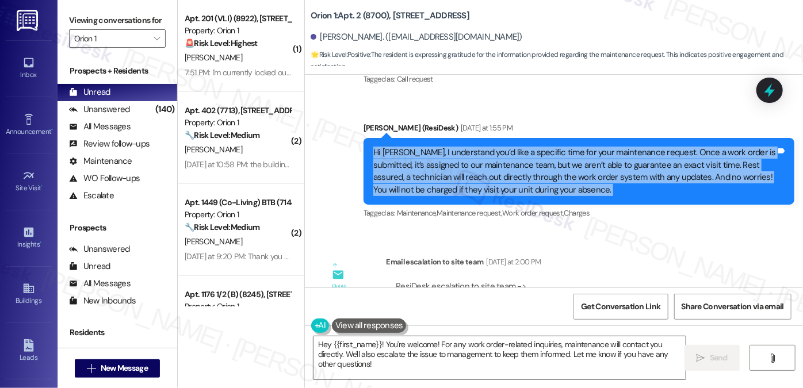
click at [493, 165] on div "Hi Penny, I understand you’d like a specific time for your maintenance request.…" at bounding box center [574, 171] width 403 height 49
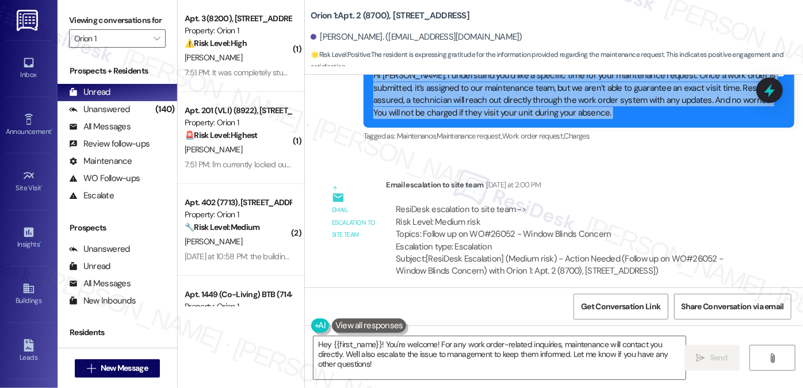
scroll to position [2612, 0]
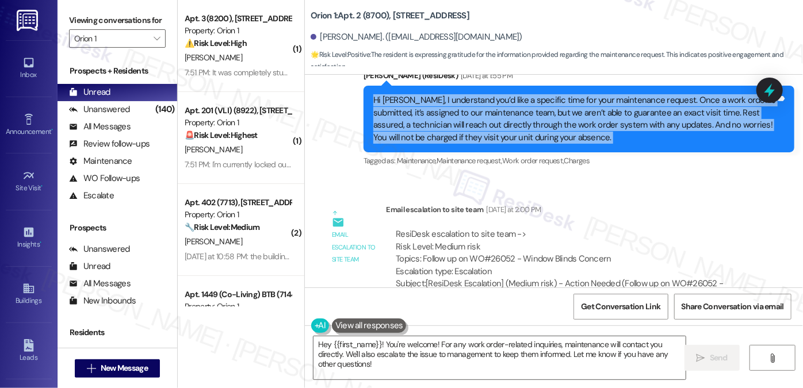
click at [637, 137] on div "Hi Penny, I understand you’d like a specific time for your maintenance request.…" at bounding box center [574, 118] width 403 height 49
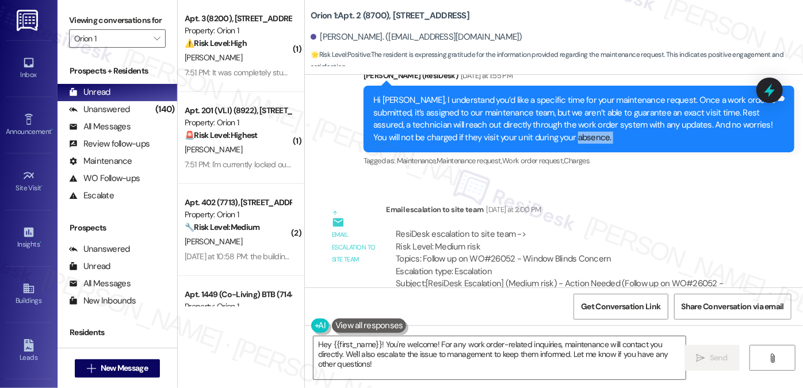
click at [637, 137] on div "Hi Penny, I understand you’d like a specific time for your maintenance request.…" at bounding box center [574, 118] width 403 height 49
click at [507, 128] on div "Hi Penny, I understand you’d like a specific time for your maintenance request.…" at bounding box center [574, 118] width 403 height 49
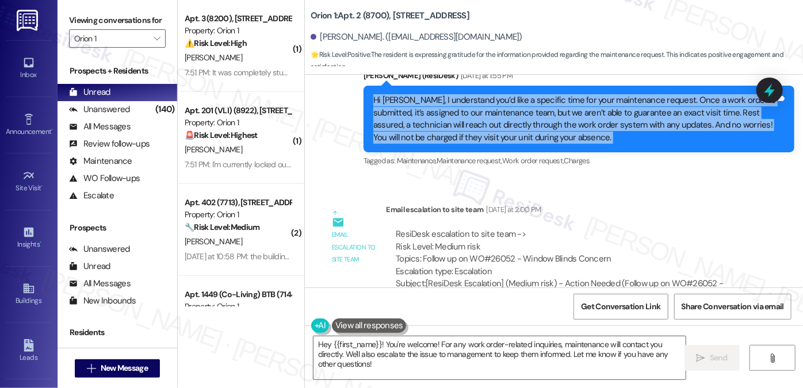
click at [507, 128] on div "Hi Penny, I understand you’d like a specific time for your maintenance request.…" at bounding box center [574, 118] width 403 height 49
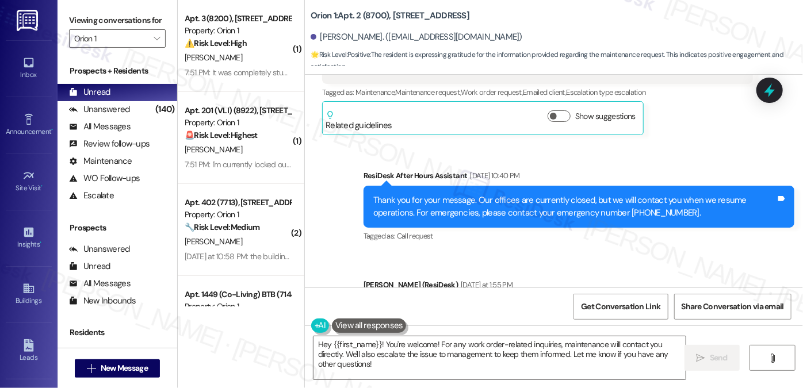
scroll to position [2717, 0]
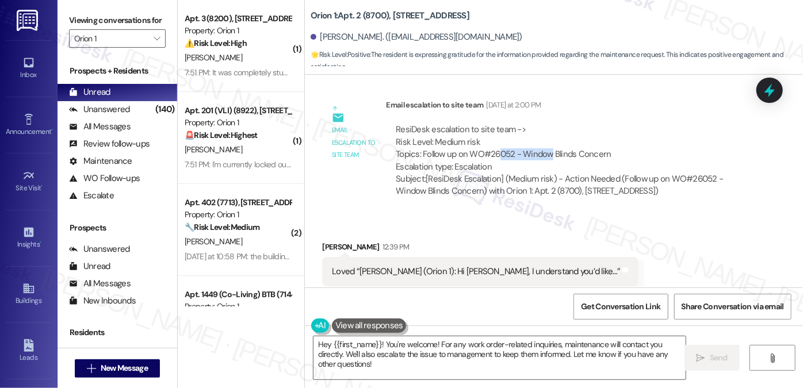
drag, startPoint x: 491, startPoint y: 153, endPoint x: 581, endPoint y: 151, distance: 89.7
click at [581, 151] on div "ResiDesk escalation to site team -> Risk Level: Medium risk Topics: Follow up o…" at bounding box center [569, 148] width 347 height 49
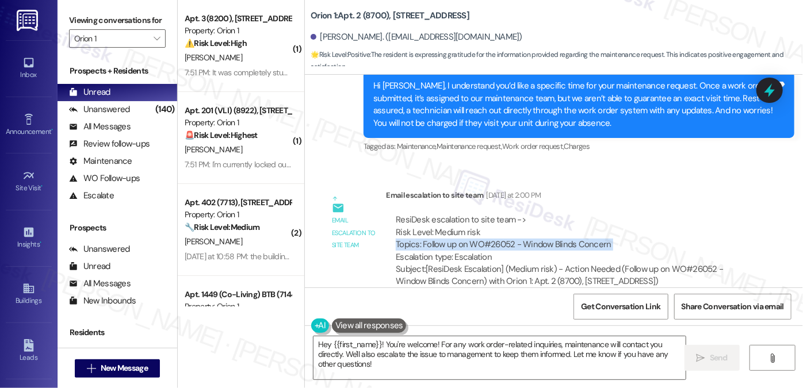
scroll to position [2508, 0]
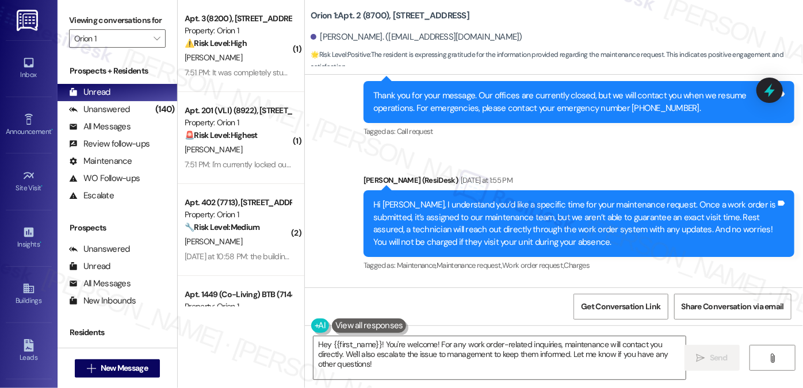
click at [593, 202] on div "Hi Penny, I understand you’d like a specific time for your maintenance request.…" at bounding box center [574, 223] width 403 height 49
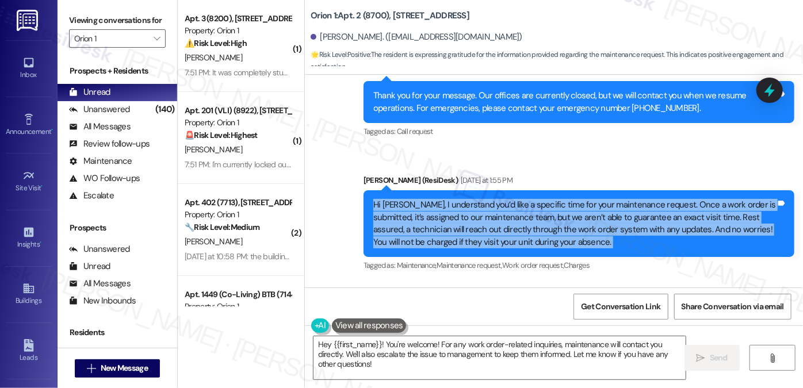
click at [593, 202] on div "Hi Penny, I understand you’d like a specific time for your maintenance request.…" at bounding box center [574, 223] width 403 height 49
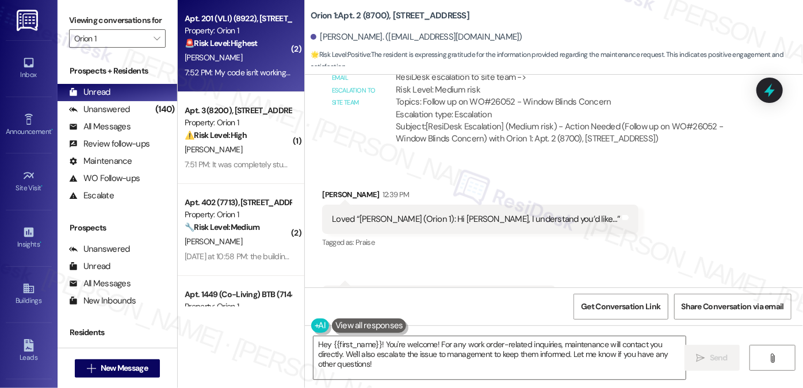
click at [244, 71] on div "7:52 PM: My code isn't working and I currently don't have a key 7:52 PM: My cod…" at bounding box center [288, 72] width 206 height 10
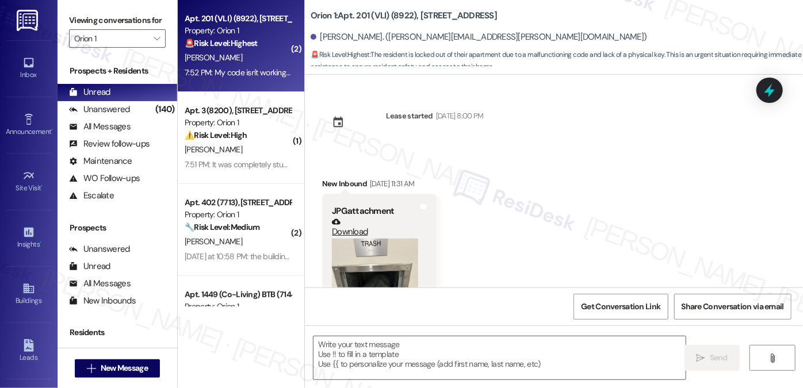
scroll to position [4009, 0]
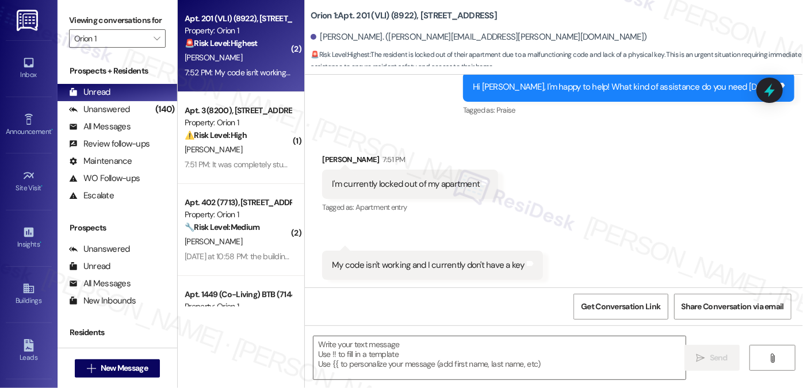
type textarea "Fetching suggested responses. Please feel free to read through the conversation…"
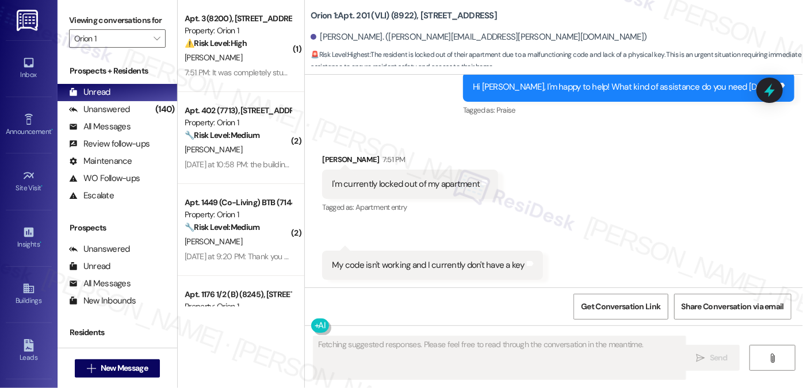
click at [409, 181] on div "I'm currently locked out of my apartment" at bounding box center [406, 184] width 148 height 12
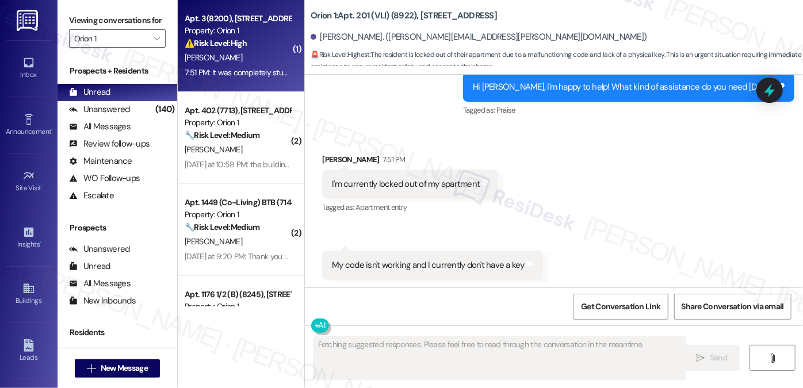
click at [240, 75] on div "7:51 PM: It was completely stuck open when I last checked this morning 7:51 PM:…" at bounding box center [303, 72] width 236 height 10
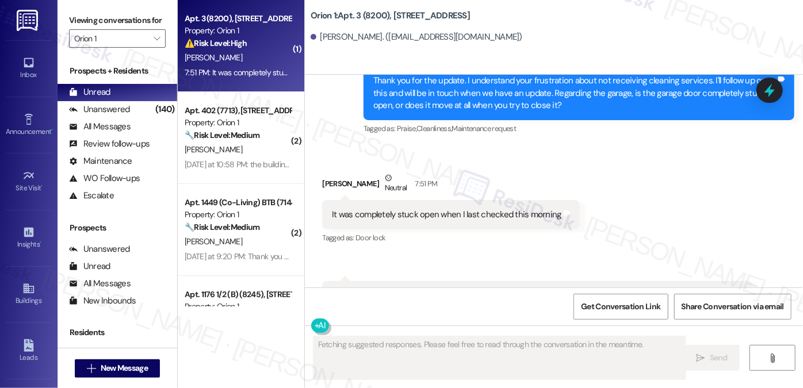
scroll to position [880, 0]
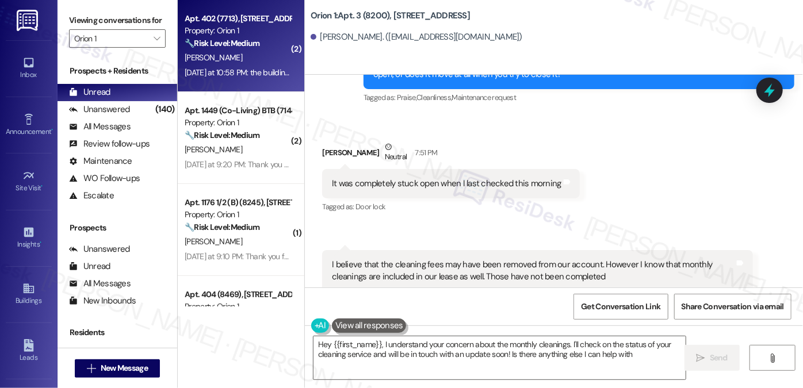
type textarea "Hey {{first_name}}, I understand your concern about the monthly cleanings. I'll…"
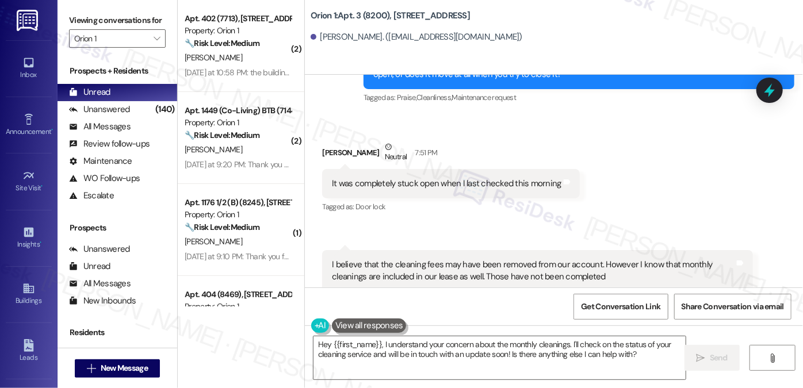
scroll to position [1036, 0]
click at [236, 75] on div "Yesterday at 10:58 PM: the building has a lot of flies, they're even making it …" at bounding box center [333, 72] width 297 height 10
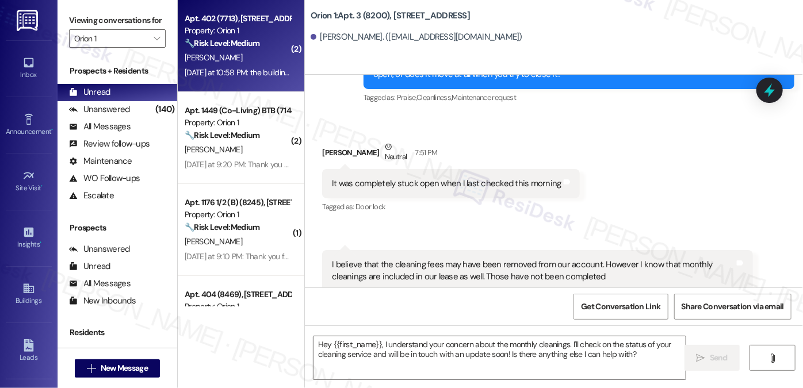
type textarea "Fetching suggested responses. Please feel free to read through the conversation…"
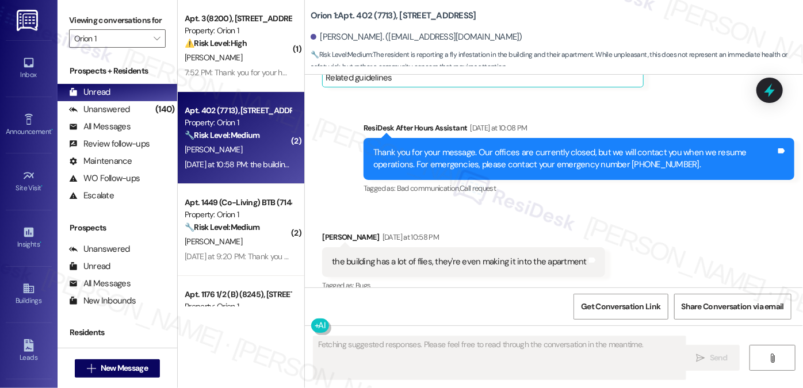
scroll to position [792, 0]
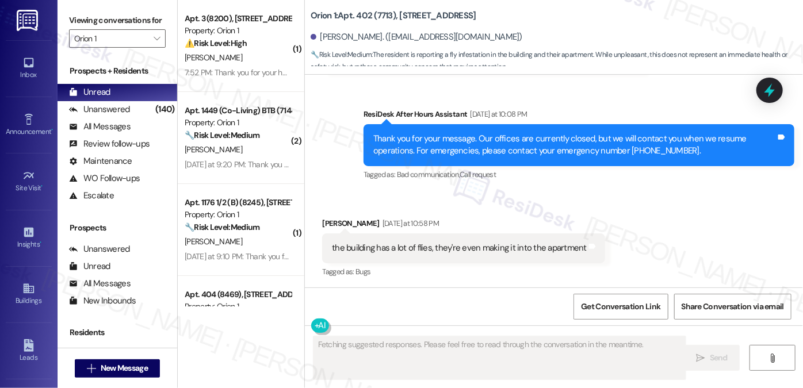
click at [425, 246] on div "the building has a lot of flies, they're even making it into the apartment" at bounding box center [459, 248] width 255 height 12
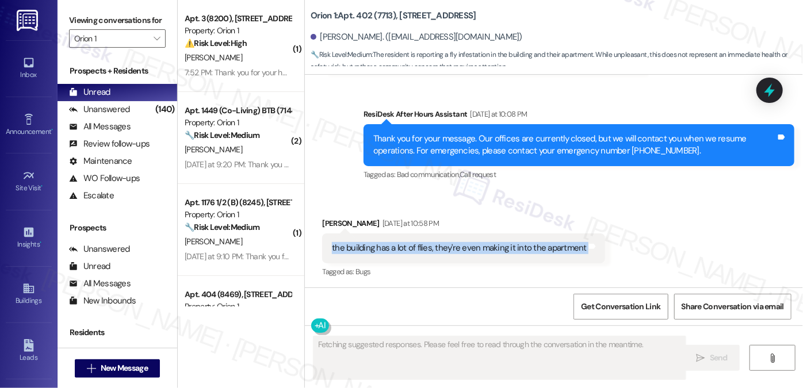
click at [425, 246] on div "the building has a lot of flies, they're even making it into the apartment" at bounding box center [459, 248] width 255 height 12
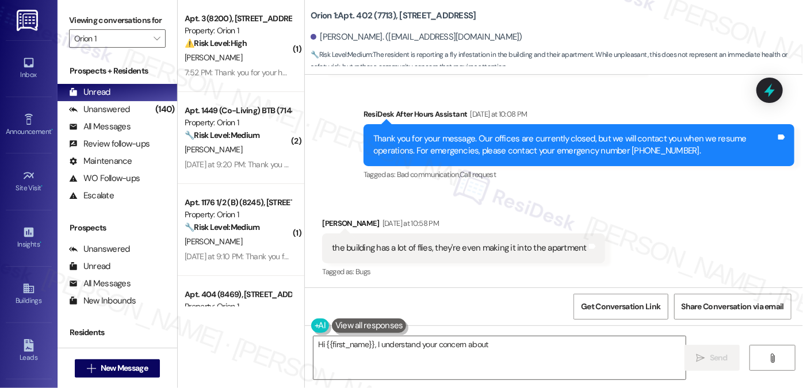
click at [447, 136] on div "Thank you for your message. Our offices are currently closed, but we will conta…" at bounding box center [574, 145] width 403 height 25
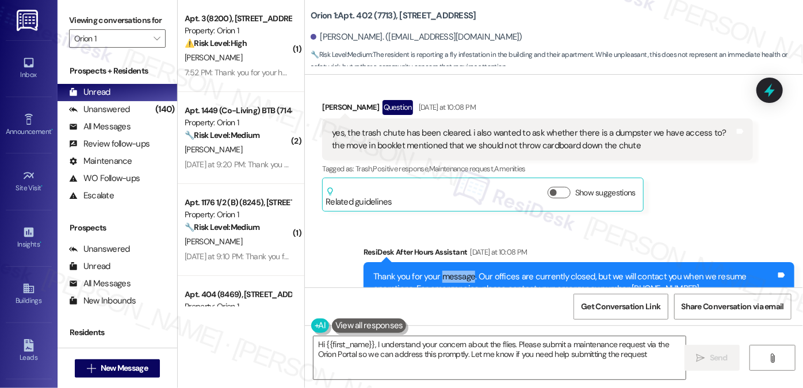
type textarea "Hi {{first_name}}, I understand your concern about the flies. Please submit a m…"
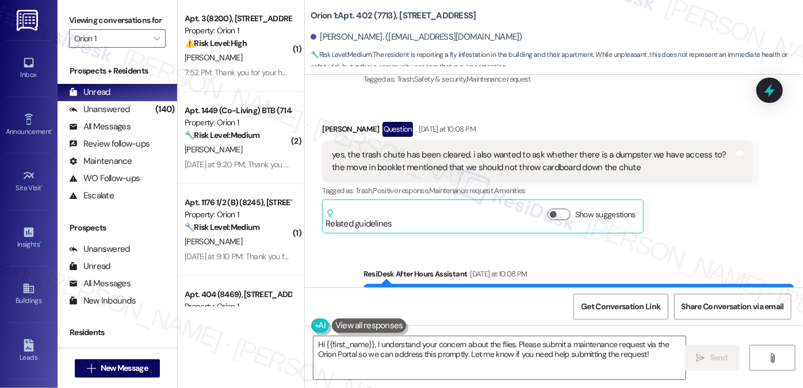
scroll to position [584, 0]
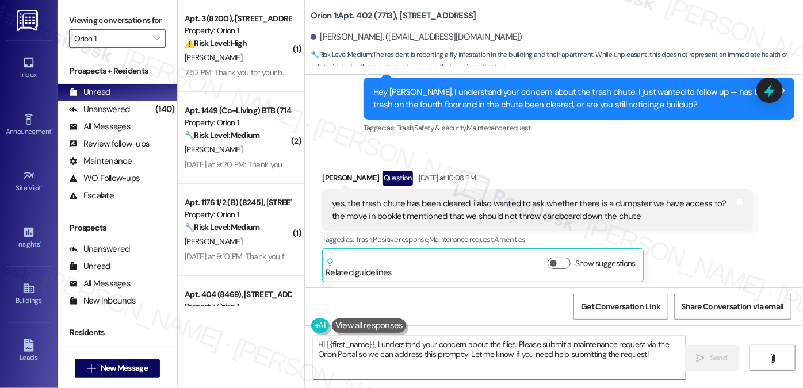
click at [393, 203] on div "yes, the trash chute has been cleared. i also wanted to ask whether there is a …" at bounding box center [533, 210] width 403 height 25
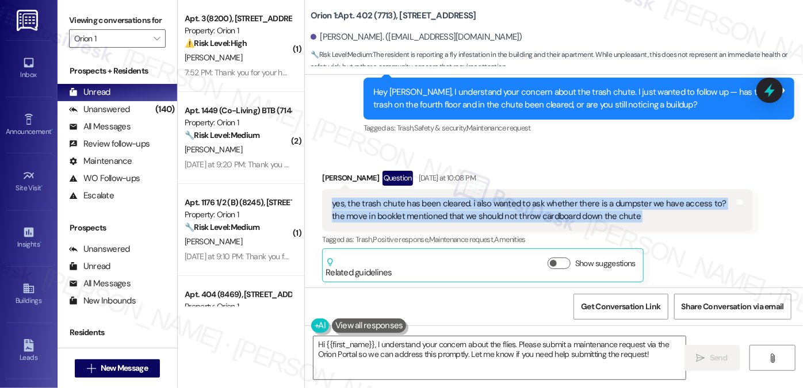
click at [392, 202] on div "yes, the trash chute has been cleared. i also wanted to ask whether there is a …" at bounding box center [533, 210] width 403 height 25
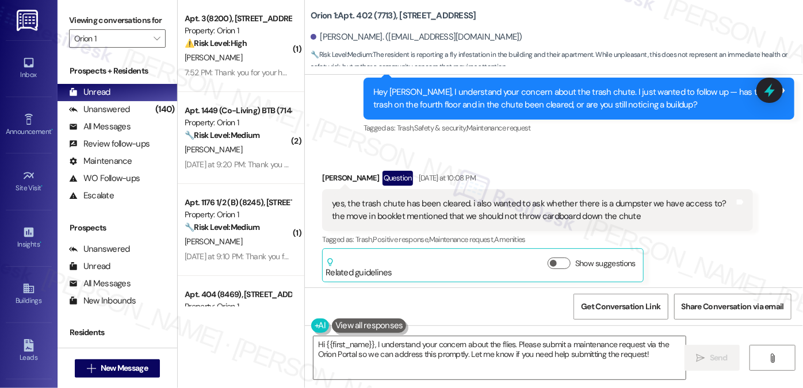
click at [458, 99] on div "Hey [PERSON_NAME], I understand your concern about the trash chute. I just want…" at bounding box center [574, 98] width 403 height 25
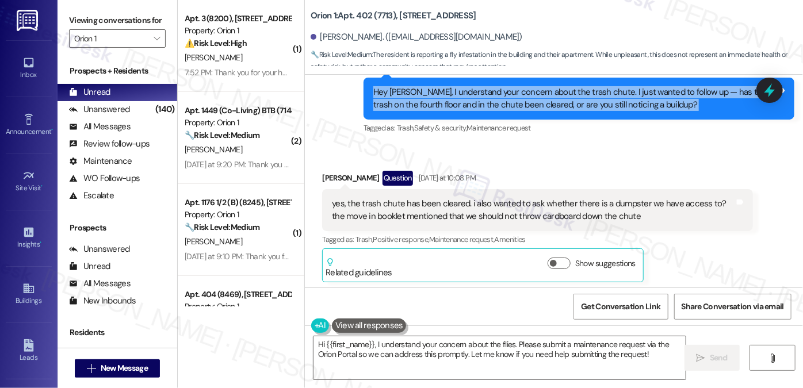
click at [458, 99] on div "Hey [PERSON_NAME], I understand your concern about the trash chute. I just want…" at bounding box center [574, 98] width 403 height 25
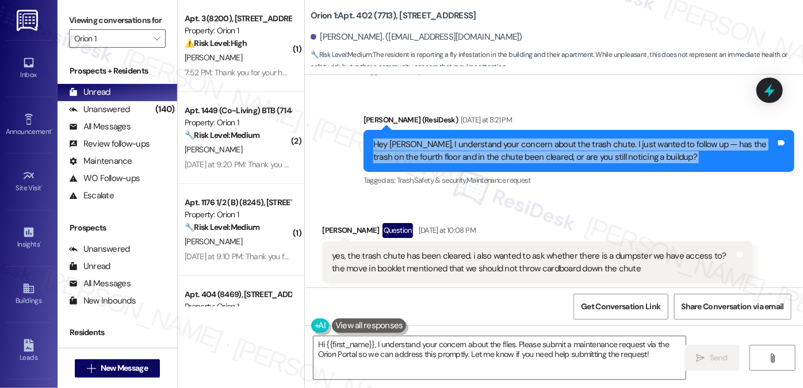
click at [420, 151] on div "Hey [PERSON_NAME], I understand your concern about the trash chute. I just want…" at bounding box center [574, 151] width 403 height 25
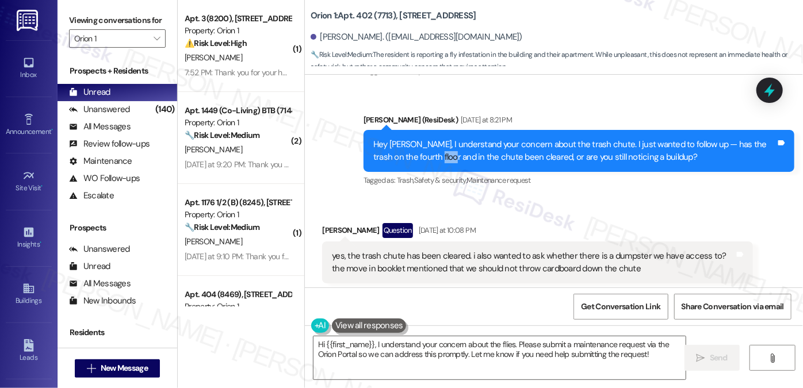
click at [420, 151] on div "Hey [PERSON_NAME], I understand your concern about the trash chute. I just want…" at bounding box center [574, 151] width 403 height 25
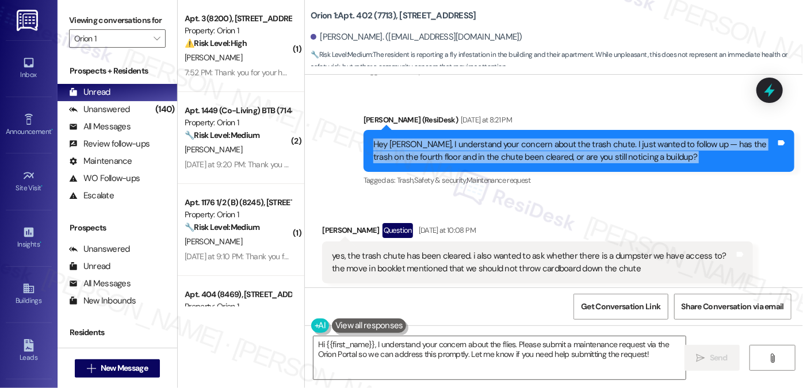
click at [420, 151] on div "Hey [PERSON_NAME], I understand your concern about the trash chute. I just want…" at bounding box center [574, 151] width 403 height 25
click at [534, 157] on div "Hey [PERSON_NAME], I understand your concern about the trash chute. I just want…" at bounding box center [574, 151] width 403 height 25
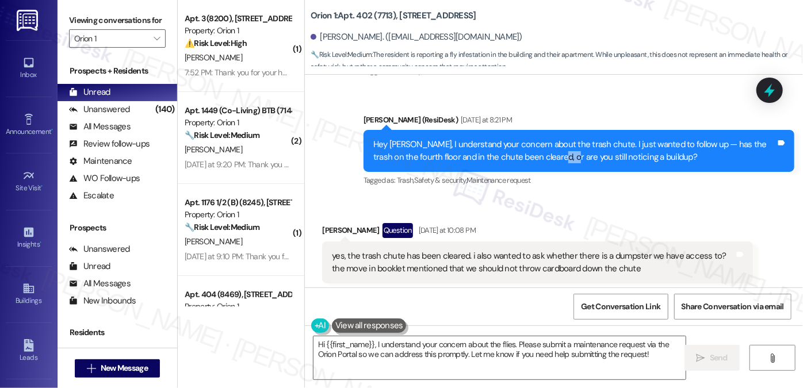
click at [534, 157] on div "Hey [PERSON_NAME], I understand your concern about the trash chute. I just want…" at bounding box center [574, 151] width 403 height 25
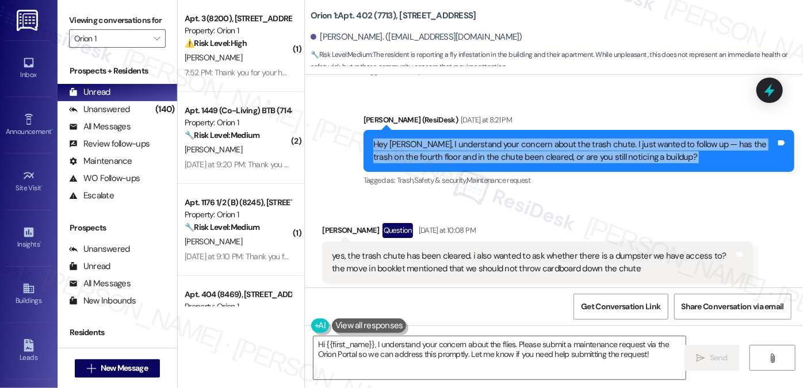
click at [534, 157] on div "Hey [PERSON_NAME], I understand your concern about the trash chute. I just want…" at bounding box center [574, 151] width 403 height 25
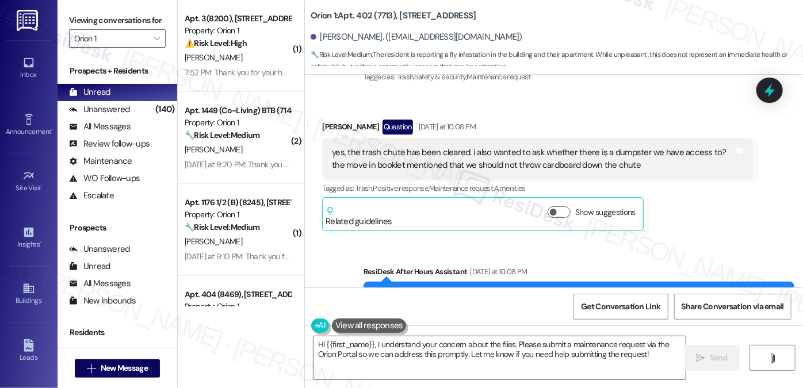
scroll to position [636, 0]
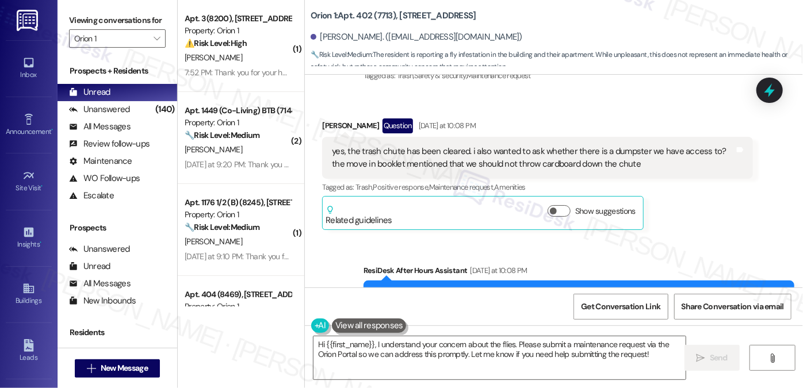
click at [442, 154] on div "yes, the trash chute has been cleared. i also wanted to ask whether there is a …" at bounding box center [533, 157] width 403 height 25
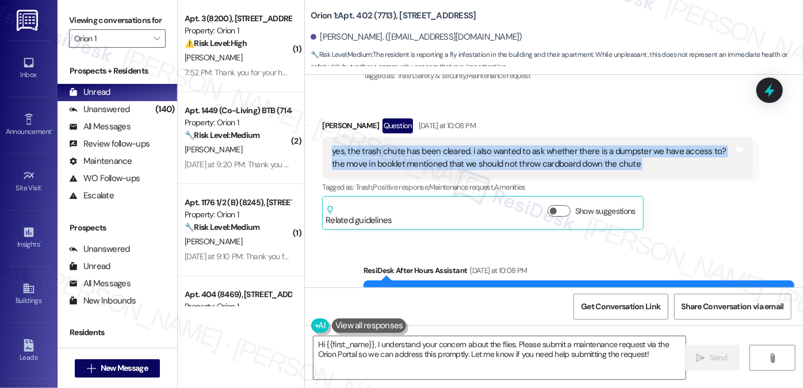
click at [442, 154] on div "yes, the trash chute has been cleared. i also wanted to ask whether there is a …" at bounding box center [533, 157] width 403 height 25
click at [543, 154] on div "yes, the trash chute has been cleared. i also wanted to ask whether there is a …" at bounding box center [533, 157] width 403 height 25
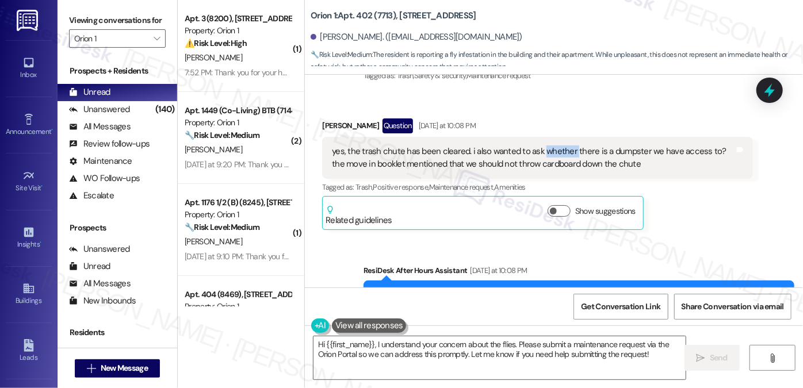
click at [543, 154] on div "yes, the trash chute has been cleared. i also wanted to ask whether there is a …" at bounding box center [533, 157] width 403 height 25
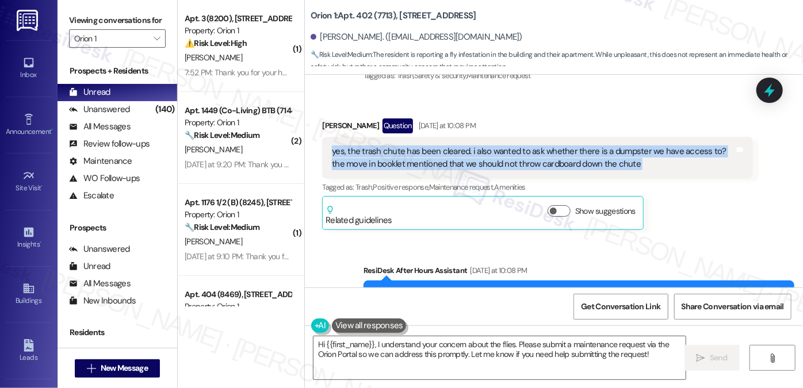
click at [543, 154] on div "yes, the trash chute has been cleared. i also wanted to ask whether there is a …" at bounding box center [533, 157] width 403 height 25
click at [604, 161] on div "yes, the trash chute has been cleared. i also wanted to ask whether there is a …" at bounding box center [533, 157] width 403 height 25
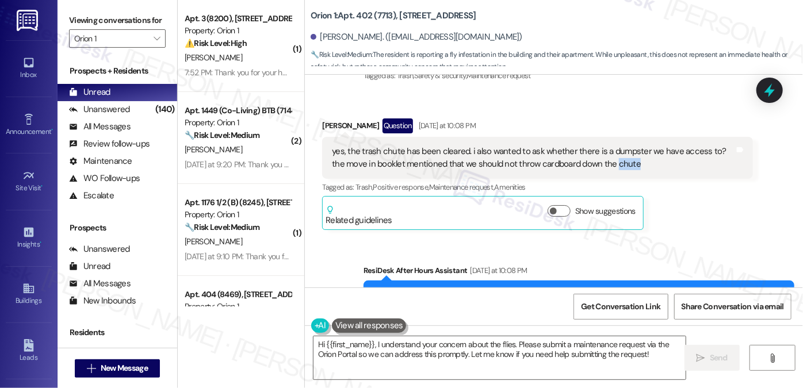
click at [604, 161] on div "yes, the trash chute has been cleared. i also wanted to ask whether there is a …" at bounding box center [533, 157] width 403 height 25
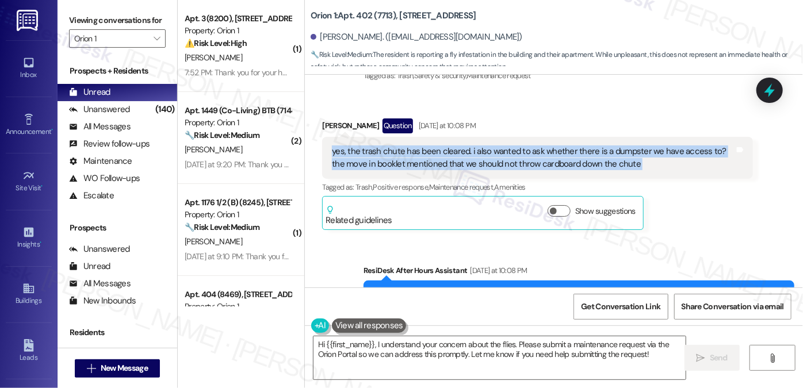
click at [604, 161] on div "yes, the trash chute has been cleared. i also wanted to ask whether there is a …" at bounding box center [533, 157] width 403 height 25
click at [472, 160] on div "yes, the trash chute has been cleared. i also wanted to ask whether there is a …" at bounding box center [533, 157] width 403 height 25
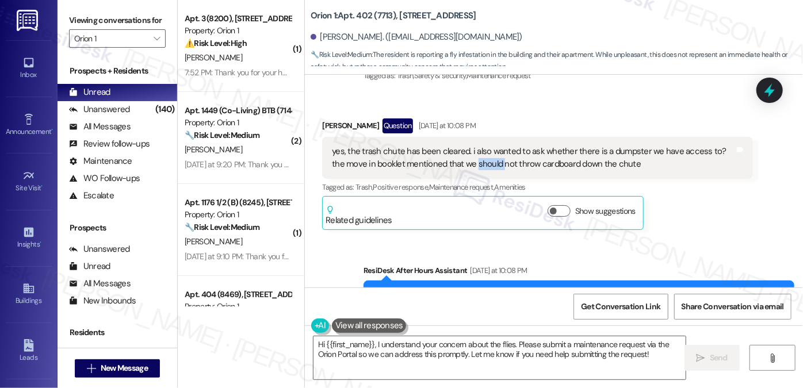
click at [472, 160] on div "yes, the trash chute has been cleared. i also wanted to ask whether there is a …" at bounding box center [533, 157] width 403 height 25
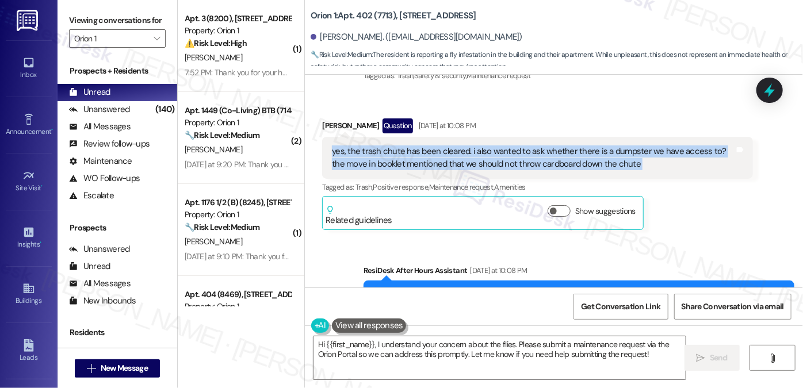
click at [472, 160] on div "yes, the trash chute has been cleared. i also wanted to ask whether there is a …" at bounding box center [533, 157] width 403 height 25
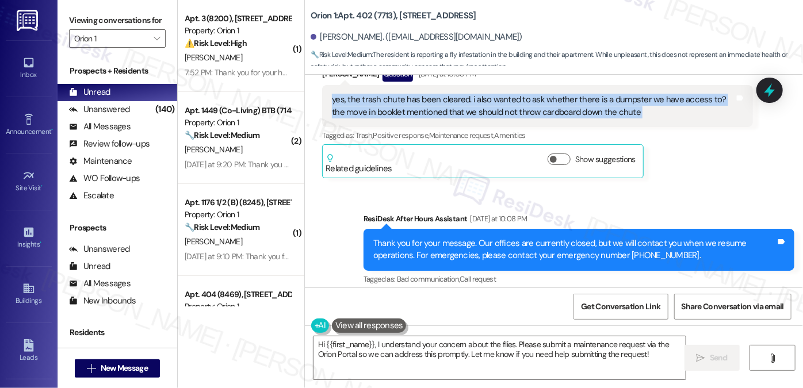
scroll to position [688, 0]
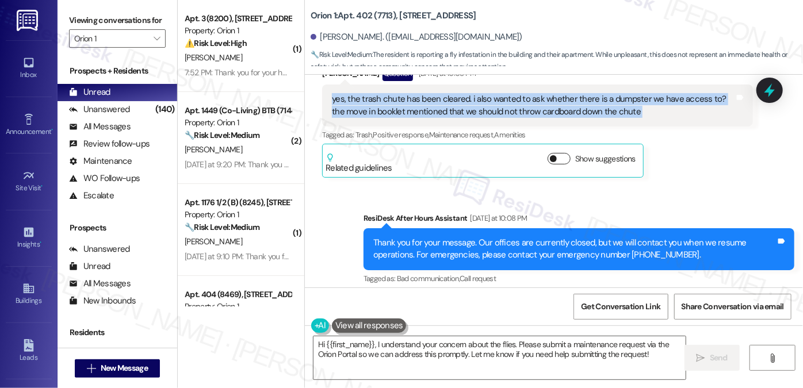
click at [551, 160] on button "Show suggestions" at bounding box center [558, 159] width 23 height 12
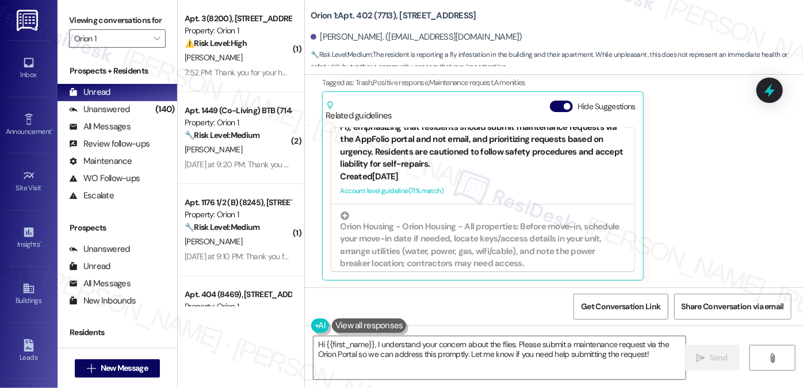
scroll to position [313, 0]
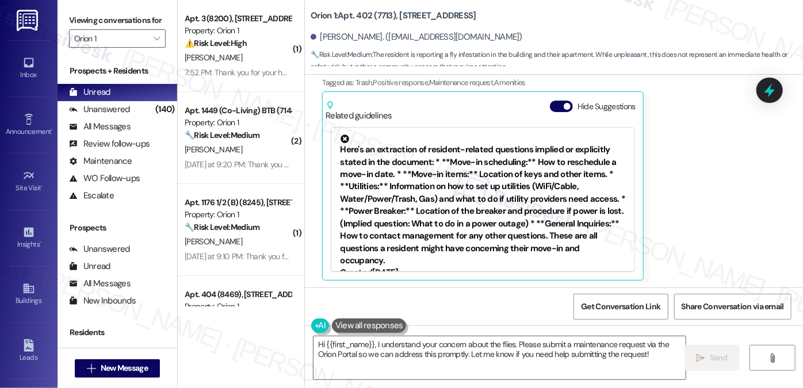
click at [676, 103] on div "Zhixian Chen Question Yesterday at 10:08 PM yes, the trash chute has been clear…" at bounding box center [537, 147] width 431 height 267
click at [118, 116] on div "Unanswered" at bounding box center [99, 110] width 61 height 12
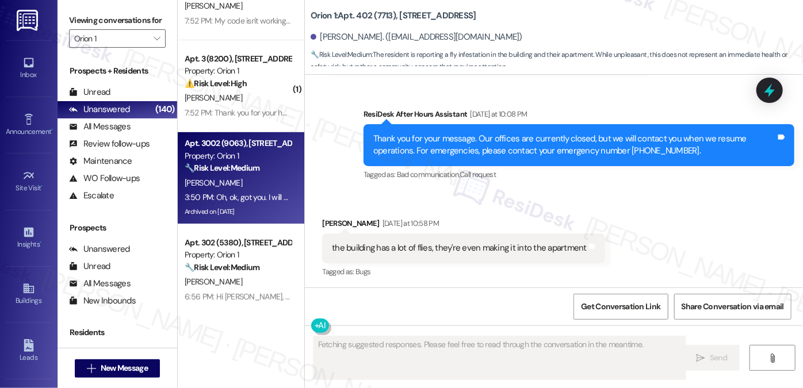
scroll to position [156, 0]
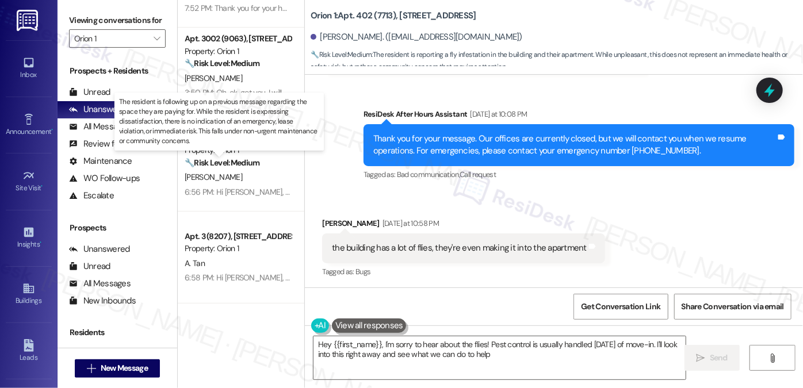
type textarea "Hey {{first_name}}, I'm sorry to hear about the flies! Pest control is usually …"
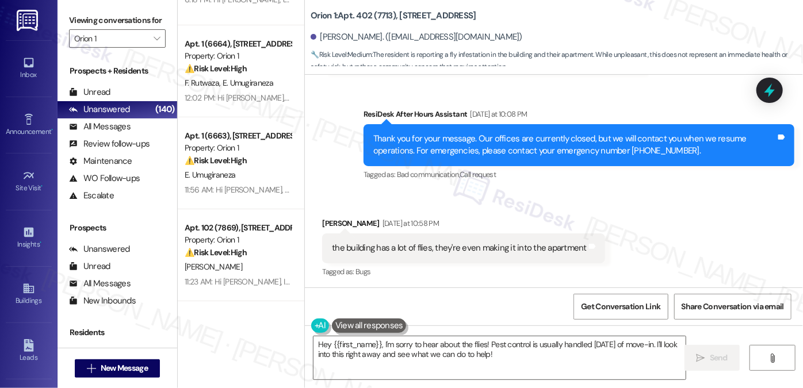
scroll to position [2300, 0]
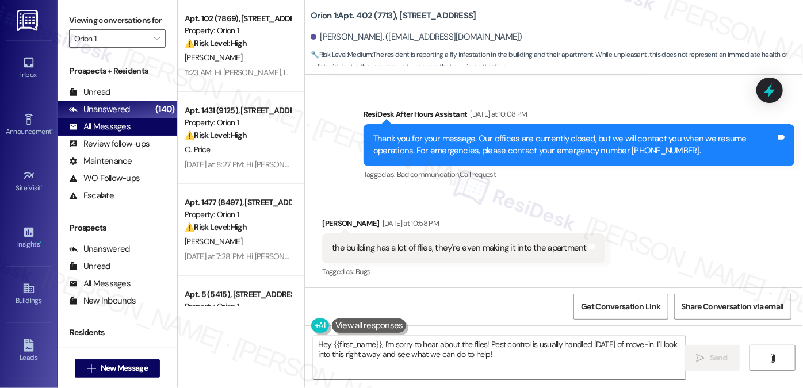
click at [106, 133] on div "All Messages" at bounding box center [100, 127] width 62 height 12
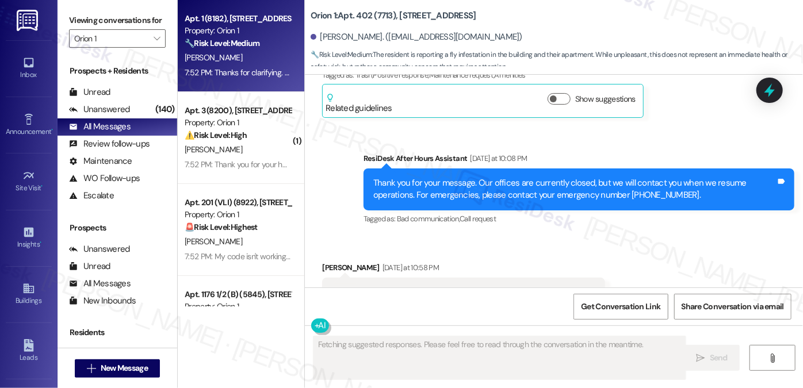
scroll to position [792, 0]
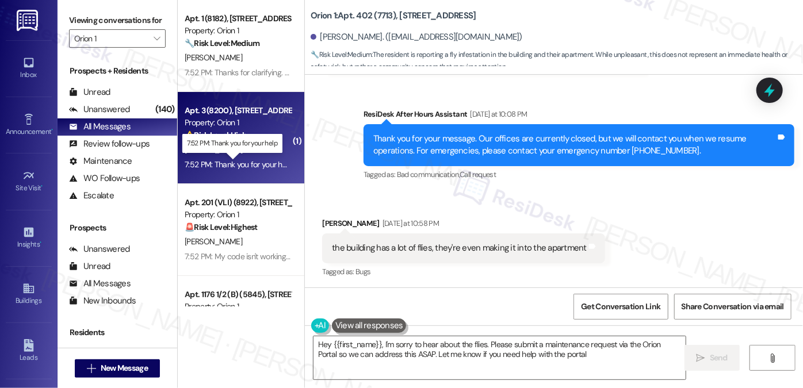
type textarea "Hey {{first_name}}, I'm sorry to hear about the flies. Please submit a maintena…"
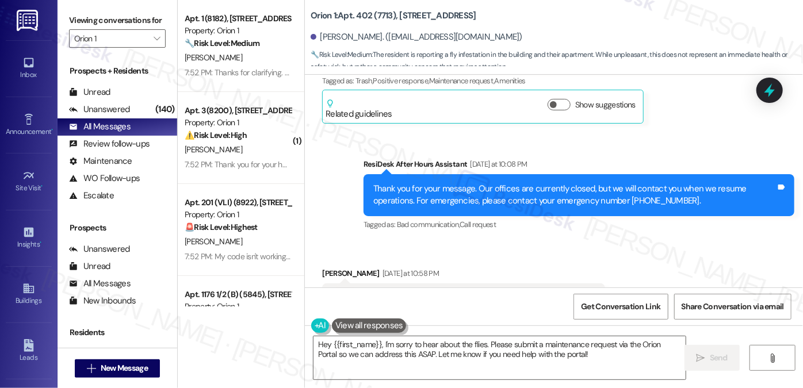
scroll to position [793, 0]
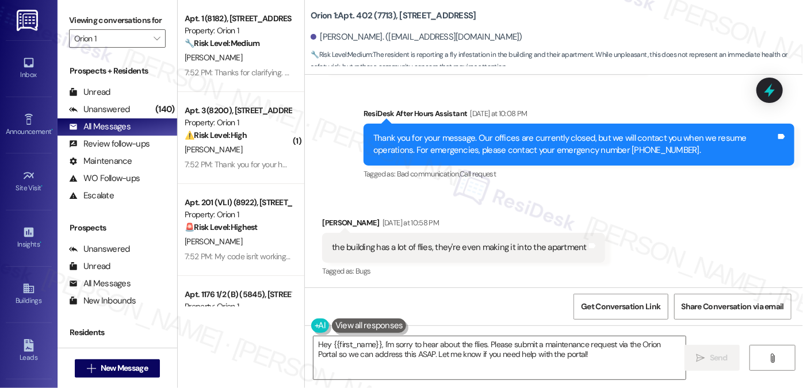
click at [452, 251] on div "the building has a lot of flies, they're even making it into the apartment" at bounding box center [459, 248] width 255 height 12
click at [532, 352] on textarea "Hey {{first_name}}, I'm sorry to hear about the flies. Please submit a maintena…" at bounding box center [499, 357] width 372 height 43
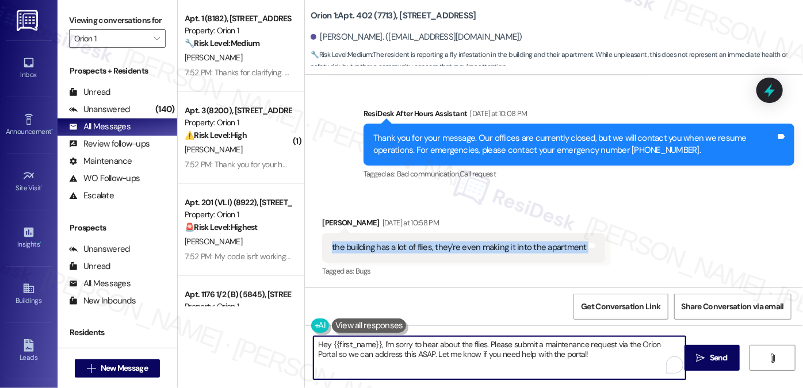
click at [532, 352] on textarea "Hey {{first_name}}, I'm sorry to hear about the flies. Please submit a maintena…" at bounding box center [499, 357] width 372 height 43
click at [595, 358] on textarea "Hey {{first_name}}, I'm sorry to hear about the flies. Please submit a maintena…" at bounding box center [499, 357] width 372 height 43
drag, startPoint x: 601, startPoint y: 354, endPoint x: 428, endPoint y: 345, distance: 172.7
click at [428, 345] on textarea "Hey {{first_name}}, I'm sorry to hear about the flies. Please submit a maintena…" at bounding box center [499, 357] width 372 height 43
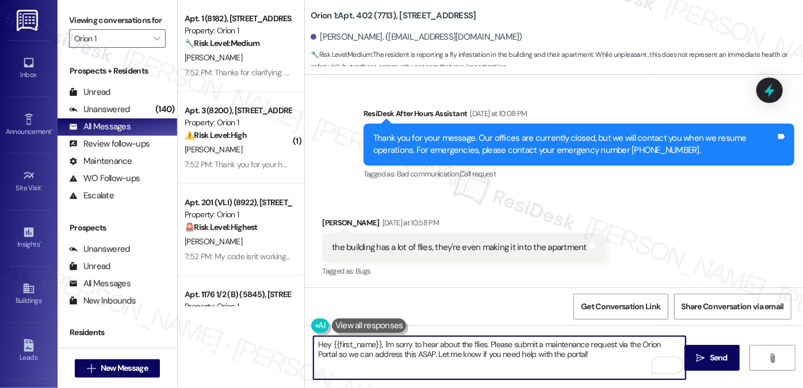
click at [428, 346] on textarea "Hey {{first_name}}, I'm sorry to hear about the flies. Please submit a maintena…" at bounding box center [499, 357] width 372 height 43
click at [458, 351] on textarea "Hey {{first_name}}, I'm sorry to hear about the flies. Please submit a maintena…" at bounding box center [499, 357] width 372 height 43
click at [399, 357] on textarea "Hey {{first_name}}, I'm sorry to hear about the flies. Please submit a maintena…" at bounding box center [499, 357] width 372 height 43
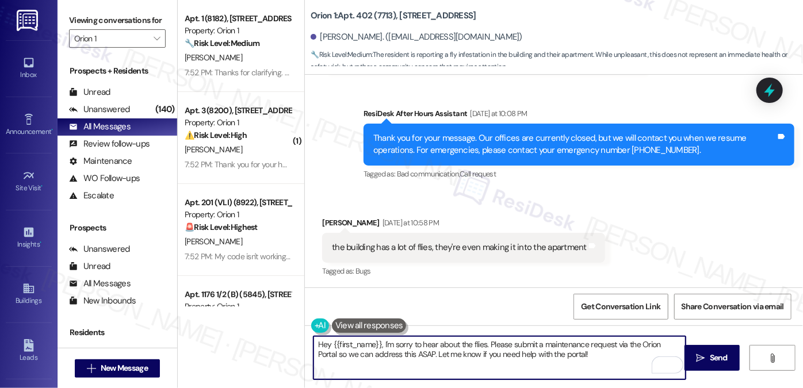
click at [399, 357] on textarea "Hey {{first_name}}, I'm sorry to hear about the flies. Please submit a maintena…" at bounding box center [499, 357] width 372 height 43
click at [415, 252] on div "the building has a lot of flies, they're even making it into the apartment" at bounding box center [459, 248] width 255 height 12
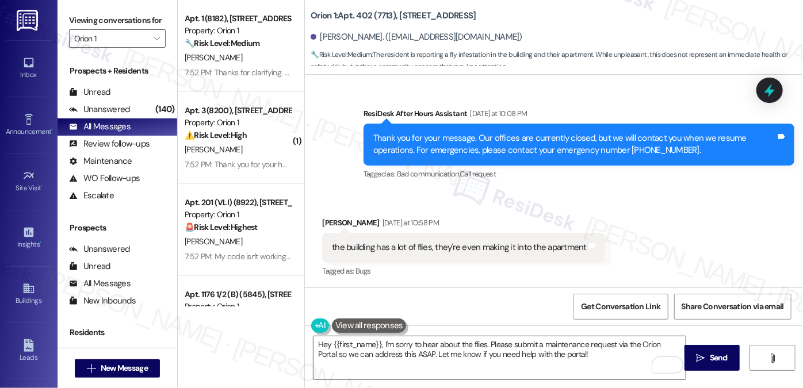
click at [415, 252] on div "the building has a lot of flies, they're even making it into the apartment" at bounding box center [459, 248] width 255 height 12
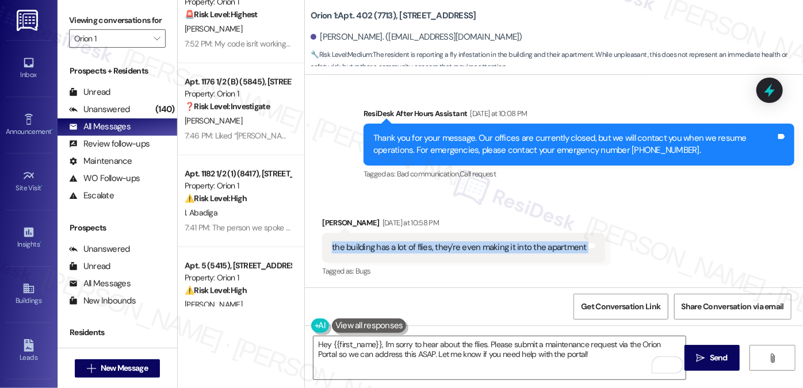
scroll to position [261, 0]
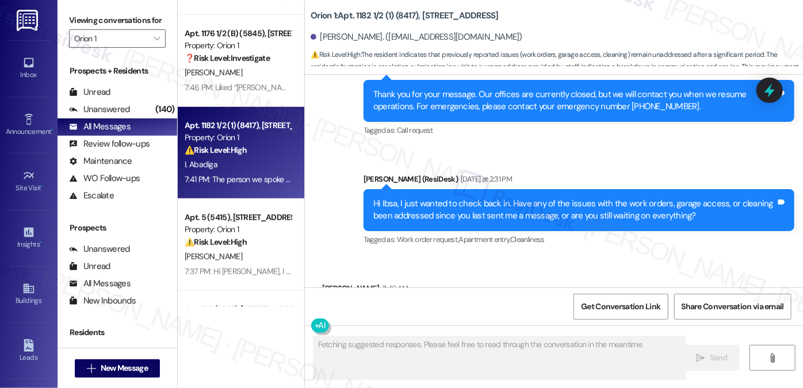
scroll to position [440, 0]
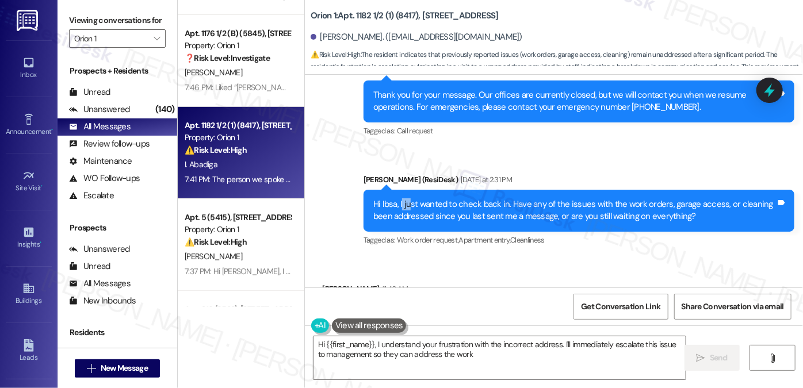
drag, startPoint x: 396, startPoint y: 202, endPoint x: 489, endPoint y: 214, distance: 93.9
click at [412, 202] on div "Hi Ibsa, I just wanted to check back in. Have any of the issues with the work o…" at bounding box center [574, 210] width 403 height 25
drag, startPoint x: 489, startPoint y: 214, endPoint x: 510, endPoint y: 216, distance: 20.8
click at [510, 216] on div "Hi Ibsa, I just wanted to check back in. Have any of the issues with the work o…" at bounding box center [574, 210] width 403 height 25
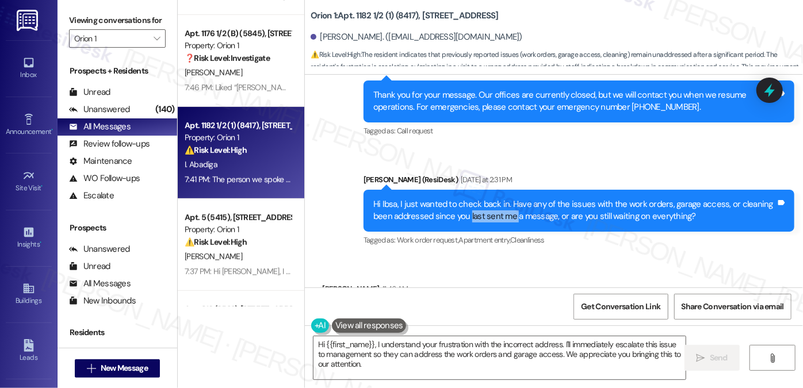
click at [510, 216] on div "Hi Ibsa, I just wanted to check back in. Have any of the issues with the work o…" at bounding box center [574, 210] width 403 height 25
click at [524, 208] on div "Hi Ibsa, I just wanted to check back in. Have any of the issues with the work o…" at bounding box center [574, 210] width 403 height 25
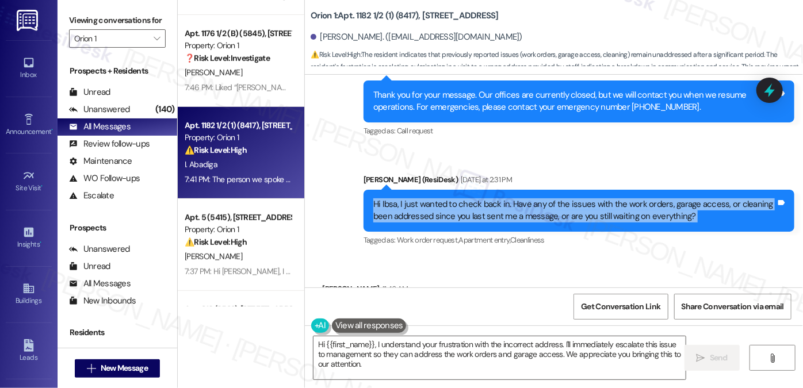
click at [524, 208] on div "Hi Ibsa, I just wanted to check back in. Have any of the issues with the work o…" at bounding box center [574, 210] width 403 height 25
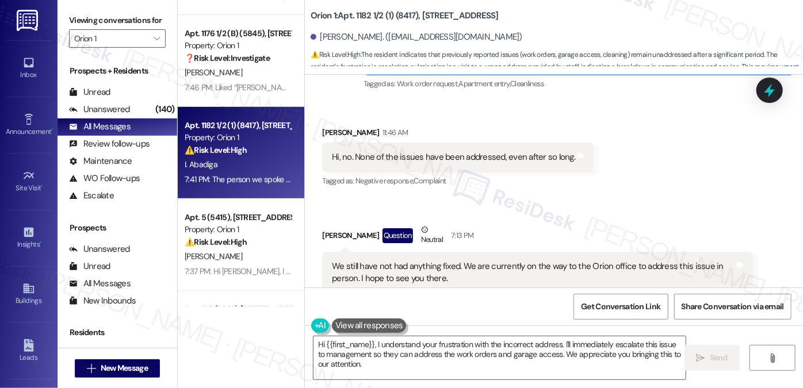
click at [413, 160] on div "Hi, no. None of the issues have been addressed, even after so long." at bounding box center [453, 157] width 243 height 12
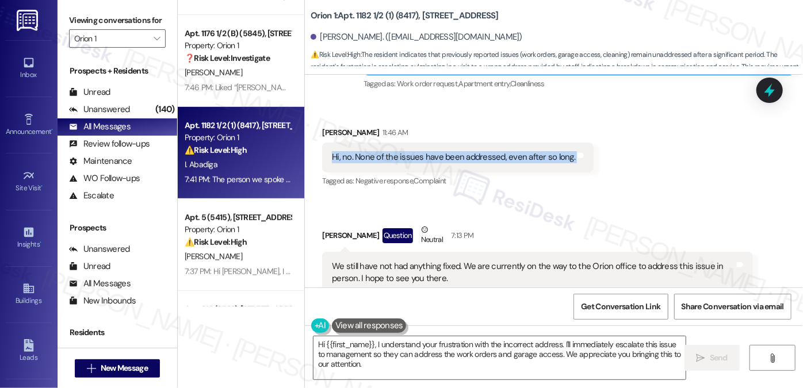
click at [413, 160] on div "Hi, no. None of the issues have been addressed, even after so long." at bounding box center [453, 157] width 243 height 12
click at [471, 163] on div "Hi, no. None of the issues have been addressed, even after so long. Tags and no…" at bounding box center [457, 157] width 271 height 29
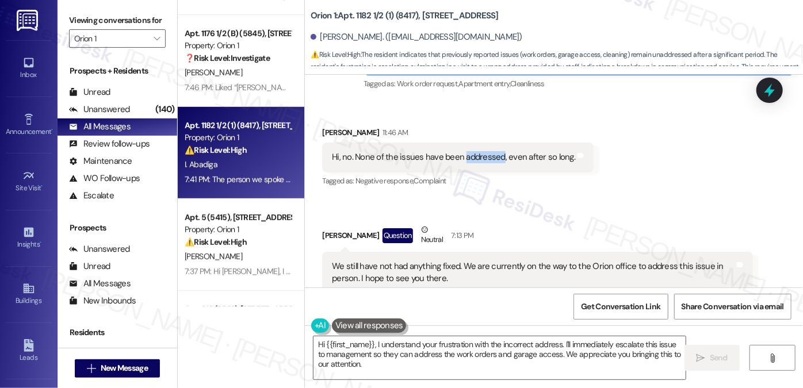
click at [471, 163] on div "Hi, no. None of the issues have been addressed, even after so long. Tags and no…" at bounding box center [457, 157] width 271 height 29
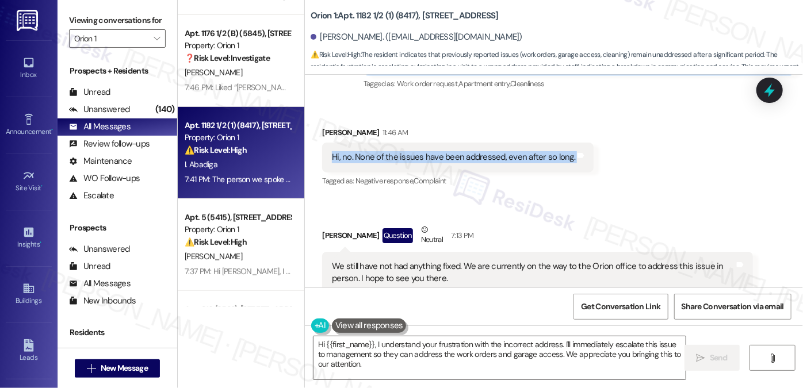
click at [471, 163] on div "Hi, no. None of the issues have been addressed, even after so long. Tags and no…" at bounding box center [457, 157] width 271 height 29
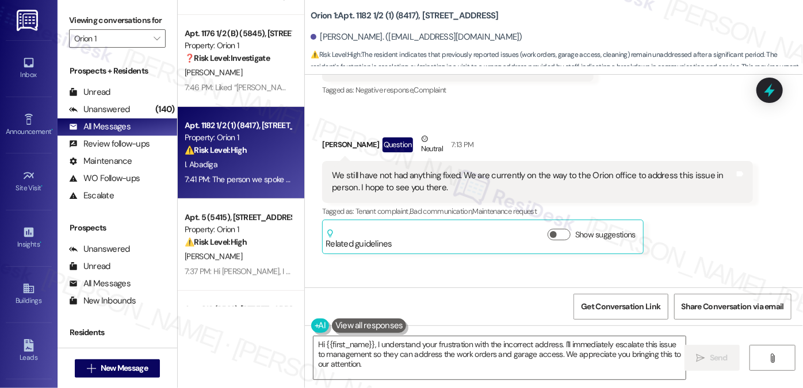
scroll to position [753, 0]
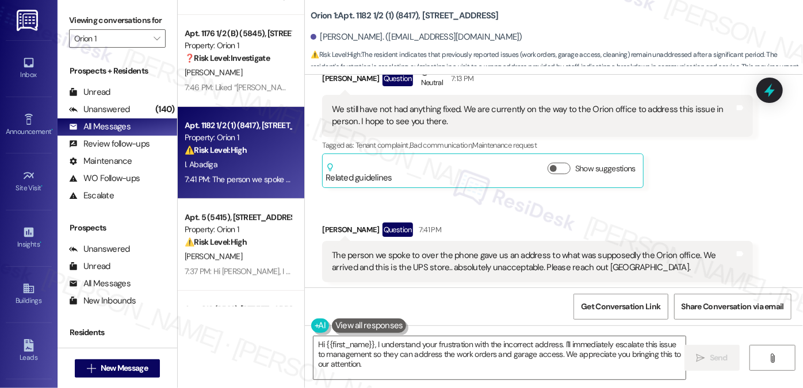
click at [411, 119] on div "We still have not had anything fixed. We are currently on the way to the Orion …" at bounding box center [533, 116] width 403 height 25
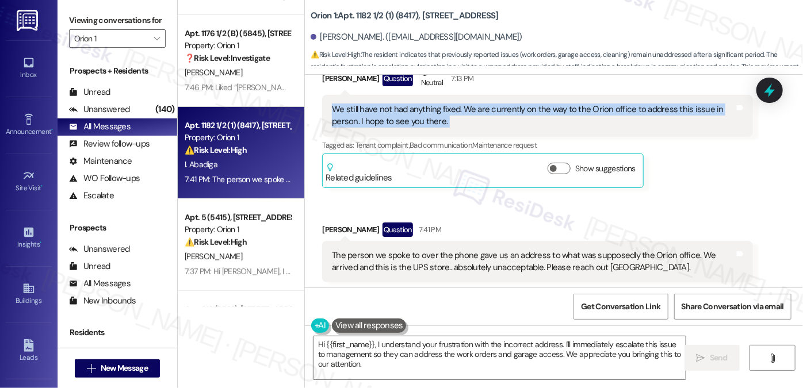
click at [411, 119] on div "We still have not had anything fixed. We are currently on the way to the Orion …" at bounding box center [533, 116] width 403 height 25
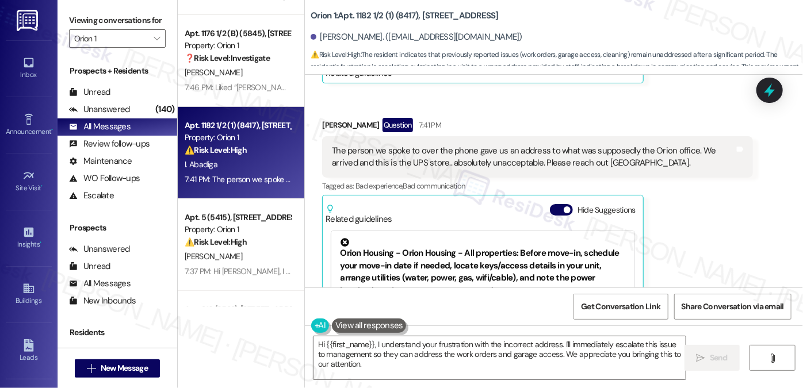
click at [394, 142] on div "The person we spoke to over the phone gave us an address to what was supposedly…" at bounding box center [537, 157] width 431 height 42
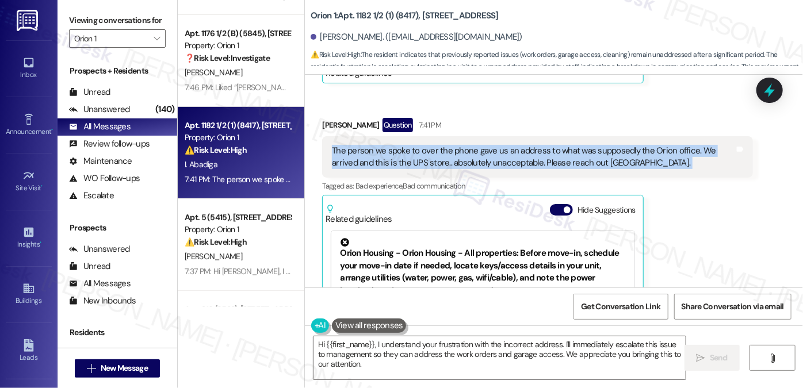
click at [394, 142] on div "The person we spoke to over the phone gave us an address to what was supposedly…" at bounding box center [537, 157] width 431 height 42
click at [527, 147] on div "The person we spoke to over the phone gave us an address to what was supposedly…" at bounding box center [533, 157] width 403 height 25
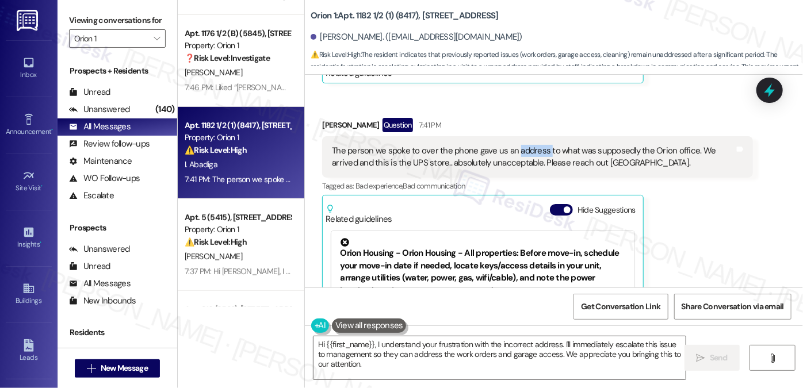
click at [527, 147] on div "The person we spoke to over the phone gave us an address to what was supposedly…" at bounding box center [533, 157] width 403 height 25
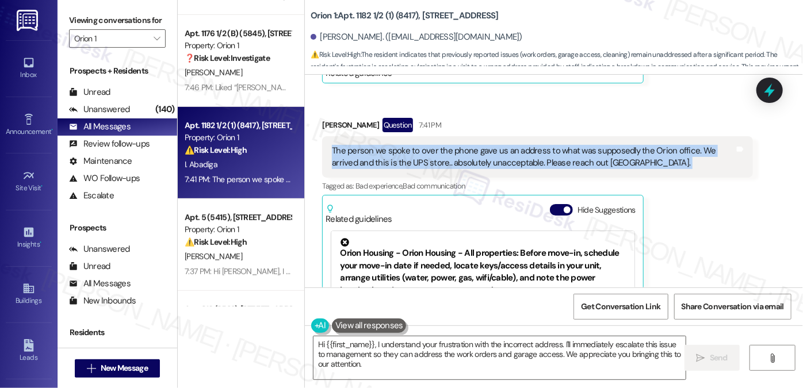
click at [527, 147] on div "The person we spoke to over the phone gave us an address to what was supposedly…" at bounding box center [533, 157] width 403 height 25
click at [397, 159] on div "The person we spoke to over the phone gave us an address to what was supposedly…" at bounding box center [533, 157] width 403 height 25
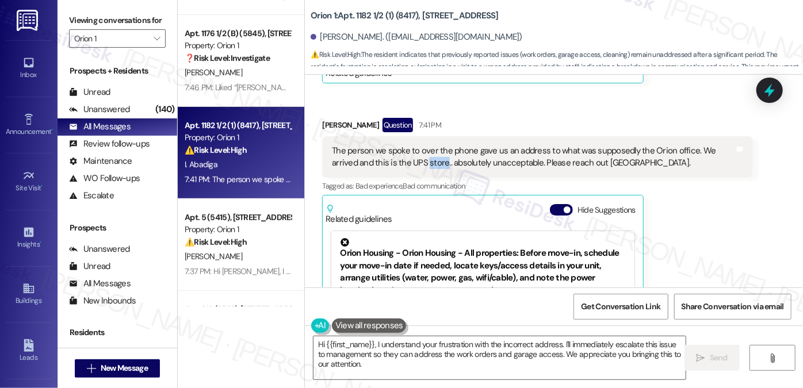
click at [397, 159] on div "The person we spoke to over the phone gave us an address to what was supposedly…" at bounding box center [533, 157] width 403 height 25
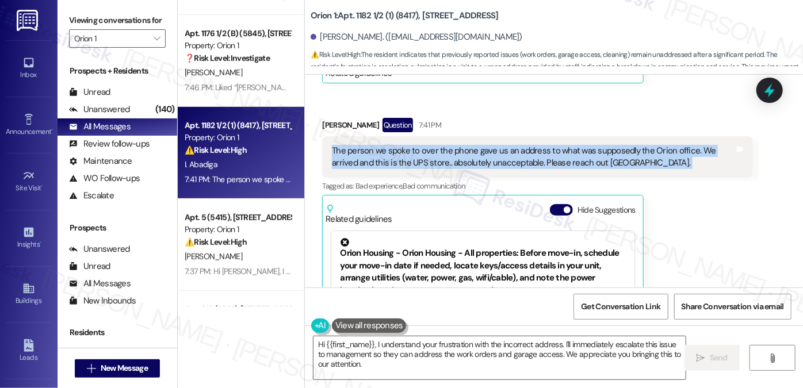
click at [397, 159] on div "The person we spoke to over the phone gave us an address to what was supposedly…" at bounding box center [533, 157] width 403 height 25
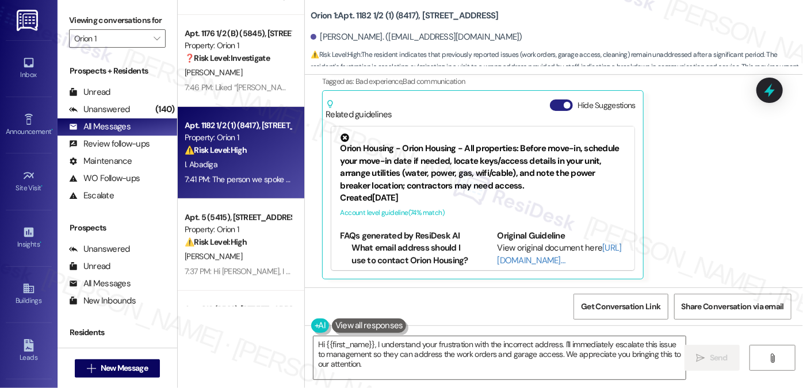
click at [564, 104] on span "button" at bounding box center [567, 105] width 7 height 7
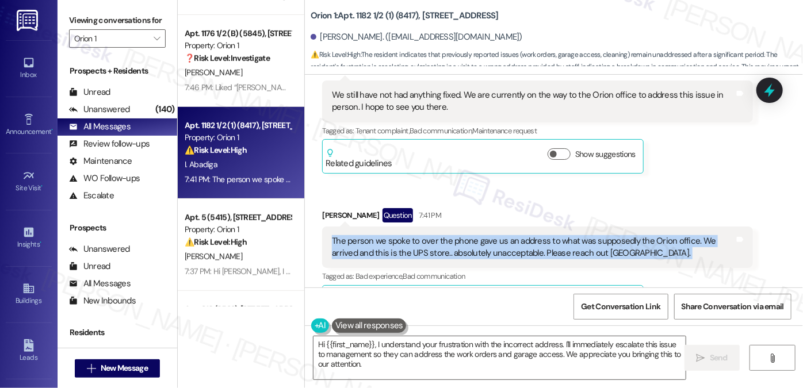
scroll to position [703, 0]
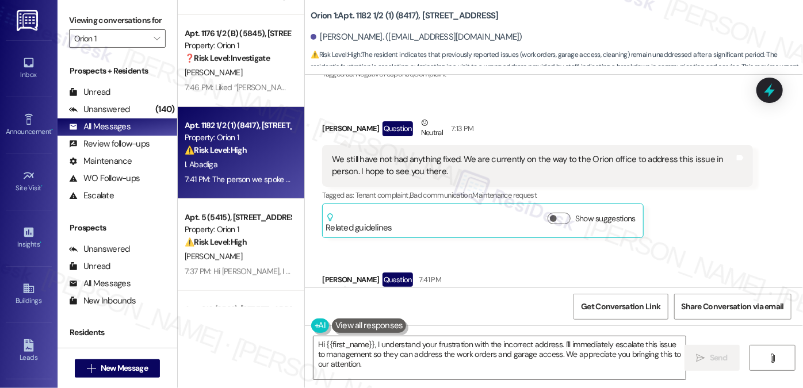
click at [326, 120] on div "Ibsa Abadiga Question Neutral 7:13 PM" at bounding box center [537, 131] width 431 height 28
click at [334, 125] on div "Ibsa Abadiga Question Neutral 7:13 PM" at bounding box center [537, 131] width 431 height 28
click at [382, 132] on div "Question" at bounding box center [397, 128] width 30 height 14
click at [350, 129] on div "Ibsa Abadiga Question Neutral 7:13 PM" at bounding box center [537, 131] width 431 height 28
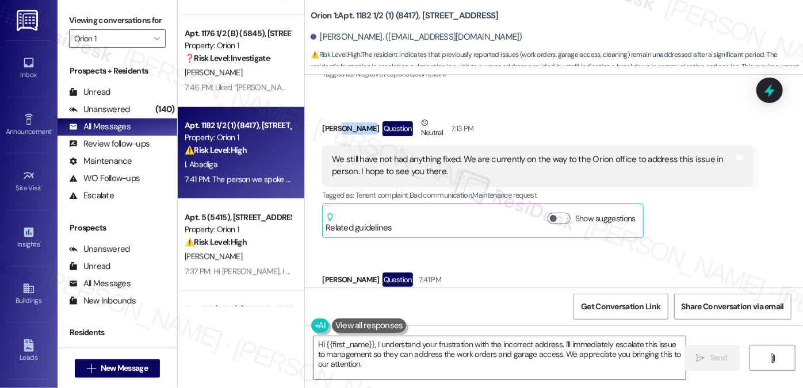
click at [350, 129] on div "Ibsa Abadiga Question Neutral 7:13 PM" at bounding box center [537, 131] width 431 height 28
click at [350, 128] on div "Ibsa Abadiga Question Neutral 7:13 PM" at bounding box center [537, 131] width 431 height 28
copy div "[PERSON_NAME]"
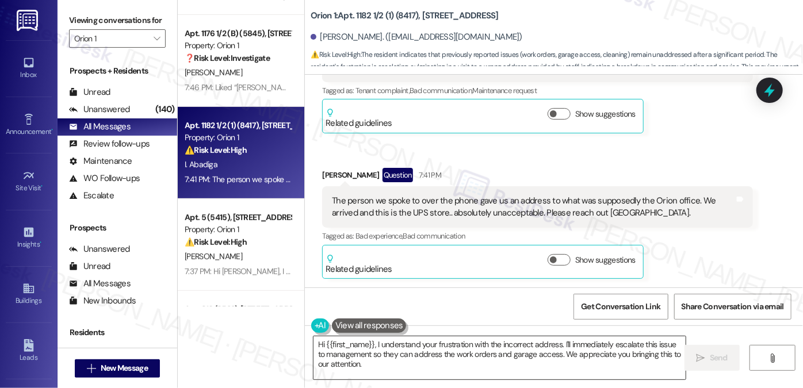
click at [388, 359] on textarea "Hi {{first_name}}, I understand your frustration with the incorrect address. I'…" at bounding box center [499, 357] width 372 height 43
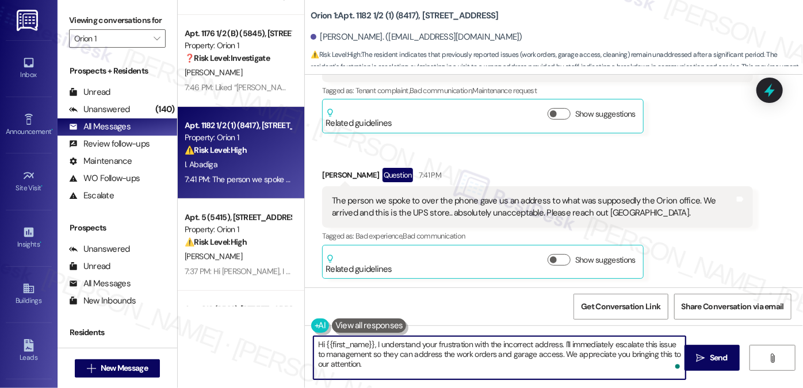
click at [446, 340] on textarea "Hi {{first_name}}, I understand your frustration with the incorrect address. I'…" at bounding box center [499, 357] width 372 height 43
click at [332, 172] on div "Ibsa Abadiga Question 7:41 PM" at bounding box center [537, 177] width 431 height 18
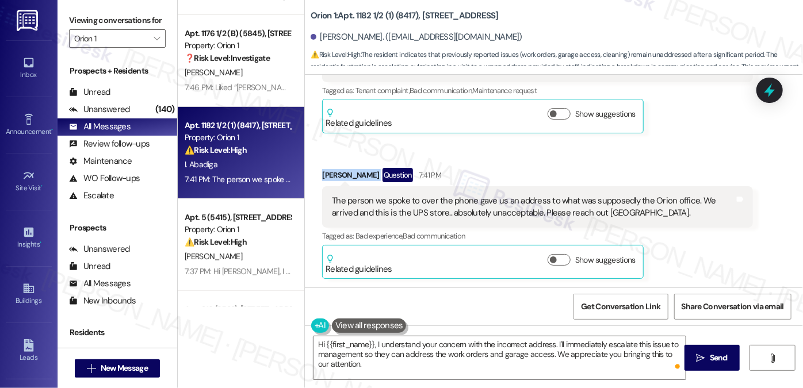
click at [332, 172] on div "Ibsa Abadiga Question 7:41 PM" at bounding box center [537, 177] width 431 height 18
copy div "[PERSON_NAME]"
click at [661, 116] on div "Ibsa Abadiga Question Neutral 7:13 PM We still have not had anything fixed. We …" at bounding box center [537, 72] width 431 height 121
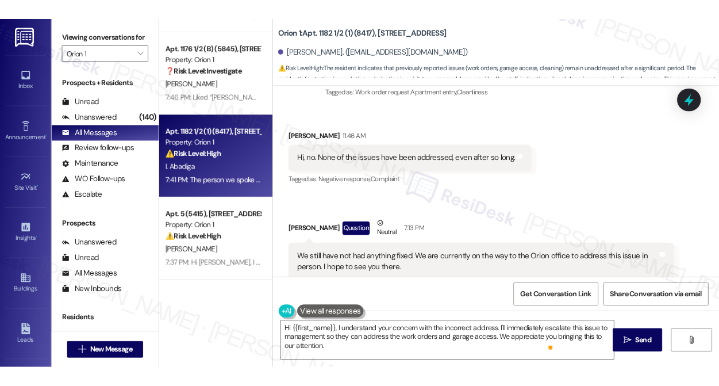
scroll to position [635, 0]
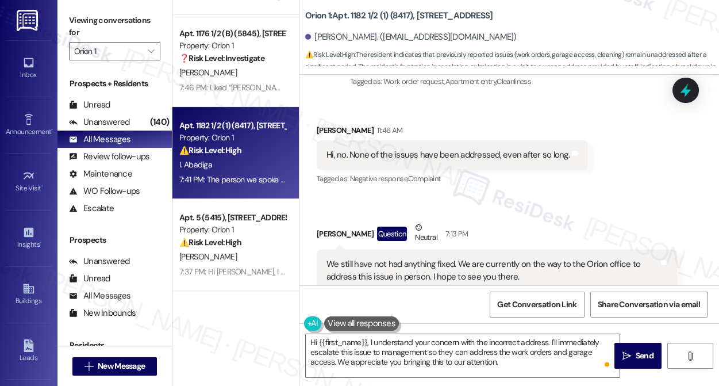
click at [66, 13] on div "Viewing conversations for Orion 1 " at bounding box center [115, 36] width 114 height 72
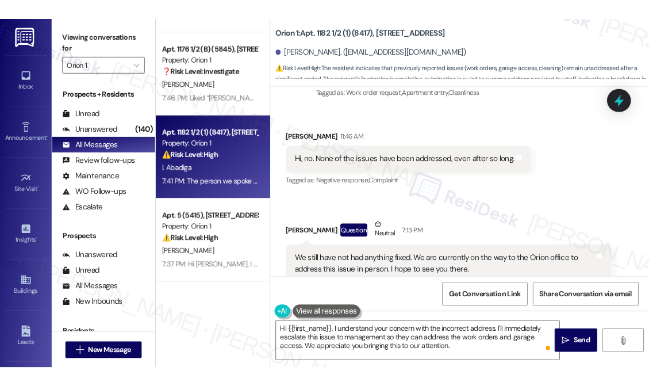
scroll to position [792, 0]
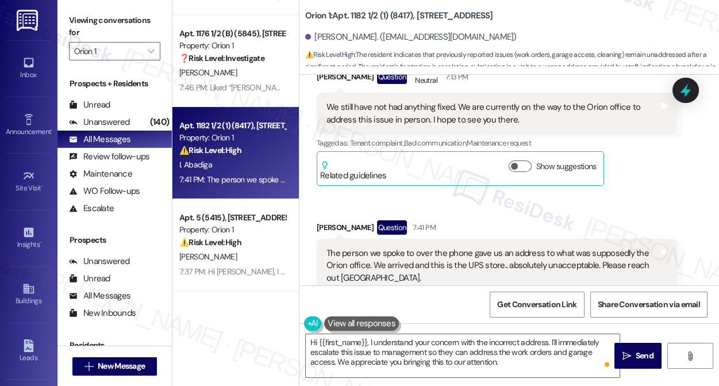
click at [328, 37] on div "[PERSON_NAME]. ([EMAIL_ADDRESS][DOMAIN_NAME])" at bounding box center [411, 37] width 212 height 12
click at [328, 224] on div "Ibsa Abadiga Question 7:41 PM" at bounding box center [497, 229] width 361 height 18
click at [328, 225] on div "Ibsa Abadiga Question 7:41 PM" at bounding box center [497, 229] width 361 height 18
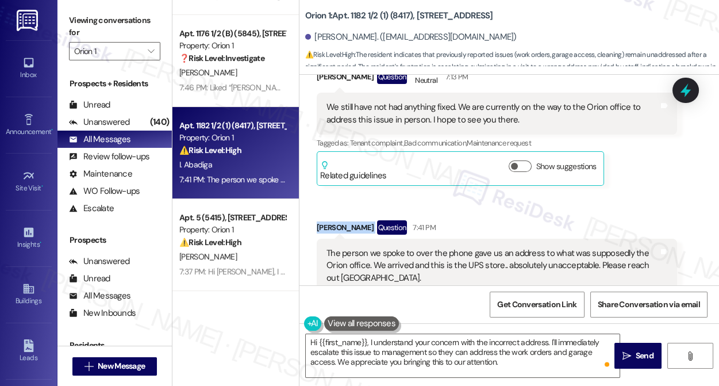
copy div "[PERSON_NAME]"
click at [60, 16] on div "Viewing conversations for Orion 1 " at bounding box center [115, 36] width 114 height 72
click at [427, 254] on div "The person we spoke to over the phone gave us an address to what was supposedly…" at bounding box center [493, 265] width 332 height 37
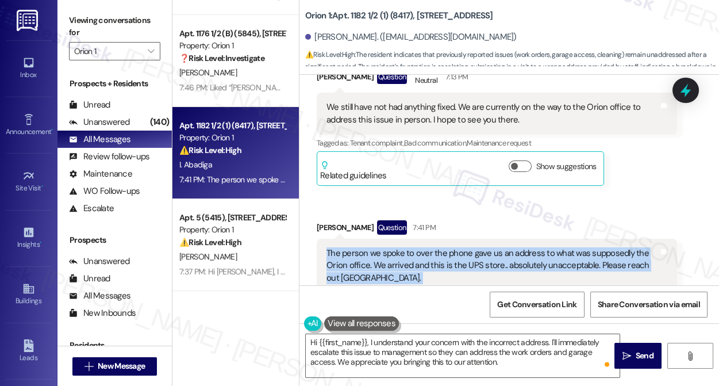
click at [427, 254] on div "The person we spoke to over the phone gave us an address to what was supposedly…" at bounding box center [493, 265] width 332 height 37
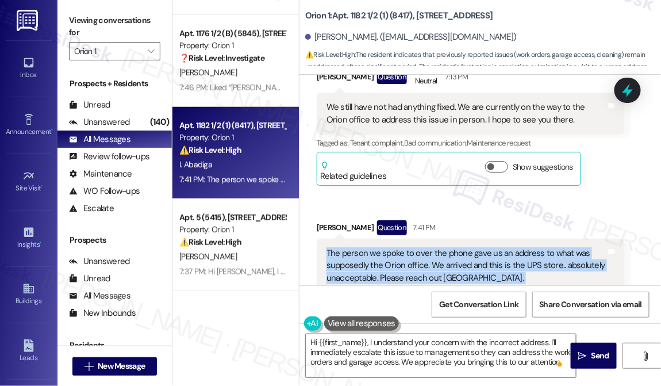
scroll to position [882, 0]
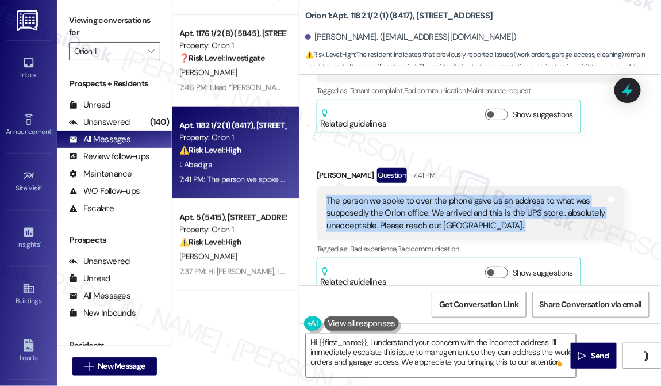
click at [500, 213] on div "The person we spoke to over the phone gave us an address to what was supposedly…" at bounding box center [467, 213] width 280 height 37
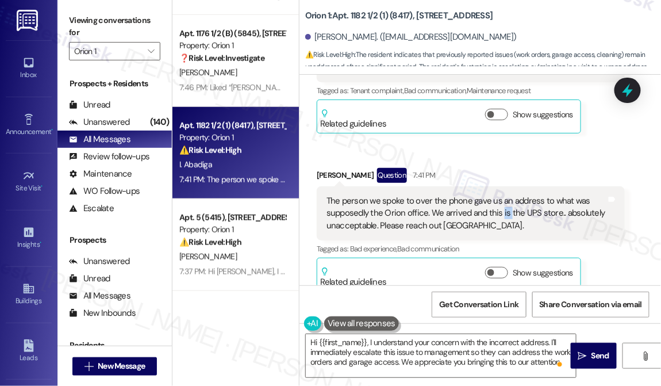
click at [500, 213] on div "The person we spoke to over the phone gave us an address to what was supposedly…" at bounding box center [467, 213] width 280 height 37
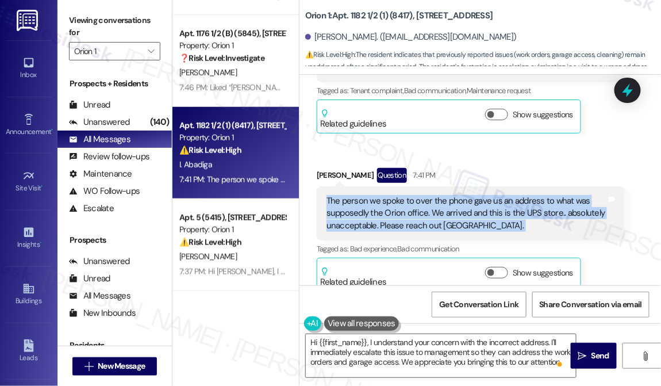
click at [500, 213] on div "The person we spoke to over the phone gave us an address to what was supposedly…" at bounding box center [467, 213] width 280 height 37
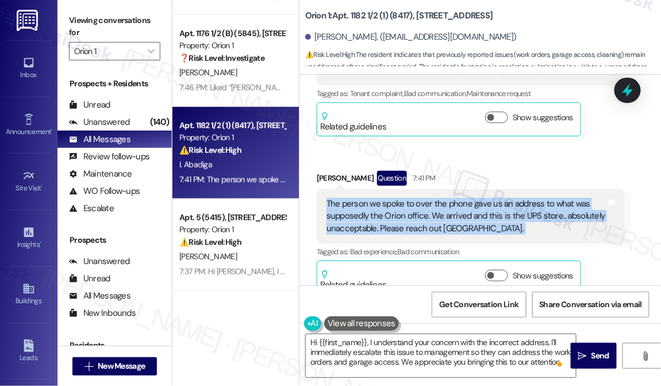
scroll to position [896, 0]
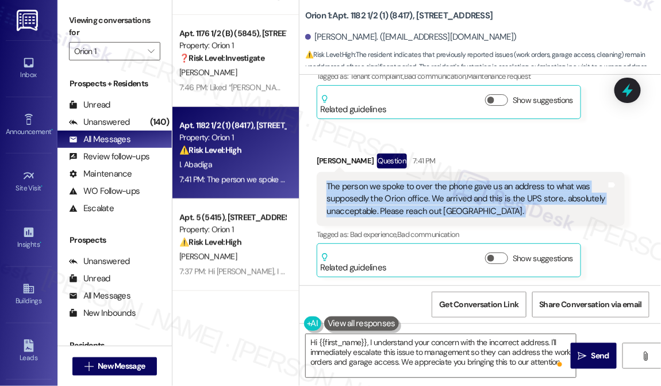
click at [394, 199] on div "The person we spoke to over the phone gave us an address to what was supposedly…" at bounding box center [467, 199] width 280 height 37
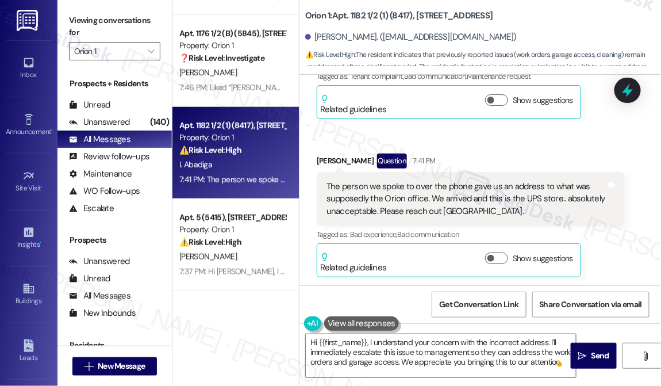
click at [394, 199] on div "The person we spoke to over the phone gave us an address to what was supposedly…" at bounding box center [467, 199] width 280 height 37
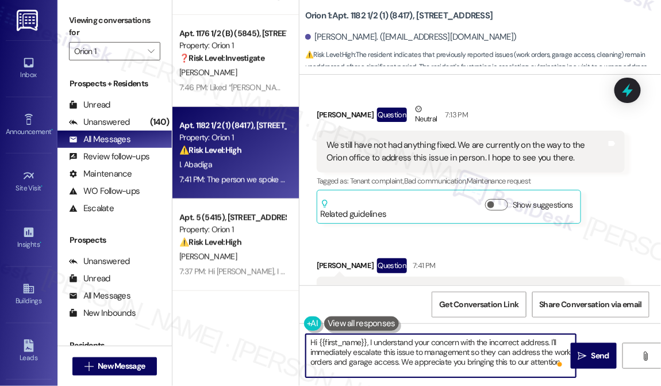
drag, startPoint x: 391, startPoint y: 372, endPoint x: 389, endPoint y: 363, distance: 9.4
click at [389, 363] on textarea "Hi {{first_name}}, I understand your concern with the incorrect address. I'll i…" at bounding box center [441, 355] width 270 height 43
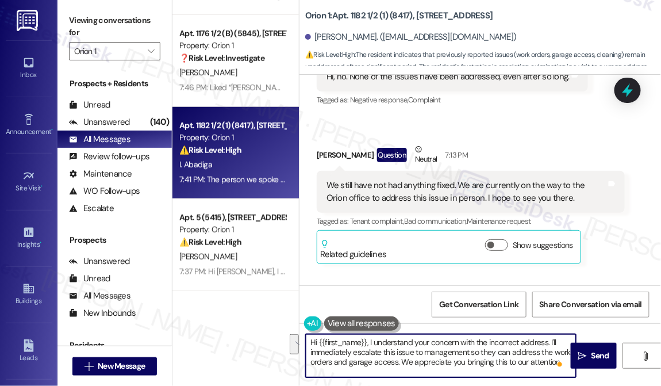
scroll to position [687, 0]
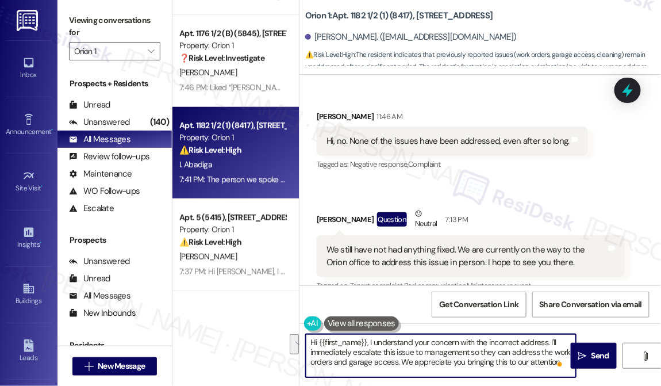
click at [447, 251] on div "We still have not had anything fixed. We are currently on the way to the Orion …" at bounding box center [467, 256] width 280 height 25
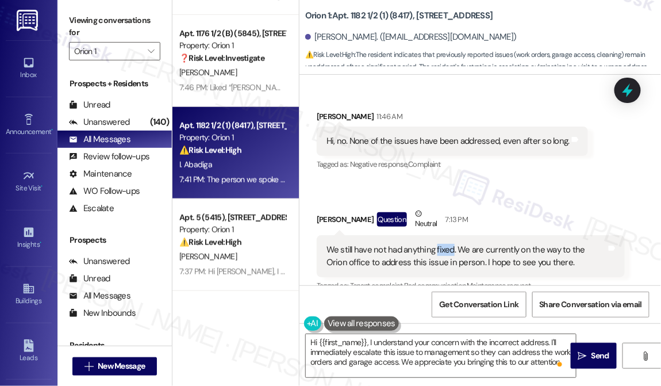
click at [447, 251] on div "We still have not had anything fixed. We are currently on the way to the Orion …" at bounding box center [467, 256] width 280 height 25
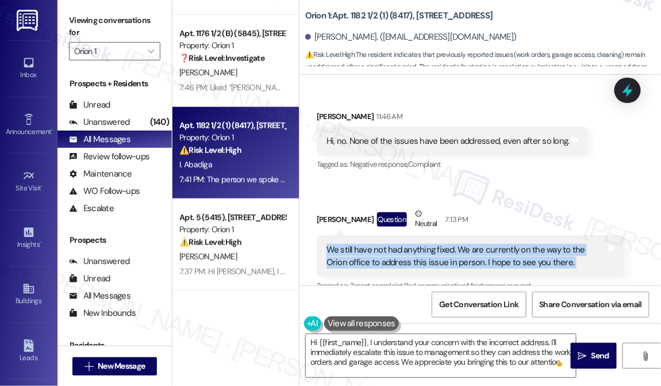
click at [447, 251] on div "We still have not had anything fixed. We are currently on the way to the Orion …" at bounding box center [467, 256] width 280 height 25
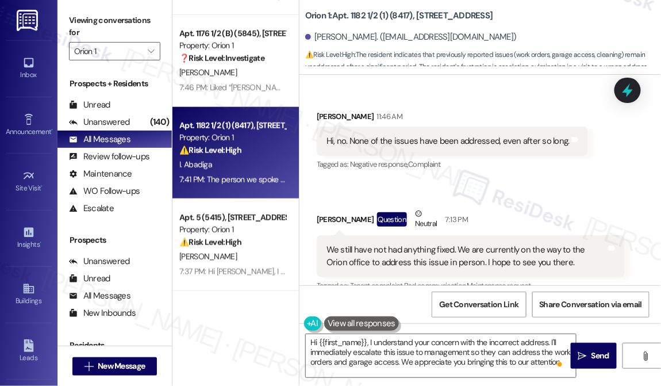
click at [422, 142] on div "Hi, no. None of the issues have been addressed, even after so long." at bounding box center [448, 141] width 243 height 12
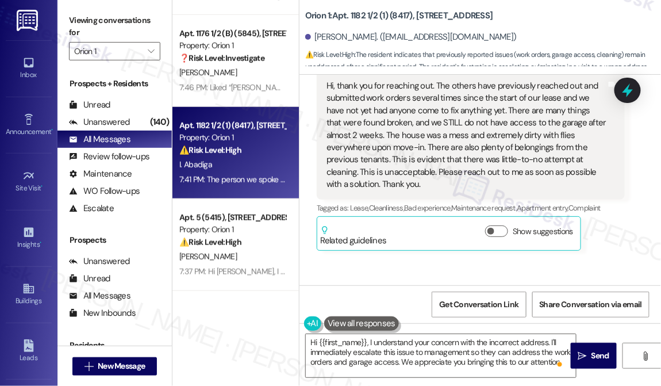
scroll to position [164, 0]
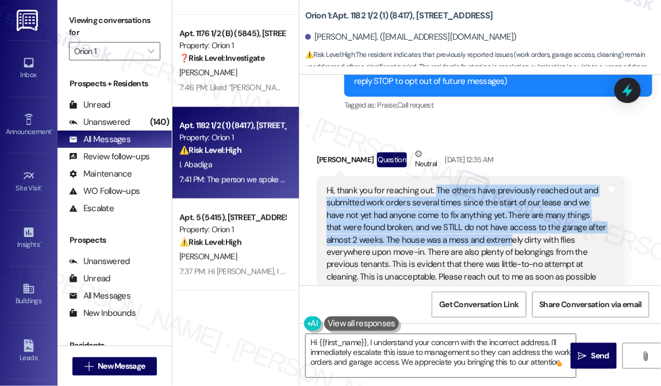
drag, startPoint x: 435, startPoint y: 190, endPoint x: 474, endPoint y: 235, distance: 59.1
click at [474, 235] on div "Hi, thank you for reaching out. The others have previously reached out and subm…" at bounding box center [467, 240] width 280 height 111
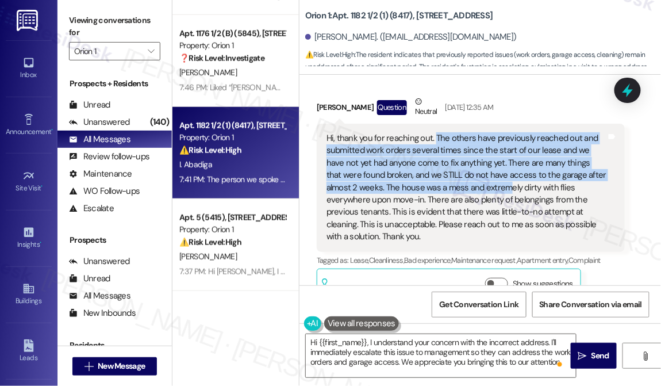
click at [431, 151] on div "Hi, thank you for reaching out. The others have previously reached out and subm…" at bounding box center [467, 187] width 280 height 111
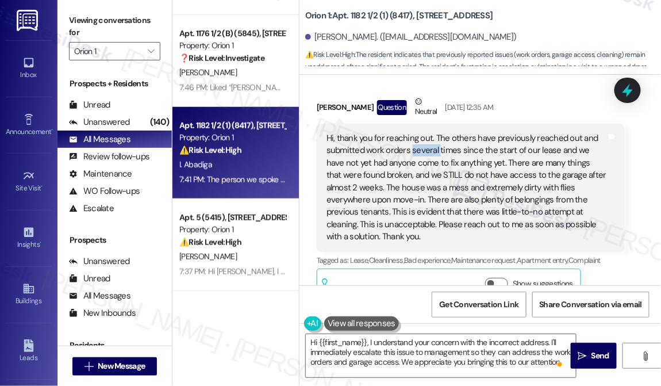
click at [431, 151] on div "Hi, thank you for reaching out. The others have previously reached out and subm…" at bounding box center [467, 187] width 280 height 111
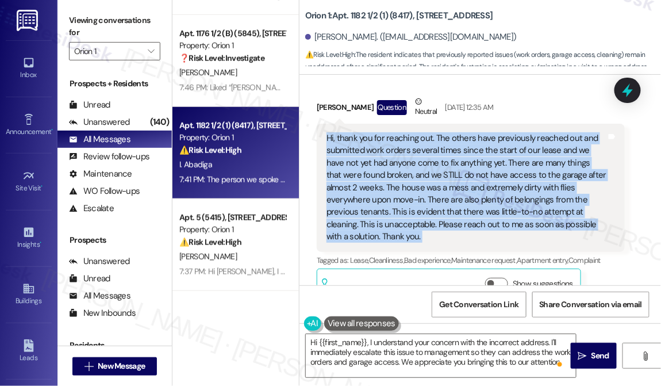
click at [431, 151] on div "Hi, thank you for reaching out. The others have previously reached out and subm…" at bounding box center [467, 187] width 280 height 111
click at [419, 170] on div "Hi, thank you for reaching out. The others have previously reached out and subm…" at bounding box center [467, 187] width 280 height 111
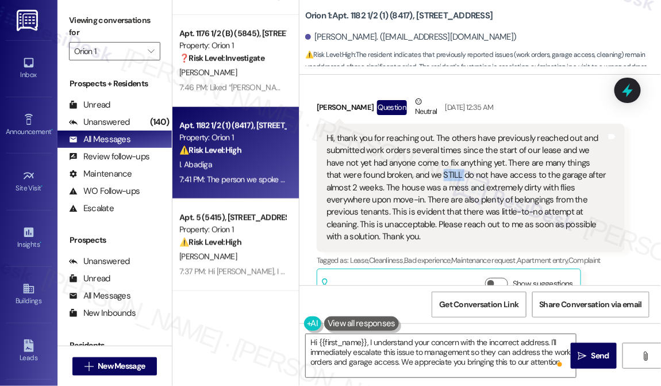
click at [419, 170] on div "Hi, thank you for reaching out. The others have previously reached out and subm…" at bounding box center [467, 187] width 280 height 111
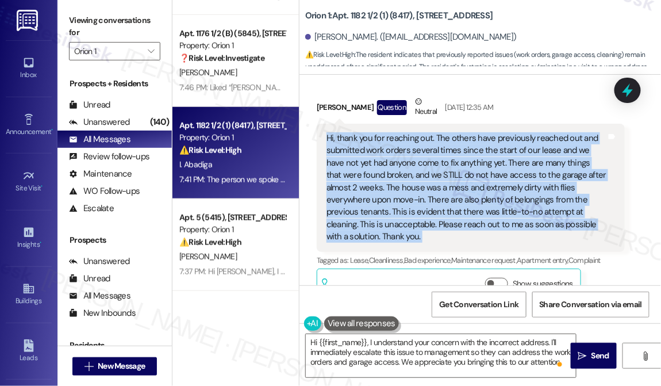
click at [419, 170] on div "Hi, thank you for reaching out. The others have previously reached out and subm…" at bounding box center [467, 187] width 280 height 111
click at [391, 181] on div "Hi, thank you for reaching out. The others have previously reached out and subm…" at bounding box center [467, 187] width 280 height 111
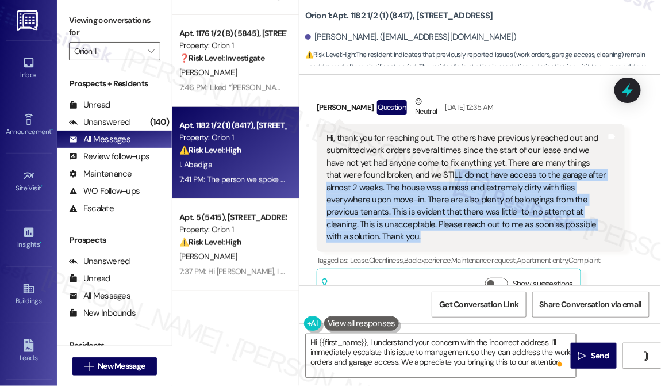
drag, startPoint x: 415, startPoint y: 175, endPoint x: 565, endPoint y: 237, distance: 162.2
click at [565, 237] on div "Hi, thank you for reaching out. The others have previously reached out and subm…" at bounding box center [467, 187] width 280 height 111
click at [551, 181] on div "Hi, thank you for reaching out. The others have previously reached out and subm…" at bounding box center [467, 187] width 280 height 111
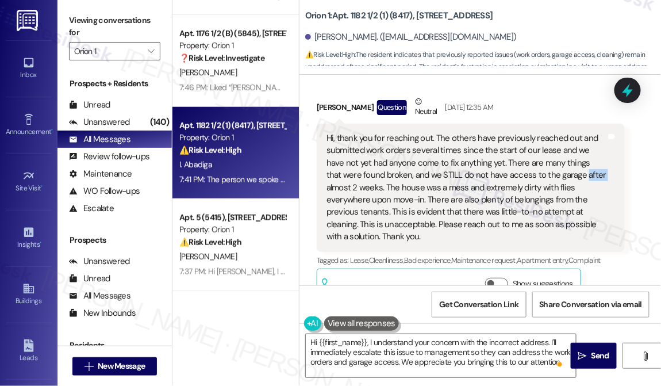
click at [551, 181] on div "Hi, thank you for reaching out. The others have previously reached out and subm…" at bounding box center [467, 187] width 280 height 111
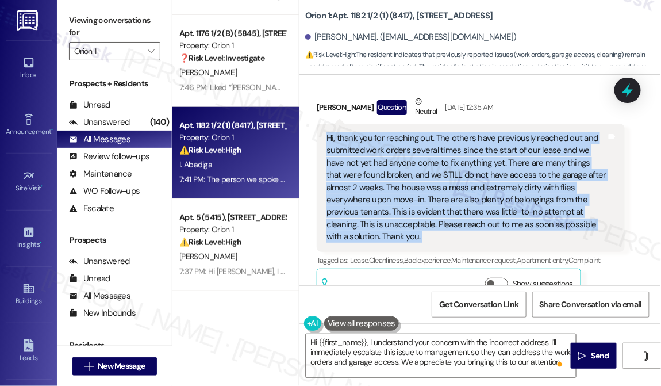
click at [551, 181] on div "Hi, thank you for reaching out. The others have previously reached out and subm…" at bounding box center [467, 187] width 280 height 111
click at [529, 200] on div "Hi, thank you for reaching out. The others have previously reached out and subm…" at bounding box center [467, 187] width 280 height 111
click at [465, 213] on div "Hi, thank you for reaching out. The others have previously reached out and subm…" at bounding box center [467, 187] width 280 height 111
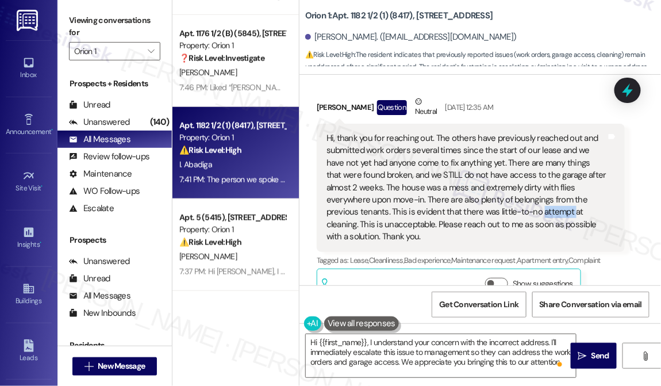
click at [465, 213] on div "Hi, thank you for reaching out. The others have previously reached out and subm…" at bounding box center [467, 187] width 280 height 111
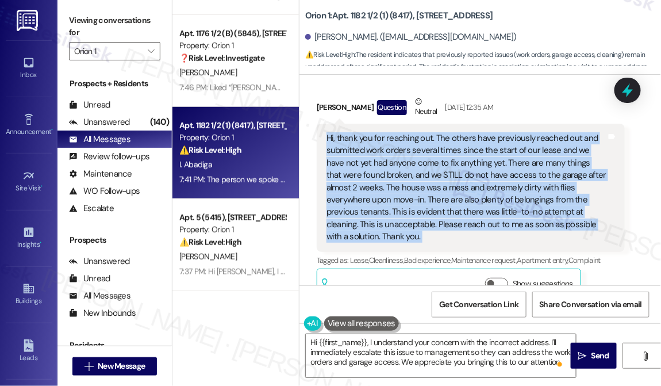
click at [465, 213] on div "Hi, thank you for reaching out. The others have previously reached out and subm…" at bounding box center [467, 187] width 280 height 111
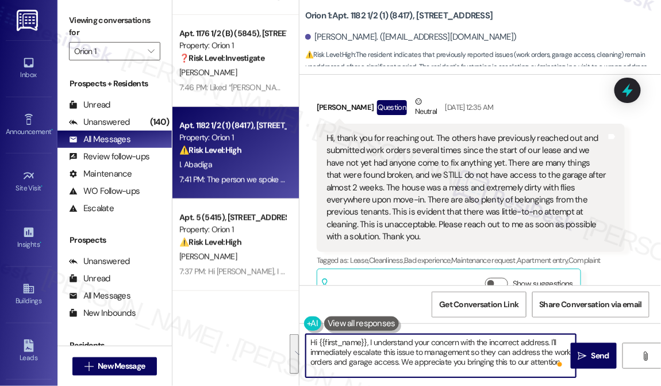
drag, startPoint x: 480, startPoint y: 370, endPoint x: 369, endPoint y: 342, distance: 114.1
click at [369, 342] on textarea "Hi {{first_name}}, I understand your concern with the incorrect address. I'll i…" at bounding box center [441, 355] width 270 height 43
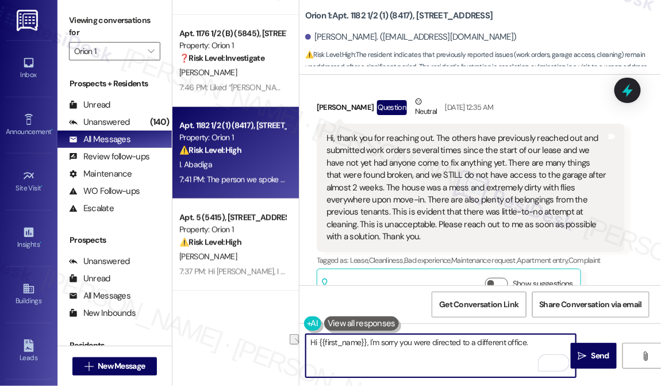
drag, startPoint x: 532, startPoint y: 343, endPoint x: 431, endPoint y: 339, distance: 101.3
click at [431, 339] on textarea "Hi {{first_name}}, I'm sorry you were directed to a different office." at bounding box center [441, 355] width 270 height 43
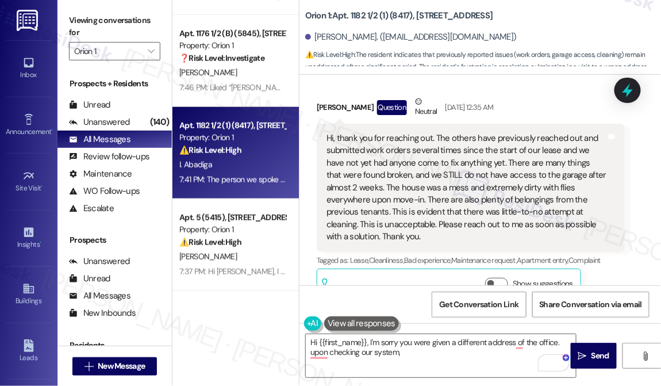
click at [62, 6] on div "Viewing conversations for Orion 1 " at bounding box center [115, 36] width 114 height 72
click at [418, 359] on textarea "Hi {{first_name}}, I'm sorry you were given a different address of the office. …" at bounding box center [441, 355] width 270 height 43
click at [61, 12] on div "Viewing conversations for Orion 1 " at bounding box center [115, 36] width 114 height 72
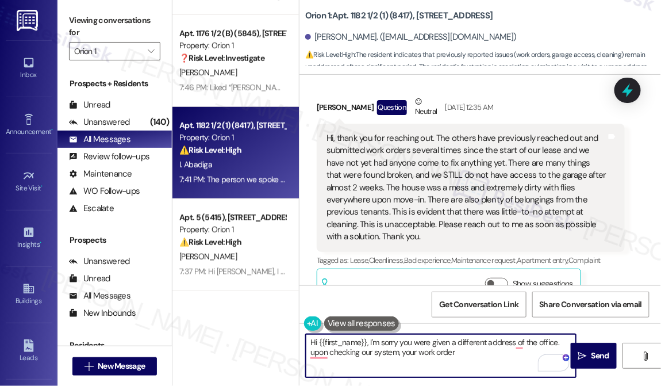
click at [480, 354] on textarea "Hi {{first_name}}, I'm sorry you were given a different address of the office. …" at bounding box center [441, 355] width 270 height 43
click at [512, 355] on textarea "Hi {{first_name}}, I'm sorry you were given a different address of the office. …" at bounding box center [441, 355] width 270 height 43
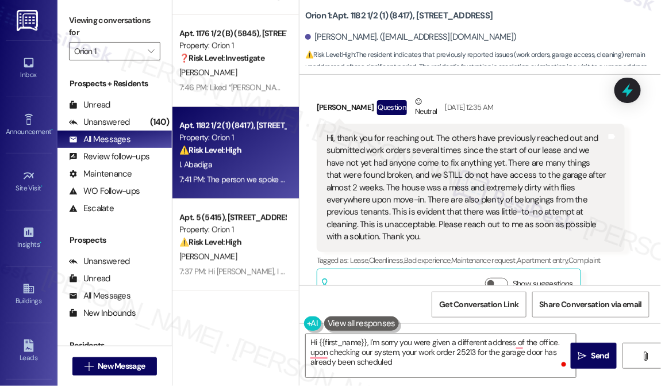
drag, startPoint x: 66, startPoint y: 20, endPoint x: 78, endPoint y: 30, distance: 15.1
click at [66, 20] on div "Viewing conversations for Orion 1 " at bounding box center [115, 36] width 114 height 72
click at [403, 365] on textarea "Hi {{first_name}}, I'm sorry you were given a different address of the office. …" at bounding box center [441, 355] width 270 height 43
click at [64, 8] on div "Viewing conversations for Orion 1 " at bounding box center [115, 36] width 114 height 72
click at [468, 366] on textarea "Hi {{first_name}}, I'm sorry you were given a different address of the office. …" at bounding box center [441, 355] width 270 height 43
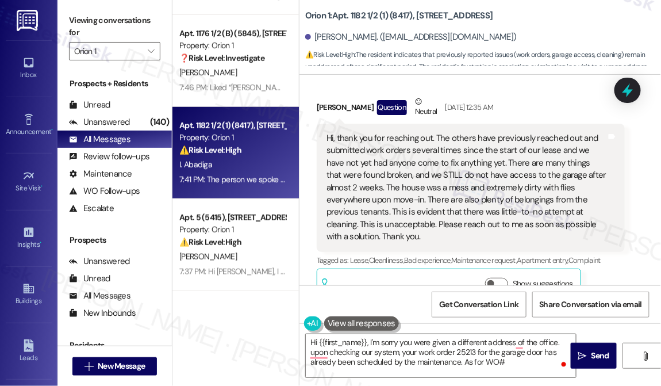
click at [65, 17] on div "Viewing conversations for Orion 1 " at bounding box center [115, 36] width 114 height 72
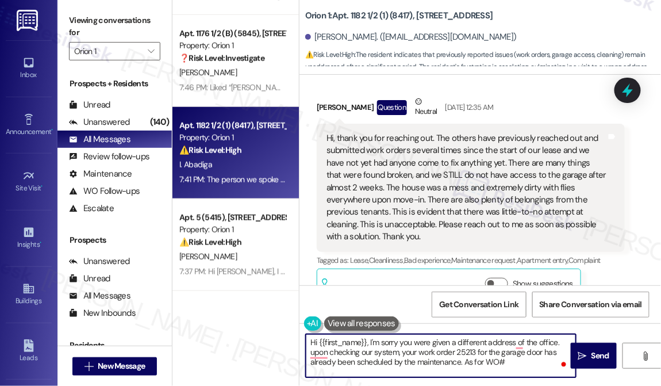
click at [506, 362] on textarea "Hi {{first_name}}, I'm sorry you were given a different address of the office. …" at bounding box center [441, 355] width 270 height 43
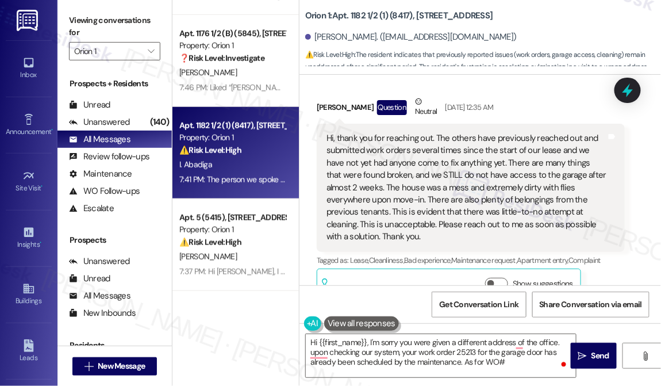
click at [64, 25] on div "Viewing conversations for Orion 1 " at bounding box center [115, 36] width 114 height 72
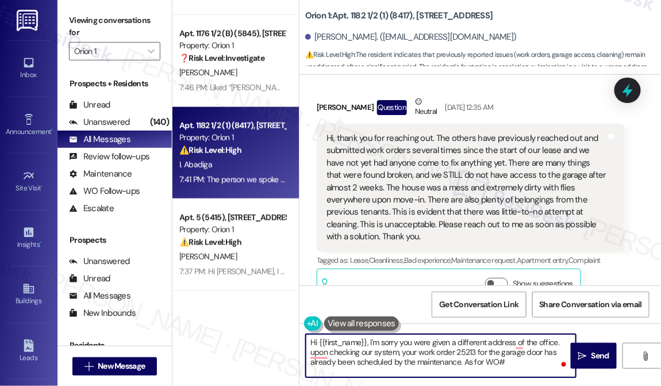
click at [514, 366] on textarea "Hi {{first_name}}, I'm sorry you were given a different address of the office. …" at bounding box center [441, 355] width 270 height 43
paste textarea "26568"
click at [456, 352] on textarea "Hi {{first_name}}, I'm sorry you were given a different address of the office. …" at bounding box center [441, 355] width 270 height 43
click at [549, 351] on textarea "Hi {{first_name}}, I'm sorry you were given a different address of the office. …" at bounding box center [441, 355] width 270 height 43
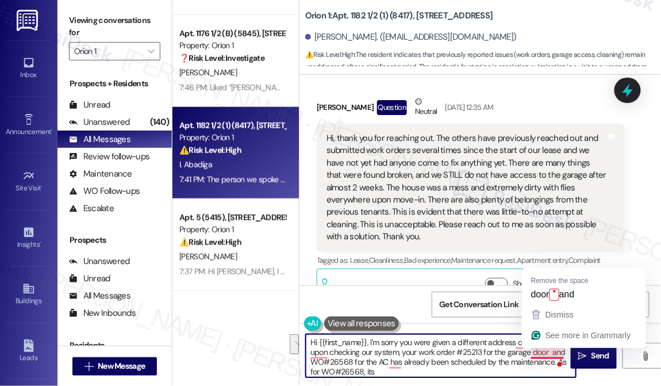
drag, startPoint x: 461, startPoint y: 370, endPoint x: 554, endPoint y: 361, distance: 93.6
click at [554, 361] on textarea "Hi {{first_name}}, I'm sorry you were given a different address of the office. …" at bounding box center [441, 355] width 270 height 43
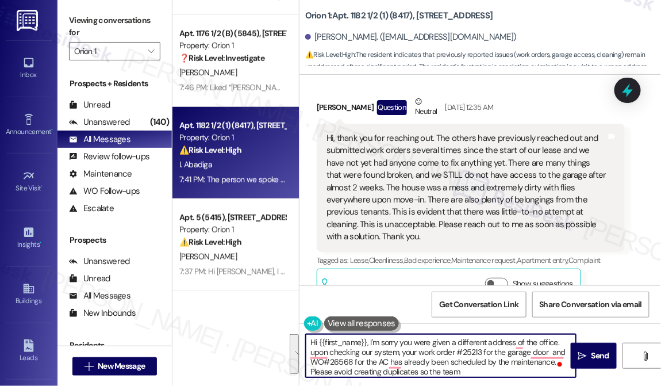
click at [484, 368] on textarea "Hi {{first_name}}, I'm sorry you were given a different address of the office. …" at bounding box center [441, 355] width 270 height 43
click at [476, 370] on textarea "Hi {{first_name}}, I'm sorry you were given a different address of the office. …" at bounding box center [441, 355] width 270 height 43
click at [450, 371] on textarea "Hi {{first_name}}, I'm sorry you were given a different address of the office. …" at bounding box center [441, 355] width 270 height 43
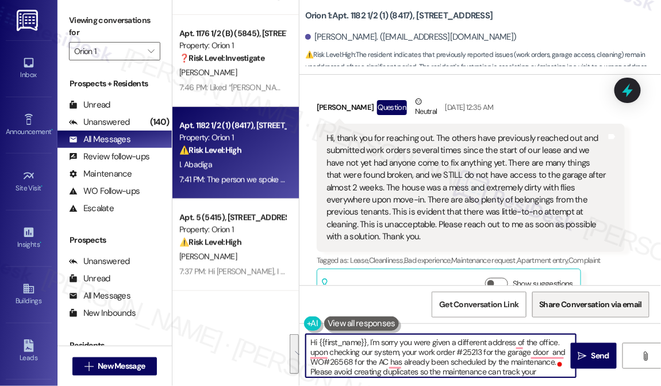
type textarea "Hi {{first_name}}, I'm sorry you were given a different address of the office. …"
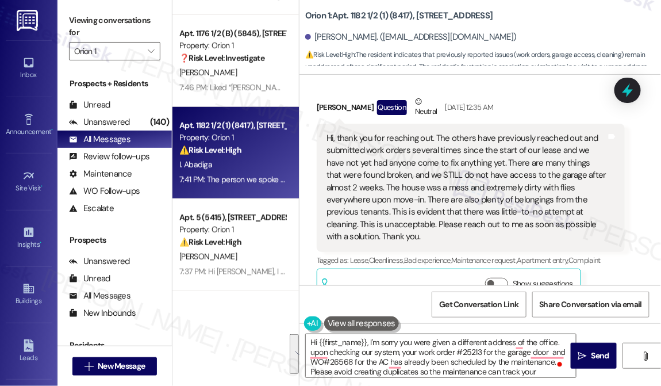
click at [64, 20] on div "Viewing conversations for Orion 1 " at bounding box center [115, 36] width 114 height 72
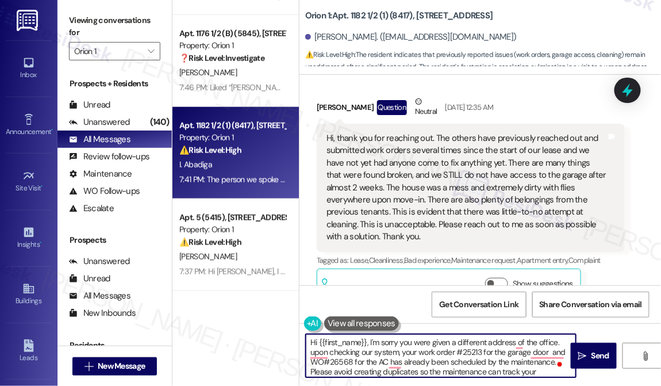
click at [385, 347] on textarea "Hi {{first_name}}, I'm sorry you were given a different address of the office. …" at bounding box center [441, 355] width 270 height 43
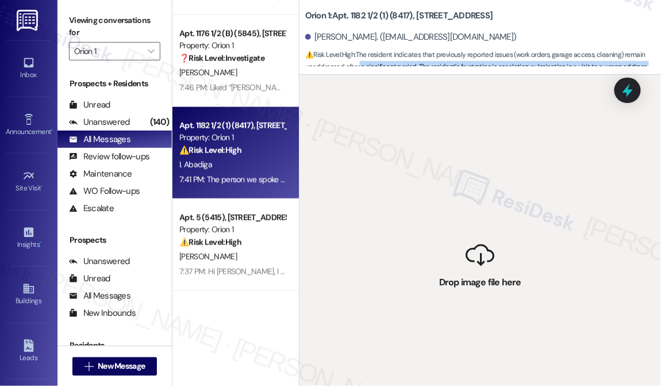
drag, startPoint x: 470, startPoint y: 263, endPoint x: 358, endPoint y: 63, distance: 228.6
click at [358, 63] on div "Orion 1: Apt. 1182 1/2 (1) (8417), [STREET_ADDRESS][PERSON_NAME]. ([EMAIL_ADDRE…" at bounding box center [480, 193] width 362 height 386
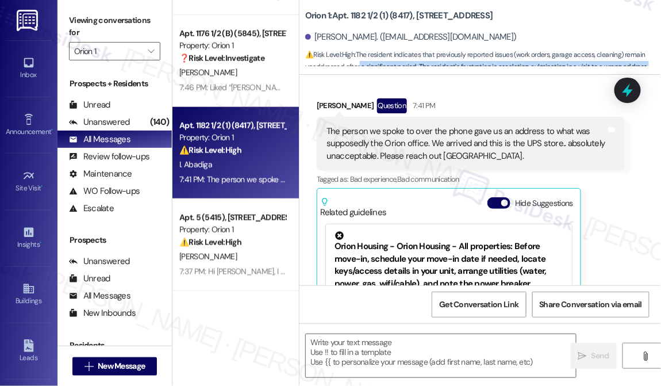
scroll to position [1050, 0]
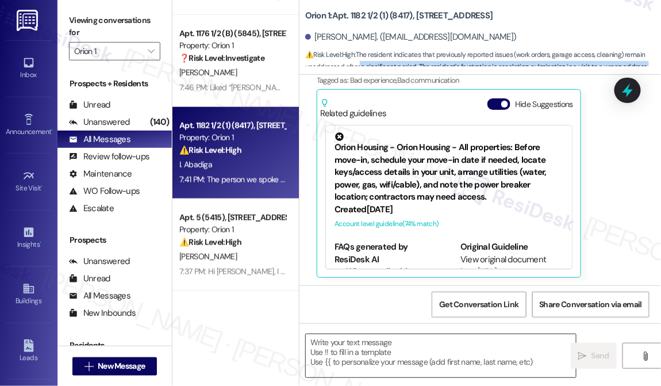
click at [377, 347] on textarea at bounding box center [441, 355] width 270 height 43
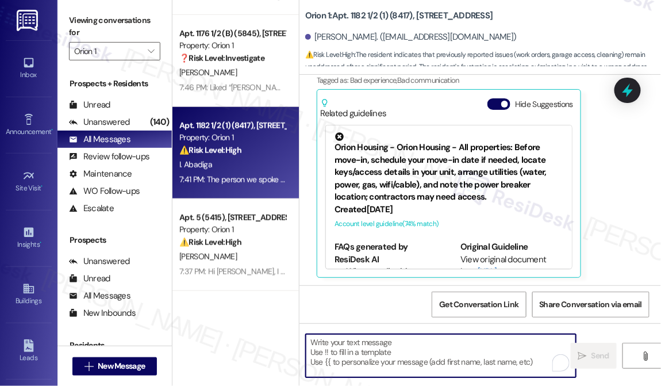
paste textarea "I’m sorry you were given a different office address earlier. I checked our syst…"
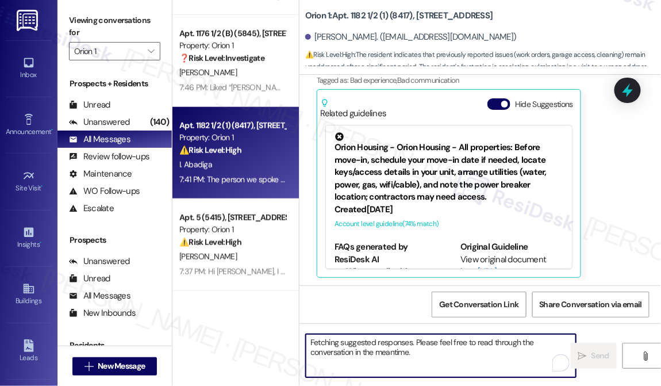
scroll to position [0, 0]
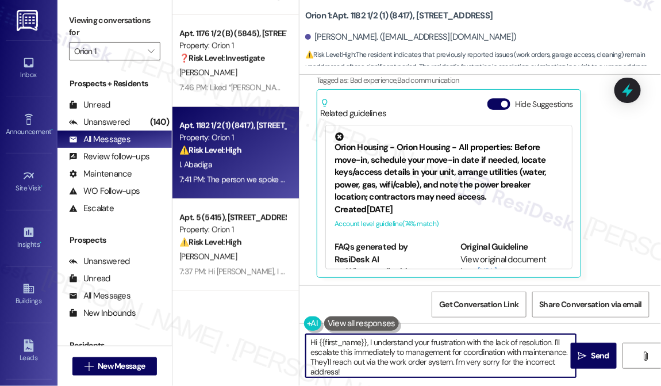
click at [373, 354] on textarea "Hi {{first_name}}, I understand your frustration with the lack of resolution. I…" at bounding box center [441, 355] width 270 height 43
drag, startPoint x: 394, startPoint y: 373, endPoint x: 369, endPoint y: 340, distance: 41.1
click at [369, 340] on textarea "Hi {{first_name}}, I understand your frustration with the lack of resolution. I…" at bounding box center [441, 355] width 270 height 43
paste textarea "’m sorry you were given a different office address earlier. I checked our syste…"
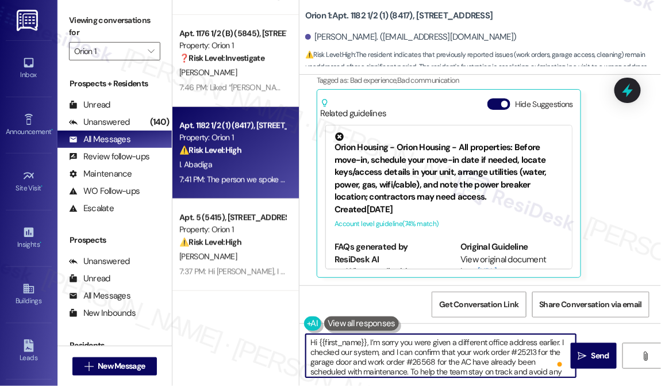
click at [524, 349] on textarea "Hi {{first_name}}, I’m sorry you were given a different office address earlier.…" at bounding box center [441, 355] width 270 height 43
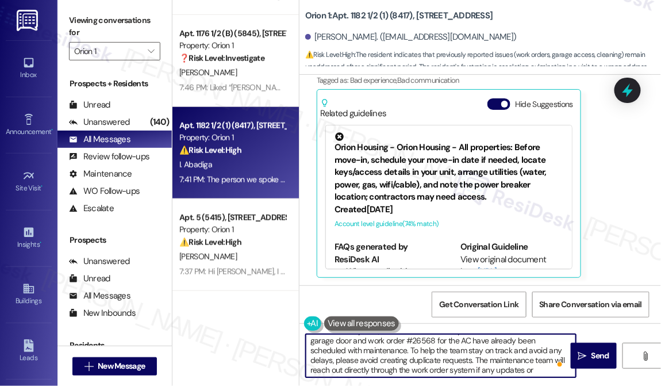
scroll to position [32, 0]
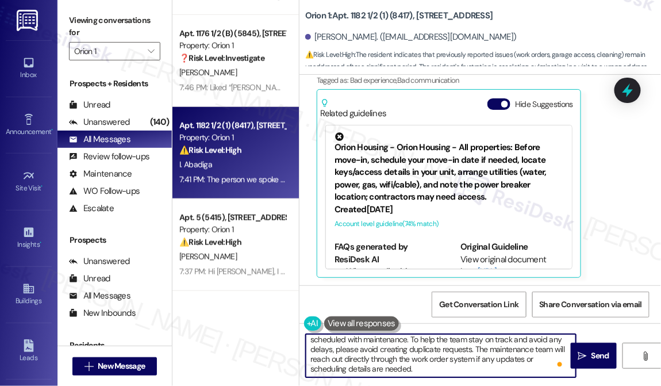
click at [380, 353] on textarea "Hi {{first_name}}, I’m sorry you were given a different office address earlier.…" at bounding box center [441, 355] width 270 height 43
click at [464, 353] on textarea "Hi {{first_name}}, I’m sorry you were given a different office address earlier.…" at bounding box center [441, 355] width 270 height 43
click at [416, 369] on textarea "Hi {{first_name}}, I’m sorry you were given a different office address earlier.…" at bounding box center [441, 355] width 270 height 43
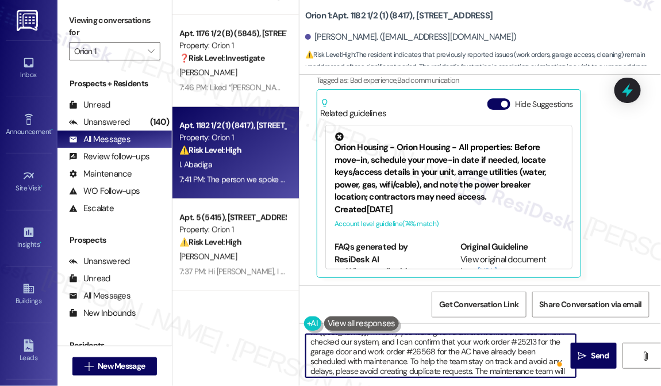
scroll to position [0, 0]
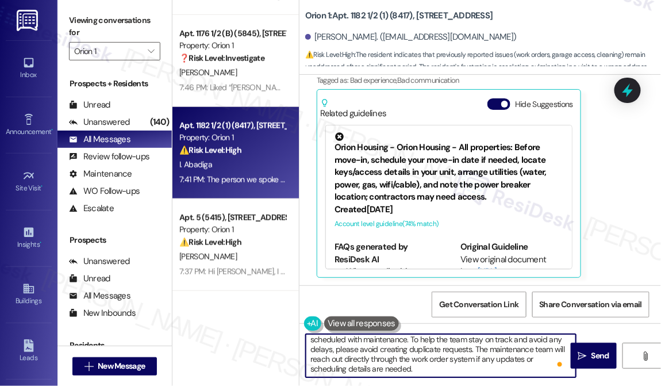
click at [433, 367] on textarea "Hi {{first_name}}, I’m sorry you were given a different office address earlier.…" at bounding box center [441, 355] width 270 height 43
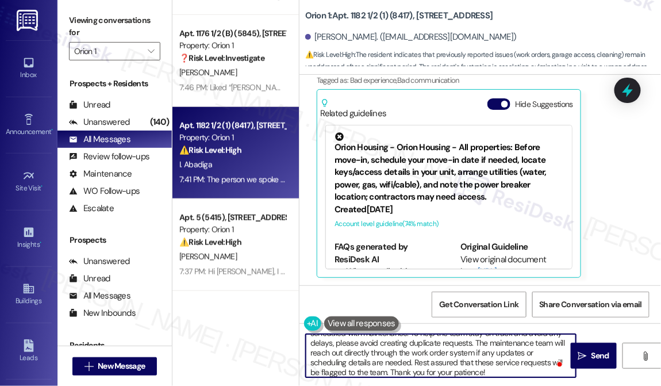
type textarea "Hi {{first_name}}, I’m sorry you were given a different office address earlier.…"
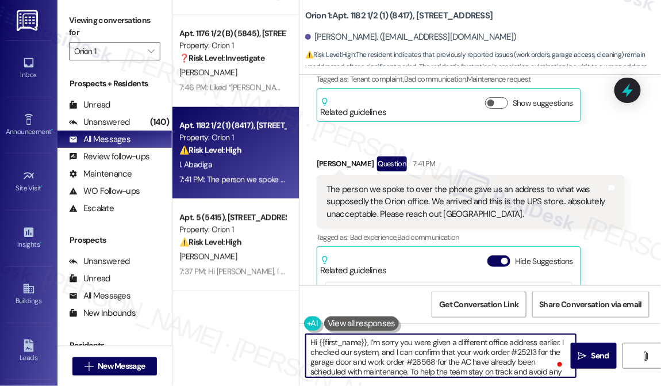
click at [461, 351] on textarea "Hi {{first_name}}, I’m sorry you were given a different office address earlier.…" at bounding box center [441, 355] width 270 height 43
click at [397, 355] on textarea "Hi {{first_name}}, I’m sorry you were given a different office address earlier.…" at bounding box center [441, 355] width 270 height 43
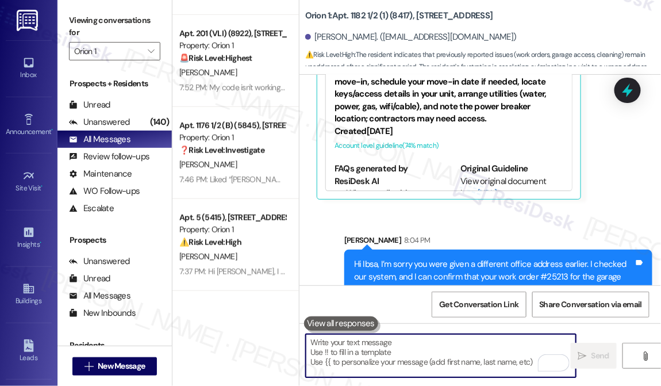
scroll to position [1217, 0]
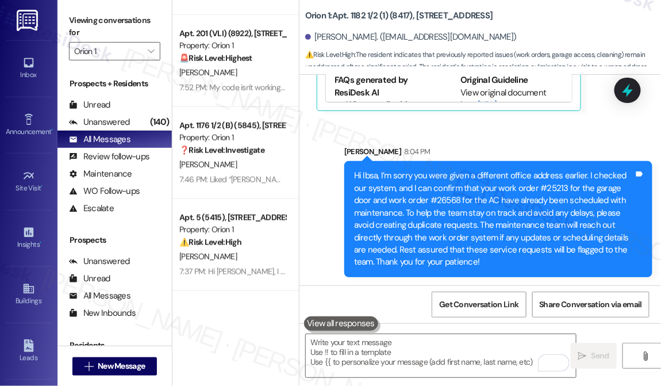
drag, startPoint x: 490, startPoint y: 188, endPoint x: 478, endPoint y: 194, distance: 13.1
drag, startPoint x: 478, startPoint y: 194, endPoint x: 490, endPoint y: 203, distance: 14.4
drag, startPoint x: 490, startPoint y: 203, endPoint x: 492, endPoint y: 196, distance: 7.7
drag, startPoint x: 492, startPoint y: 196, endPoint x: 509, endPoint y: 216, distance: 26.5
click at [509, 216] on div "Hi Ibsa, I’m sorry you were given a different office address earlier. I checked…" at bounding box center [494, 219] width 280 height 98
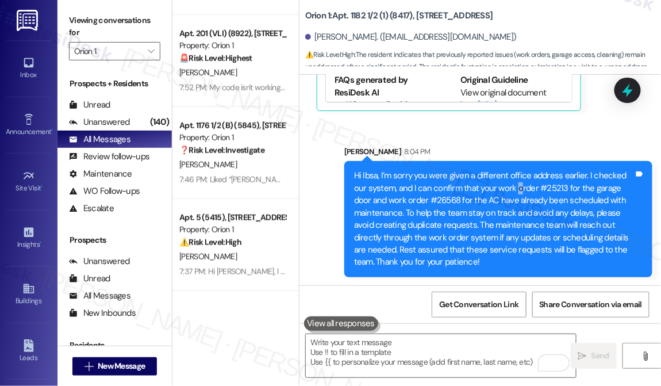
drag, startPoint x: 536, startPoint y: 186, endPoint x: 516, endPoint y: 185, distance: 19.6
click at [516, 185] on div "Hi Ibsa, I’m sorry you were given a different office address earlier. I checked…" at bounding box center [494, 219] width 280 height 98
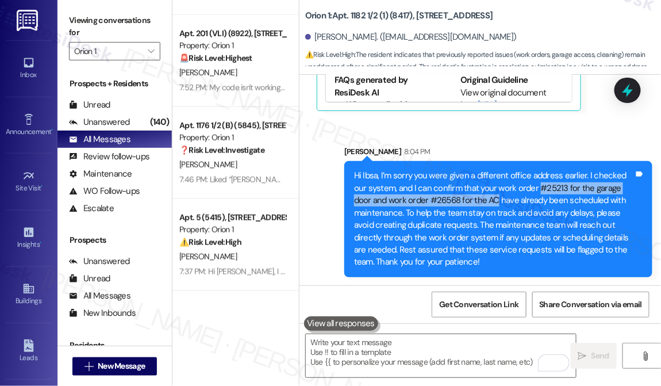
drag, startPoint x: 535, startPoint y: 186, endPoint x: 497, endPoint y: 198, distance: 39.7
click at [497, 198] on div "Hi Ibsa, I’m sorry you were given a different office address earlier. I checked…" at bounding box center [494, 219] width 280 height 98
copy div "#25213 for the garage door and work order #26568 for the AC"
click at [629, 83] on icon at bounding box center [628, 91] width 20 height 20
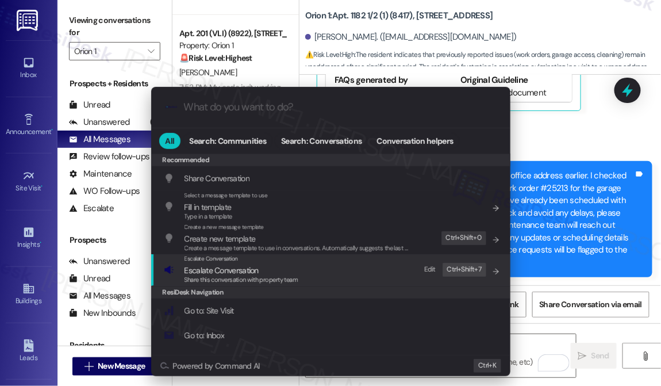
click at [261, 278] on span "Share this conversation with property team" at bounding box center [242, 279] width 114 height 8
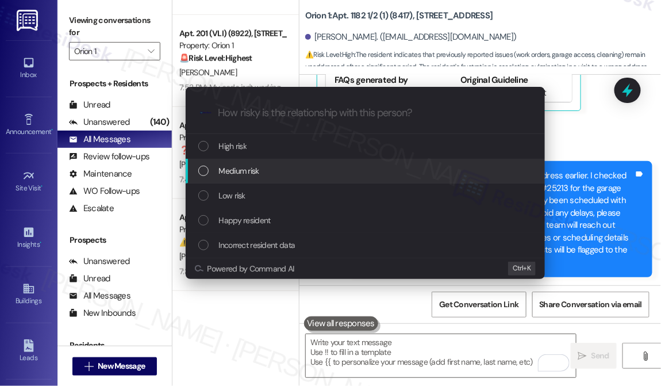
click at [273, 174] on div "Medium risk" at bounding box center [366, 170] width 336 height 13
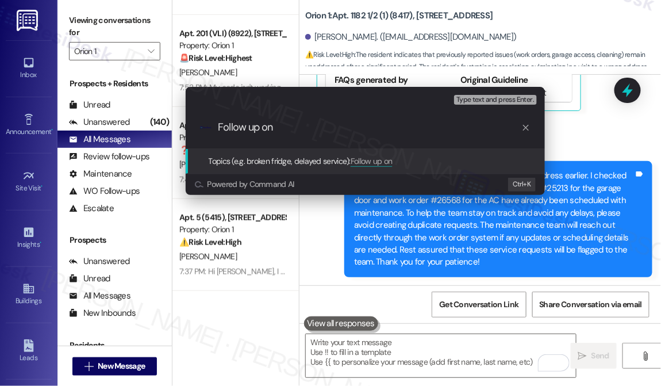
paste input "#25213 for the garage door and work order #26568 for the AC"
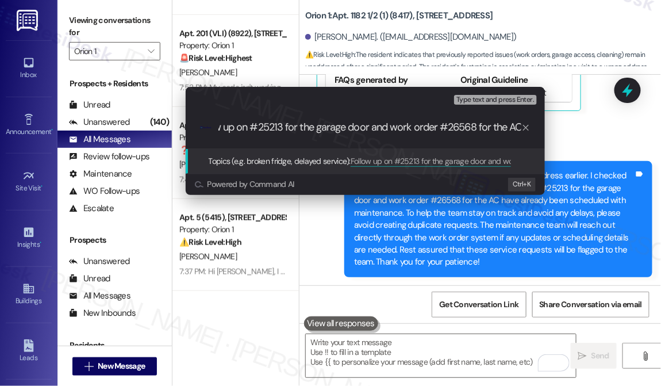
click at [251, 125] on input "Follow up on #25213 for the garage door and work order #26568 for the AC" at bounding box center [370, 127] width 303 height 12
click at [331, 126] on input "Follow up on WO#25213 for the garage door and work order #26568 for the AC" at bounding box center [370, 127] width 303 height 12
drag, startPoint x: 445, startPoint y: 125, endPoint x: 399, endPoint y: 126, distance: 46.6
click at [399, 126] on input "Follow up on WO#25213 (garage door) and work order #26568 for the AC" at bounding box center [370, 127] width 303 height 12
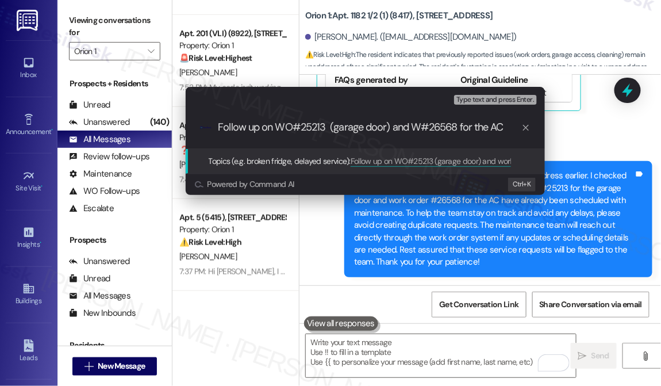
scroll to position [0, 0]
drag, startPoint x: 466, startPoint y: 128, endPoint x: 496, endPoint y: 124, distance: 30.2
click at [496, 124] on input "Follow up on WO#25213 (garage door) and WO#26568 for the AC" at bounding box center [370, 127] width 303 height 12
type input "Follow up on WO#25213 (garage door) and WO#26568 (AC issues)"
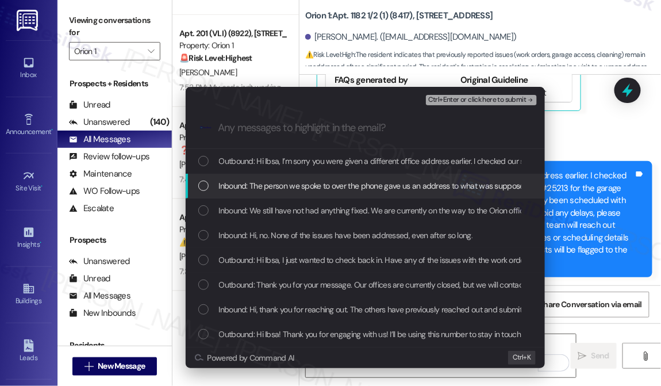
click at [371, 186] on span "Inbound: The person we spoke to over the phone gave us an address to what was s…" at bounding box center [576, 185] width 714 height 13
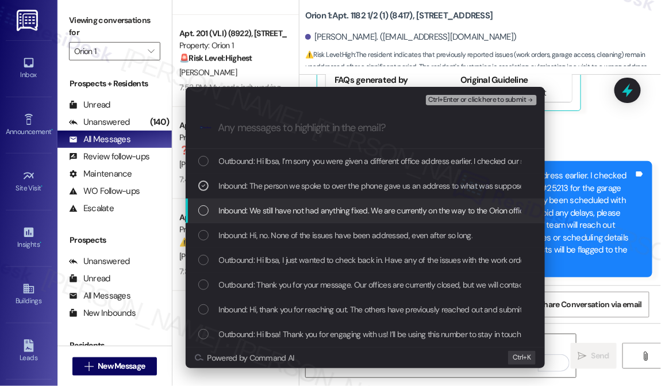
click at [363, 205] on span "Inbound: We still have not had anything fixed. We are currently on the way to t…" at bounding box center [466, 210] width 494 height 13
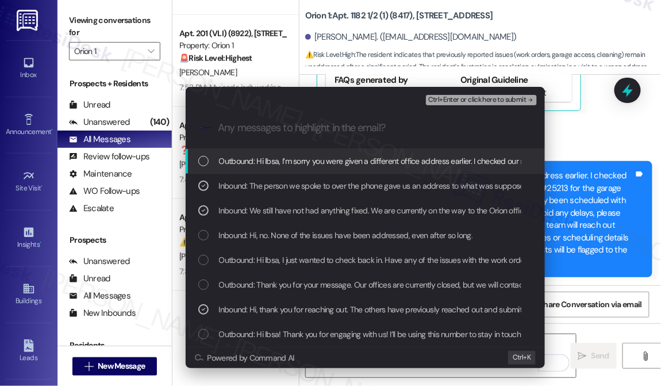
click at [460, 102] on span "Ctrl+Enter or click here to submit" at bounding box center [477, 100] width 98 height 8
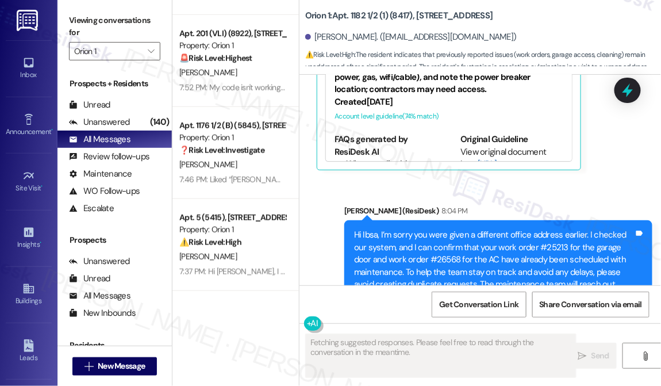
scroll to position [1234, 0]
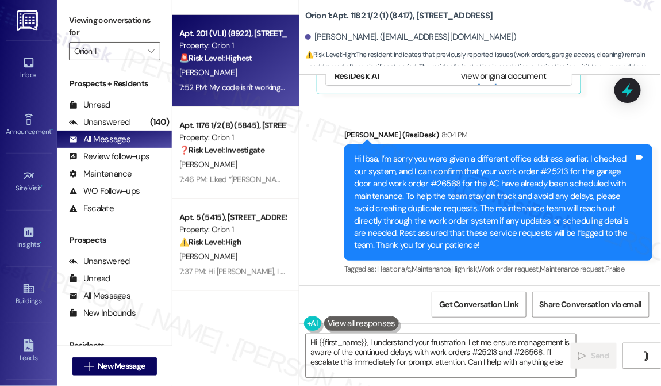
type textarea "Hi {{first_name}}, I understand your frustration. Let me ensure management is a…"
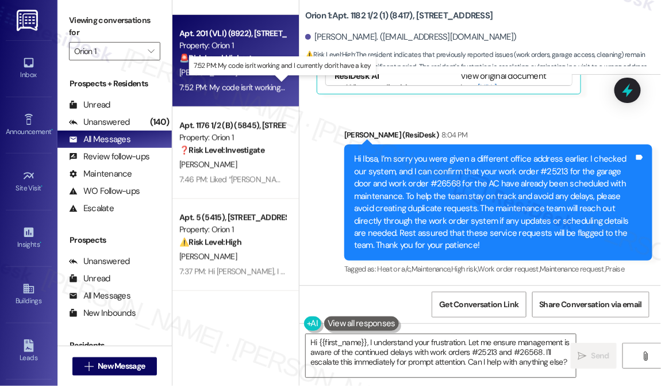
click at [235, 87] on div "7:52 PM: My code isn't working and I currently don't have a key 7:52 PM: My cod…" at bounding box center [282, 87] width 206 height 10
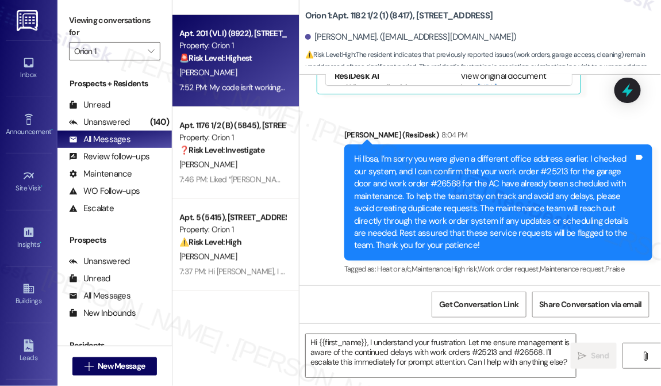
type textarea "Fetching suggested responses. Please feel free to read through the conversation…"
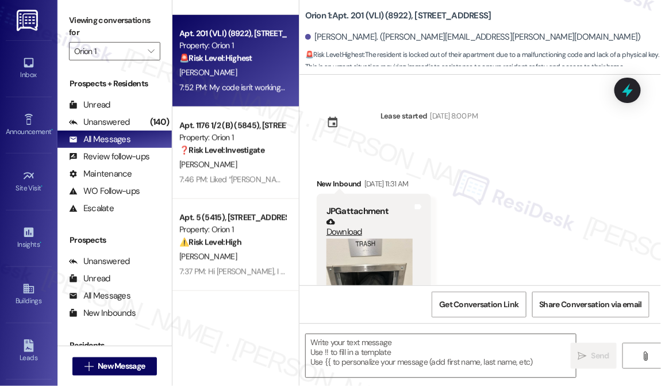
scroll to position [4319, 0]
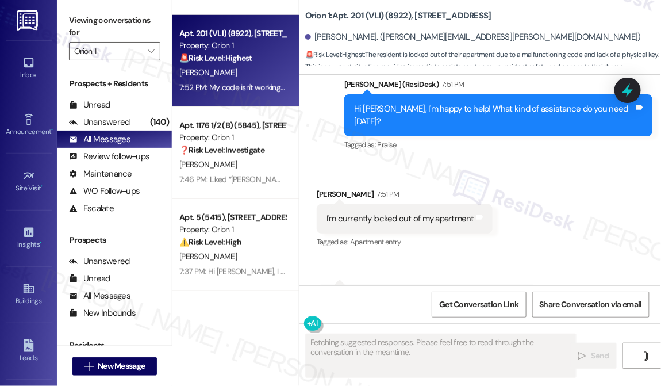
click at [376, 213] on div "I'm currently locked out of my apartment" at bounding box center [401, 219] width 148 height 12
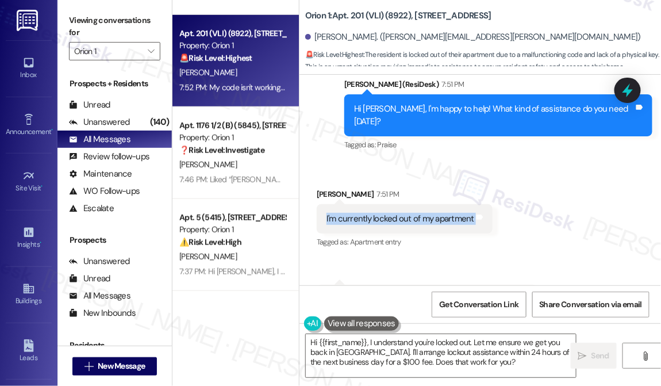
click at [64, 22] on div "Viewing conversations for Orion 1 " at bounding box center [115, 36] width 114 height 72
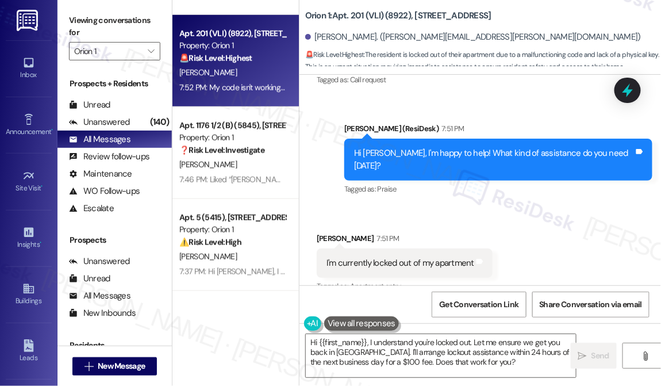
scroll to position [4320, 0]
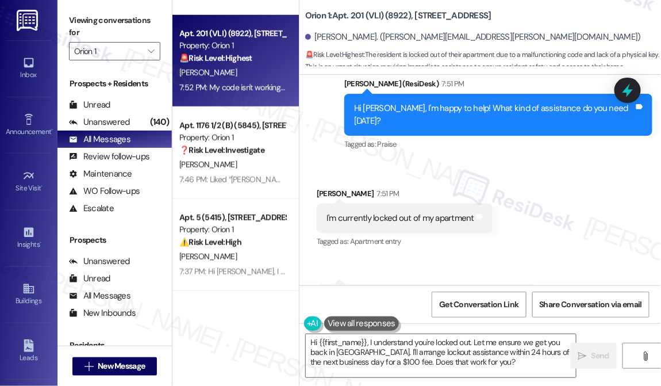
click at [424, 212] on div "I'm currently locked out of my apartment" at bounding box center [401, 218] width 148 height 12
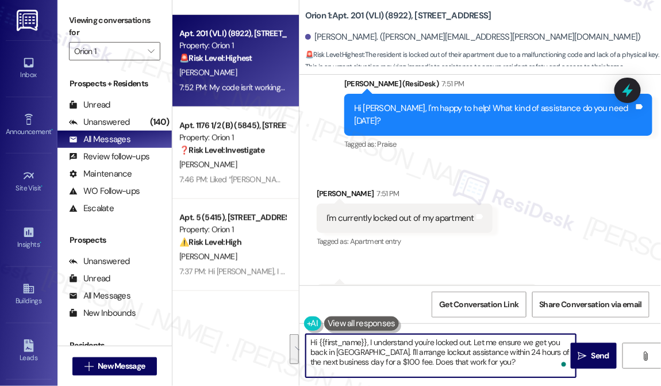
drag, startPoint x: 506, startPoint y: 366, endPoint x: 373, endPoint y: 340, distance: 135.9
click at [373, 340] on textarea "Hi {{first_name}}, I understand you're locked out. Let me ensure we get you bac…" at bounding box center [441, 355] width 270 height 43
click at [373, 339] on textarea "Hi {{first_name}}, I understand you're locked out. Let me ensure we get you bac…" at bounding box center [441, 355] width 270 height 43
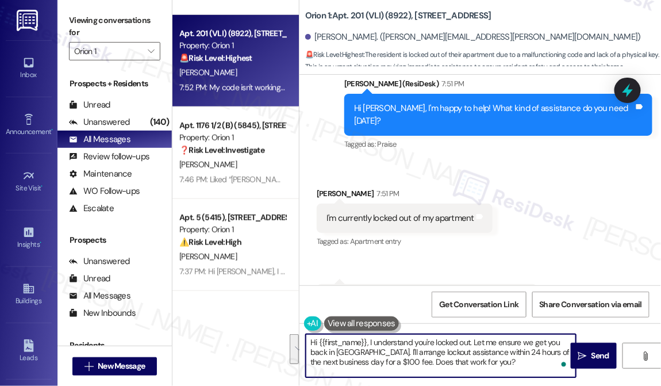
paste textarea "Sirikanya, I'm sorry to hear that you're locked out of your unit and your key n…"
click at [317, 187] on div "Beverly Larkins 7:51 PM" at bounding box center [405, 195] width 176 height 16
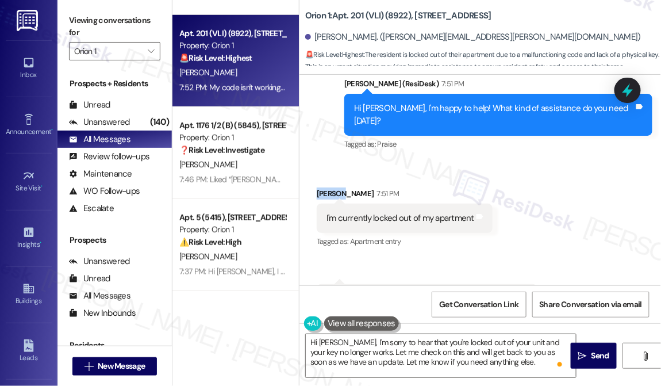
click at [317, 187] on div "Beverly Larkins 7:51 PM" at bounding box center [405, 195] width 176 height 16
copy div "Beverly"
click at [335, 340] on textarea "Hi Sirikanya, I'm sorry to hear that you're locked out of your unit and your ke…" at bounding box center [441, 355] width 270 height 43
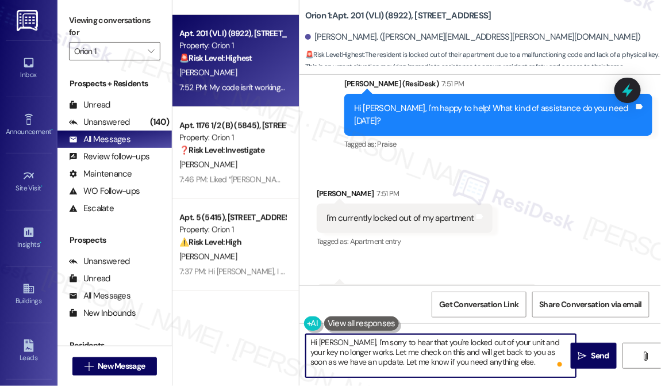
click at [335, 340] on textarea "Hi Sirikanya, I'm sorry to hear that you're locked out of your unit and your ke…" at bounding box center [441, 355] width 270 height 43
paste textarea "Beverly"
click at [368, 339] on textarea "Hi Beverly, I'm sorry to hear that you're locked out of your unit and your key …" at bounding box center [441, 355] width 270 height 43
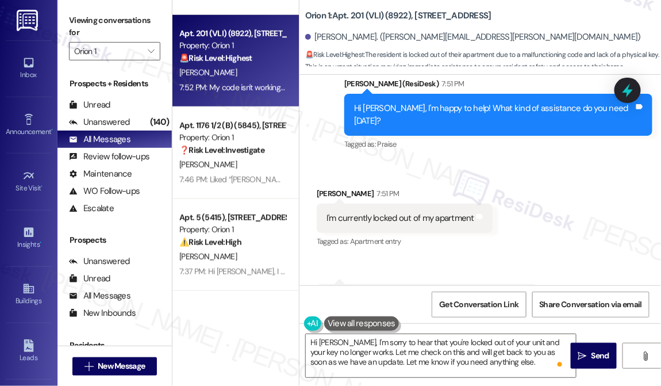
click at [64, 21] on div "Viewing conversations for Orion 1 " at bounding box center [115, 36] width 114 height 72
click at [549, 340] on textarea "Hi Beverly, I'm sorry to hear that you're locked out of your unit and your key …" at bounding box center [441, 355] width 270 height 43
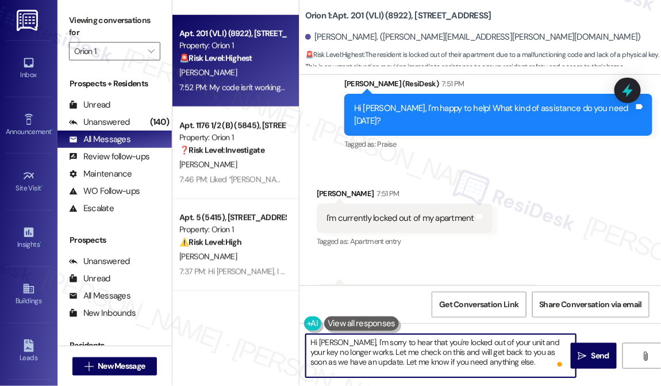
click at [549, 340] on textarea "Hi Beverly, I'm sorry to hear that you're locked out of your unit and your key …" at bounding box center [441, 355] width 270 height 43
drag, startPoint x: 362, startPoint y: 353, endPoint x: 311, endPoint y: 353, distance: 50.6
click at [311, 353] on textarea "Hi Beverly, I'm sorry to hear that you're locked out of your unit and your code…" at bounding box center [441, 355] width 270 height 43
click at [534, 347] on textarea "Hi [PERSON_NAME], I'm sorry to hear that you're locked out of your unit and you…" at bounding box center [441, 355] width 270 height 43
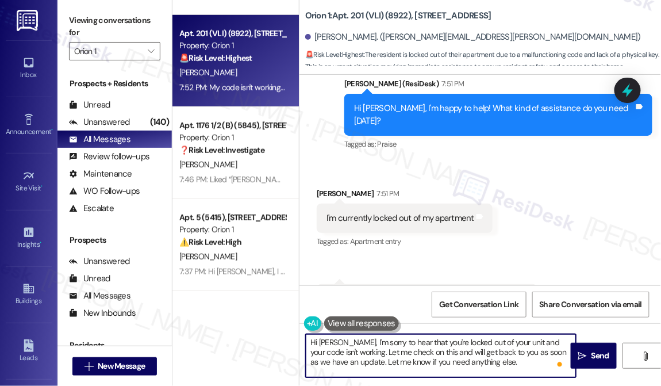
click at [534, 347] on textarea "Hi [PERSON_NAME], I'm sorry to hear that you're locked out of your unit and you…" at bounding box center [441, 355] width 270 height 43
click at [480, 358] on textarea "Hi [PERSON_NAME], I'm sorry to hear that you're locked out of your unit and you…" at bounding box center [441, 355] width 270 height 43
drag, startPoint x: 503, startPoint y: 366, endPoint x: 405, endPoint y: 350, distance: 99.0
click at [405, 350] on textarea "Hi [PERSON_NAME], I'm sorry to hear that you're locked out of your unit and you…" at bounding box center [441, 355] width 270 height 43
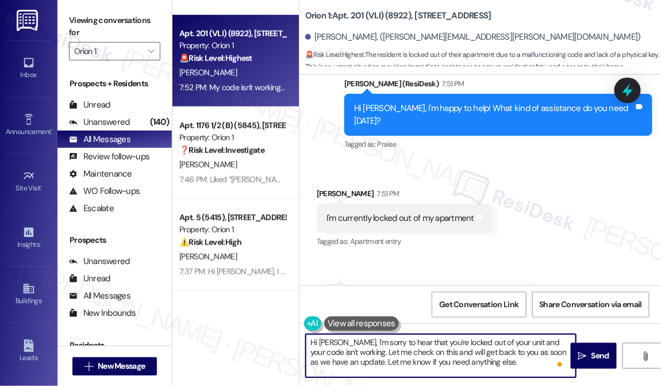
click at [454, 350] on textarea "Hi [PERSON_NAME], I'm sorry to hear that you're locked out of your unit and you…" at bounding box center [441, 355] width 270 height 43
type textarea "Hi [PERSON_NAME], I'm sorry to hear that you're locked out of your unit and you…"
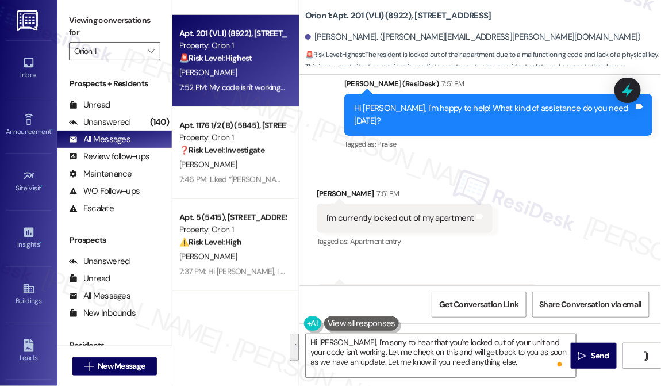
drag, startPoint x: 66, startPoint y: 9, endPoint x: 74, endPoint y: 14, distance: 9.6
click at [66, 9] on div "Viewing conversations for Orion 1 " at bounding box center [115, 36] width 114 height 72
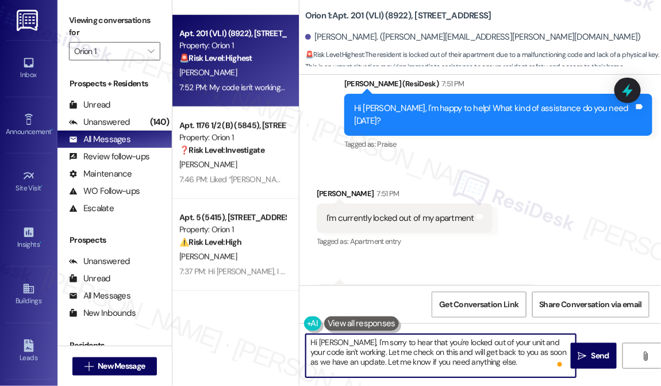
click at [503, 361] on textarea "Hi [PERSON_NAME], I'm sorry to hear that you're locked out of your unit and you…" at bounding box center [441, 355] width 270 height 43
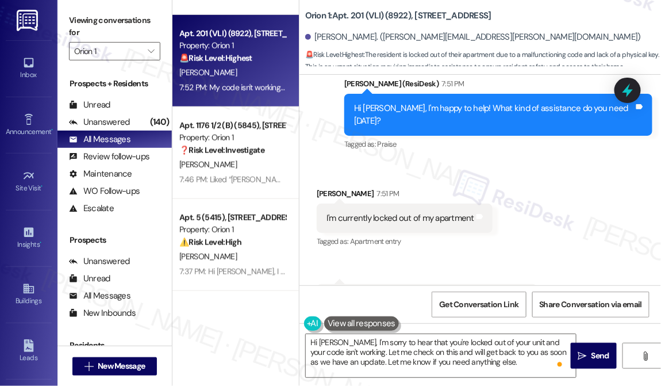
drag, startPoint x: 588, startPoint y: 356, endPoint x: 555, endPoint y: 189, distance: 170.6
click at [555, 189] on div "Lease started Jun 24, 2025 at 8:00 PM Received via SMS New Inbound Jul 21, 2025…" at bounding box center [481, 268] width 362 height 386
click at [555, 189] on div "Received via SMS Beverly Larkins 7:51 PM I'm currently locked out of my apartme…" at bounding box center [481, 242] width 362 height 161
click at [62, 12] on div "Viewing conversations for Orion 1 " at bounding box center [115, 36] width 114 height 72
click at [554, 365] on textarea "Hi [PERSON_NAME], I'm sorry to hear that you're locked out of your unit and you…" at bounding box center [441, 355] width 270 height 43
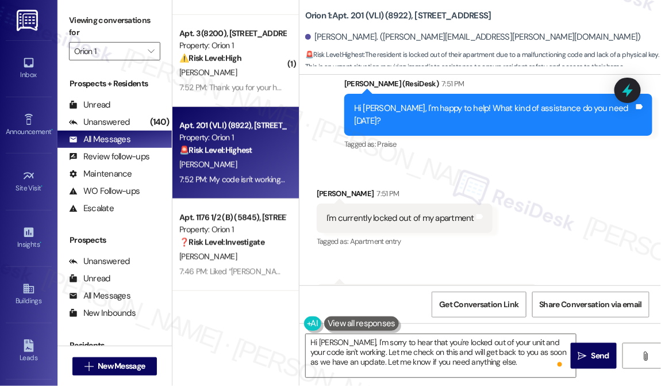
click at [60, 24] on div "Viewing conversations for Orion 1 " at bounding box center [115, 36] width 114 height 72
click at [584, 355] on icon "" at bounding box center [583, 355] width 9 height 9
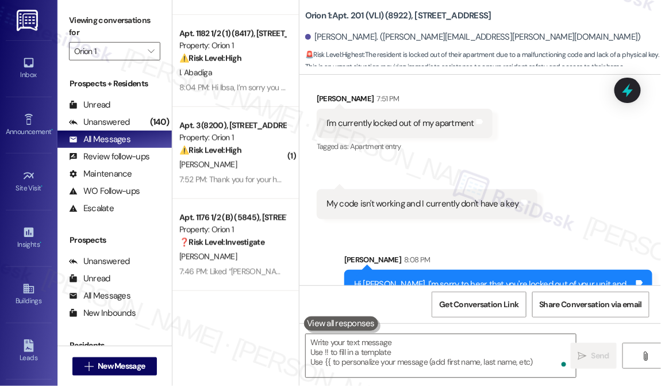
scroll to position [4425, 0]
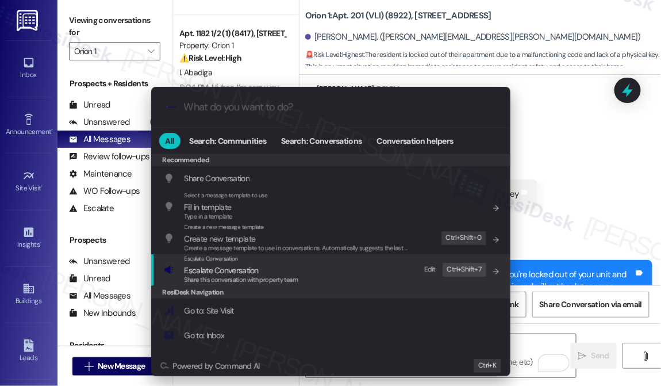
click at [227, 273] on span "Escalate Conversation" at bounding box center [222, 270] width 74 height 10
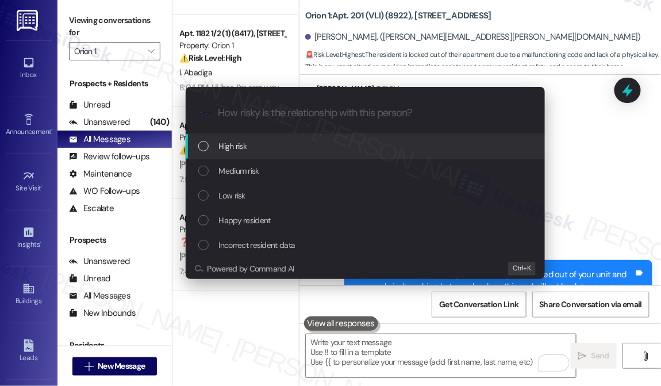
click at [242, 148] on span "High risk" at bounding box center [233, 146] width 28 height 13
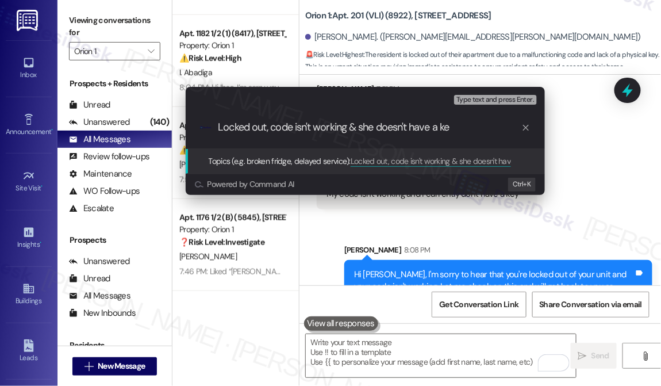
type input "Locked out, code isn't working & she doesn't have a key"
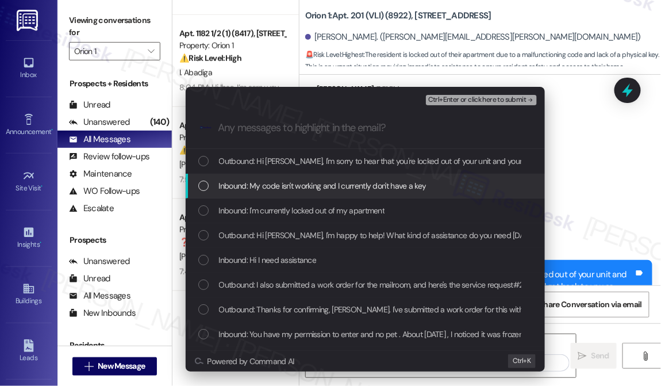
click at [300, 181] on span "Inbound: My code isn't working and I currently don't have a key" at bounding box center [323, 185] width 208 height 13
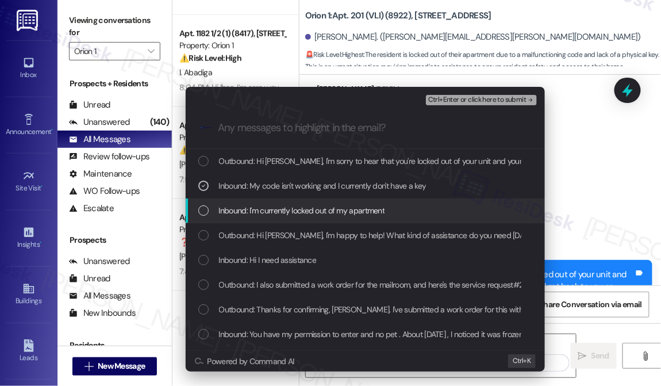
click at [304, 205] on div "Inbound: I'm currently locked out of my apartment" at bounding box center [365, 210] width 359 height 25
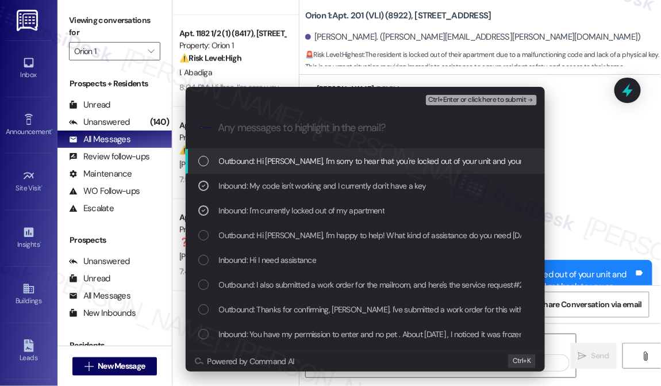
click at [460, 99] on span "Ctrl+Enter or click here to submit" at bounding box center [477, 100] width 98 height 8
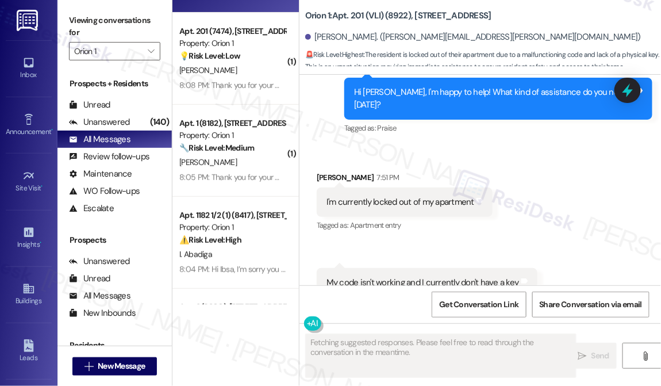
scroll to position [0, 0]
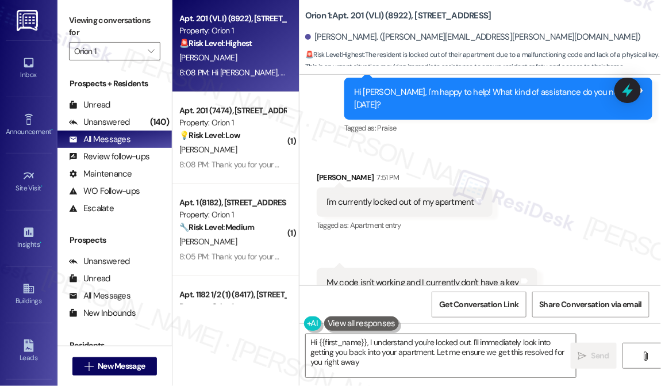
type textarea "Hi {{first_name}}, I understand you're locked out. I'll immediately look into g…"
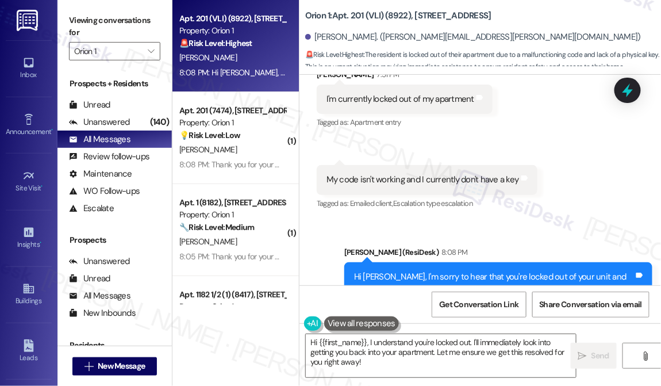
scroll to position [4458, 0]
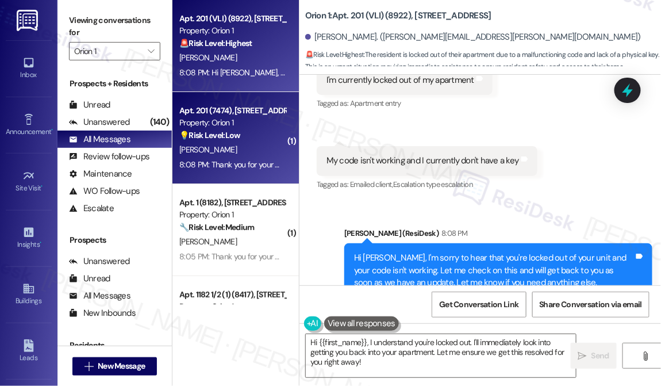
click at [250, 143] on div "[PERSON_NAME]" at bounding box center [232, 150] width 109 height 14
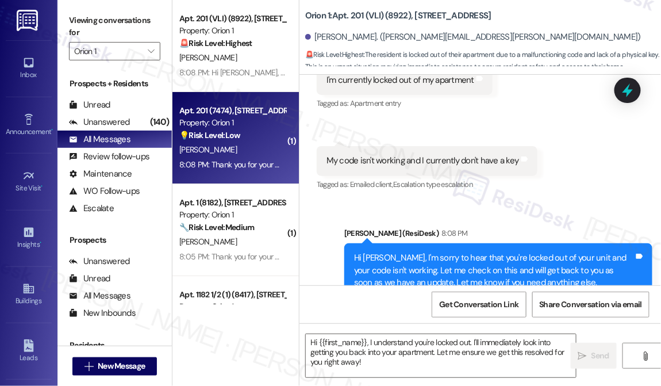
type textarea "Fetching suggested responses. Please feel free to read through the conversation…"
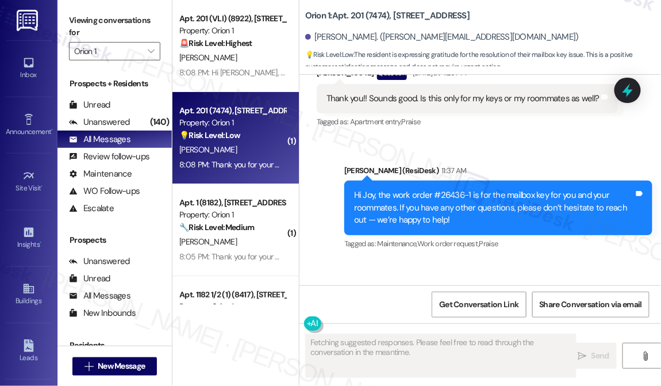
scroll to position [2513, 0]
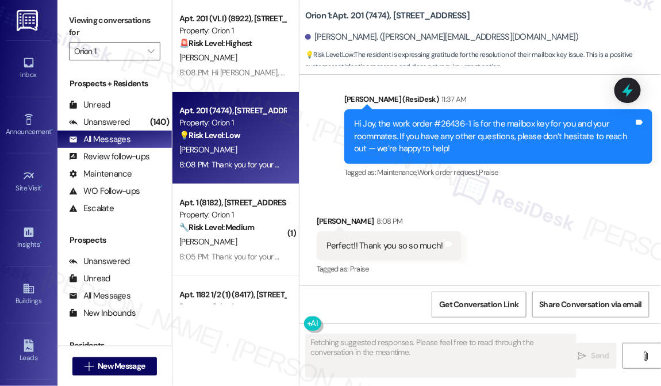
click at [406, 127] on div "Hi Joy, the work order #26436-1 is for the mailbox key for you and your roommat…" at bounding box center [494, 136] width 280 height 37
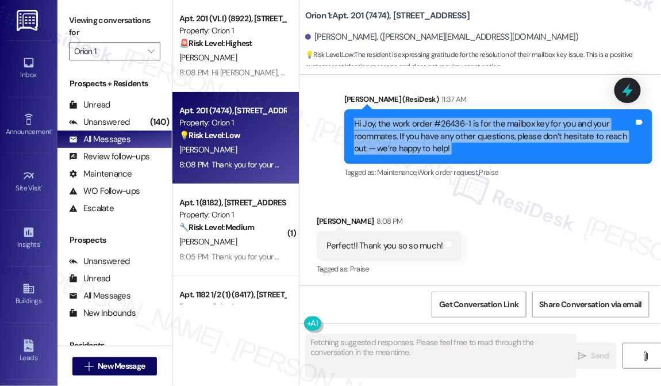
click at [406, 127] on div "Hi Joy, the work order #26436-1 is for the mailbox key for you and your roommat…" at bounding box center [494, 136] width 280 height 37
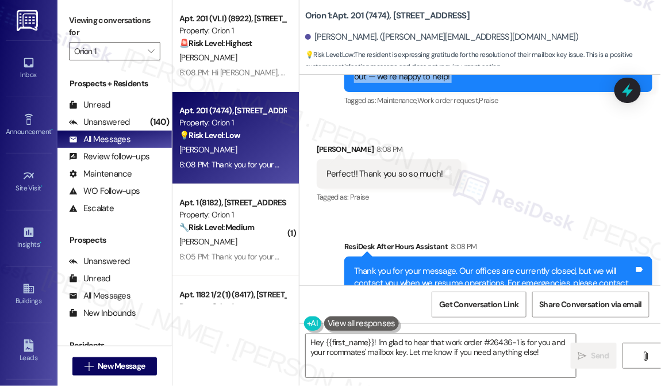
scroll to position [2635, 0]
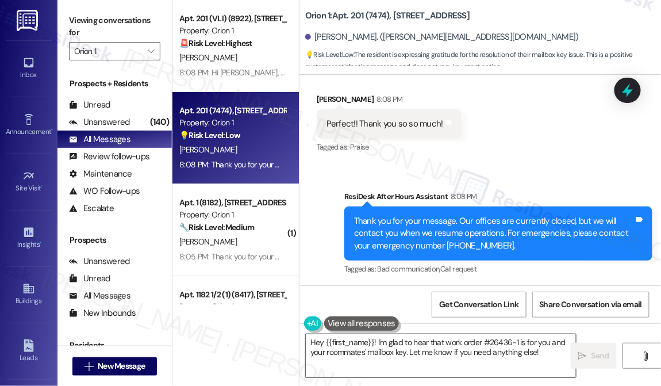
click at [389, 335] on textarea "Hey {{first_name}}! I'm glad to hear that work order #26436-1 is for you and yo…" at bounding box center [441, 355] width 270 height 43
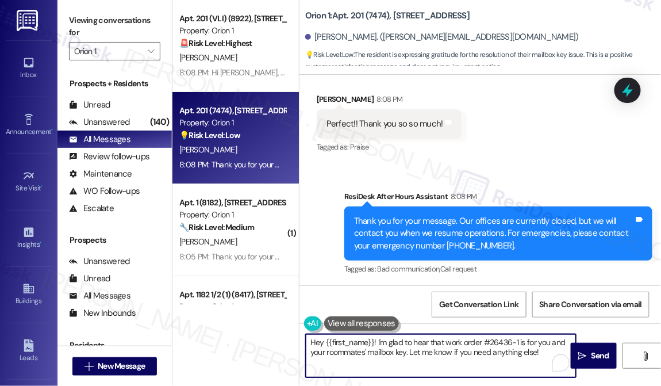
click at [389, 335] on textarea "Hey {{first_name}}! I'm glad to hear that work order #26436-1 is for you and yo…" at bounding box center [441, 355] width 270 height 43
click at [343, 93] on div "[PERSON_NAME] 8:08 PM" at bounding box center [389, 101] width 145 height 16
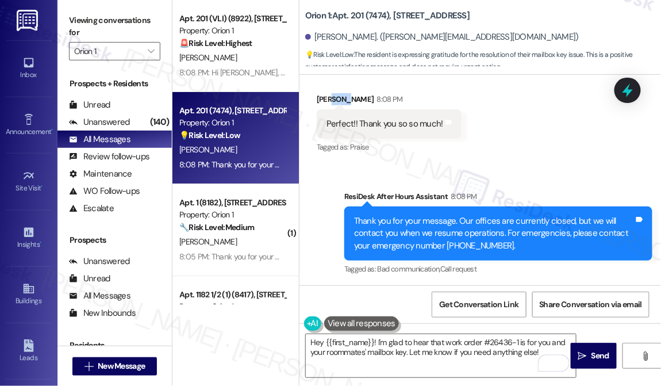
click at [343, 93] on div "[PERSON_NAME] 8:08 PM" at bounding box center [389, 101] width 145 height 16
copy div "[PERSON_NAME]"
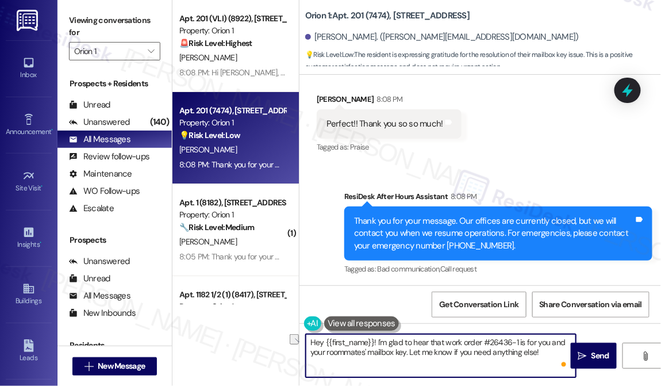
drag, startPoint x: 377, startPoint y: 342, endPoint x: 238, endPoint y: 342, distance: 138.6
click at [238, 342] on div "Apt. 201 (VLI) (8922), 1317 W Jefferson Blvd Property: Orion 1 🚨 Risk Level: Hi…" at bounding box center [417, 193] width 489 height 386
type textarea "I'm glad to hear that work order #26436-1 is for you and your roommates' mailbo…"
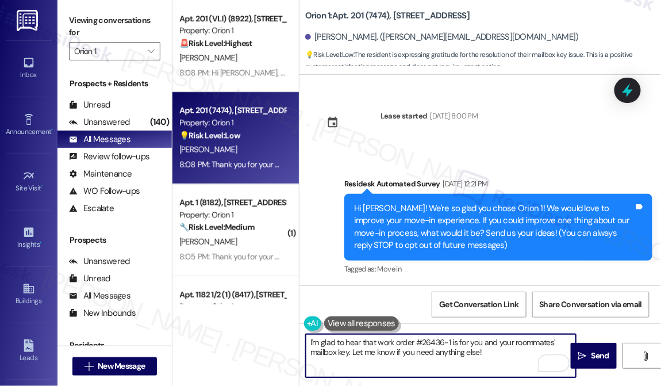
scroll to position [2635, 0]
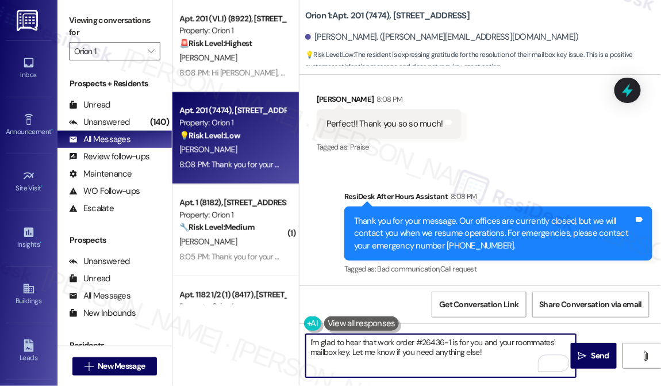
click at [346, 343] on textarea "I'm glad to hear that work order #26436-1 is for you and your roommates' mailbo…" at bounding box center [441, 355] width 270 height 43
click at [322, 105] on div "[PERSON_NAME] 8:08 PM" at bounding box center [389, 101] width 145 height 16
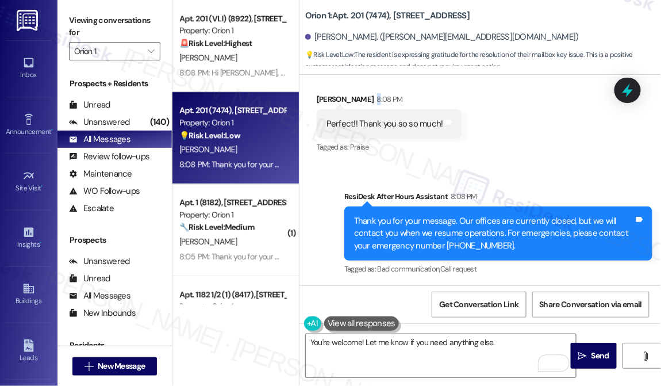
click at [322, 105] on div "[PERSON_NAME] 8:08 PM" at bounding box center [389, 101] width 145 height 16
click at [322, 91] on div "Received via SMS [PERSON_NAME] 8:08 PM Perfect!! Thank you so so much! Tags and…" at bounding box center [389, 125] width 162 height 80
copy div "Joy"
click at [362, 341] on textarea "You're welcome! Let me know if you need anything else." at bounding box center [441, 355] width 270 height 43
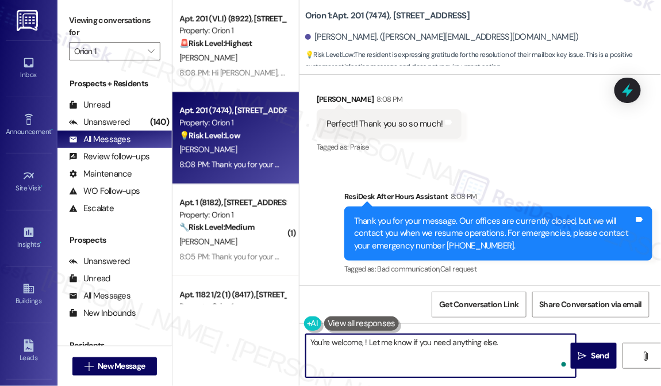
paste textarea "Joy"
type textarea "You're welcome, [PERSON_NAME]! Let me know if you need anything else."
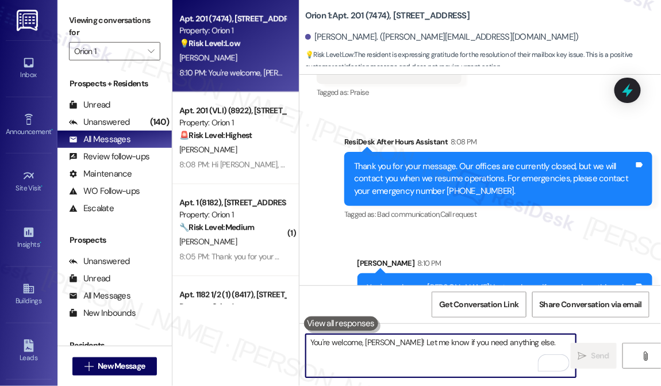
scroll to position [2715, 0]
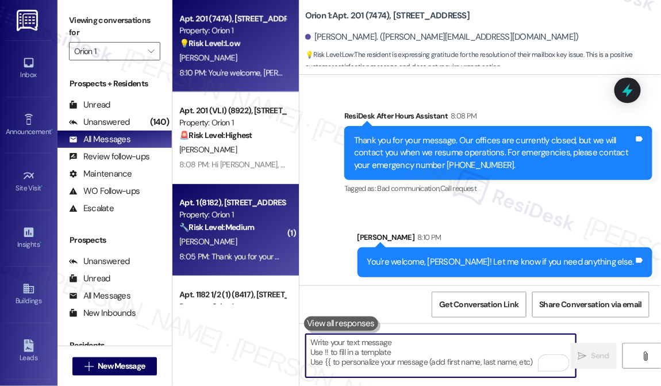
click at [248, 232] on strong "🔧 Risk Level: Medium" at bounding box center [216, 227] width 75 height 10
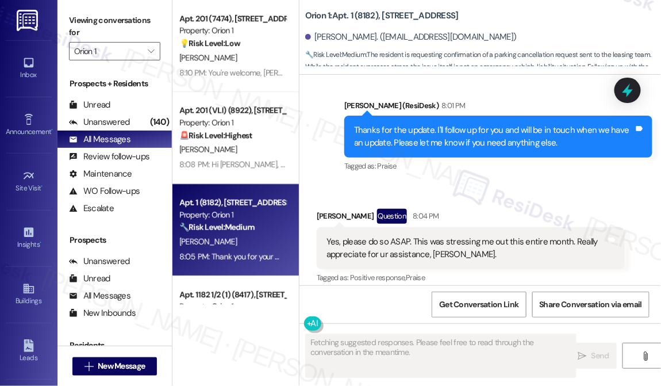
scroll to position [1429, 0]
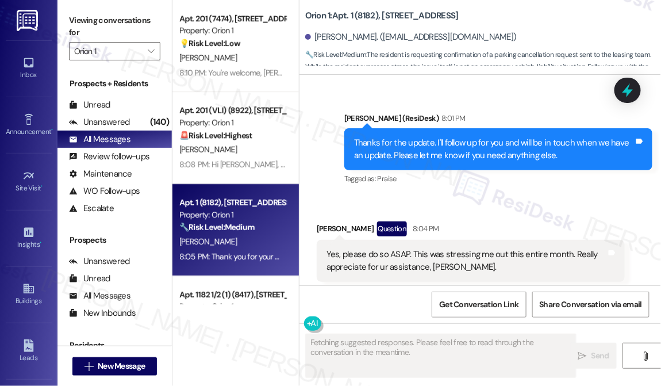
click at [366, 257] on div "Yes, please do so ASAP. This was stressing me out this entire month. Really app…" at bounding box center [467, 260] width 280 height 25
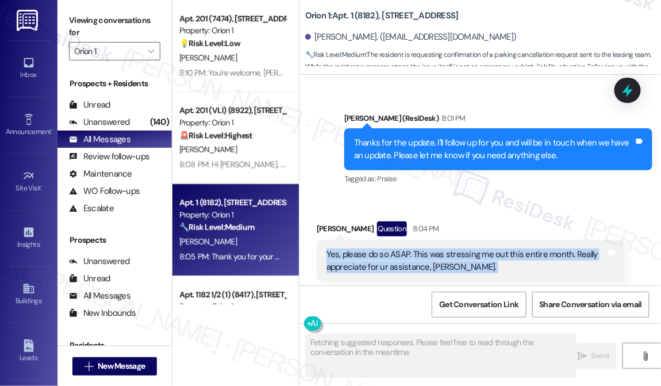
click at [366, 257] on div "Yes, please do so ASAP. This was stressing me out this entire month. Really app…" at bounding box center [467, 260] width 280 height 25
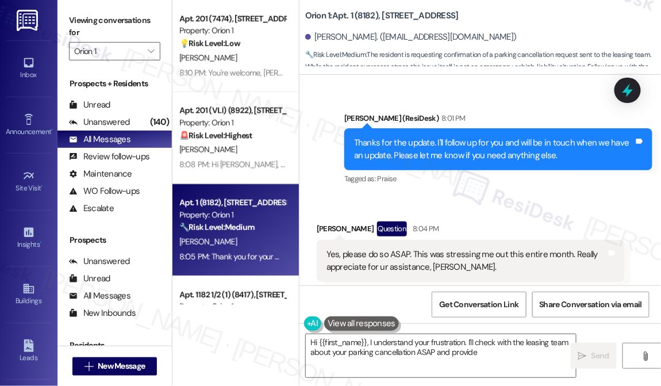
click at [432, 152] on div "Thanks for the update. I'll follow up for you and will be in touch when we have…" at bounding box center [494, 149] width 280 height 25
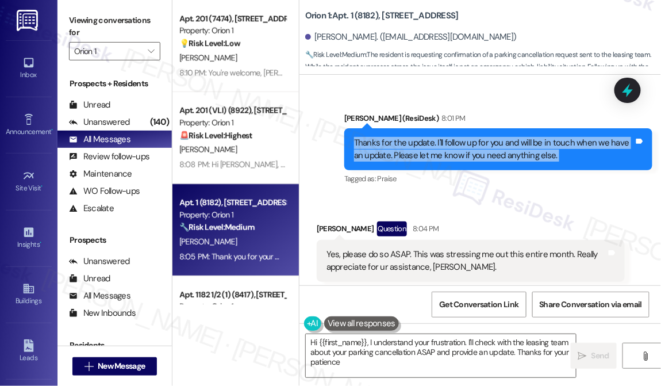
type textarea "Hi {{first_name}}, I understand your frustration. I'll check with the leasing t…"
click at [432, 152] on div "Thanks for the update. I'll follow up for you and will be in touch when we have…" at bounding box center [494, 149] width 280 height 25
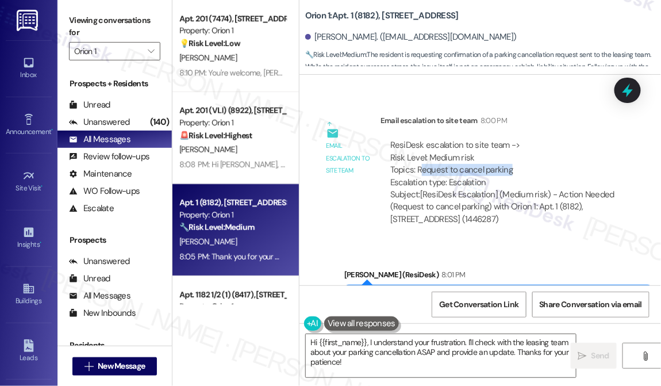
drag, startPoint x: 420, startPoint y: 168, endPoint x: 546, endPoint y: 167, distance: 126.5
click at [546, 167] on div "ResiDesk escalation to site team -> Risk Level: Medium risk Topics: Request to …" at bounding box center [502, 163] width 225 height 49
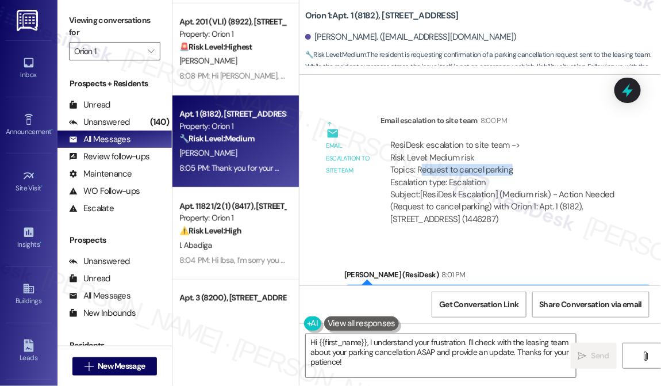
scroll to position [156, 0]
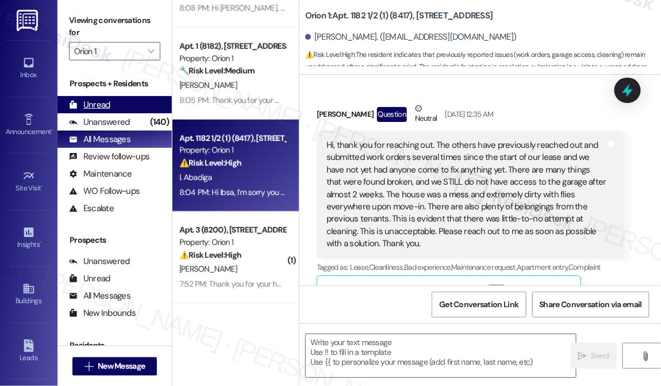
type textarea "Fetching suggested responses. Please feel free to read through the conversation…"
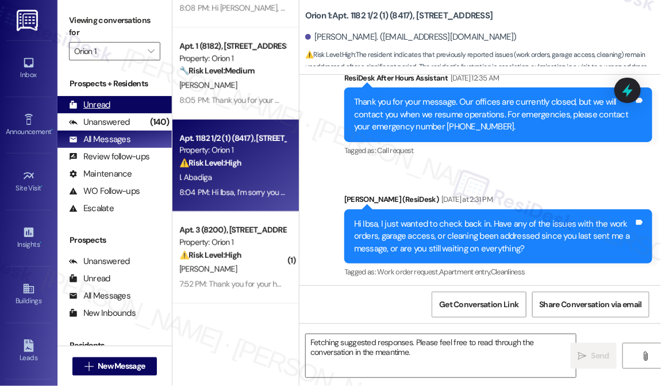
click at [120, 105] on div "Unread (0)" at bounding box center [115, 104] width 114 height 17
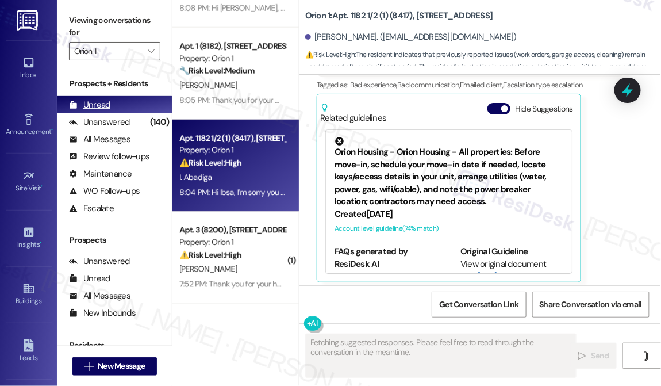
scroll to position [1050, 0]
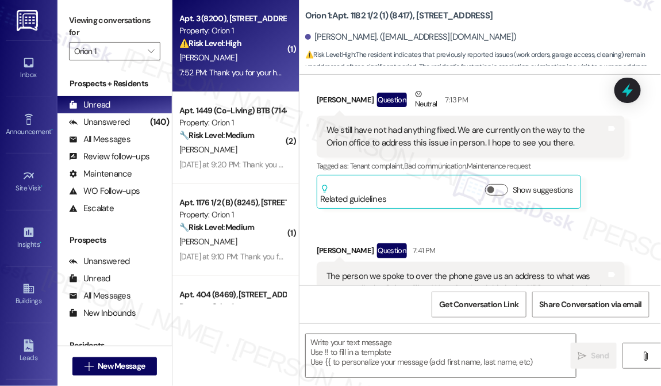
type textarea "Fetching suggested responses. Please feel free to read through the conversation…"
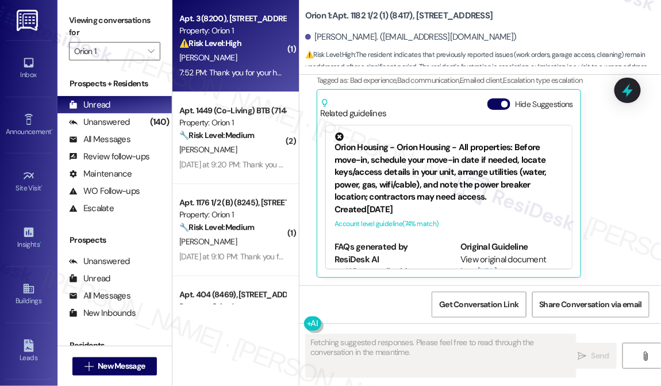
click at [244, 59] on div "[PERSON_NAME]" at bounding box center [232, 58] width 109 height 14
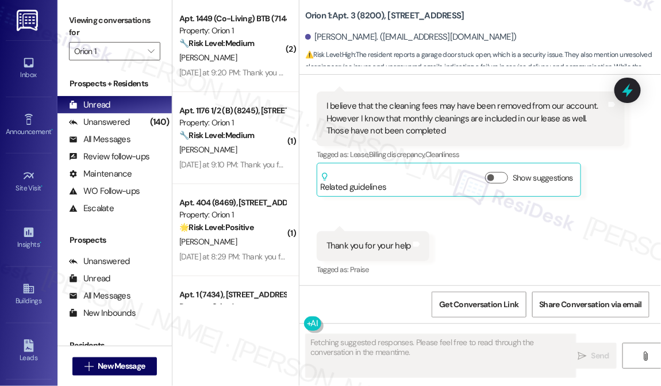
scroll to position [1201, 0]
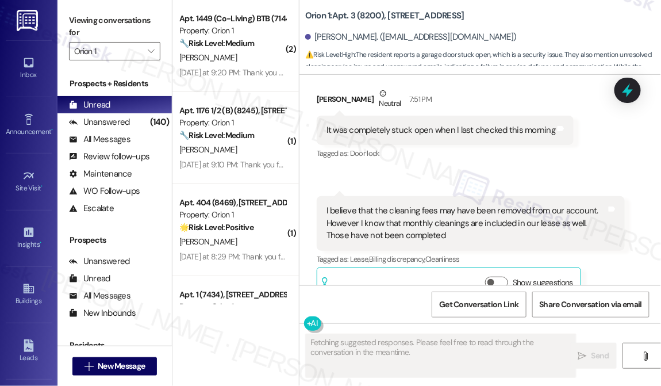
click at [412, 205] on div "I believe that the cleaning fees may have been removed from our account. Howeve…" at bounding box center [467, 223] width 280 height 37
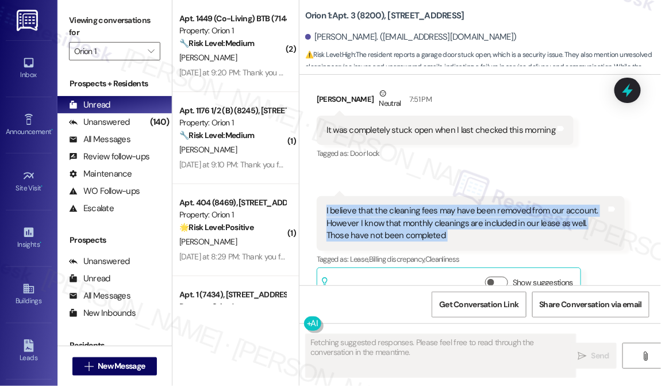
click at [412, 205] on div "I believe that the cleaning fees may have been removed from our account. Howeve…" at bounding box center [467, 223] width 280 height 37
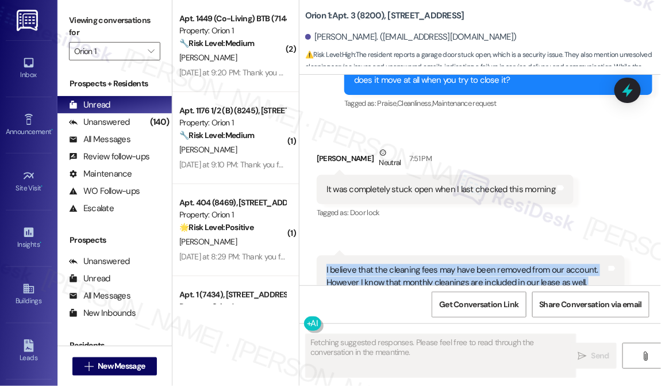
scroll to position [1096, 0]
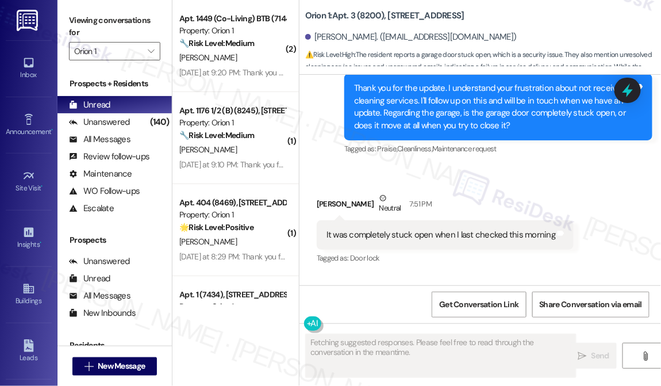
click at [359, 235] on div "It was completely stuck open when I last checked this morning" at bounding box center [441, 235] width 229 height 12
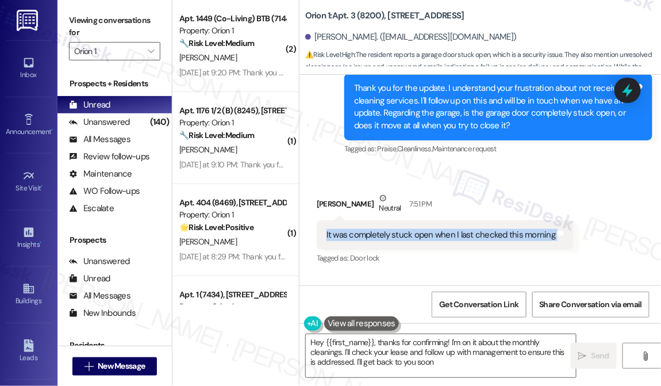
type textarea "Hey {{first_name}}, thanks for confirming! I'm on it about the monthly cleaning…"
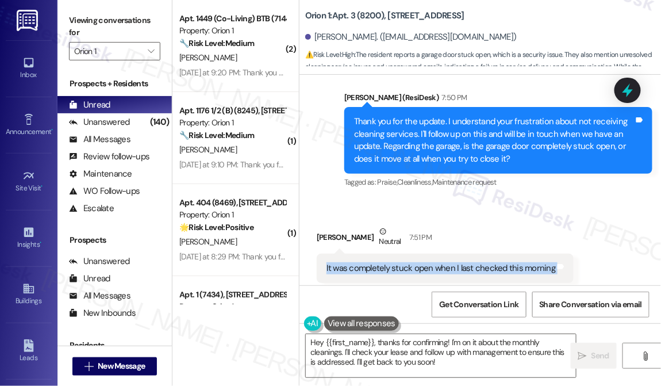
scroll to position [1044, 0]
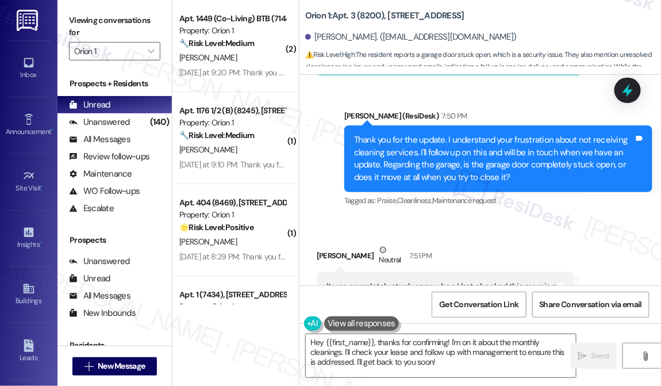
click at [424, 137] on div "Thank you for the update. I understand your frustration about not receiving cle…" at bounding box center [494, 158] width 280 height 49
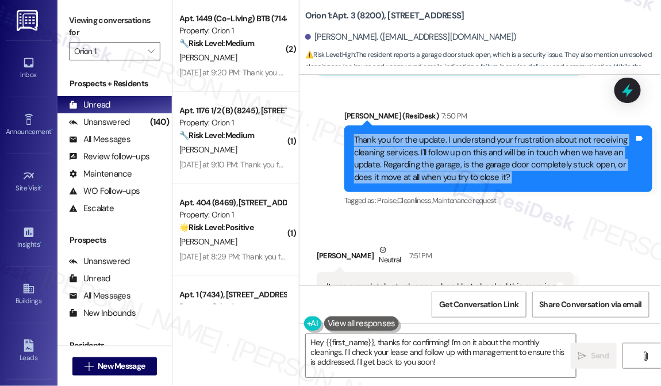
click at [424, 137] on div "Thank you for the update. I understand your frustration about not receiving cle…" at bounding box center [494, 158] width 280 height 49
click at [393, 160] on div "Thank you for the update. I understand your frustration about not receiving cle…" at bounding box center [494, 158] width 280 height 49
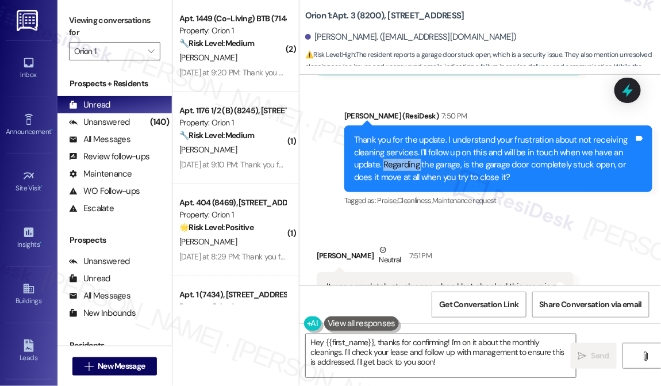
click at [393, 160] on div "Thank you for the update. I understand your frustration about not receiving cle…" at bounding box center [494, 158] width 280 height 49
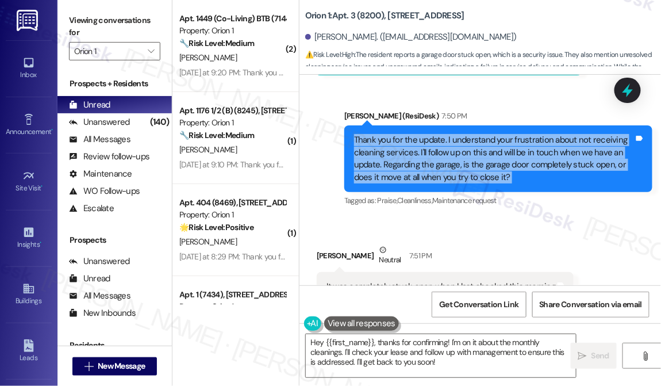
click at [393, 160] on div "Thank you for the update. I understand your frustration about not receiving cle…" at bounding box center [494, 158] width 280 height 49
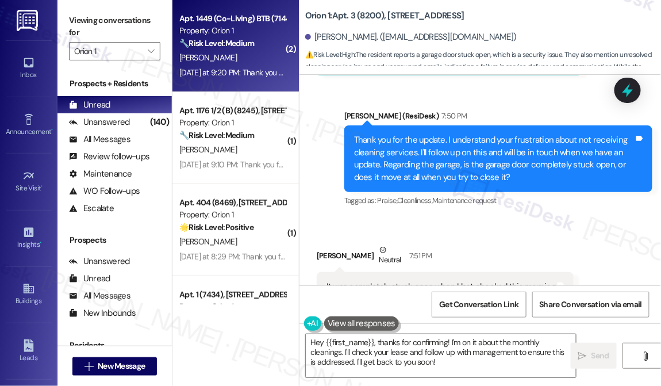
click at [235, 48] on strong "🔧 Risk Level: Medium" at bounding box center [216, 43] width 75 height 10
type textarea "Fetching suggested responses. Please feel free to read through the conversation…"
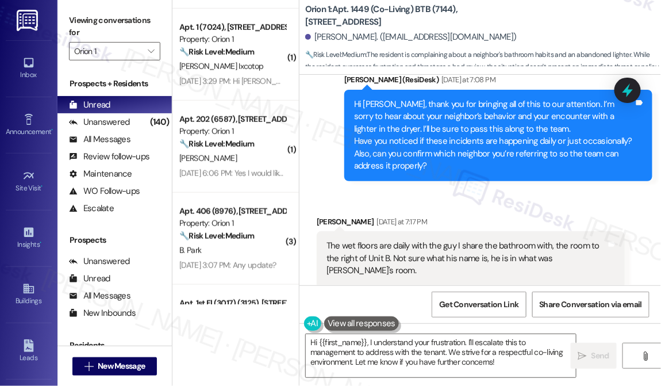
scroll to position [2126, 0]
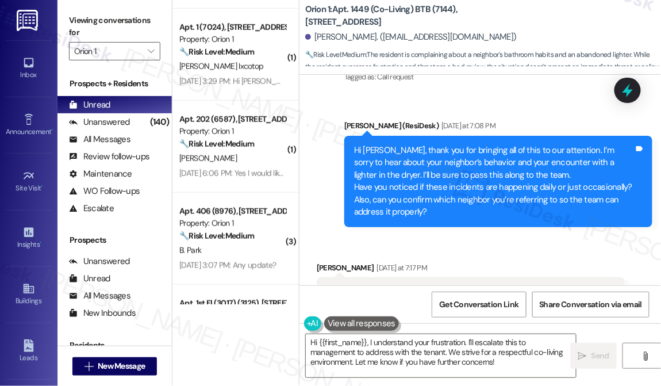
click at [435, 151] on div "Hi Mohsin, thank you for bringing all of this to our attention. I’m sorry to he…" at bounding box center [494, 181] width 280 height 74
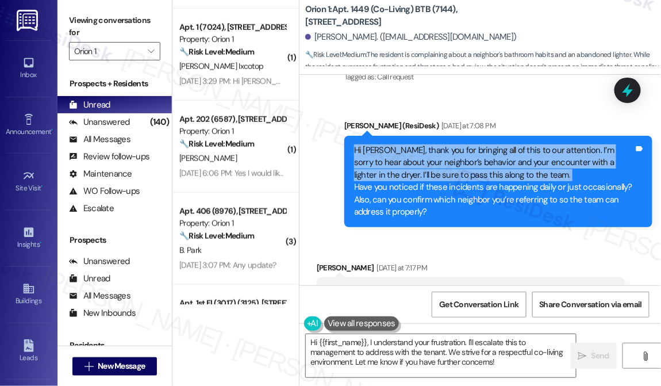
click at [435, 151] on div "Hi Mohsin, thank you for bringing all of this to our attention. I’m sorry to he…" at bounding box center [494, 181] width 280 height 74
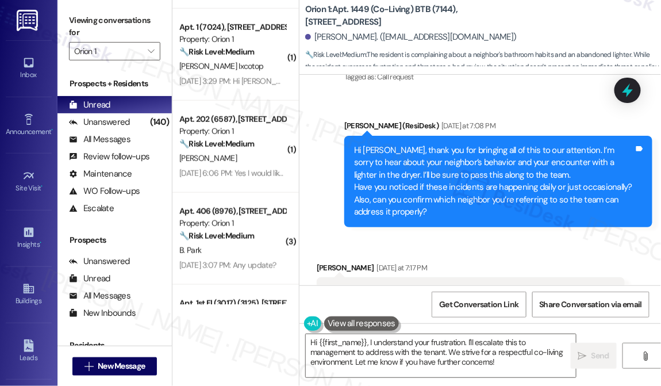
click at [431, 174] on div "Hi Mohsin, thank you for bringing all of this to our attention. I’m sorry to he…" at bounding box center [494, 181] width 280 height 74
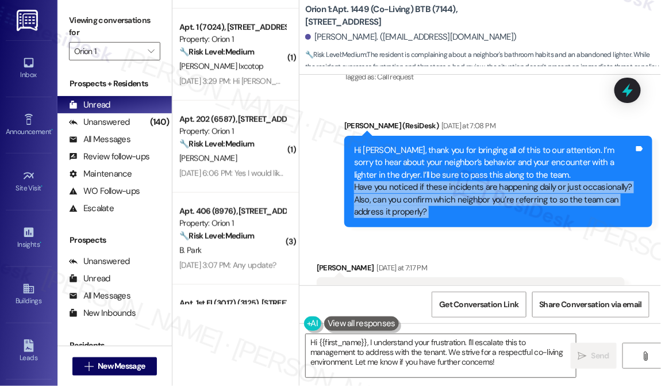
click at [431, 174] on div "Hi Mohsin, thank you for bringing all of this to our attention. I’m sorry to he…" at bounding box center [494, 181] width 280 height 74
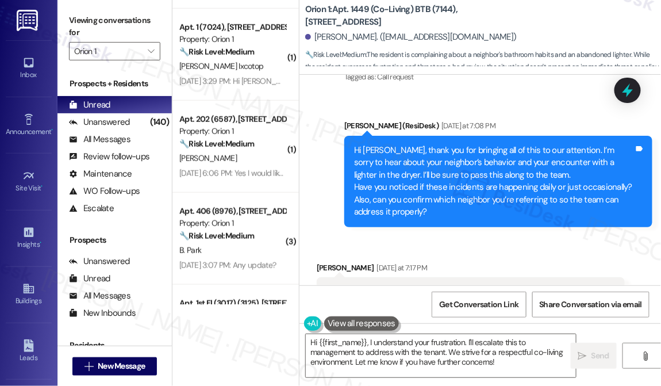
click at [438, 144] on div "Hi Mohsin, thank you for bringing all of this to our attention. I’m sorry to he…" at bounding box center [494, 181] width 280 height 74
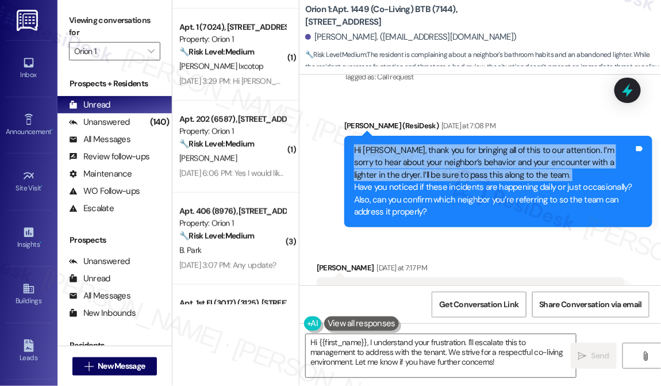
click at [438, 144] on div "Hi Mohsin, thank you for bringing all of this to our attention. I’m sorry to he…" at bounding box center [494, 181] width 280 height 74
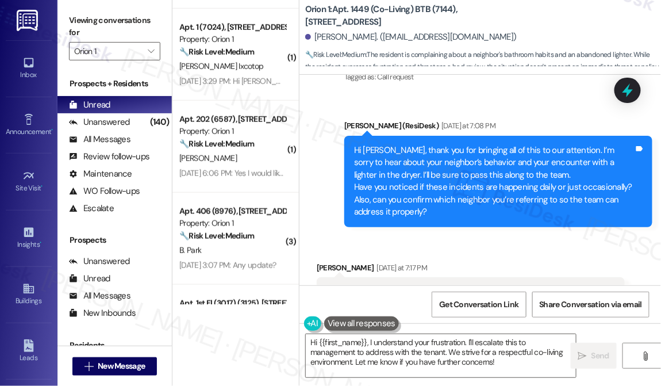
click at [414, 189] on div "Hi Mohsin, thank you for bringing all of this to our attention. I’m sorry to he…" at bounding box center [494, 181] width 280 height 74
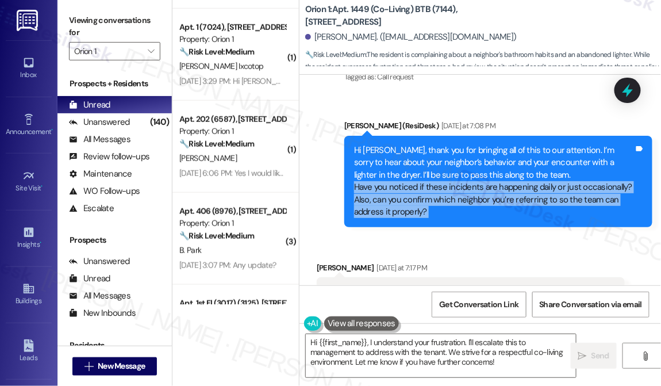
click at [414, 189] on div "Hi Mohsin, thank you for bringing all of this to our attention. I’m sorry to he…" at bounding box center [494, 181] width 280 height 74
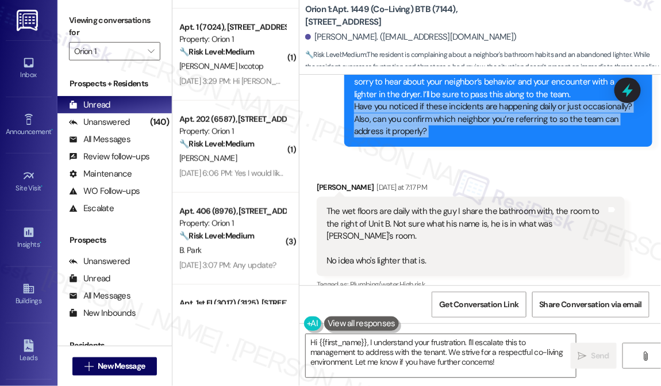
scroll to position [2283, 0]
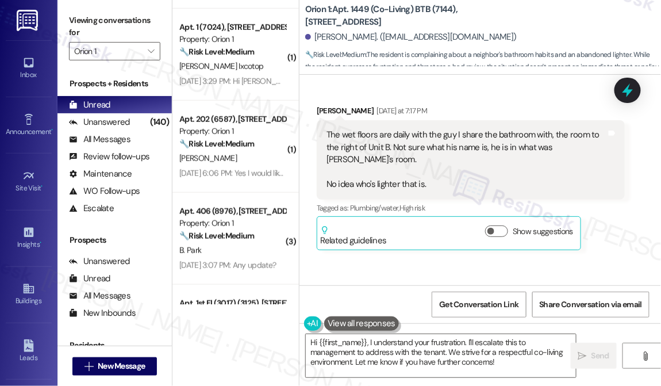
click at [380, 129] on div "The wet floors are daily with the guy I share the bathroom with, the room to th…" at bounding box center [467, 160] width 280 height 62
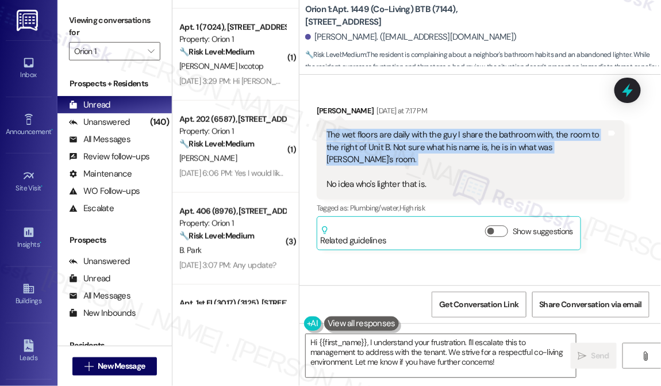
click at [380, 129] on div "The wet floors are daily with the guy I share the bathroom with, the room to th…" at bounding box center [467, 160] width 280 height 62
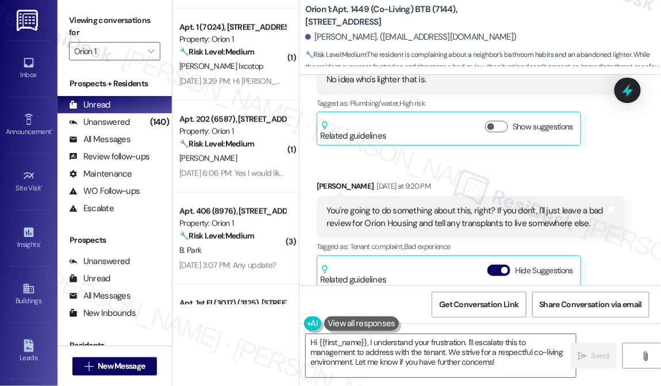
scroll to position [2439, 0]
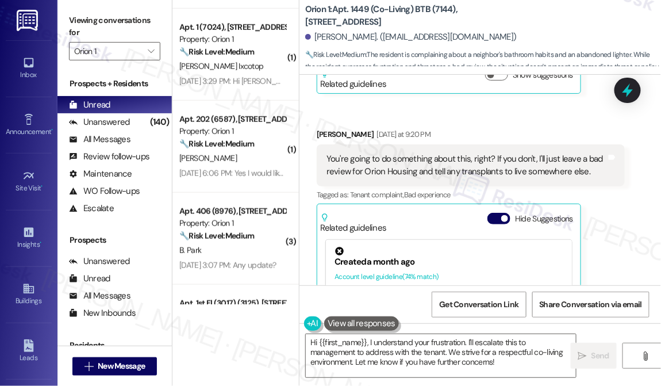
click at [398, 153] on div "You're going to do something about this, right? If you don't, I'll just leave a…" at bounding box center [467, 165] width 280 height 25
click at [399, 153] on div "You're going to do something about this, right? If you don't, I'll just leave a…" at bounding box center [467, 165] width 280 height 25
click at [400, 153] on div "You're going to do something about this, right? If you don't, I'll just leave a…" at bounding box center [467, 165] width 280 height 25
click at [435, 153] on div "You're going to do something about this, right? If you don't, I'll just leave a…" at bounding box center [467, 165] width 280 height 25
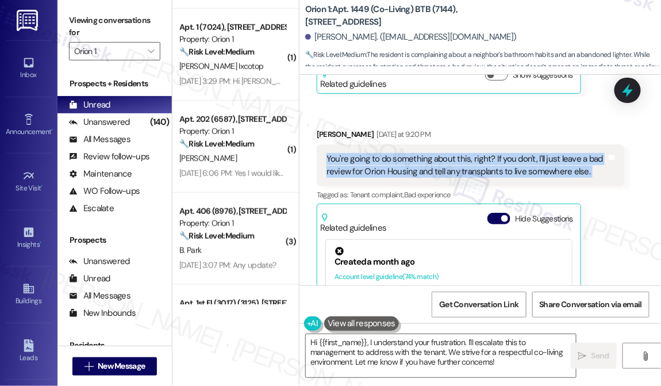
click at [435, 153] on div "You're going to do something about this, right? If you don't, I'll just leave a…" at bounding box center [467, 165] width 280 height 25
click at [490, 144] on div "You're going to do something about this, right? If you don't, I'll just leave a…" at bounding box center [471, 165] width 308 height 42
click at [515, 153] on div "You're going to do something about this, right? If you don't, I'll just leave a…" at bounding box center [467, 165] width 280 height 25
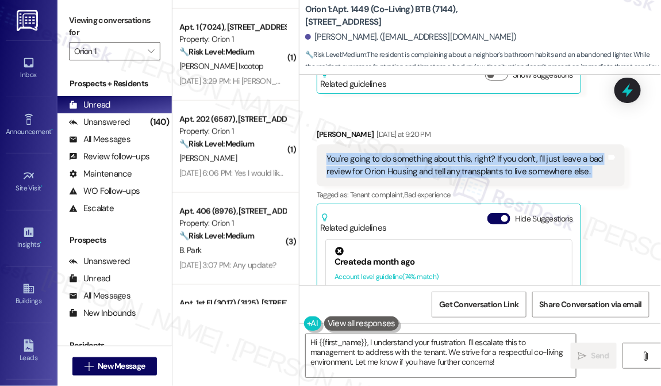
click at [516, 153] on div "You're going to do something about this, right? If you don't, I'll just leave a…" at bounding box center [467, 165] width 280 height 25
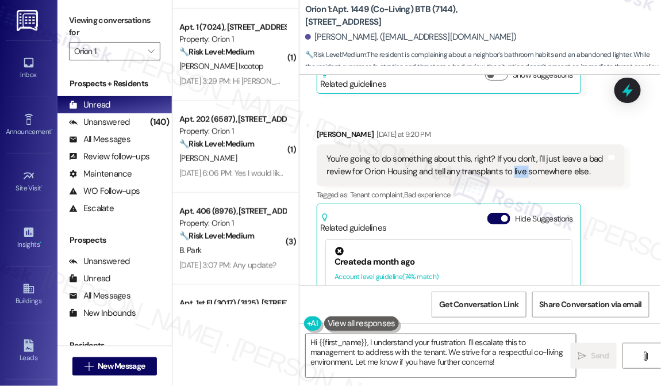
click at [516, 153] on div "You're going to do something about this, right? If you don't, I'll just leave a…" at bounding box center [467, 165] width 280 height 25
click at [505, 128] on div "Mohsin Raza Yesterday at 9:20 PM" at bounding box center [471, 136] width 308 height 16
click at [485, 153] on div "You're going to do something about this, right? If you don't, I'll just leave a…" at bounding box center [467, 165] width 280 height 25
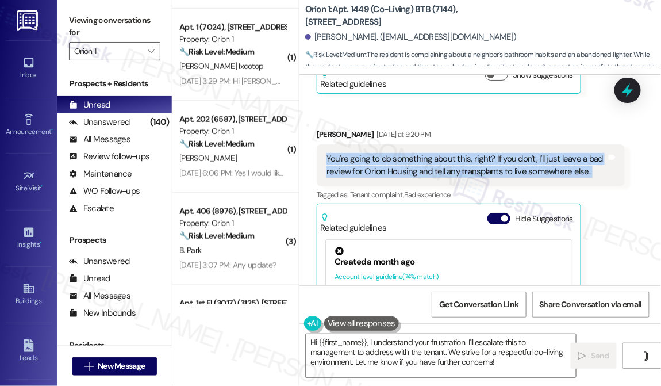
click at [485, 153] on div "You're going to do something about this, right? If you don't, I'll just leave a…" at bounding box center [467, 165] width 280 height 25
click at [481, 153] on div "You're going to do something about this, right? If you don't, I'll just leave a…" at bounding box center [467, 165] width 280 height 25
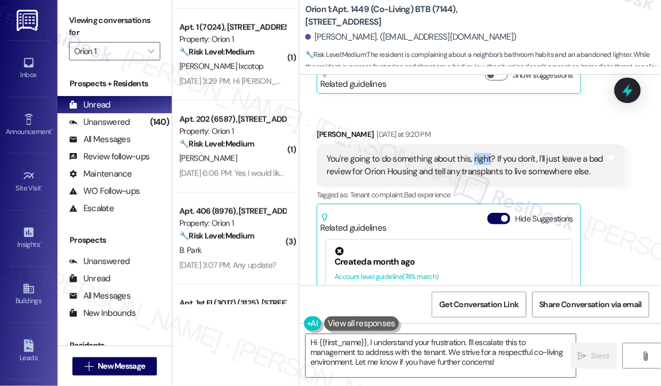
click at [481, 153] on div "You're going to do something about this, right? If you don't, I'll just leave a…" at bounding box center [467, 165] width 280 height 25
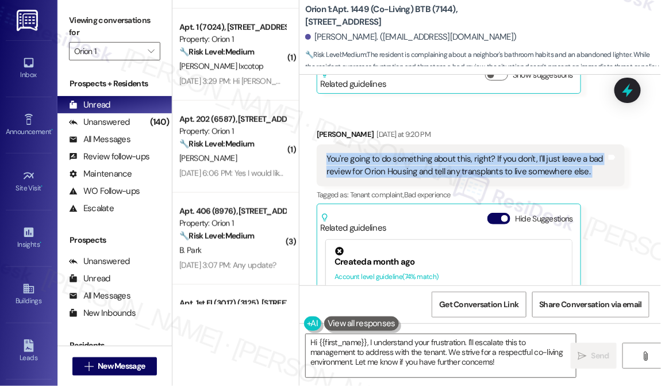
click at [481, 153] on div "You're going to do something about this, right? If you don't, I'll just leave a…" at bounding box center [467, 165] width 280 height 25
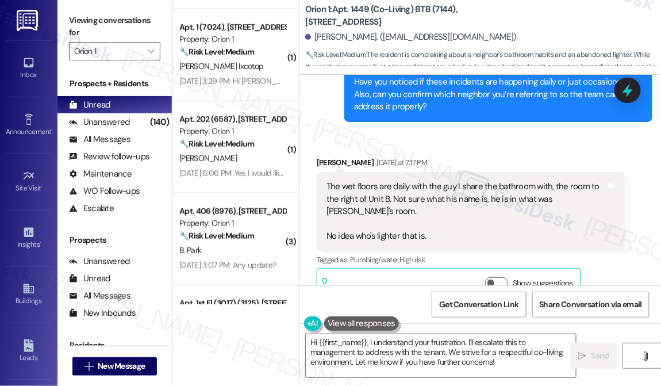
scroll to position [2231, 0]
click at [371, 181] on div "The wet floors are daily with the guy I share the bathroom with, the room to th…" at bounding box center [467, 212] width 280 height 62
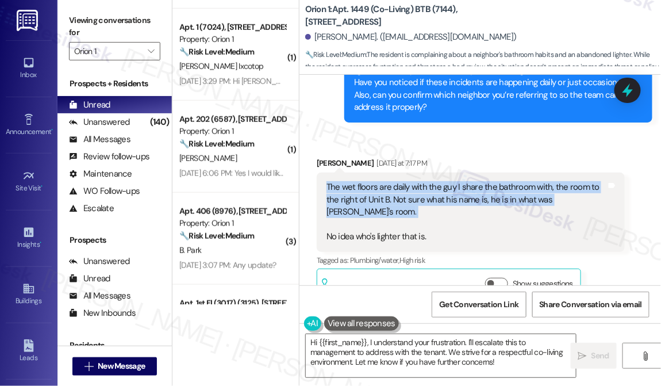
click at [371, 181] on div "The wet floors are daily with the guy I share the bathroom with, the room to th…" at bounding box center [467, 212] width 280 height 62
click at [419, 346] on textarea "Hi {{first_name}}, I understand your frustration. I'll escalate this to managem…" at bounding box center [441, 355] width 270 height 43
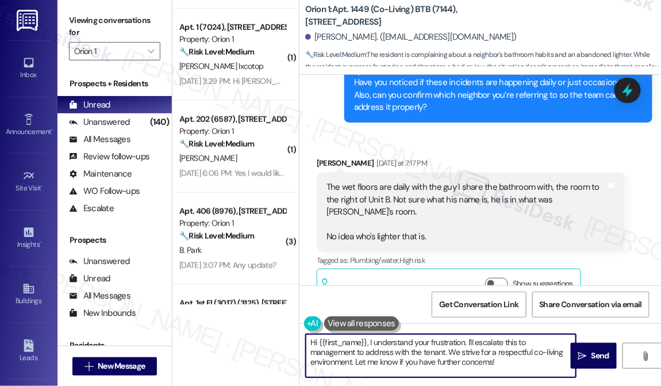
click at [419, 346] on textarea "Hi {{first_name}}, I understand your frustration. I'll escalate this to managem…" at bounding box center [441, 355] width 270 height 43
click at [457, 339] on textarea "Hi {{first_name}}, I understand your frustration. I'll escalate this to managem…" at bounding box center [441, 355] width 270 height 43
click at [452, 339] on textarea "Hi {{first_name}}, I understand your frustration. I'll escalate this to managem…" at bounding box center [441, 355] width 270 height 43
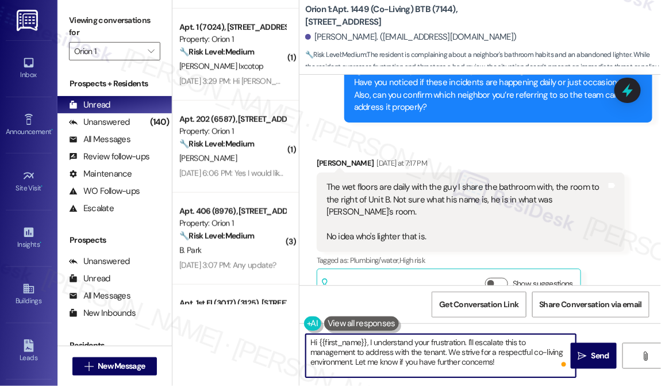
click at [478, 342] on textarea "Hi {{first_name}}, I understand your frustration. I'll escalate this to managem…" at bounding box center [441, 355] width 270 height 43
click at [476, 341] on textarea "Hi {{first_name}}, I understand your frustration. I'll escalate this to managem…" at bounding box center [441, 355] width 270 height 43
click at [486, 339] on textarea "Hi {{first_name}}, I understand your frustration. I'll escalate this to managem…" at bounding box center [441, 355] width 270 height 43
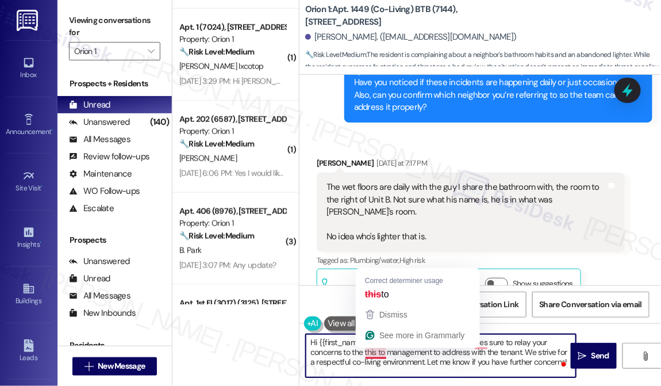
click at [376, 352] on textarea "Hi {{first_name}}, I understand your frustration. I'll bes sure to relay your c…" at bounding box center [441, 355] width 270 height 43
click at [371, 352] on textarea "Hi {{first_name}}, I understand your frustration. I'll bes sure to relay your c…" at bounding box center [441, 355] width 270 height 43
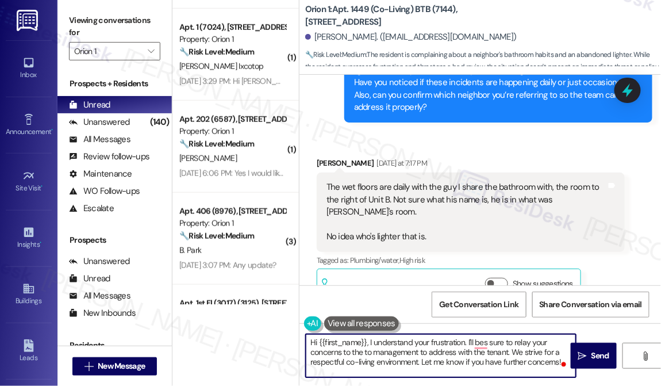
click at [372, 350] on textarea "Hi {{first_name}}, I understand your frustration. I'll bes sure to relay your c…" at bounding box center [441, 355] width 270 height 43
drag, startPoint x: 409, startPoint y: 352, endPoint x: 499, endPoint y: 351, distance: 89.7
click at [499, 351] on textarea "Hi {{first_name}}, I understand your frustration. I'll bes sure to relay your c…" at bounding box center [441, 355] width 270 height 43
click at [516, 363] on textarea "Hi {{first_name}}, I understand your frustration. I'll bes sure to relay your c…" at bounding box center [441, 355] width 270 height 43
click at [370, 337] on textarea "Hi {{first_name}}, I understand your frustration. I'll be sure to relay your co…" at bounding box center [441, 355] width 270 height 43
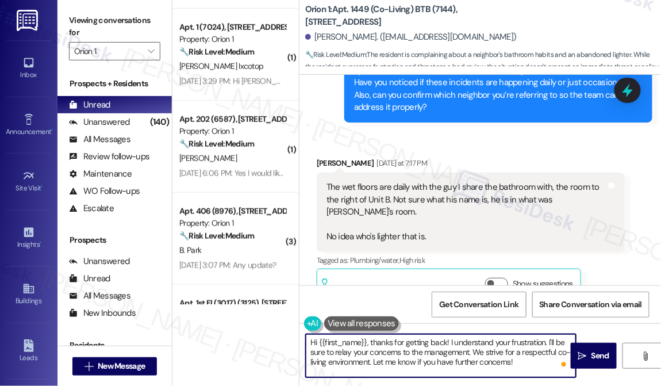
click at [523, 364] on textarea "Hi {{first_name}}, thanks for getting back! I understand your frustration. I'll…" at bounding box center [441, 355] width 270 height 43
click at [548, 359] on textarea "Hi {{first_name}}, thanks for getting back! I understand your frustration. I'll…" at bounding box center [441, 355] width 270 height 43
type textarea "Hi {{first_name}}, thanks for getting back! I understand your frustration. I'll…"
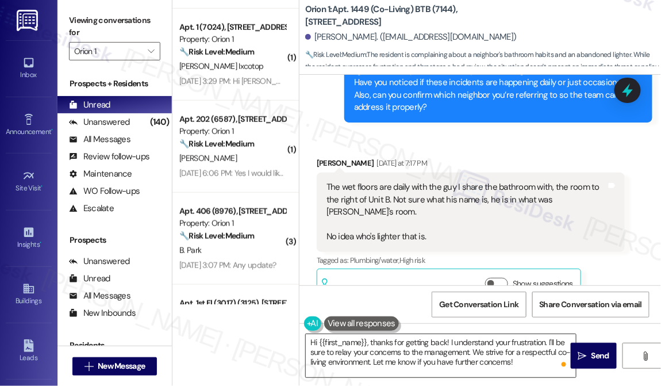
drag, startPoint x: 587, startPoint y: 352, endPoint x: 535, endPoint y: 347, distance: 52.0
click at [535, 347] on div "Hi {{first_name}}, thanks for getting back! I understand your frustration. I'll…" at bounding box center [481, 366] width 362 height 86
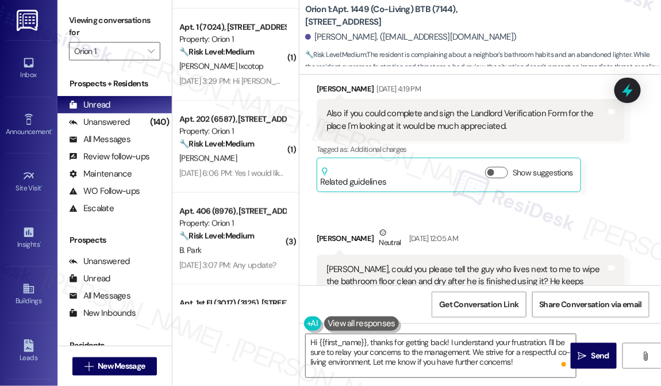
scroll to position [1760, 0]
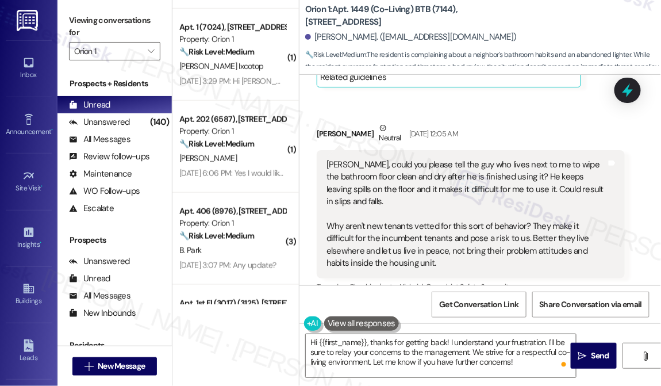
click at [481, 160] on div "Sarah, could you please tell the guy who lives next to me to wipe the bathroom …" at bounding box center [467, 214] width 280 height 111
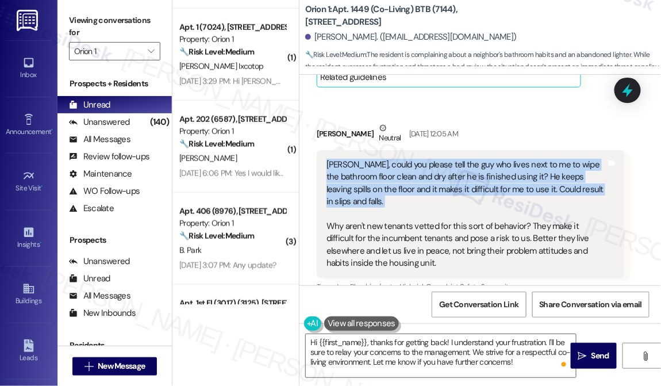
click at [481, 160] on div "Sarah, could you please tell the guy who lives next to me to wipe the bathroom …" at bounding box center [467, 214] width 280 height 111
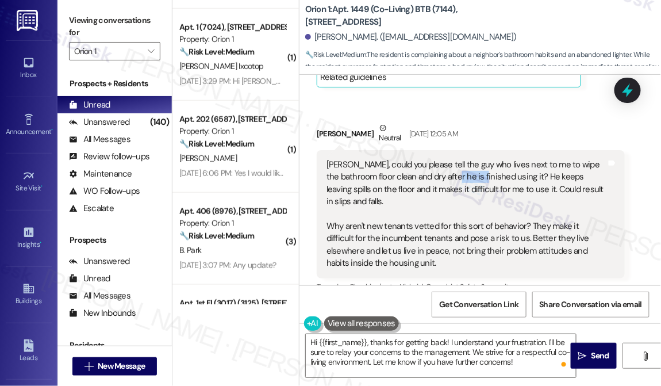
click at [481, 160] on div "Sarah, could you please tell the guy who lives next to me to wipe the bathroom …" at bounding box center [467, 214] width 280 height 111
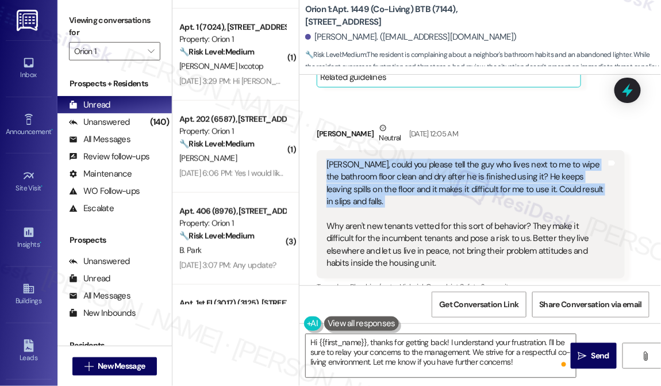
click at [481, 160] on div "Sarah, could you please tell the guy who lives next to me to wipe the bathroom …" at bounding box center [467, 214] width 280 height 111
click at [451, 173] on div "Sarah, could you please tell the guy who lives next to me to wipe the bathroom …" at bounding box center [467, 214] width 280 height 111
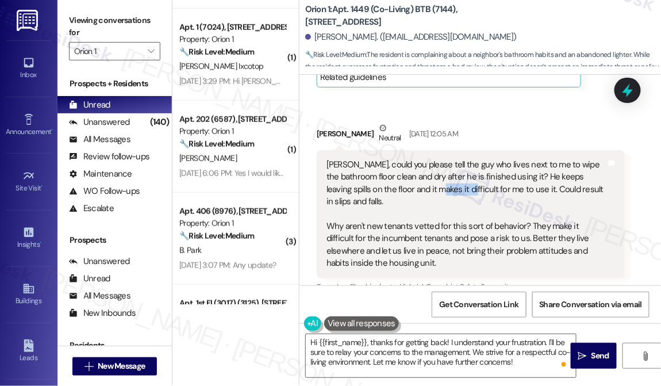
click at [451, 173] on div "Sarah, could you please tell the guy who lives next to me to wipe the bathroom …" at bounding box center [467, 214] width 280 height 111
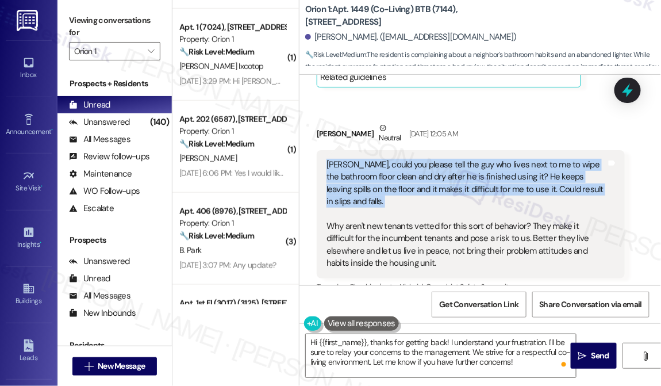
click at [451, 173] on div "Sarah, could you please tell the guy who lives next to me to wipe the bathroom …" at bounding box center [467, 214] width 280 height 111
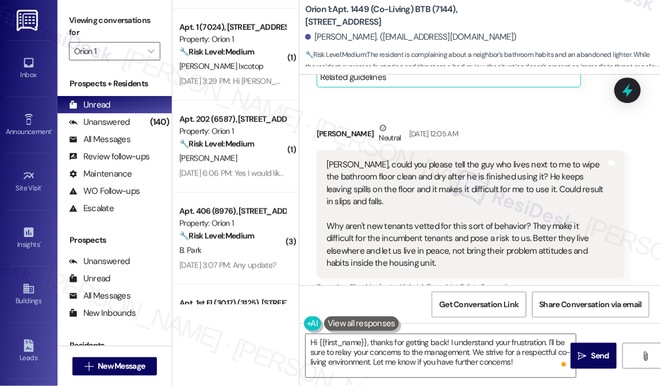
click at [416, 225] on div "Sarah, could you please tell the guy who lives next to me to wipe the bathroom …" at bounding box center [467, 214] width 280 height 111
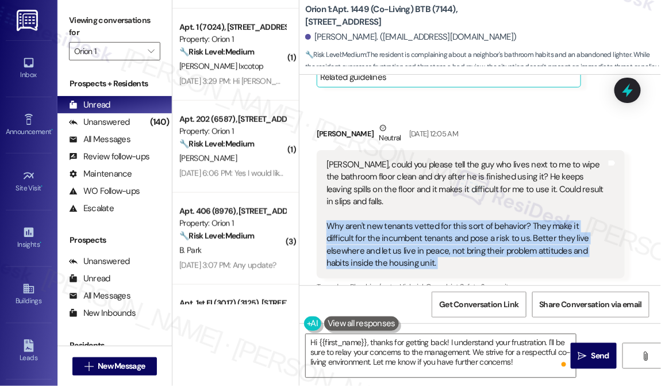
click at [416, 225] on div "Sarah, could you please tell the guy who lives next to me to wipe the bathroom …" at bounding box center [467, 214] width 280 height 111
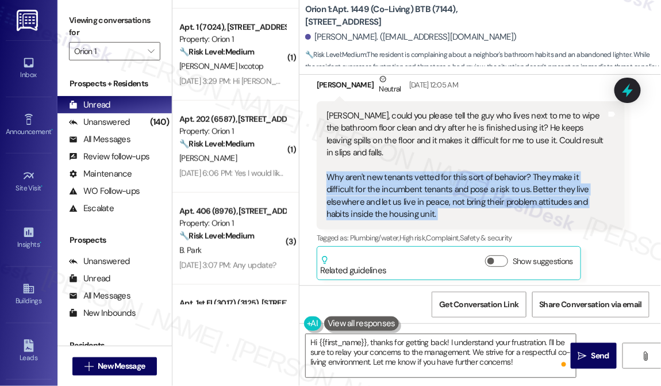
scroll to position [1864, 0]
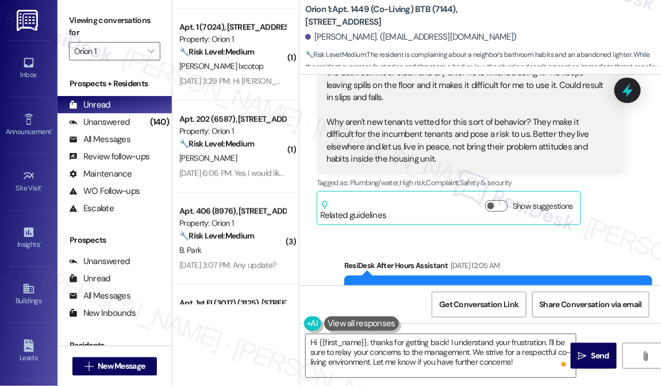
click at [511, 200] on div "Show suggestions" at bounding box center [531, 206] width 93 height 12
click at [503, 200] on button "Show suggestions" at bounding box center [496, 206] width 23 height 12
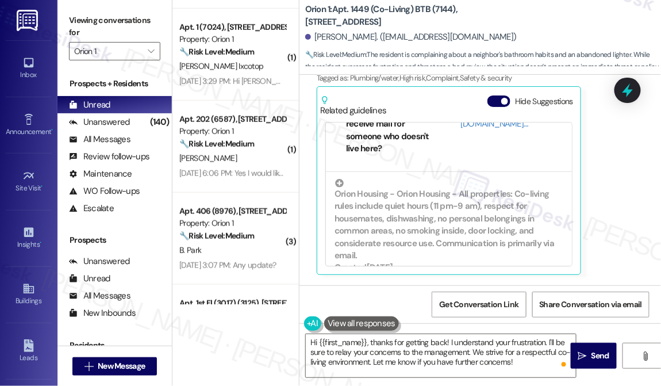
scroll to position [209, 0]
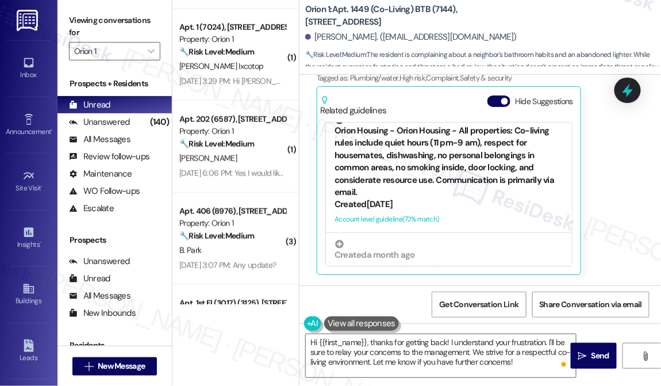
click at [478, 156] on div "Orion Housing - Orion Housing - All properties: Co-living rules include quiet h…" at bounding box center [449, 156] width 229 height 83
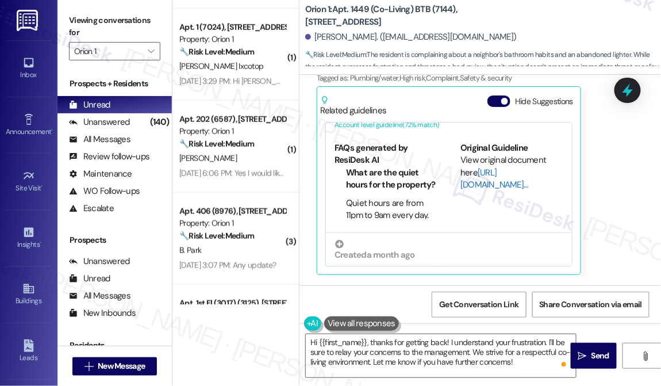
click at [501, 166] on link "[URL][DOMAIN_NAME]…" at bounding box center [495, 178] width 68 height 24
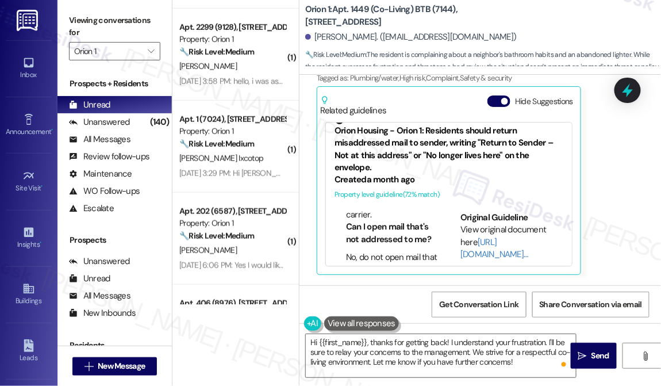
scroll to position [0, 0]
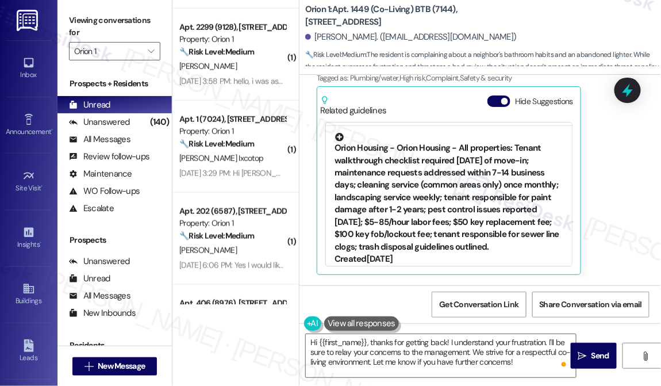
click at [424, 169] on div "Orion Housing - Orion Housing - All properties: Tenant walkthrough checklist re…" at bounding box center [449, 192] width 229 height 120
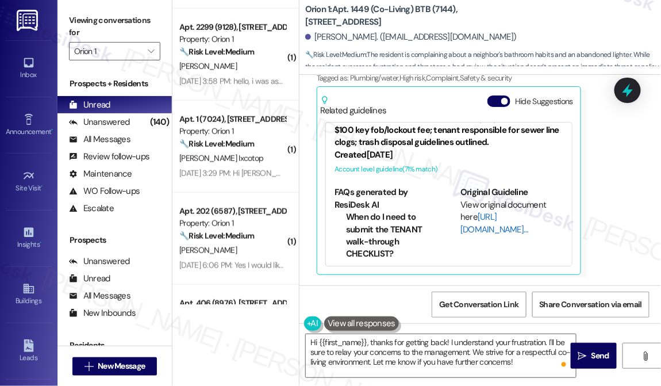
click at [485, 210] on link "[URL][DOMAIN_NAME]…" at bounding box center [495, 222] width 68 height 24
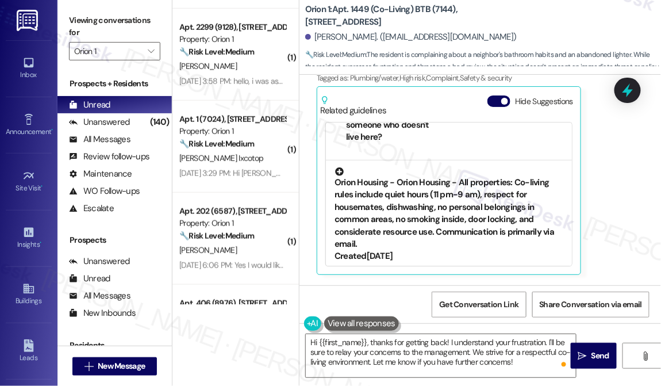
scroll to position [209, 0]
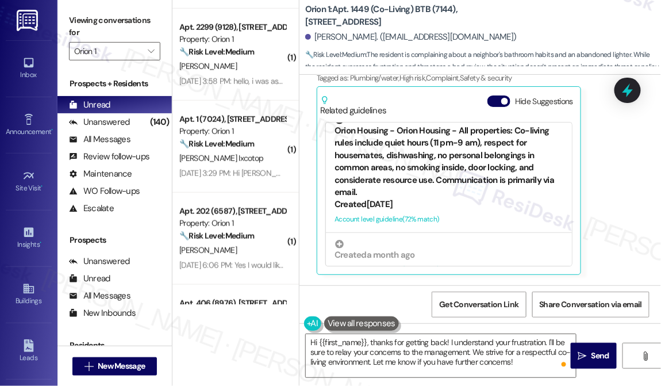
click at [442, 142] on div "Orion Housing - Orion Housing - All properties: Co-living rules include quiet h…" at bounding box center [449, 156] width 229 height 83
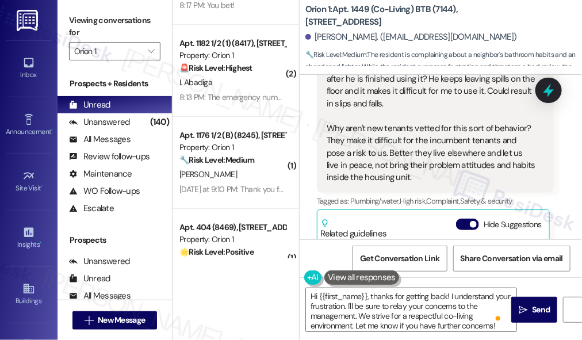
scroll to position [0, 0]
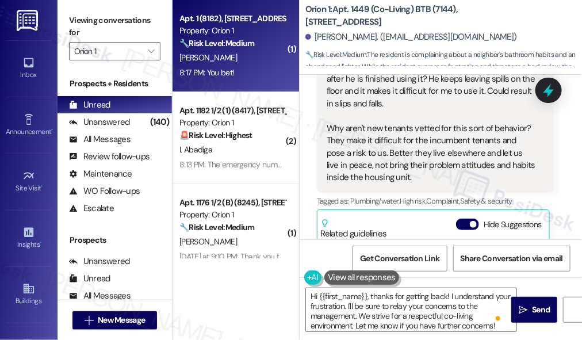
click at [264, 74] on div "8:17 PM: You bet! 8:17 PM: You bet!" at bounding box center [232, 73] width 109 height 14
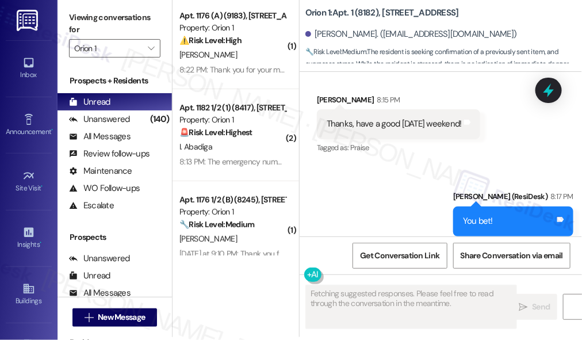
scroll to position [3, 0]
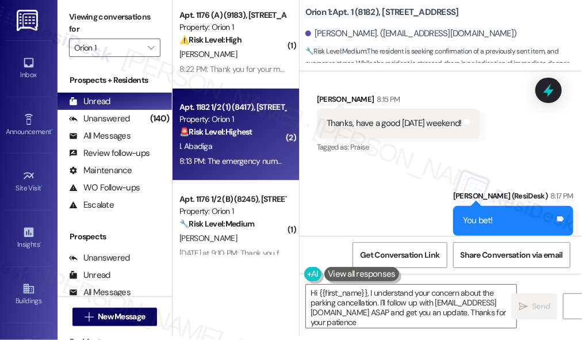
type textarea "Hi {{first_name}}, I understand your concern about the parking cancellation. I'…"
click at [242, 129] on strong "🚨 Risk Level: Highest" at bounding box center [215, 132] width 73 height 10
type textarea "Fetching suggested responses. Please feel free to read through the conversation…"
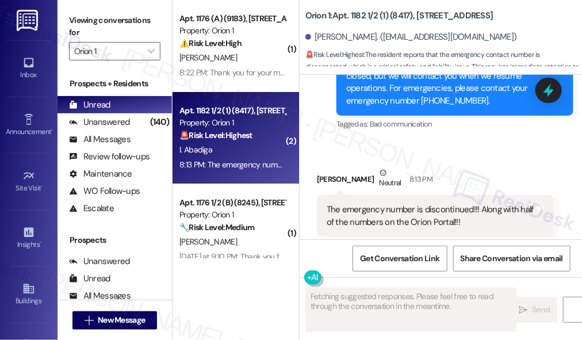
scroll to position [1924, 0]
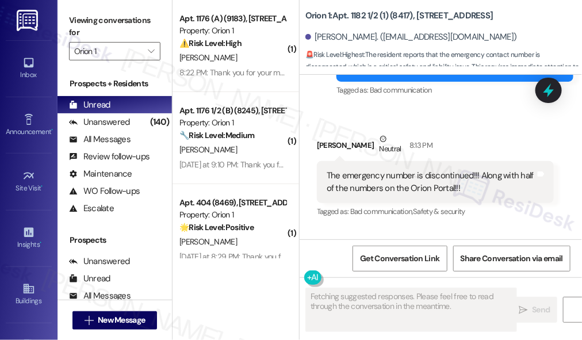
click at [422, 193] on div "The emergency number is discontinued!!! Along with half of the numbers on the O…" at bounding box center [431, 182] width 209 height 25
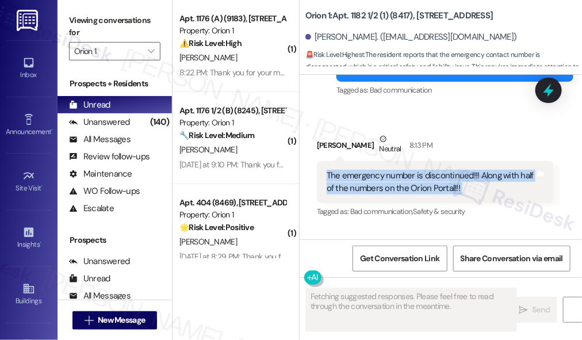
click at [422, 193] on div "The emergency number is discontinued!!! Along with half of the numbers on the O…" at bounding box center [431, 182] width 209 height 25
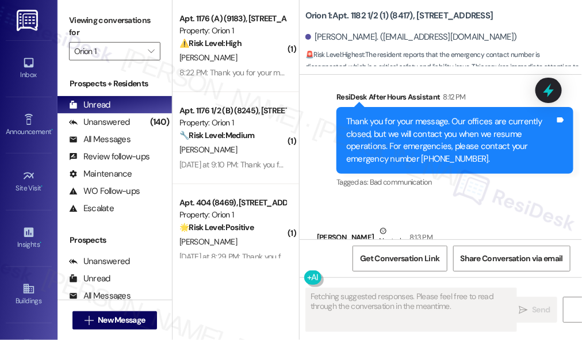
click at [430, 156] on div "Thank you for your message. Our offices are currently closed, but we will conta…" at bounding box center [450, 140] width 209 height 49
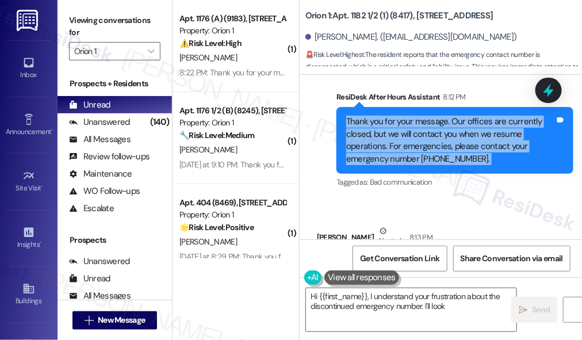
click at [430, 156] on div "Thank you for your message. Our offices are currently closed, but we will conta…" at bounding box center [450, 140] width 209 height 49
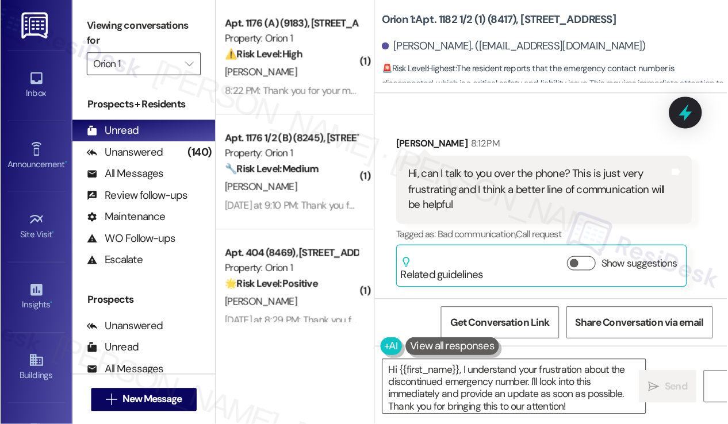
scroll to position [1602, 0]
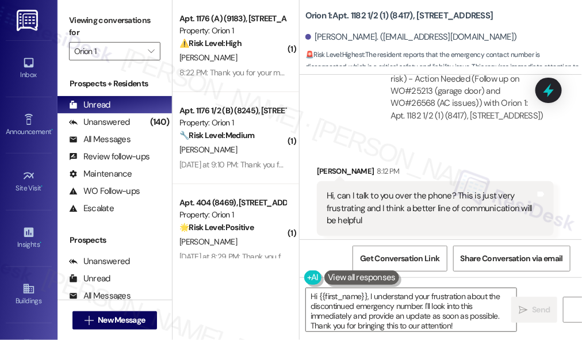
click at [385, 204] on div "Hi, can I talk to you over the phone? This is just very frustrating and I think…" at bounding box center [431, 208] width 209 height 37
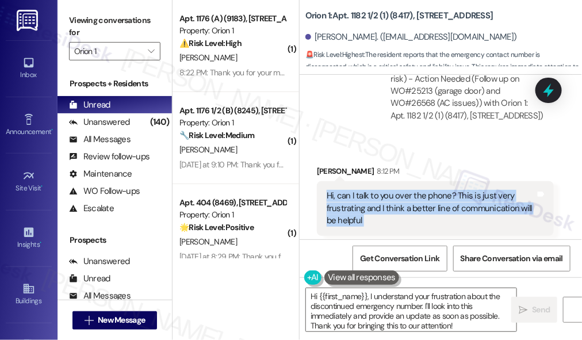
click at [385, 204] on div "Hi, can I talk to you over the phone? This is just very frustrating and I think…" at bounding box center [431, 208] width 209 height 37
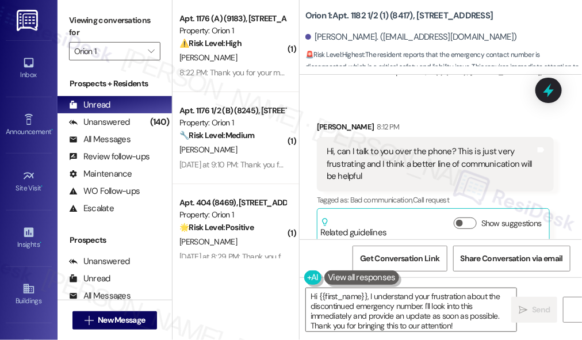
click at [425, 137] on div "Ibsa Abadiga 8:12 PM" at bounding box center [435, 129] width 237 height 16
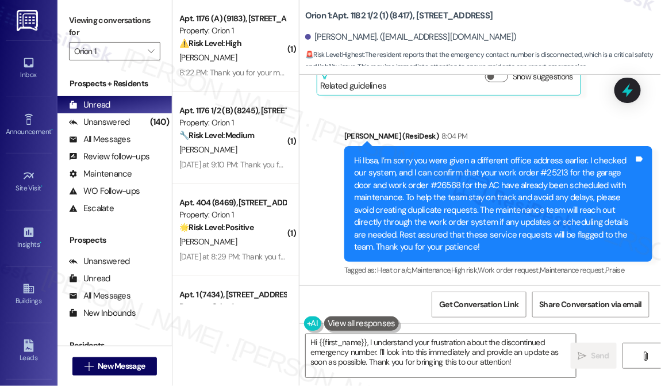
scroll to position [1068, 0]
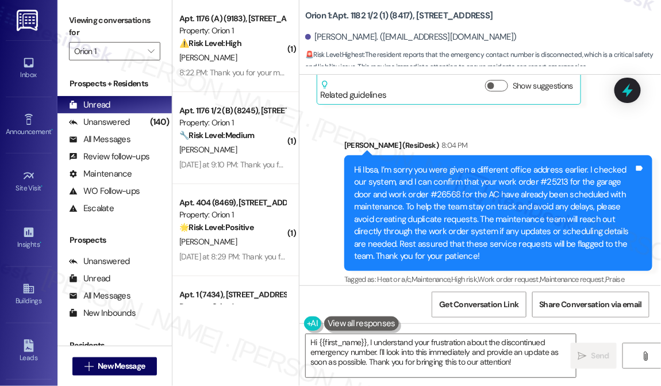
click at [463, 176] on div "Hi Ibsa, I’m sorry you were given a different office address earlier. I checked…" at bounding box center [494, 213] width 280 height 98
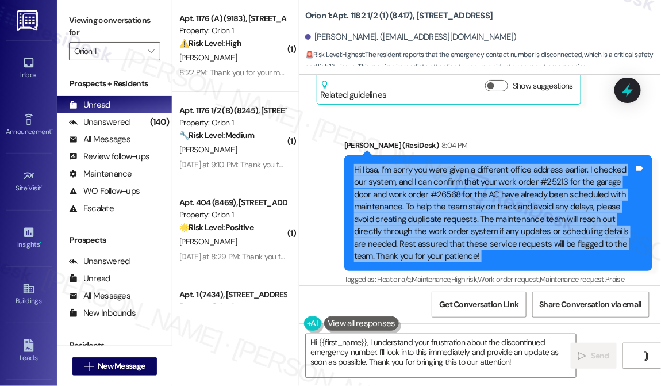
click at [463, 176] on div "Hi Ibsa, I’m sorry you were given a different office address earlier. I checked…" at bounding box center [494, 213] width 280 height 98
click at [491, 202] on div "Hi Ibsa, I’m sorry you were given a different office address earlier. I checked…" at bounding box center [494, 213] width 280 height 98
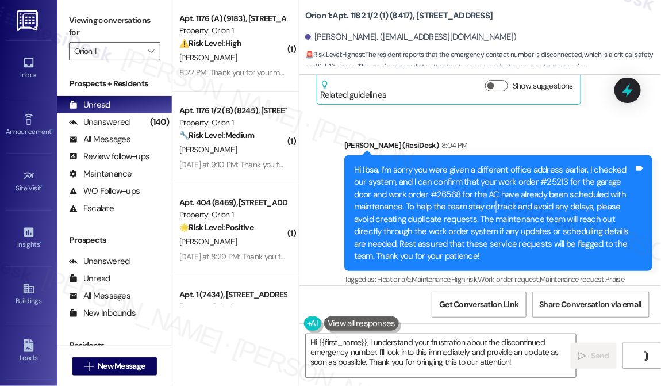
click at [491, 202] on div "Hi Ibsa, I’m sorry you were given a different office address earlier. I checked…" at bounding box center [494, 213] width 280 height 98
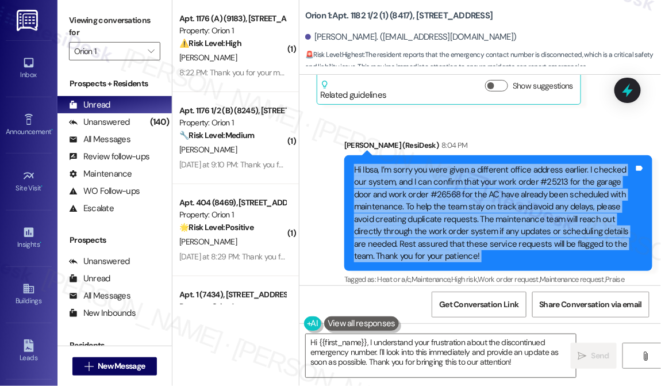
click at [491, 202] on div "Hi Ibsa, I’m sorry you were given a different office address earlier. I checked…" at bounding box center [494, 213] width 280 height 98
click at [491, 186] on div "Hi Ibsa, I’m sorry you were given a different office address earlier. I checked…" at bounding box center [494, 213] width 280 height 98
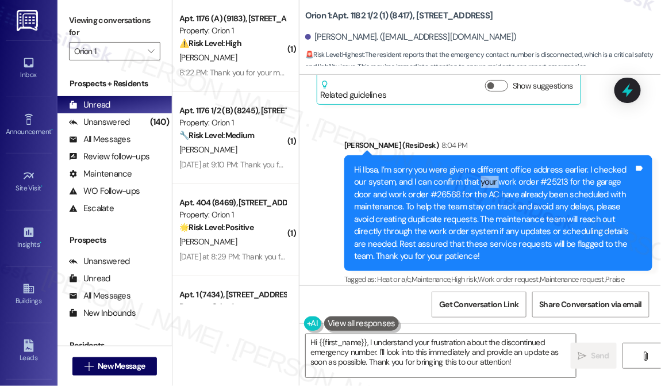
click at [491, 186] on div "Hi Ibsa, I’m sorry you were given a different office address earlier. I checked…" at bounding box center [494, 213] width 280 height 98
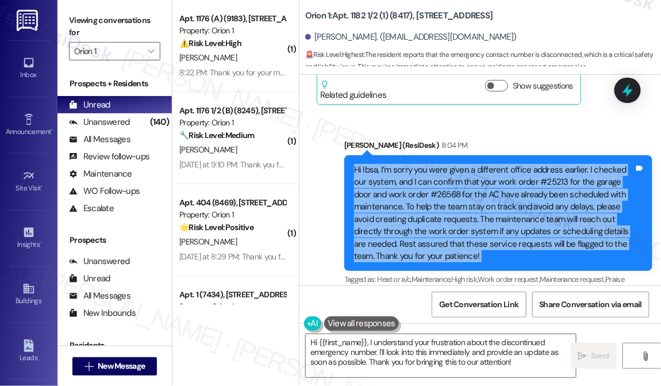
click at [491, 186] on div "Hi Ibsa, I’m sorry you were given a different office address earlier. I checked…" at bounding box center [494, 213] width 280 height 98
click at [485, 208] on div "Hi Ibsa, I’m sorry you were given a different office address earlier. I checked…" at bounding box center [494, 213] width 280 height 98
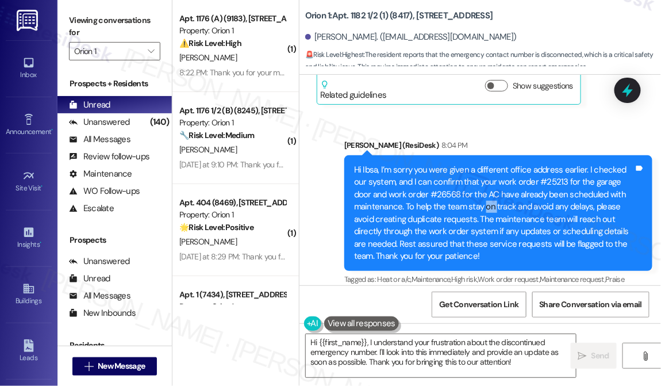
click at [485, 208] on div "Hi Ibsa, I’m sorry you were given a different office address earlier. I checked…" at bounding box center [494, 213] width 280 height 98
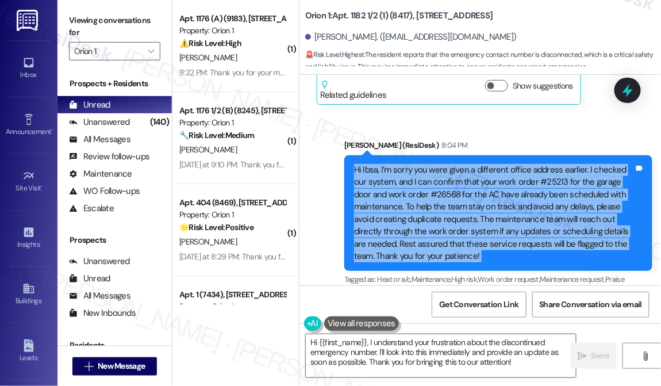
click at [485, 208] on div "Hi Ibsa, I’m sorry you were given a different office address earlier. I checked…" at bounding box center [494, 213] width 280 height 98
click at [437, 210] on div "Hi Ibsa, I’m sorry you were given a different office address earlier. I checked…" at bounding box center [494, 213] width 280 height 98
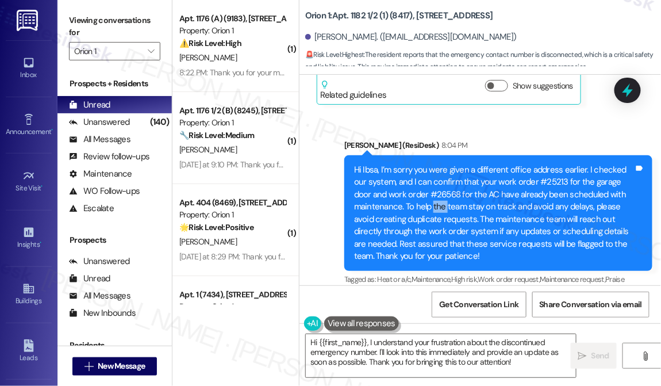
click at [437, 210] on div "Hi Ibsa, I’m sorry you were given a different office address earlier. I checked…" at bounding box center [494, 213] width 280 height 98
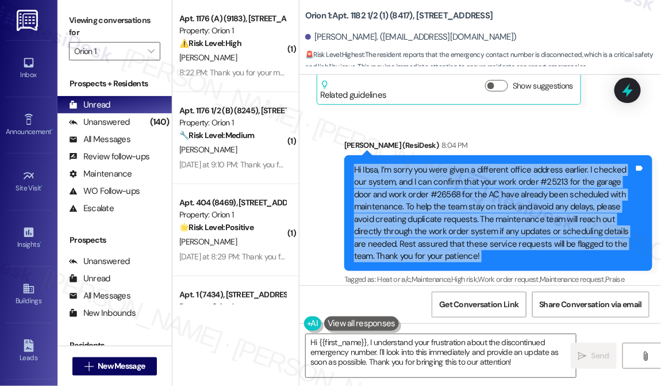
click at [437, 210] on div "Hi Ibsa, I’m sorry you were given a different office address earlier. I checked…" at bounding box center [494, 213] width 280 height 98
click at [534, 206] on div "Hi Ibsa, I’m sorry you were given a different office address earlier. I checked…" at bounding box center [494, 213] width 280 height 98
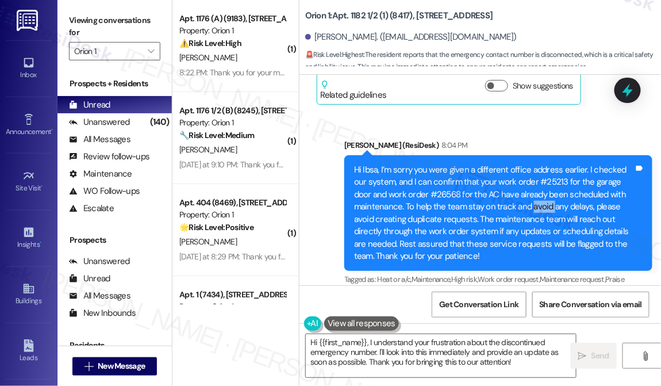
click at [534, 206] on div "Hi Ibsa, I’m sorry you were given a different office address earlier. I checked…" at bounding box center [494, 213] width 280 height 98
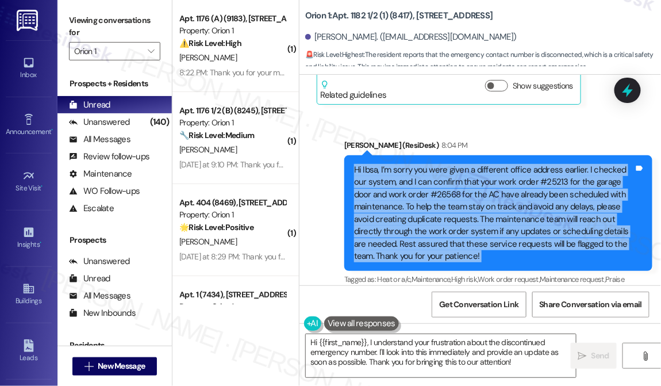
click at [534, 206] on div "Hi Ibsa, I’m sorry you were given a different office address earlier. I checked…" at bounding box center [494, 213] width 280 height 98
click at [428, 217] on div "Hi Ibsa, I’m sorry you were given a different office address earlier. I checked…" at bounding box center [494, 213] width 280 height 98
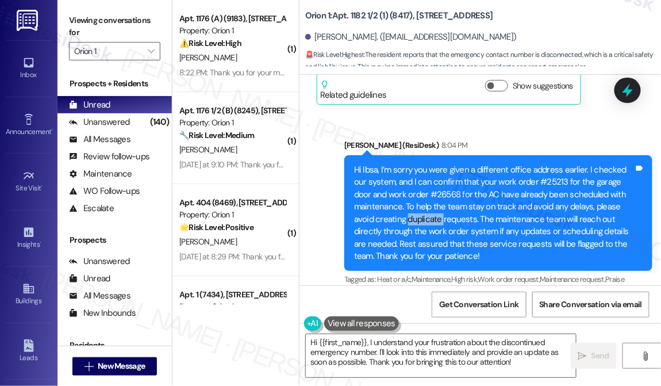
click at [428, 217] on div "Hi Ibsa, I’m sorry you were given a different office address earlier. I checked…" at bounding box center [494, 213] width 280 height 98
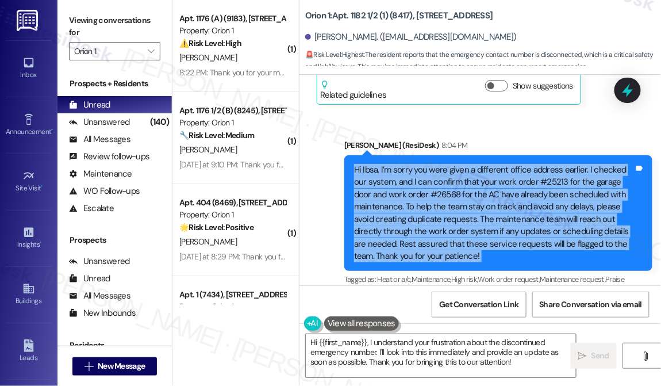
click at [428, 217] on div "Hi Ibsa, I’m sorry you were given a different office address earlier. I checked…" at bounding box center [494, 213] width 280 height 98
click at [465, 223] on div "Hi Ibsa, I’m sorry you were given a different office address earlier. I checked…" at bounding box center [494, 213] width 280 height 98
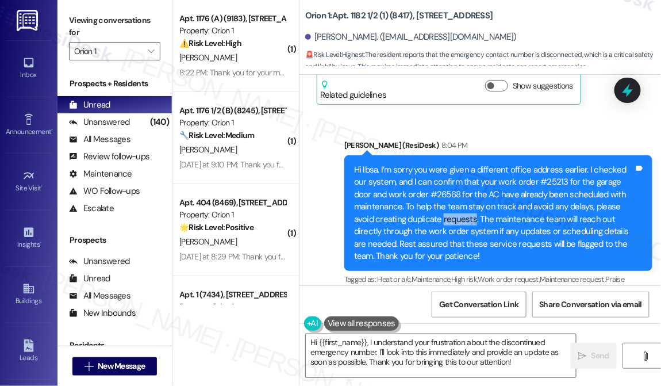
click at [465, 223] on div "Hi Ibsa, I’m sorry you were given a different office address earlier. I checked…" at bounding box center [494, 213] width 280 height 98
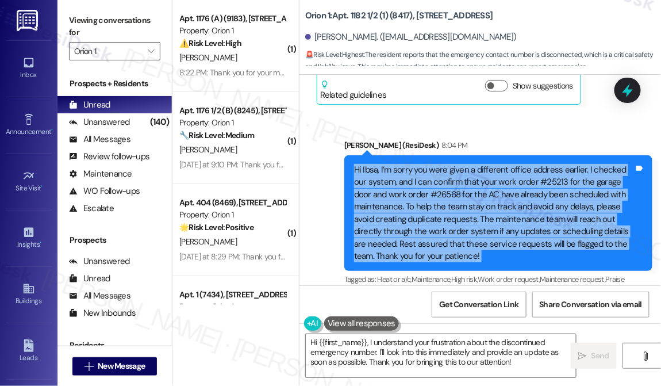
click at [465, 223] on div "Hi Ibsa, I’m sorry you were given a different office address earlier. I checked…" at bounding box center [494, 213] width 280 height 98
click at [454, 234] on div "Hi Ibsa, I’m sorry you were given a different office address earlier. I checked…" at bounding box center [494, 213] width 280 height 98
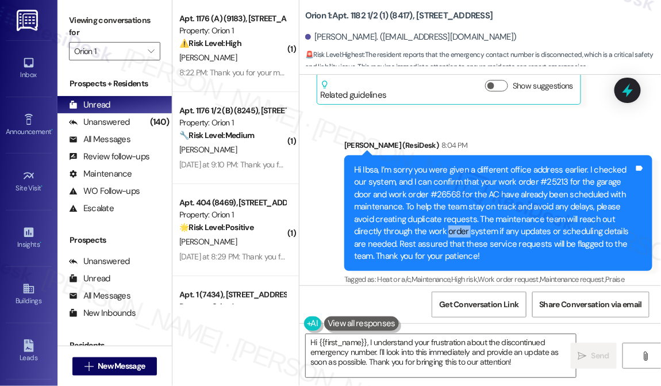
click at [454, 234] on div "Hi Ibsa, I’m sorry you were given a different office address earlier. I checked…" at bounding box center [494, 213] width 280 height 98
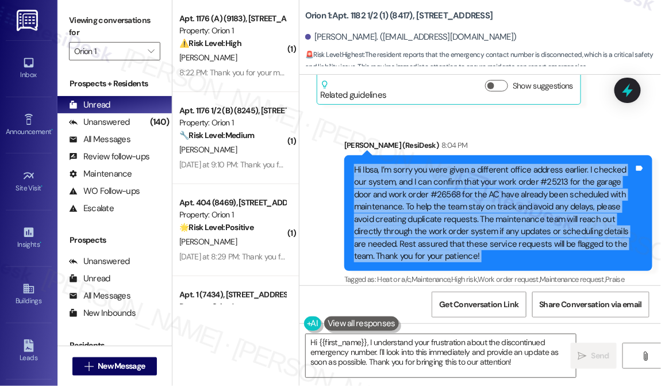
click at [454, 234] on div "Hi Ibsa, I’m sorry you were given a different office address earlier. I checked…" at bounding box center [494, 213] width 280 height 98
click at [483, 213] on div "Hi Ibsa, I’m sorry you were given a different office address earlier. I checked…" at bounding box center [494, 213] width 280 height 98
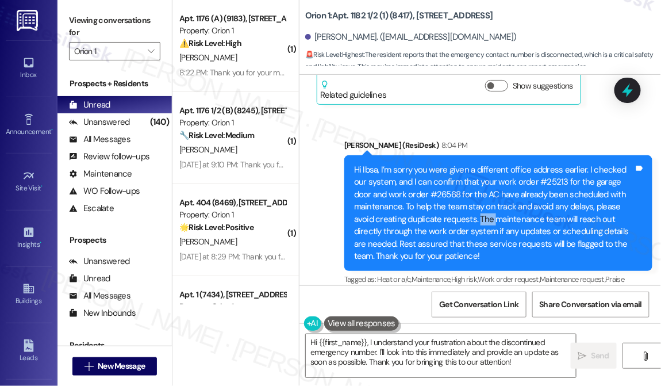
click at [483, 213] on div "Hi Ibsa, I’m sorry you were given a different office address earlier. I checked…" at bounding box center [494, 213] width 280 height 98
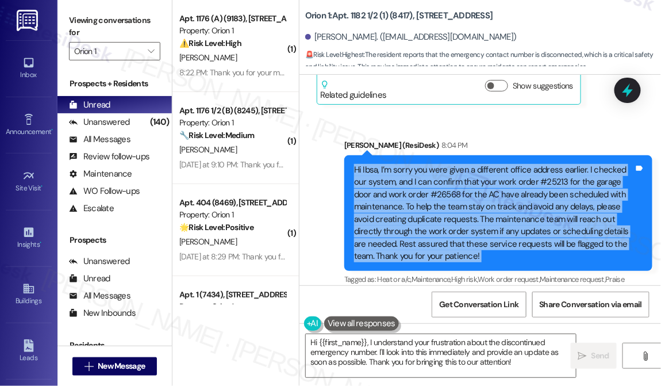
click at [483, 213] on div "Hi Ibsa, I’m sorry you were given a different office address earlier. I checked…" at bounding box center [494, 213] width 280 height 98
click at [463, 246] on div "Hi Ibsa, I’m sorry you were given a different office address earlier. I checked…" at bounding box center [494, 213] width 280 height 98
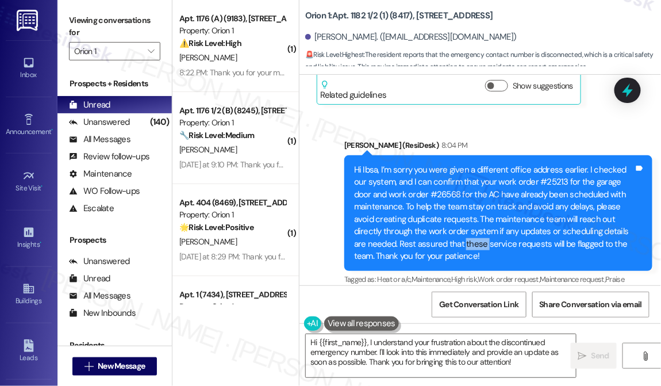
click at [463, 246] on div "Hi Ibsa, I’m sorry you were given a different office address earlier. I checked…" at bounding box center [494, 213] width 280 height 98
click at [503, 257] on div "Hi Ibsa, I’m sorry you were given a different office address earlier. I checked…" at bounding box center [494, 213] width 280 height 98
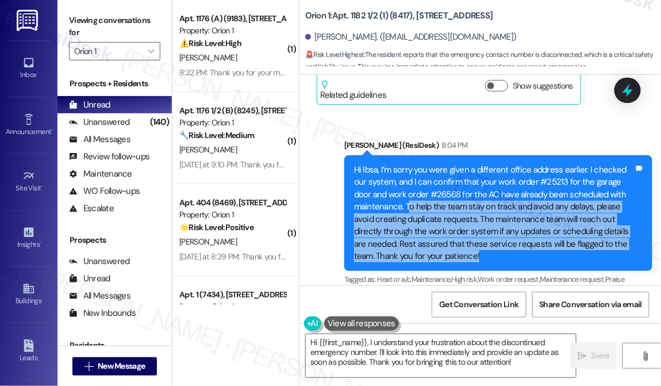
drag, startPoint x: 519, startPoint y: 257, endPoint x: 407, endPoint y: 204, distance: 123.5
click at [407, 205] on div "Hi Ibsa, I’m sorry you were given a different office address earlier. I checked…" at bounding box center [494, 213] width 280 height 98
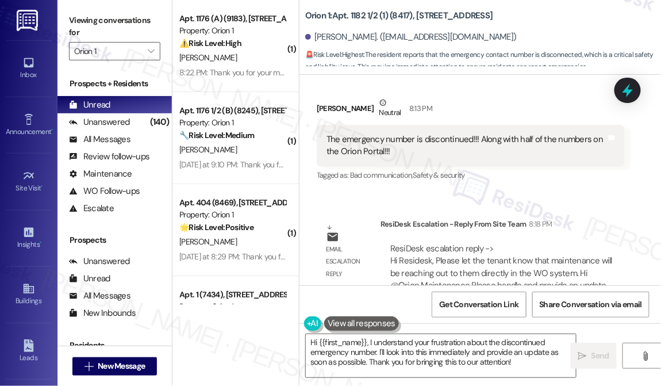
scroll to position [1774, 0]
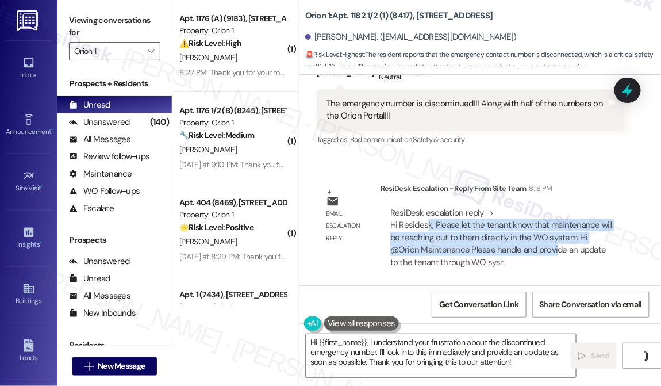
drag, startPoint x: 477, startPoint y: 228, endPoint x: 524, endPoint y: 244, distance: 50.0
click at [524, 244] on div "ResiDesk escalation reply -> Hi Residesk, Please let the tenant know that maint…" at bounding box center [501, 237] width 222 height 61
click at [489, 242] on div "ResiDesk escalation reply -> Hi Residesk, Please let the tenant know that maint…" at bounding box center [501, 237] width 222 height 61
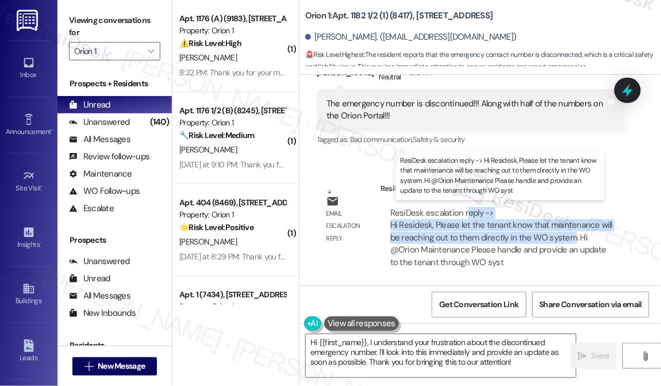
drag, startPoint x: 570, startPoint y: 236, endPoint x: 466, endPoint y: 216, distance: 105.9
click at [466, 216] on div "ResiDesk escalation reply -> Hi Residesk, Please let the tenant know that maint…" at bounding box center [501, 237] width 222 height 61
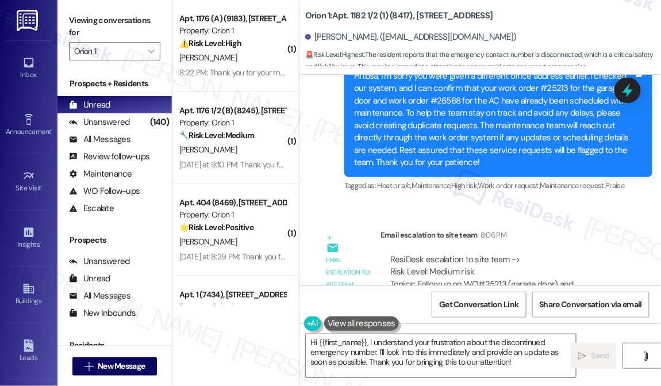
scroll to position [1094, 0]
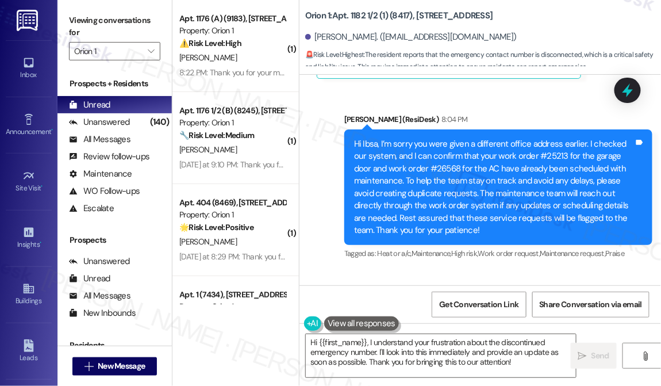
click at [434, 171] on div "Hi Ibsa, I’m sorry you were given a different office address earlier. I checked…" at bounding box center [494, 187] width 280 height 98
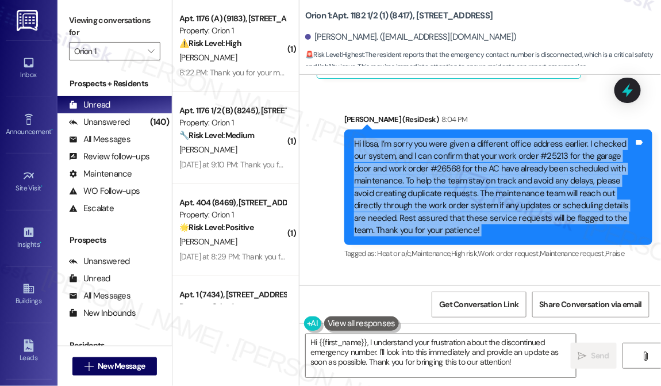
click at [434, 171] on div "Hi Ibsa, I’m sorry you were given a different office address earlier. I checked…" at bounding box center [494, 187] width 280 height 98
click at [528, 187] on div "Hi Ibsa, I’m sorry you were given a different office address earlier. I checked…" at bounding box center [494, 187] width 280 height 98
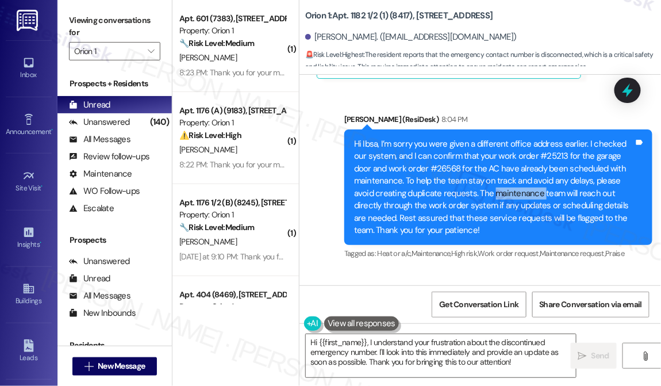
click at [528, 187] on div "Hi Ibsa, I’m sorry you were given a different office address earlier. I checked…" at bounding box center [494, 187] width 280 height 98
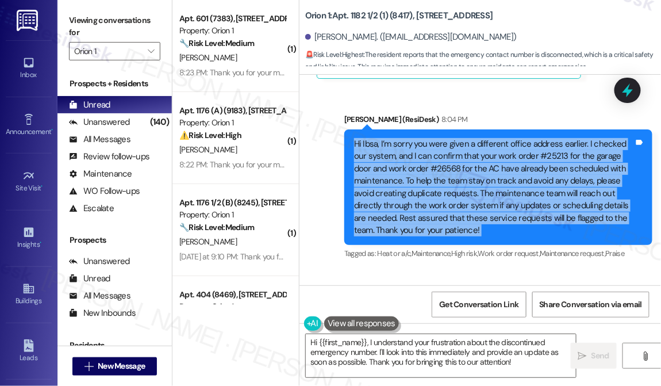
click at [528, 187] on div "Hi Ibsa, I’m sorry you were given a different office address earlier. I checked…" at bounding box center [494, 187] width 280 height 98
click at [462, 187] on div "Hi Ibsa, I’m sorry you were given a different office address earlier. I checked…" at bounding box center [494, 187] width 280 height 98
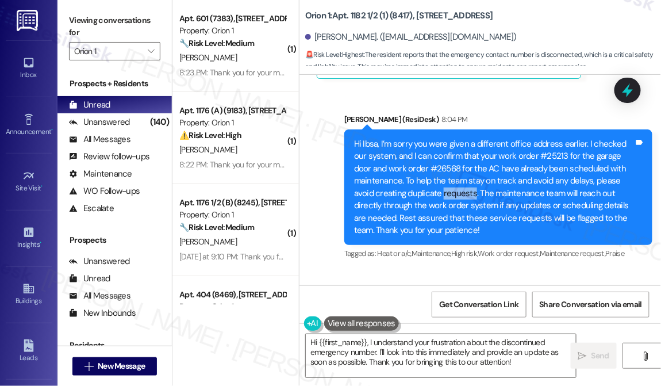
click at [462, 187] on div "Hi Ibsa, I’m sorry you were given a different office address earlier. I checked…" at bounding box center [494, 187] width 280 height 98
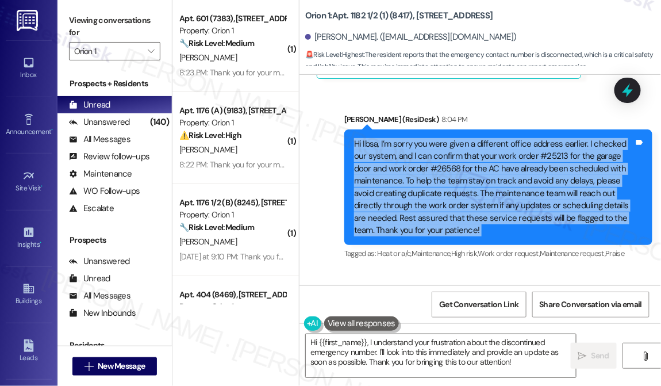
click at [462, 187] on div "Hi Ibsa, I’m sorry you were given a different office address earlier. I checked…" at bounding box center [494, 187] width 280 height 98
click at [437, 188] on div "Hi Ibsa, I’m sorry you were given a different office address earlier. I checked…" at bounding box center [494, 187] width 280 height 98
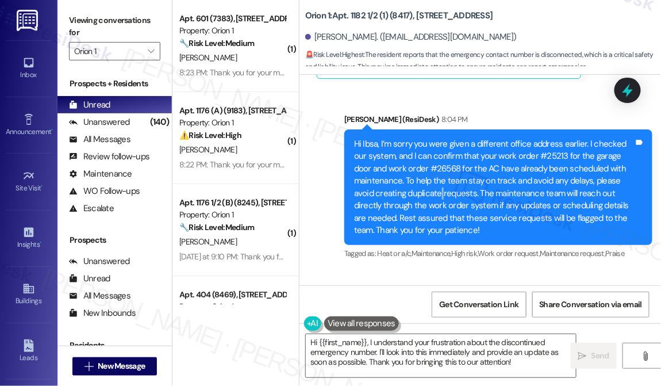
click at [437, 188] on div "Hi Ibsa, I’m sorry you were given a different office address earlier. I checked…" at bounding box center [494, 187] width 280 height 98
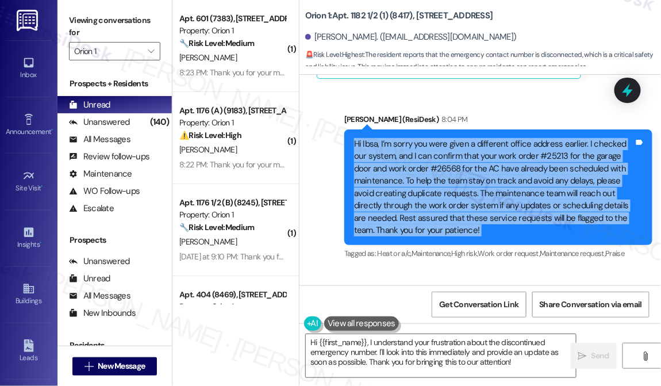
click at [437, 188] on div "Hi Ibsa, I’m sorry you were given a different office address earlier. I checked…" at bounding box center [494, 187] width 280 height 98
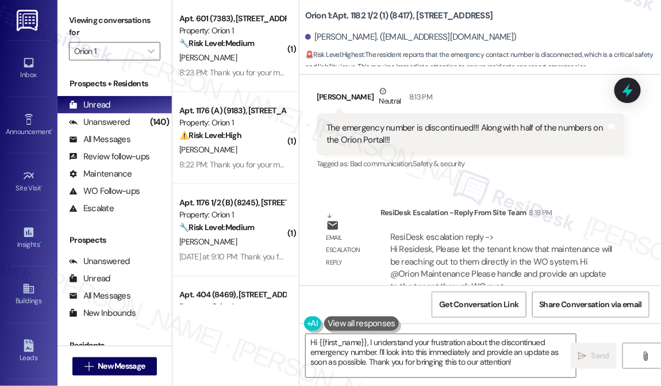
scroll to position [1774, 0]
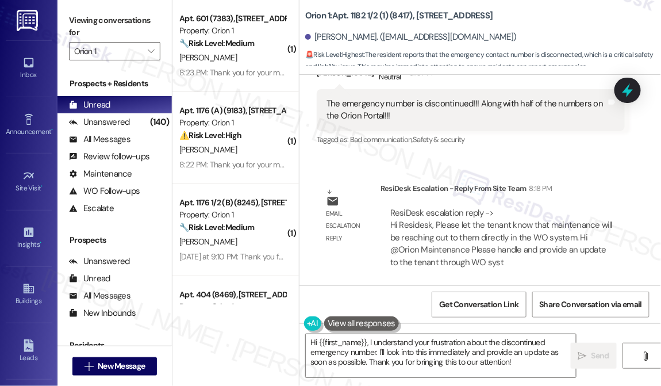
click at [435, 98] on div "The emergency number is discontinued!!! Along with half of the numbers on the O…" at bounding box center [467, 110] width 280 height 25
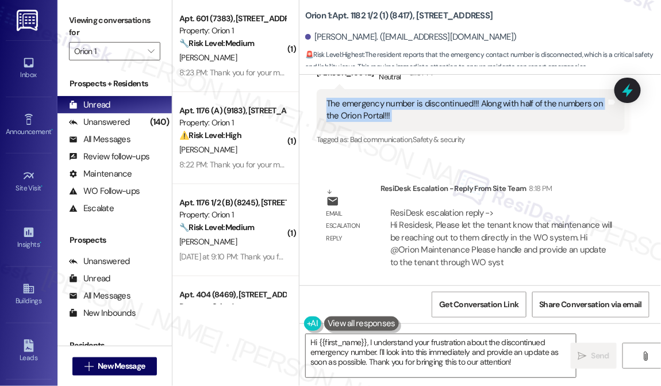
click at [435, 98] on div "The emergency number is discontinued!!! Along with half of the numbers on the O…" at bounding box center [467, 110] width 280 height 25
click at [412, 113] on div "The emergency number is discontinued!!! Along with half of the numbers on the O…" at bounding box center [467, 110] width 280 height 25
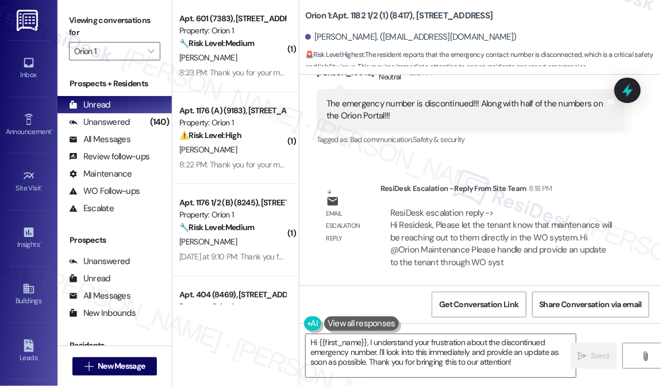
click at [412, 113] on div "The emergency number is discontinued!!! Along with half of the numbers on the O…" at bounding box center [467, 110] width 280 height 25
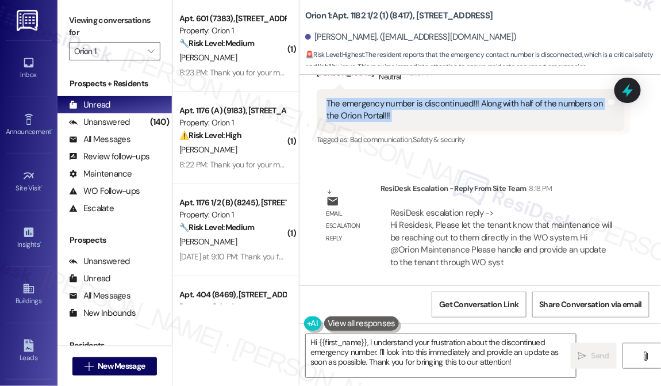
click at [412, 113] on div "The emergency number is discontinued!!! Along with half of the numbers on the O…" at bounding box center [467, 110] width 280 height 25
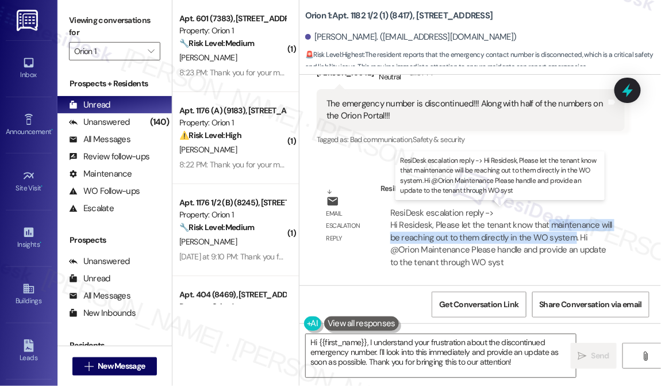
drag, startPoint x: 544, startPoint y: 223, endPoint x: 570, endPoint y: 234, distance: 28.1
click at [570, 234] on div "ResiDesk escalation reply -> Hi Residesk, Please let the tenant know that maint…" at bounding box center [501, 237] width 222 height 61
copy div "maintenance will be reaching out to them directly in the WO system"
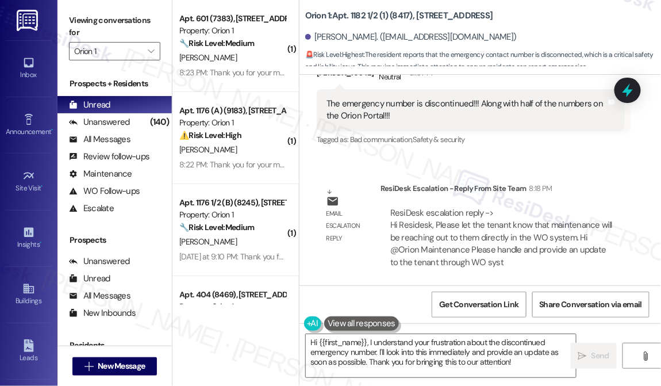
click at [67, 3] on div "Viewing conversations for Orion 1 " at bounding box center [115, 36] width 114 height 72
drag, startPoint x: 67, startPoint y: 14, endPoint x: 83, endPoint y: 24, distance: 18.8
click at [67, 14] on div "Viewing conversations for Orion 1 " at bounding box center [115, 36] width 114 height 72
click at [403, 340] on textarea "Hi {{first_name}}, I understand your frustration about the discontinued emergen…" at bounding box center [441, 355] width 270 height 43
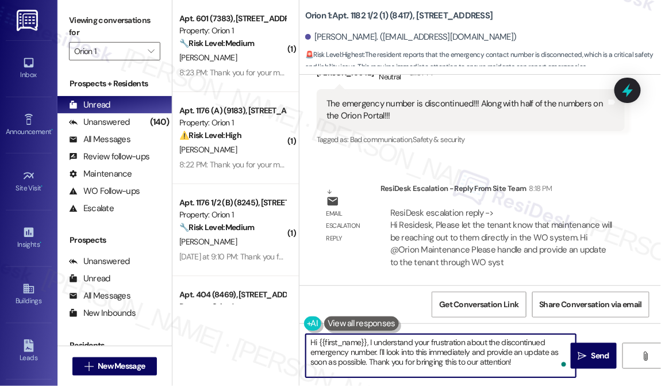
click at [403, 340] on textarea "Hi {{first_name}}, I understand your frustration about the discontinued emergen…" at bounding box center [441, 355] width 270 height 43
paste textarea "Somtochukwu, thanks for checking in! You may receive updates directly from main…"
click at [403, 340] on textarea "Hi [PERSON_NAME], thanks for checking in! You may receive updates directly from…" at bounding box center [441, 355] width 270 height 43
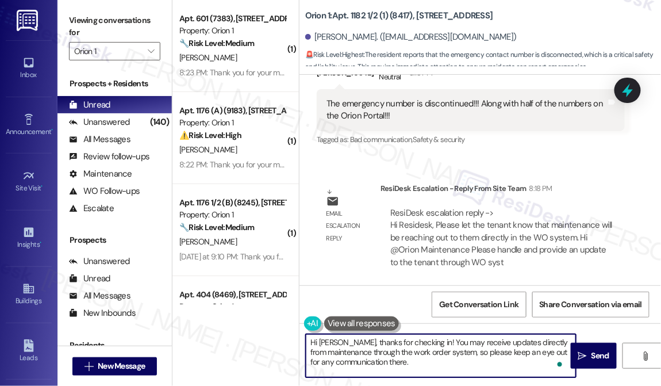
click at [403, 340] on textarea "Hi [PERSON_NAME], thanks for checking in! You may receive updates directly from…" at bounding box center [441, 355] width 270 height 43
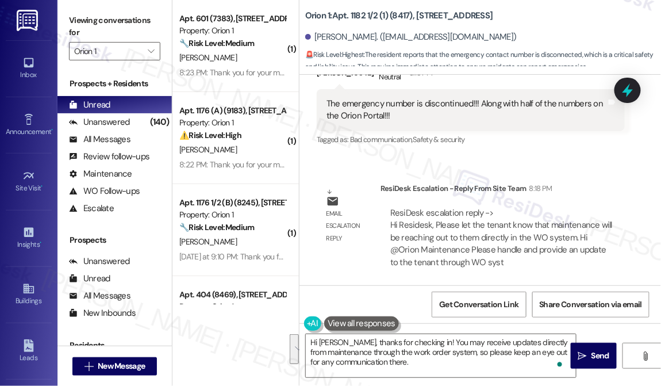
click at [60, 30] on div "Viewing conversations for Orion 1 " at bounding box center [115, 36] width 114 height 72
click at [63, 23] on div "Viewing conversations for Orion 1 " at bounding box center [115, 36] width 114 height 72
click at [355, 343] on textarea "Hi [PERSON_NAME], thanks for checking in! You may receive updates directly from…" at bounding box center [441, 355] width 270 height 43
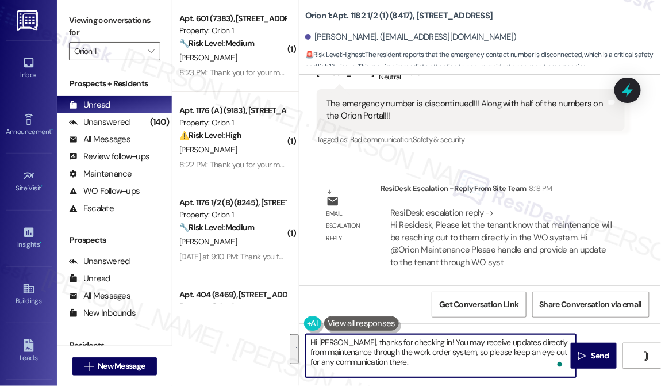
paste textarea "Just a friendly reminder that you may receive communication directly from maint…"
type textarea "Just a friendly reminder that you may receive communication directly from maint…"
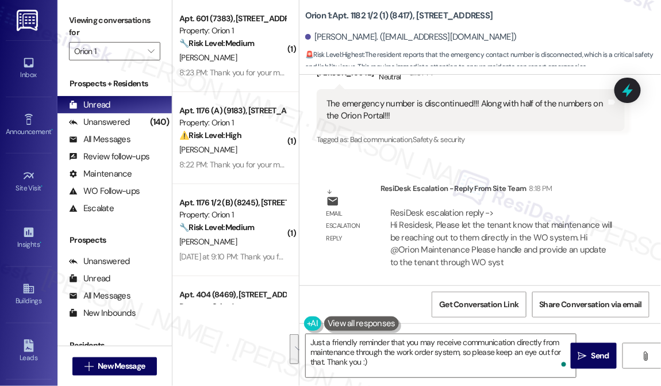
click at [67, 32] on div "Viewing conversations for Orion 1 " at bounding box center [115, 36] width 114 height 72
drag, startPoint x: 66, startPoint y: 15, endPoint x: 79, endPoint y: 18, distance: 13.7
click at [66, 15] on div "Viewing conversations for Orion 1 " at bounding box center [115, 36] width 114 height 72
click at [66, 20] on div "Viewing conversations for Orion 1 " at bounding box center [115, 36] width 114 height 72
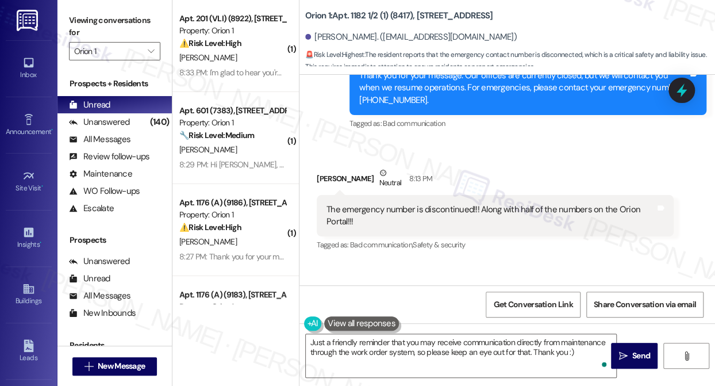
scroll to position [1570, 0]
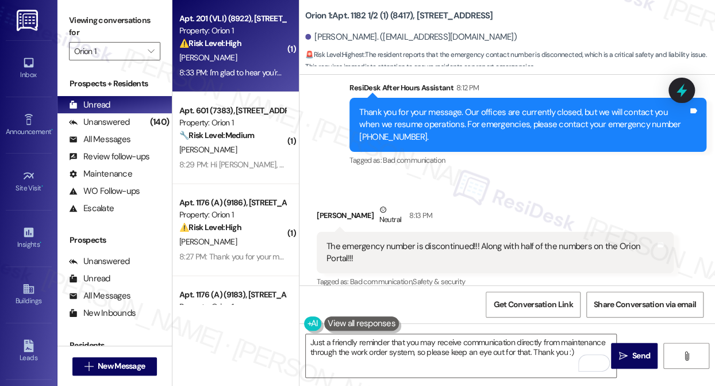
click at [237, 54] on div "B. Larkins" at bounding box center [232, 58] width 109 height 14
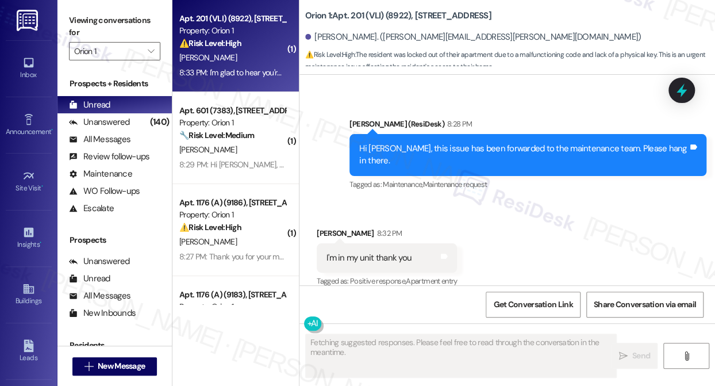
scroll to position [5161, 0]
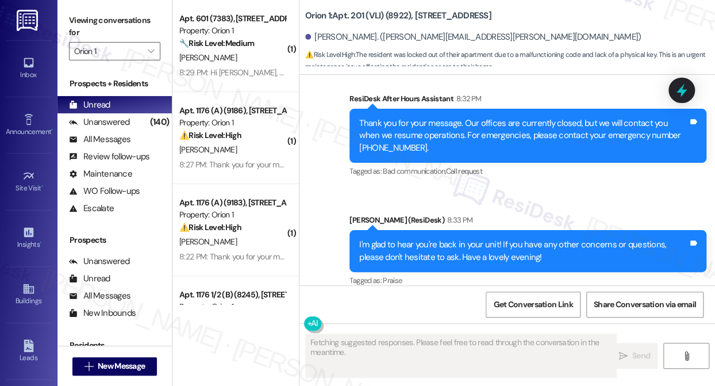
click at [467, 239] on div "I'm glad to hear you're back in your unit! If you have any other concerns or qu…" at bounding box center [523, 251] width 329 height 25
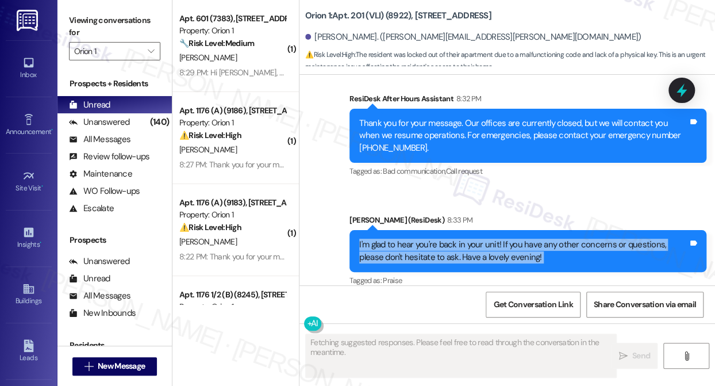
click at [467, 239] on div "I'm glad to hear you're back in your unit! If you have any other concerns or qu…" at bounding box center [523, 251] width 329 height 25
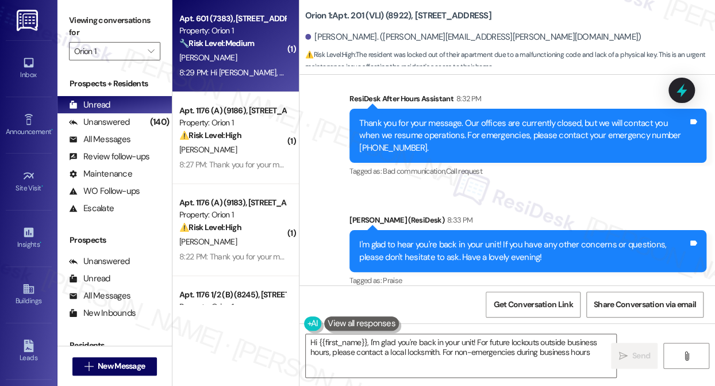
type textarea "Hi {{first_name}}, I'm glad you're back in your unit! For future lockouts outsi…"
click at [258, 52] on div "[PERSON_NAME]" at bounding box center [232, 58] width 109 height 14
type textarea "Fetching suggested responses. Please feel free to read through the conversation…"
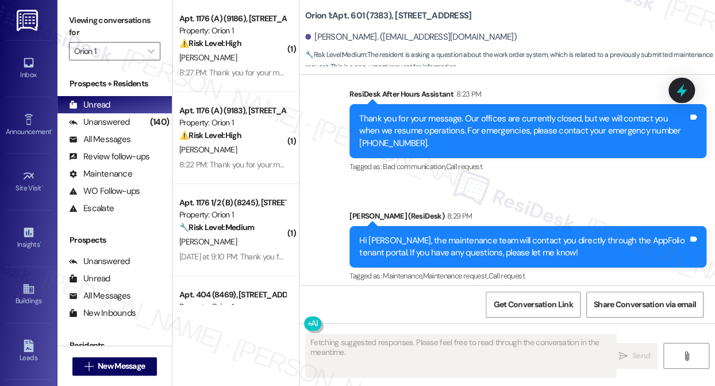
scroll to position [2269, 0]
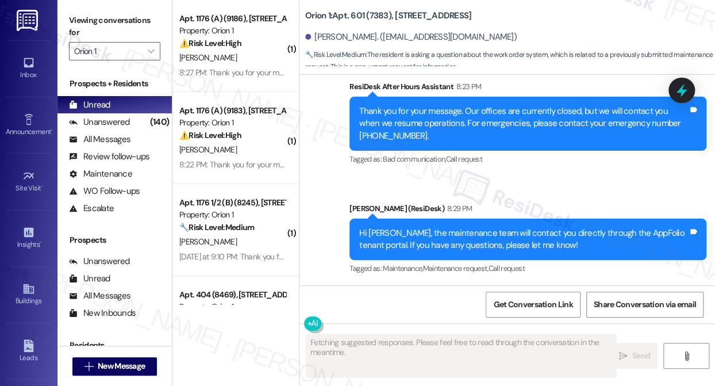
click at [476, 221] on div "Hi Jasmine, the maintenance team will contact you directly through the AppFolio…" at bounding box center [528, 240] width 357 height 42
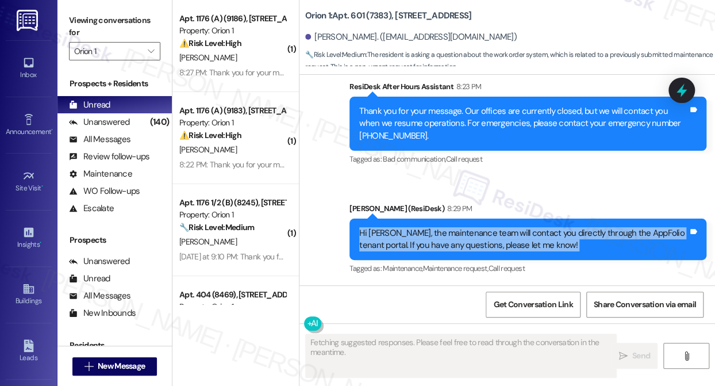
click at [476, 221] on div "Hi Jasmine, the maintenance team will contact you directly through the AppFolio…" at bounding box center [528, 240] width 357 height 42
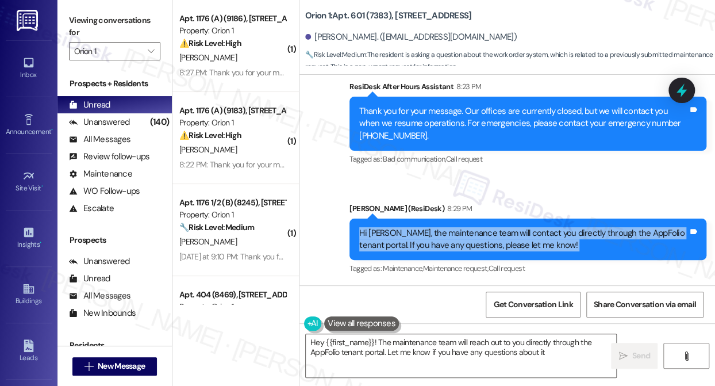
type textarea "Hey {{first_name}}! The maintenance team will reach out to you directly through…"
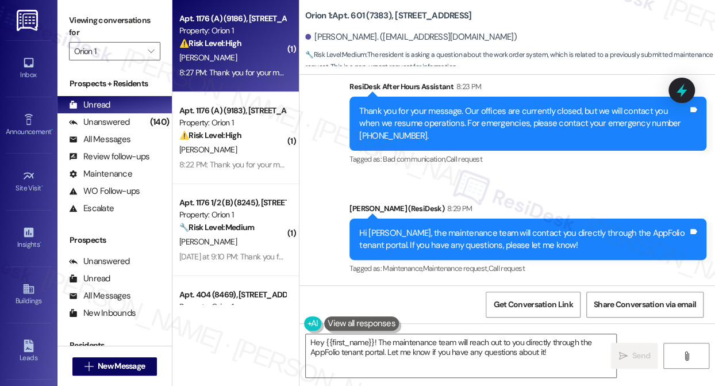
click at [205, 56] on div "Y. Chen" at bounding box center [232, 58] width 109 height 14
type textarea "Fetching suggested responses. Please feel free to read through the conversation…"
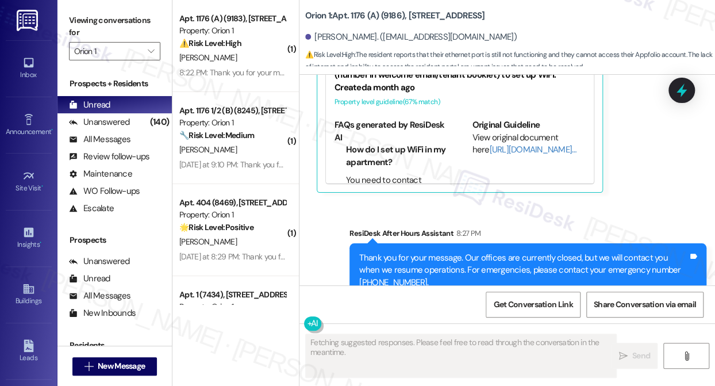
scroll to position [1270, 0]
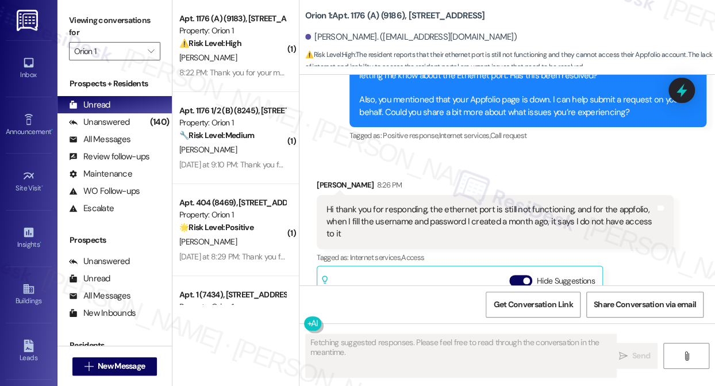
click at [391, 204] on div "Hi thank you for responding, the ethernet port is still not functioning, and fo…" at bounding box center [491, 222] width 329 height 37
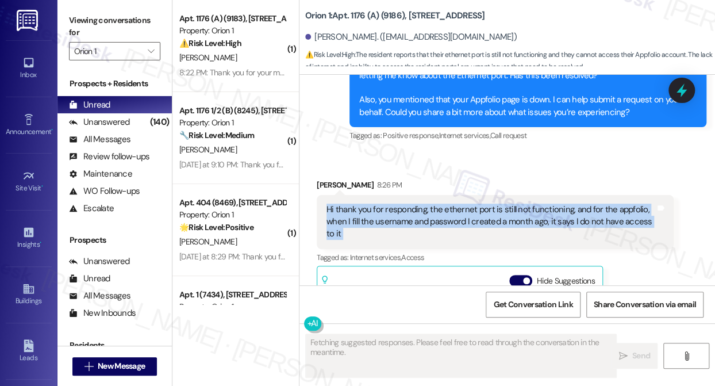
click at [391, 204] on div "Hi thank you for responding, the ethernet port is still not functioning, and fo…" at bounding box center [491, 222] width 329 height 37
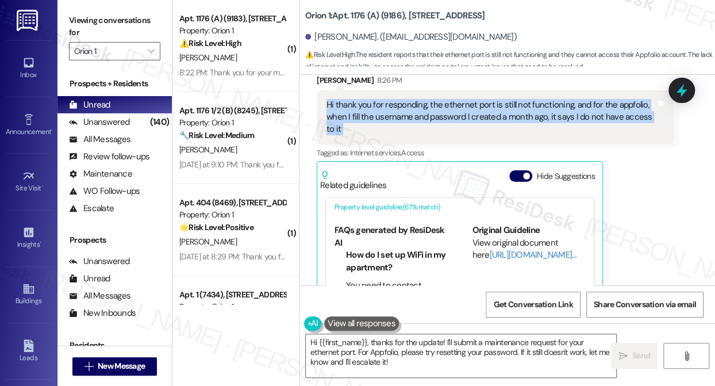
scroll to position [52, 0]
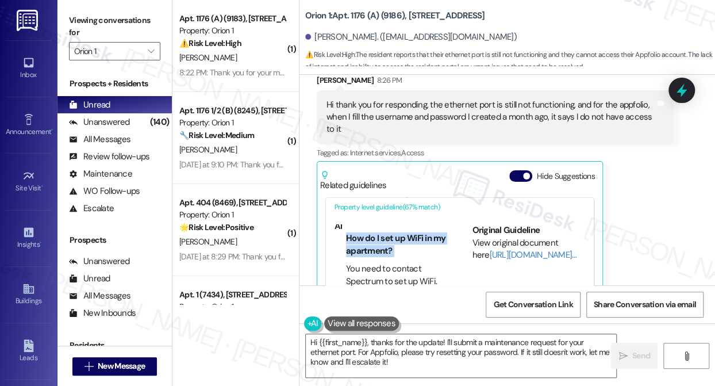
drag, startPoint x: 346, startPoint y: 193, endPoint x: 377, endPoint y: 193, distance: 31.1
click at [377, 224] on div "FAQs generated by ResiDesk AI How do I set up WiFi in my apartment? You need to…" at bounding box center [391, 262] width 113 height 77
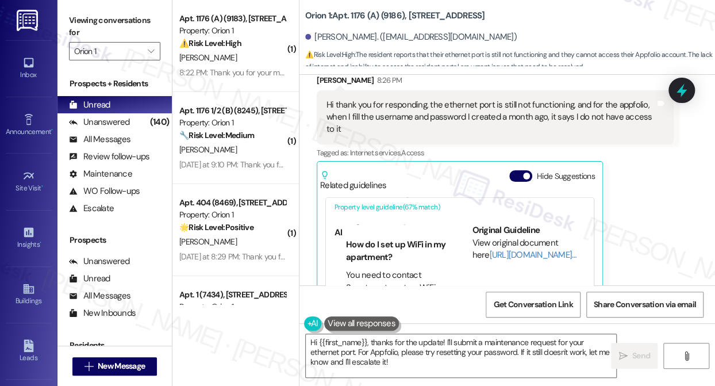
click at [362, 269] on li "You need to contact Spectrum to set up WiFi. The Spectrum phone number is provi…" at bounding box center [396, 300] width 101 height 62
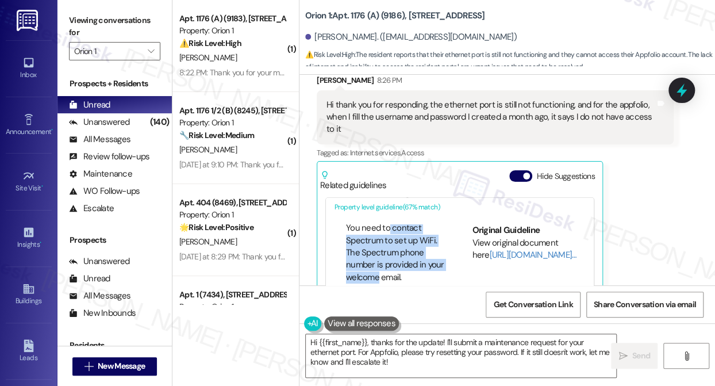
scroll to position [63, 0]
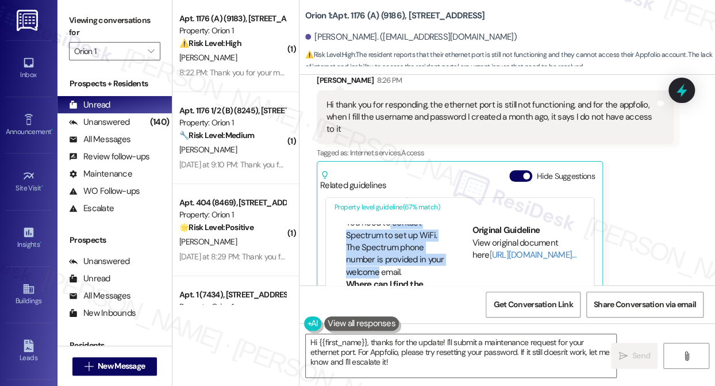
drag, startPoint x: 389, startPoint y: 235, endPoint x: 394, endPoint y: 232, distance: 5.9
click at [394, 232] on li "You need to contact Spectrum to set up WiFi. The Spectrum phone number is provi…" at bounding box center [396, 248] width 101 height 62
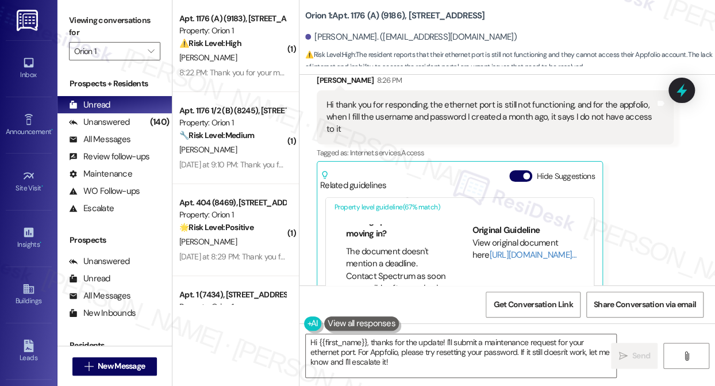
scroll to position [947, 0]
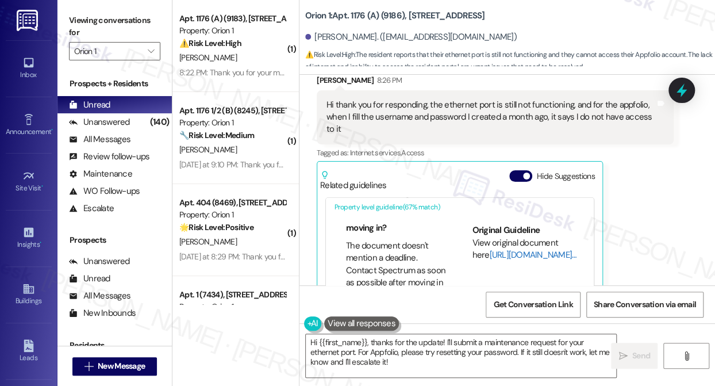
click at [499, 249] on link "[URL][DOMAIN_NAME]…" at bounding box center [533, 255] width 87 height 12
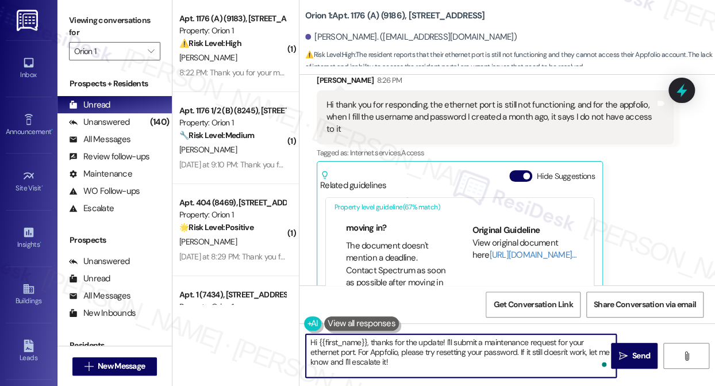
drag, startPoint x: 432, startPoint y: 361, endPoint x: 445, endPoint y: 338, distance: 26.0
click at [445, 338] on textarea "Hi {{first_name}}, thanks for the update! I'll submit a maintenance request for…" at bounding box center [461, 355] width 311 height 43
paste textarea "The Spectrum phone number is listed in the welcome email. Please refer to the a…"
click at [309, 351] on textarea "Hi {{first_name}}, thanks for the update! The Spectrum phone number is listed i…" at bounding box center [461, 355] width 311 height 43
click at [446, 335] on textarea "Hi {{first_name}}, thanks for the update! The Spectrum phone number is listed i…" at bounding box center [461, 355] width 311 height 43
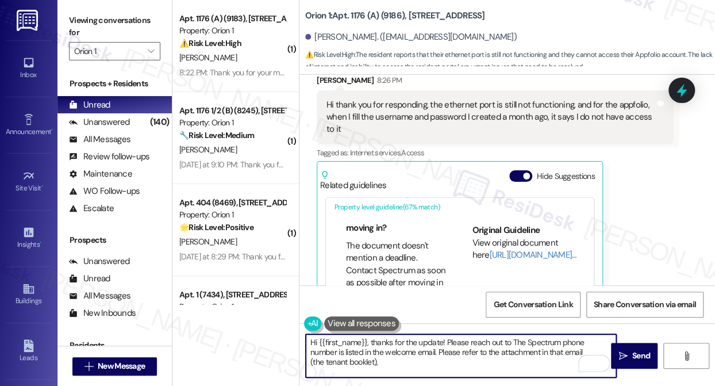
click at [511, 340] on textarea "Hi {{first_name}}, thanks for the update! Please reach out to The Spectrum phon…" at bounding box center [461, 355] width 311 height 43
type textarea "Hi {{first_name}}, thanks for the update! Please reach out to the Spectrum phon…"
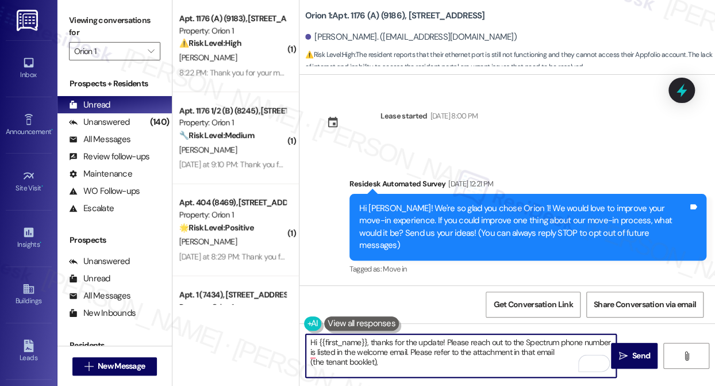
scroll to position [947, 0]
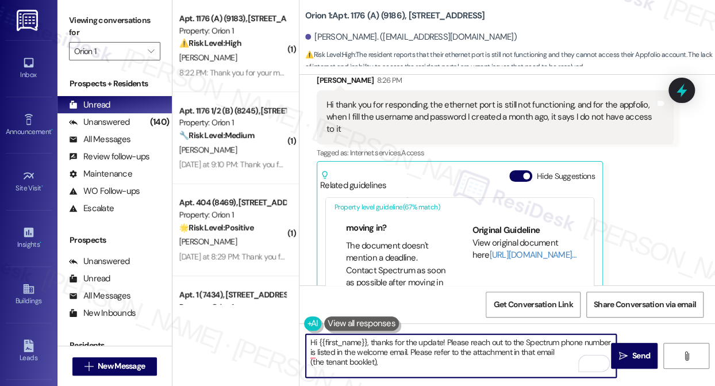
click at [560, 342] on textarea "Hi {{first_name}}, thanks for the update! Please reach out to the Spectrum phon…" at bounding box center [461, 355] width 311 height 43
click at [308, 370] on textarea "Hi {{first_name}}, thanks for the update! Please reach out to the Spectrum to f…" at bounding box center [461, 355] width 311 height 43
click at [478, 363] on textarea "Hi {{first_name}}, thanks for the update! Please reach out to the Spectrum to f…" at bounding box center [461, 355] width 311 height 43
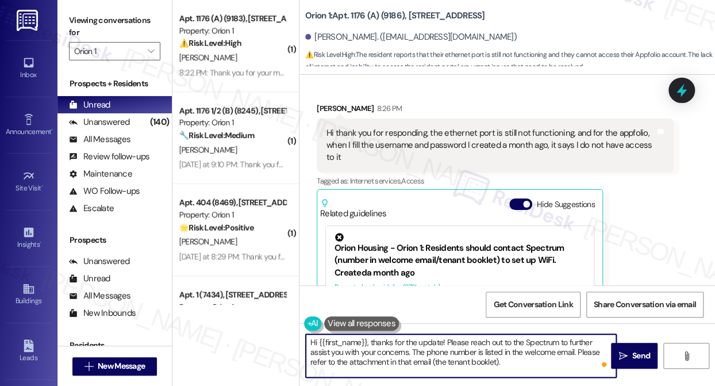
scroll to position [1322, 0]
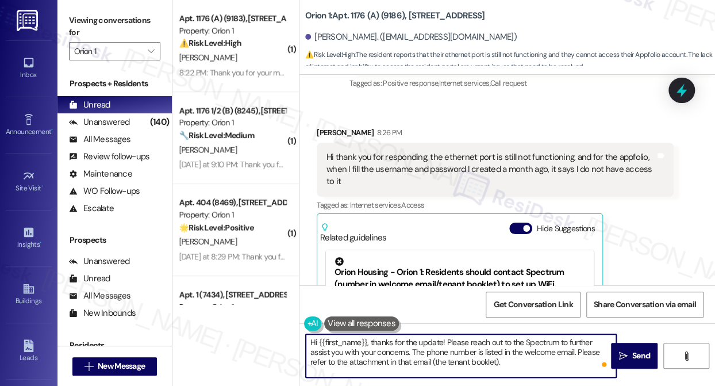
click at [627, 151] on div "Hi thank you for responding, the ethernet port is still not functioning, and fo…" at bounding box center [491, 169] width 329 height 37
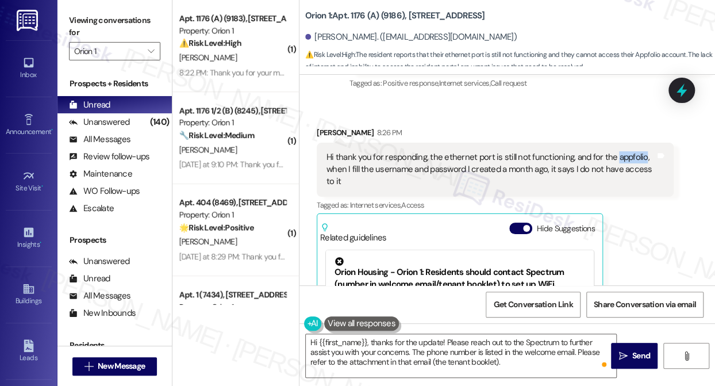
click at [627, 151] on div "Hi thank you for responding, the ethernet port is still not functioning, and fo…" at bounding box center [491, 169] width 329 height 37
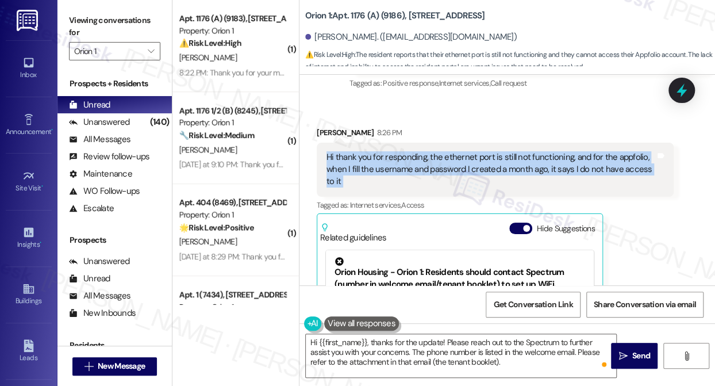
click at [627, 151] on div "Hi thank you for responding, the ethernet port is still not functioning, and fo…" at bounding box center [491, 169] width 329 height 37
click at [434, 151] on div "Hi thank you for responding, the ethernet port is still not functioning, and fo…" at bounding box center [491, 169] width 329 height 37
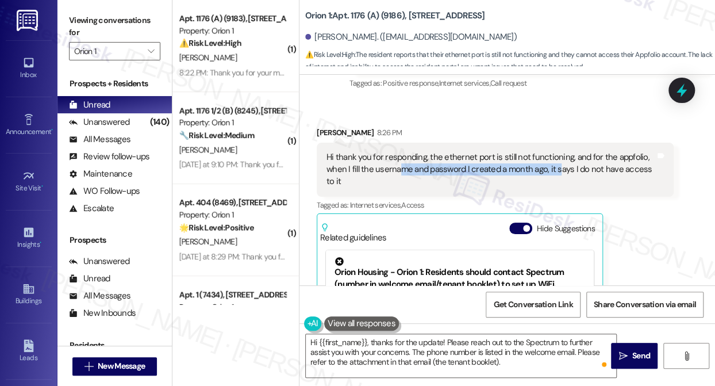
drag, startPoint x: 401, startPoint y: 131, endPoint x: 557, endPoint y: 133, distance: 155.3
click at [557, 151] on div "Hi thank you for responding, the ethernet port is still not functioning, and fo…" at bounding box center [491, 169] width 329 height 37
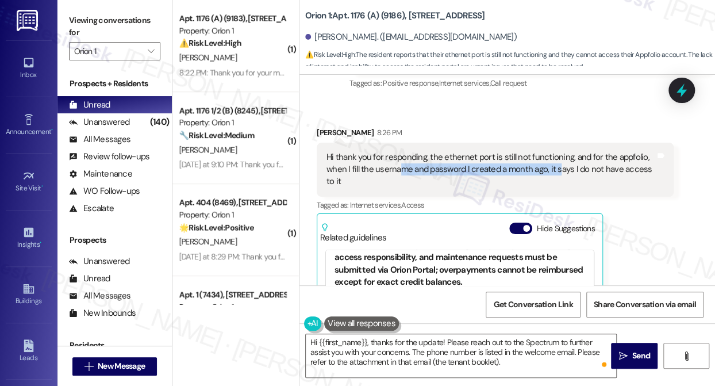
scroll to position [156, 0]
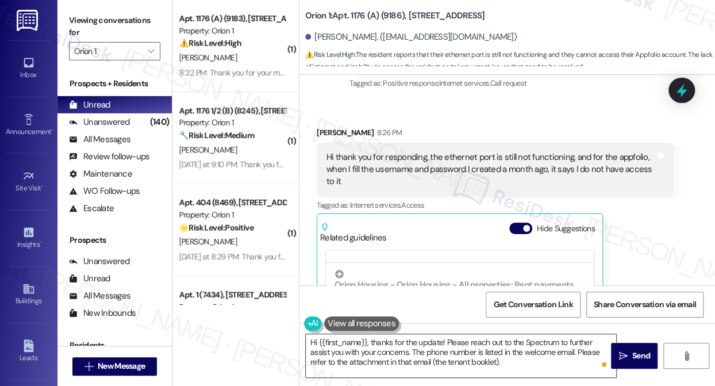
click at [485, 365] on textarea "Hi {{first_name}}, thanks for the update! Please reach out to the Spectrum to f…" at bounding box center [461, 355] width 311 height 43
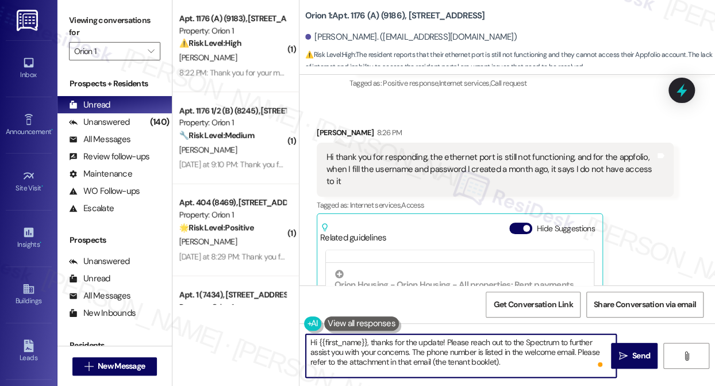
scroll to position [9, 0]
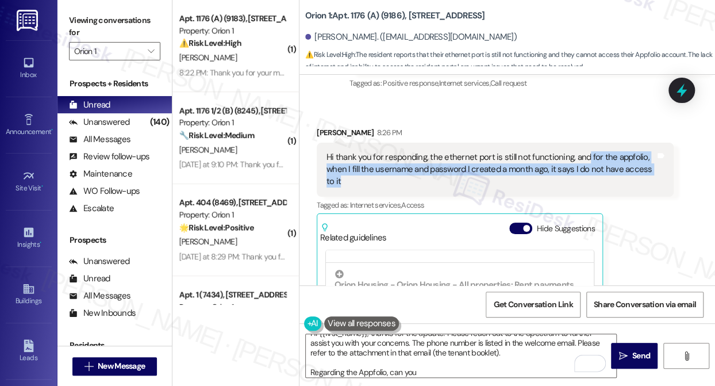
drag, startPoint x: 526, startPoint y: 149, endPoint x: 583, endPoint y: 119, distance: 64.3
click at [583, 151] on div "Hi thank you for responding, the ethernet port is still not functioning, and fo…" at bounding box center [491, 169] width 329 height 37
copy div "for the appfolio, when I fill the username and password I created a month ago, …"
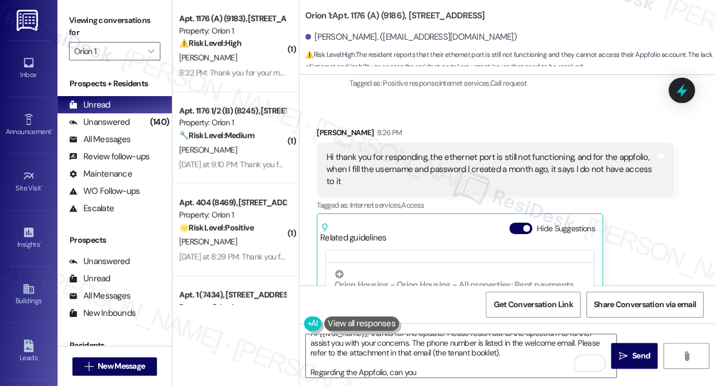
click at [64, 9] on div "Viewing conversations for Orion 1 " at bounding box center [115, 36] width 114 height 72
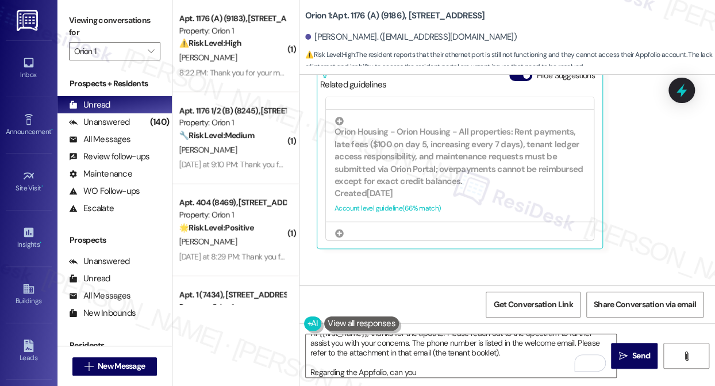
scroll to position [1531, 0]
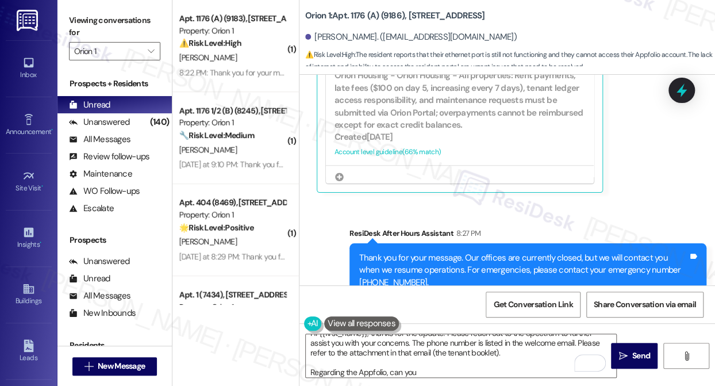
click at [63, 8] on div "Viewing conversations for Orion 1 " at bounding box center [115, 36] width 114 height 72
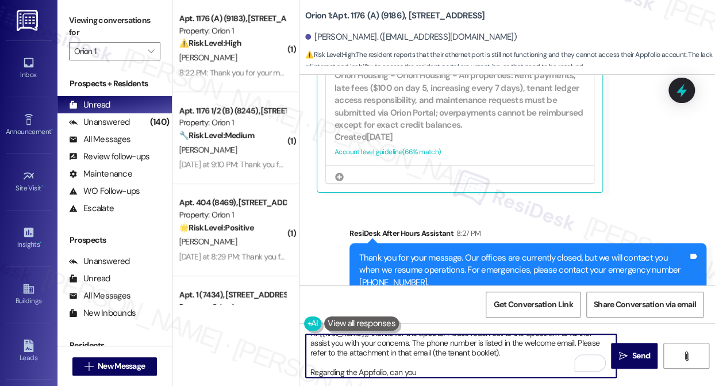
scroll to position [12, 0]
drag, startPoint x: 426, startPoint y: 373, endPoint x: 388, endPoint y: 374, distance: 37.4
click at [388, 374] on textarea "Hi {{first_name}}, thanks for the update! Please reach out to the Spectrum to f…" at bounding box center [461, 355] width 311 height 43
paste textarea "Just to clarify, when you try logging in with the username and password you cre…"
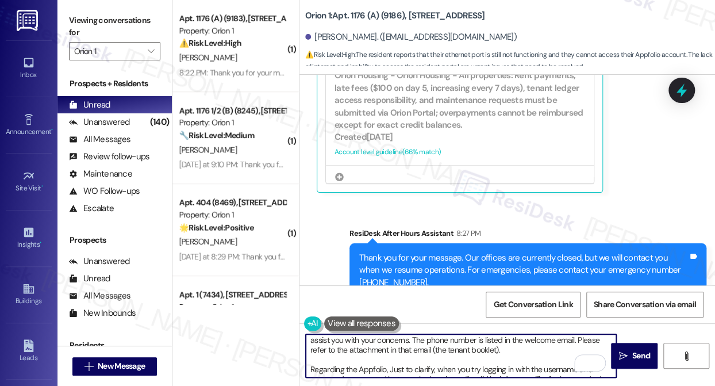
scroll to position [39, 0]
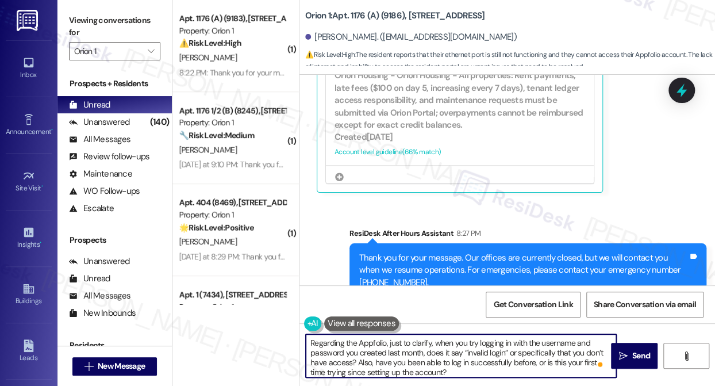
click at [369, 360] on textarea "Hi {{first_name}}, thanks for the update! Please reach out to the Spectrum to f…" at bounding box center [461, 355] width 311 height 43
click at [411, 361] on textarea "Hi {{first_name}}, thanks for the update! Please reach out to the Spectrum to f…" at bounding box center [461, 355] width 311 height 43
click at [476, 368] on textarea "Hi {{first_name}}, thanks for the update! Please reach out to the Spectrum to f…" at bounding box center [461, 355] width 311 height 43
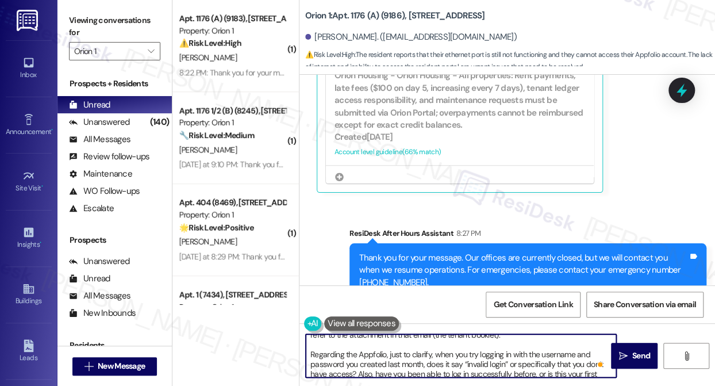
scroll to position [42, 0]
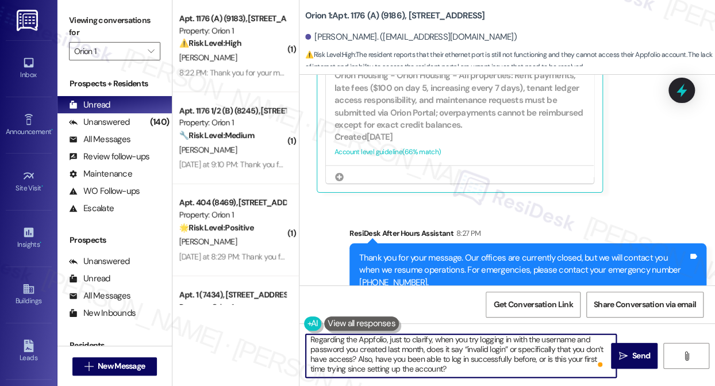
drag, startPoint x: 501, startPoint y: 370, endPoint x: 531, endPoint y: 359, distance: 31.1
click at [531, 359] on textarea "Hi {{first_name}}, thanks for the update! Please reach out to the Spectrum to f…" at bounding box center [461, 355] width 311 height 43
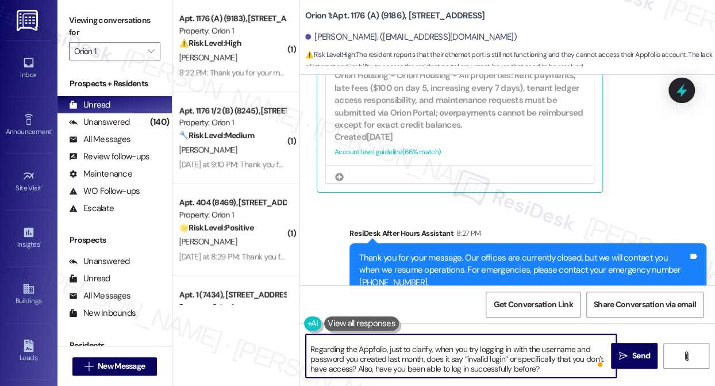
scroll to position [32, 0]
type textarea "Hi {{first_name}}, thanks for the update! Please reach out to the Spectrum to f…"
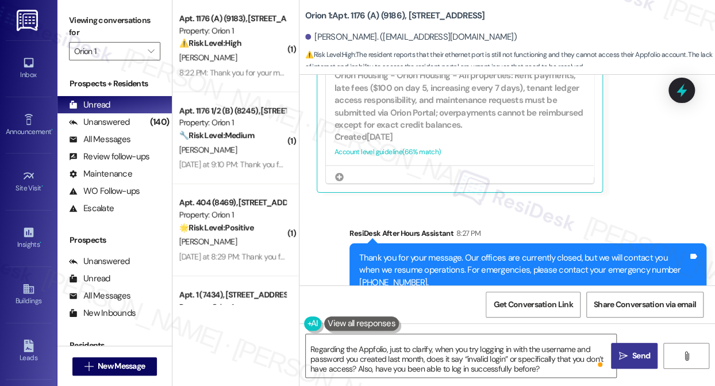
click at [628, 348] on button " Send" at bounding box center [634, 356] width 47 height 26
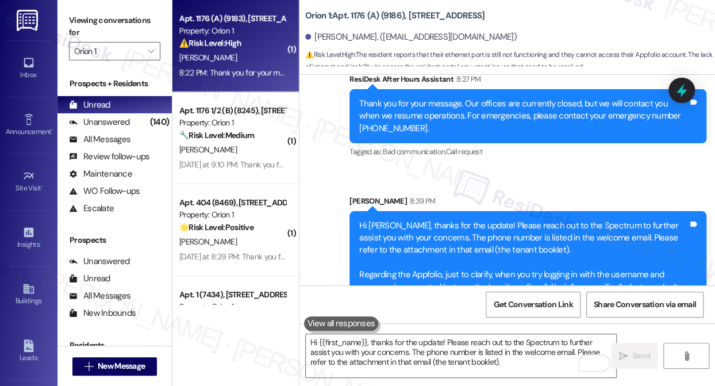
click at [248, 71] on div "8:22 PM: Thank you for your message. Our offices are currently closed, but we w…" at bounding box center [515, 72] width 673 height 10
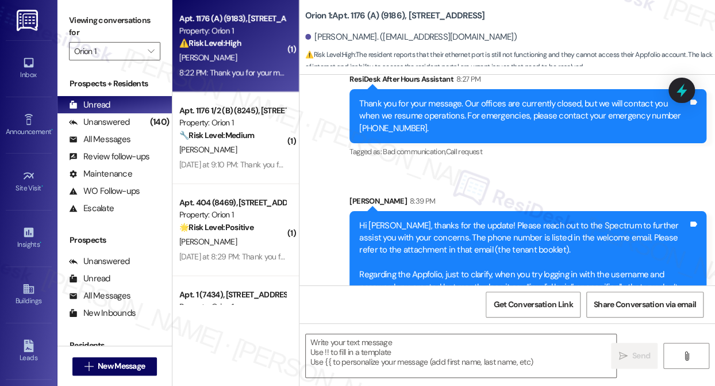
type textarea "Fetching suggested responses. Please feel free to read through the conversation…"
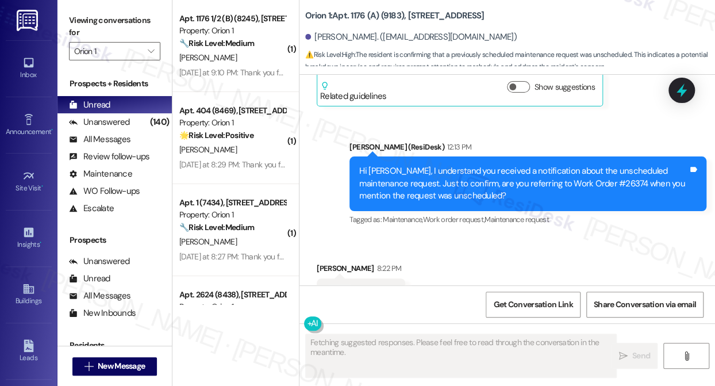
click at [449, 165] on div "Hi [PERSON_NAME], I understand you received a notification about the unschedule…" at bounding box center [523, 183] width 329 height 37
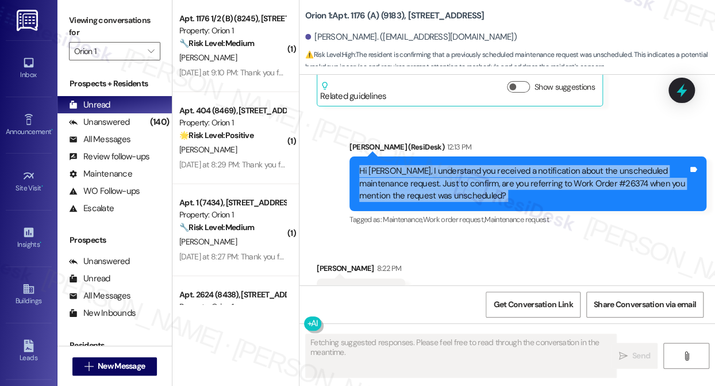
click at [449, 165] on div "Hi [PERSON_NAME], I understand you received a notification about the unschedule…" at bounding box center [523, 183] width 329 height 37
click at [434, 166] on div "Hi [PERSON_NAME], I understand you received a notification about the unschedule…" at bounding box center [523, 183] width 329 height 37
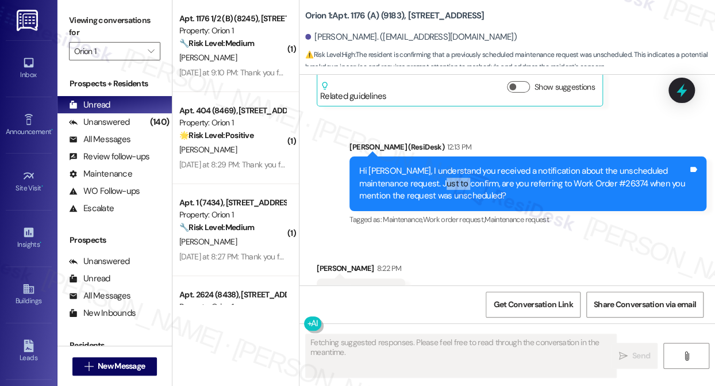
click at [434, 166] on div "Hi [PERSON_NAME], I understand you received a notification about the unschedule…" at bounding box center [523, 183] width 329 height 37
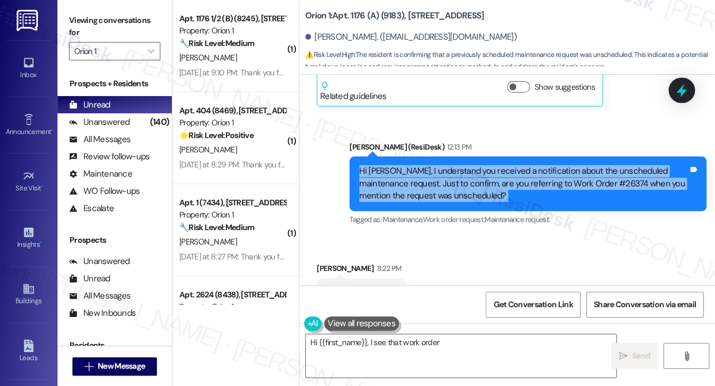
click at [434, 166] on div "Hi [PERSON_NAME], I understand you received a notification about the unschedule…" at bounding box center [523, 183] width 329 height 37
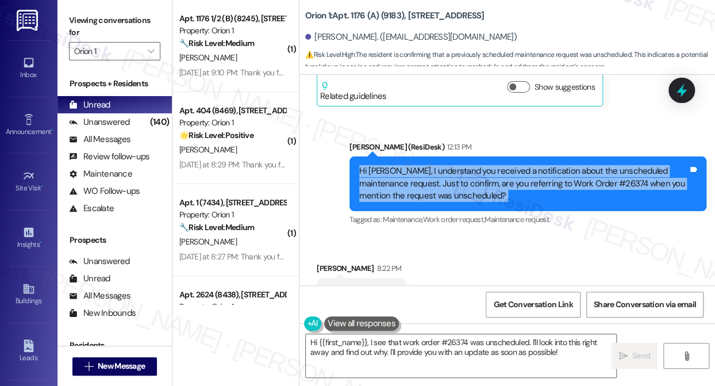
click at [574, 170] on div "Hi [PERSON_NAME], I understand you received a notification about the unschedule…" at bounding box center [523, 183] width 329 height 37
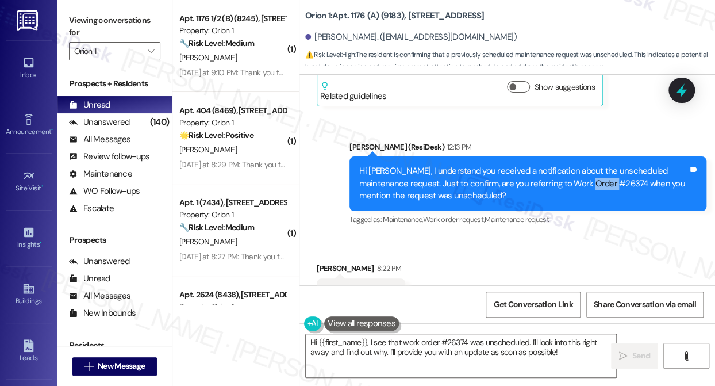
click at [574, 170] on div "Hi [PERSON_NAME], I understand you received a notification about the unschedule…" at bounding box center [523, 183] width 329 height 37
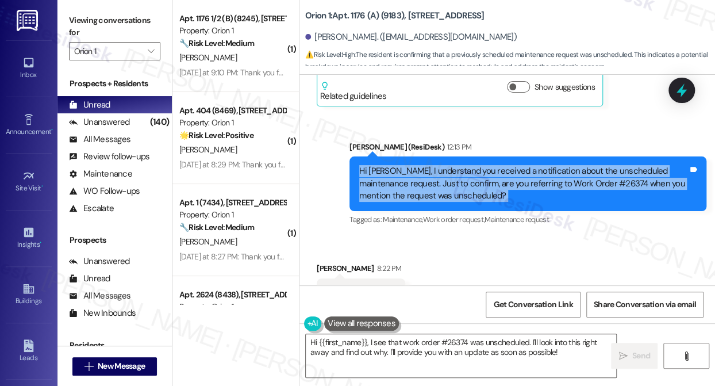
click at [574, 170] on div "Hi [PERSON_NAME], I understand you received a notification about the unschedule…" at bounding box center [523, 183] width 329 height 37
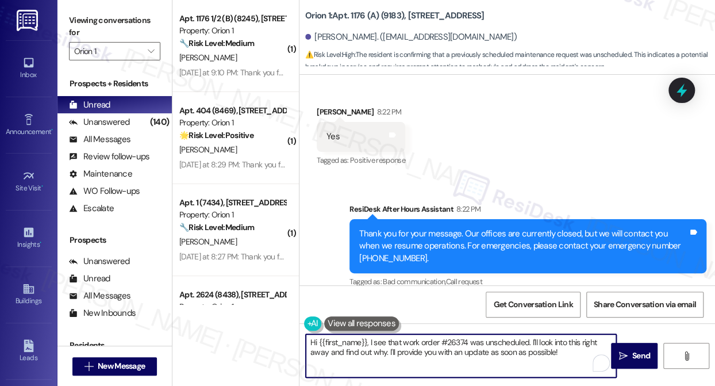
drag, startPoint x: 368, startPoint y: 343, endPoint x: 227, endPoint y: 315, distance: 144.1
click at [227, 315] on div "( 1 ) Apt. 1176 1/2 (B) (8245), [STREET_ADDRESS] Property: Orion 1 🔧 Risk Level…" at bounding box center [444, 193] width 543 height 386
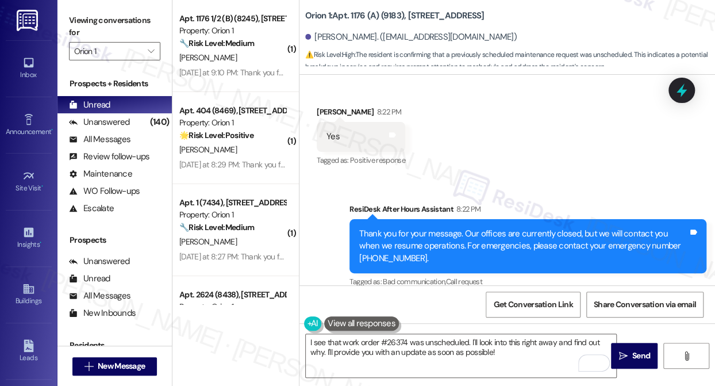
click at [66, 10] on div "Viewing conversations for Orion 1 " at bounding box center [115, 36] width 114 height 72
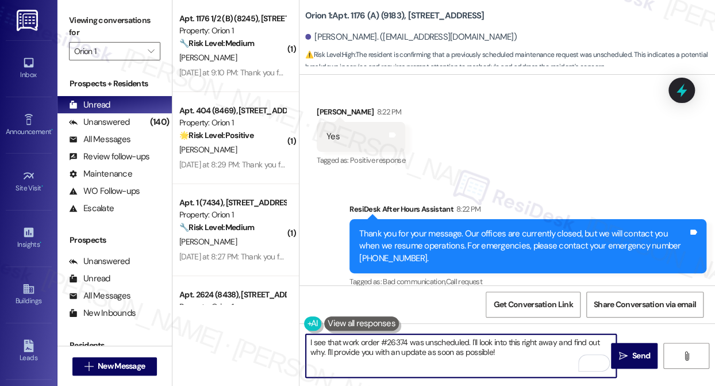
click at [448, 346] on textarea "I see that work order #26374 was unscheduled. I'll look into this right away an…" at bounding box center [461, 355] width 311 height 43
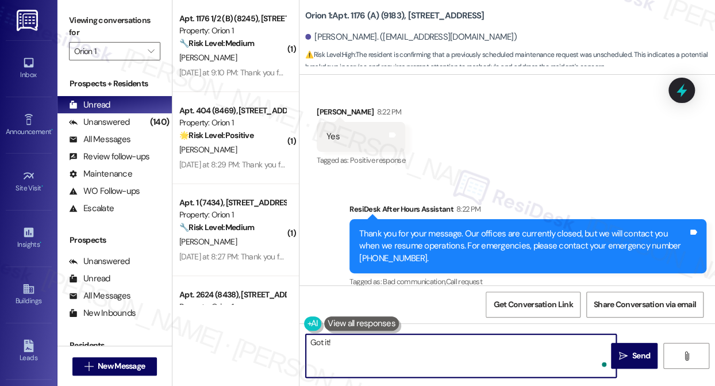
paste textarea "Hi [PERSON_NAME], thanks for checking in! You may receive updates directly from…"
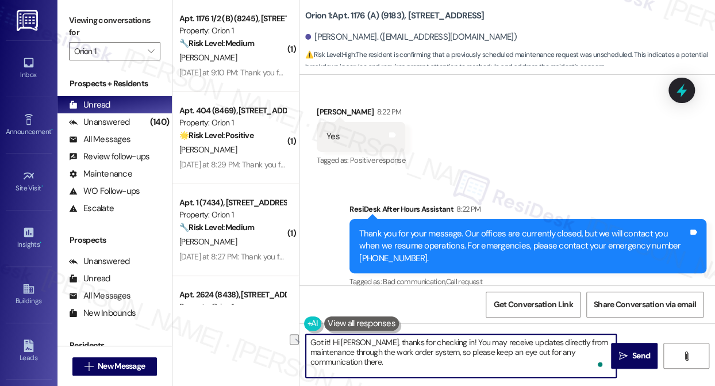
drag, startPoint x: 468, startPoint y: 340, endPoint x: 336, endPoint y: 340, distance: 131.7
click at [336, 340] on textarea "Got it! Hi [PERSON_NAME], thanks for checking in! You may receive updates direc…" at bounding box center [461, 355] width 311 height 43
drag, startPoint x: 511, startPoint y: 169, endPoint x: 508, endPoint y: 222, distance: 53.0
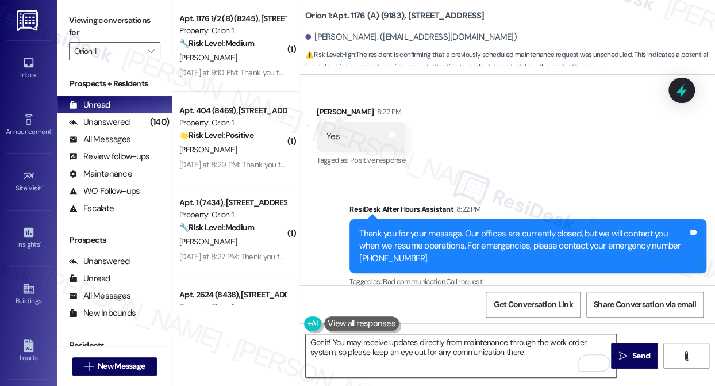
click at [538, 354] on textarea "Got it! You may receive updates directly from maintenance through the work orde…" at bounding box center [461, 355] width 311 height 43
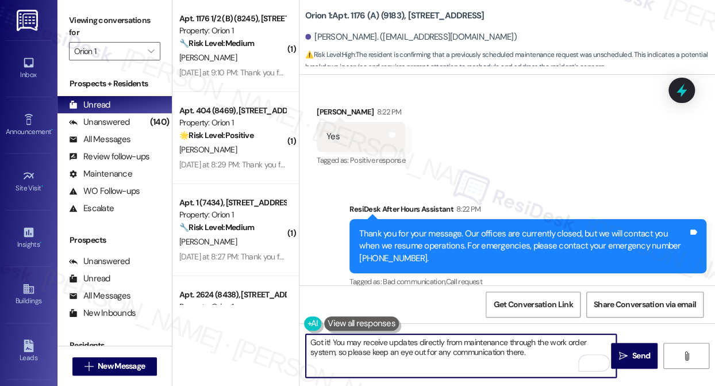
click at [538, 354] on textarea "Got it! You may receive updates directly from maintenance through the work orde…" at bounding box center [461, 355] width 311 height 43
click at [447, 344] on textarea "Got it! You may receive updates directly from maintenance through the work orde…" at bounding box center [461, 355] width 311 height 43
click at [555, 346] on textarea "Got it! You may receive updates directly from maintenance through the work orde…" at bounding box center [461, 355] width 311 height 43
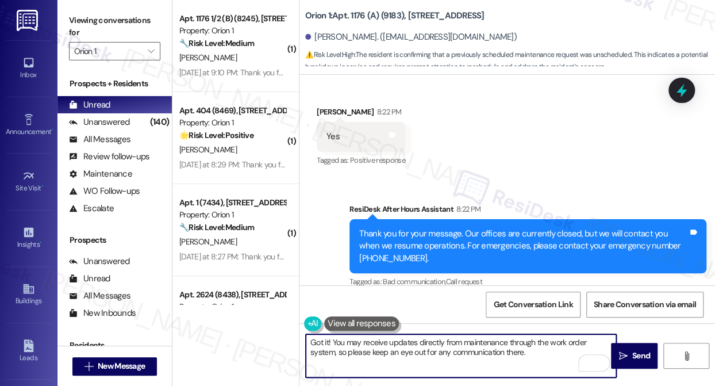
click at [560, 356] on textarea "Got it! You may receive updates directly from maintenance through the work orde…" at bounding box center [461, 355] width 311 height 43
type textarea "Got it! You may receive updates directly from maintenance through the work orde…"
